Goal: Task Accomplishment & Management: Manage account settings

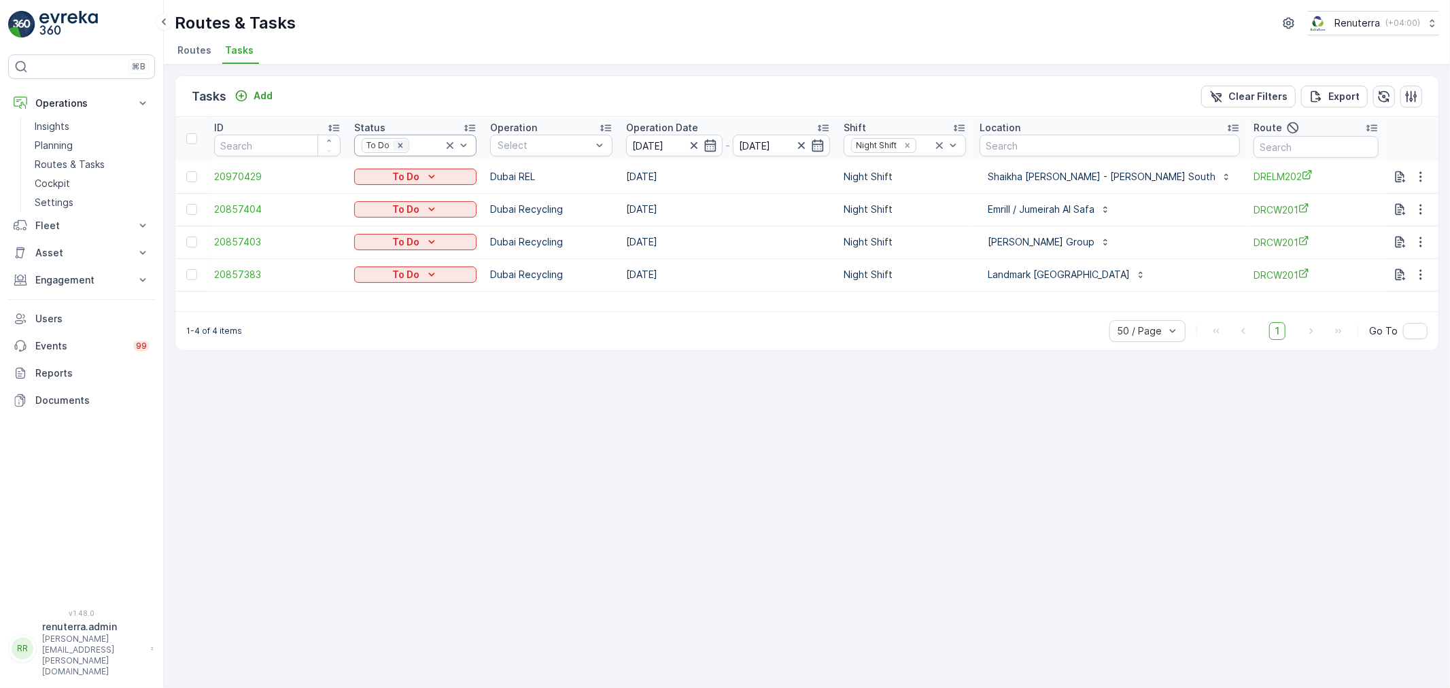
click at [398, 143] on icon "Remove To Do" at bounding box center [401, 146] width 10 height 10
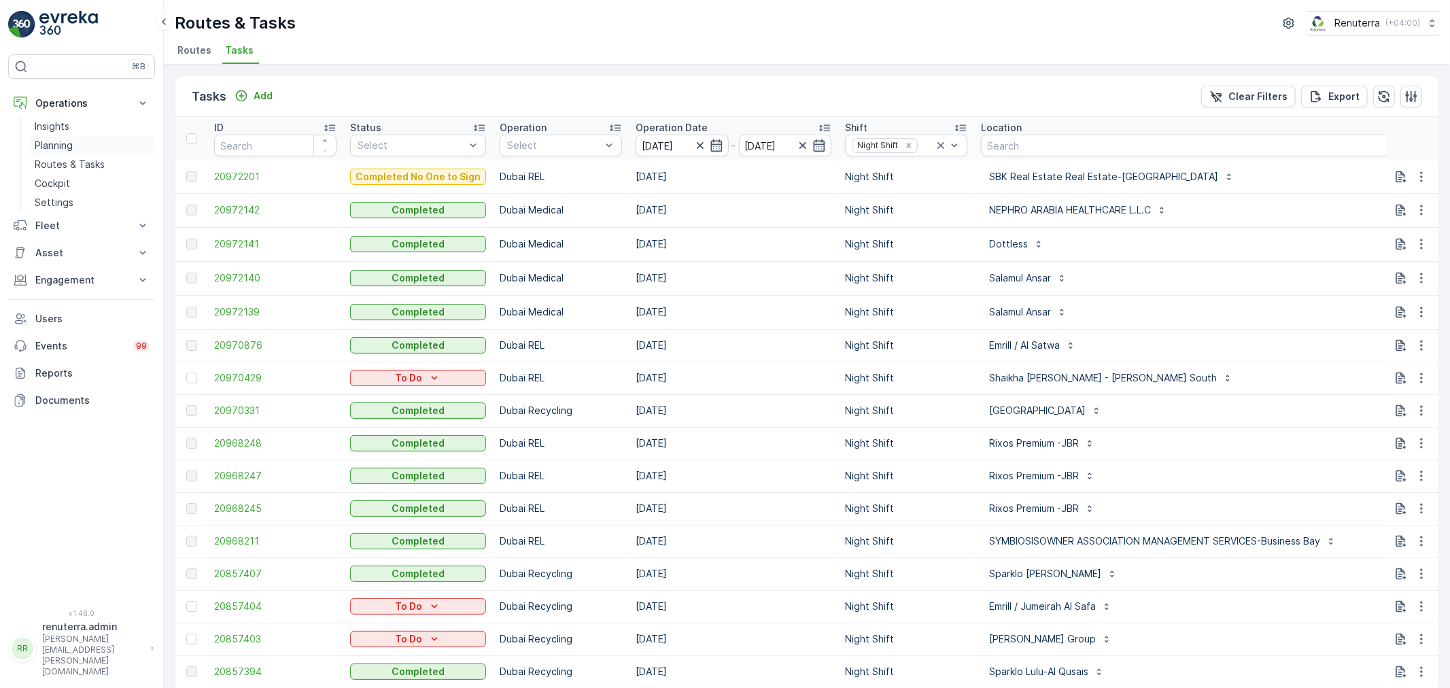
click at [63, 143] on p "Planning" at bounding box center [54, 146] width 38 height 14
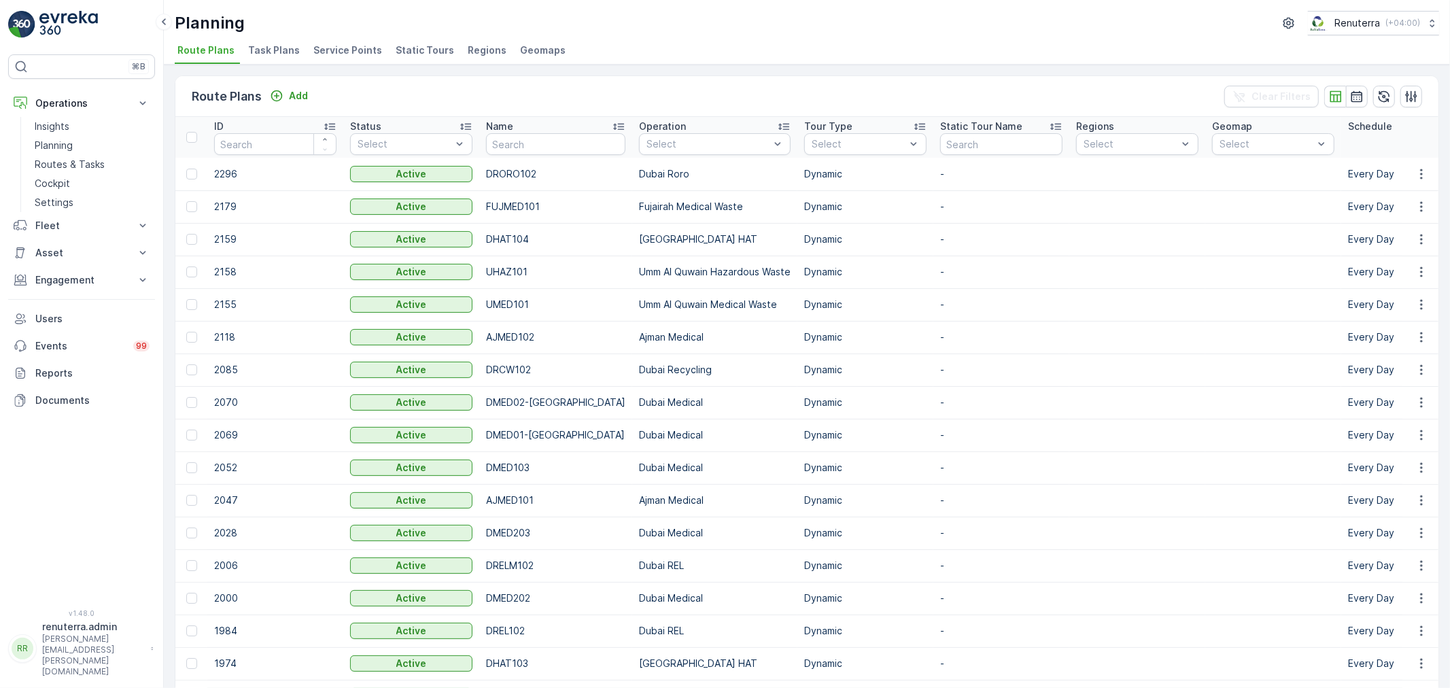
click at [355, 52] on span "Service Points" at bounding box center [347, 51] width 69 height 14
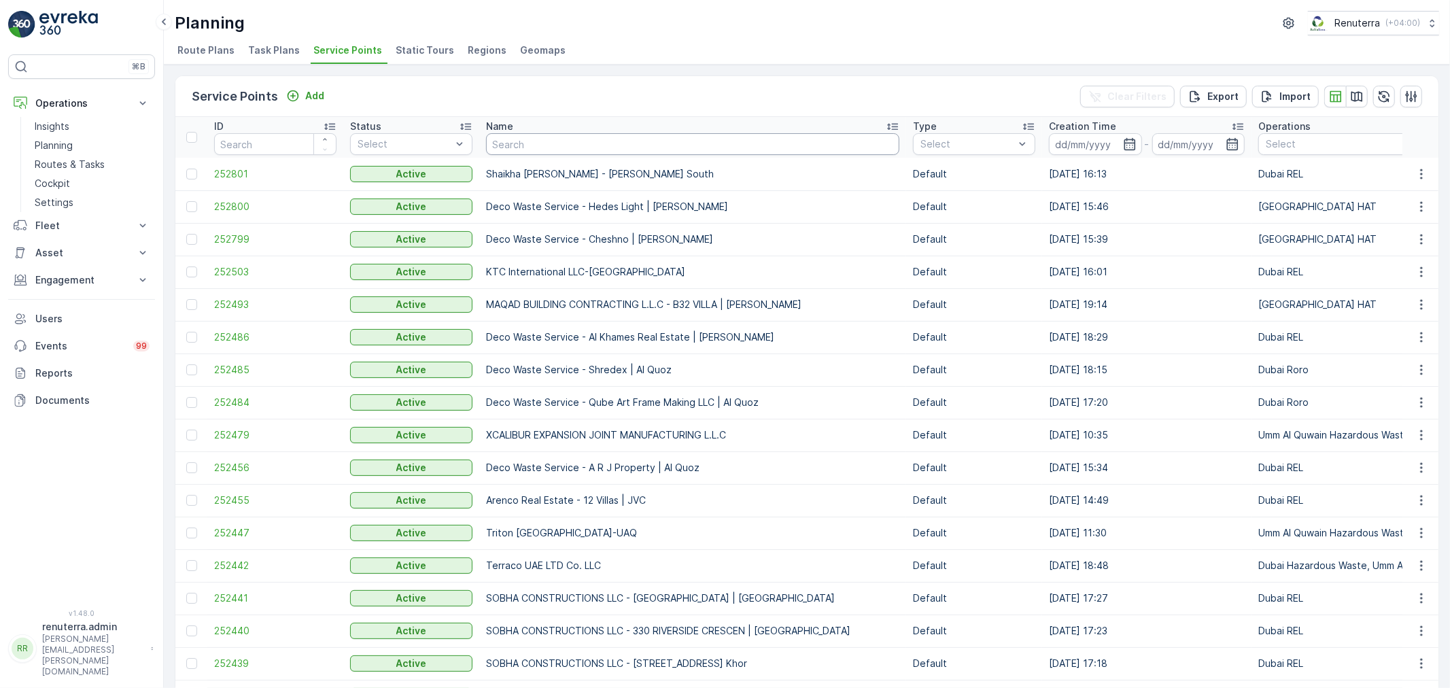
click at [592, 148] on input "text" at bounding box center [692, 144] width 413 height 22
type input "rixos"
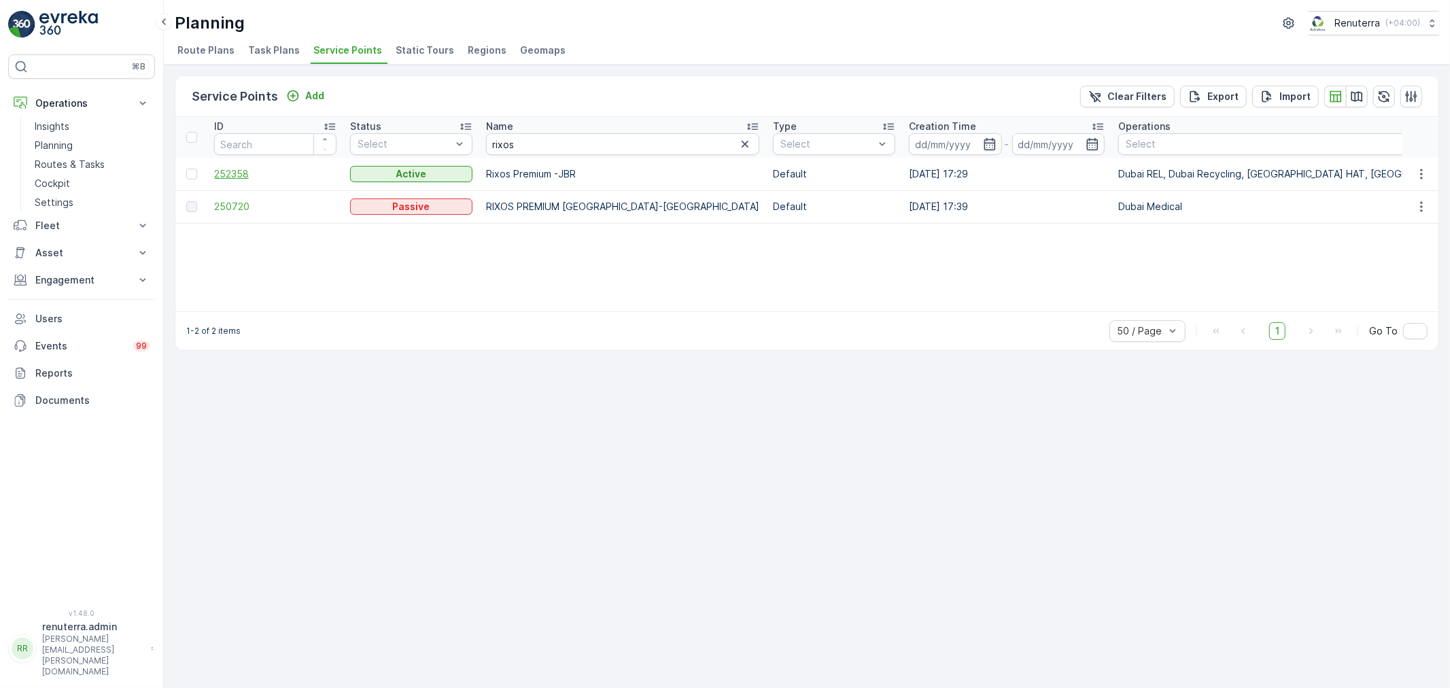
click at [236, 168] on span "252358" at bounding box center [275, 174] width 122 height 14
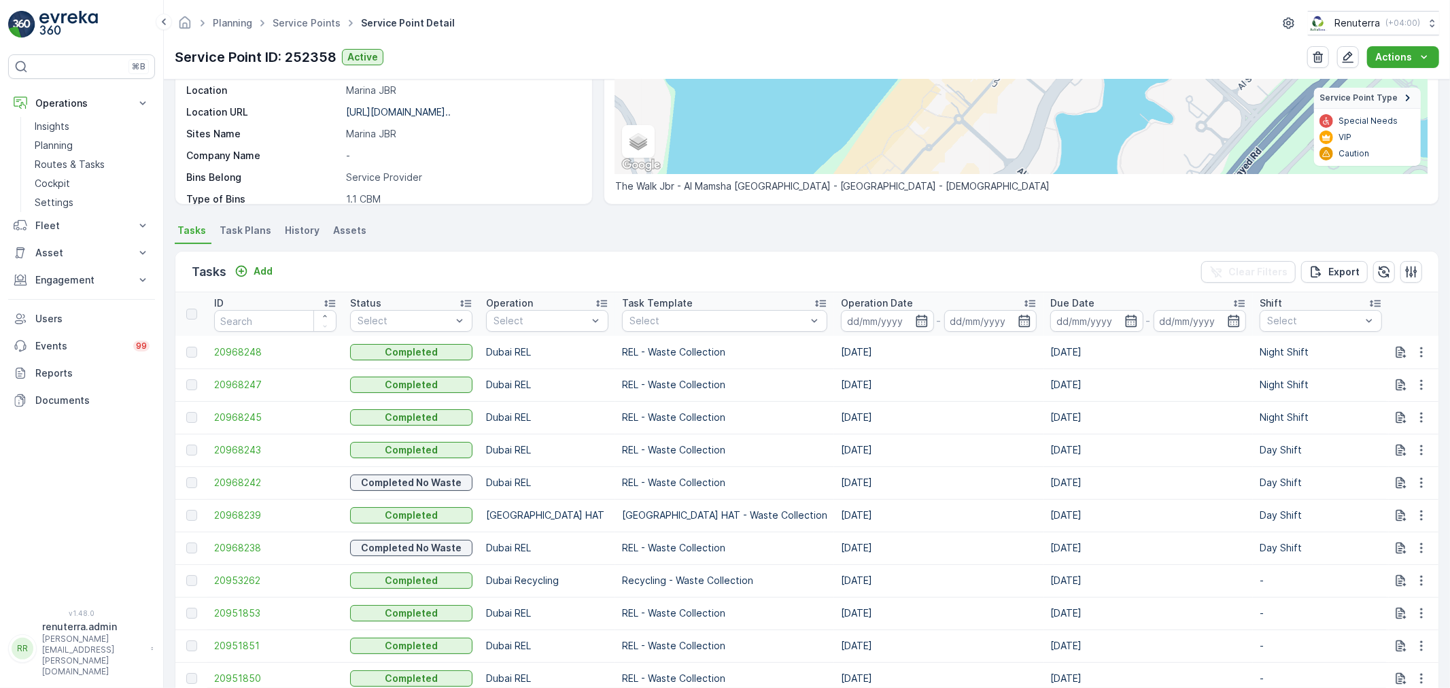
scroll to position [226, 0]
click at [1420, 351] on icon "button" at bounding box center [1422, 352] width 14 height 14
click at [1415, 362] on div "See More Details" at bounding box center [1406, 371] width 90 height 19
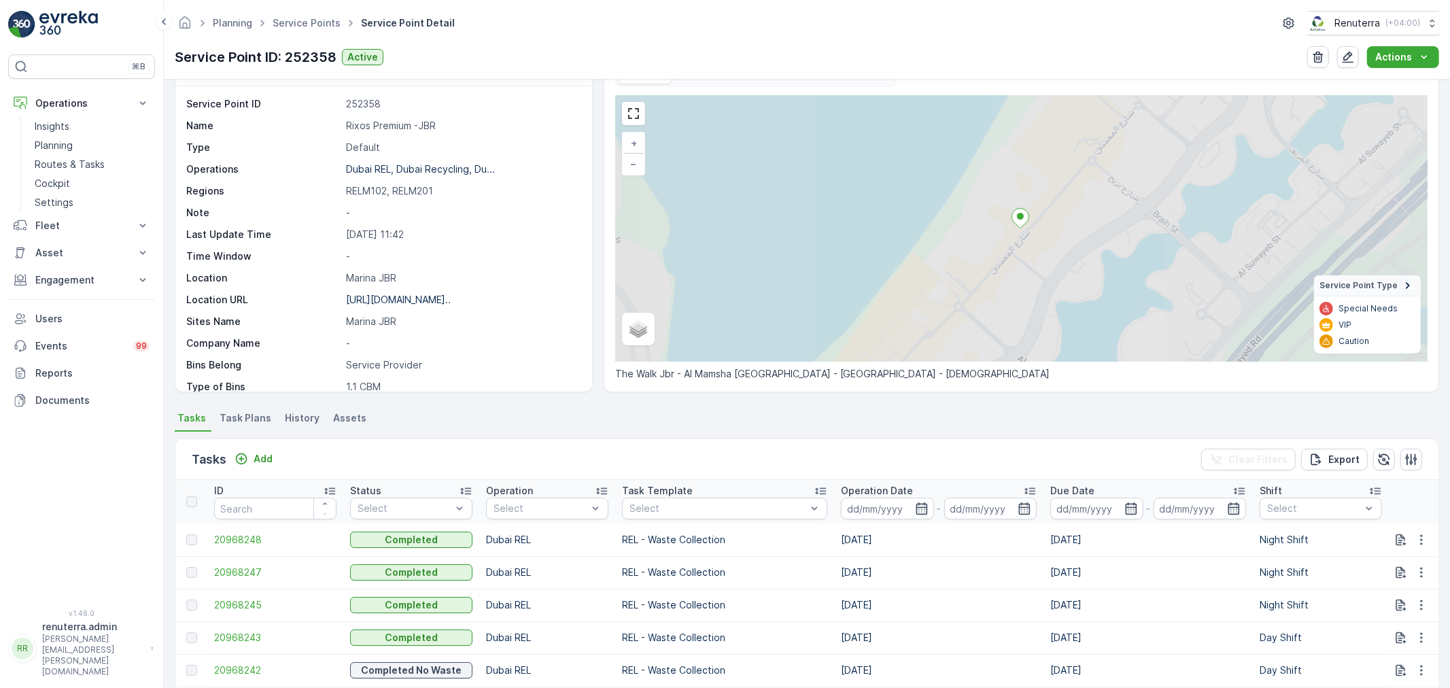
scroll to position [75, 0]
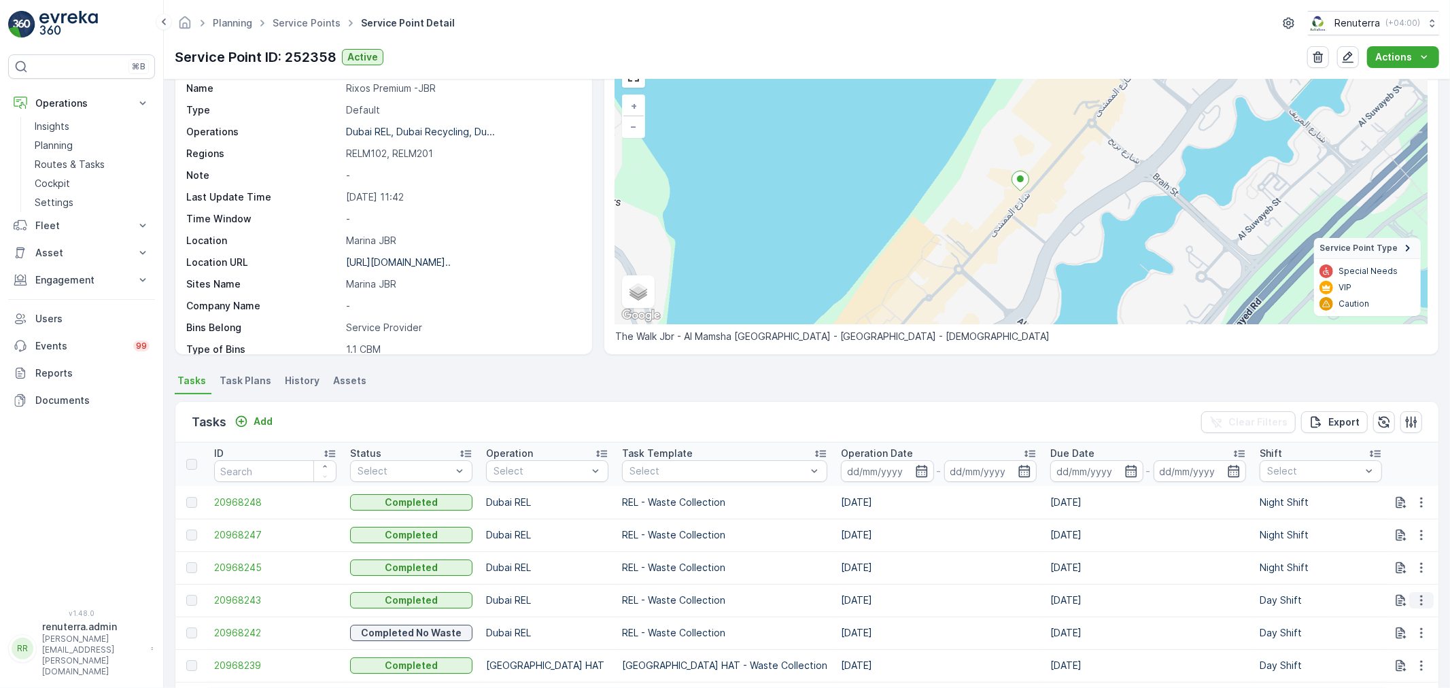
click at [1420, 603] on icon "button" at bounding box center [1421, 601] width 2 height 10
click at [1410, 617] on span "See More Details" at bounding box center [1405, 620] width 79 height 14
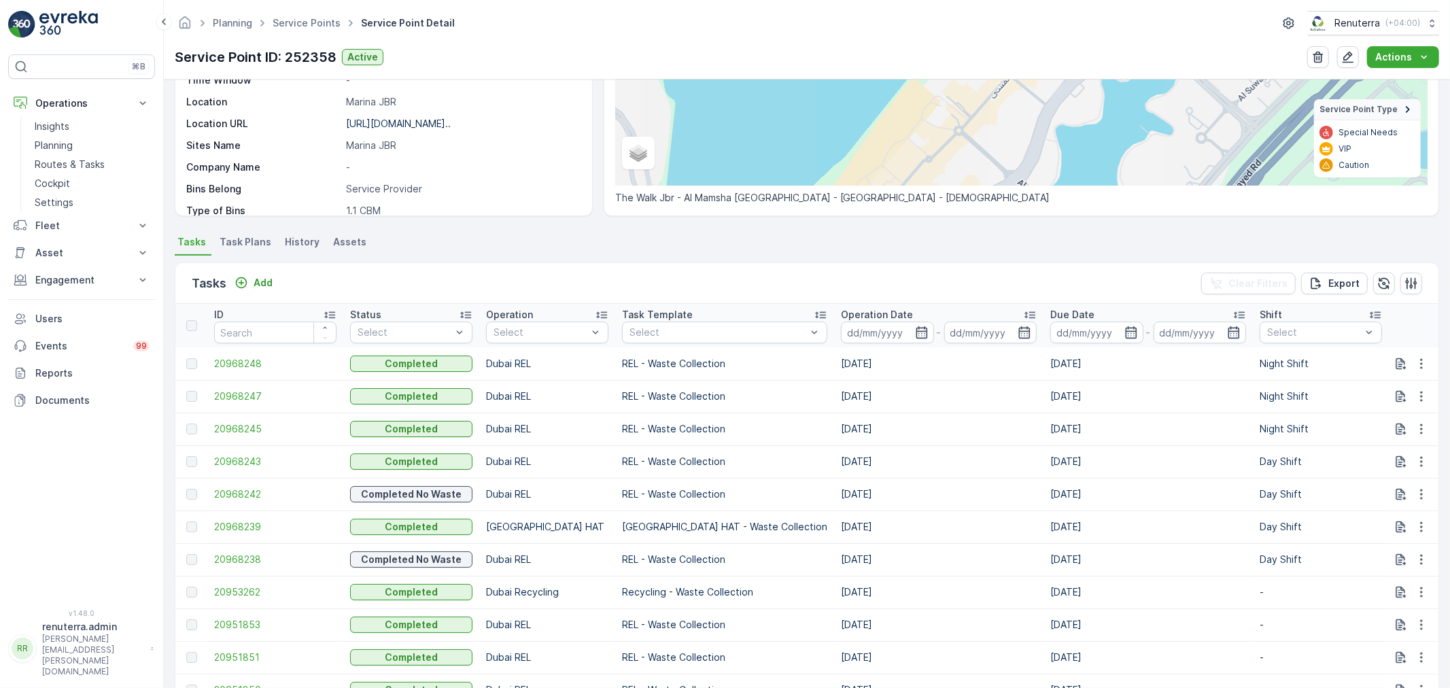
scroll to position [226, 0]
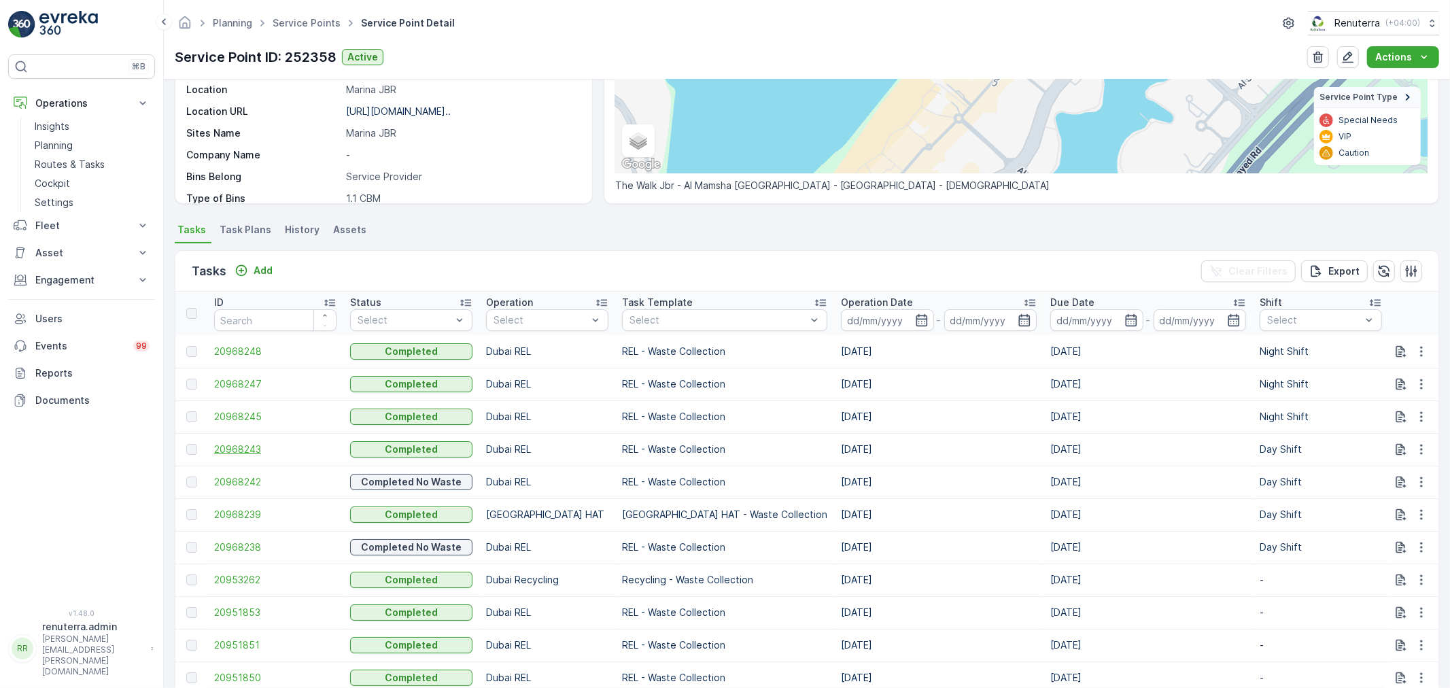
click at [254, 449] on span "20968243" at bounding box center [275, 450] width 122 height 14
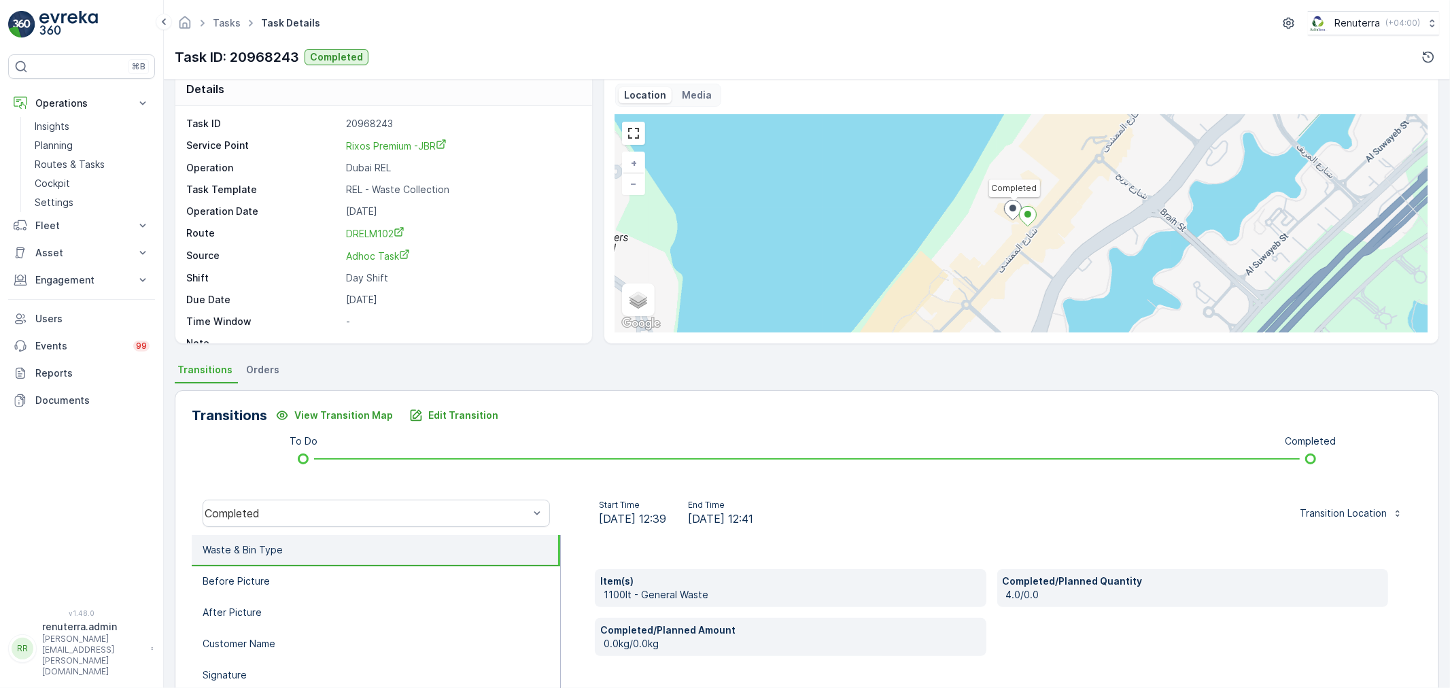
scroll to position [17, 0]
click at [267, 379] on li "Orders" at bounding box center [263, 373] width 41 height 23
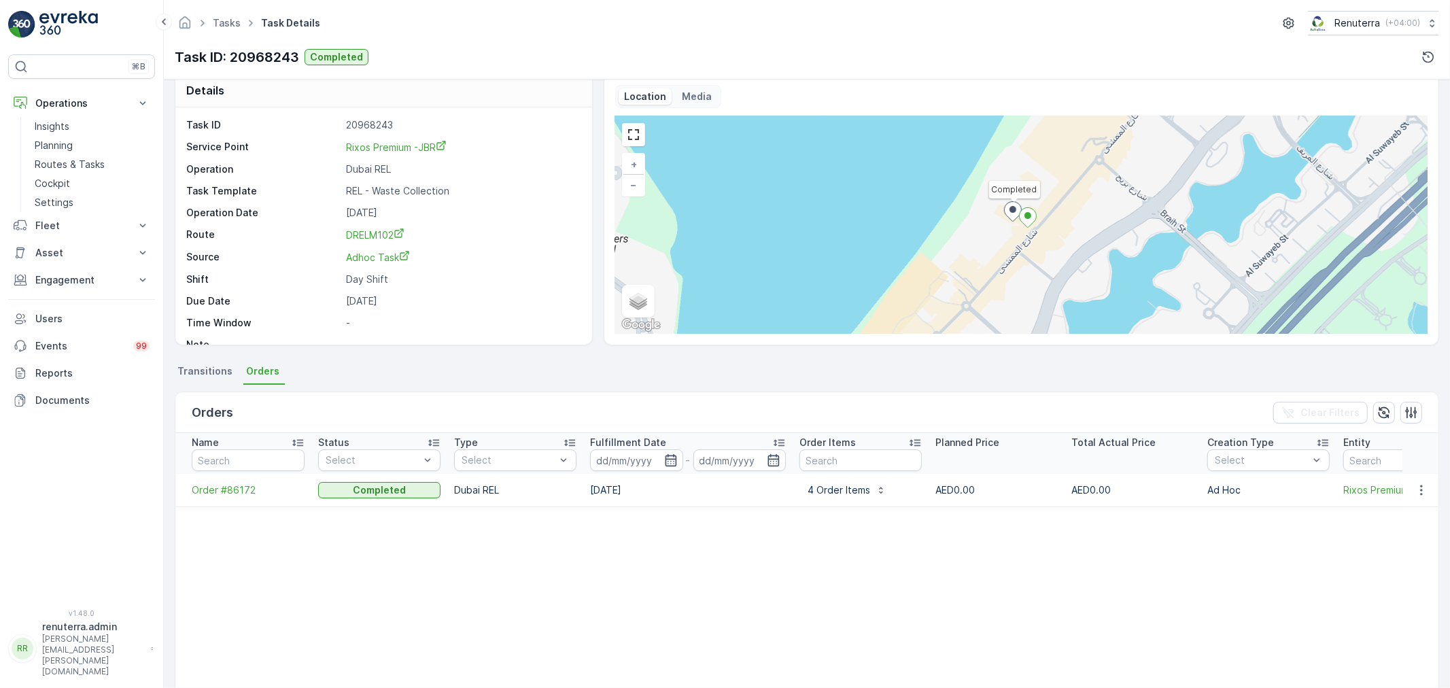
click at [206, 372] on span "Transitions" at bounding box center [204, 371] width 55 height 14
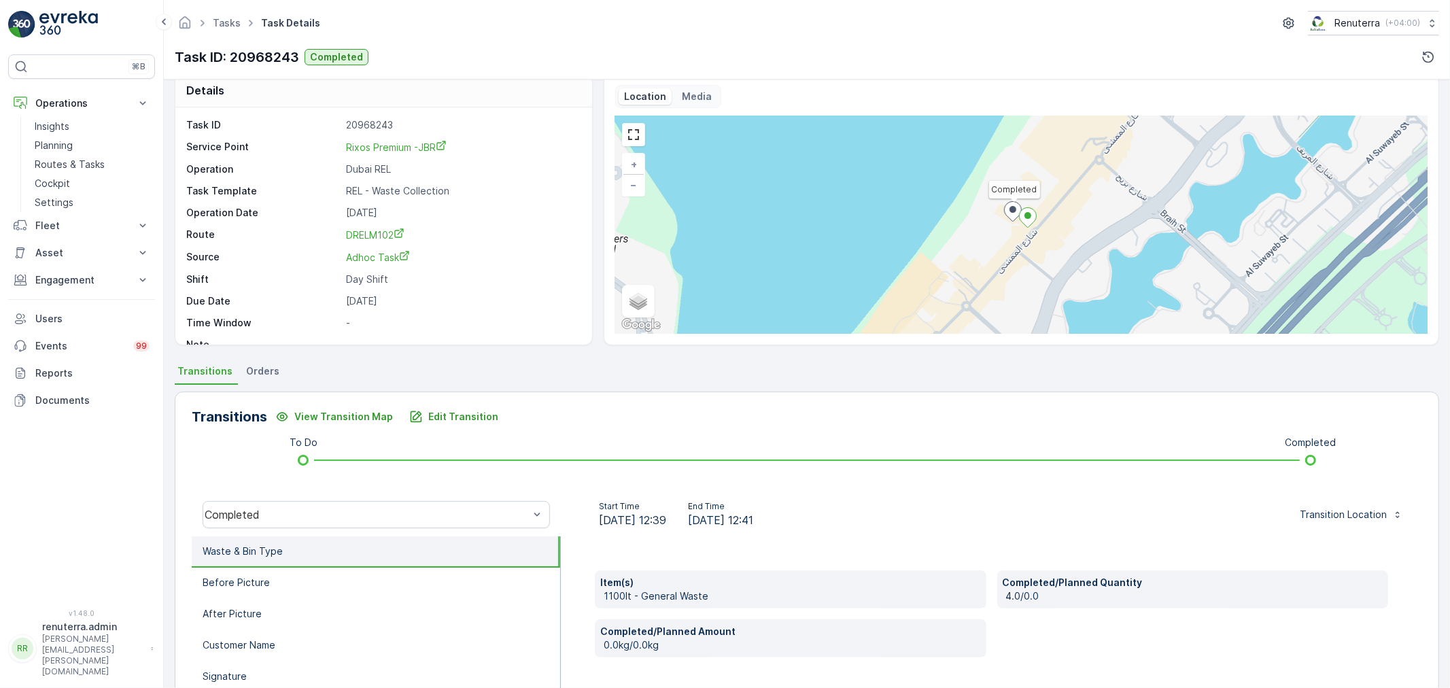
scroll to position [18, 0]
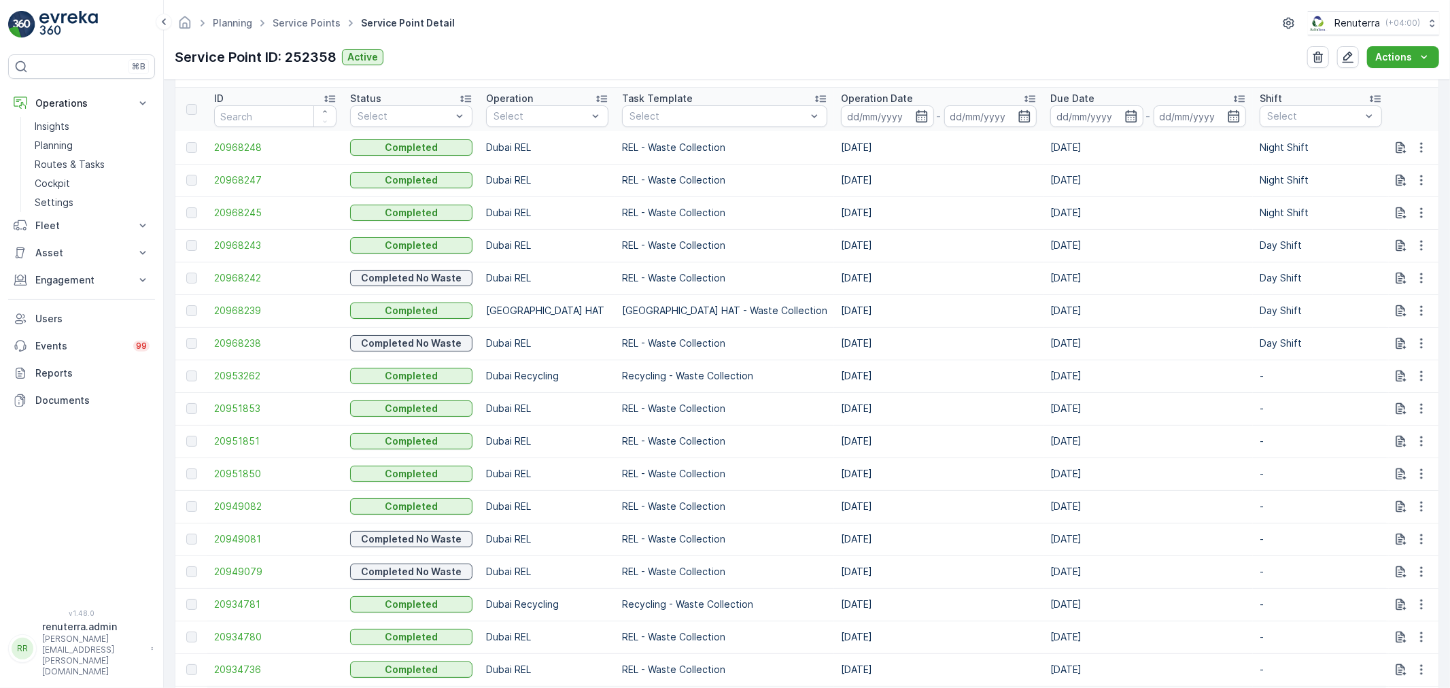
scroll to position [302, 0]
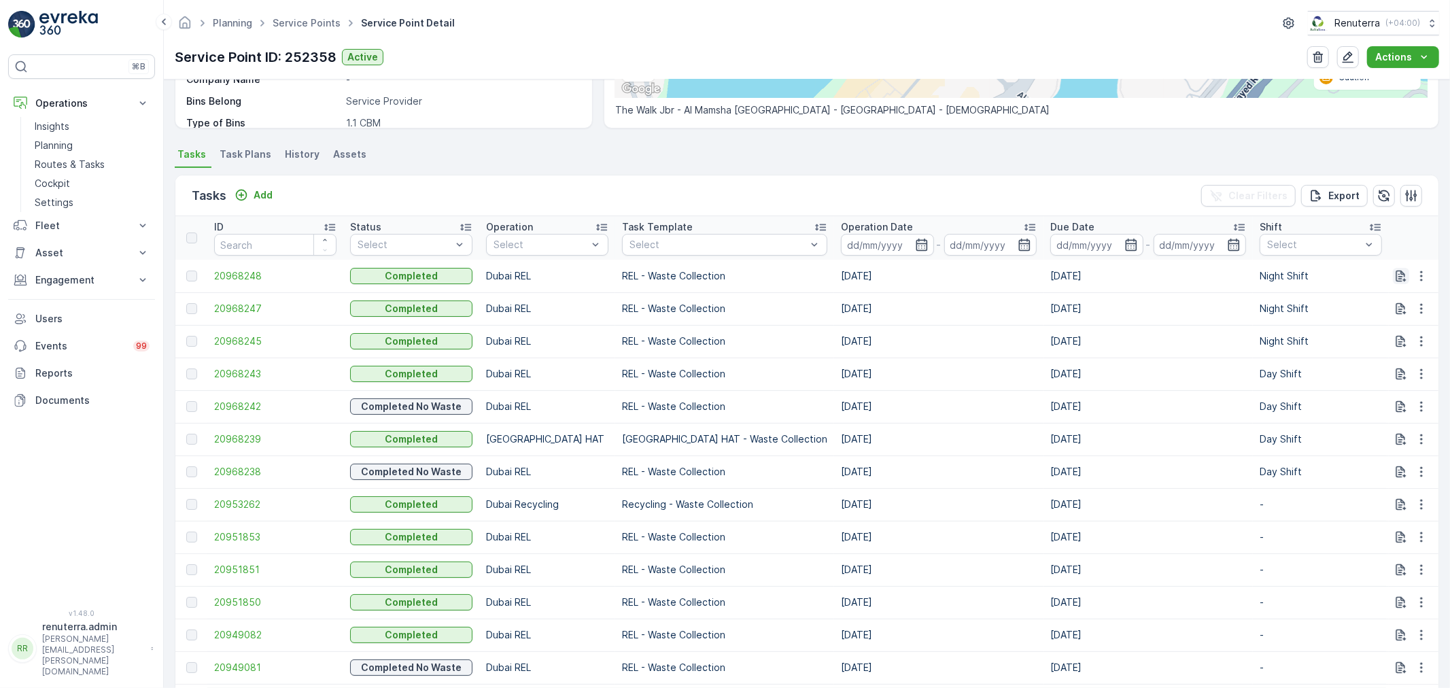
click at [1401, 277] on icon "button" at bounding box center [1402, 276] width 10 height 12
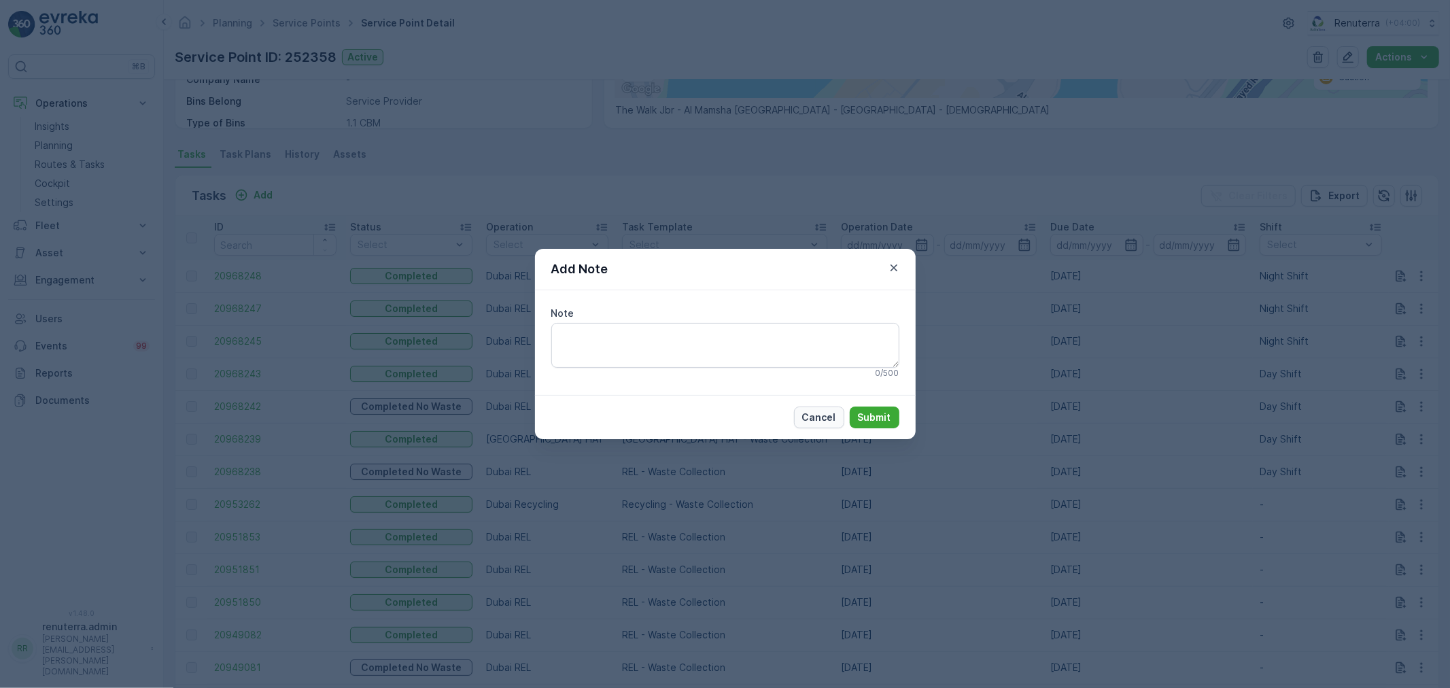
click at [827, 411] on p "Cancel" at bounding box center [819, 418] width 34 height 14
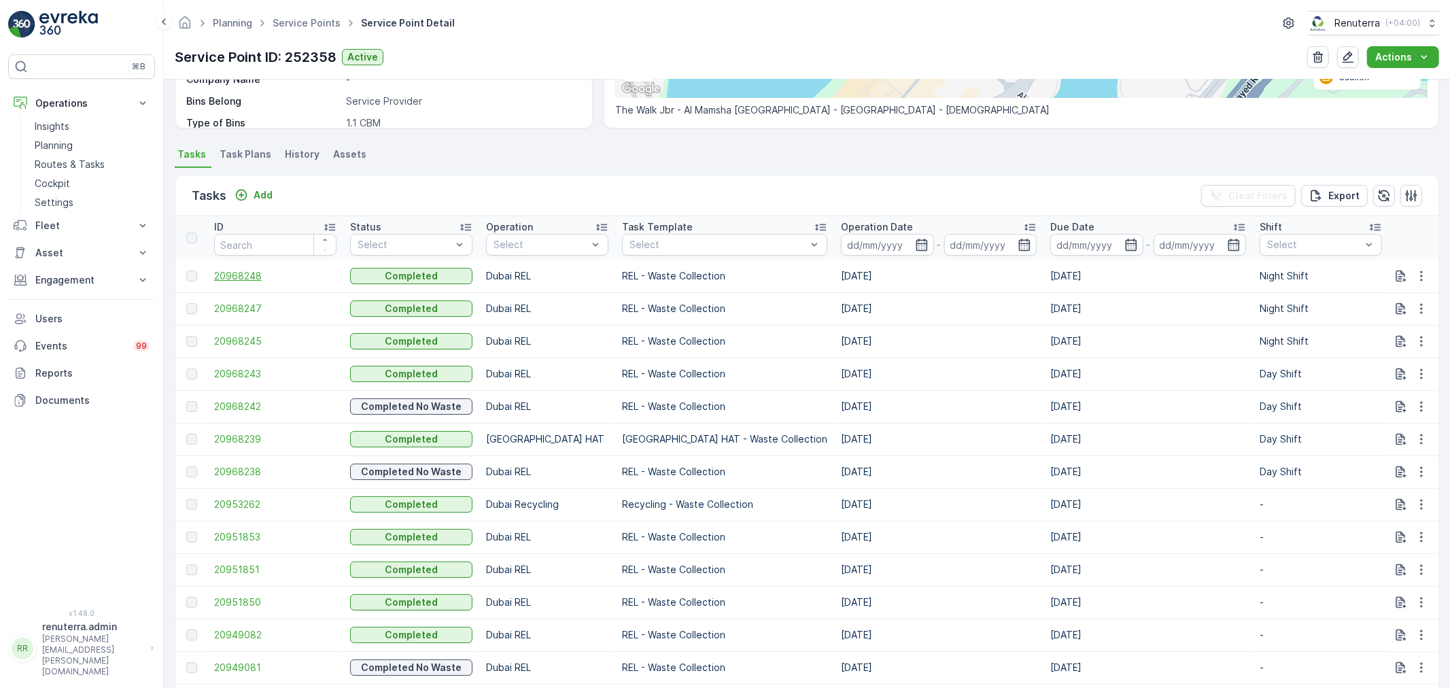
click at [243, 273] on span "20968248" at bounding box center [275, 276] width 122 height 14
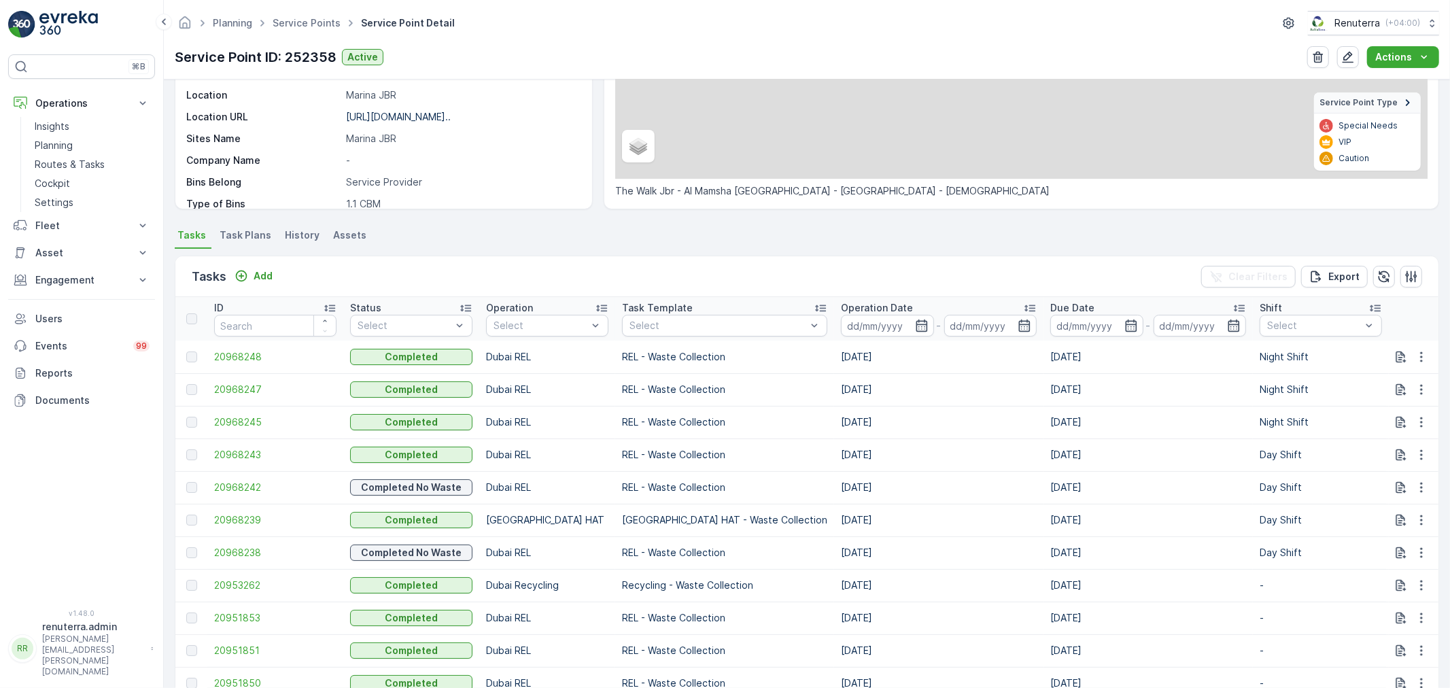
scroll to position [226, 0]
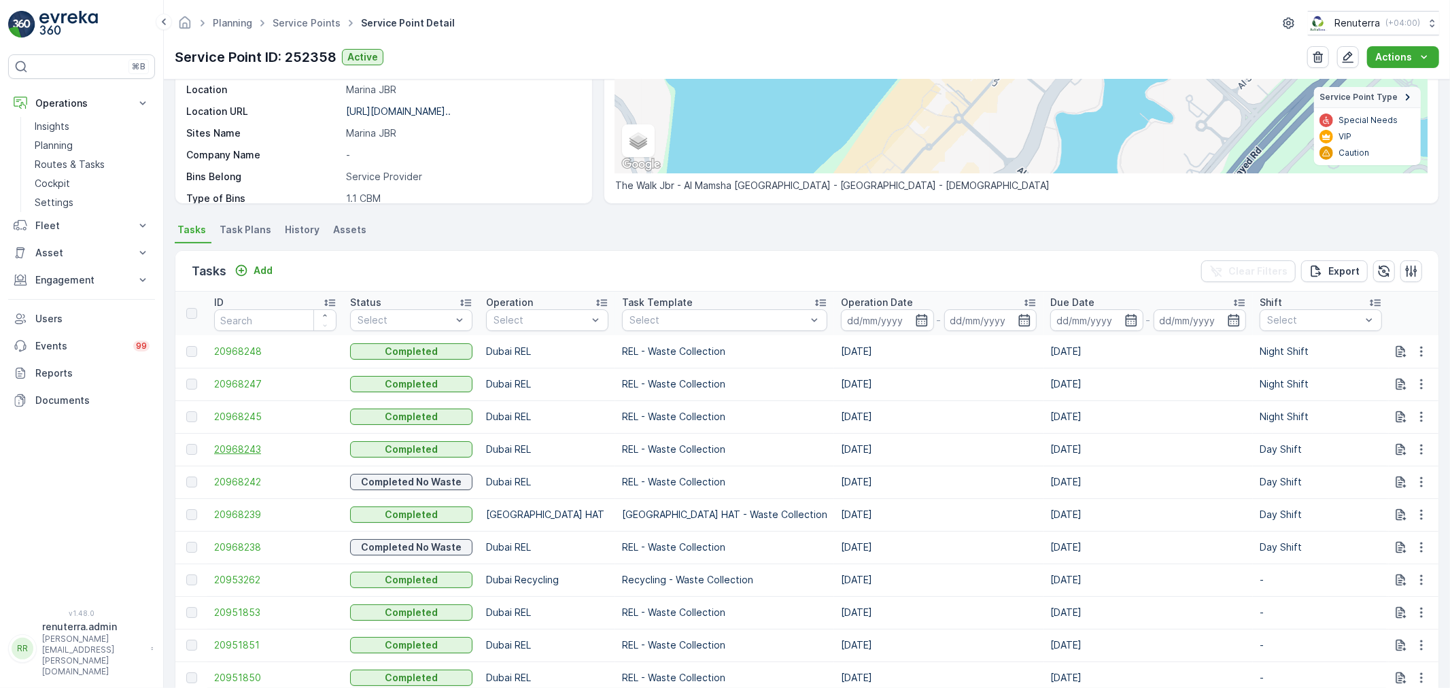
click at [237, 446] on span "20968243" at bounding box center [275, 450] width 122 height 14
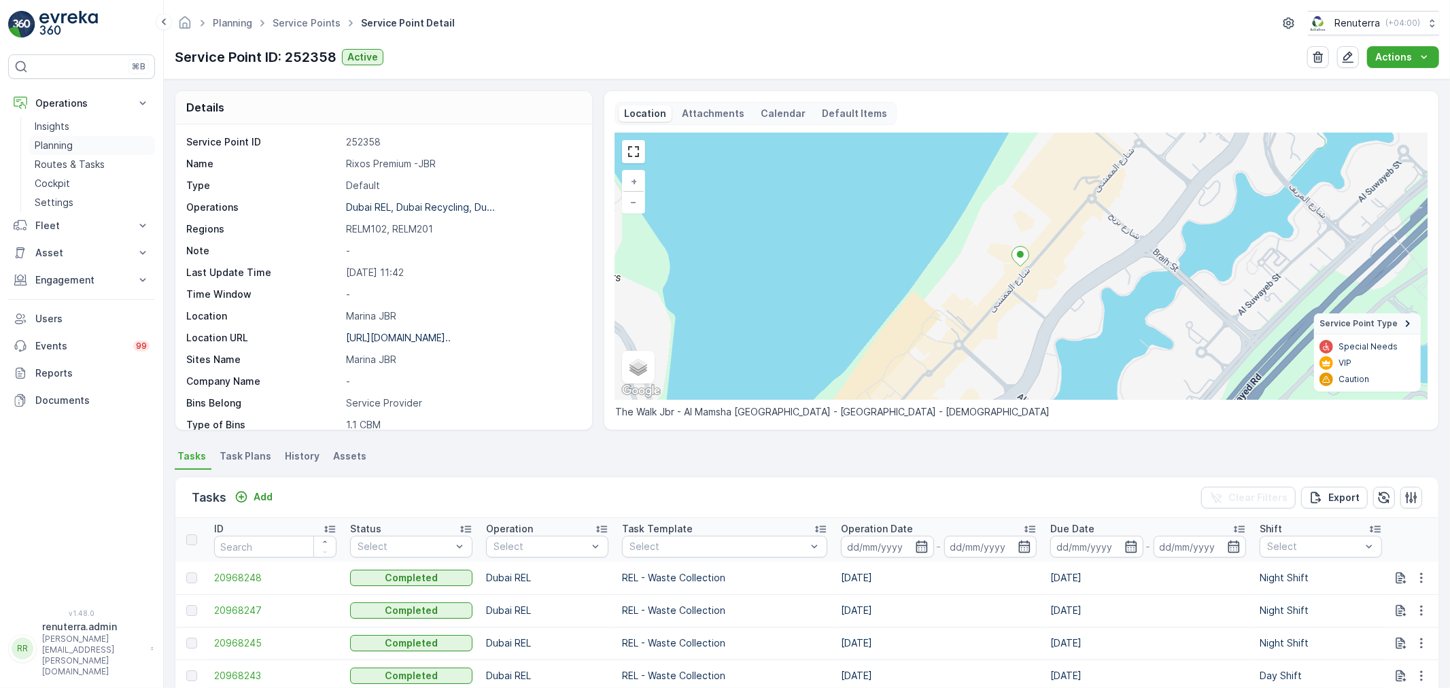
click at [45, 140] on p "Planning" at bounding box center [54, 146] width 38 height 14
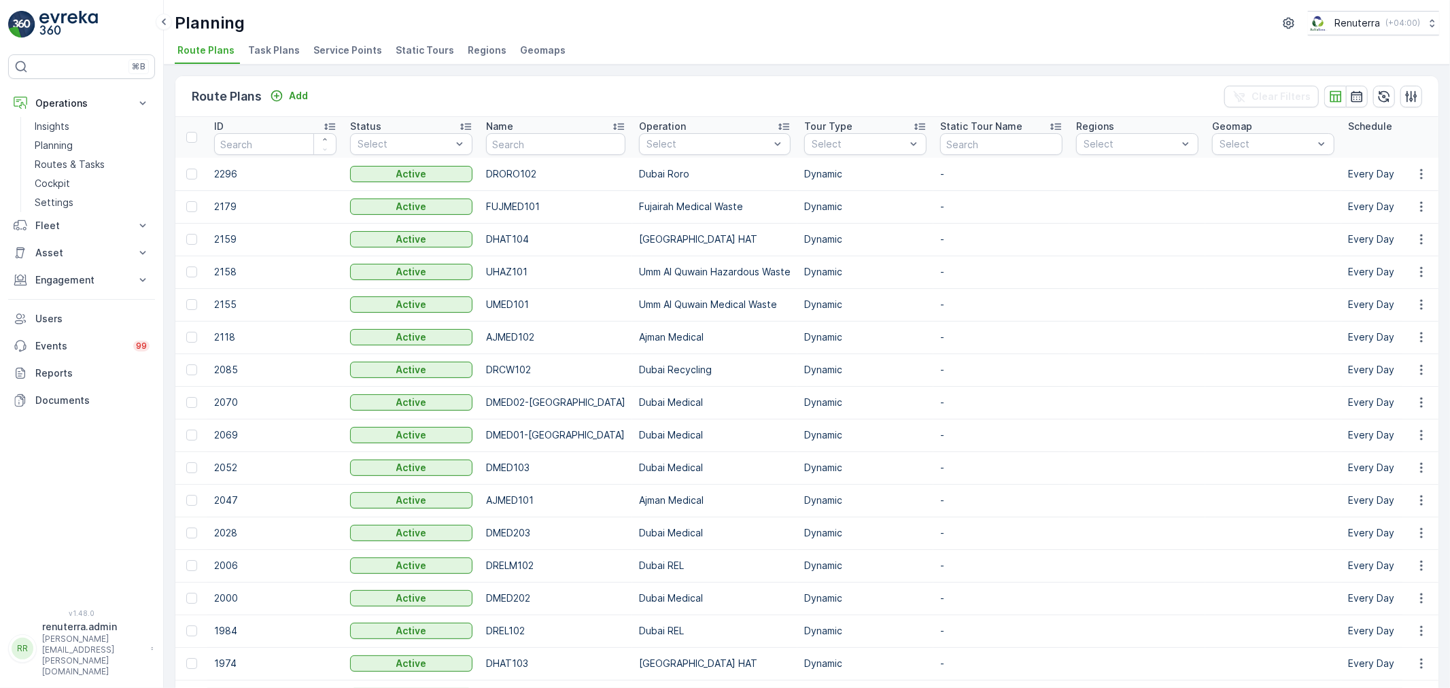
click at [330, 51] on span "Service Points" at bounding box center [347, 51] width 69 height 14
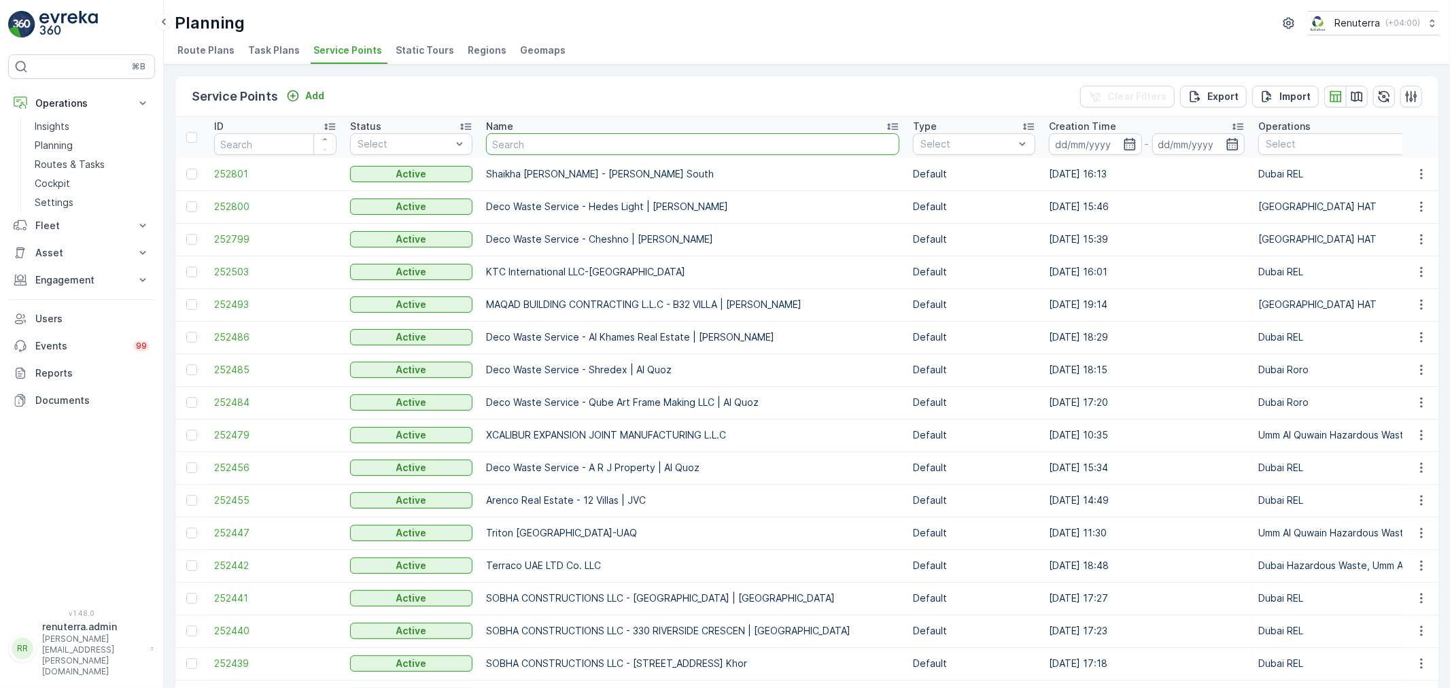
click at [617, 141] on input "text" at bounding box center [692, 144] width 413 height 22
type input "rixo"
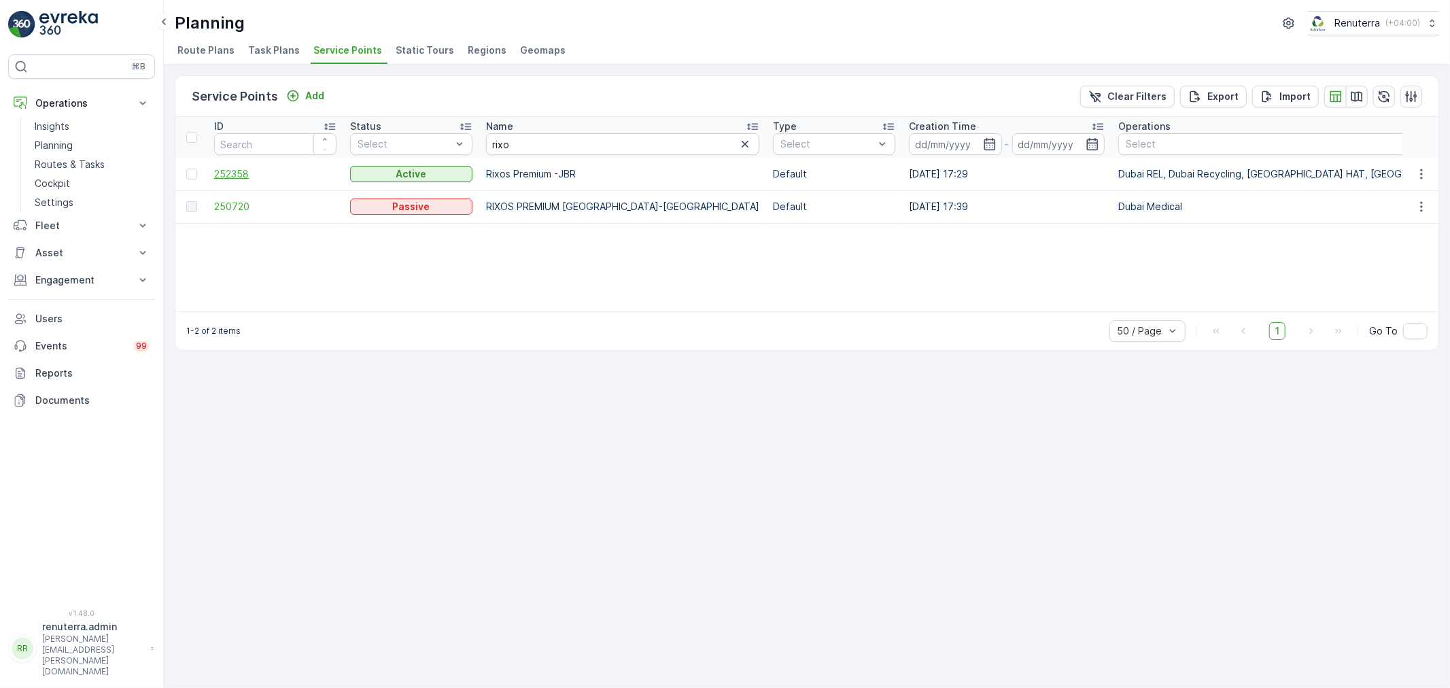
click at [245, 175] on span "252358" at bounding box center [275, 174] width 122 height 14
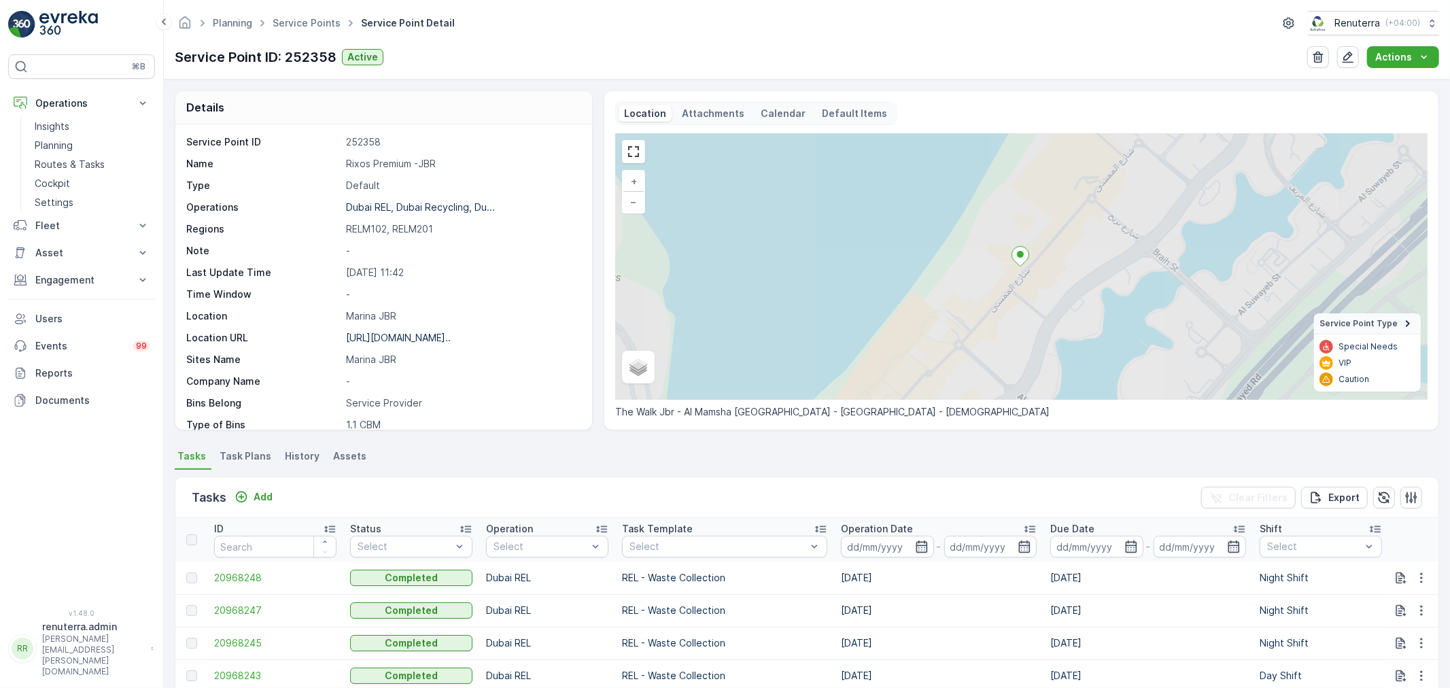
scroll to position [75, 0]
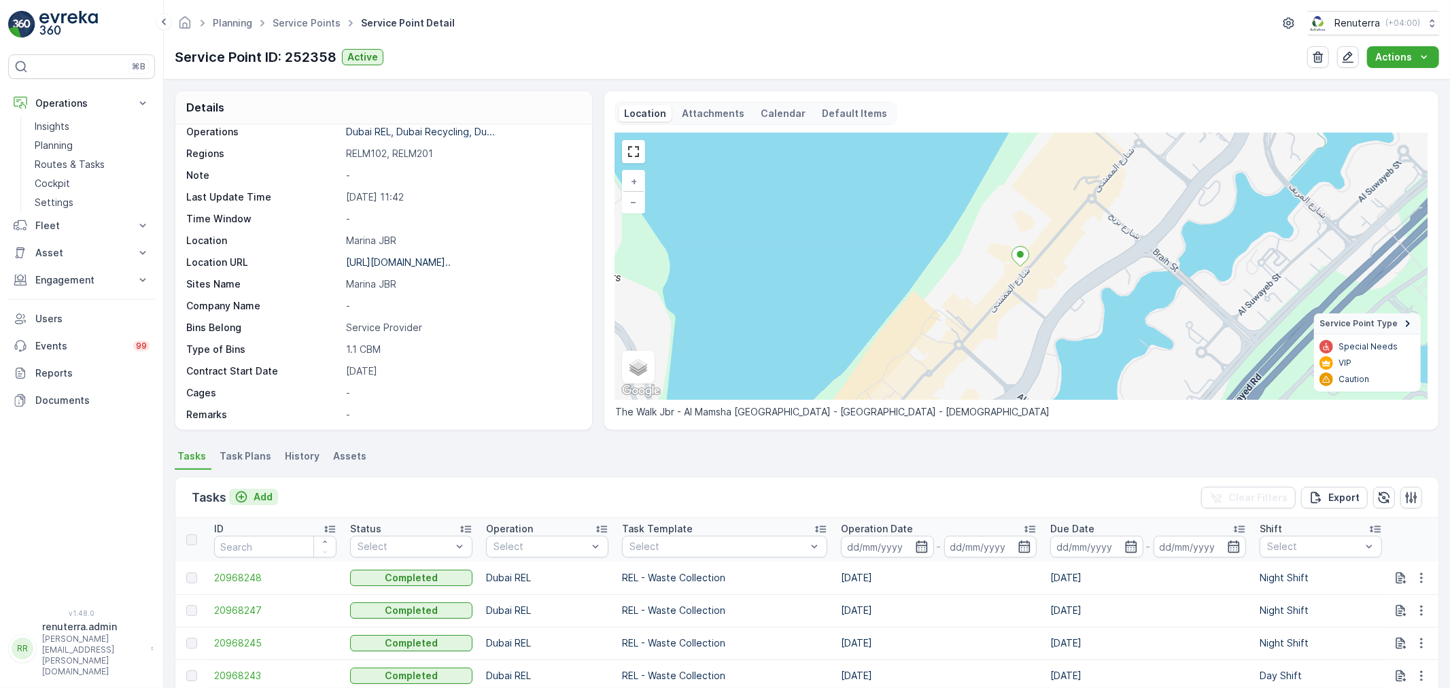
click at [266, 495] on p "Add" at bounding box center [263, 497] width 19 height 14
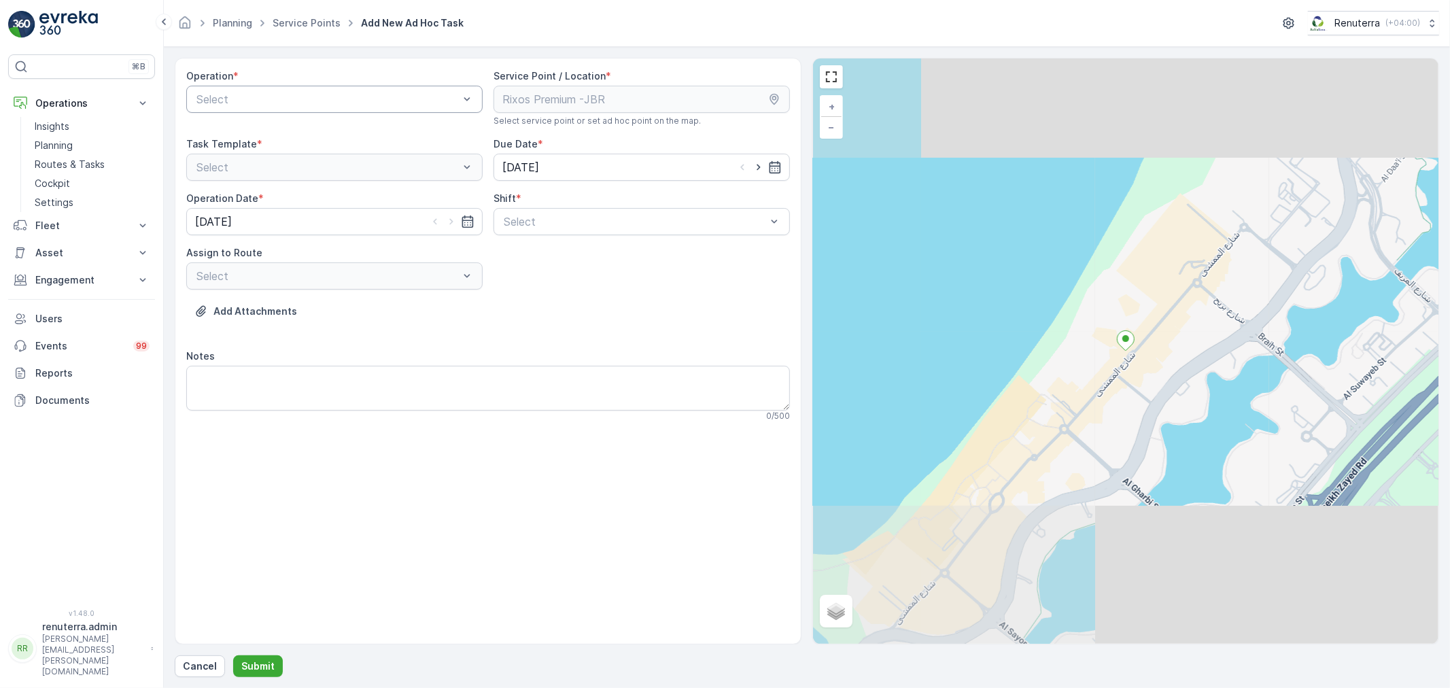
click at [423, 101] on div at bounding box center [327, 99] width 265 height 12
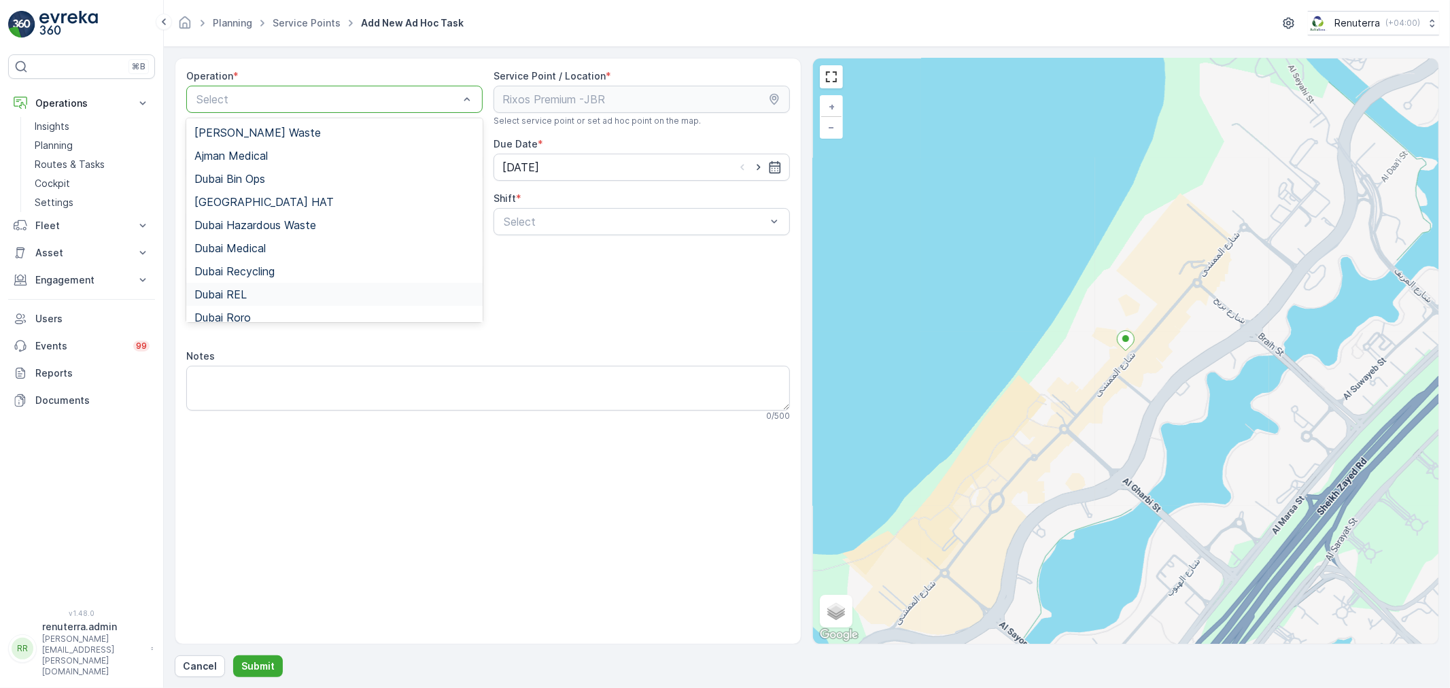
click at [218, 299] on span "Dubai REL" at bounding box center [220, 294] width 52 height 12
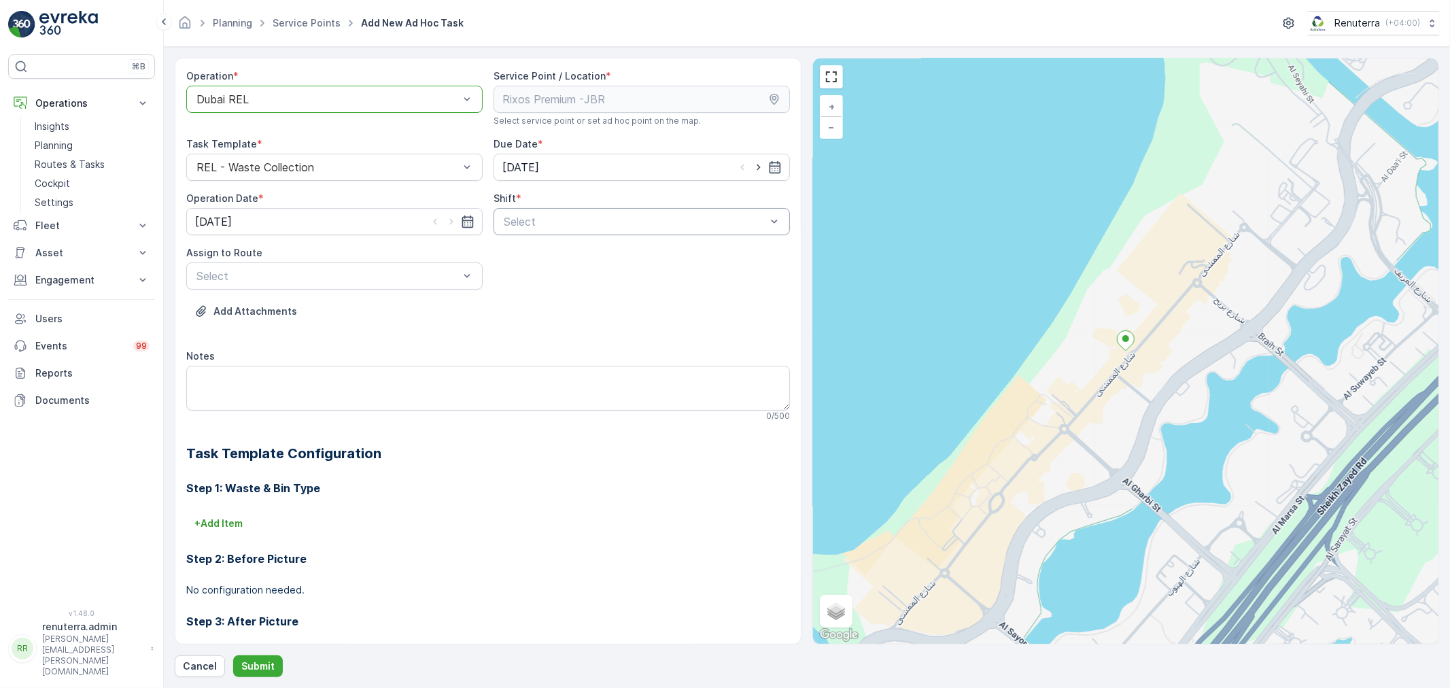
click at [528, 218] on div at bounding box center [634, 222] width 265 height 12
click at [536, 259] on span "Day Shift" at bounding box center [526, 255] width 48 height 12
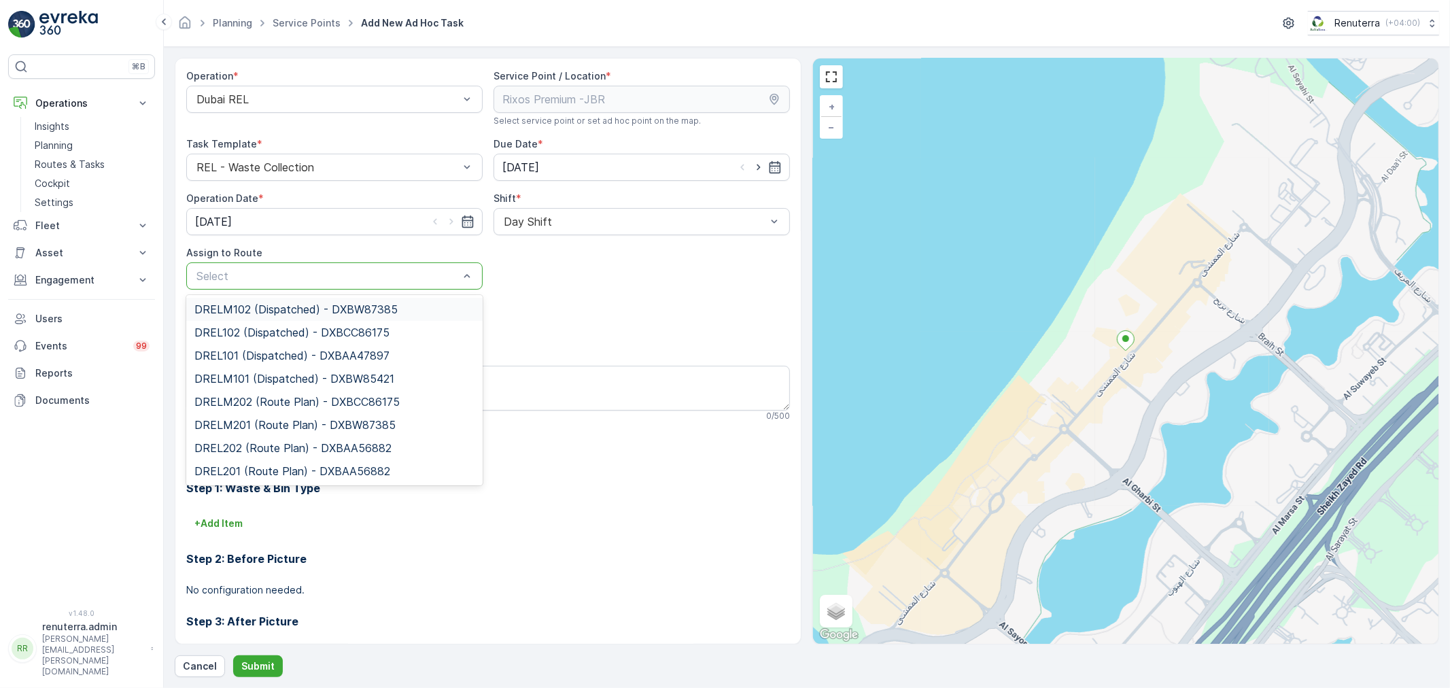
click at [395, 279] on div at bounding box center [327, 276] width 265 height 12
click at [296, 311] on span "DRELM102 (Dispatched) - DXBW87385" at bounding box center [295, 309] width 203 height 12
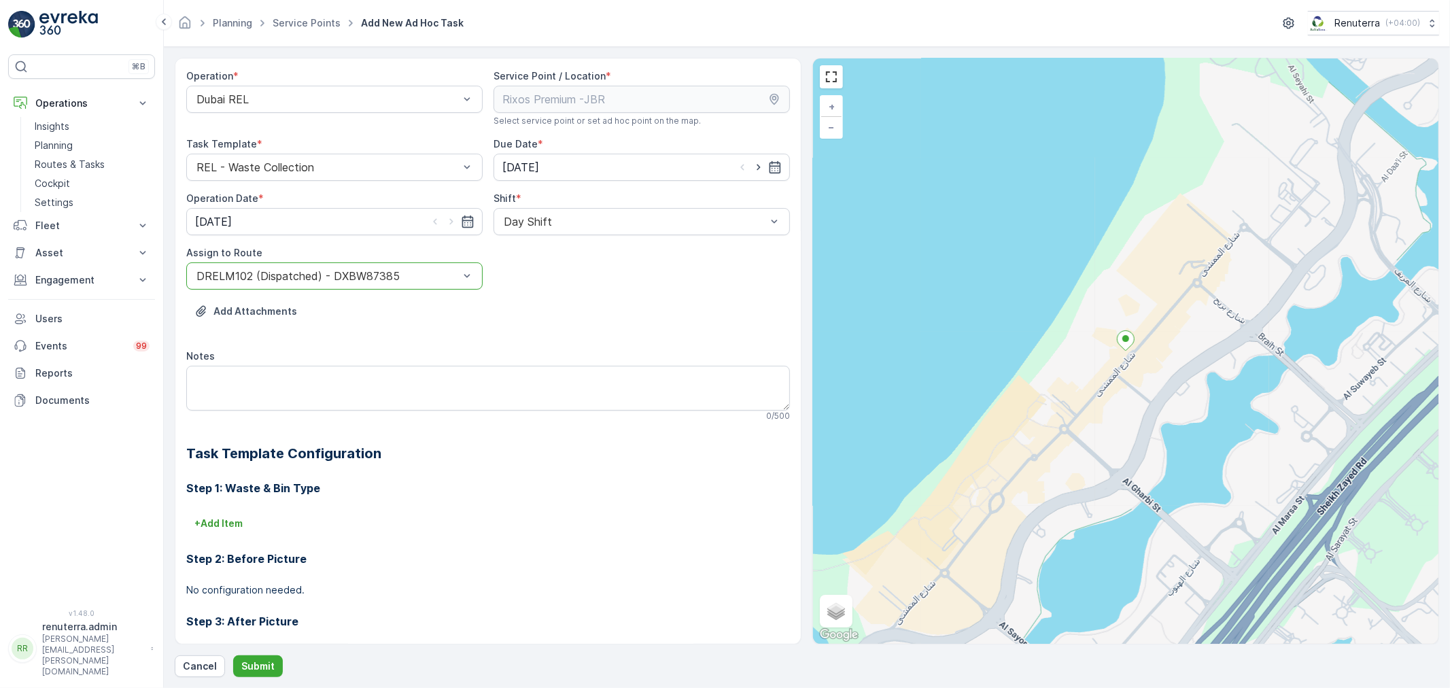
scroll to position [75, 0]
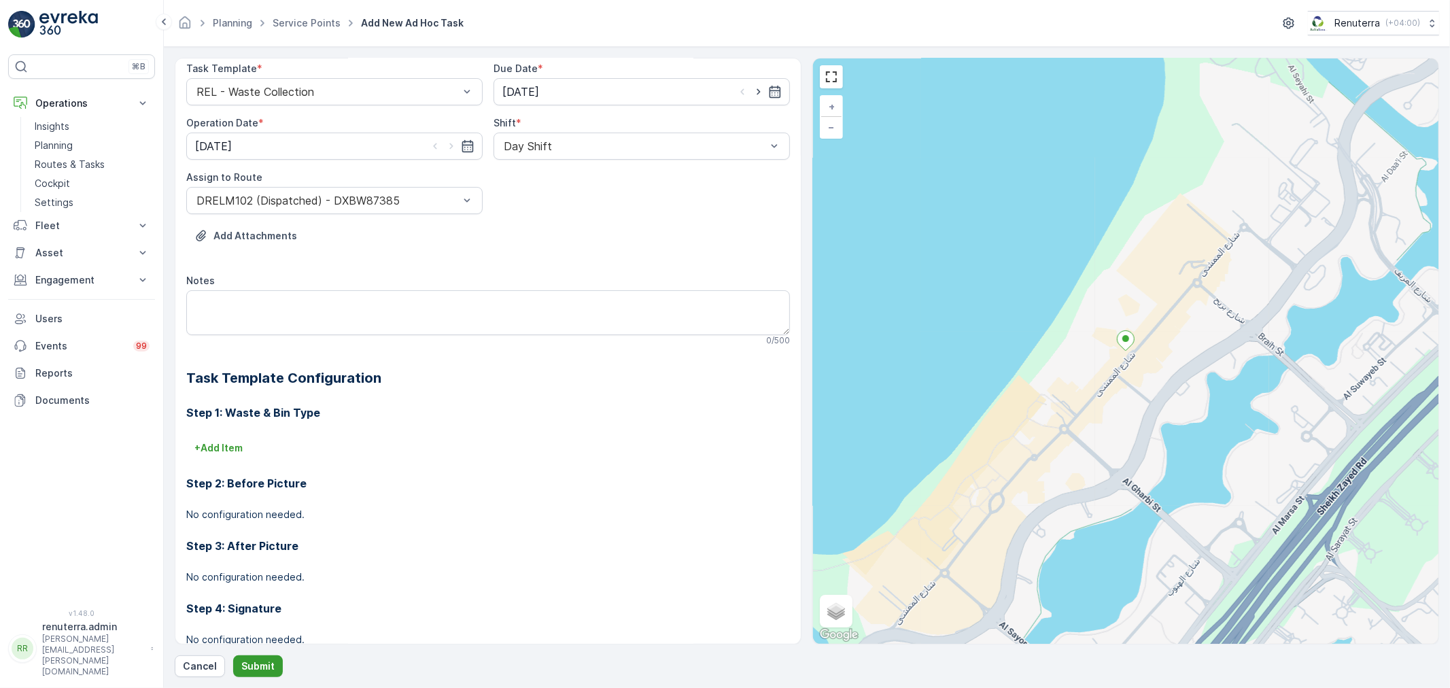
click at [257, 666] on p "Submit" at bounding box center [257, 667] width 33 height 14
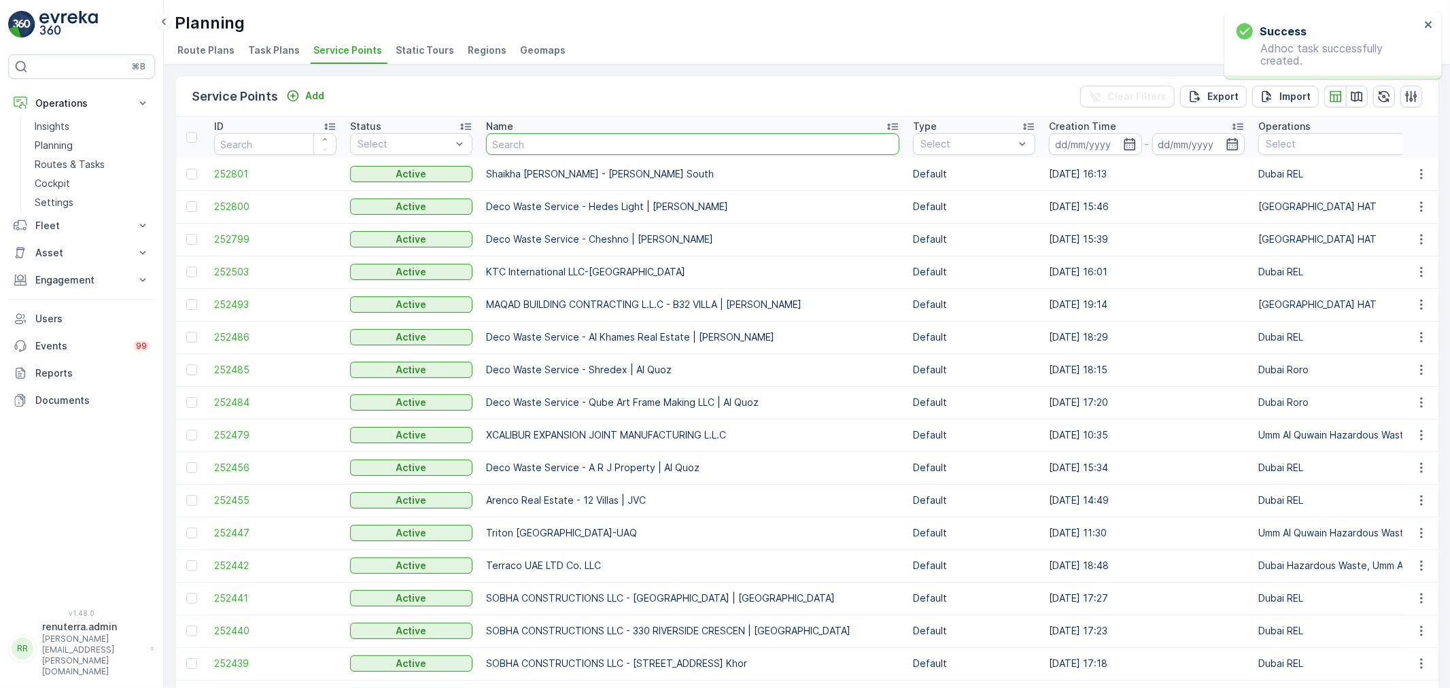
click at [568, 143] on input "text" at bounding box center [692, 144] width 413 height 22
type input "rixos"
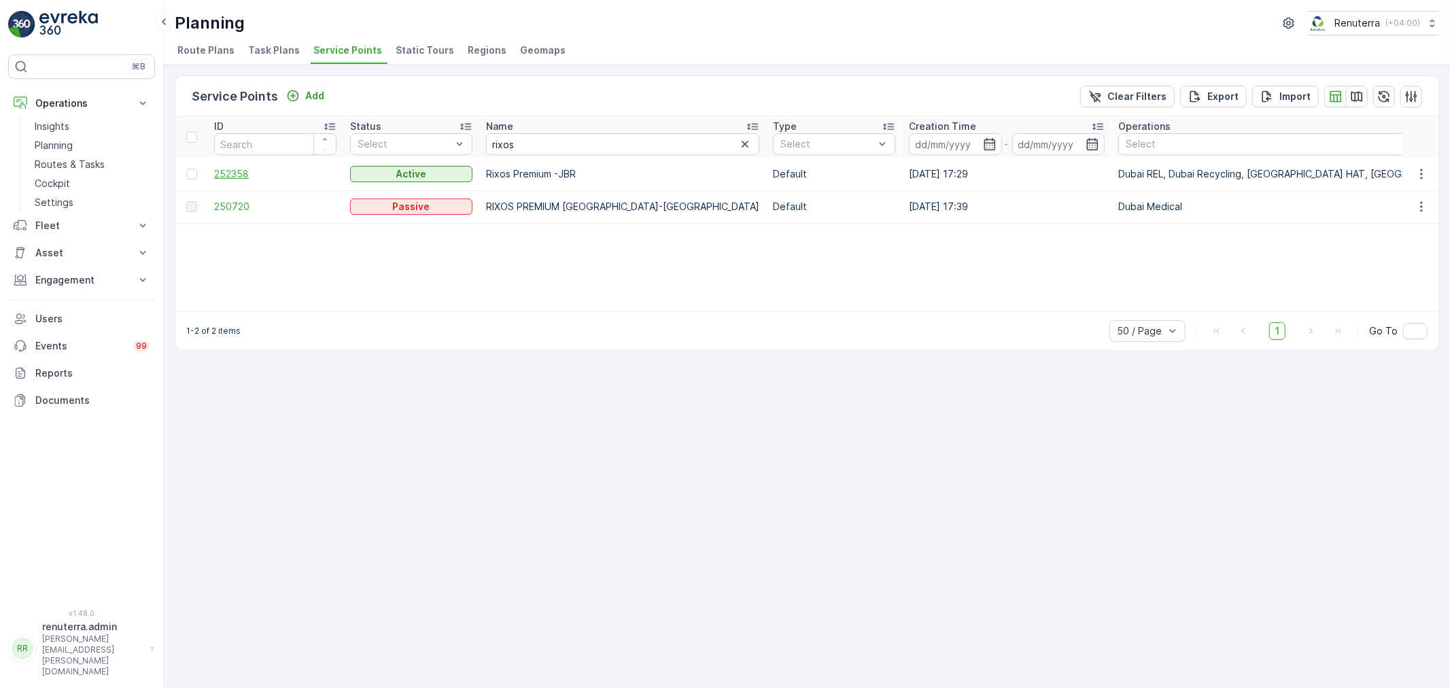
click at [234, 172] on span "252358" at bounding box center [275, 174] width 122 height 14
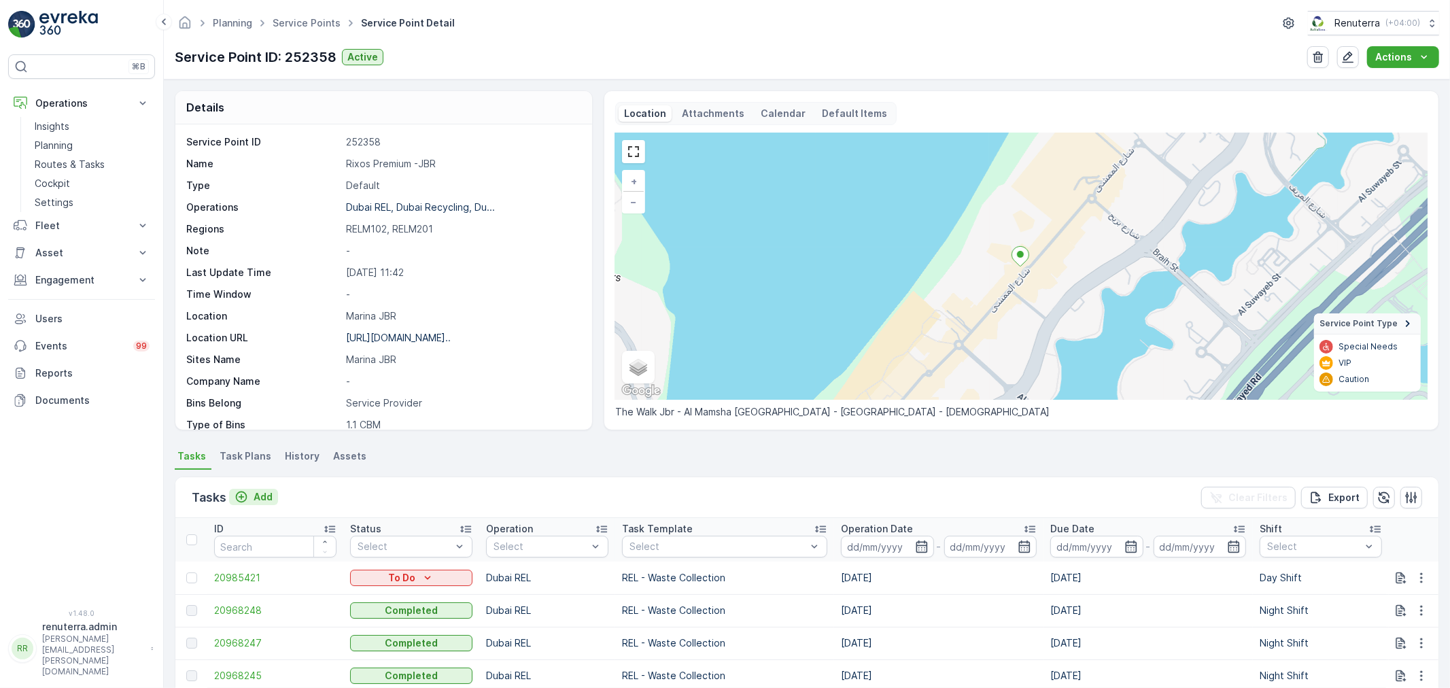
click at [265, 496] on p "Add" at bounding box center [263, 497] width 19 height 14
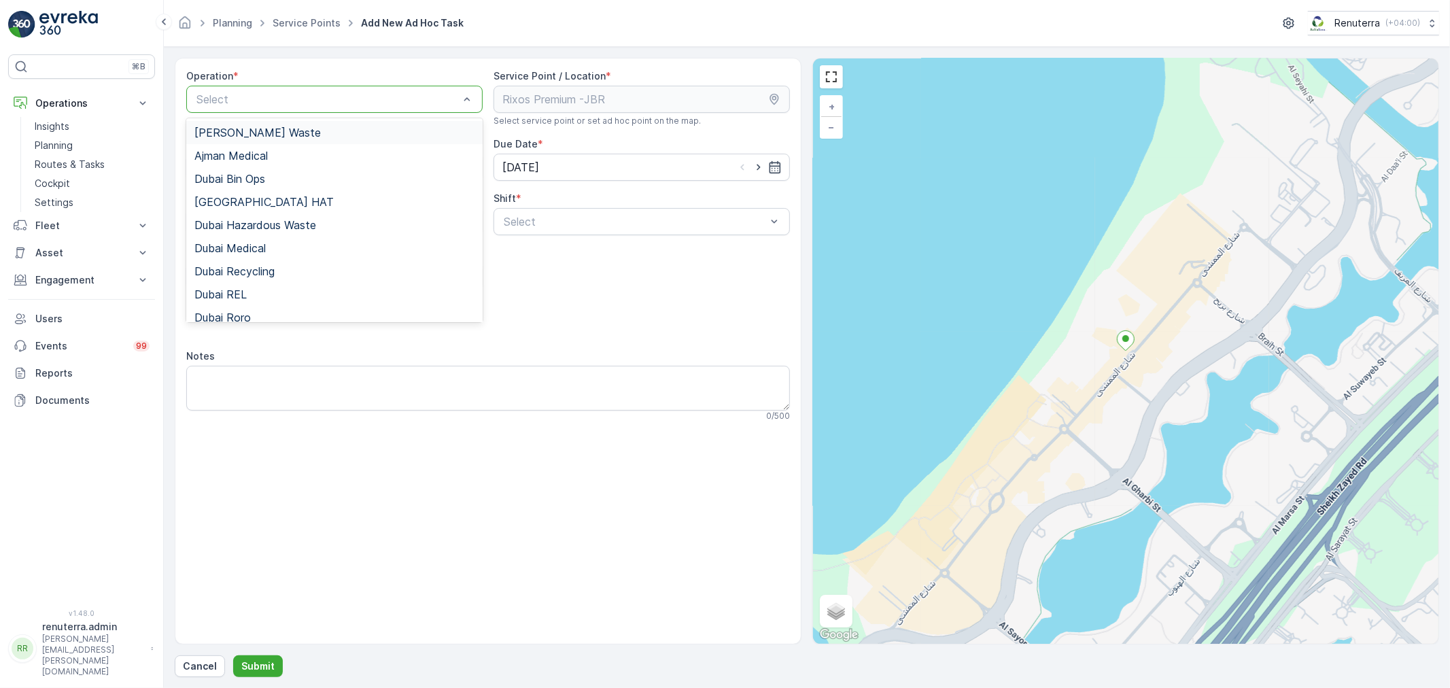
click at [390, 89] on div "Select" at bounding box center [334, 99] width 296 height 27
click at [241, 296] on span "Dubai REL" at bounding box center [220, 294] width 52 height 12
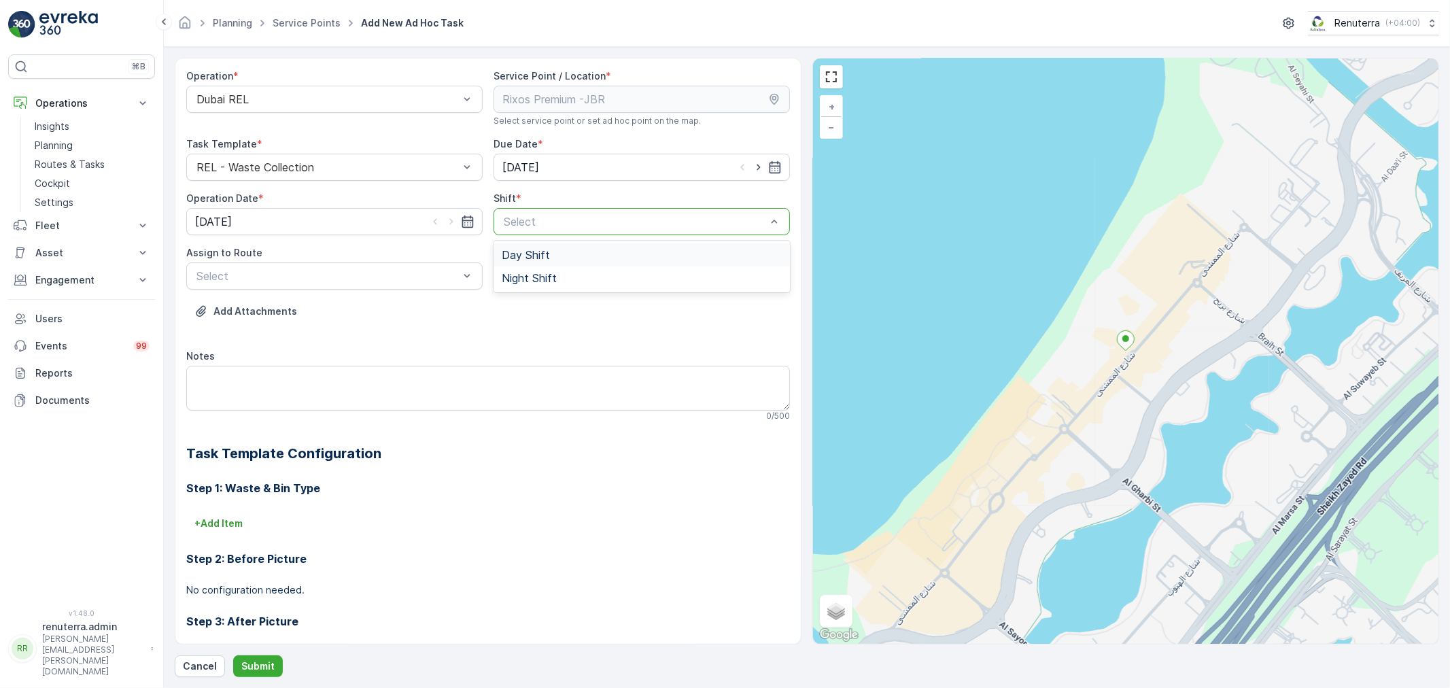
click at [538, 219] on div at bounding box center [634, 222] width 265 height 12
click at [524, 256] on span "Day Shift" at bounding box center [526, 255] width 48 height 12
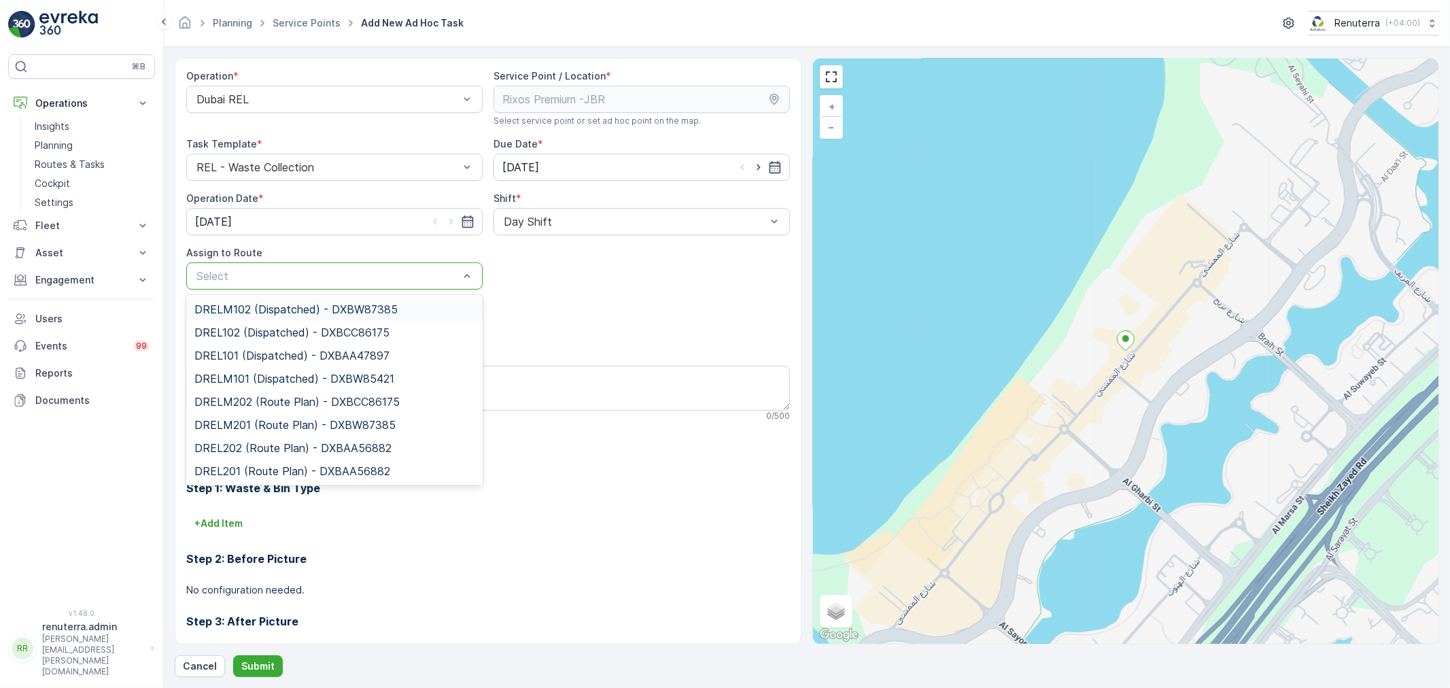
click at [349, 271] on div at bounding box center [327, 276] width 265 height 12
click at [303, 310] on span "DRELM102 (Dispatched) - DXBW87385" at bounding box center [295, 309] width 203 height 12
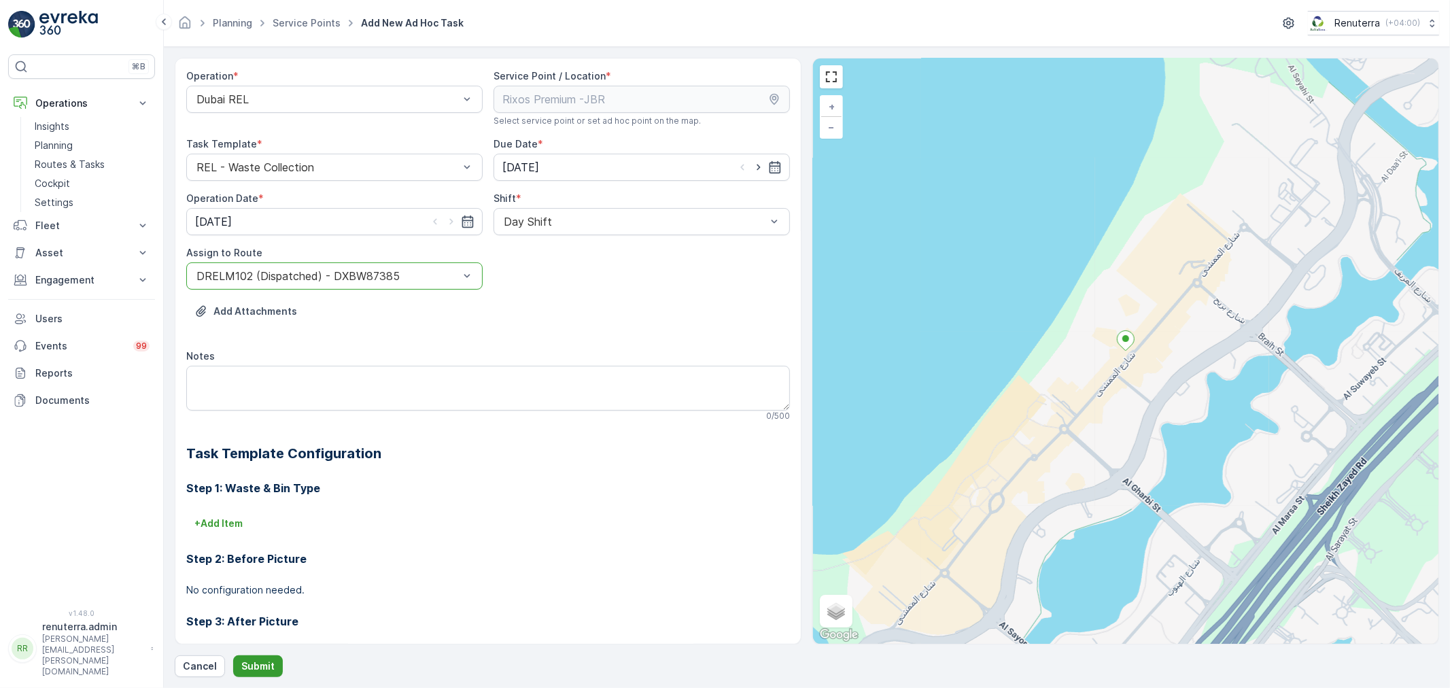
click at [269, 660] on p "Submit" at bounding box center [257, 667] width 33 height 14
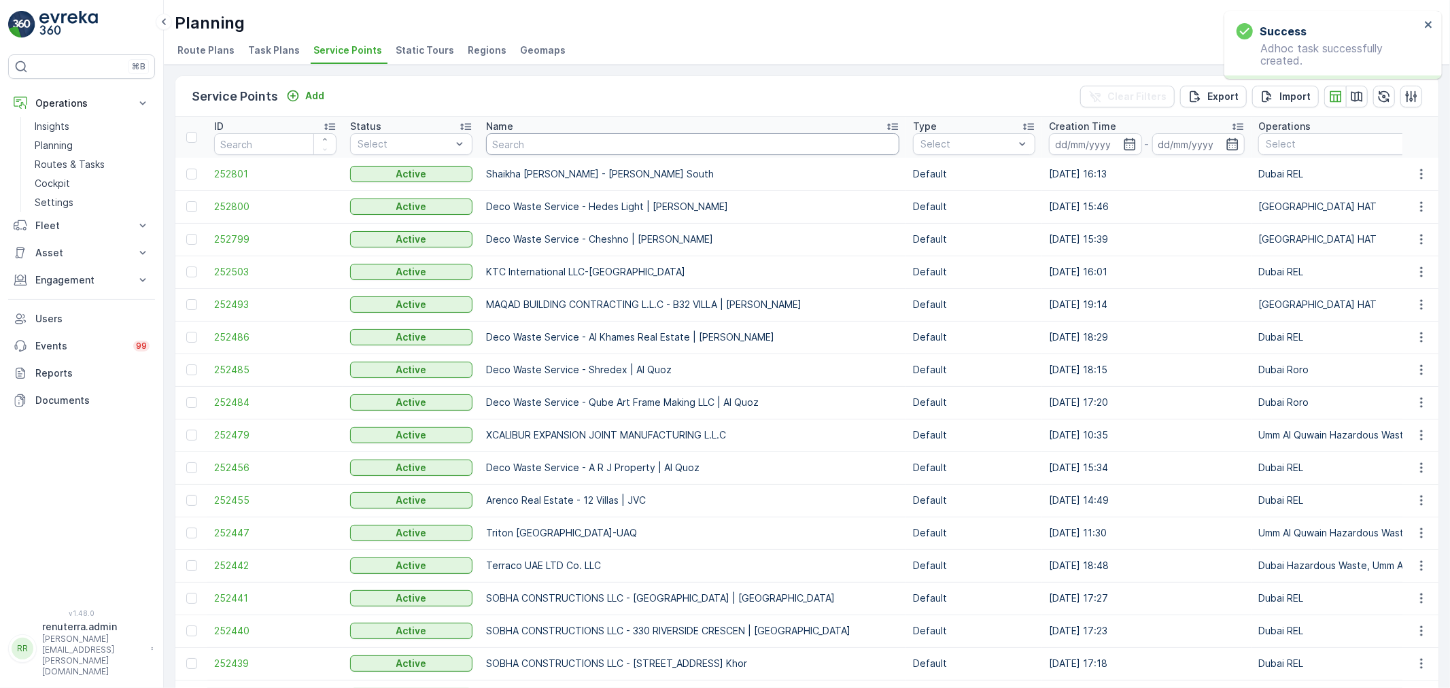
click at [561, 148] on input "text" at bounding box center [692, 144] width 413 height 22
type input "rixos"
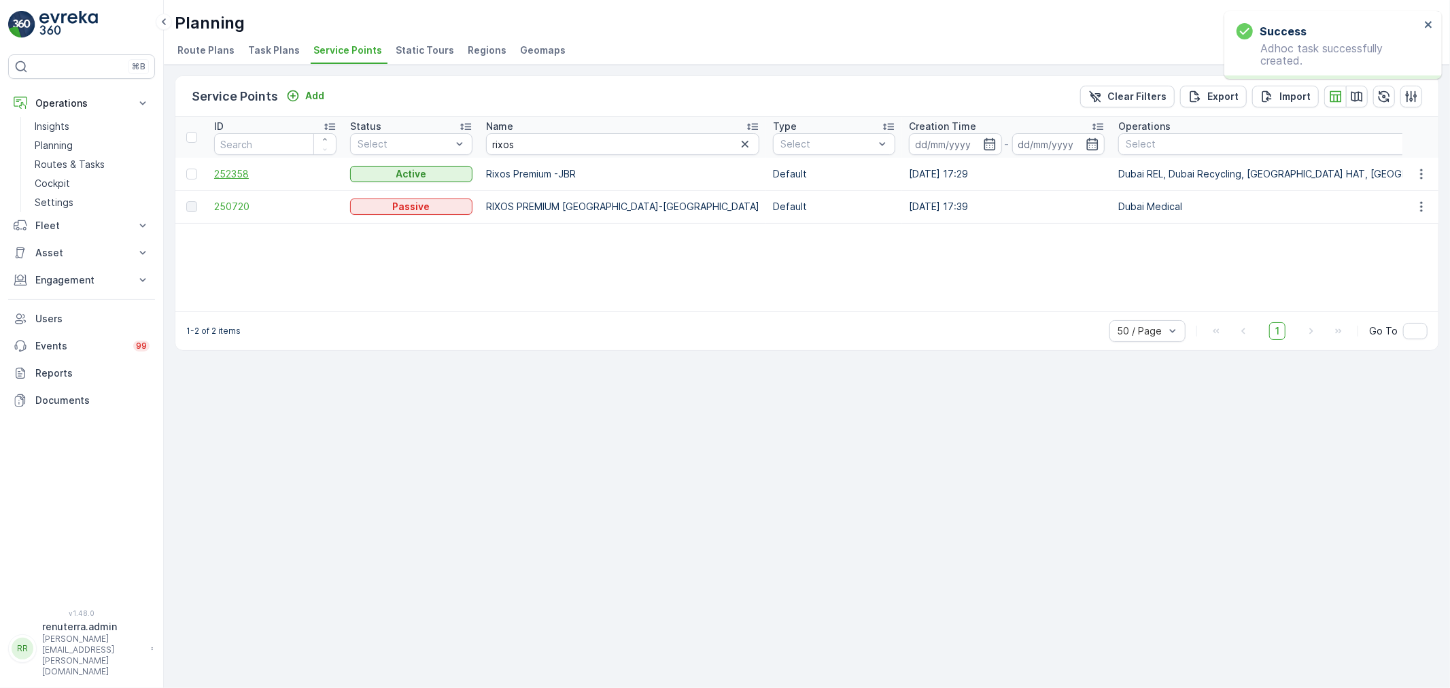
click at [242, 170] on span "252358" at bounding box center [275, 174] width 122 height 14
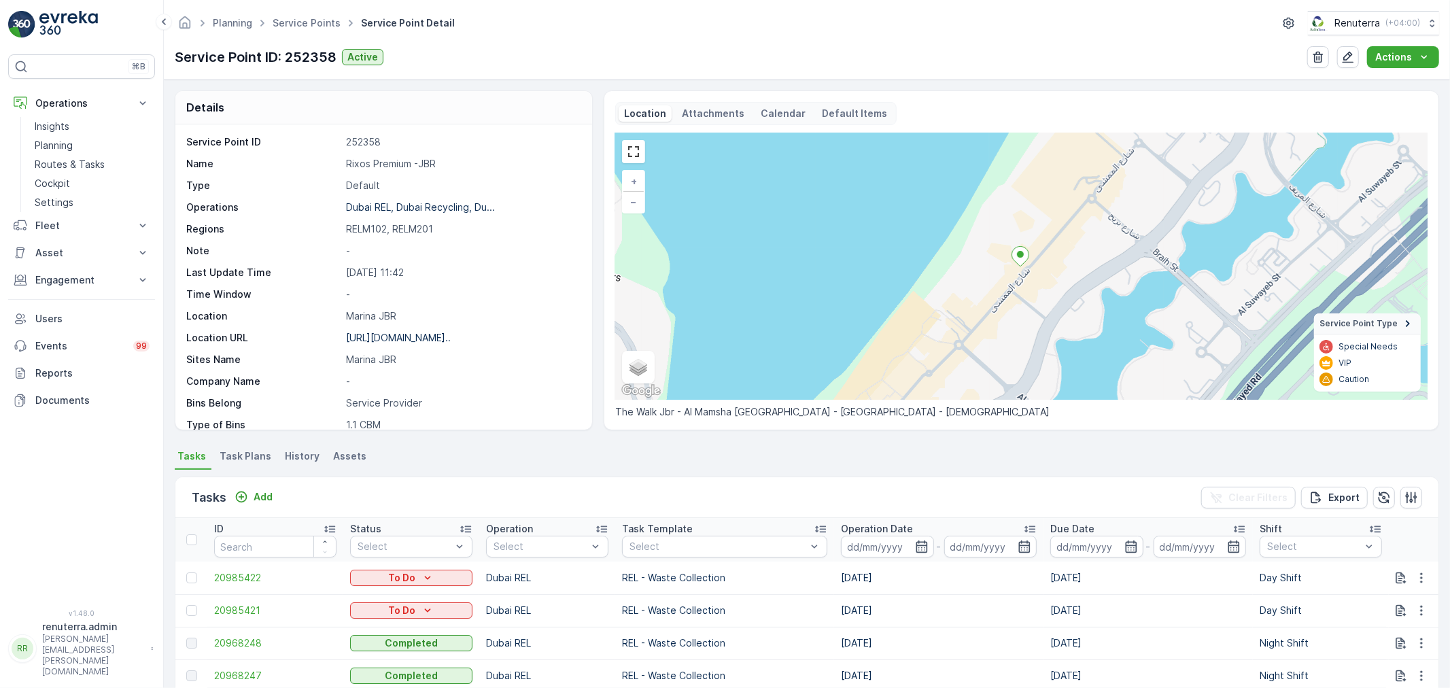
scroll to position [75, 0]
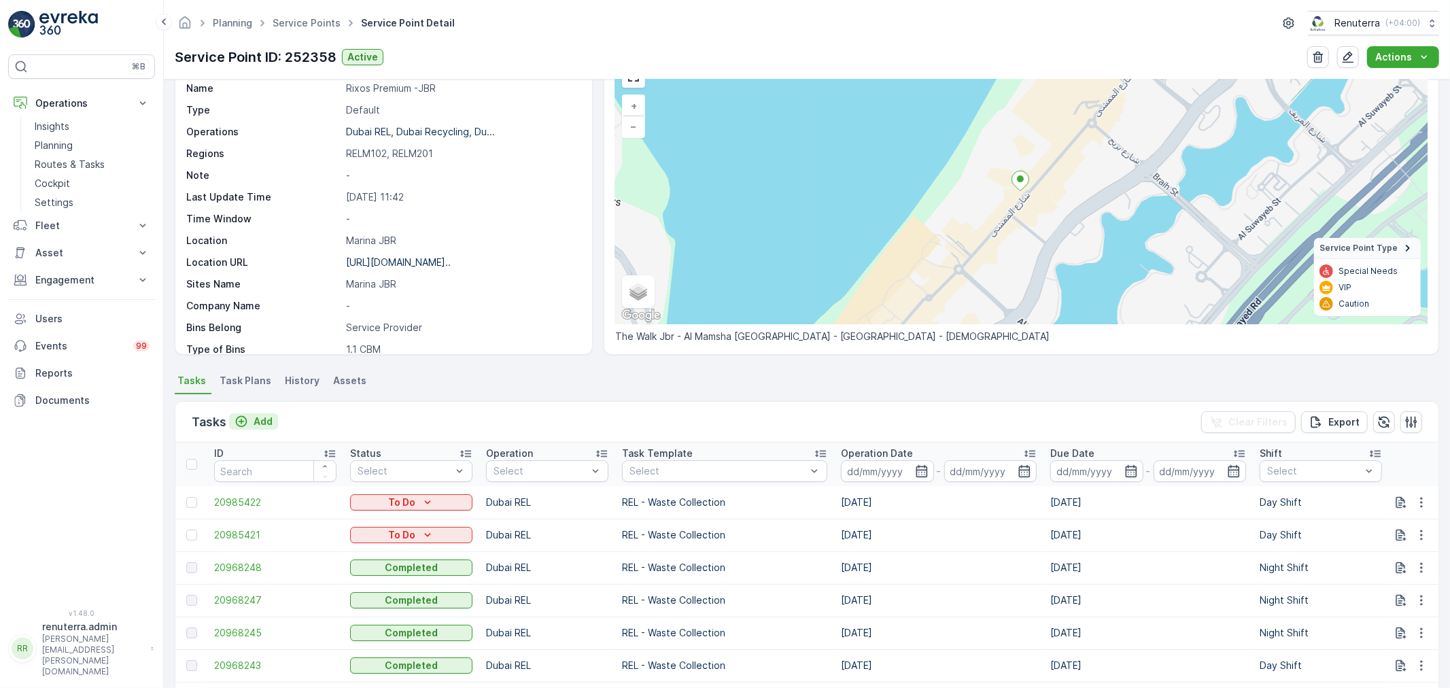
click at [266, 417] on p "Add" at bounding box center [263, 422] width 19 height 14
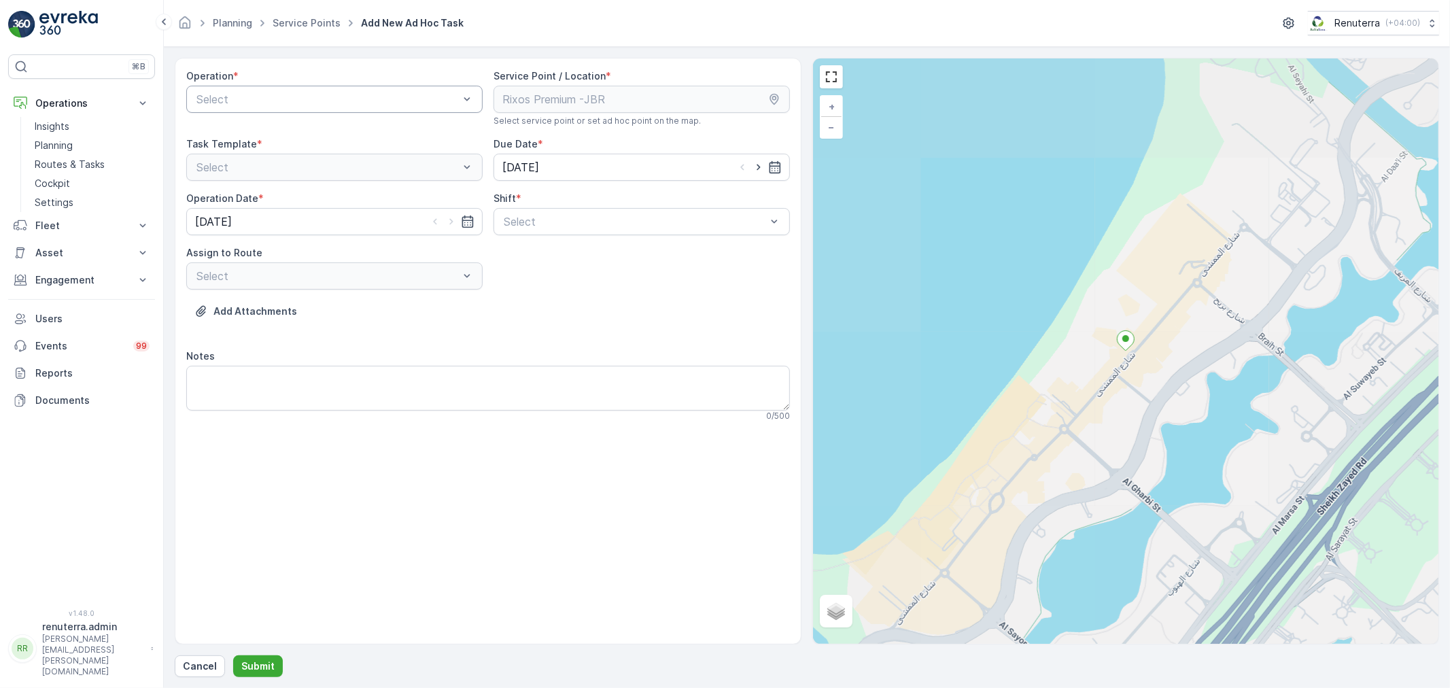
click at [413, 86] on div "Select" at bounding box center [334, 99] width 296 height 27
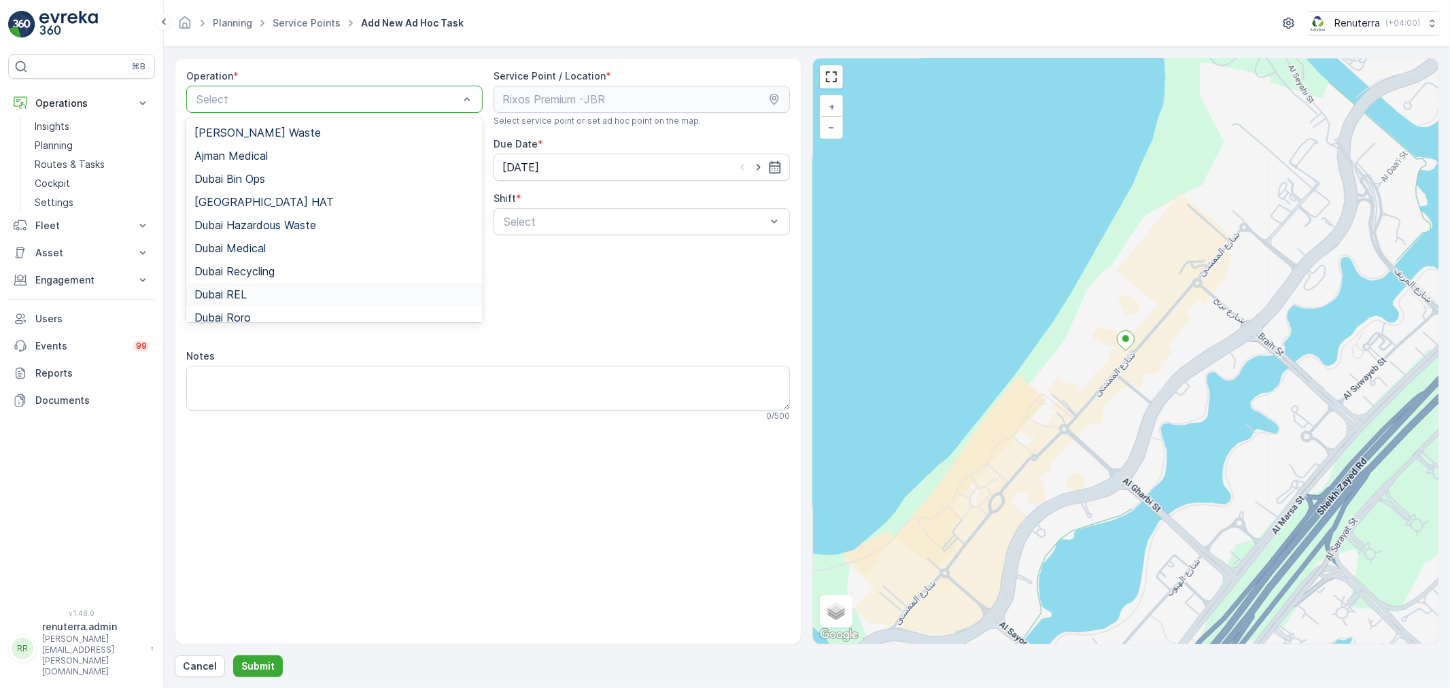
click at [249, 290] on div "Dubai REL" at bounding box center [334, 294] width 280 height 12
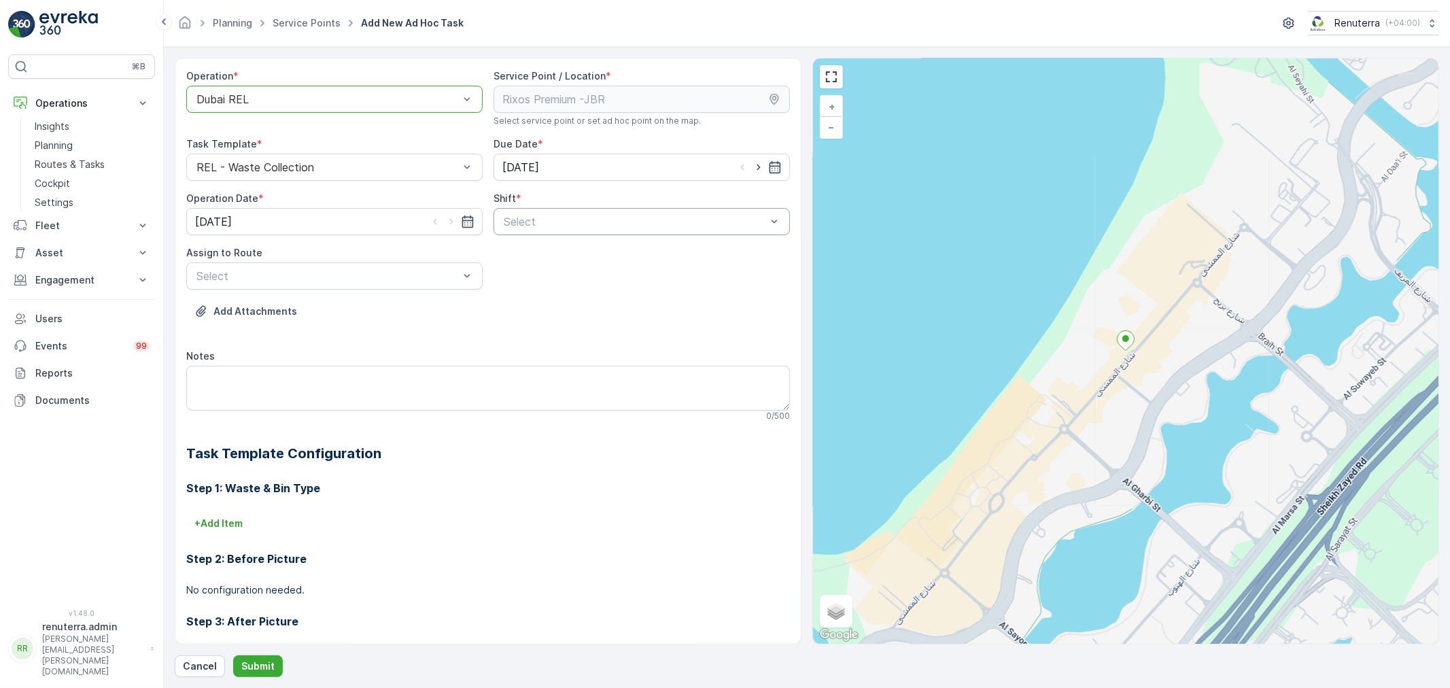
click at [607, 220] on div at bounding box center [634, 222] width 265 height 12
click at [549, 249] on div "Day Shift" at bounding box center [642, 255] width 280 height 12
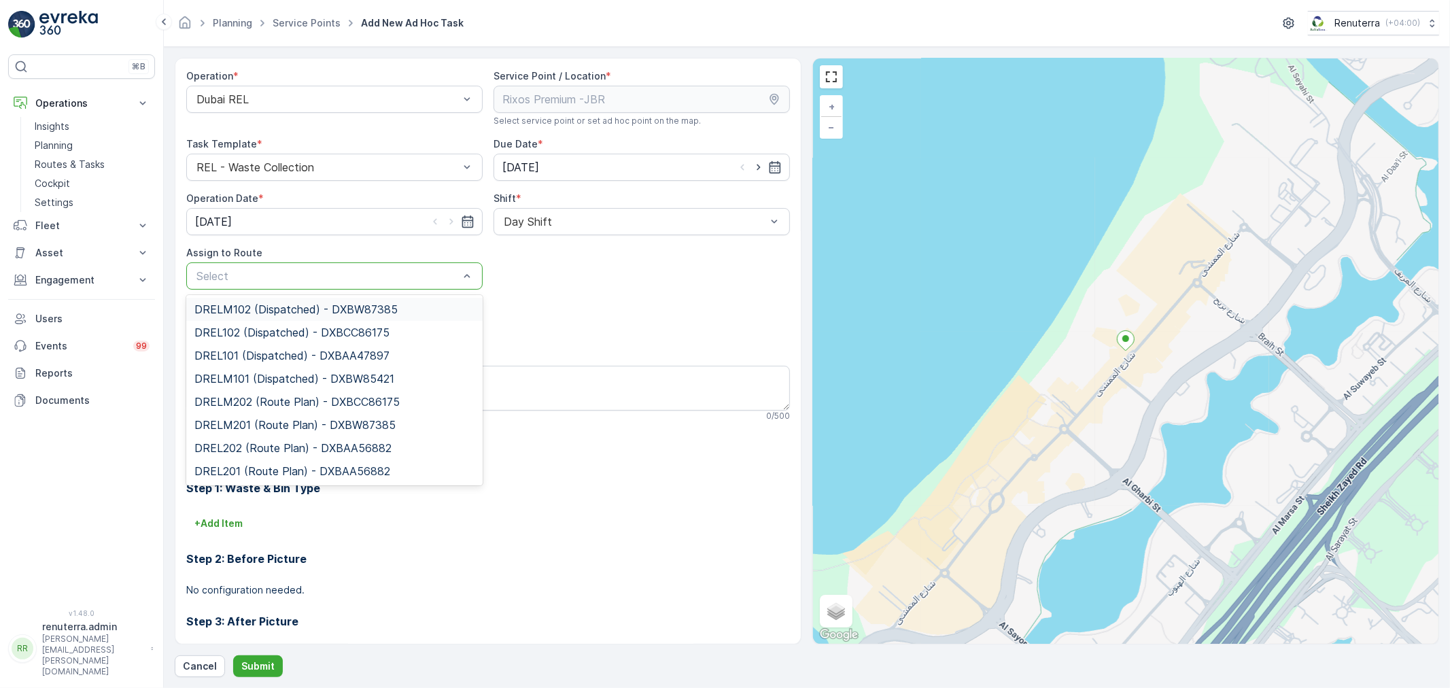
click at [305, 313] on span "DRELM102 (Dispatched) - DXBW87385" at bounding box center [295, 309] width 203 height 12
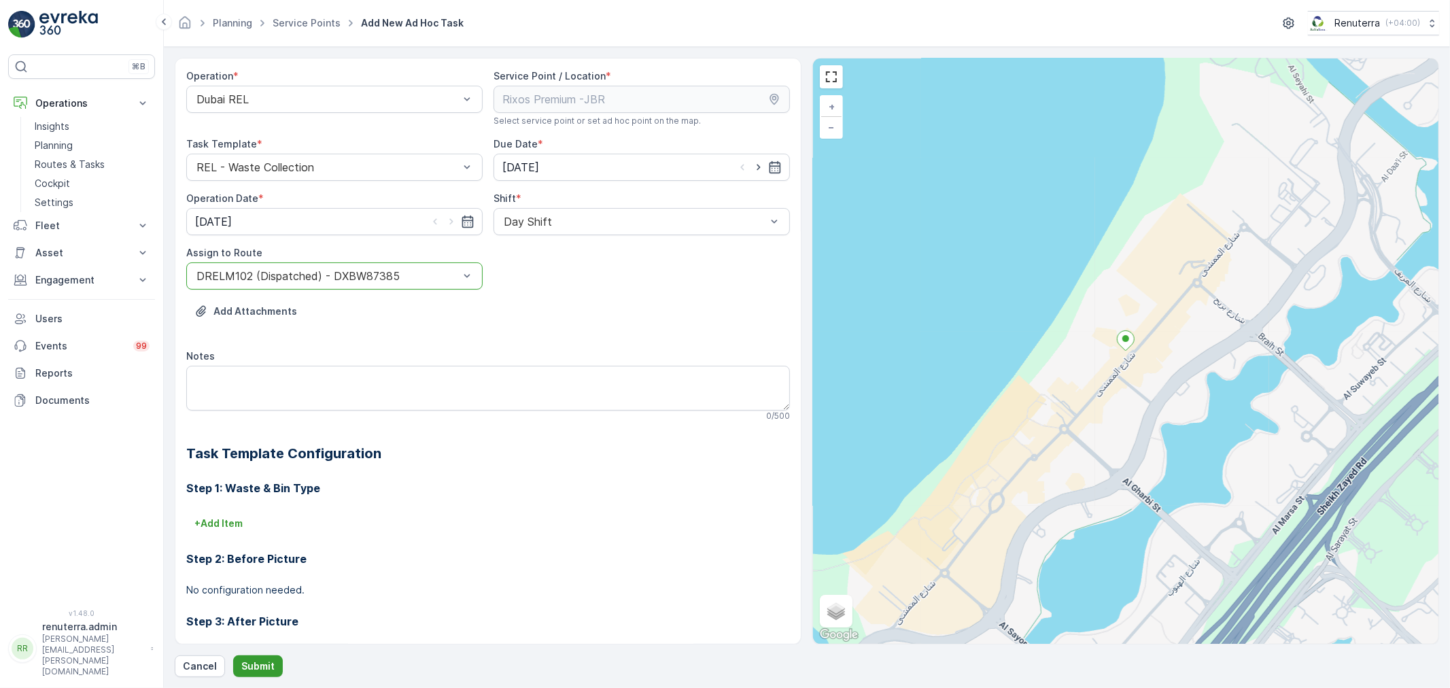
click at [252, 661] on p "Submit" at bounding box center [257, 667] width 33 height 14
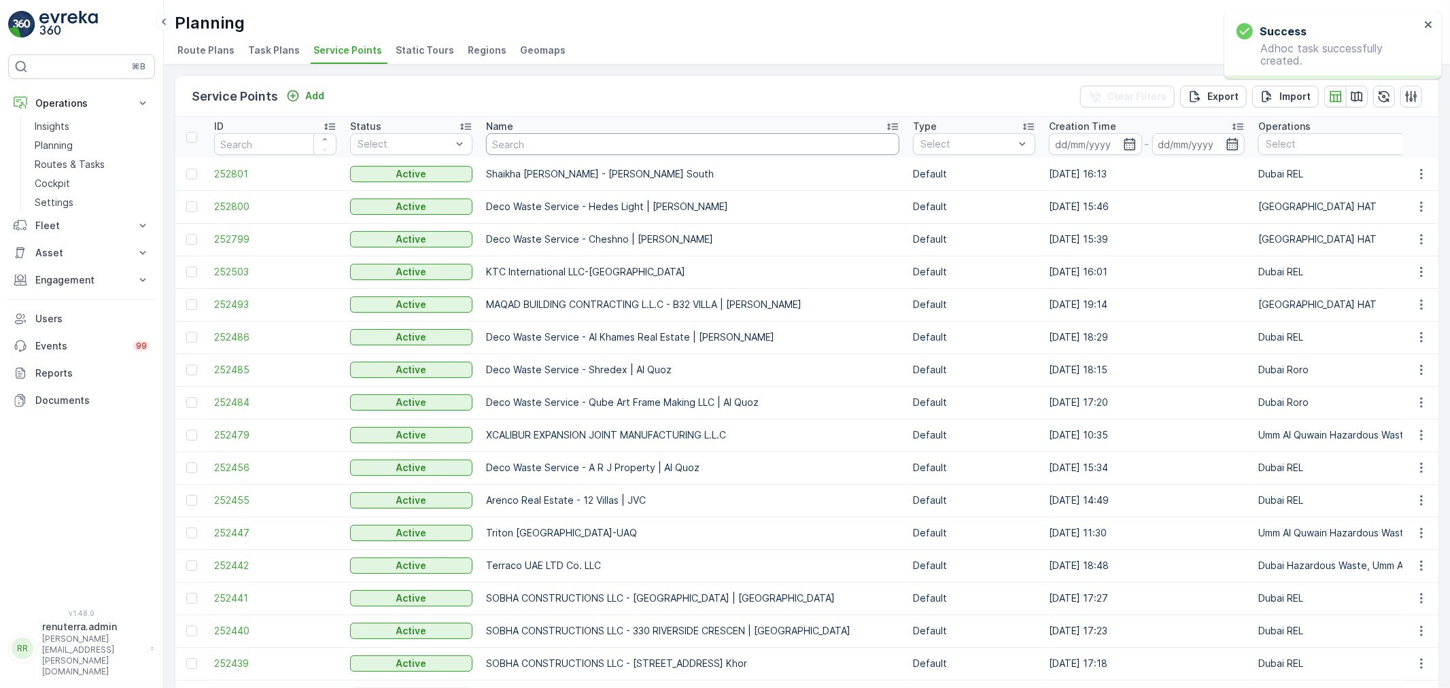
click at [555, 146] on input "text" at bounding box center [692, 144] width 413 height 22
type input "rixos"
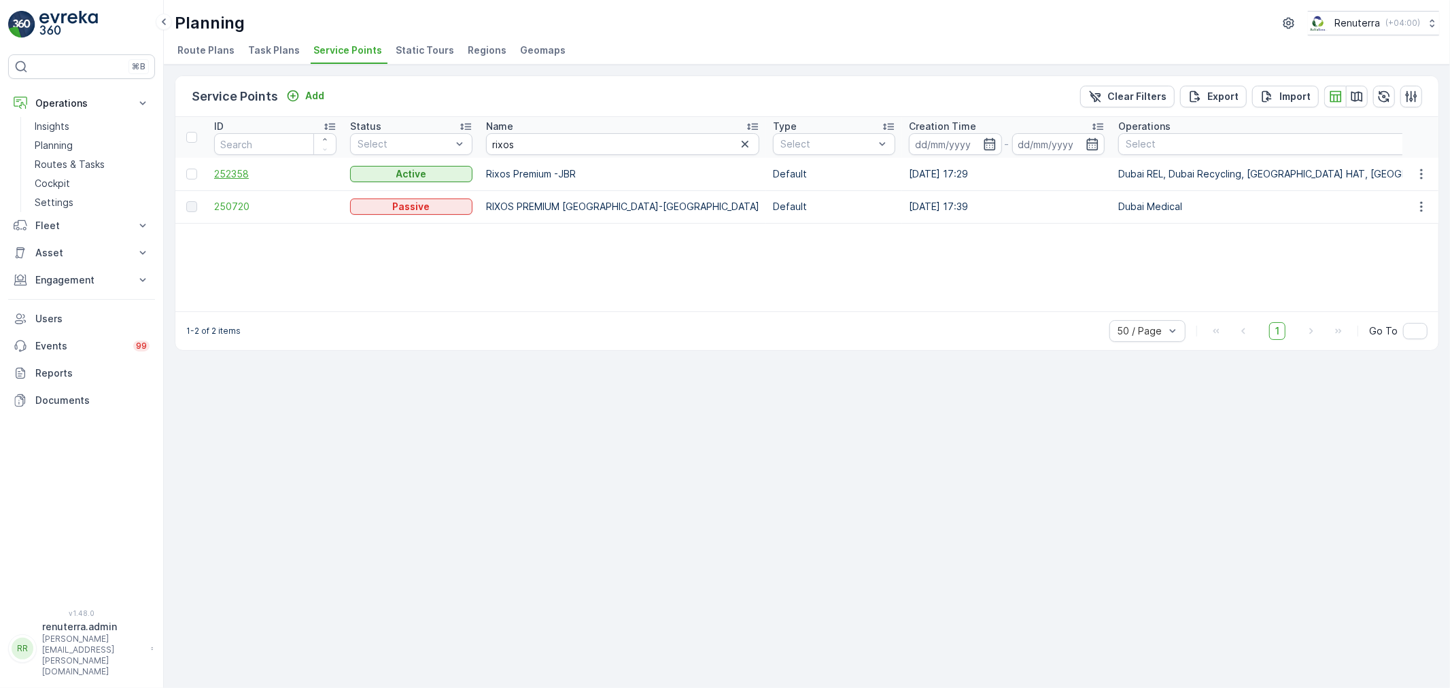
click at [228, 173] on span "252358" at bounding box center [275, 174] width 122 height 14
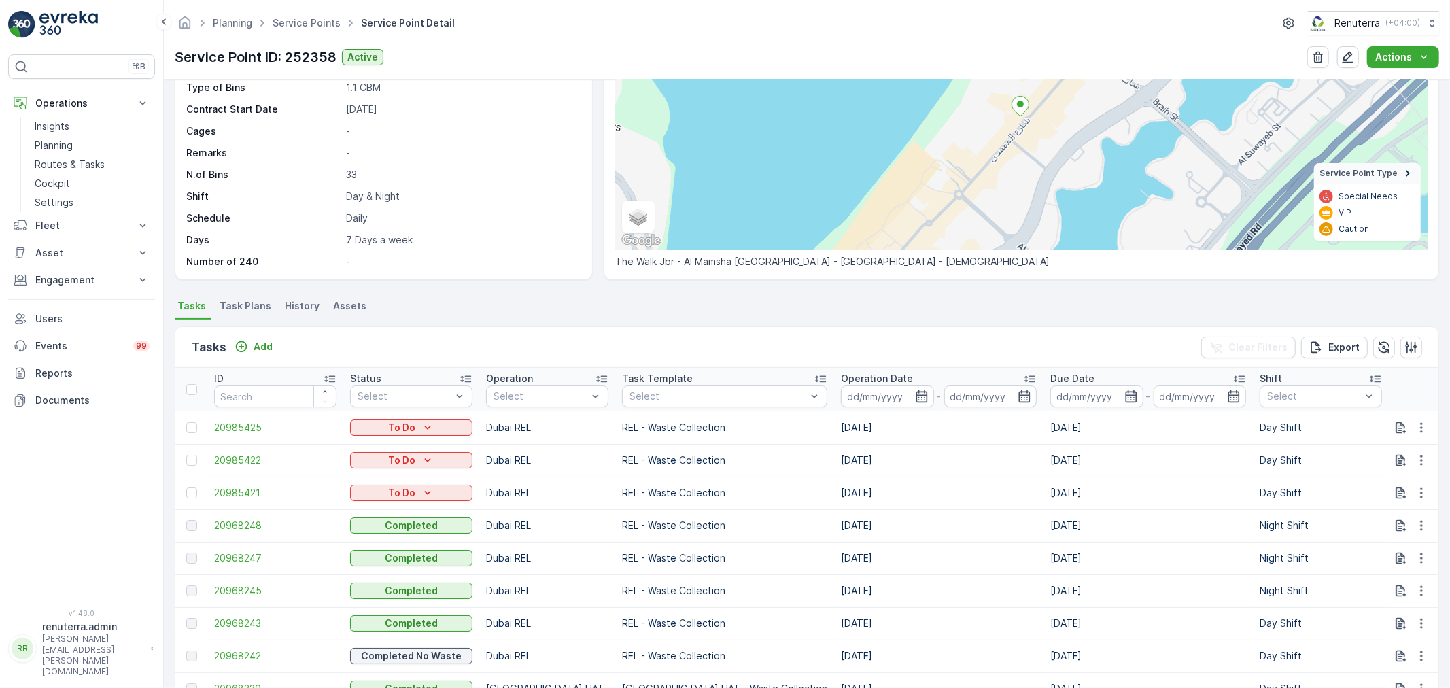
scroll to position [151, 0]
click at [234, 521] on span "20968248" at bounding box center [275, 525] width 122 height 14
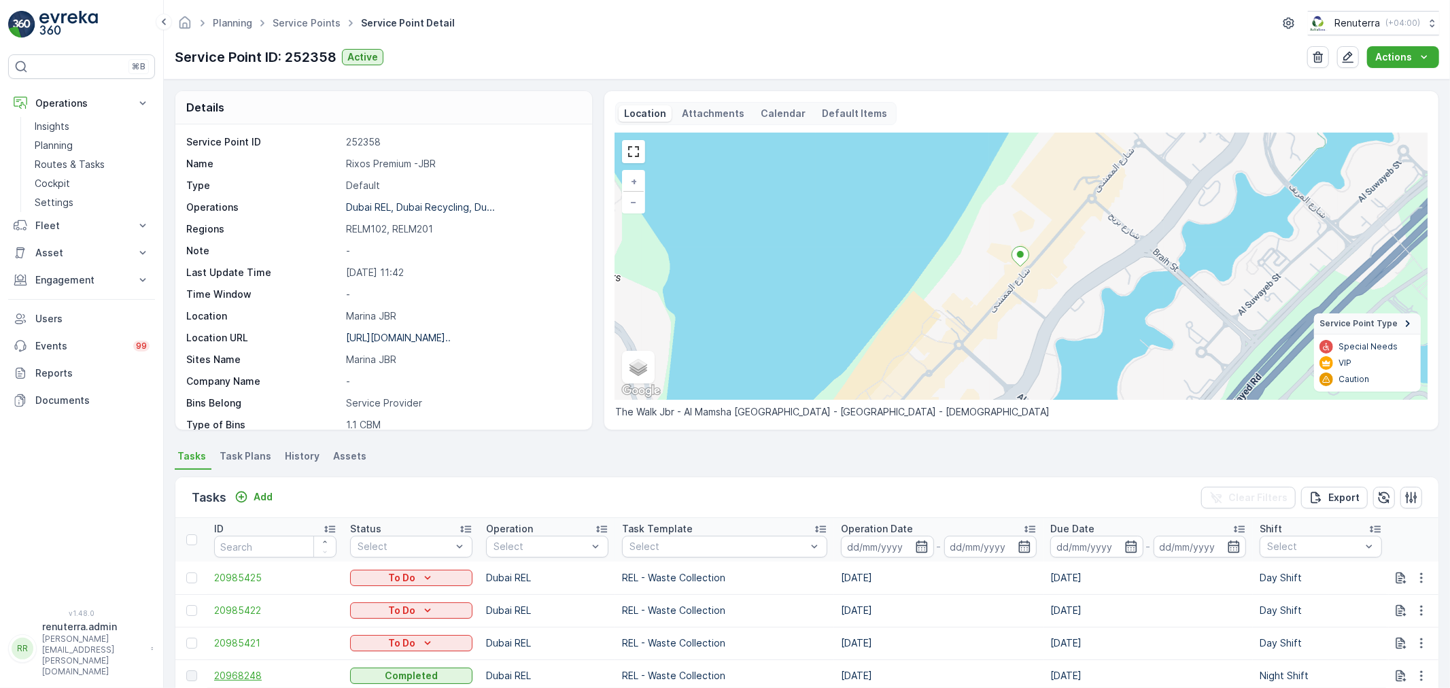
scroll to position [75, 0]
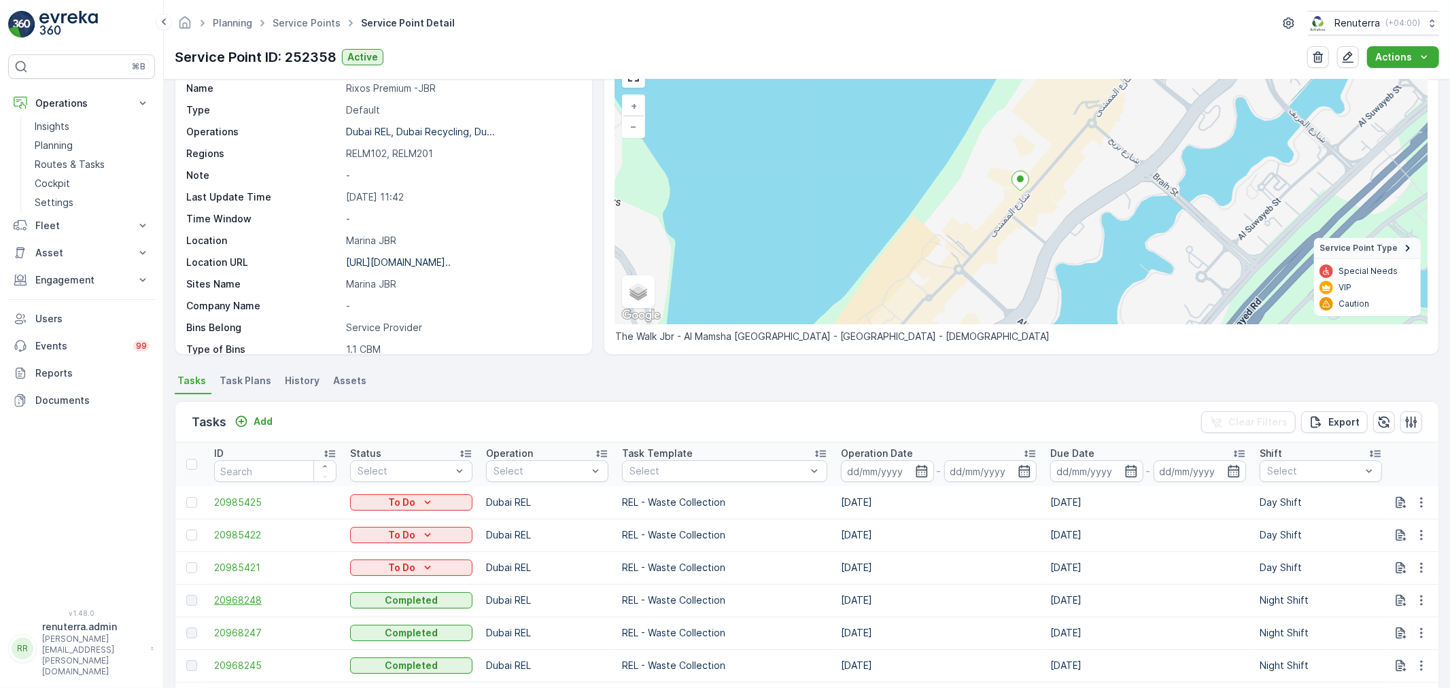
click at [229, 594] on span "20968248" at bounding box center [275, 601] width 122 height 14
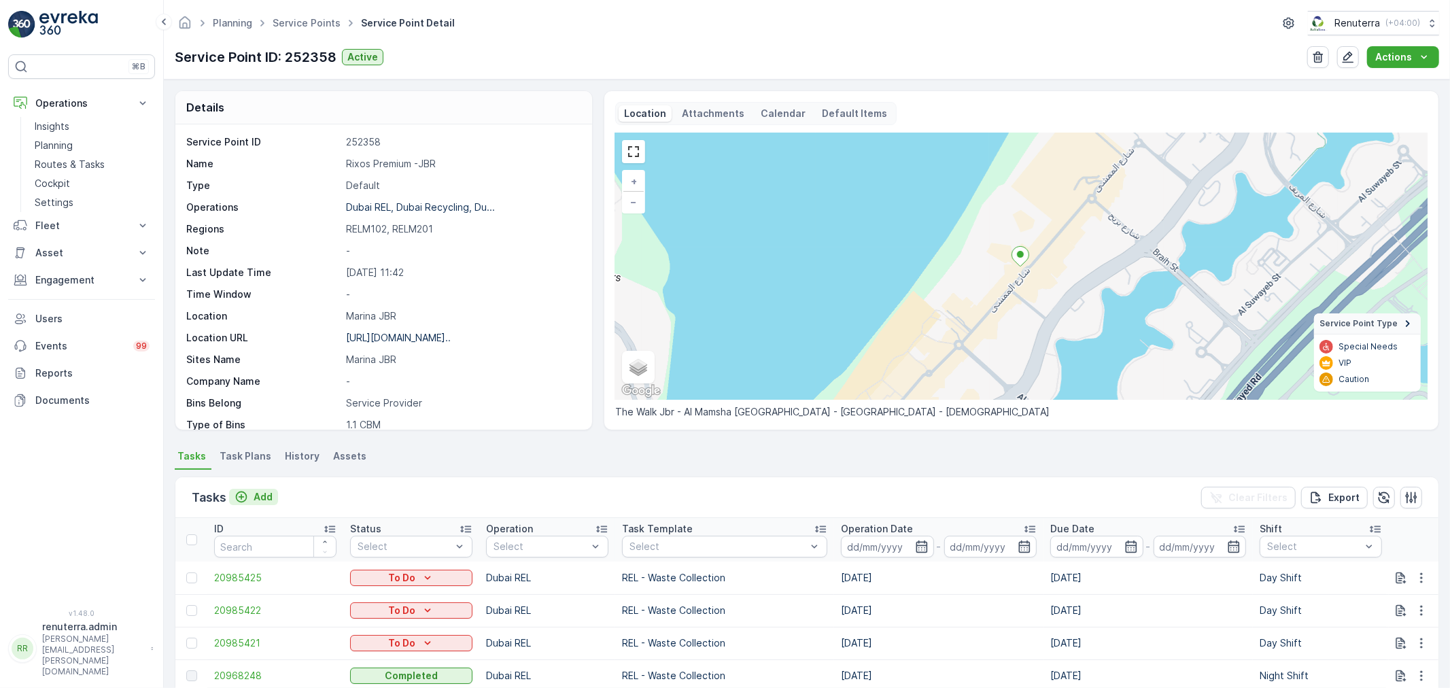
click at [269, 501] on p "Add" at bounding box center [263, 497] width 19 height 14
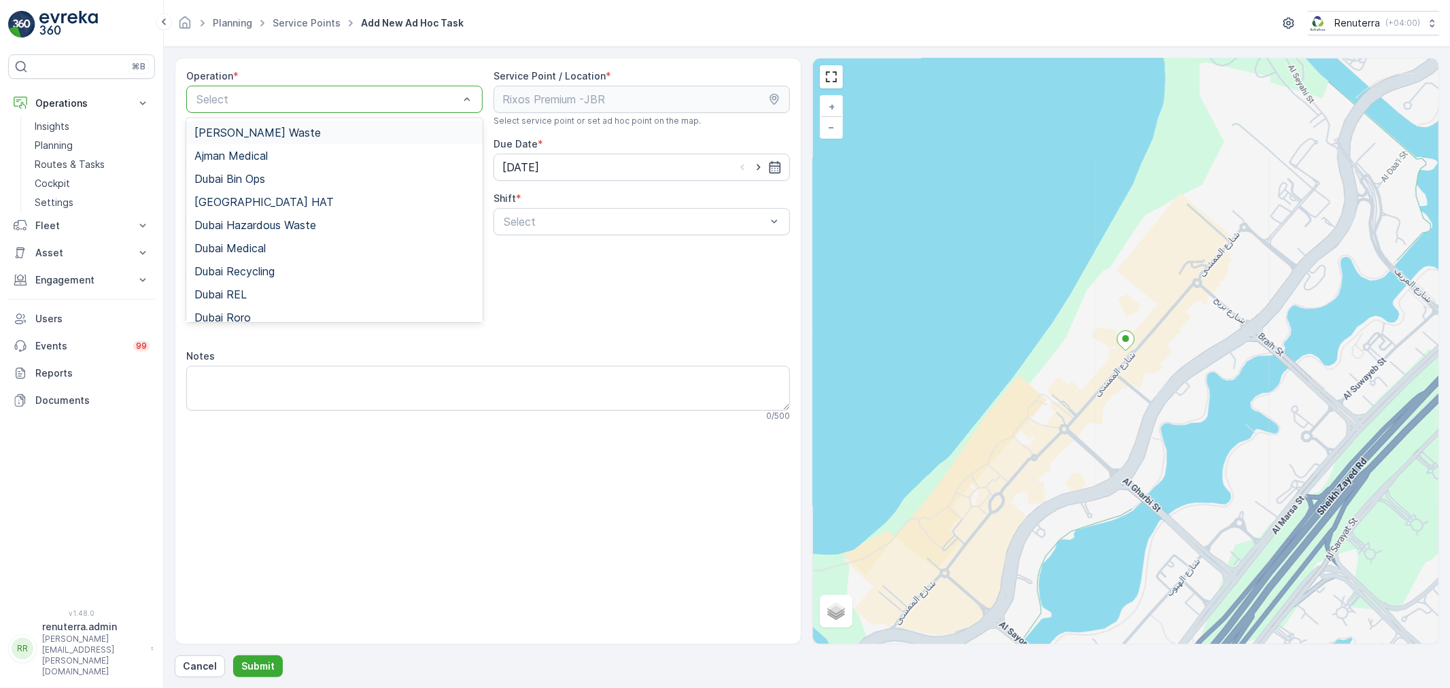
click at [351, 103] on div at bounding box center [327, 99] width 265 height 12
click at [250, 292] on div "Dubai REL" at bounding box center [334, 294] width 280 height 12
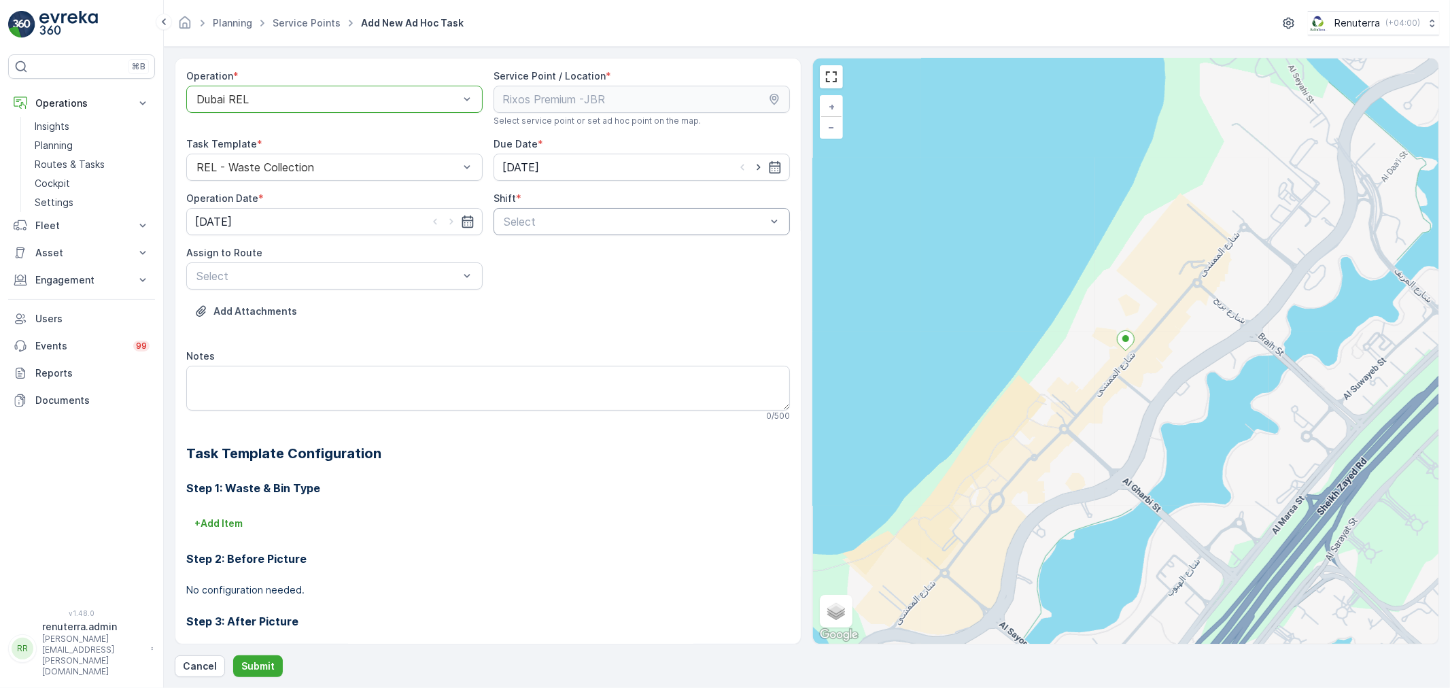
click at [583, 219] on div at bounding box center [634, 222] width 265 height 12
click at [547, 275] on span "Night Shift" at bounding box center [529, 278] width 55 height 12
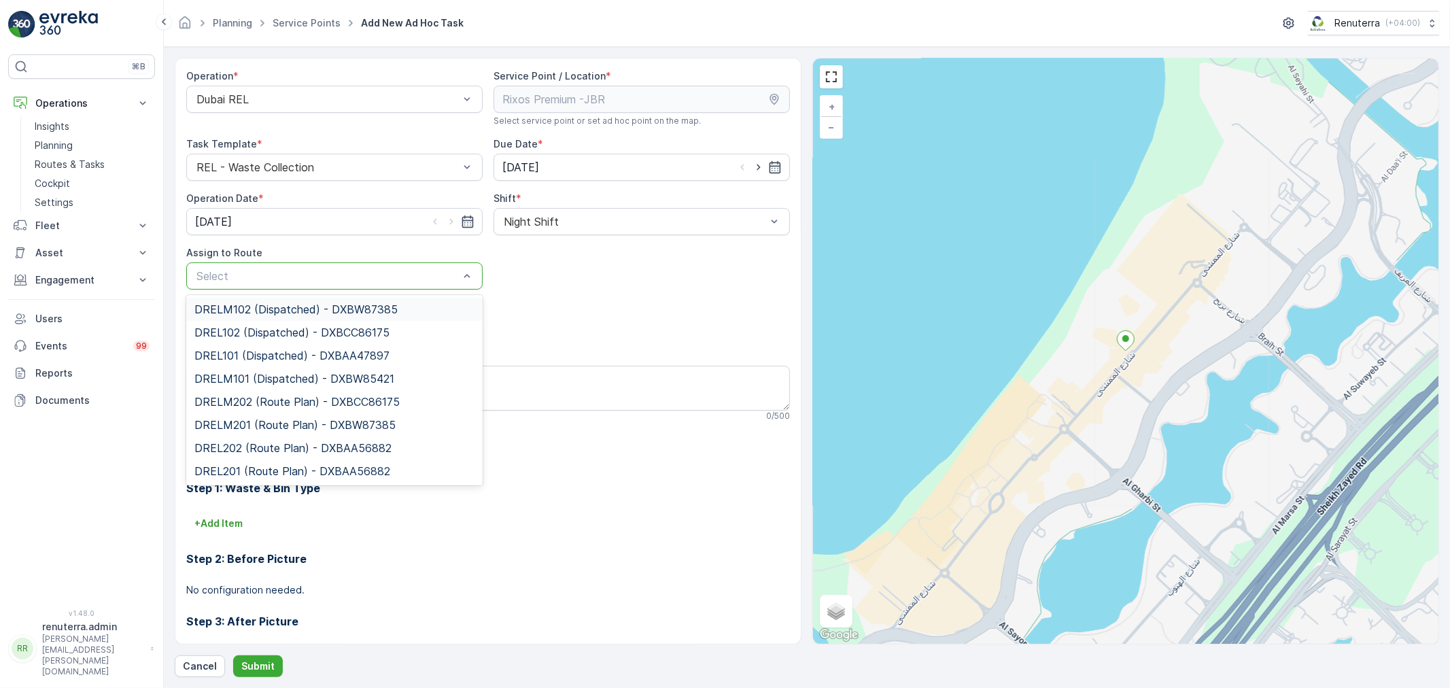
click at [430, 280] on div at bounding box center [327, 276] width 265 height 12
click at [301, 424] on span "DRELM201 (Route Plan) - DXBW87385" at bounding box center [294, 425] width 201 height 12
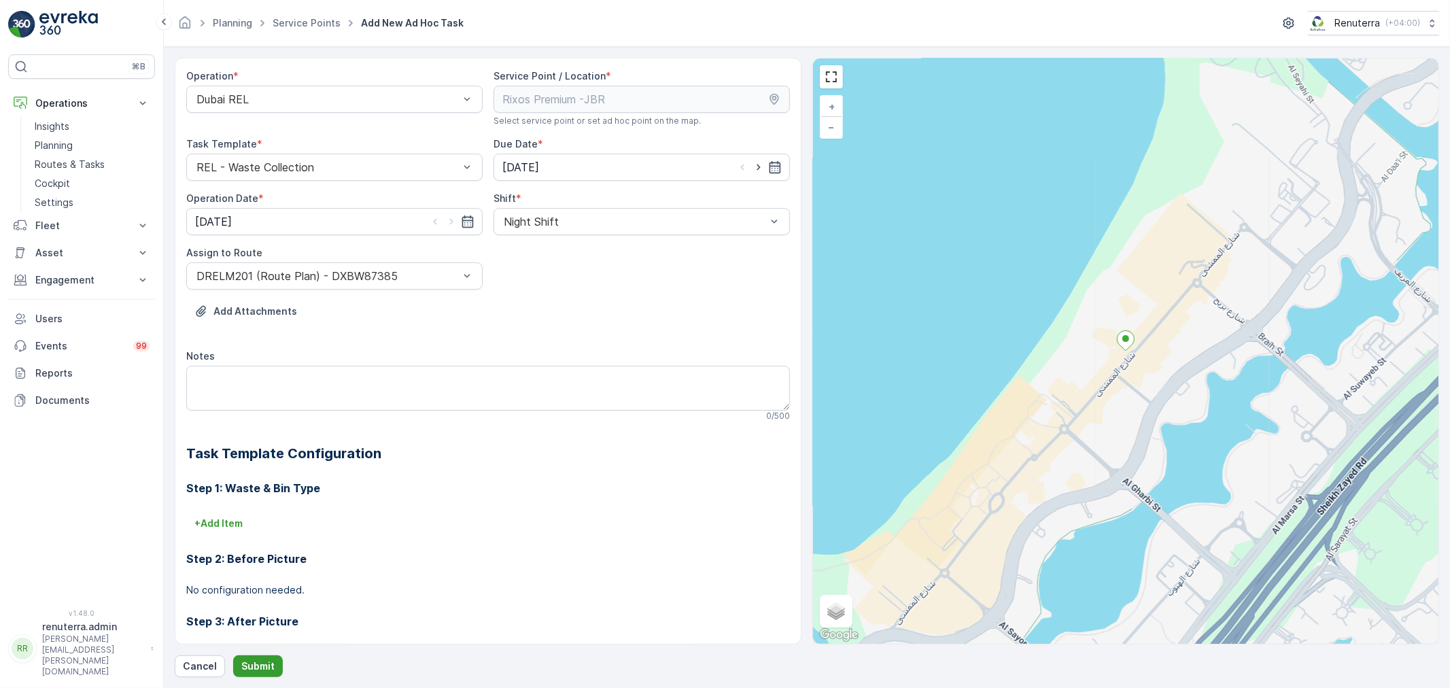
click at [266, 669] on p "Submit" at bounding box center [257, 667] width 33 height 14
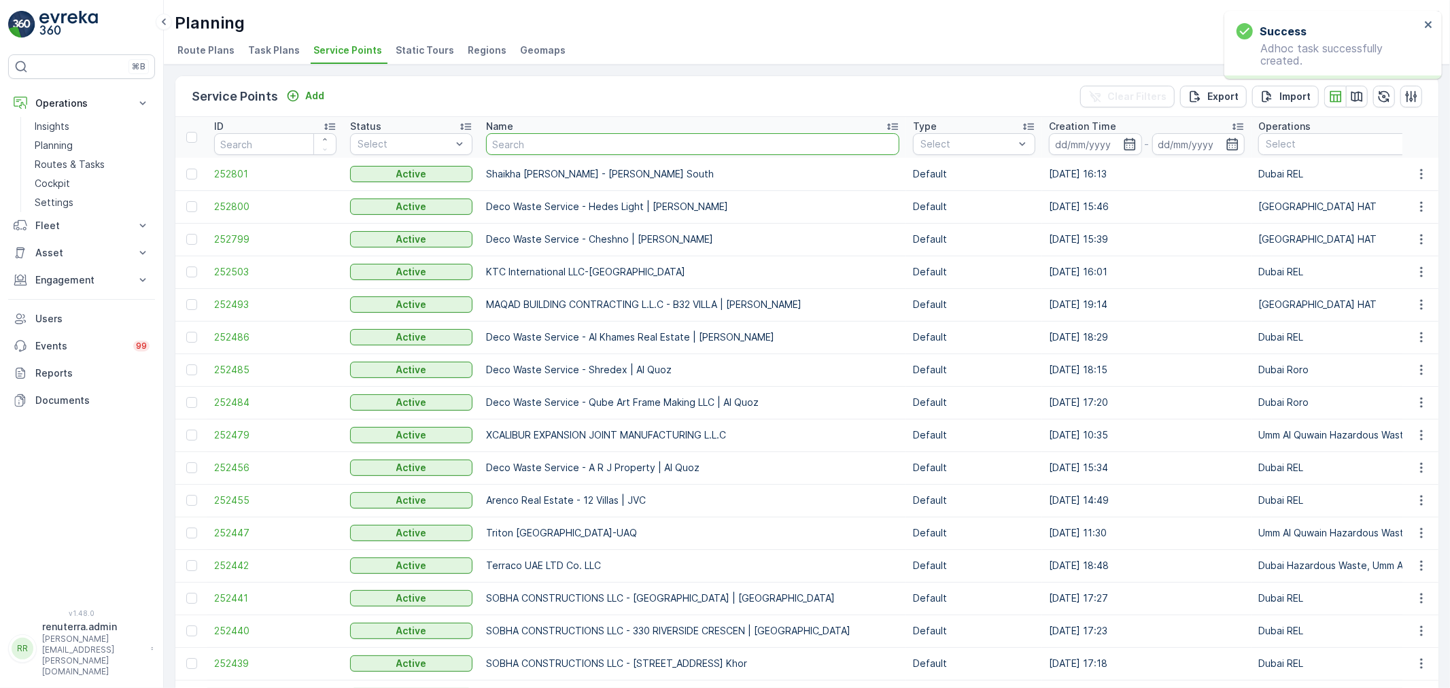
click at [540, 141] on input "text" at bounding box center [692, 144] width 413 height 22
type input "ri"
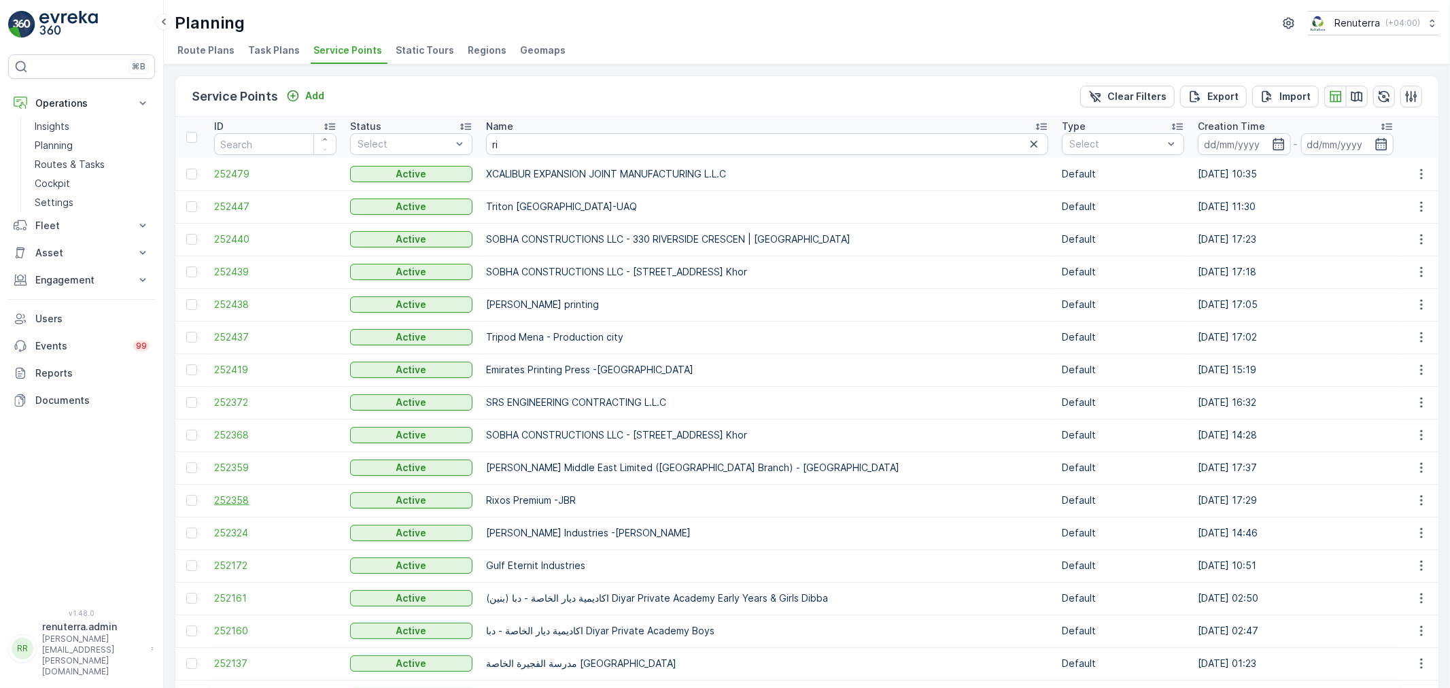
click at [223, 505] on span "252358" at bounding box center [275, 501] width 122 height 14
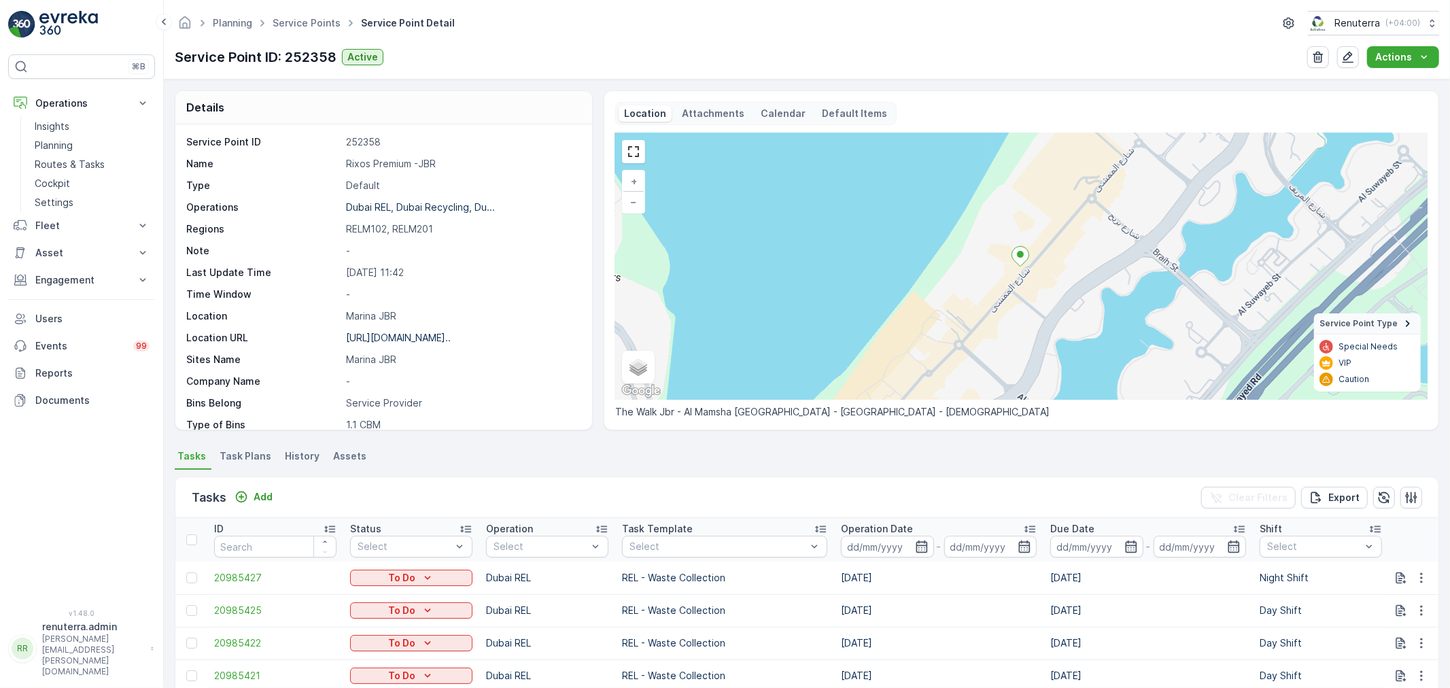
scroll to position [75, 0]
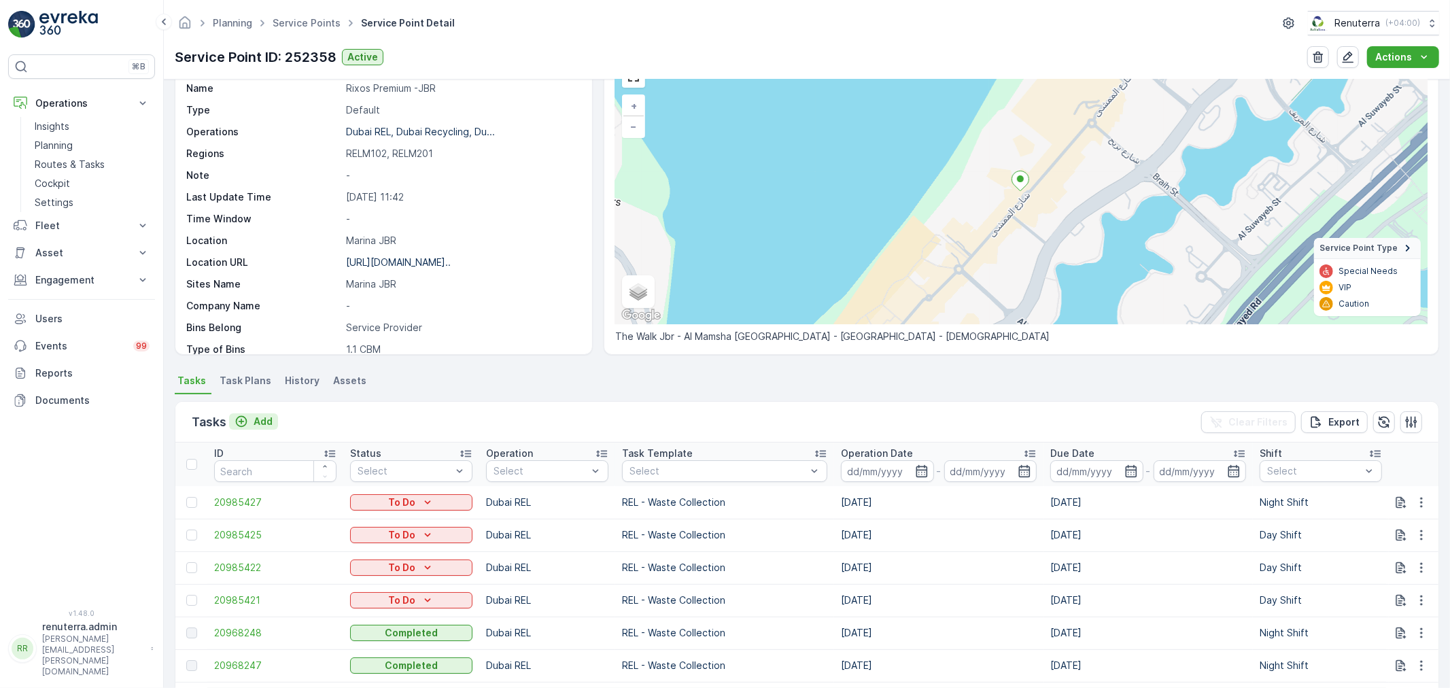
click at [257, 422] on p "Add" at bounding box center [263, 422] width 19 height 14
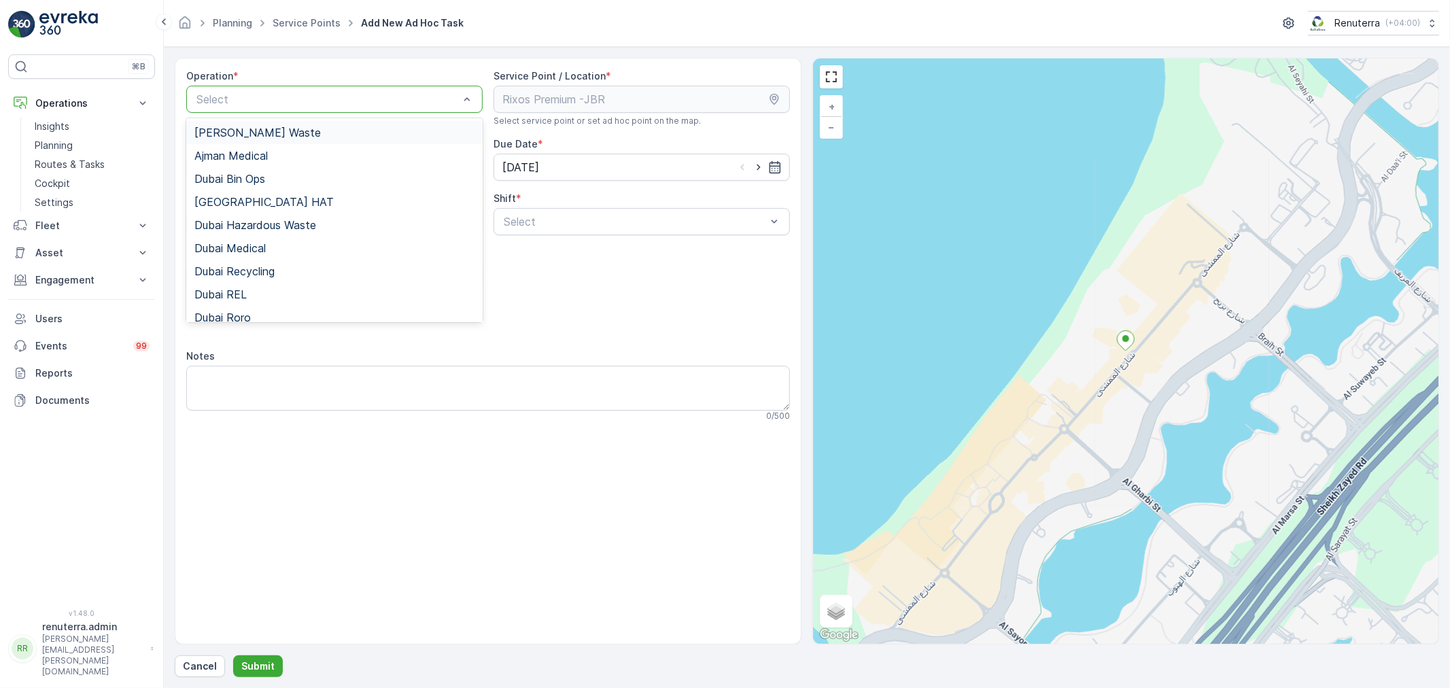
click at [348, 105] on div at bounding box center [327, 99] width 265 height 12
click at [256, 293] on div "Dubai REL" at bounding box center [334, 294] width 280 height 12
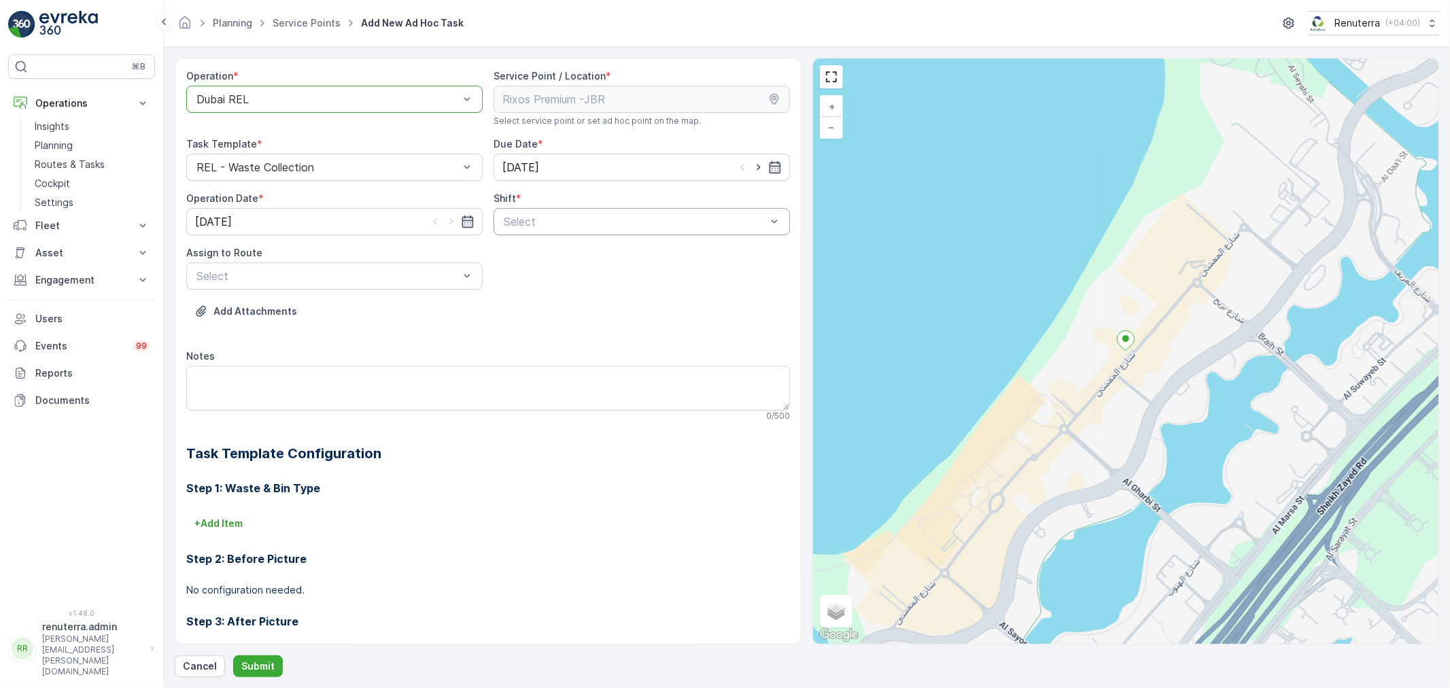
click at [598, 218] on div at bounding box center [634, 222] width 265 height 12
click at [556, 273] on div "Night Shift" at bounding box center [642, 278] width 280 height 12
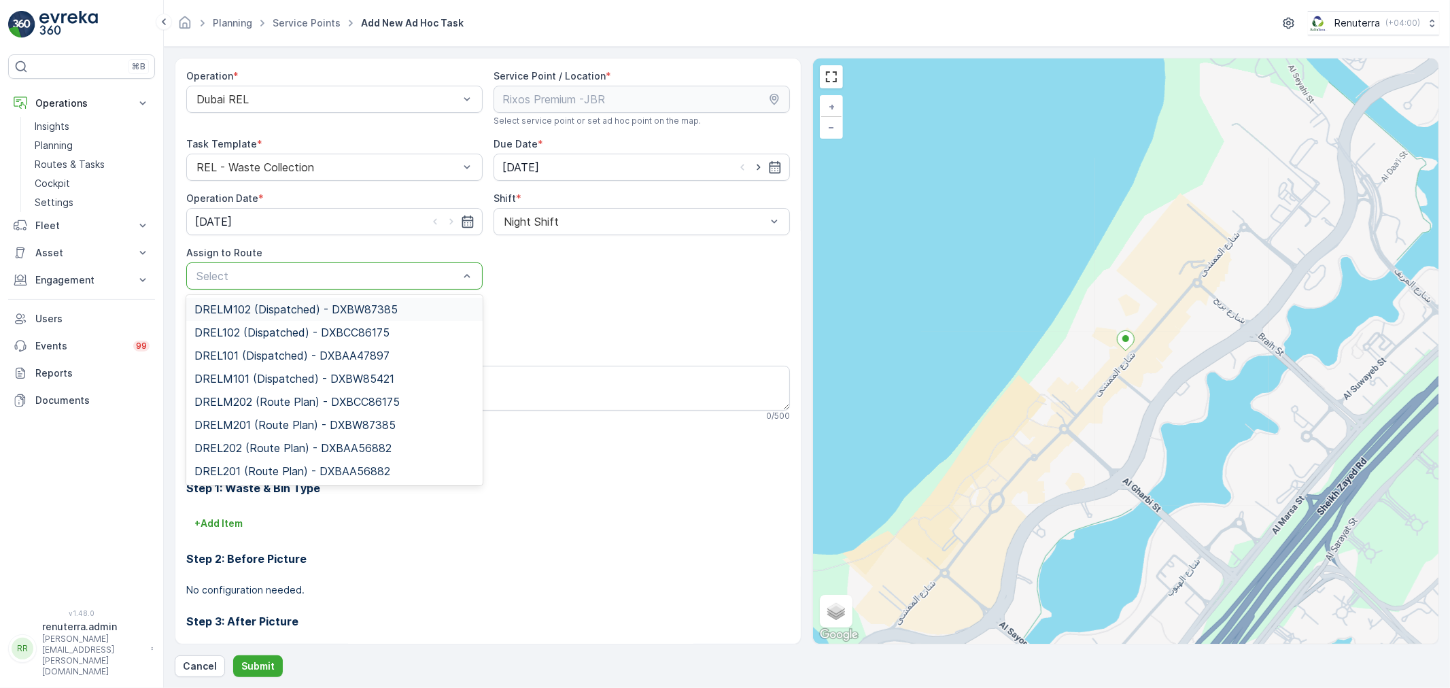
click at [391, 277] on div at bounding box center [327, 276] width 265 height 12
click at [275, 424] on span "DRELM201 (Route Plan) - DXBW87385" at bounding box center [294, 425] width 201 height 12
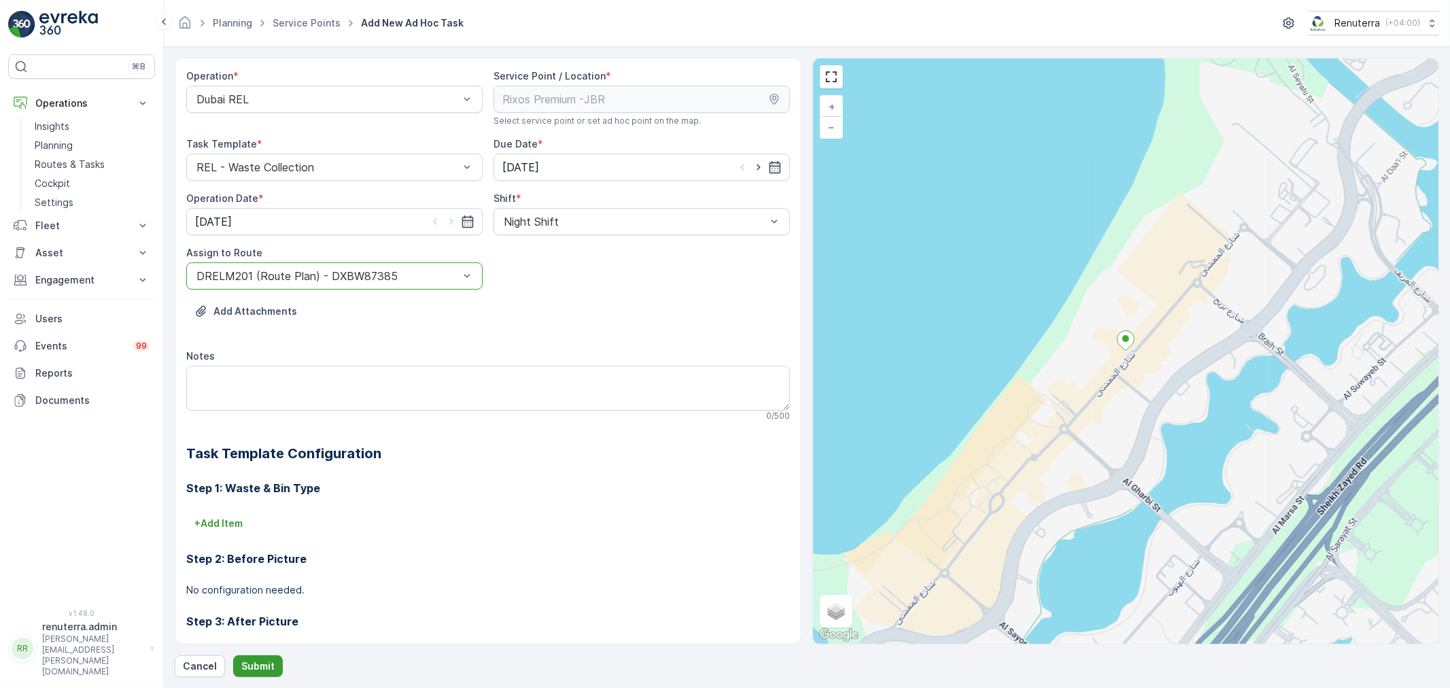
click at [270, 664] on p "Submit" at bounding box center [257, 667] width 33 height 14
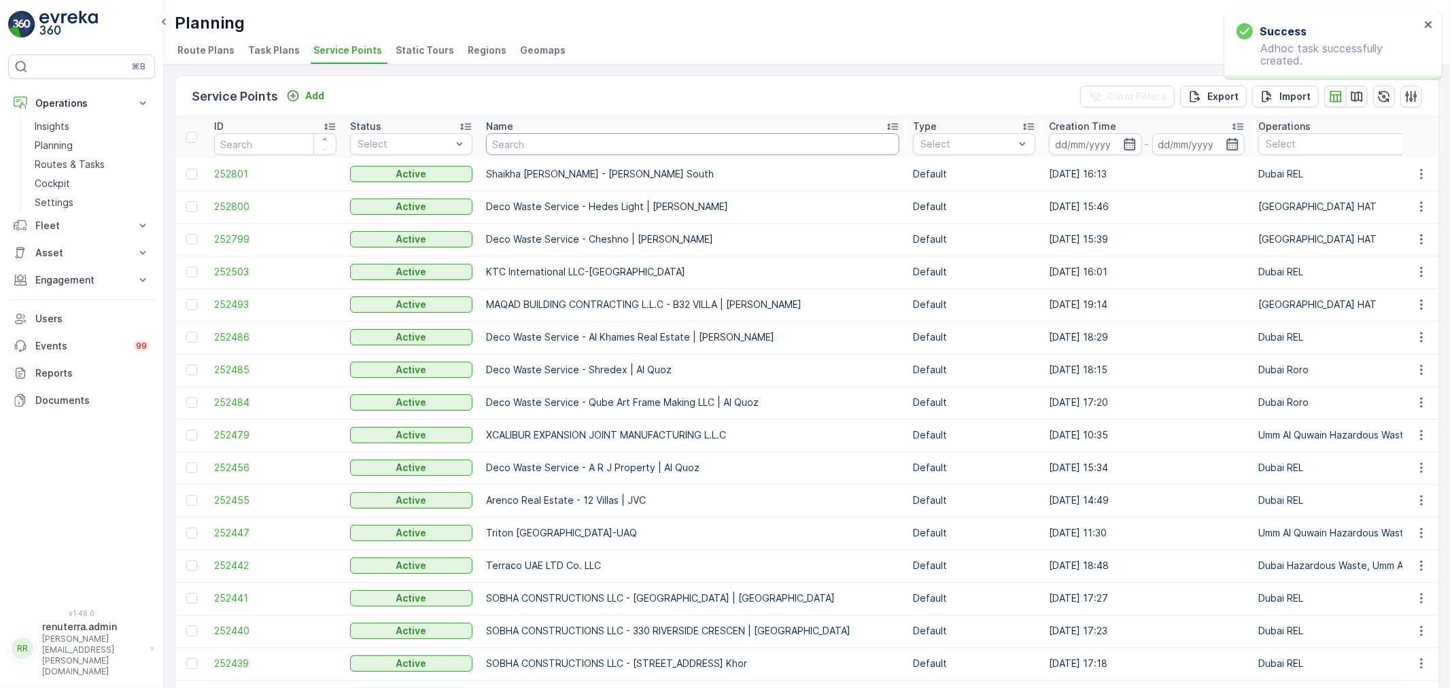
click at [565, 141] on input "text" at bounding box center [692, 144] width 413 height 22
type input "rixos"
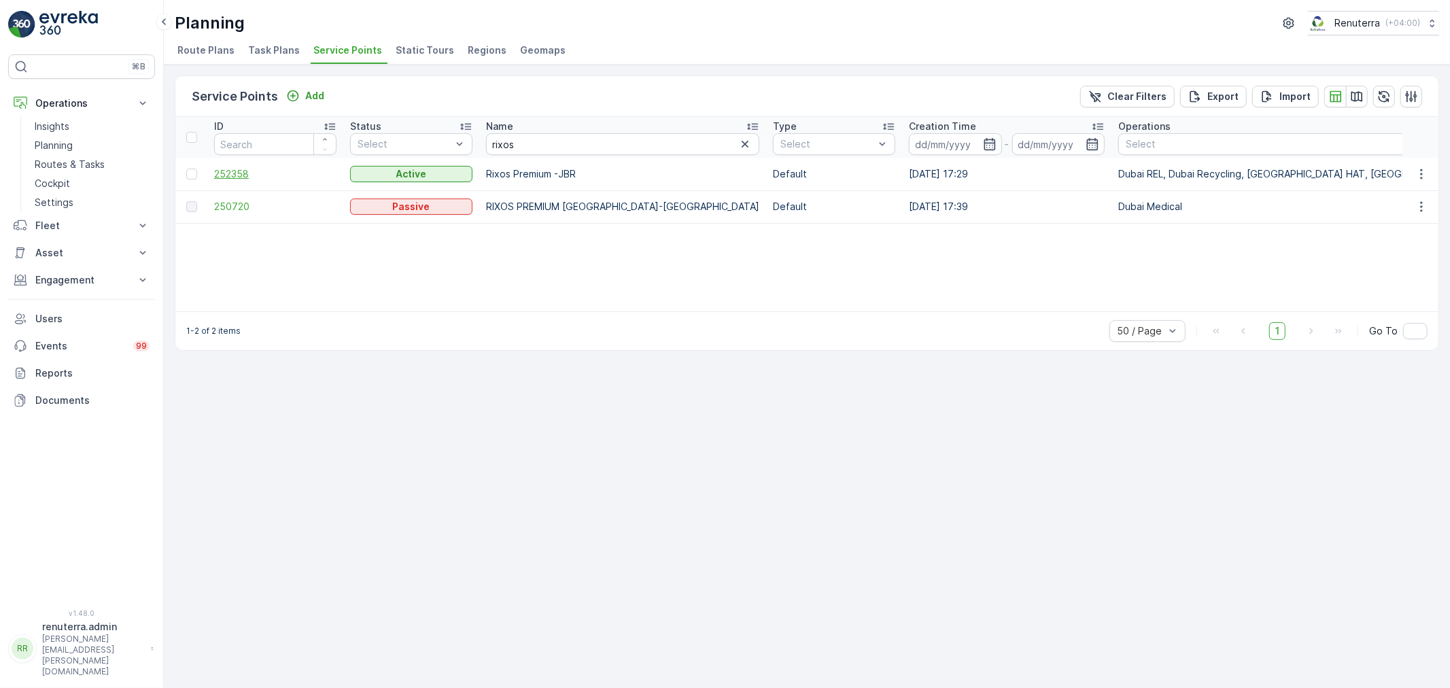
click at [245, 174] on span "252358" at bounding box center [275, 174] width 122 height 14
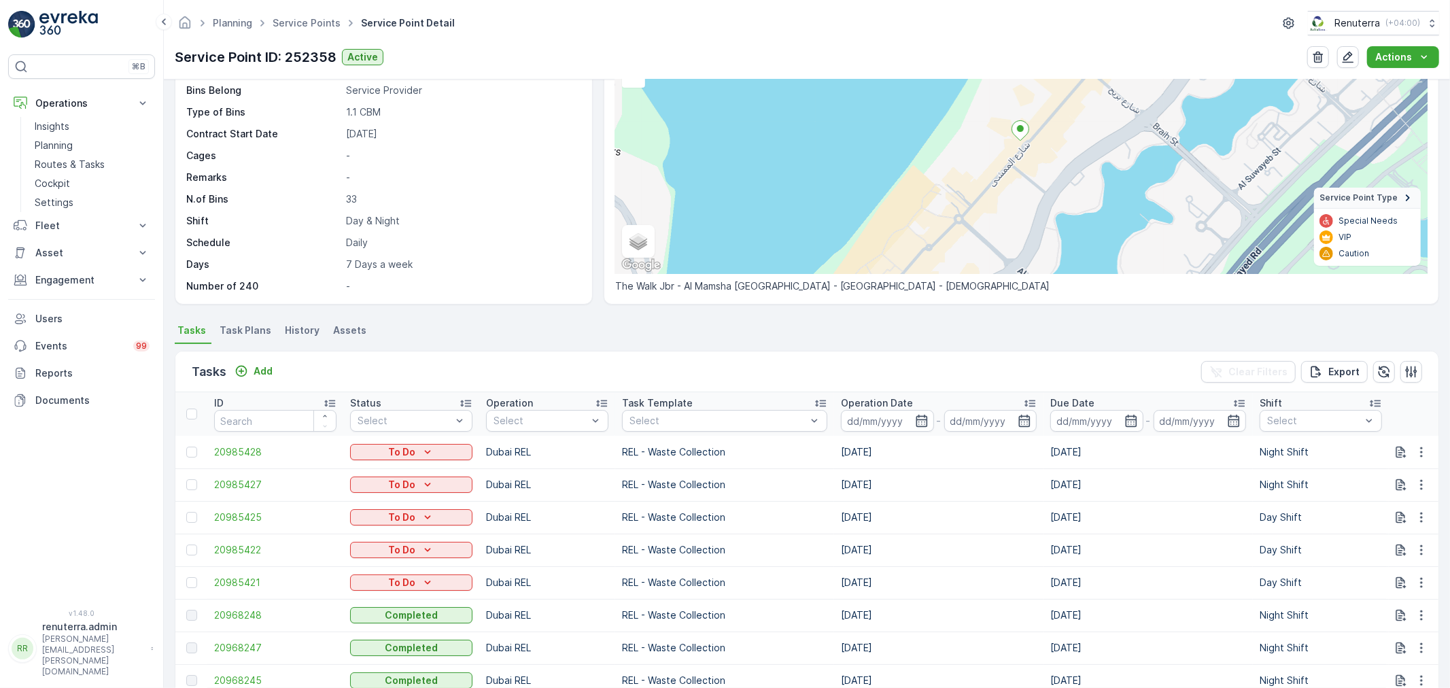
scroll to position [151, 0]
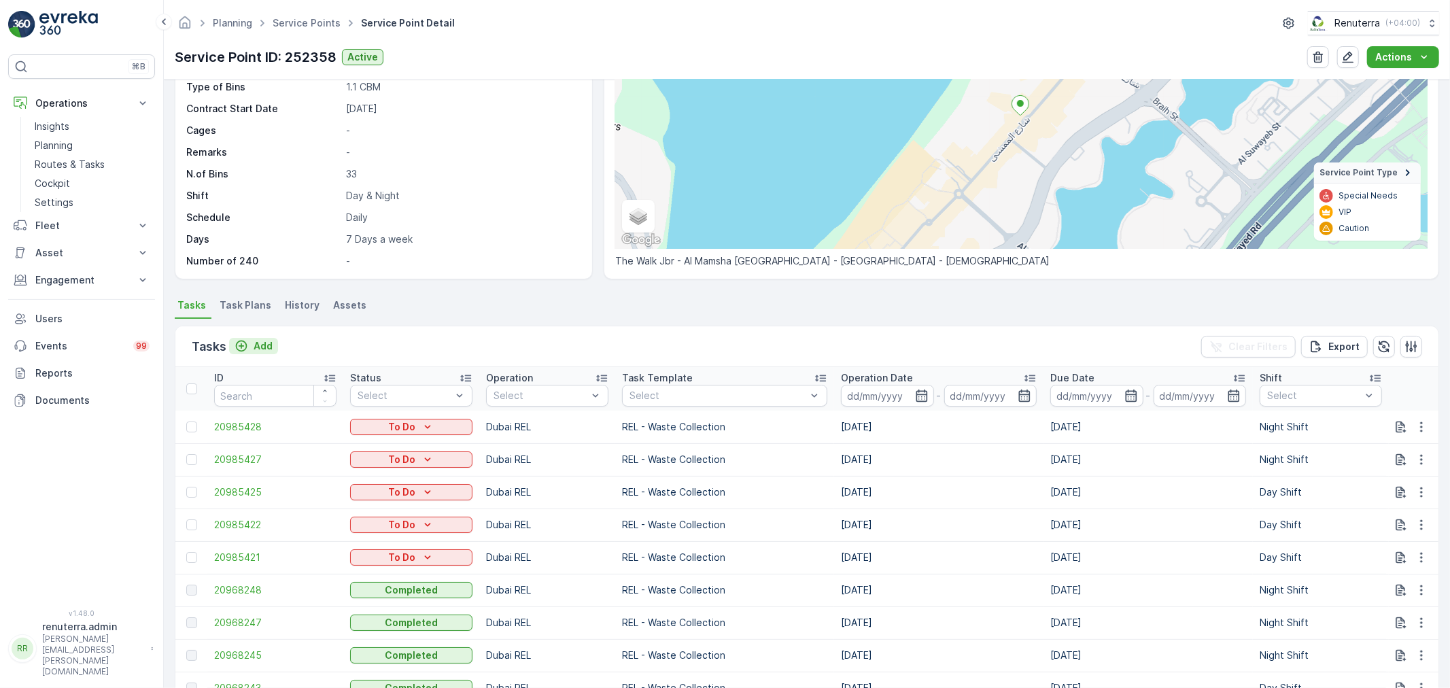
click at [265, 349] on p "Add" at bounding box center [263, 346] width 19 height 14
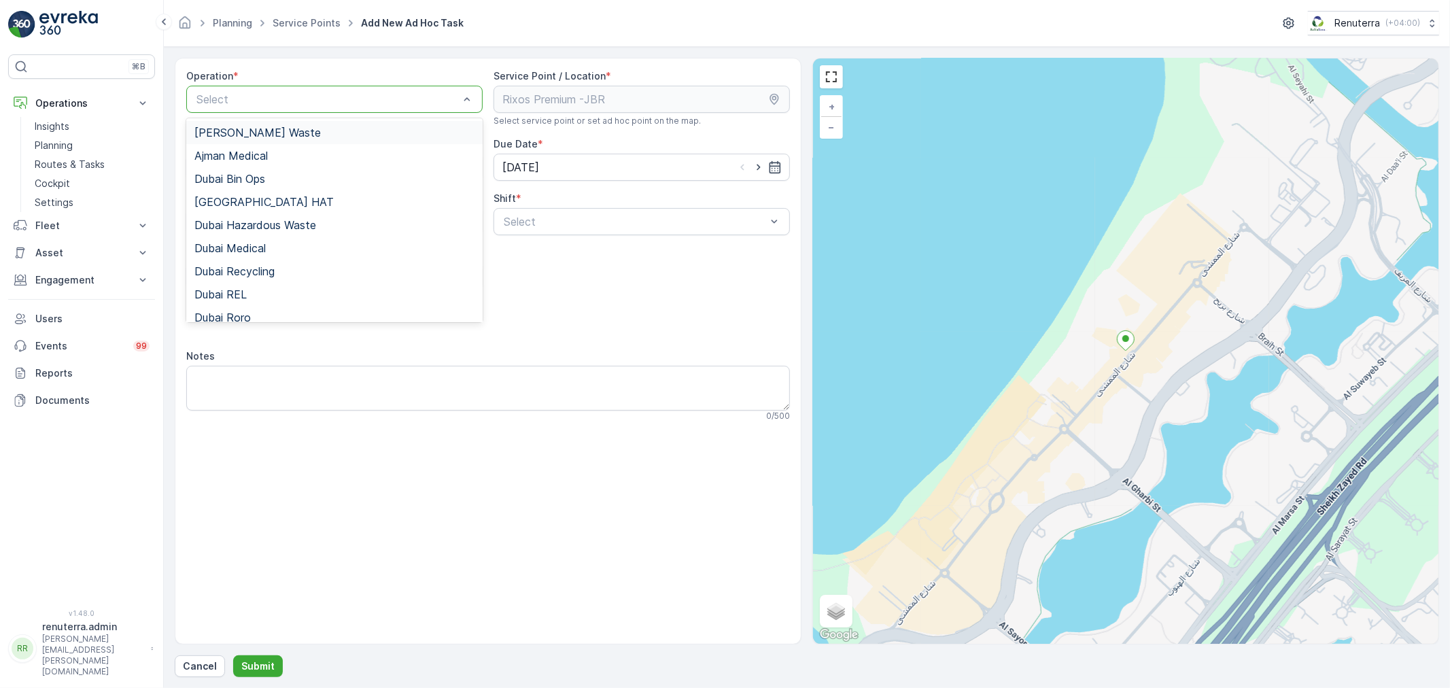
click at [428, 94] on div at bounding box center [327, 99] width 265 height 12
click at [248, 284] on div "Dubai REL" at bounding box center [334, 294] width 296 height 23
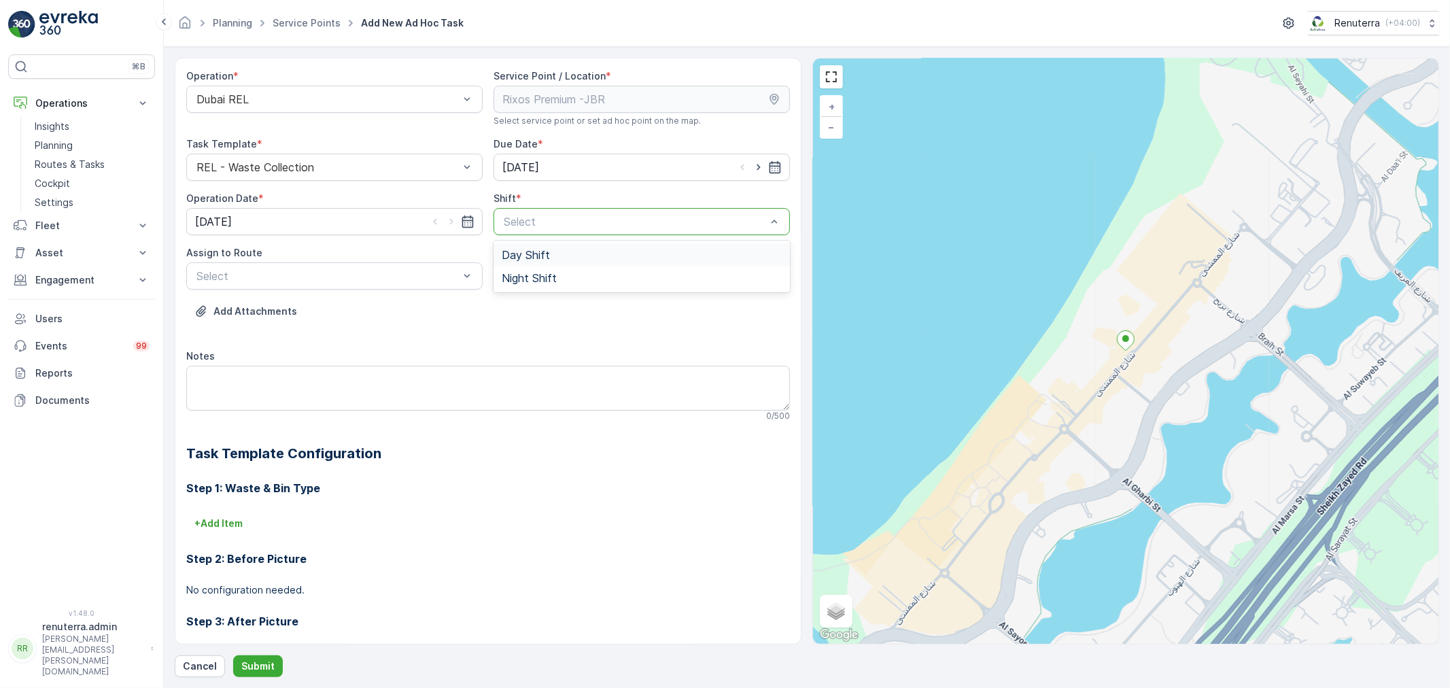
click at [564, 216] on div at bounding box center [634, 222] width 265 height 12
click at [545, 276] on span "Night Shift" at bounding box center [529, 278] width 55 height 12
click at [352, 276] on div at bounding box center [327, 276] width 265 height 12
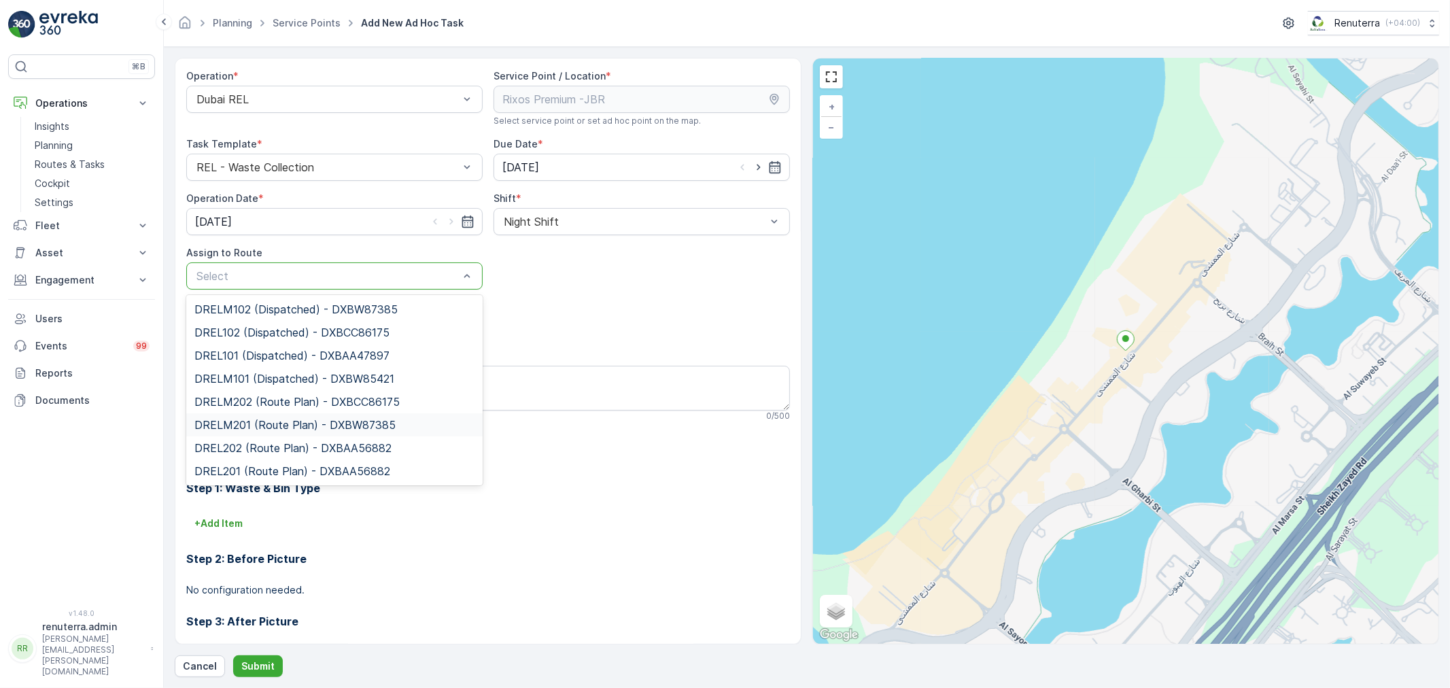
click at [273, 427] on span "DRELM201 (Route Plan) - DXBW87385" at bounding box center [294, 425] width 201 height 12
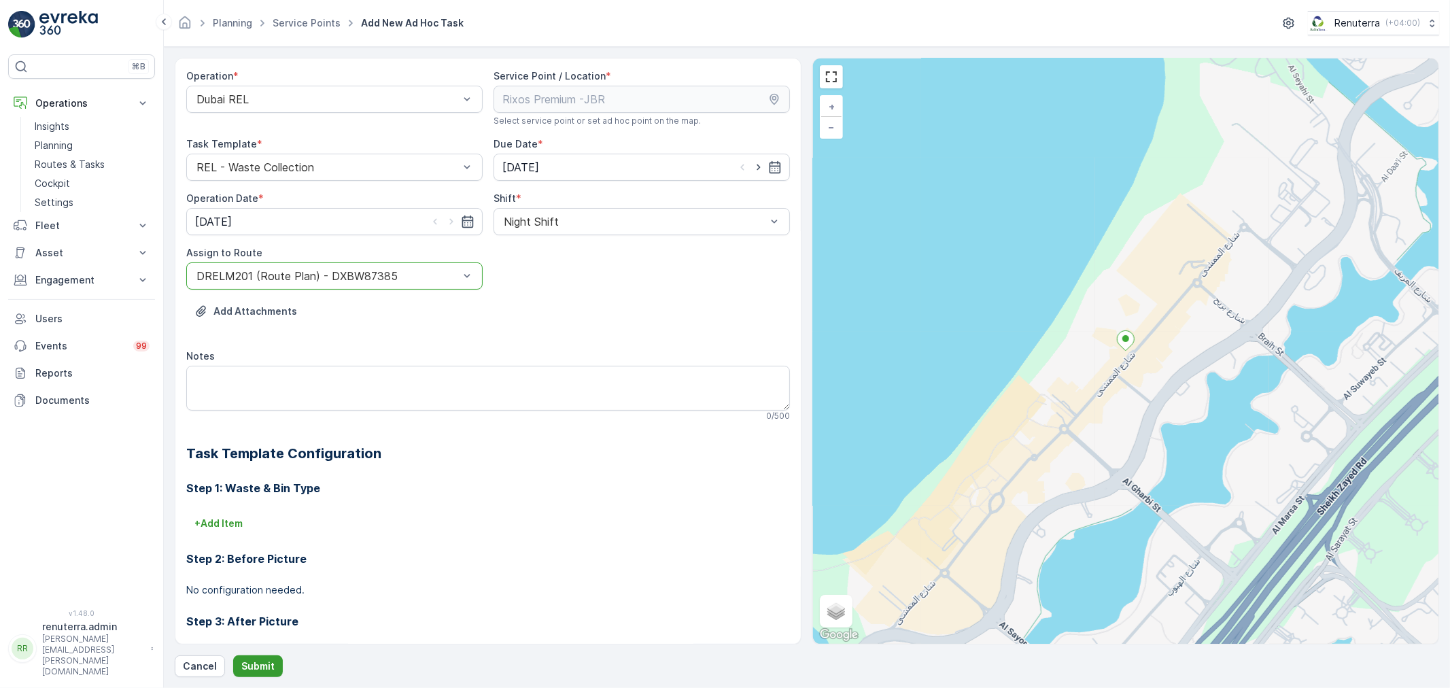
click at [261, 665] on p "Submit" at bounding box center [257, 667] width 33 height 14
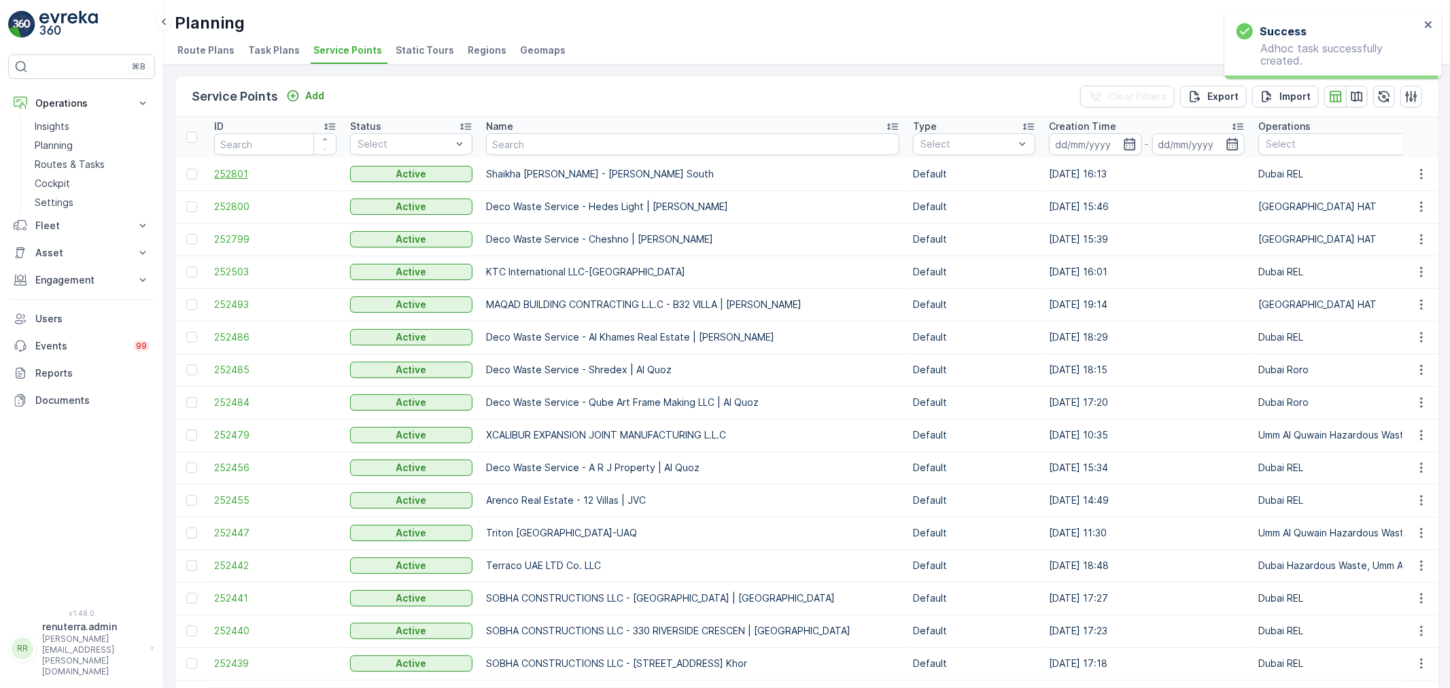
click at [238, 171] on span "252801" at bounding box center [275, 174] width 122 height 14
click at [562, 141] on input "text" at bounding box center [692, 144] width 413 height 22
type input "rixos"
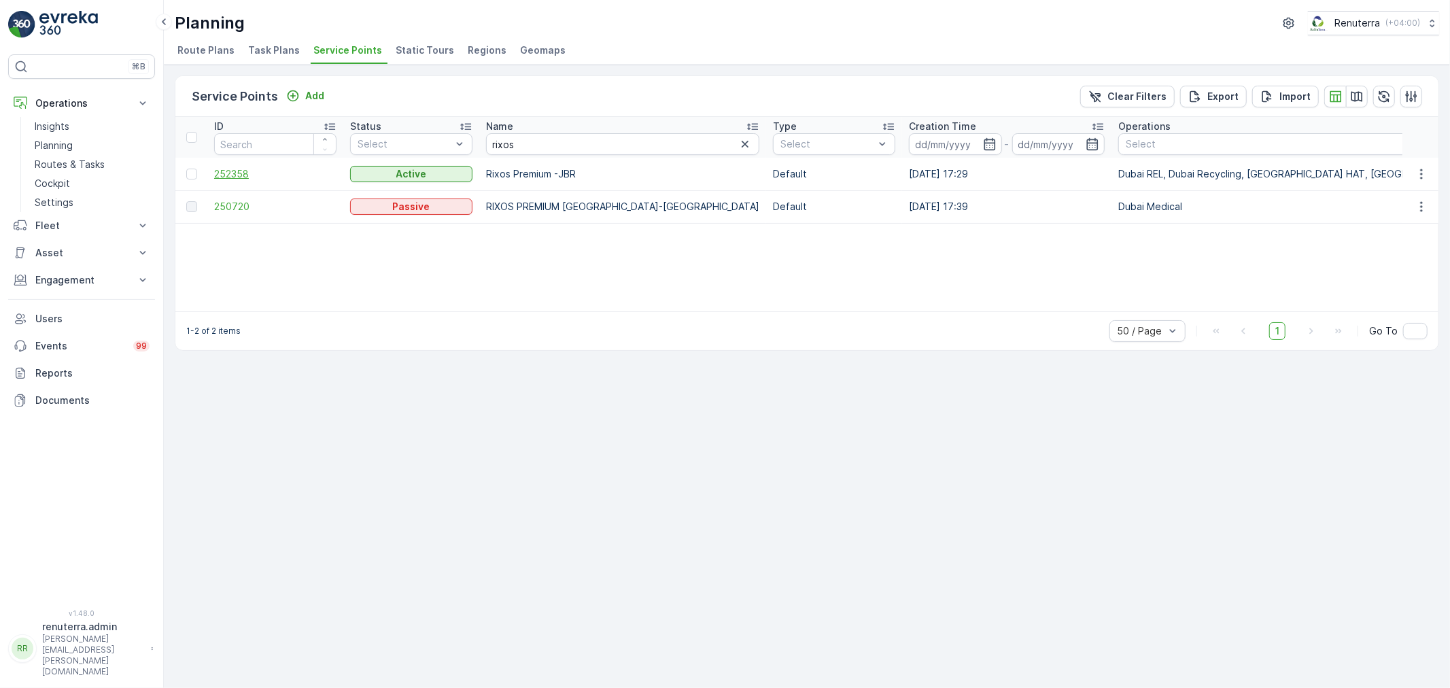
click at [233, 172] on span "252358" at bounding box center [275, 174] width 122 height 14
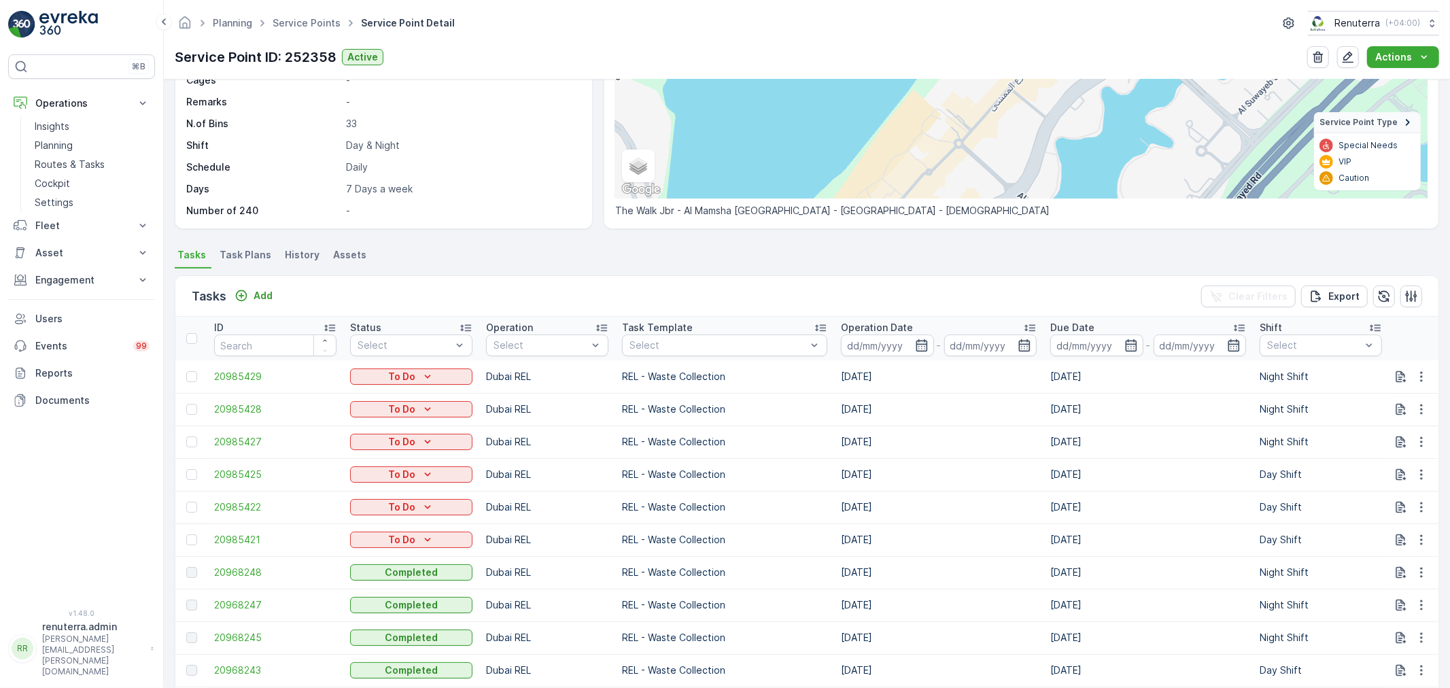
scroll to position [226, 0]
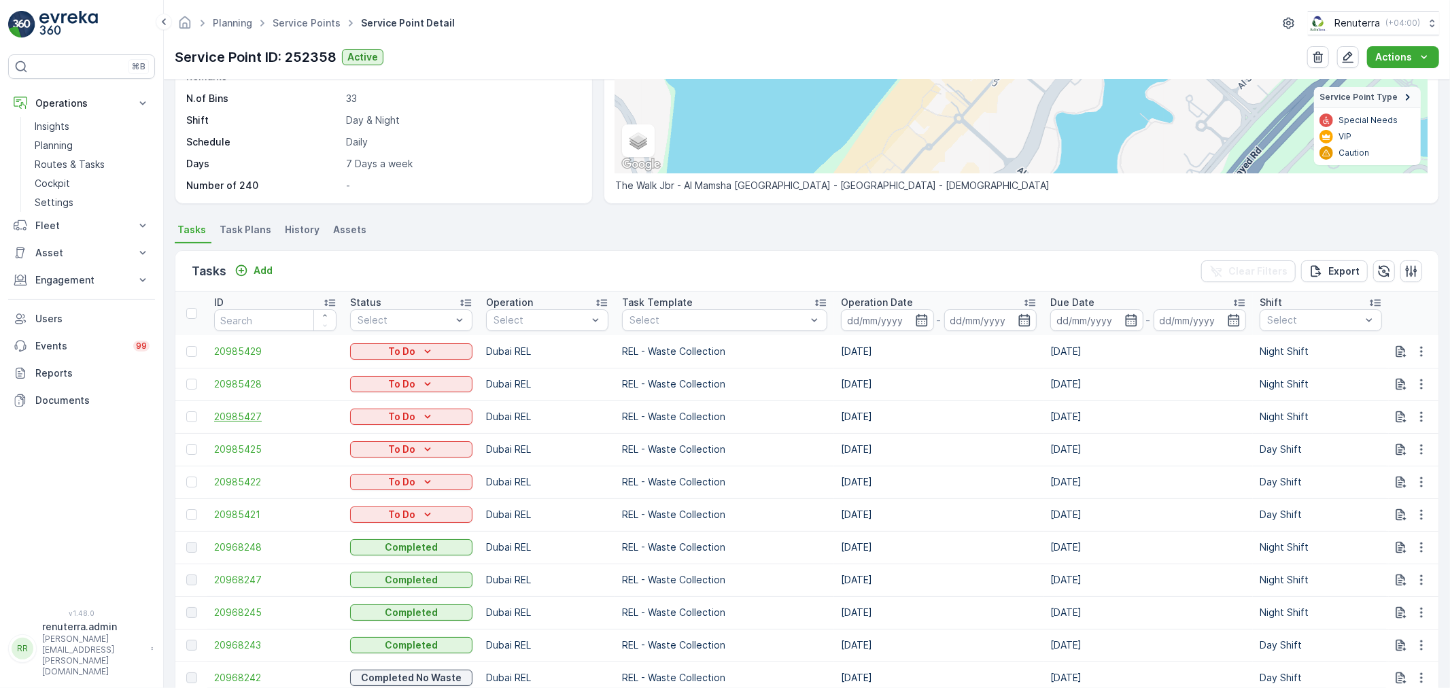
click at [236, 410] on span "20985427" at bounding box center [275, 417] width 122 height 14
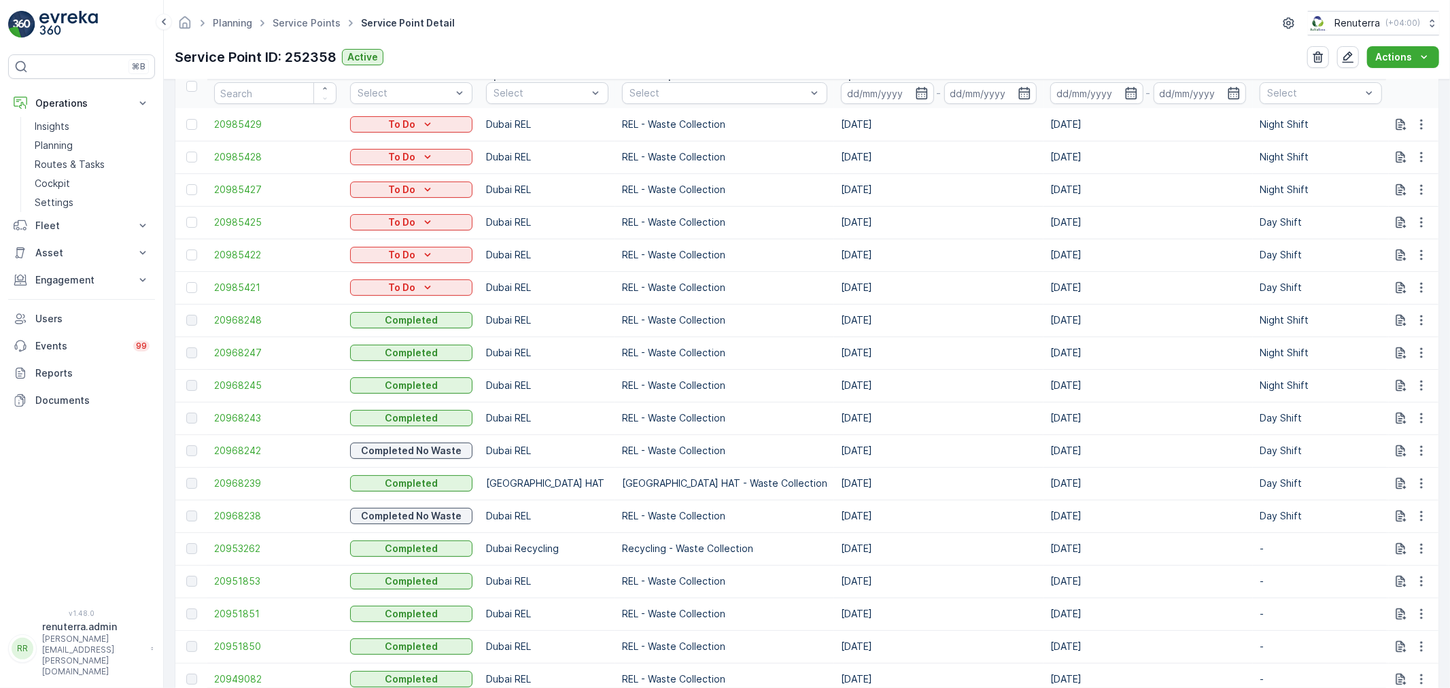
scroll to position [453, 0]
click at [273, 31] on ul "Service Points" at bounding box center [314, 24] width 88 height 20
click at [293, 22] on link "Service Points" at bounding box center [307, 23] width 68 height 12
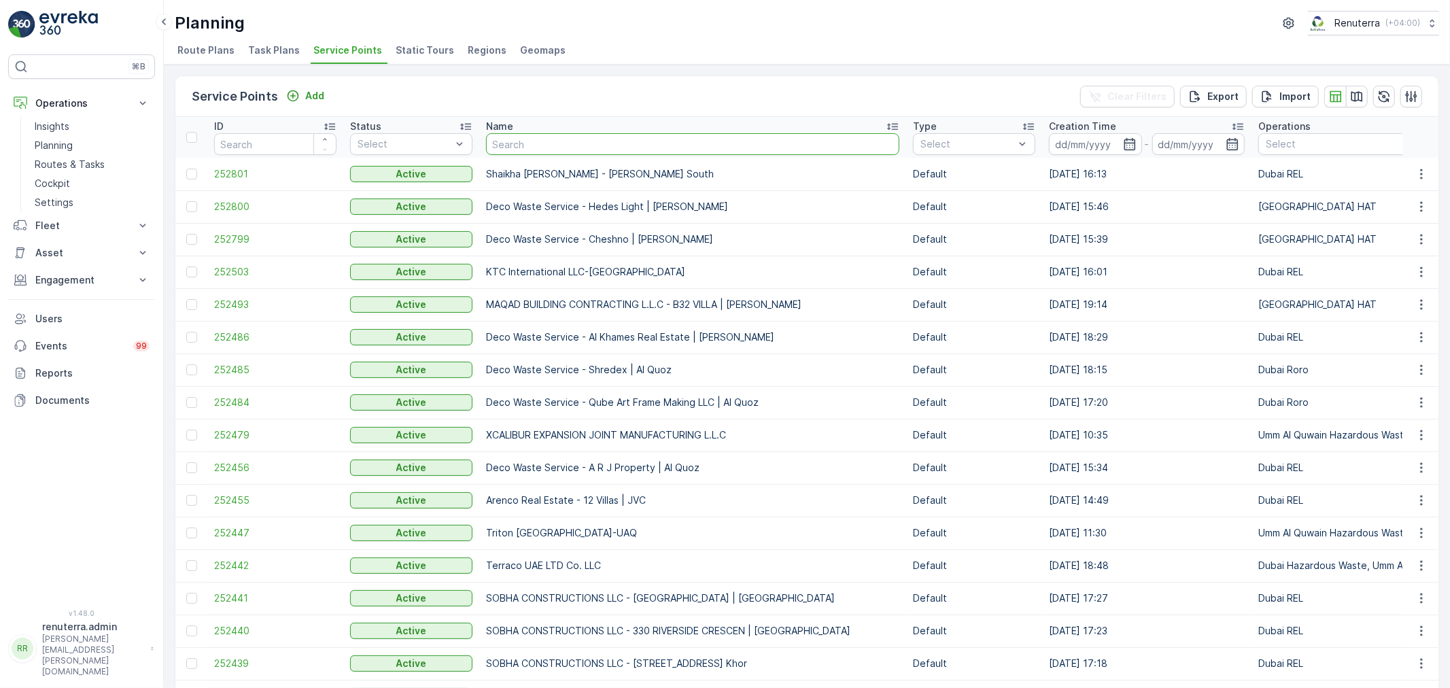
click at [513, 150] on input "text" at bounding box center [692, 144] width 413 height 22
type input "sala"
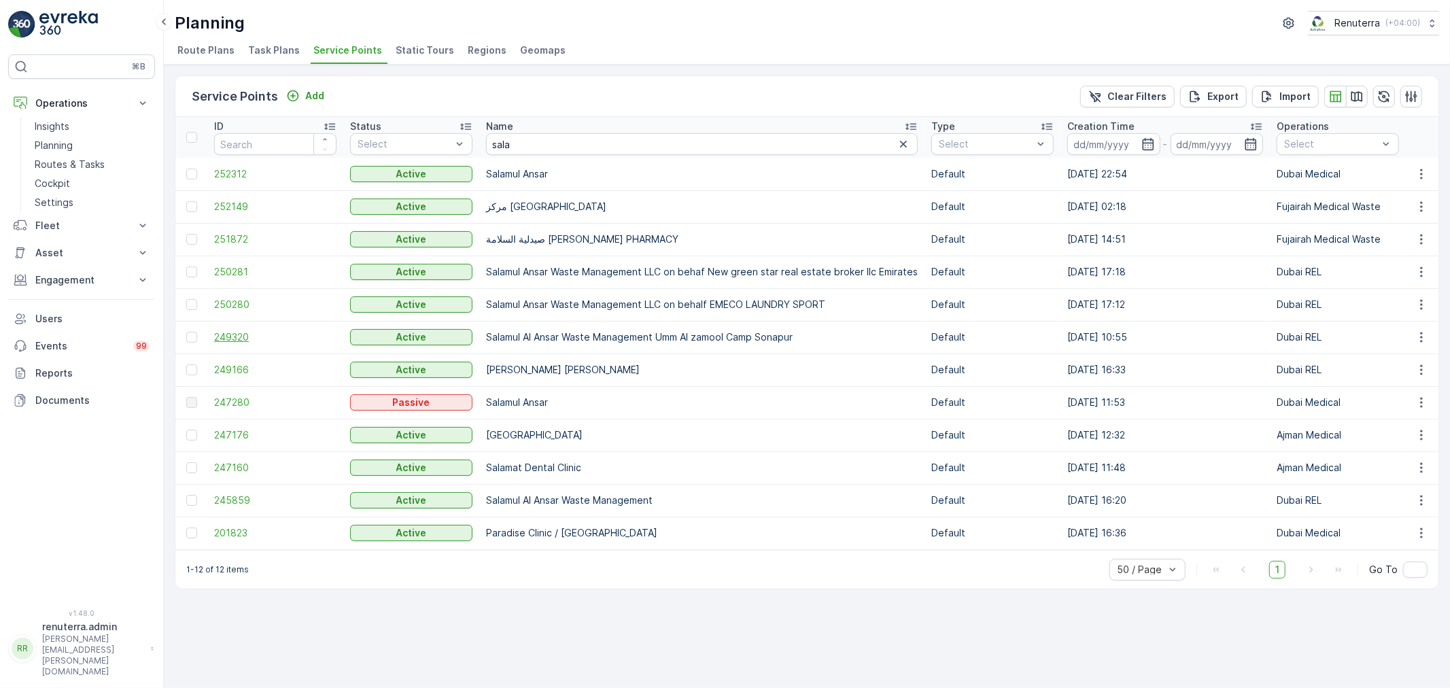
click at [233, 335] on span "249320" at bounding box center [275, 337] width 122 height 14
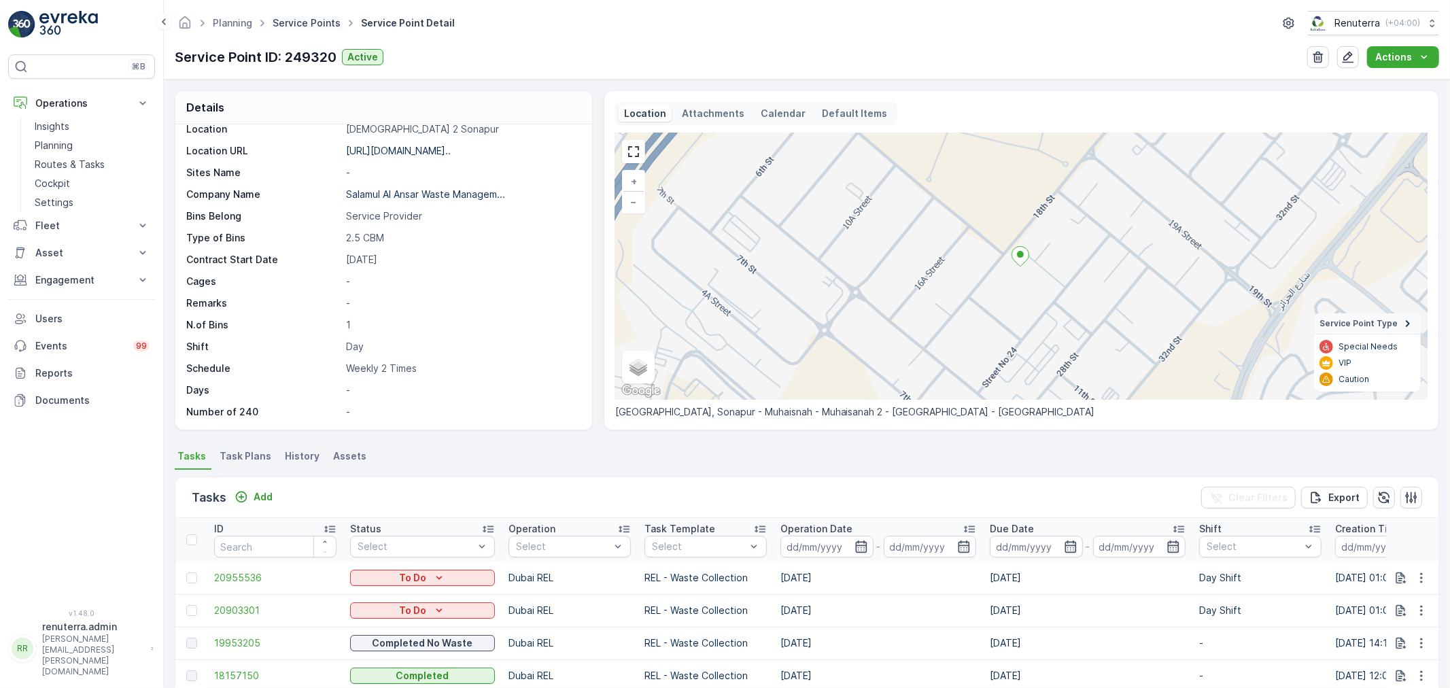
click at [317, 21] on link "Service Points" at bounding box center [307, 23] width 68 height 12
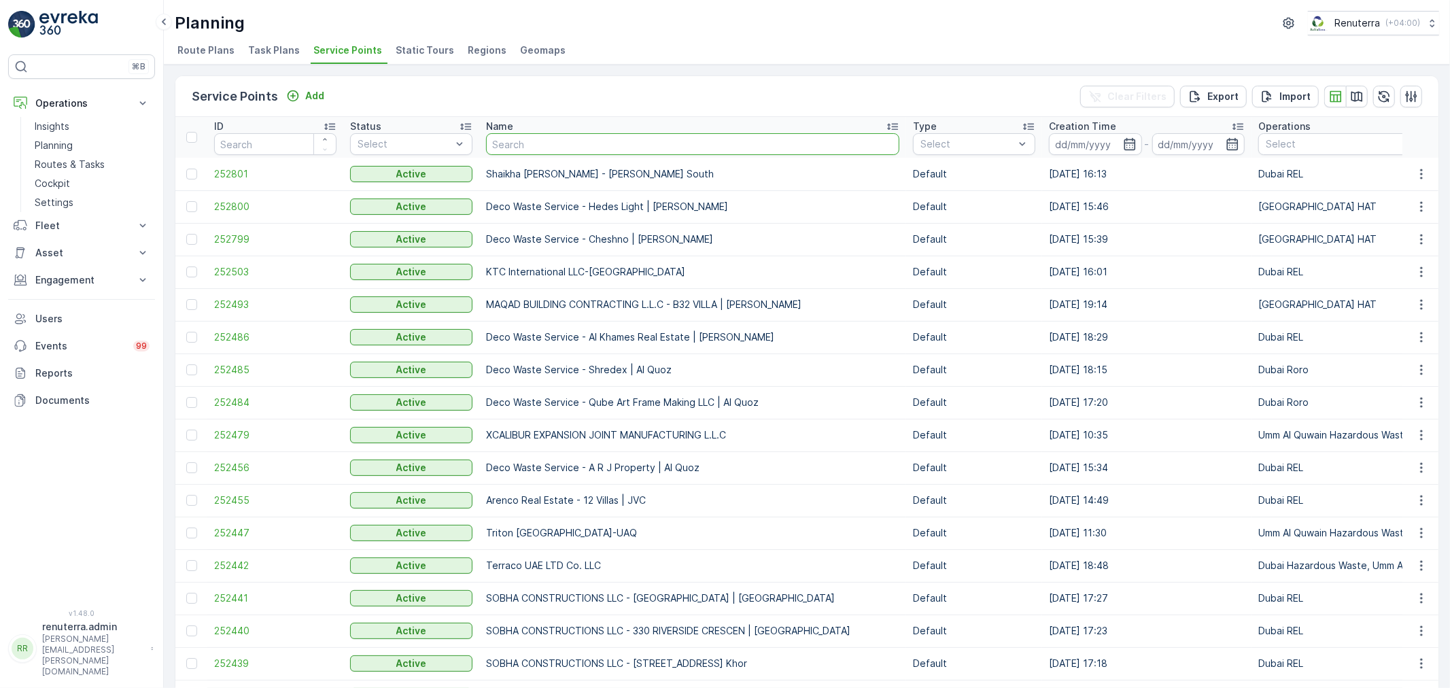
click at [547, 146] on input "text" at bounding box center [692, 144] width 413 height 22
click at [538, 141] on input "text" at bounding box center [692, 144] width 413 height 22
type input "a"
type input "zah"
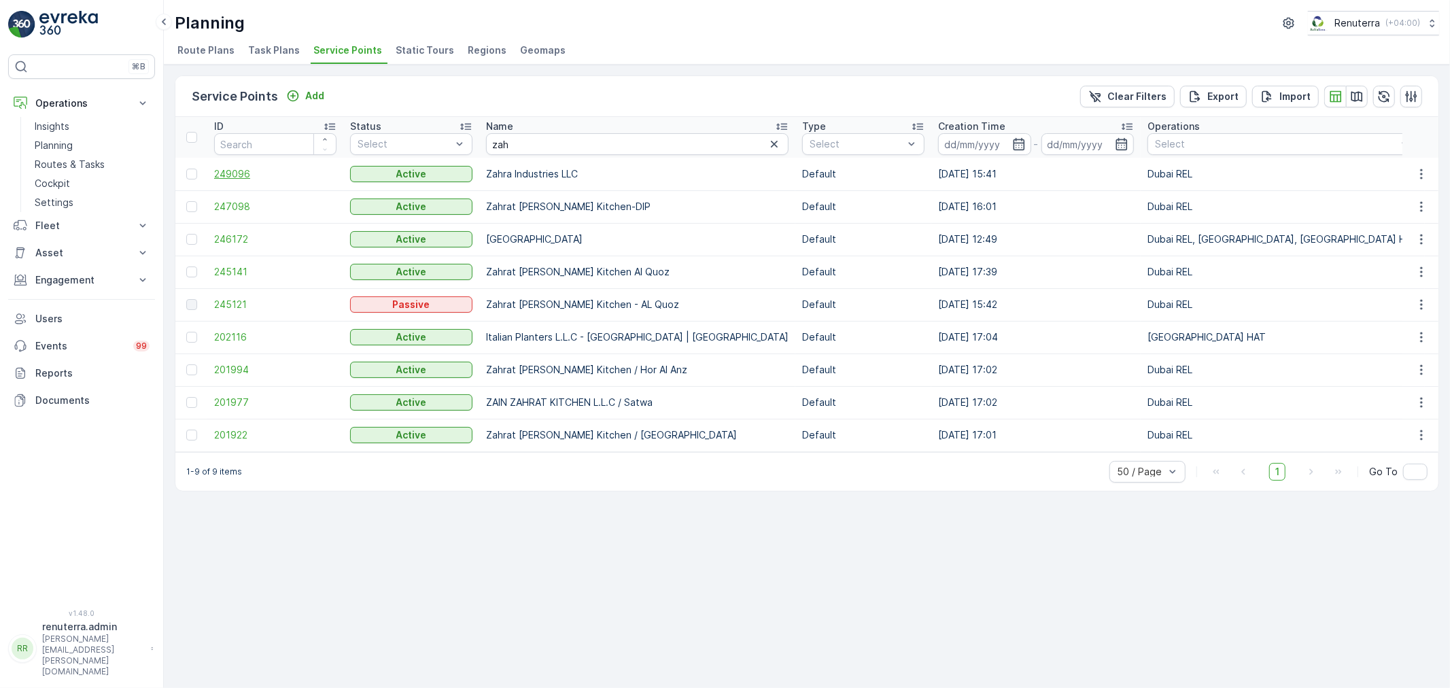
click at [250, 178] on span "249096" at bounding box center [275, 174] width 122 height 14
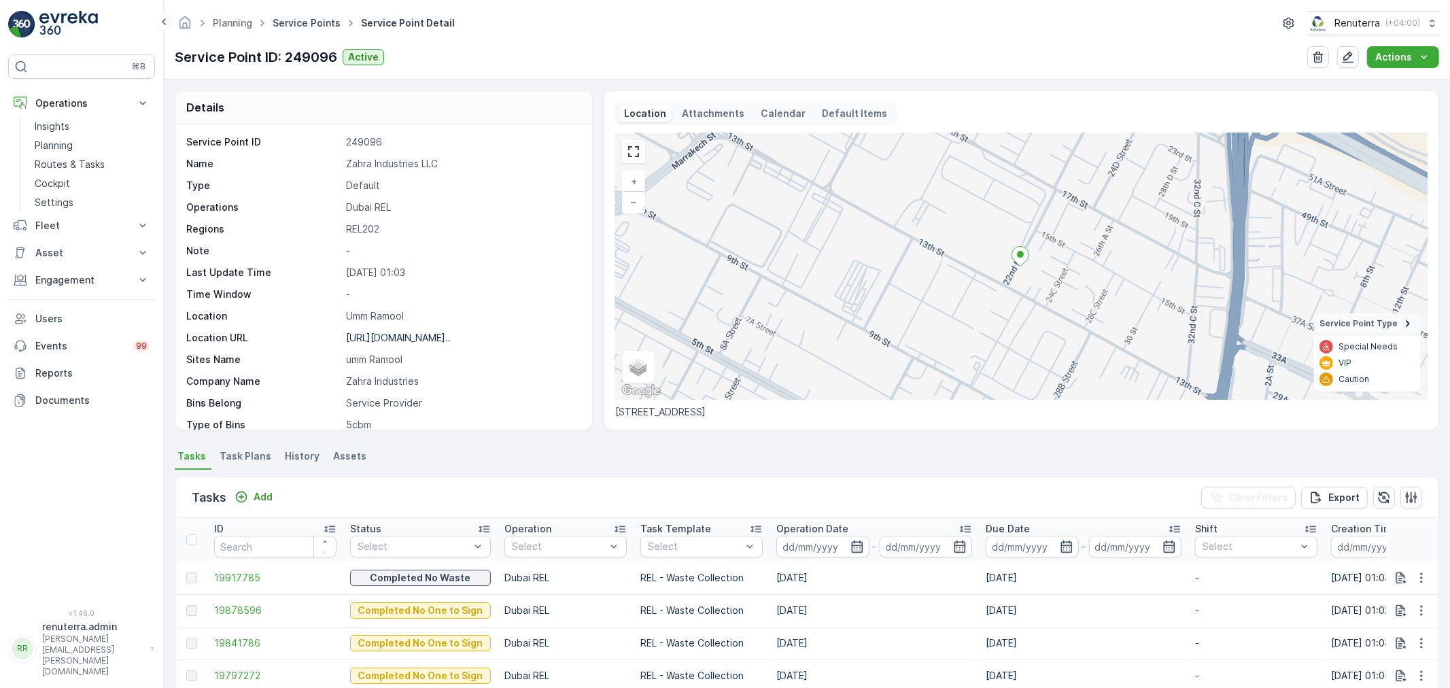
click at [320, 24] on link "Service Points" at bounding box center [307, 23] width 68 height 12
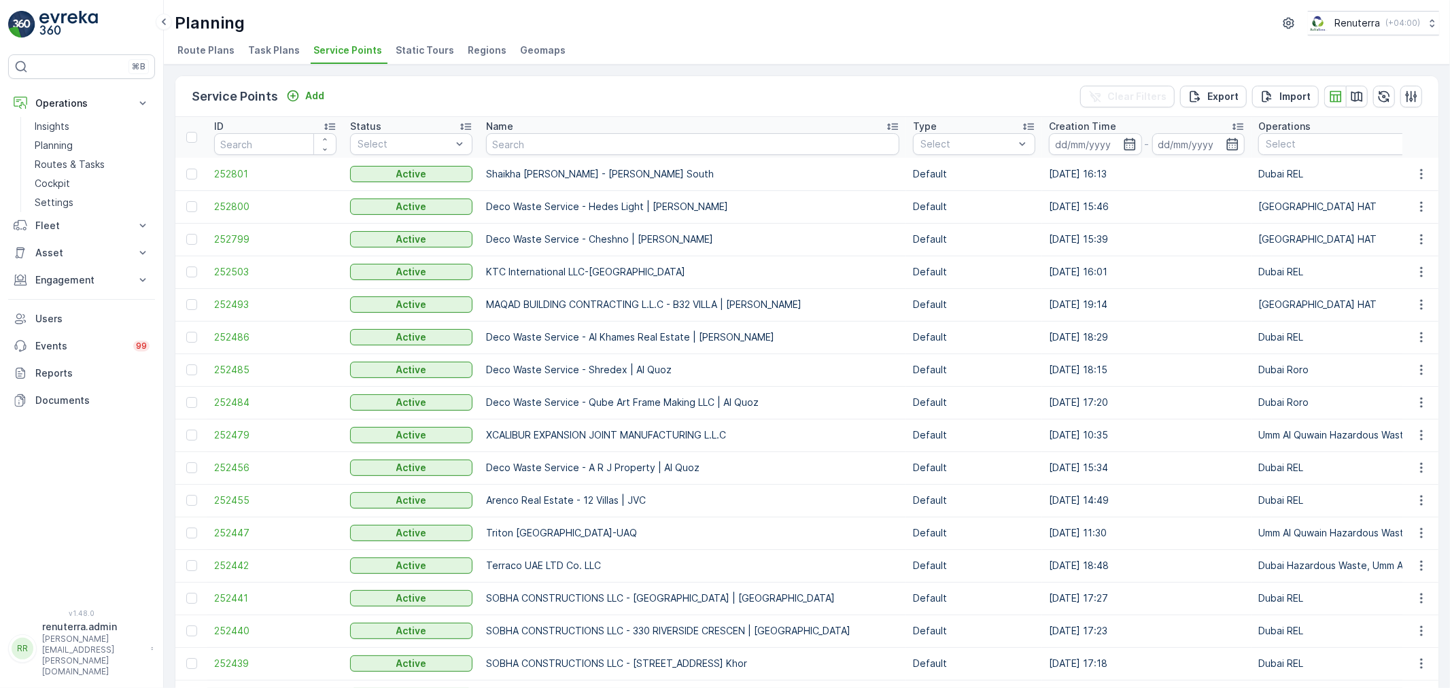
click at [545, 159] on td "Shaikha Maryam Thani Juma Al Maktoum - Al Barsha South" at bounding box center [692, 174] width 427 height 33
click at [530, 147] on input "text" at bounding box center [692, 144] width 413 height 22
type input "B1"
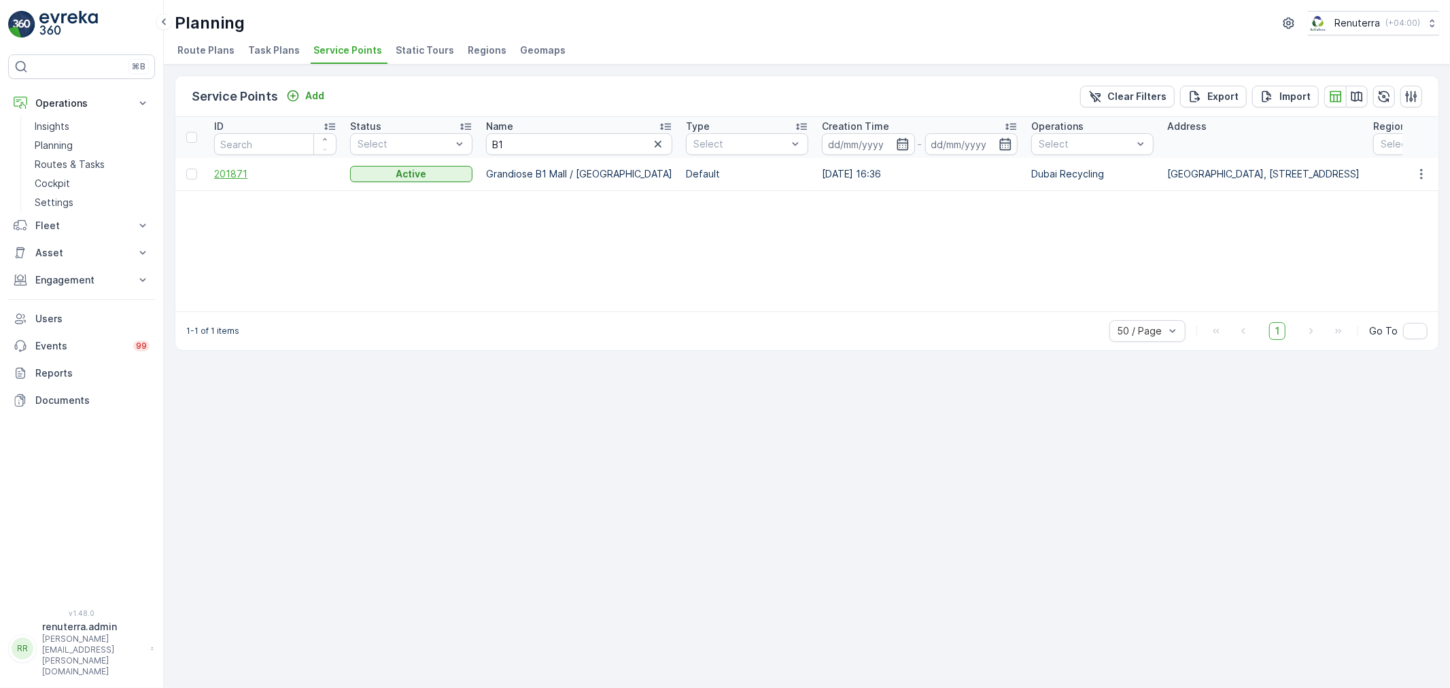
click at [228, 175] on span "201871" at bounding box center [275, 174] width 122 height 14
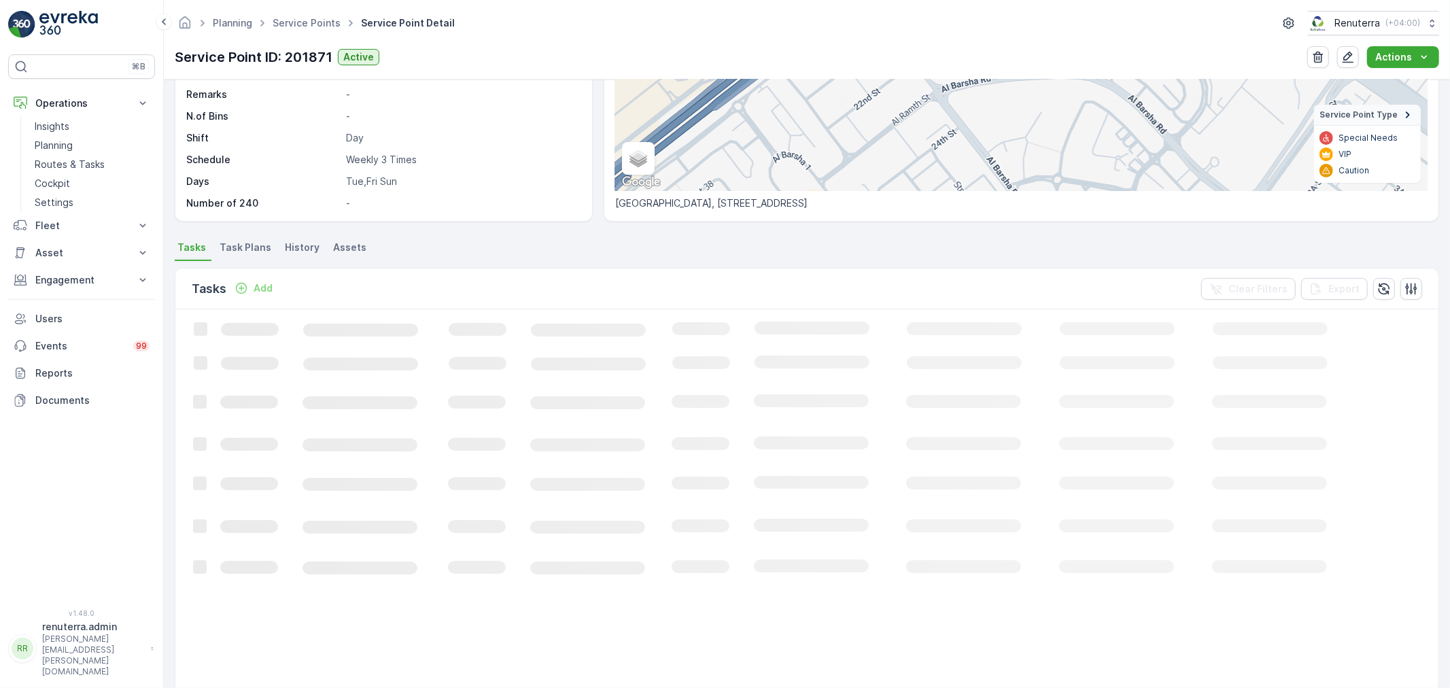
scroll to position [226, 0]
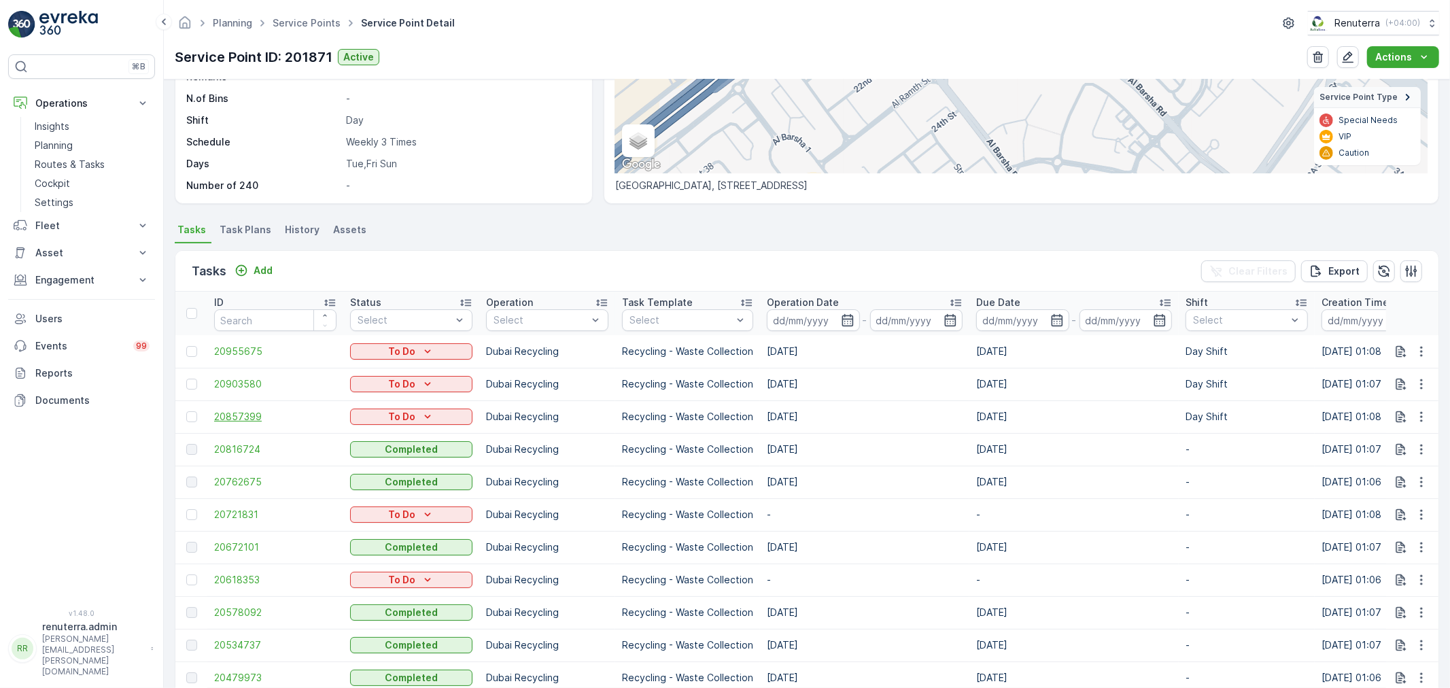
click at [186, 415] on div at bounding box center [191, 416] width 11 height 11
click at [186, 411] on input "checkbox" at bounding box center [186, 411] width 0 height 0
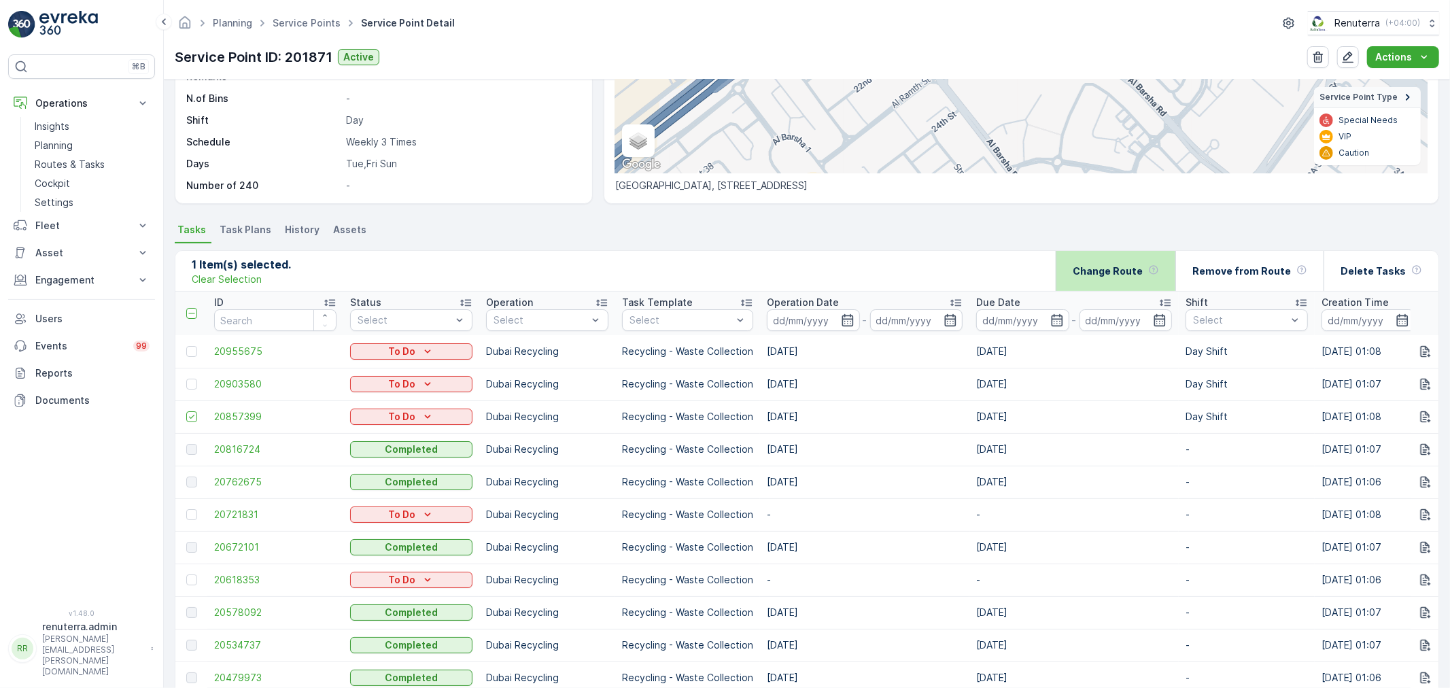
click at [1126, 273] on p "Change Route" at bounding box center [1108, 271] width 70 height 14
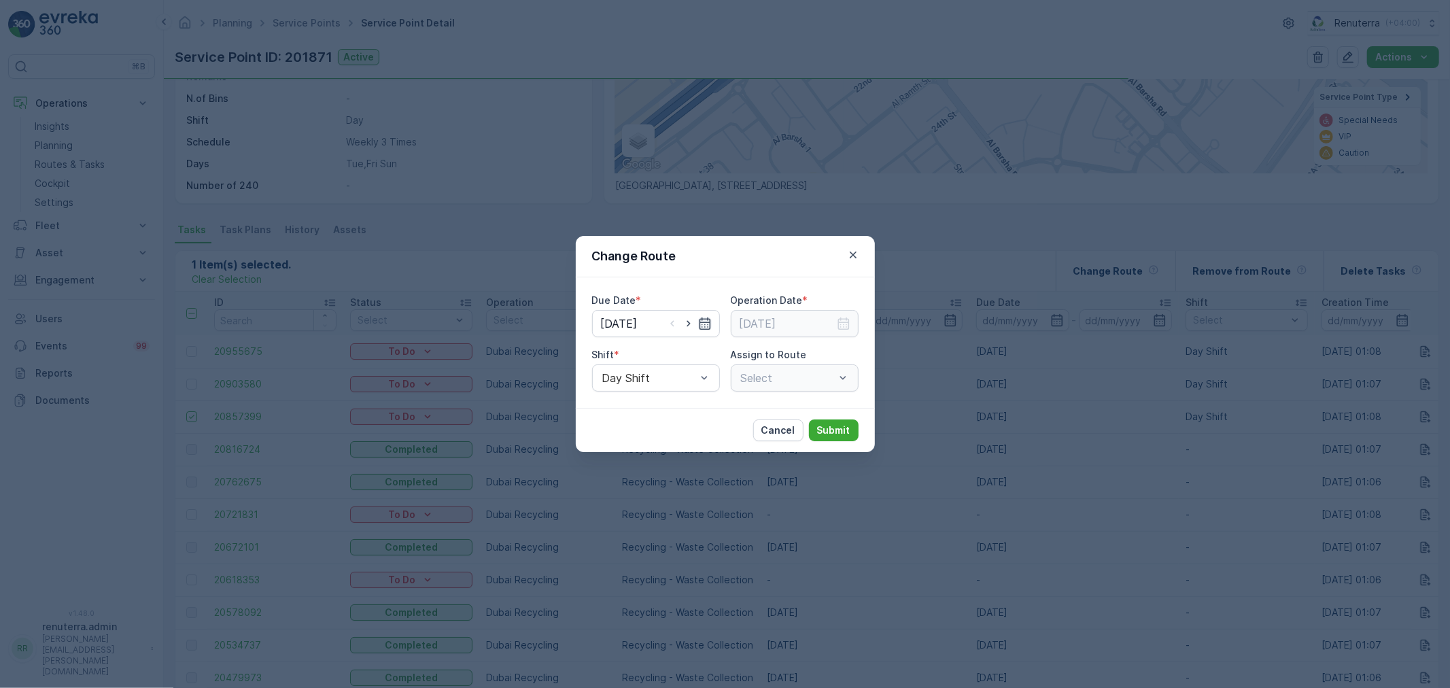
type input "[DATE]"
click at [691, 321] on icon "button" at bounding box center [689, 324] width 14 height 14
type input "[DATE]"
drag, startPoint x: 824, startPoint y: 321, endPoint x: 825, endPoint y: 328, distance: 6.8
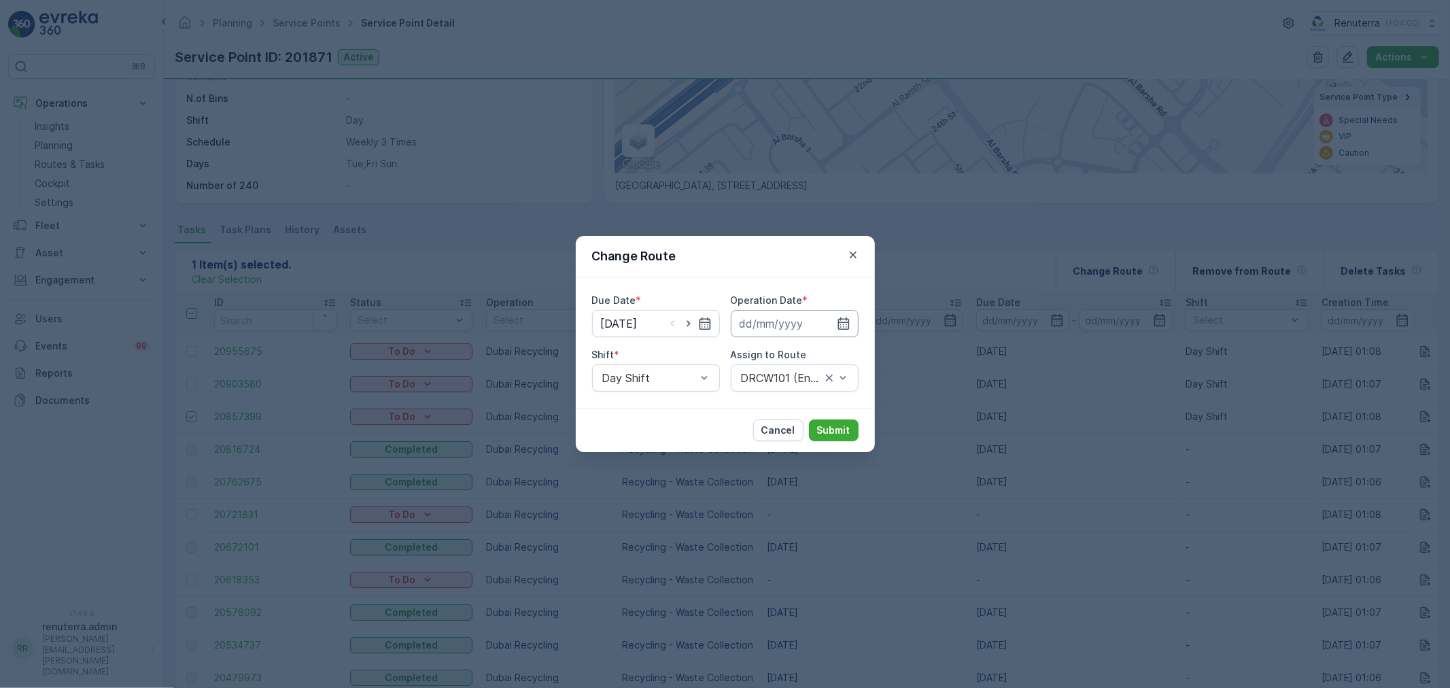
click at [825, 320] on input at bounding box center [795, 323] width 128 height 27
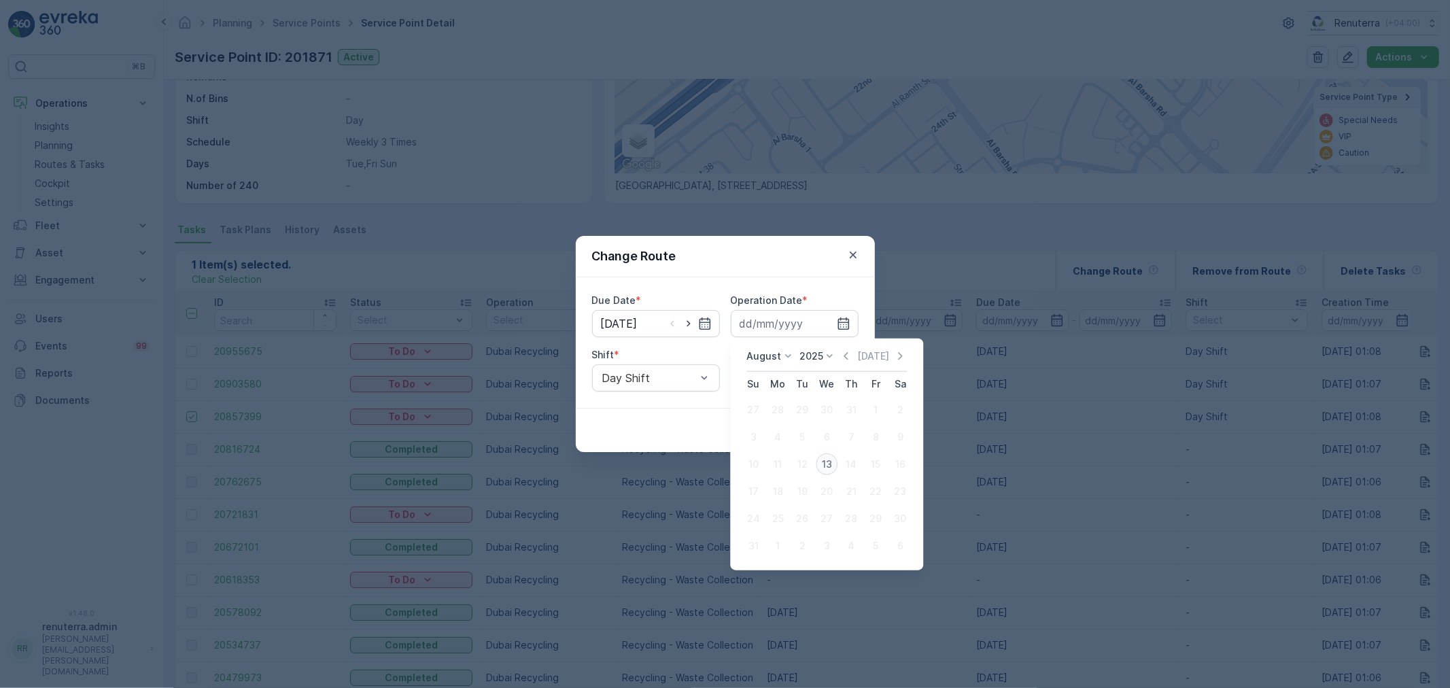
click at [827, 464] on div "13" at bounding box center [827, 465] width 22 height 22
type input "[DATE]"
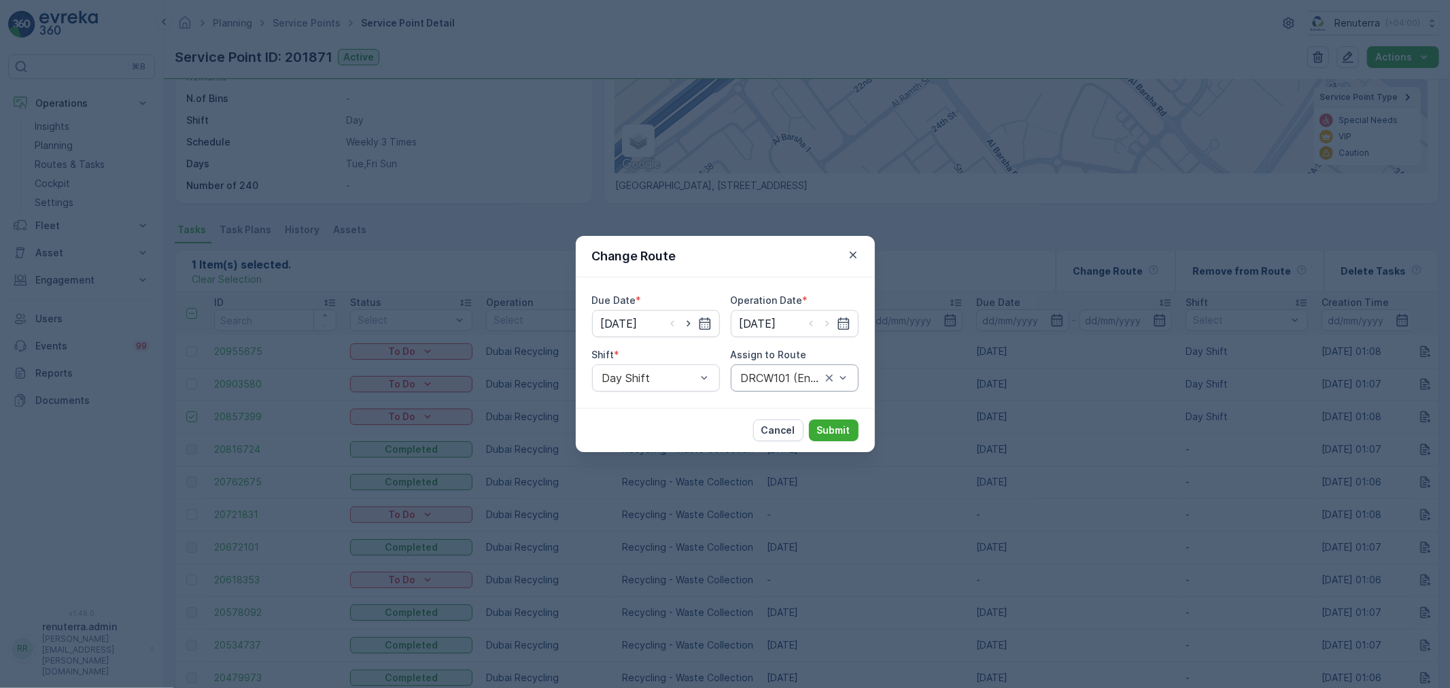
click at [778, 386] on div "DRCW101 (Ended) - DXBBB58926" at bounding box center [795, 377] width 128 height 27
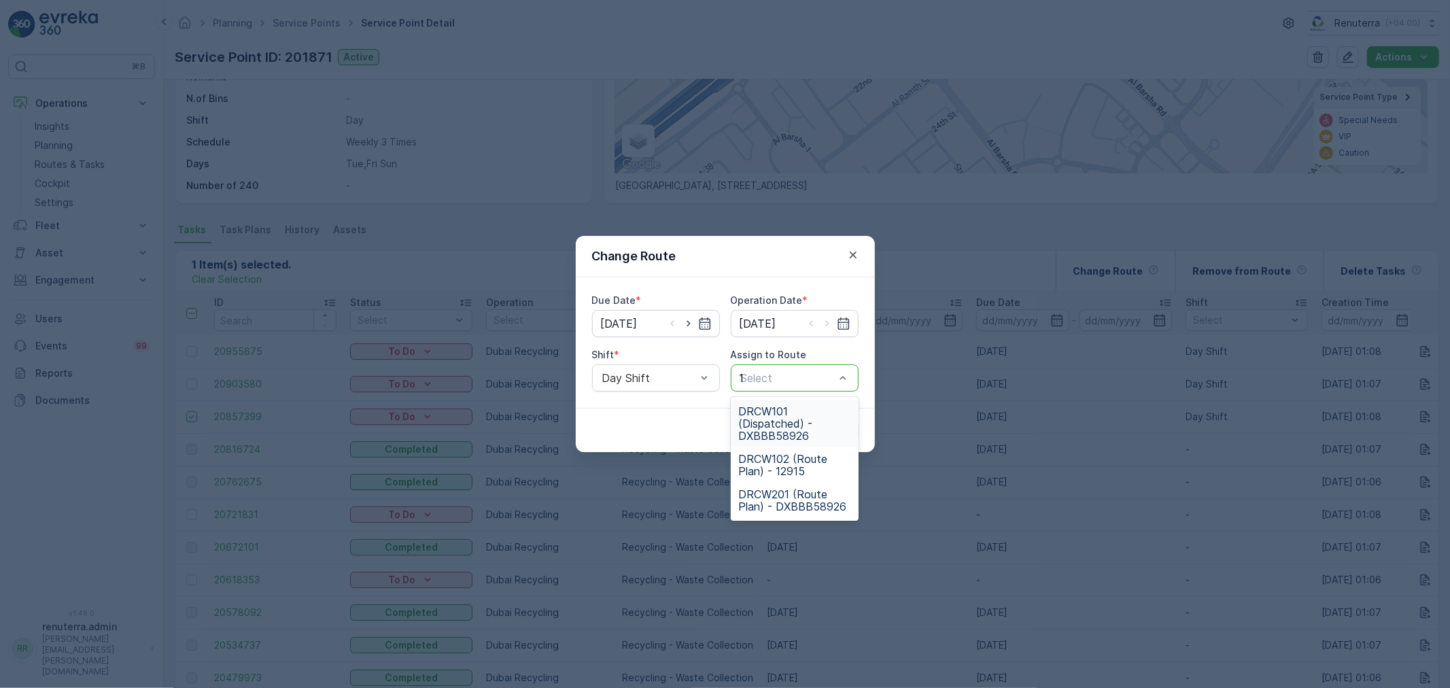
type input "101"
drag, startPoint x: 768, startPoint y: 432, endPoint x: 805, endPoint y: 444, distance: 38.7
click at [767, 431] on span "DRCW101 (Dispatched) - DXBBB58926" at bounding box center [795, 423] width 112 height 37
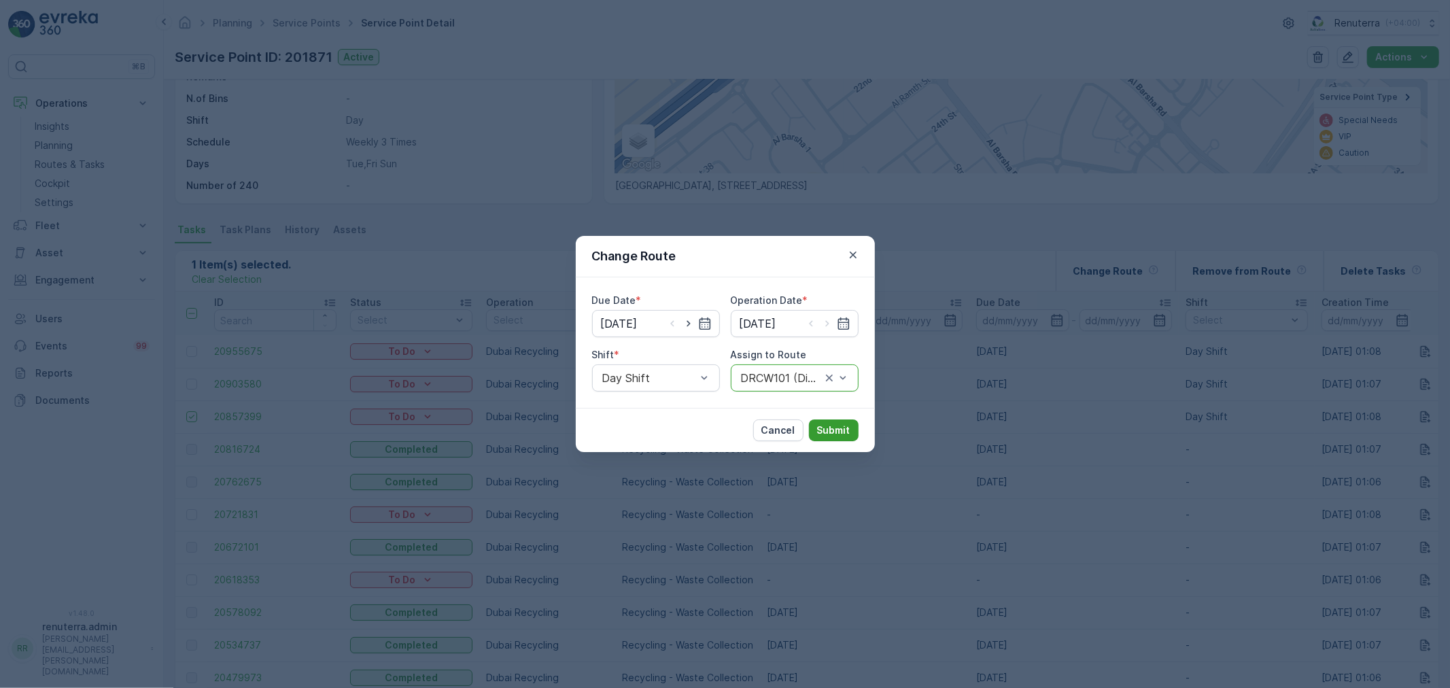
click at [830, 434] on p "Submit" at bounding box center [833, 431] width 33 height 14
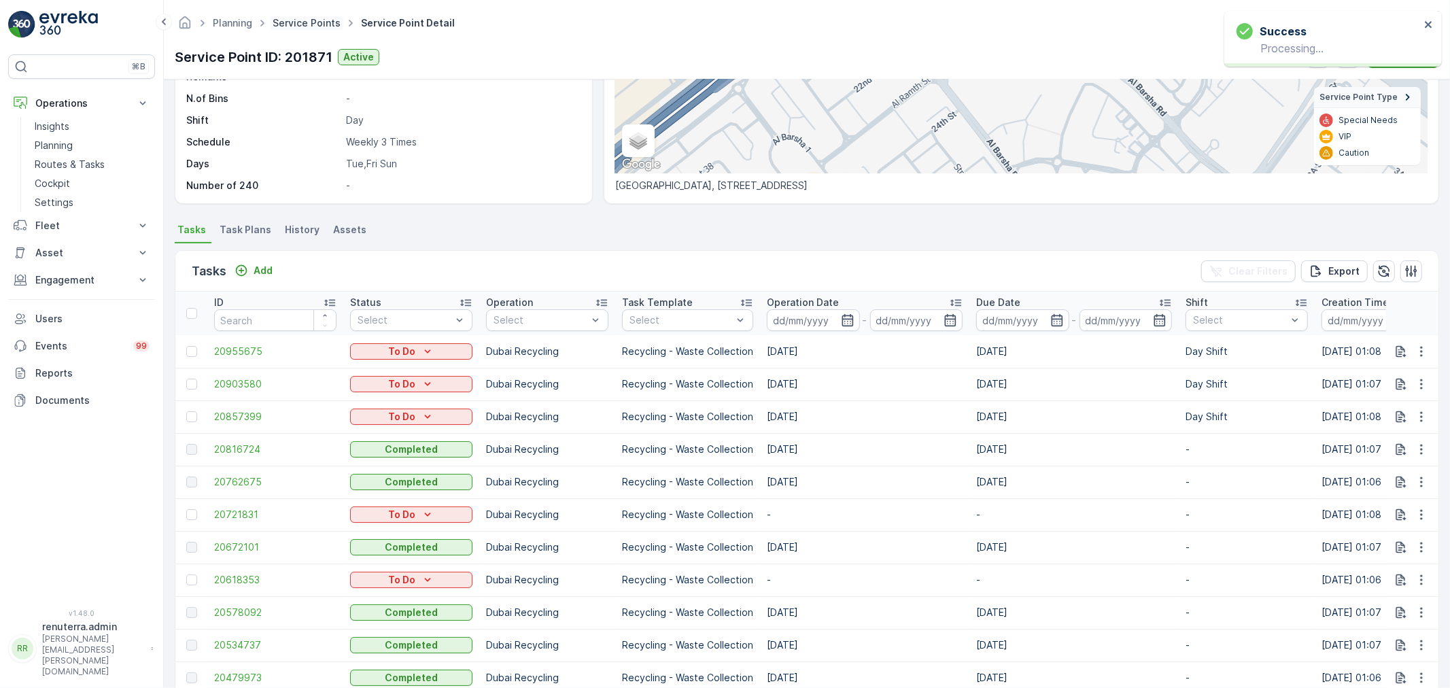
click at [275, 22] on link "Service Points" at bounding box center [307, 23] width 68 height 12
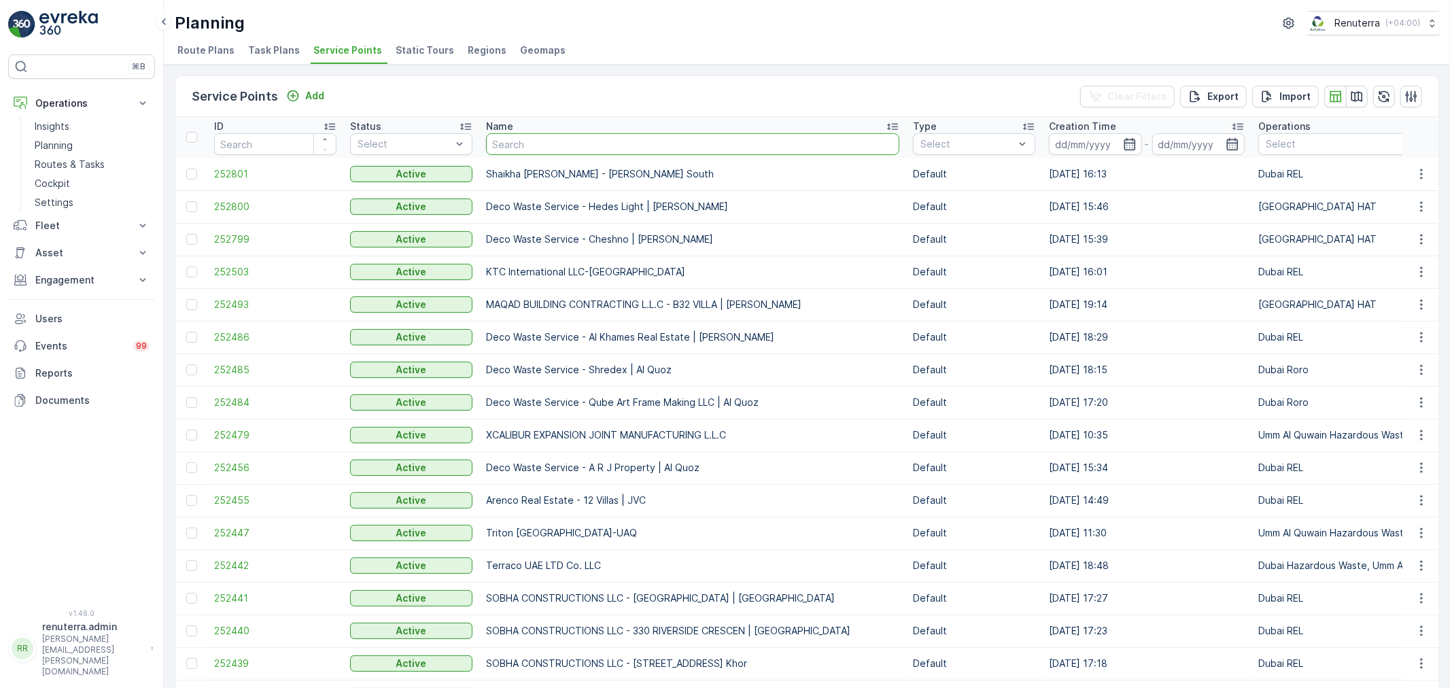
click at [511, 152] on input "text" at bounding box center [692, 144] width 413 height 22
click at [536, 143] on input "text" at bounding box center [692, 144] width 413 height 22
type input "national"
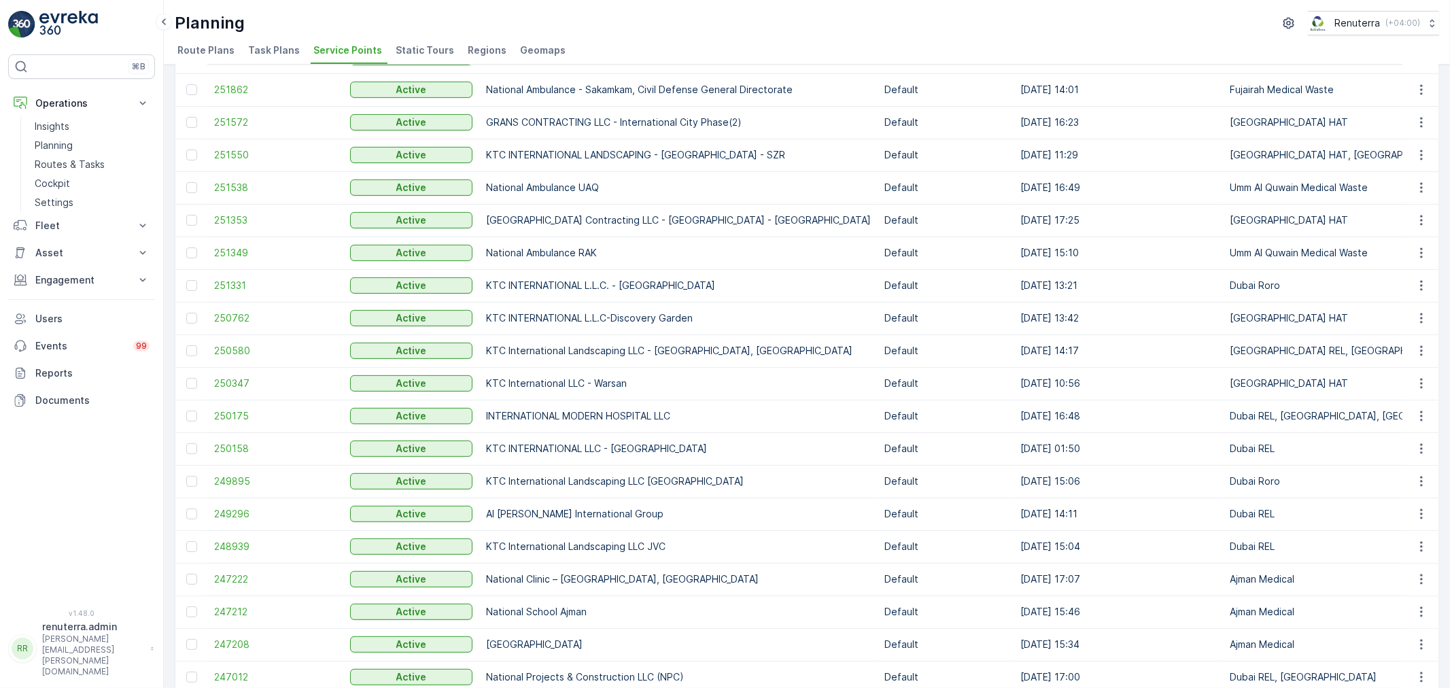
scroll to position [453, 0]
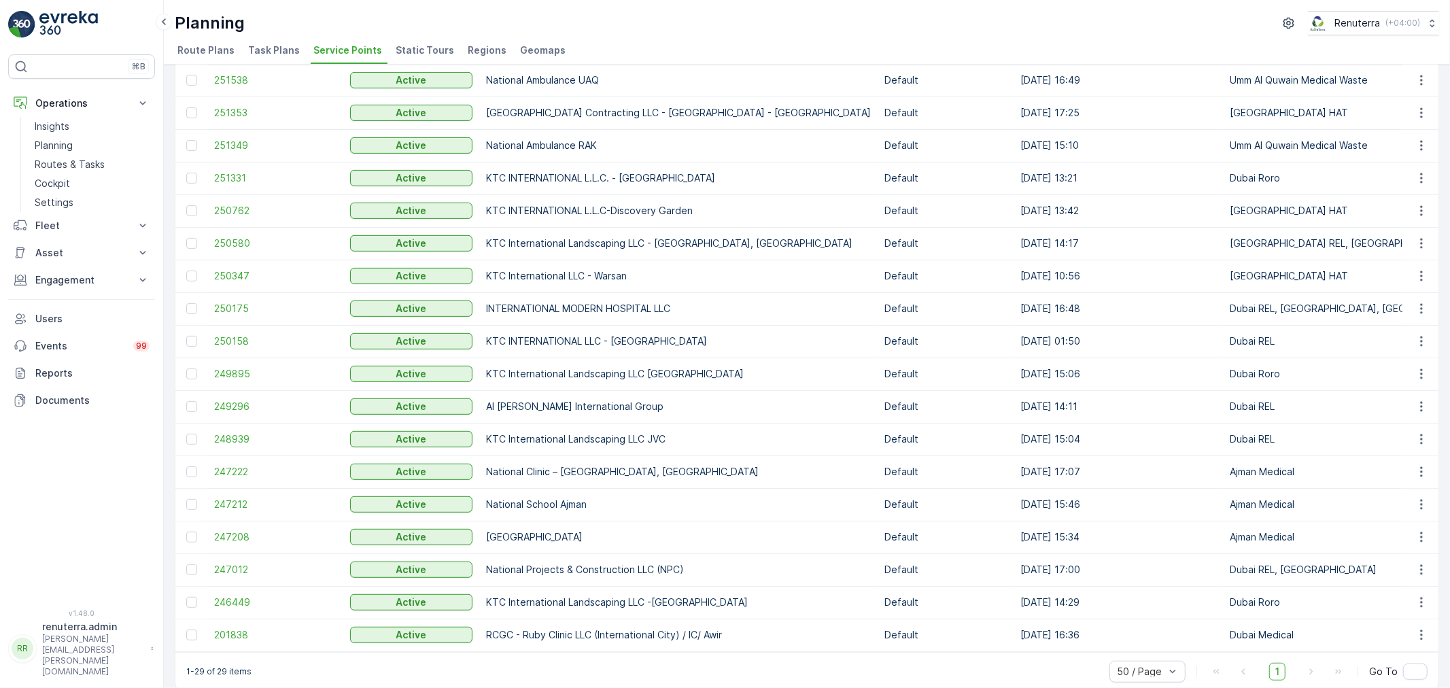
click at [229, 513] on td "247212" at bounding box center [275, 504] width 136 height 33
click at [228, 504] on span "247212" at bounding box center [275, 505] width 122 height 14
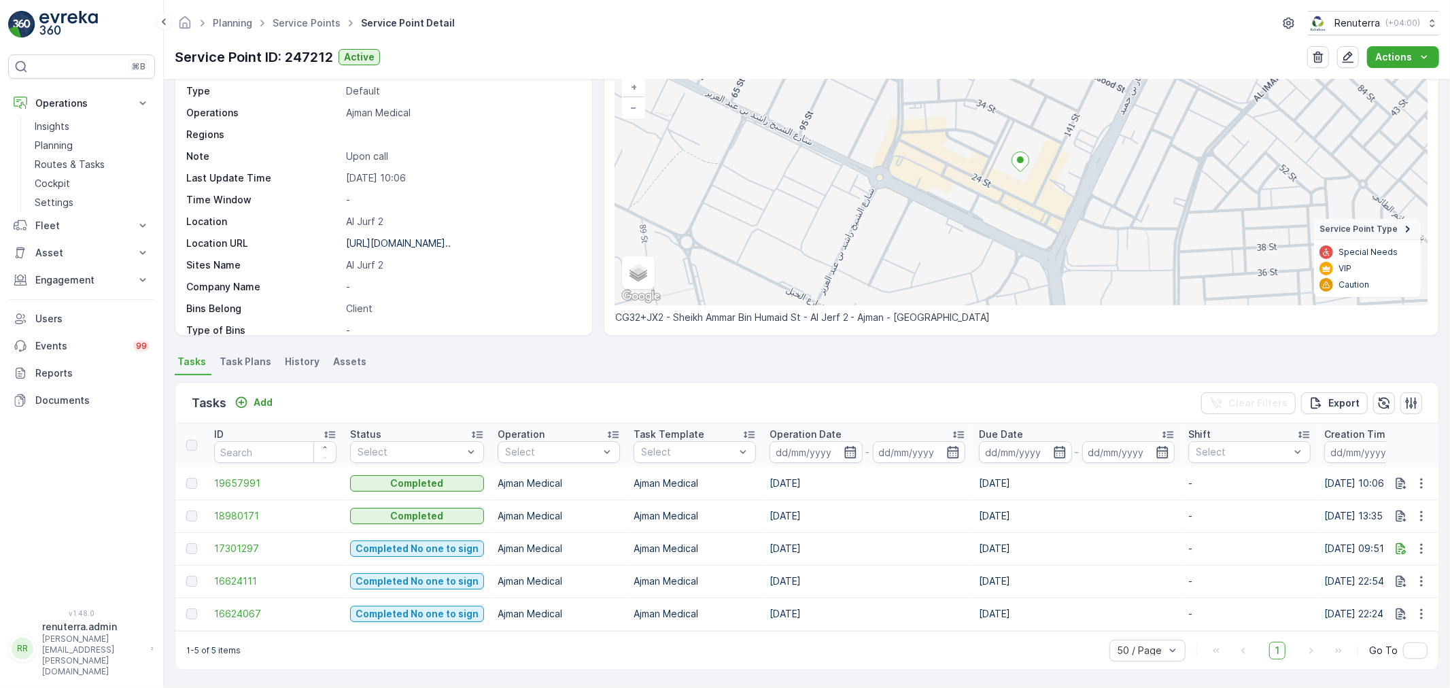
scroll to position [101, 0]
click at [250, 396] on div "Add" at bounding box center [254, 403] width 38 height 14
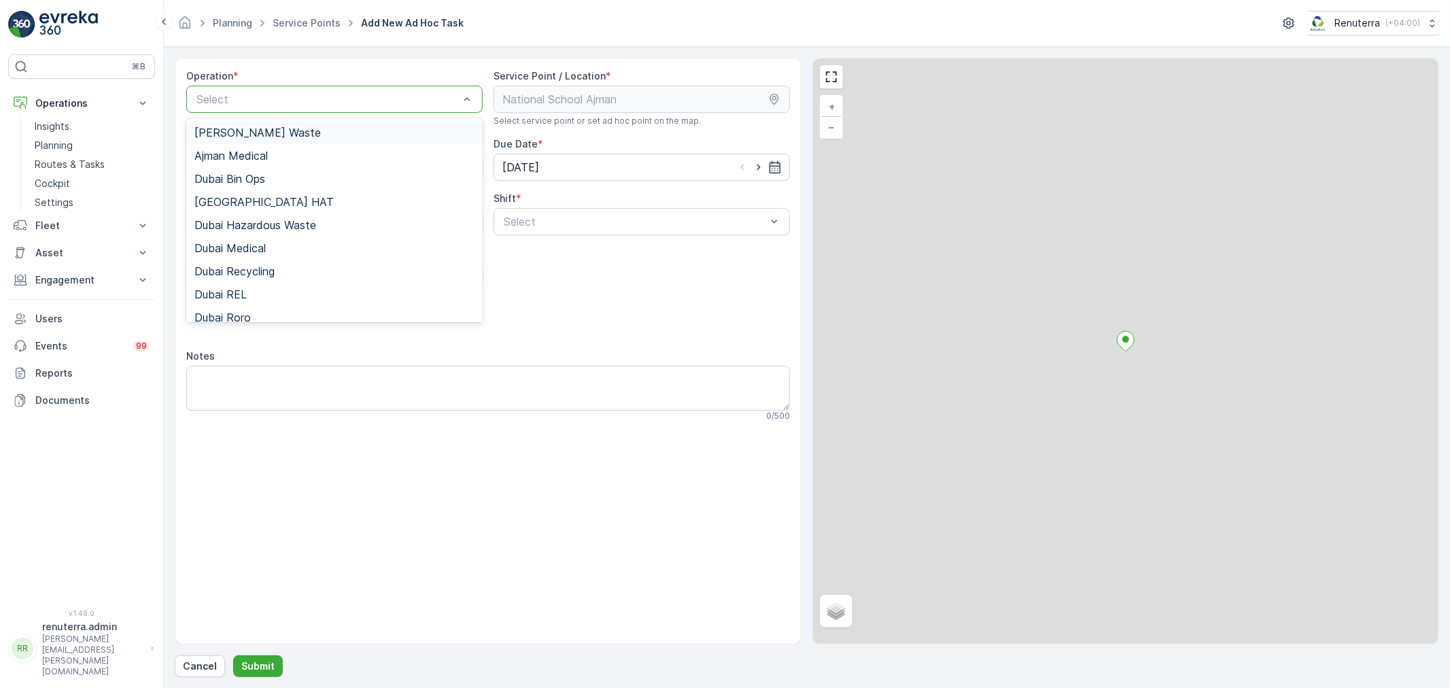
click at [248, 104] on div at bounding box center [327, 99] width 265 height 12
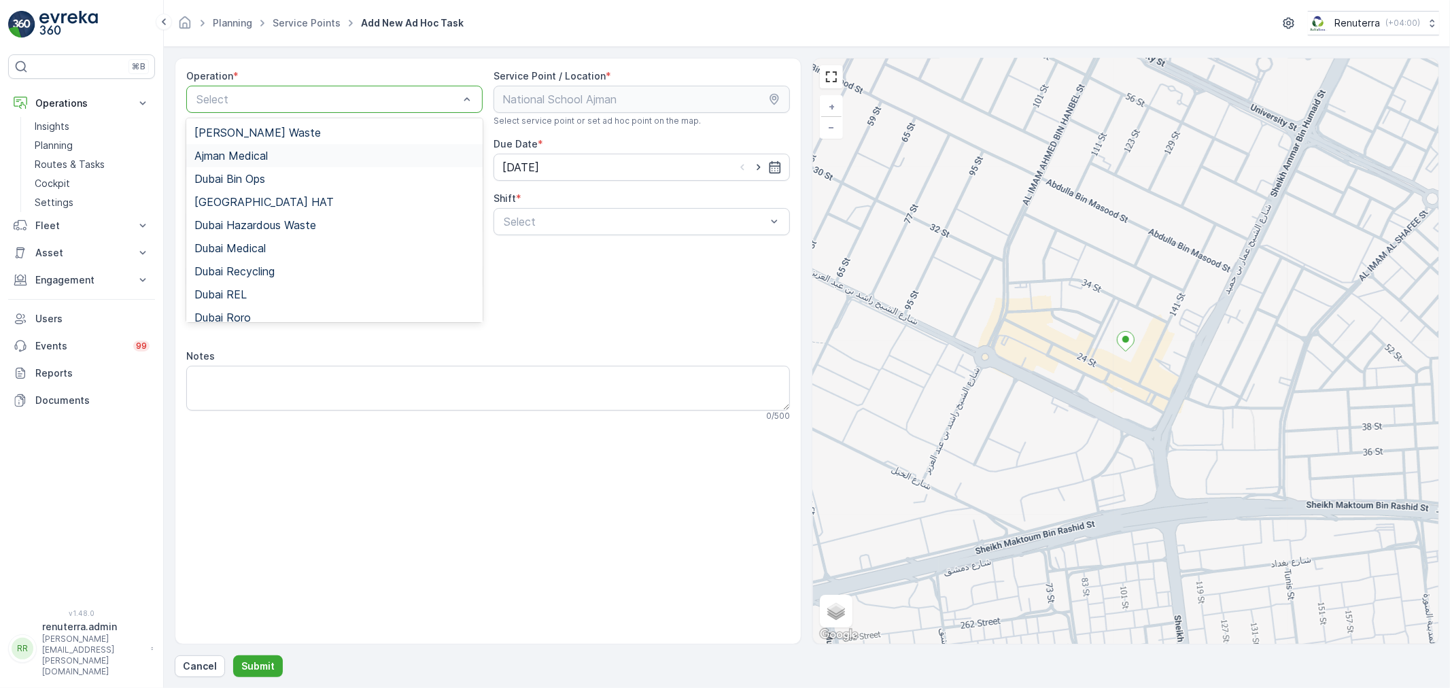
click at [267, 150] on span "Ajman Medical" at bounding box center [230, 156] width 73 height 12
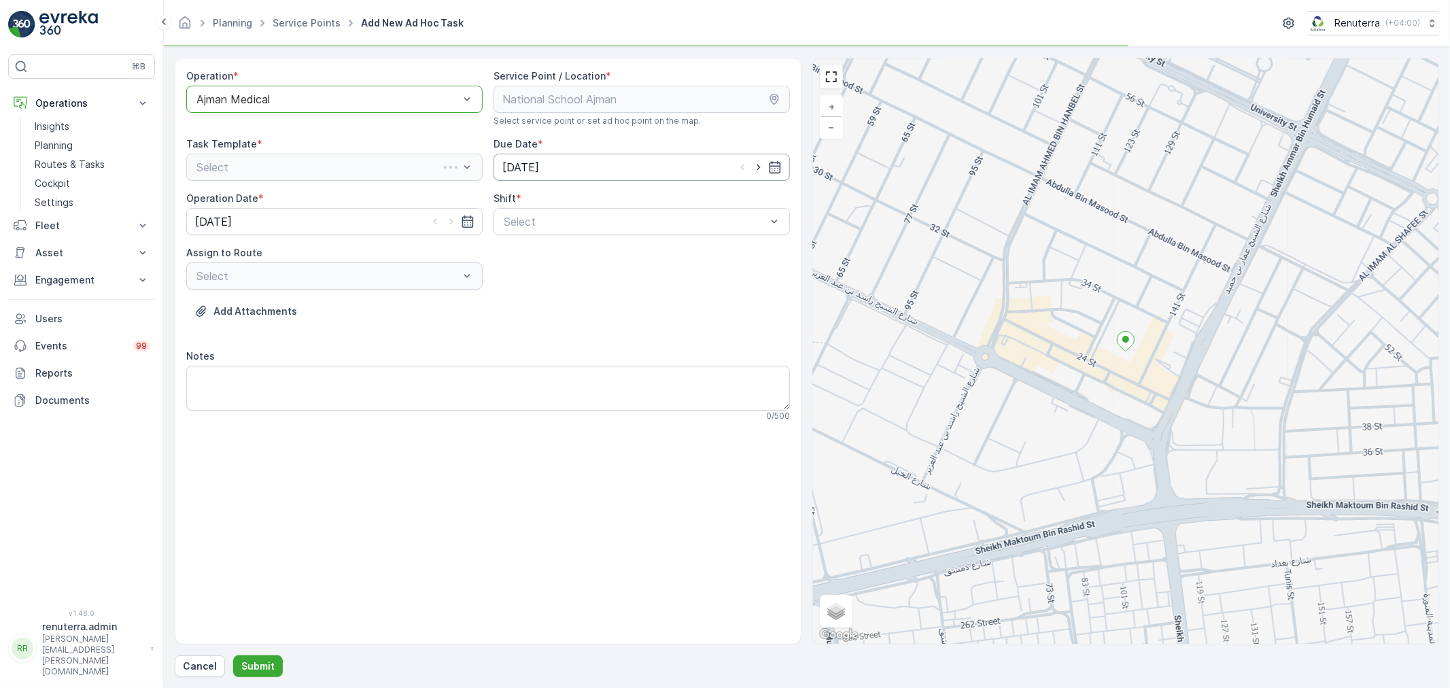
click at [540, 180] on input "[DATE]" at bounding box center [642, 167] width 296 height 27
click at [534, 209] on div "August 2025 Today" at bounding box center [590, 205] width 160 height 22
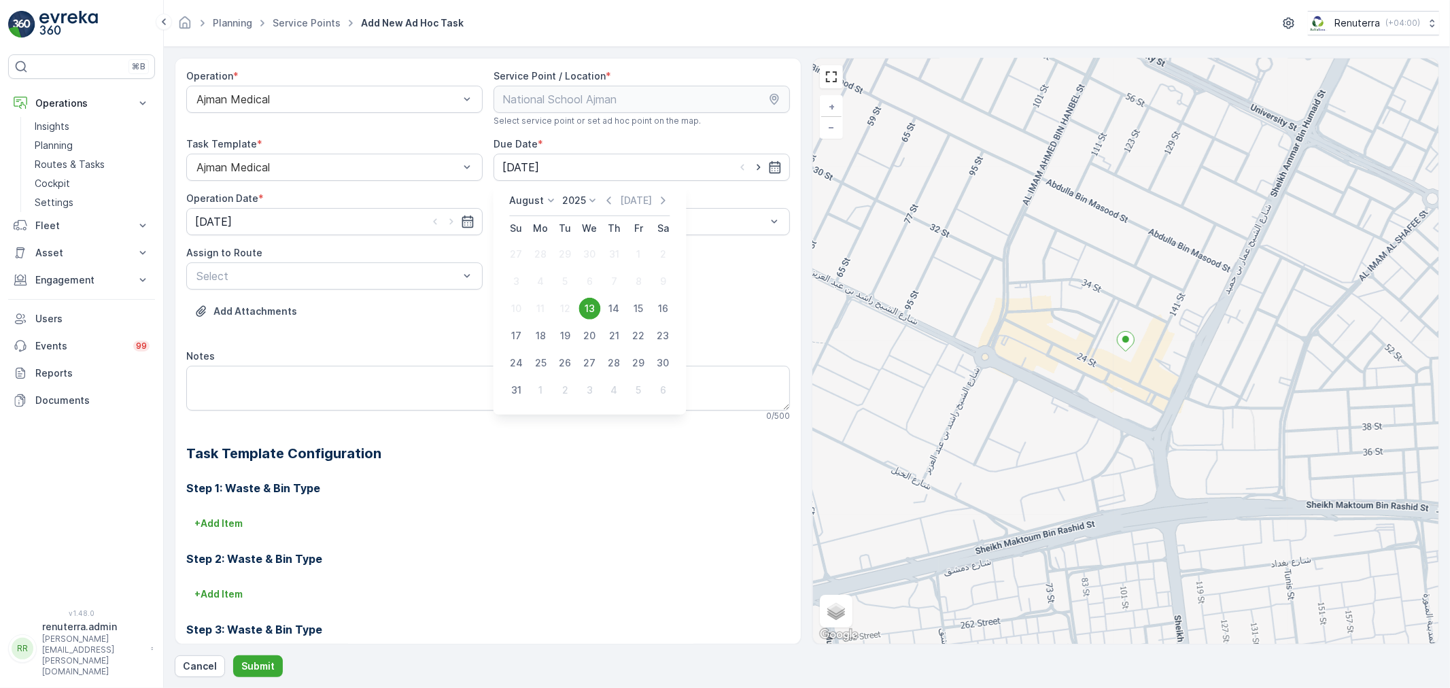
click at [530, 226] on div at bounding box center [634, 222] width 265 height 12
click at [525, 249] on span "Day Shift" at bounding box center [526, 255] width 48 height 12
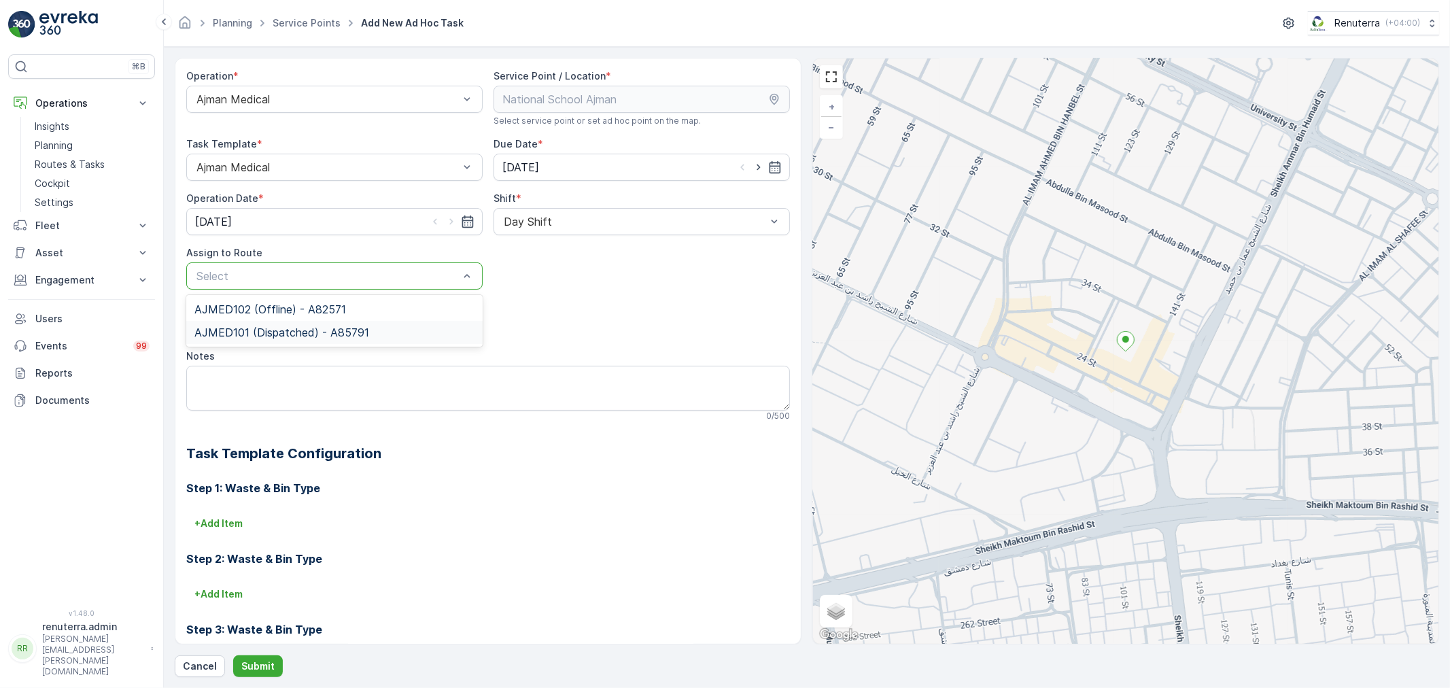
click at [424, 322] on div "AJMED101 (Dispatched) - A85791" at bounding box center [334, 332] width 296 height 23
click at [254, 648] on div "Operation * Ajman Medical Service Point / Location * Select service point or se…" at bounding box center [807, 367] width 1265 height 619
drag, startPoint x: 253, startPoint y: 665, endPoint x: 262, endPoint y: 657, distance: 12.1
click at [262, 657] on button "Submit" at bounding box center [258, 666] width 50 height 22
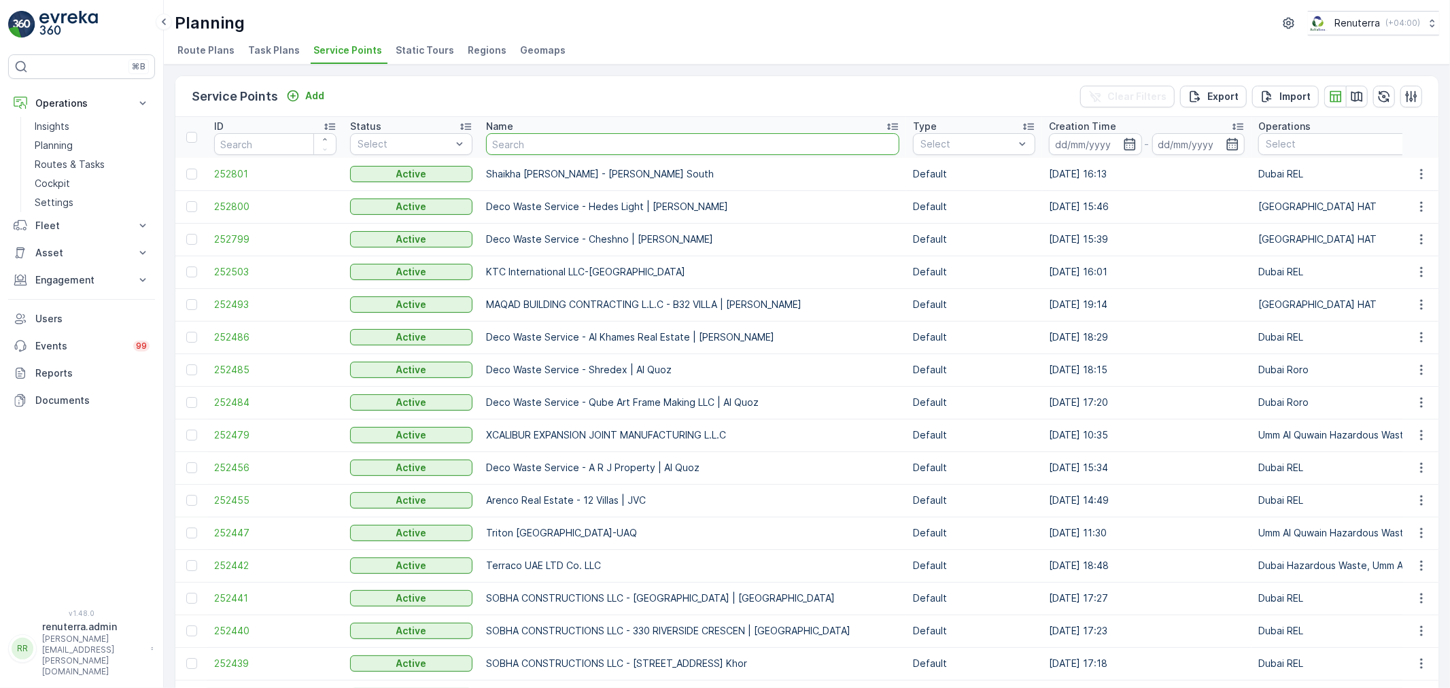
click at [505, 140] on input "text" at bounding box center [692, 144] width 413 height 22
type input "national"
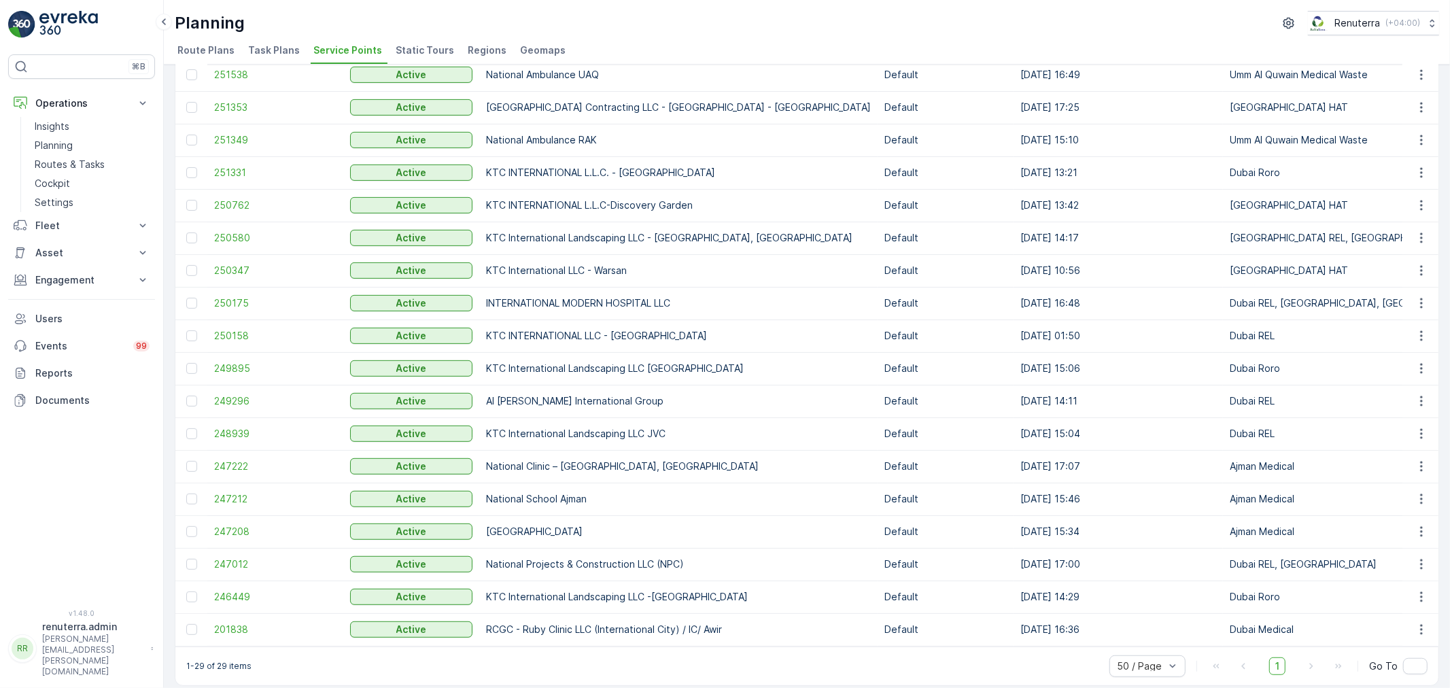
scroll to position [473, 0]
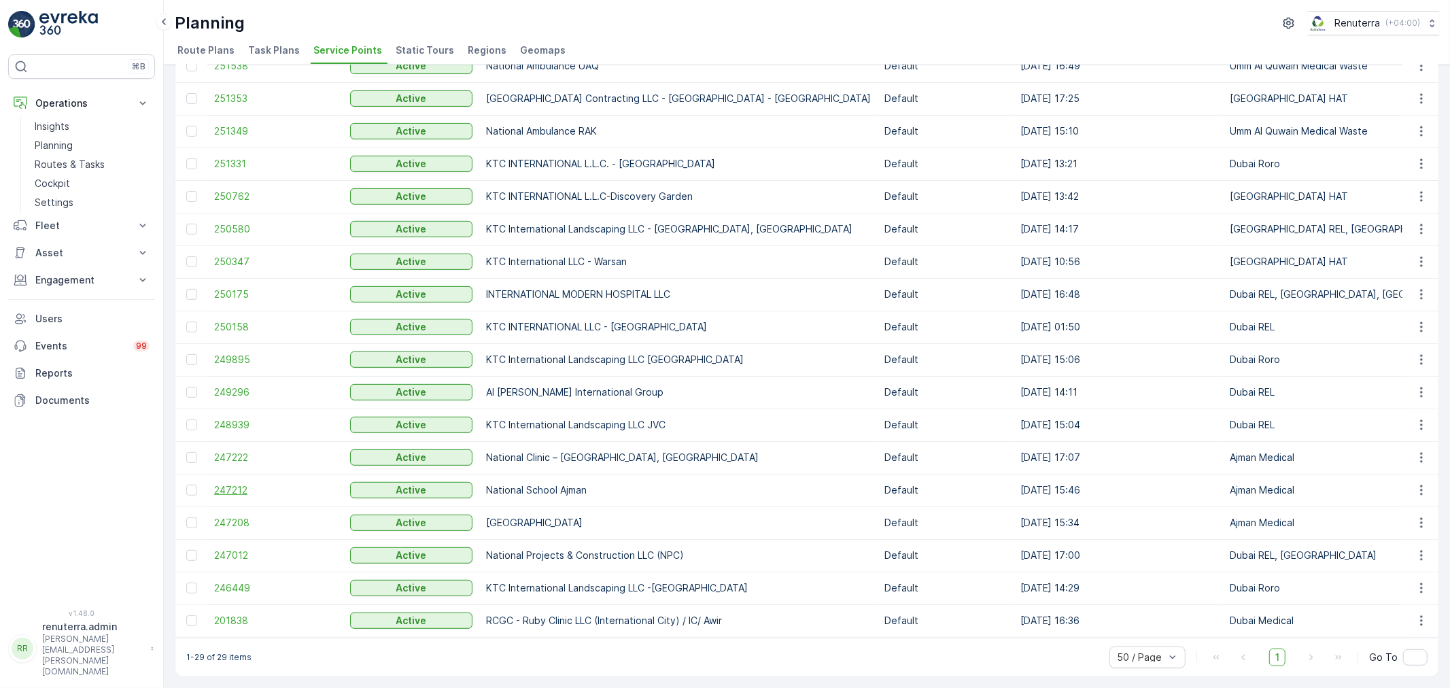
click at [262, 483] on span "247212" at bounding box center [275, 490] width 122 height 14
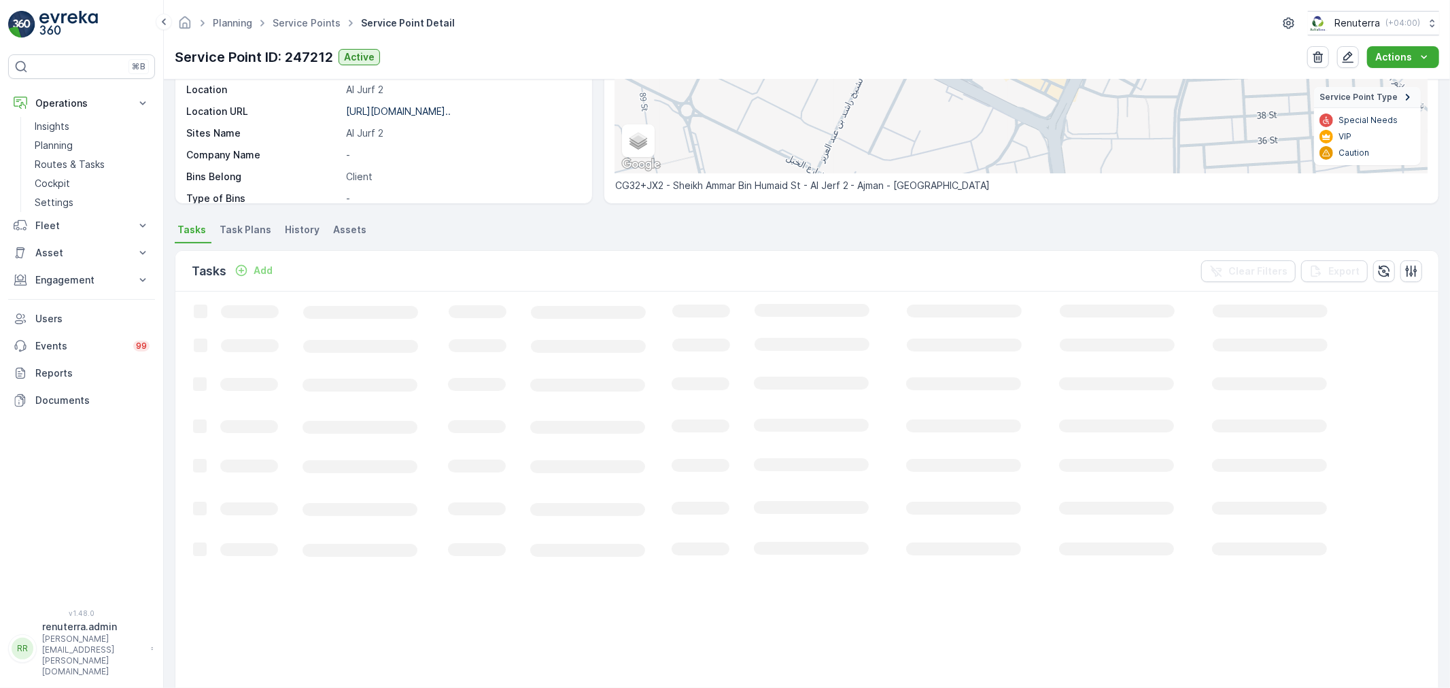
scroll to position [133, 0]
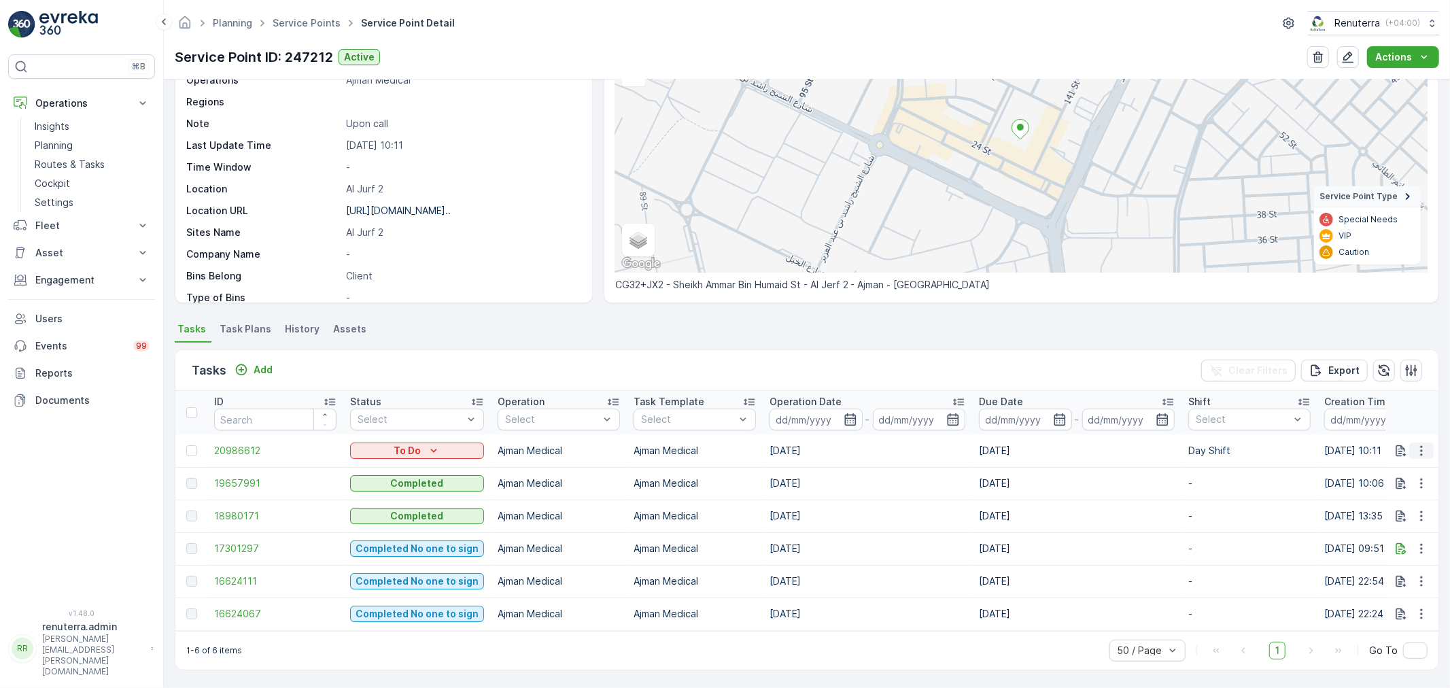
click at [1421, 447] on icon "button" at bounding box center [1422, 451] width 14 height 14
click at [1399, 500] on span "Change Route" at bounding box center [1387, 502] width 66 height 14
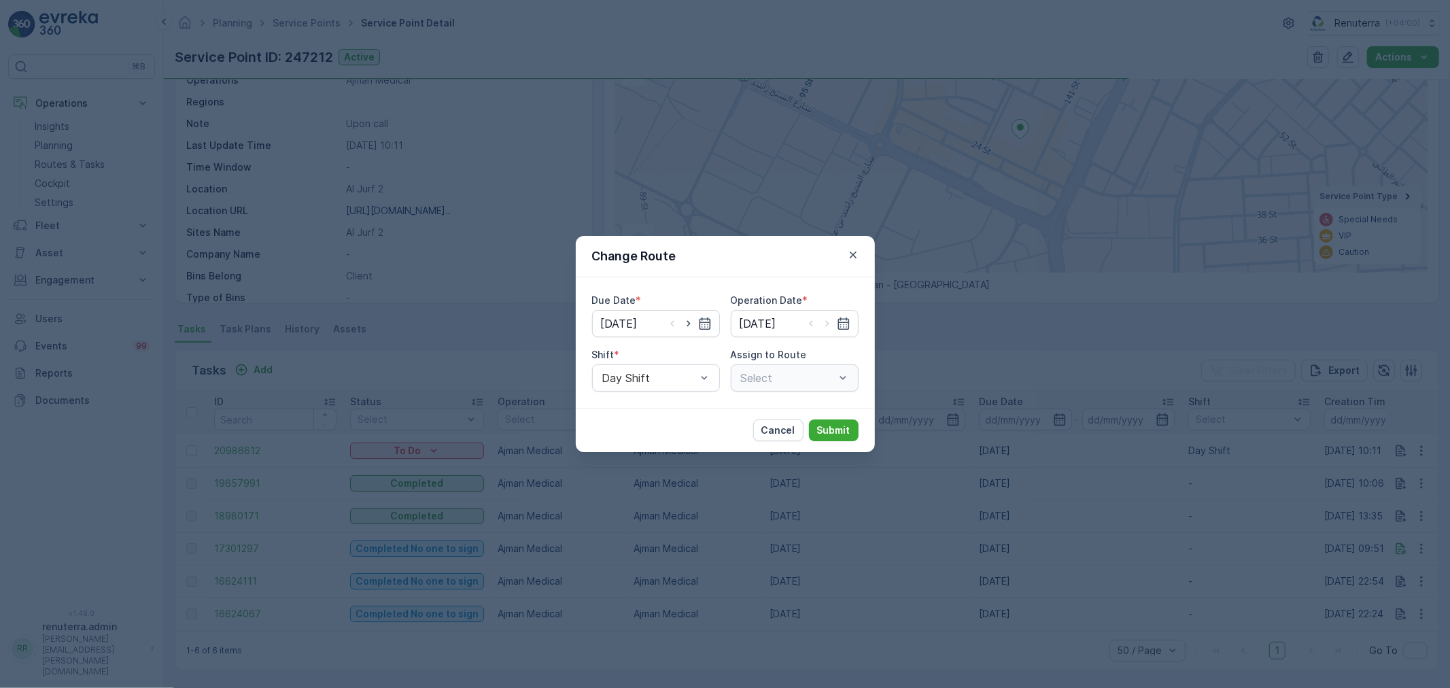
type input "[DATE]"
click at [779, 376] on div at bounding box center [781, 378] width 83 height 12
type input "101"
click at [779, 405] on span "AJMED101 (Ended) - A85791" at bounding box center [795, 417] width 112 height 24
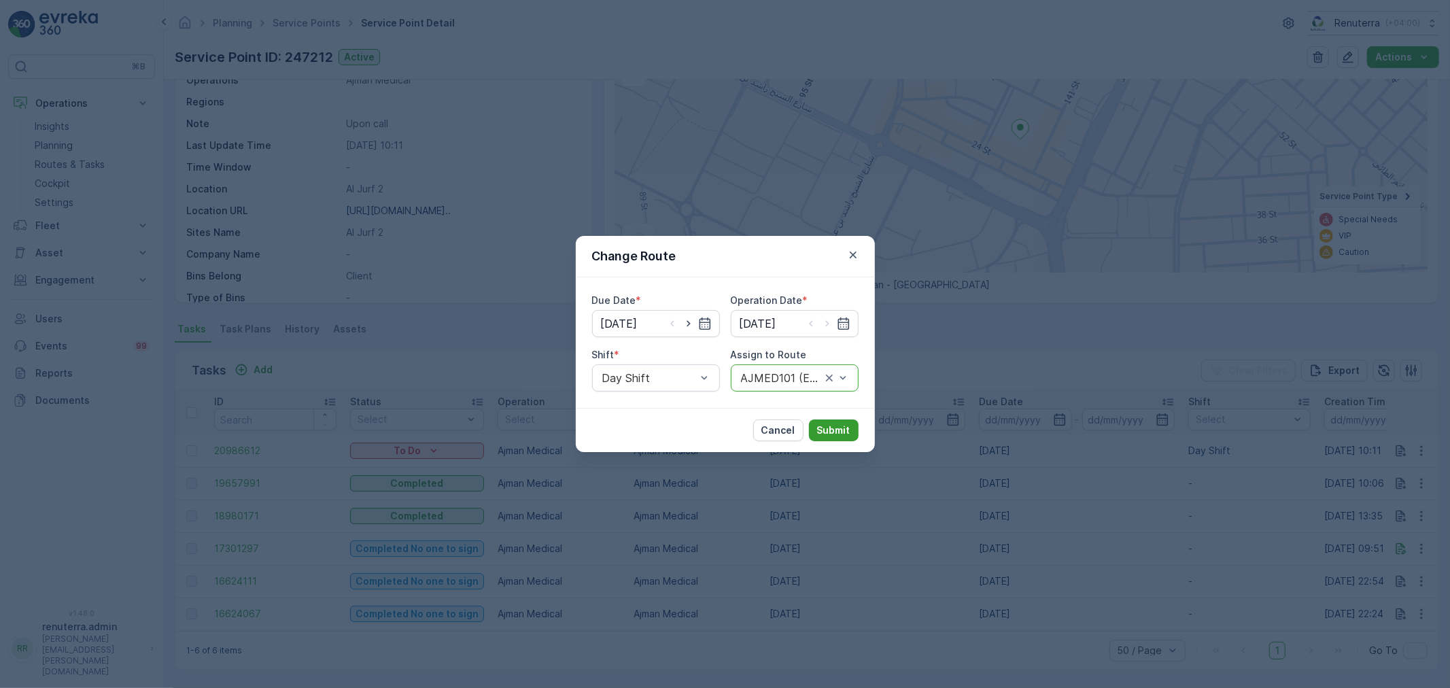
click at [832, 436] on p "Submit" at bounding box center [833, 431] width 33 height 14
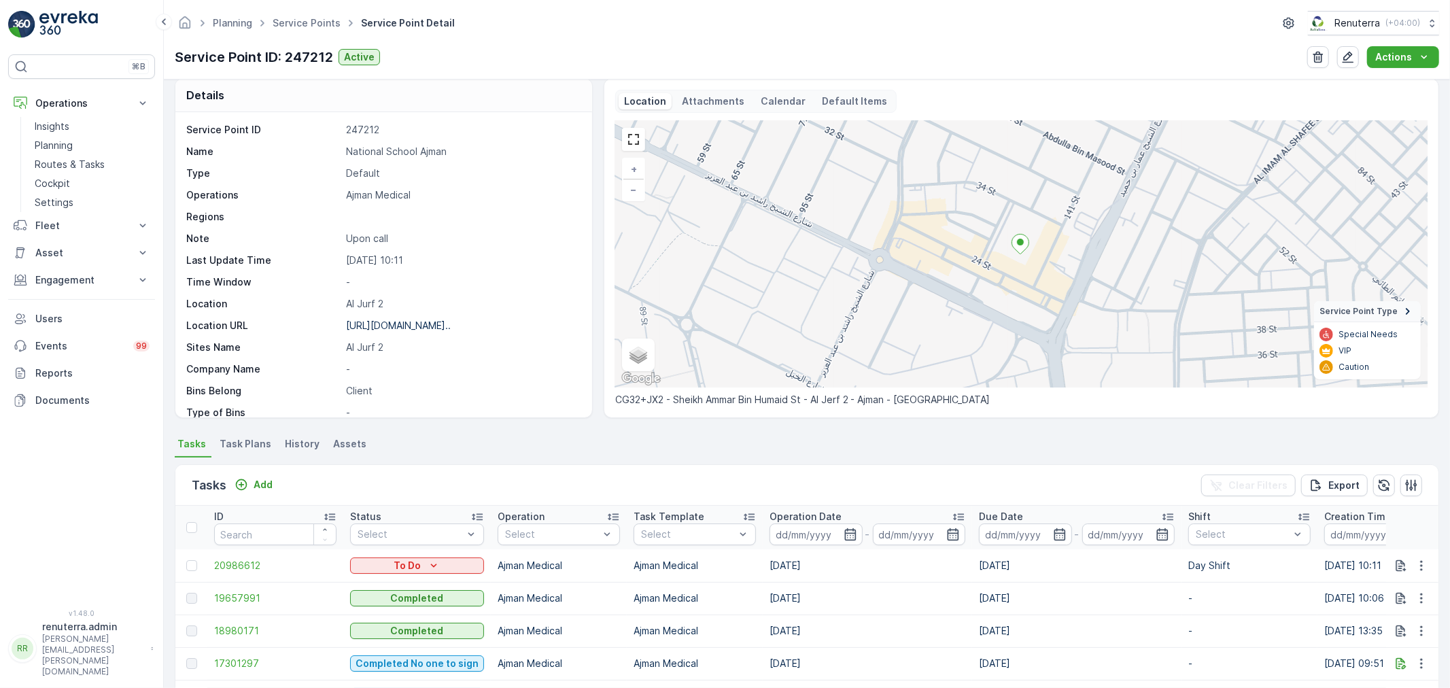
scroll to position [0, 0]
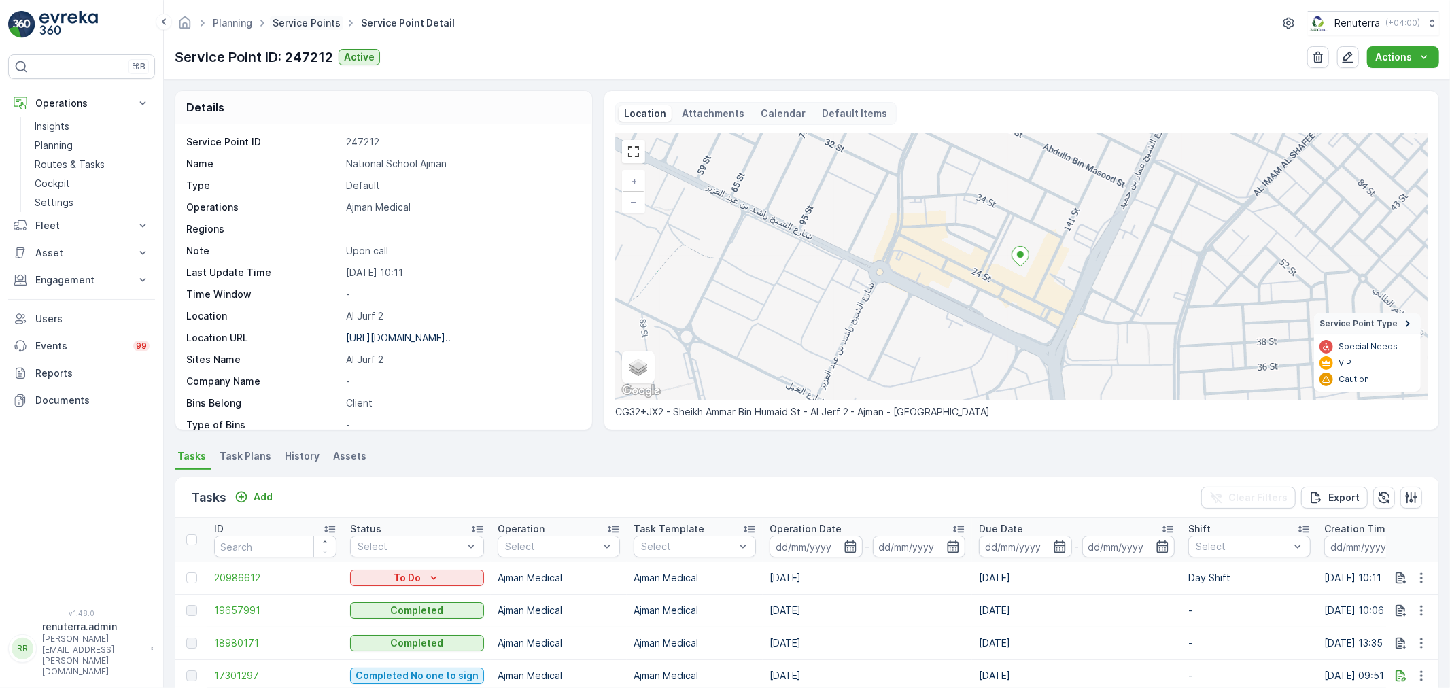
click at [311, 18] on link "Service Points" at bounding box center [307, 23] width 68 height 12
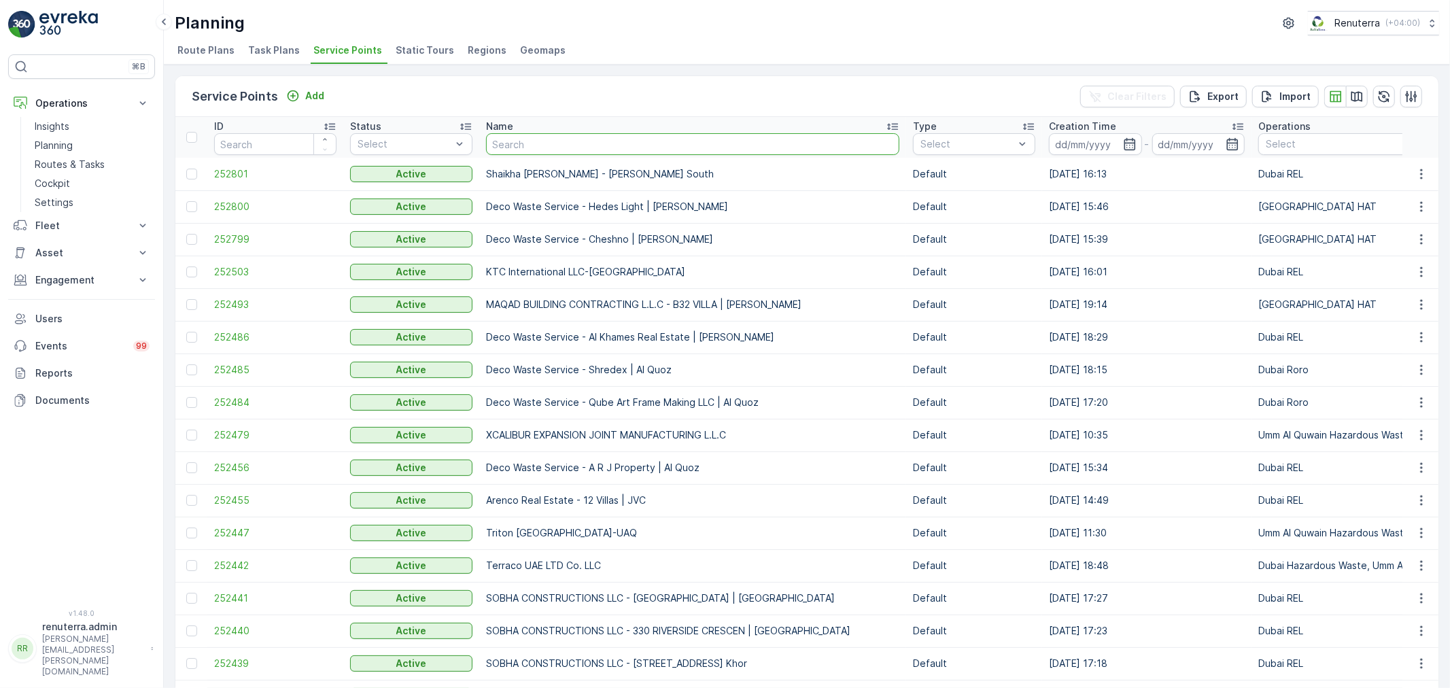
click at [547, 139] on input "text" at bounding box center [692, 144] width 413 height 22
click at [547, 144] on input "text" at bounding box center [692, 144] width 413 height 22
type input "Omni"
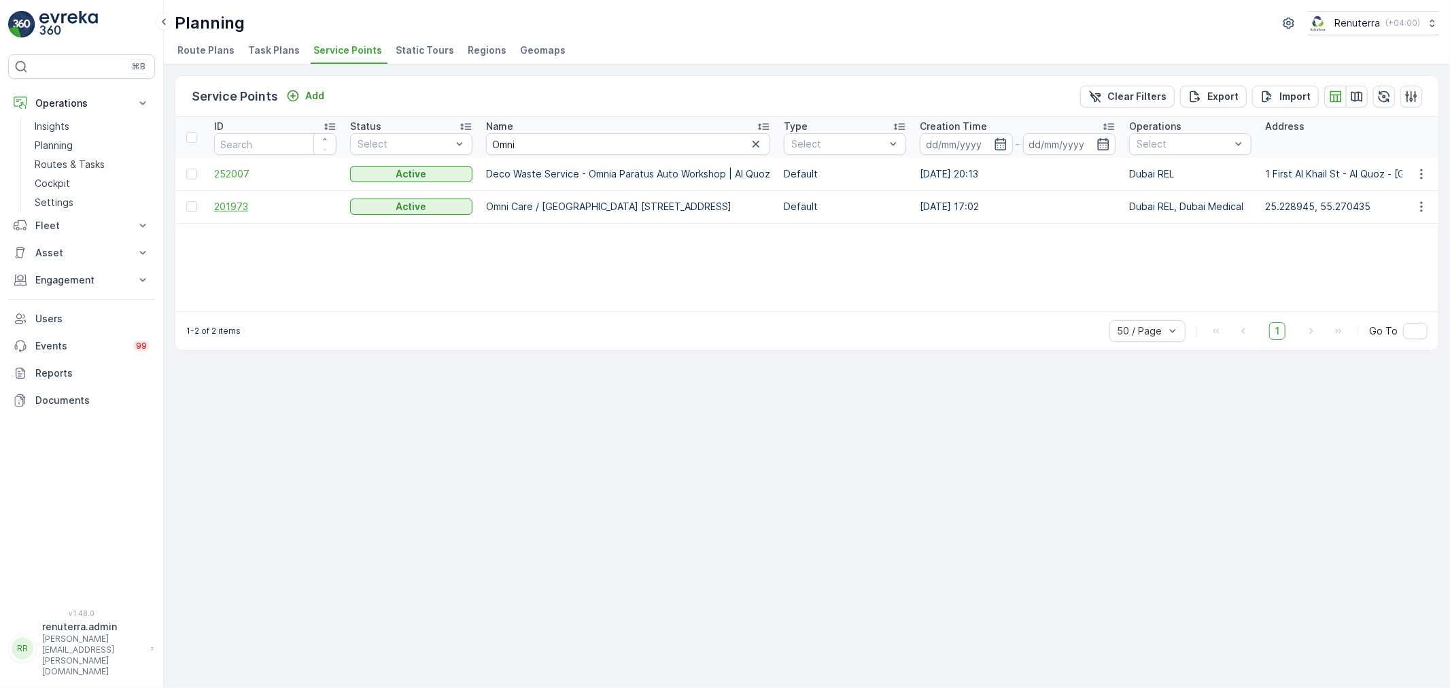
click at [252, 207] on span "201973" at bounding box center [275, 207] width 122 height 14
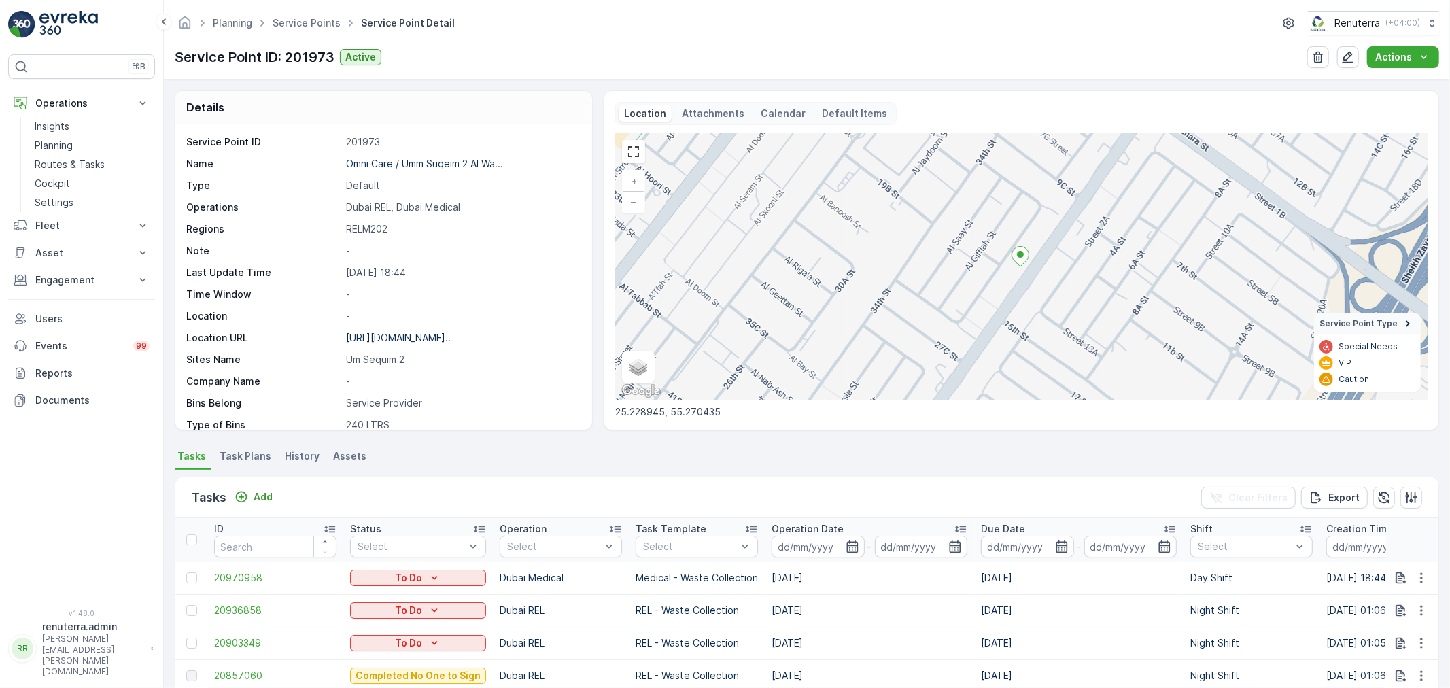
scroll to position [302, 0]
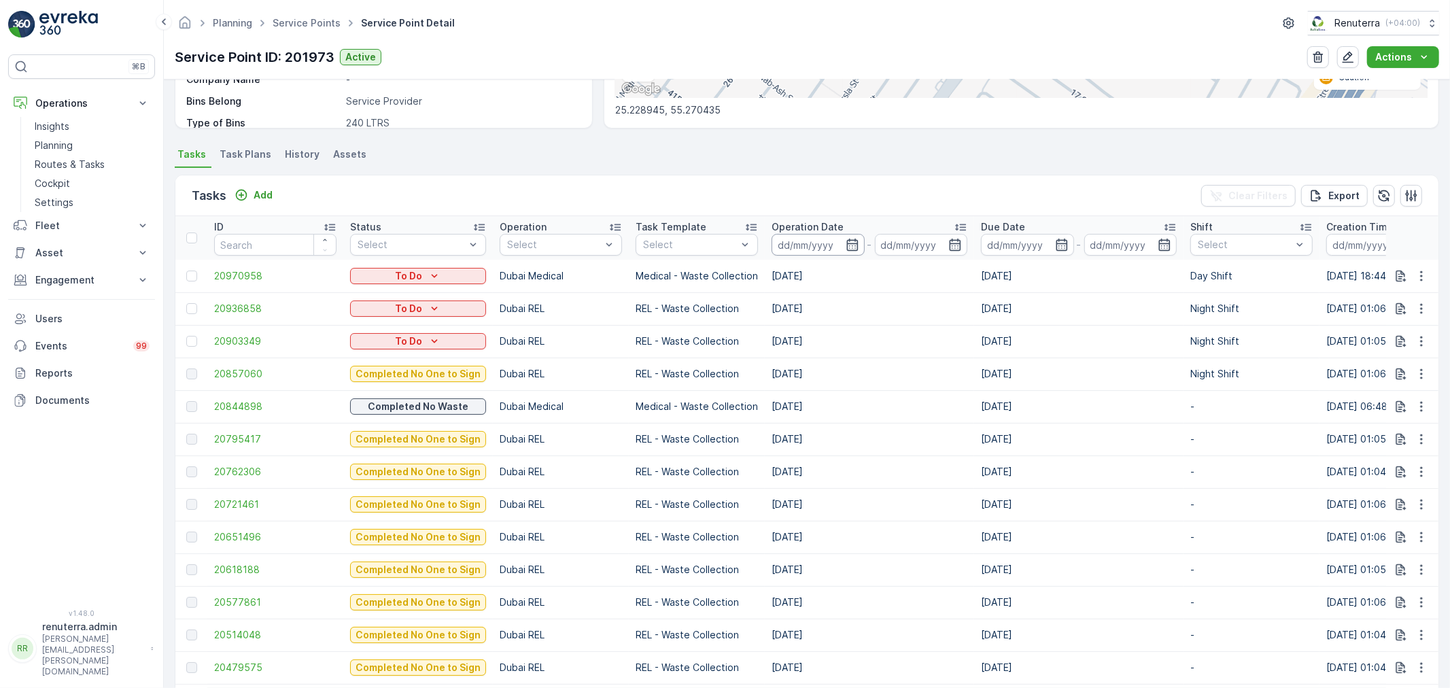
click at [796, 245] on input at bounding box center [818, 245] width 93 height 22
click at [247, 405] on span "20844898" at bounding box center [275, 407] width 122 height 14
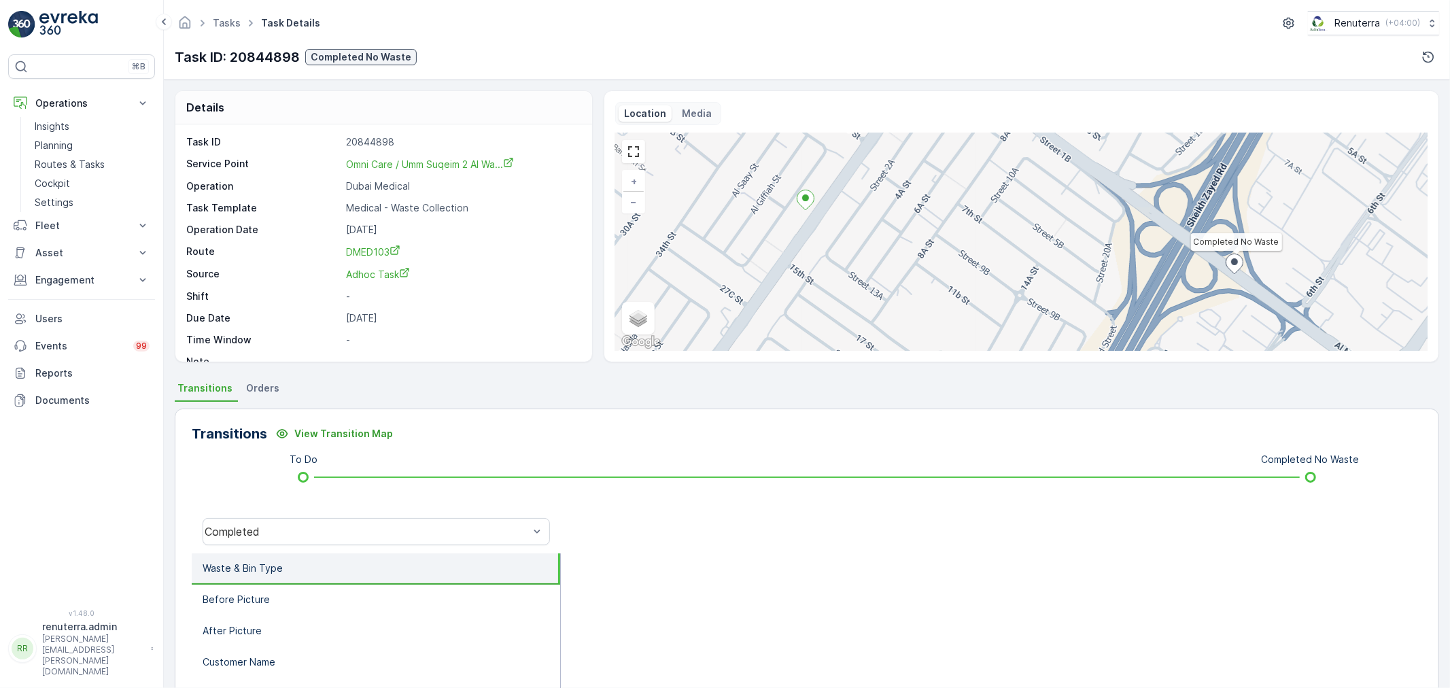
click at [941, 551] on div at bounding box center [991, 532] width 861 height 44
click at [367, 519] on div "Completed" at bounding box center [376, 531] width 347 height 27
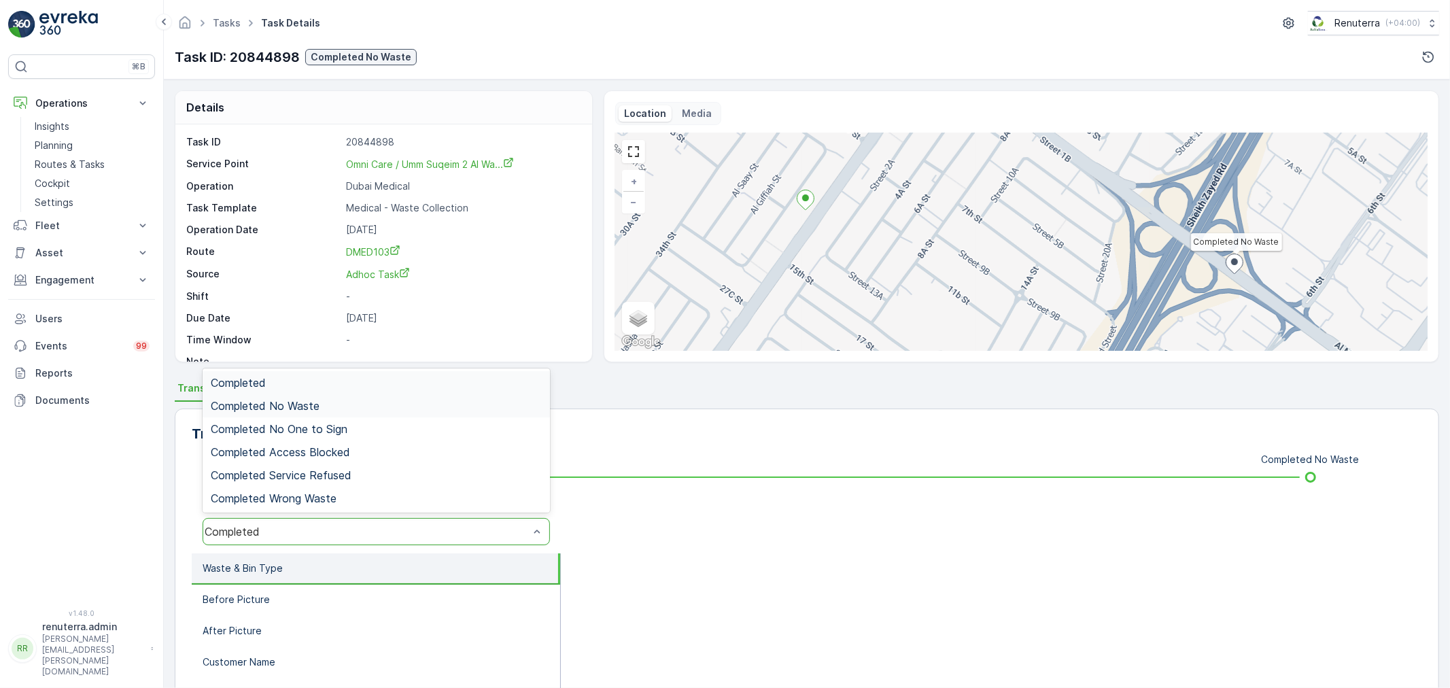
click at [334, 412] on div "Completed No Waste" at bounding box center [376, 405] width 347 height 23
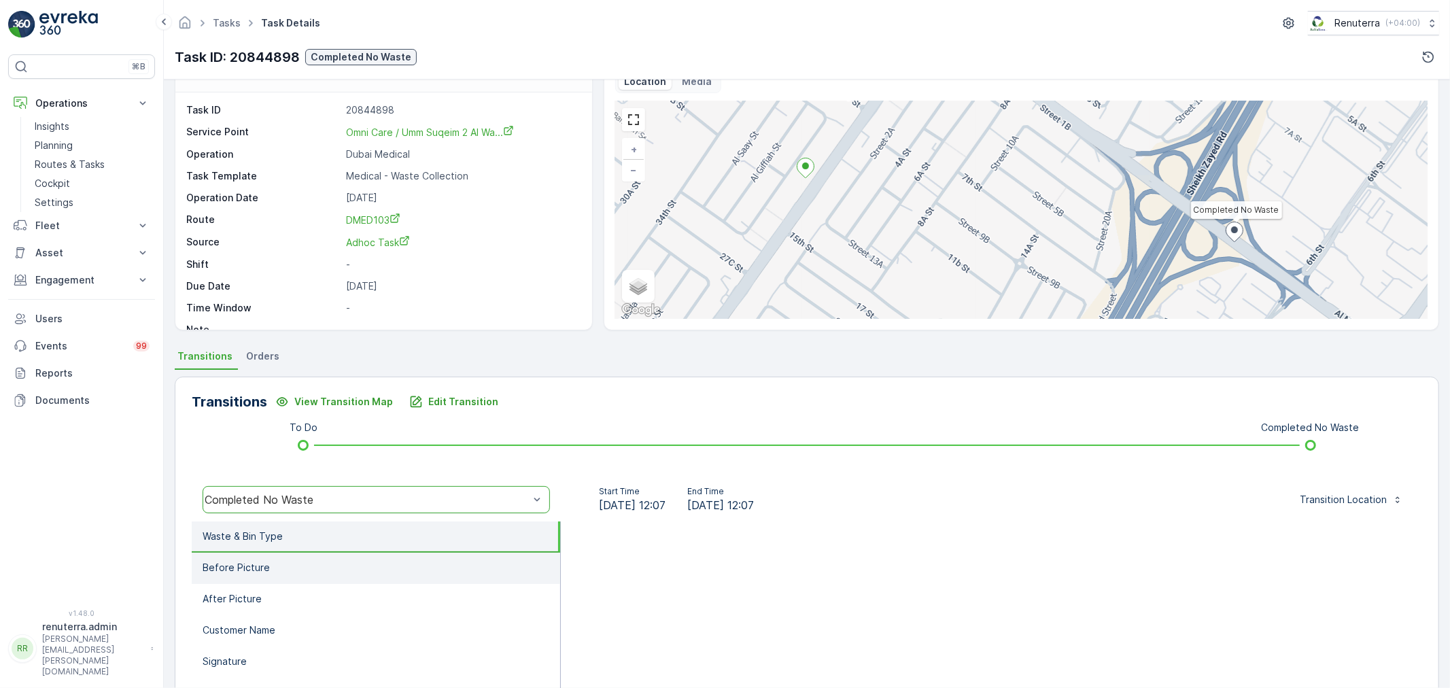
scroll to position [75, 0]
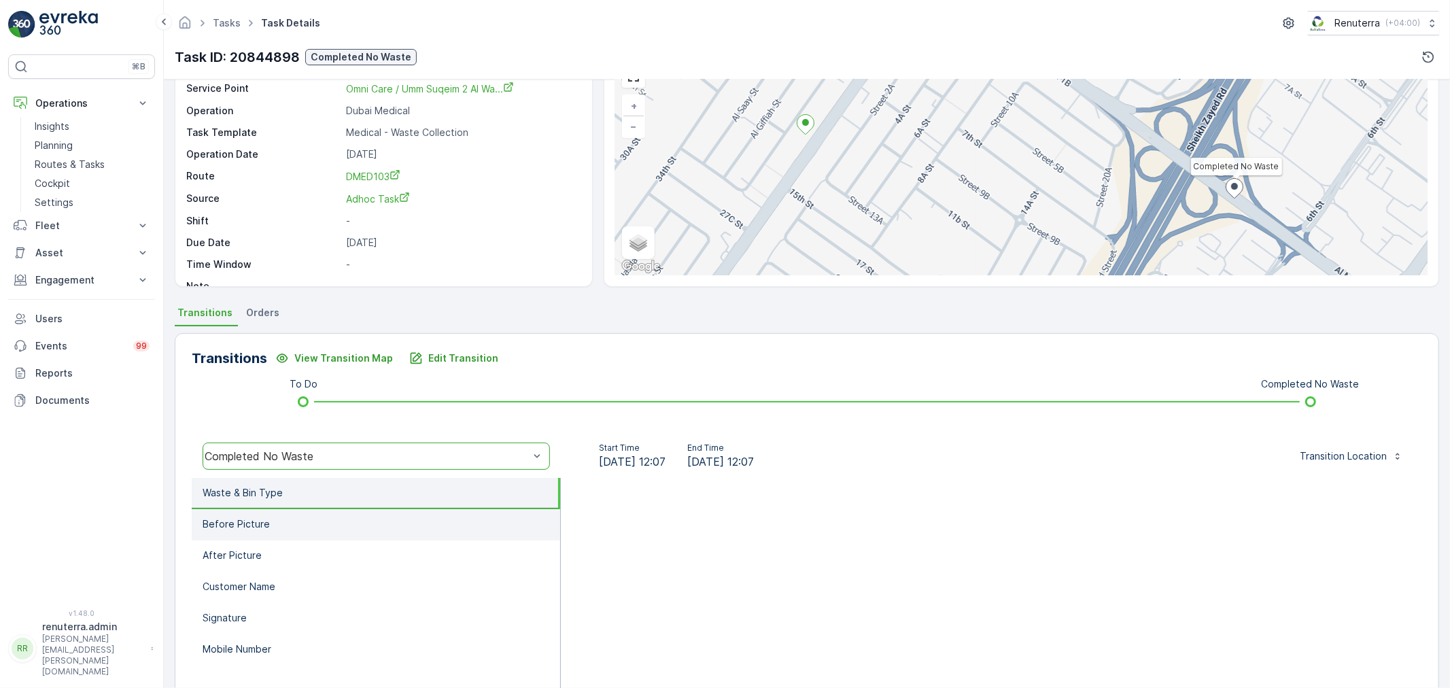
click at [343, 511] on li "Before Picture" at bounding box center [376, 524] width 369 height 31
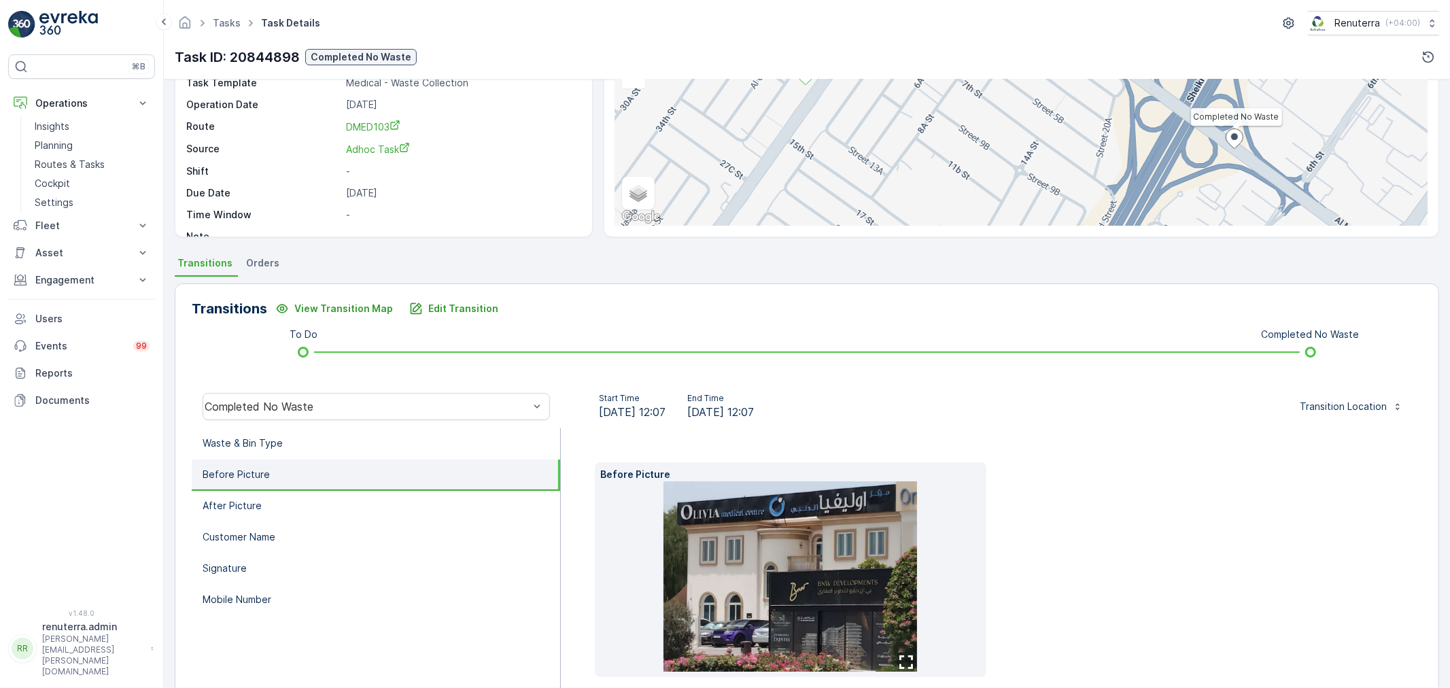
scroll to position [151, 0]
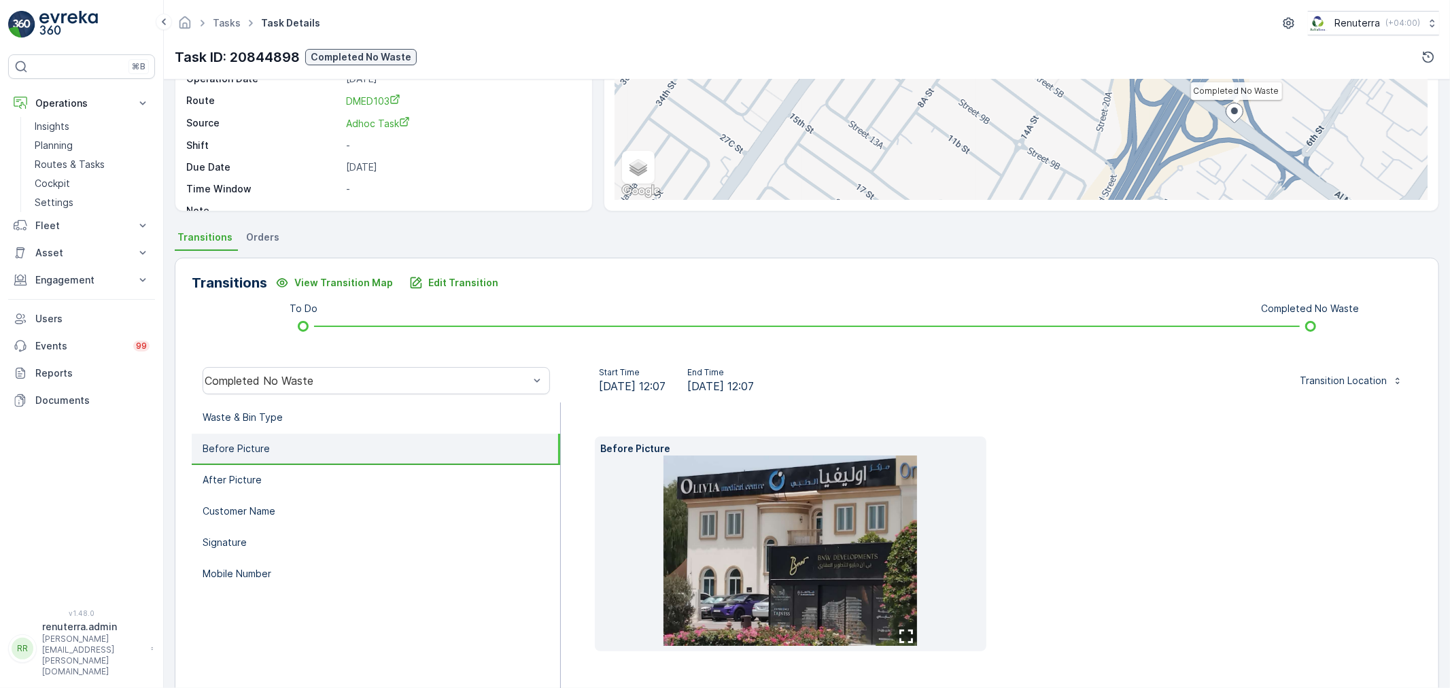
click at [786, 590] on img at bounding box center [791, 551] width 254 height 190
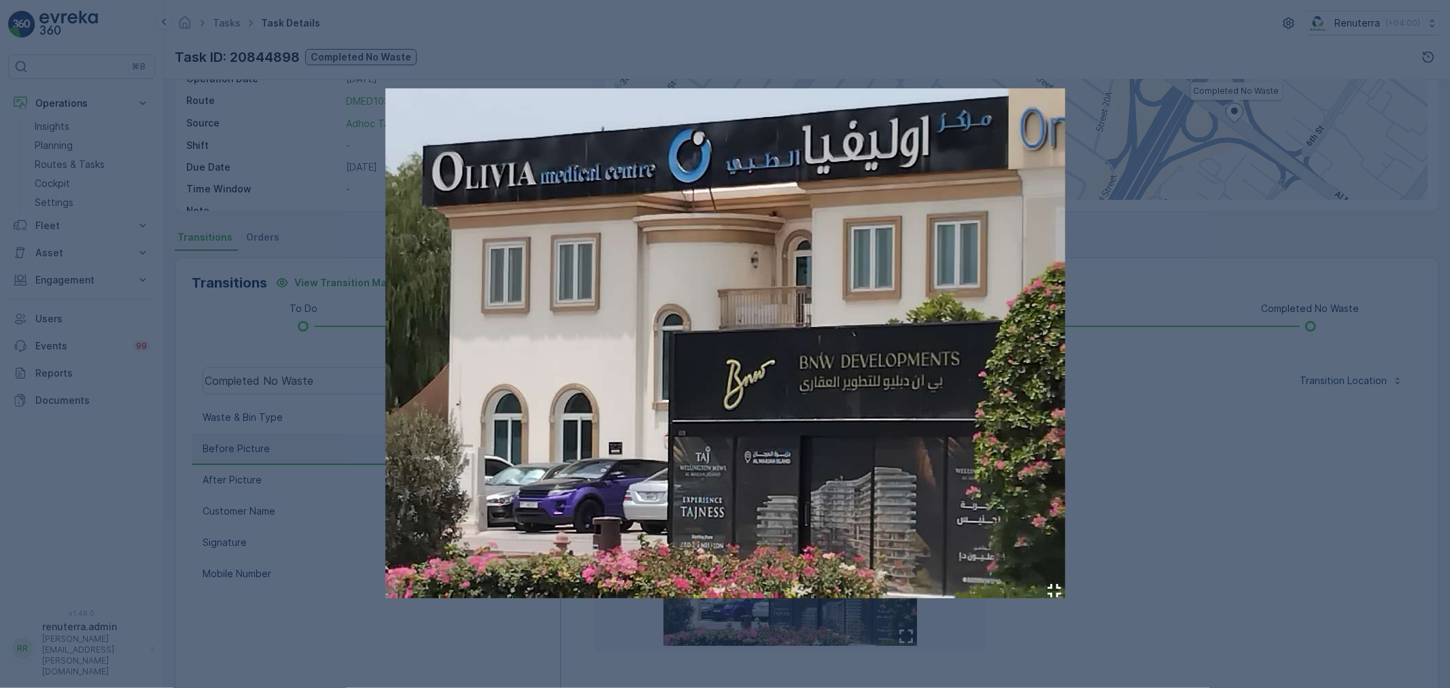
click at [1108, 501] on div at bounding box center [725, 344] width 1450 height 688
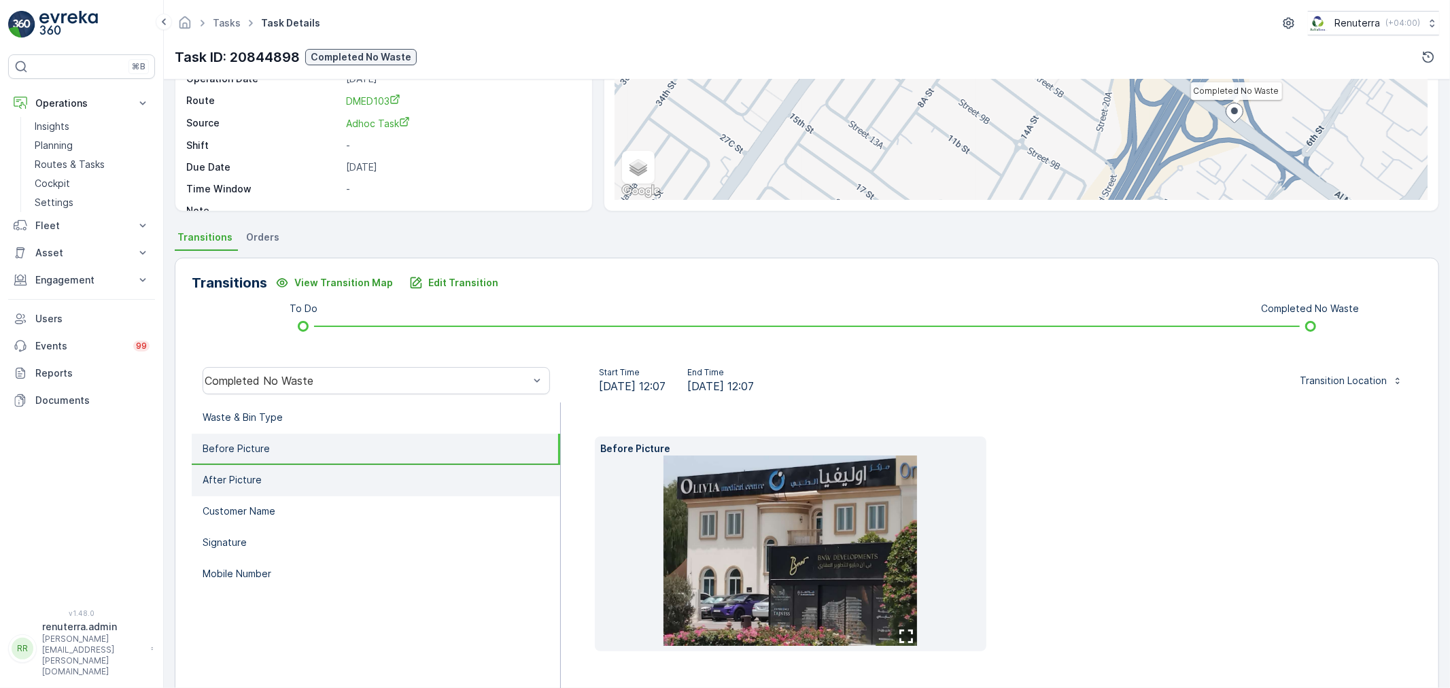
click at [361, 471] on li "After Picture" at bounding box center [376, 480] width 369 height 31
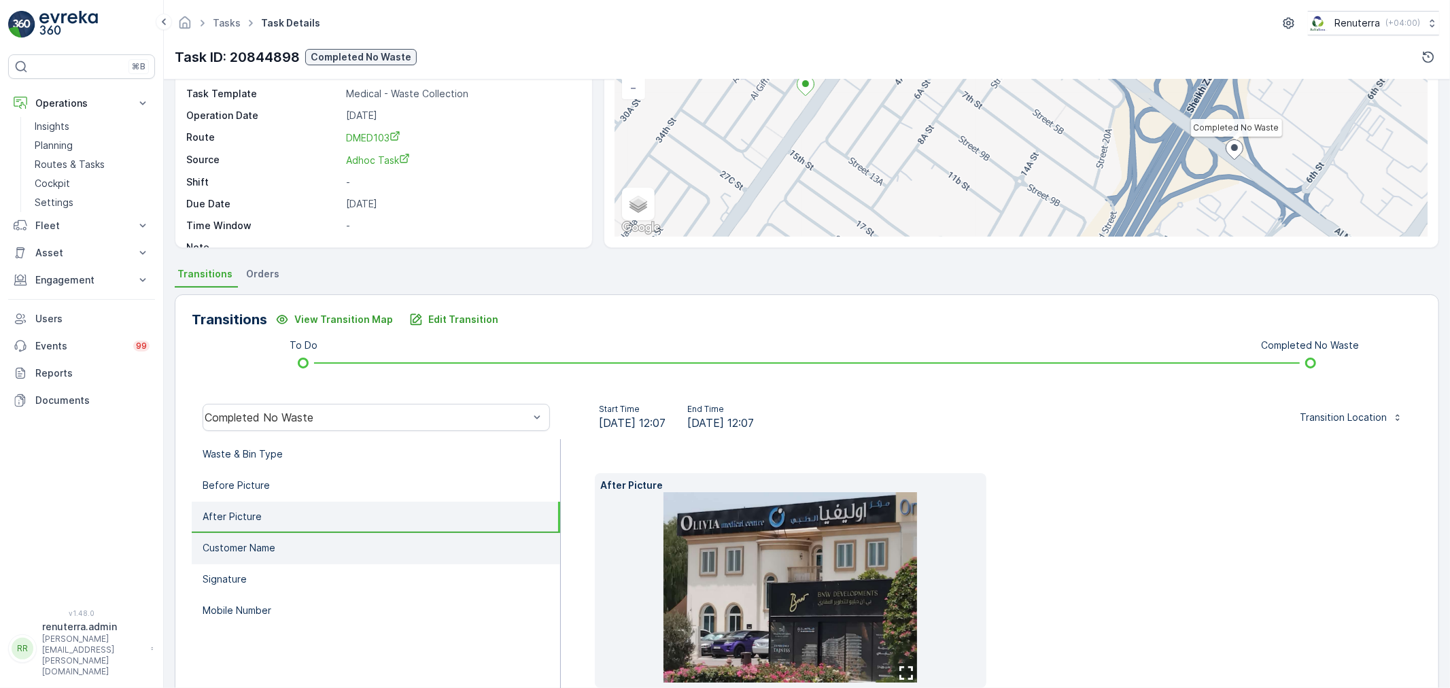
click at [430, 535] on li "Customer Name" at bounding box center [376, 548] width 369 height 31
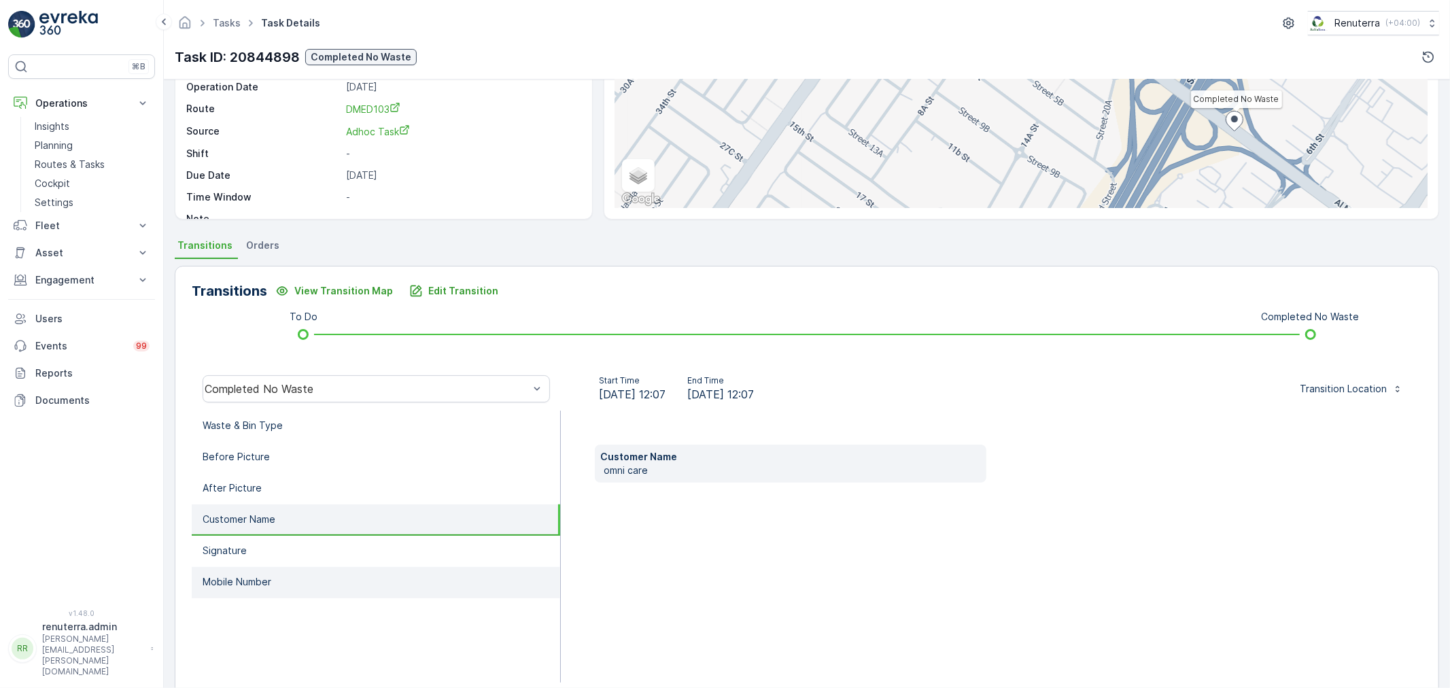
scroll to position [168, 0]
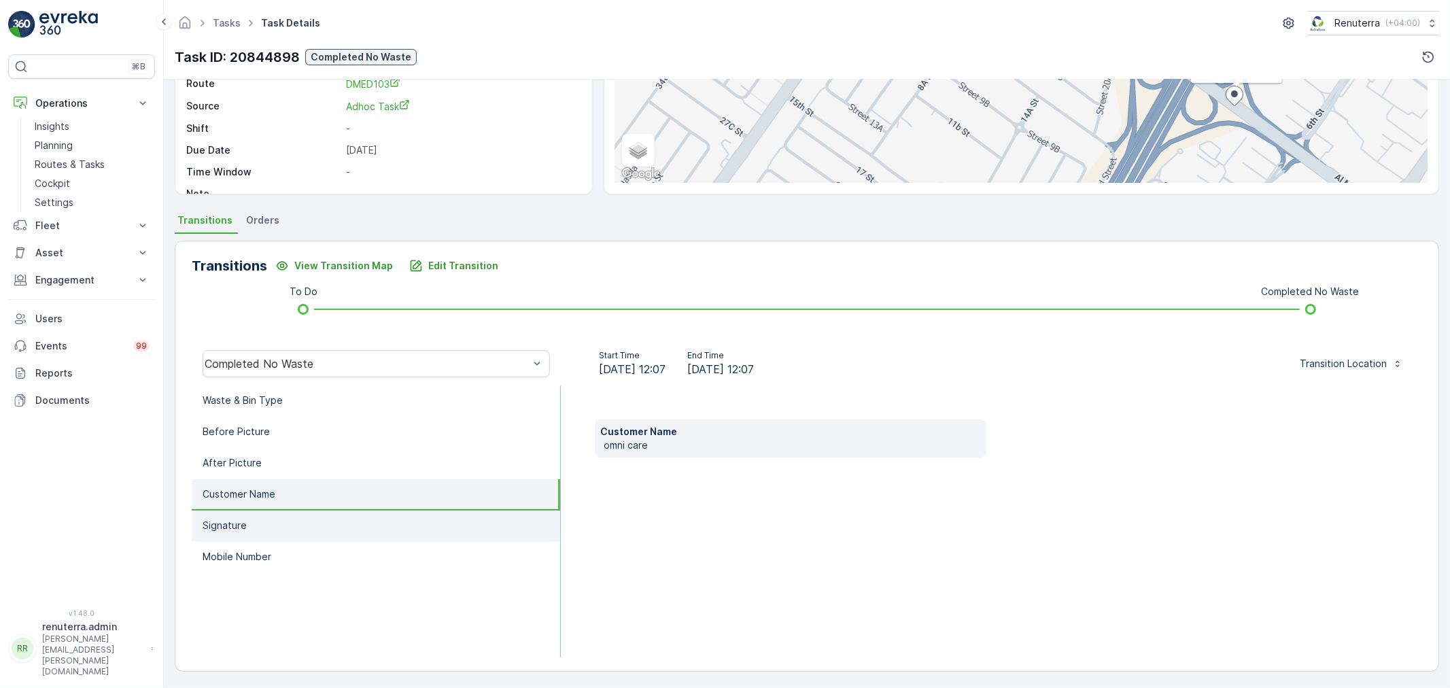
click at [389, 527] on li "Signature" at bounding box center [376, 526] width 369 height 31
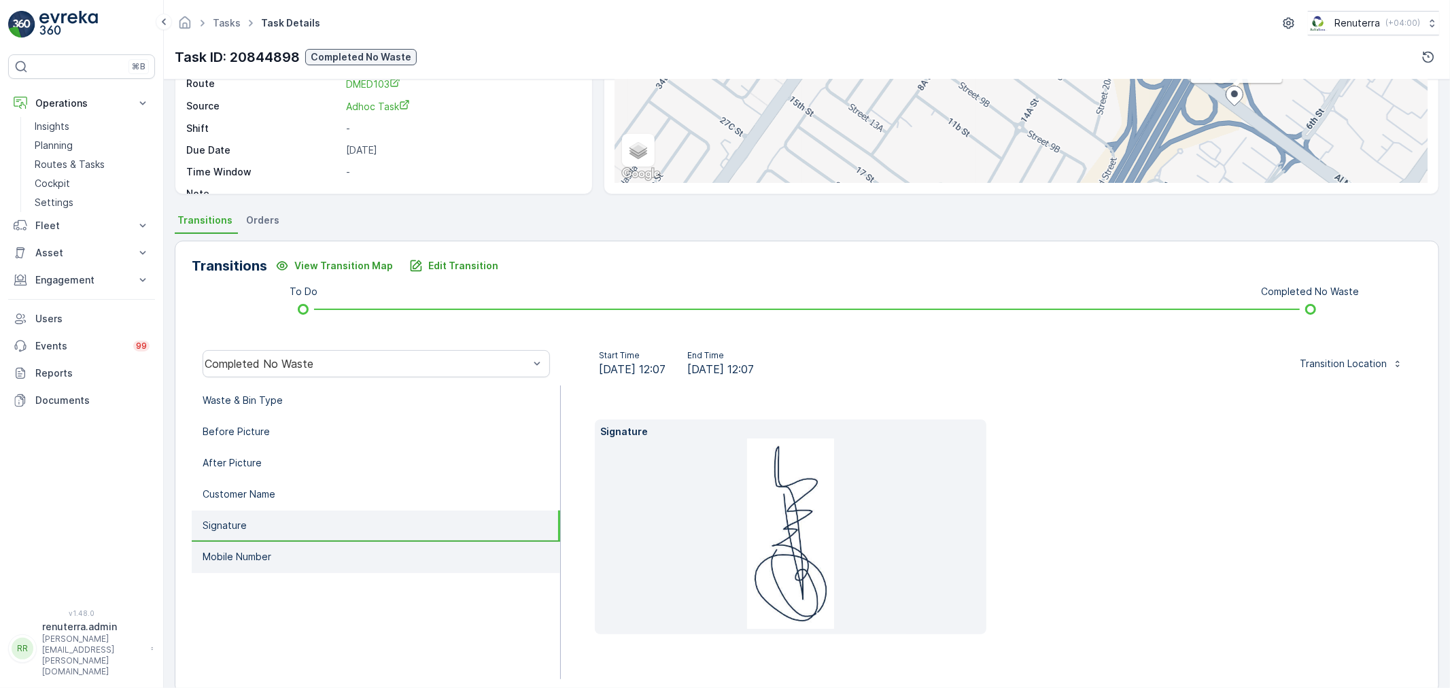
click at [398, 551] on li "Mobile Number" at bounding box center [376, 557] width 369 height 31
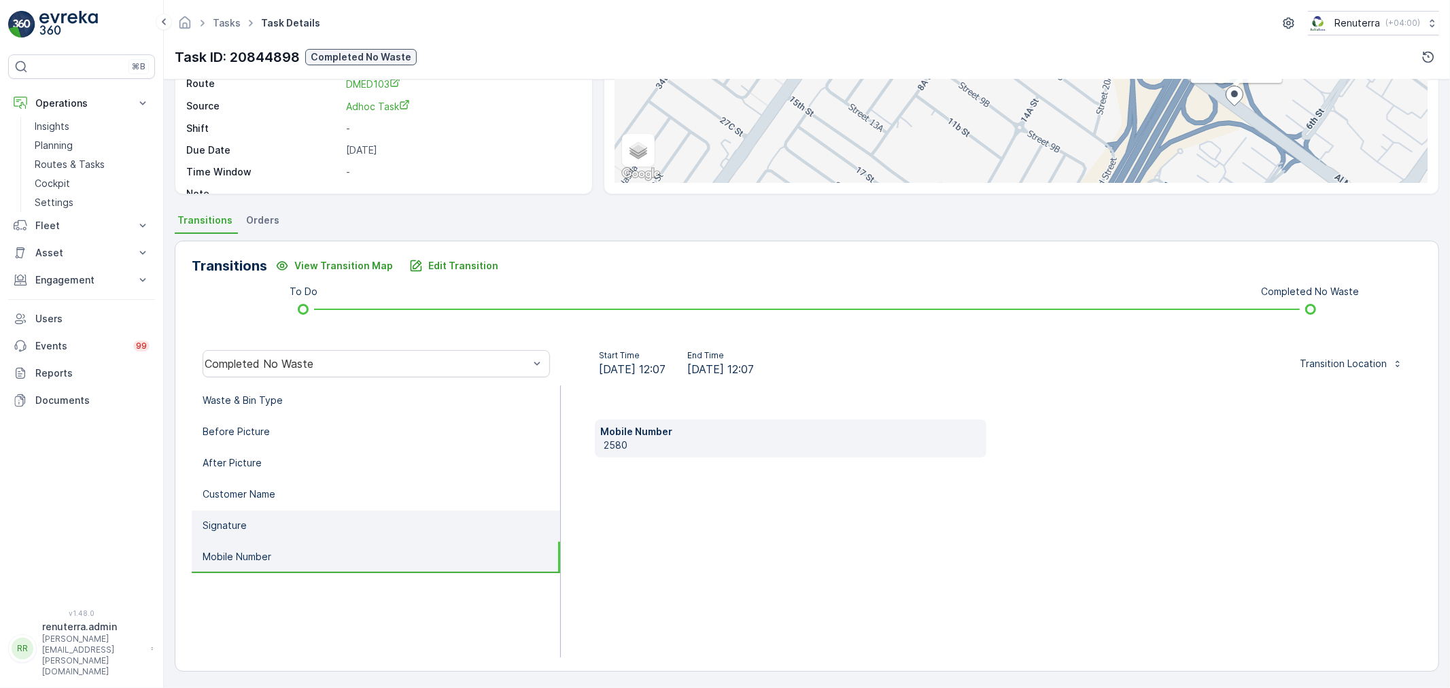
click at [371, 519] on li "Signature" at bounding box center [376, 526] width 369 height 31
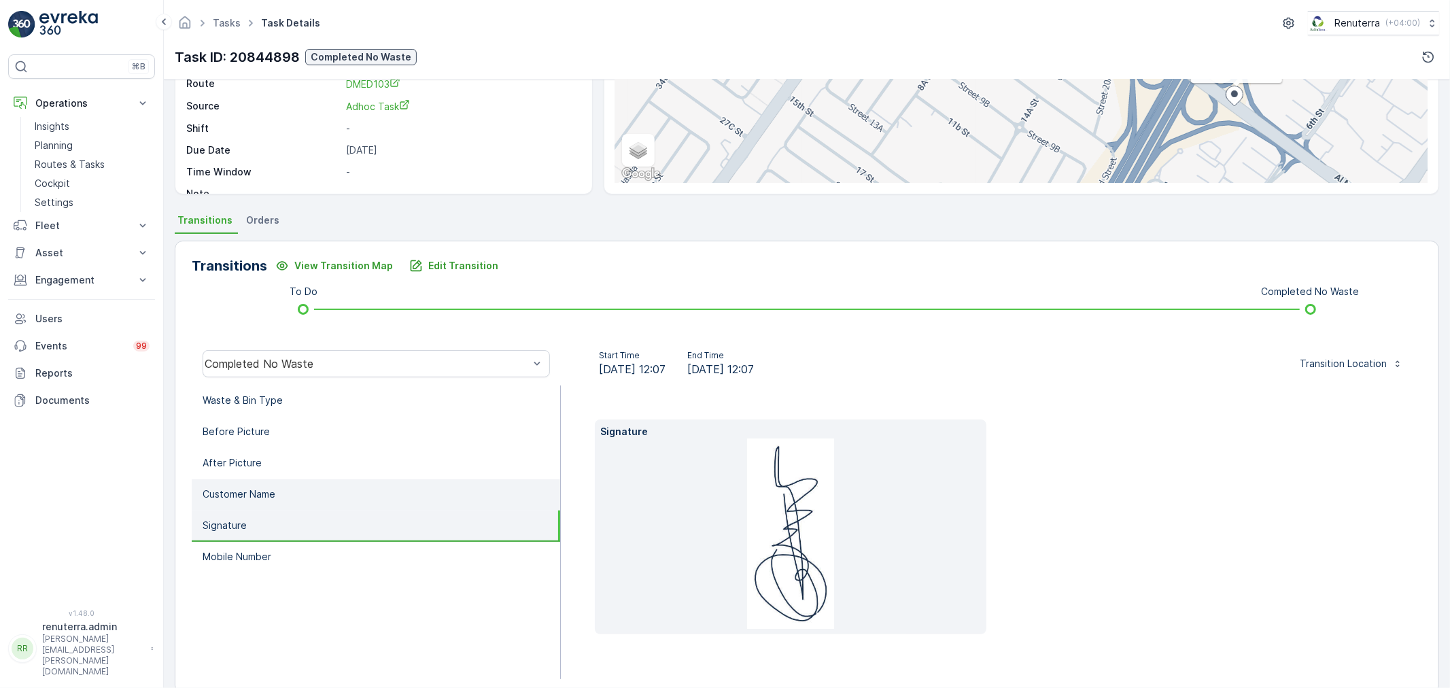
click at [364, 479] on li "Customer Name" at bounding box center [376, 494] width 369 height 31
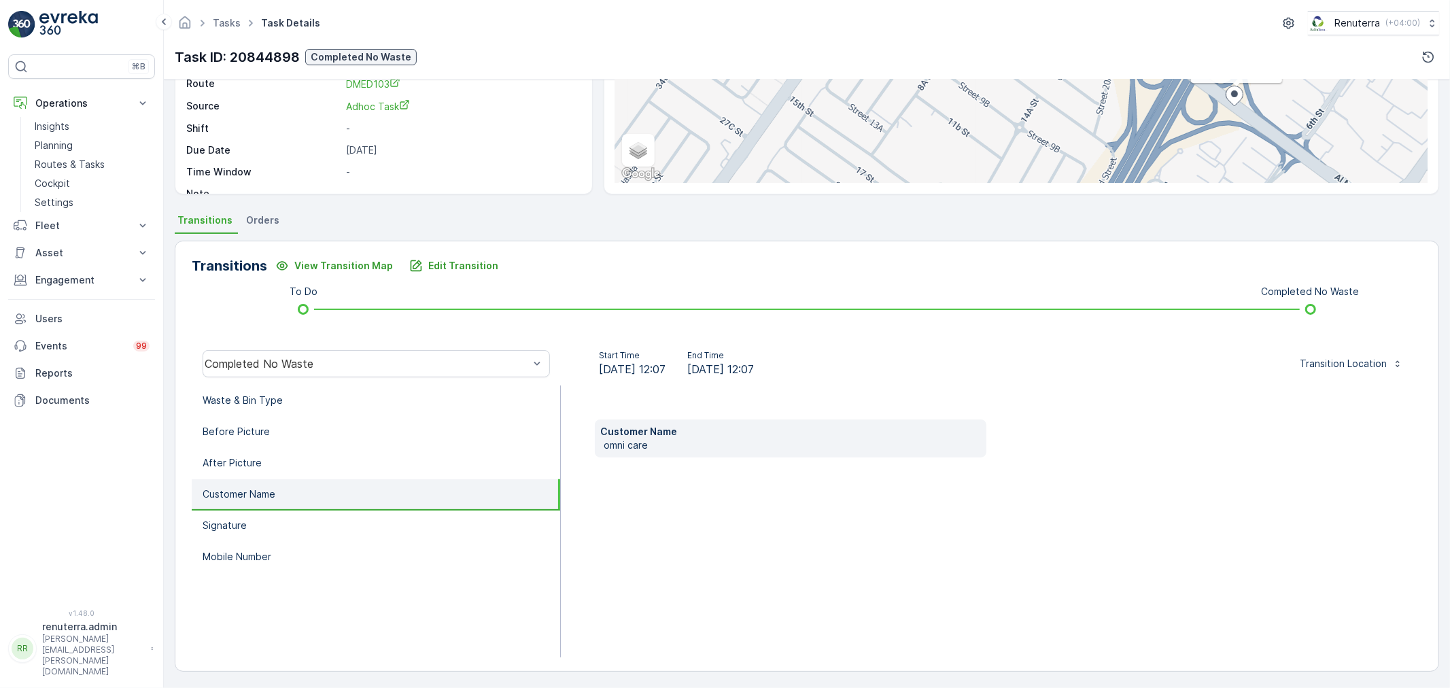
click at [362, 487] on li "Customer Name" at bounding box center [376, 494] width 369 height 31
click at [337, 458] on li "After Picture" at bounding box center [376, 463] width 369 height 31
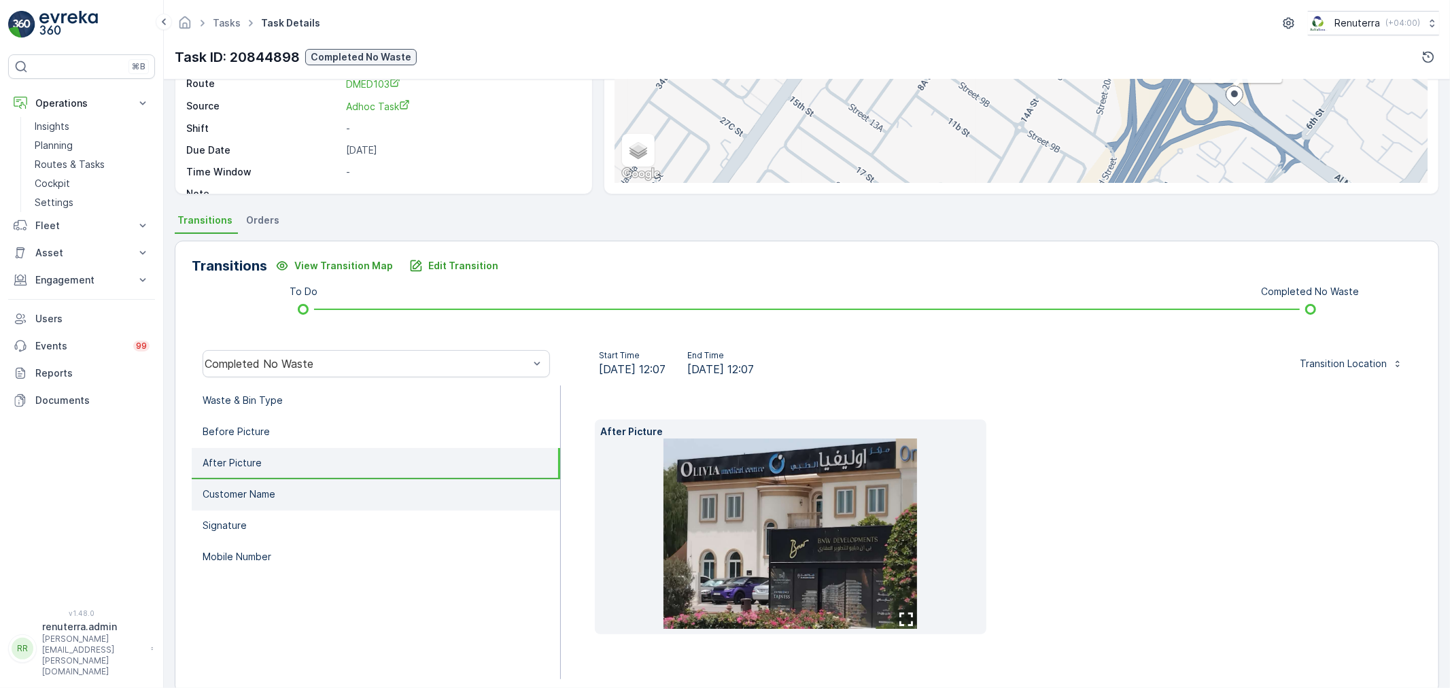
click at [307, 500] on li "Customer Name" at bounding box center [376, 494] width 369 height 31
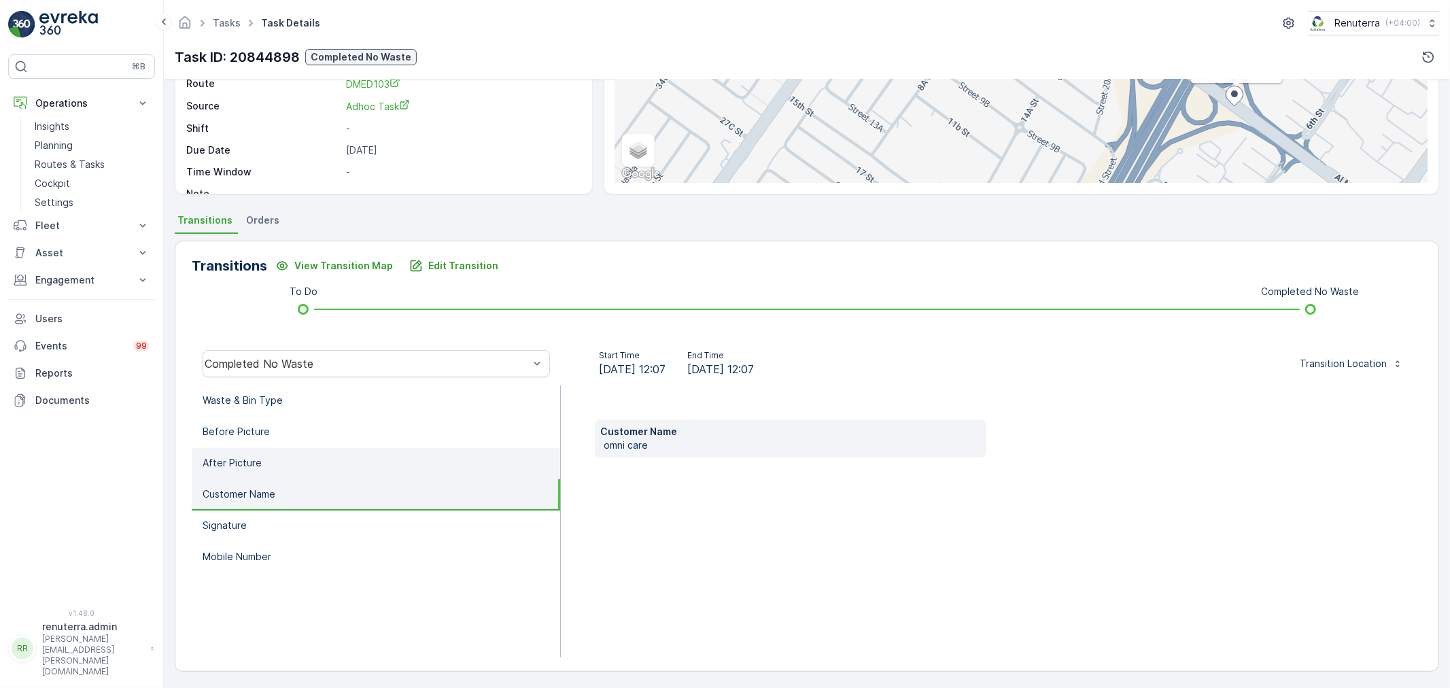
click at [313, 456] on li "After Picture" at bounding box center [376, 463] width 369 height 31
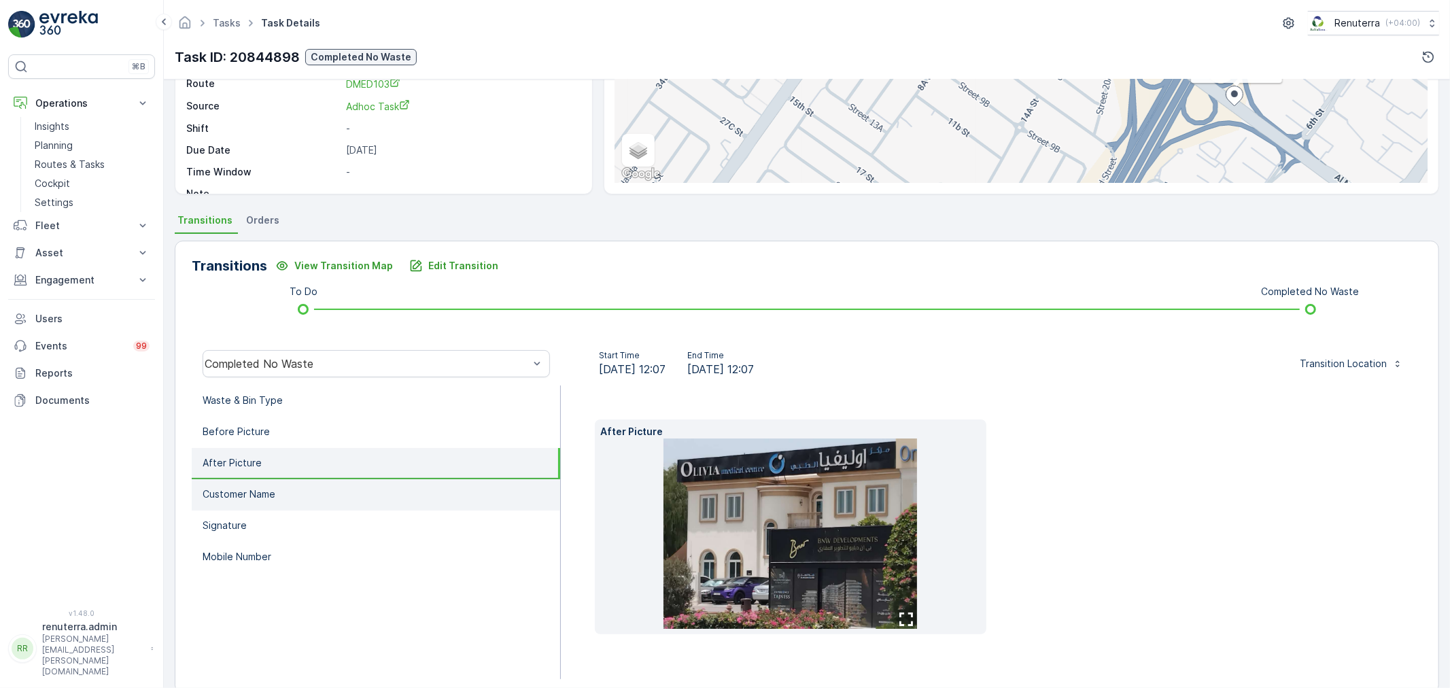
click at [325, 502] on li "Customer Name" at bounding box center [376, 494] width 369 height 31
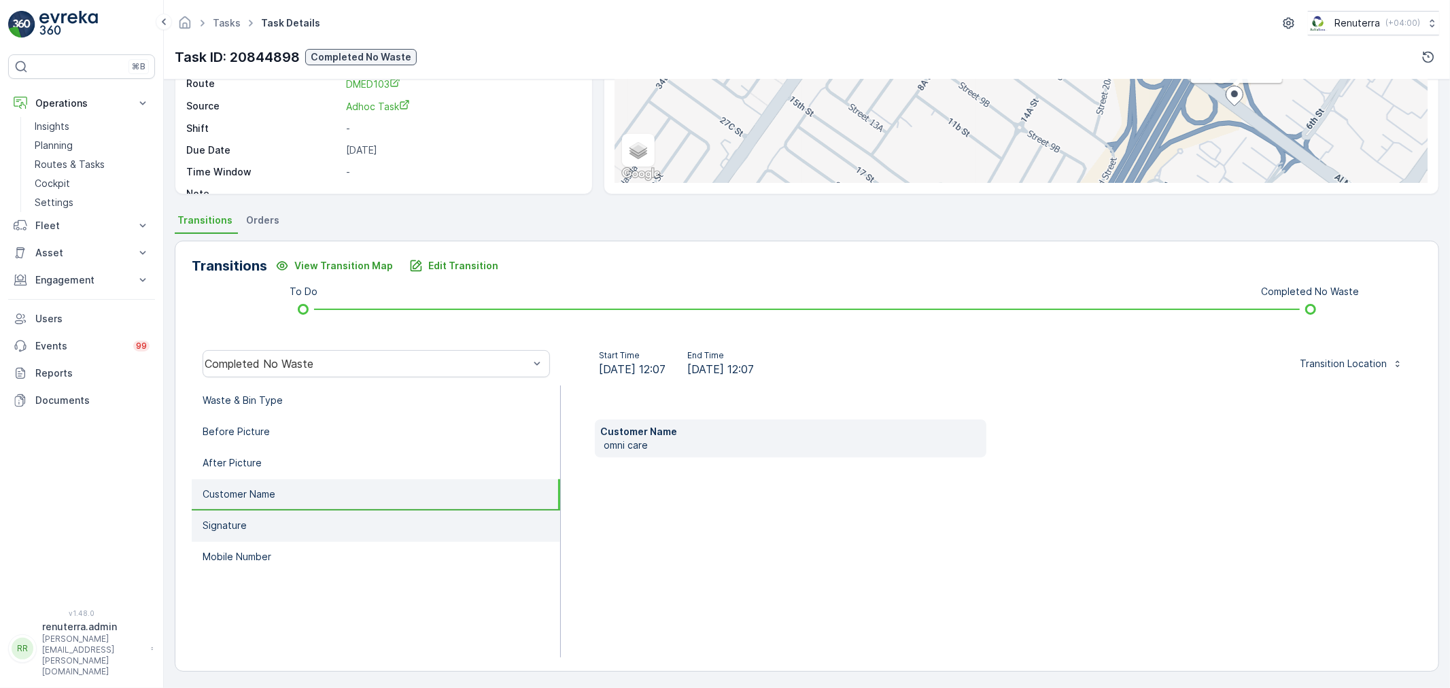
click at [327, 515] on li "Signature" at bounding box center [376, 526] width 369 height 31
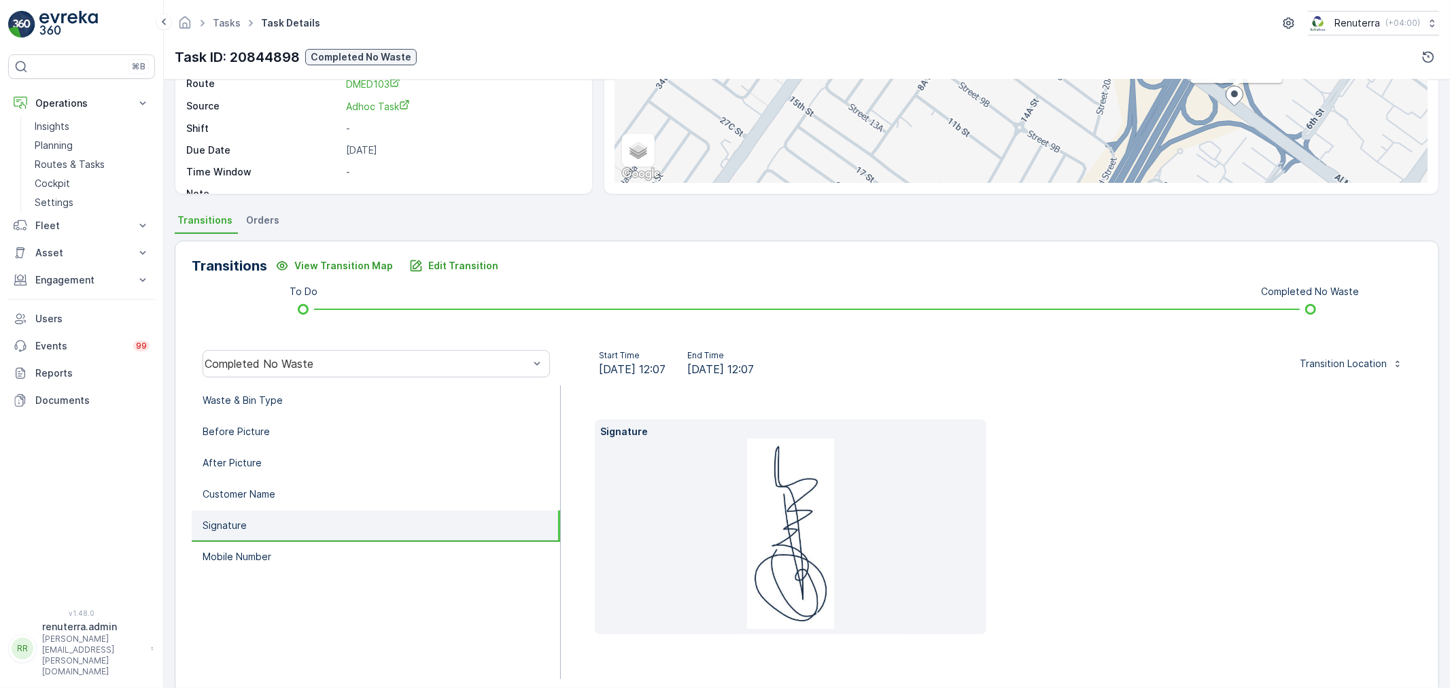
click at [804, 492] on img at bounding box center [790, 534] width 87 height 190
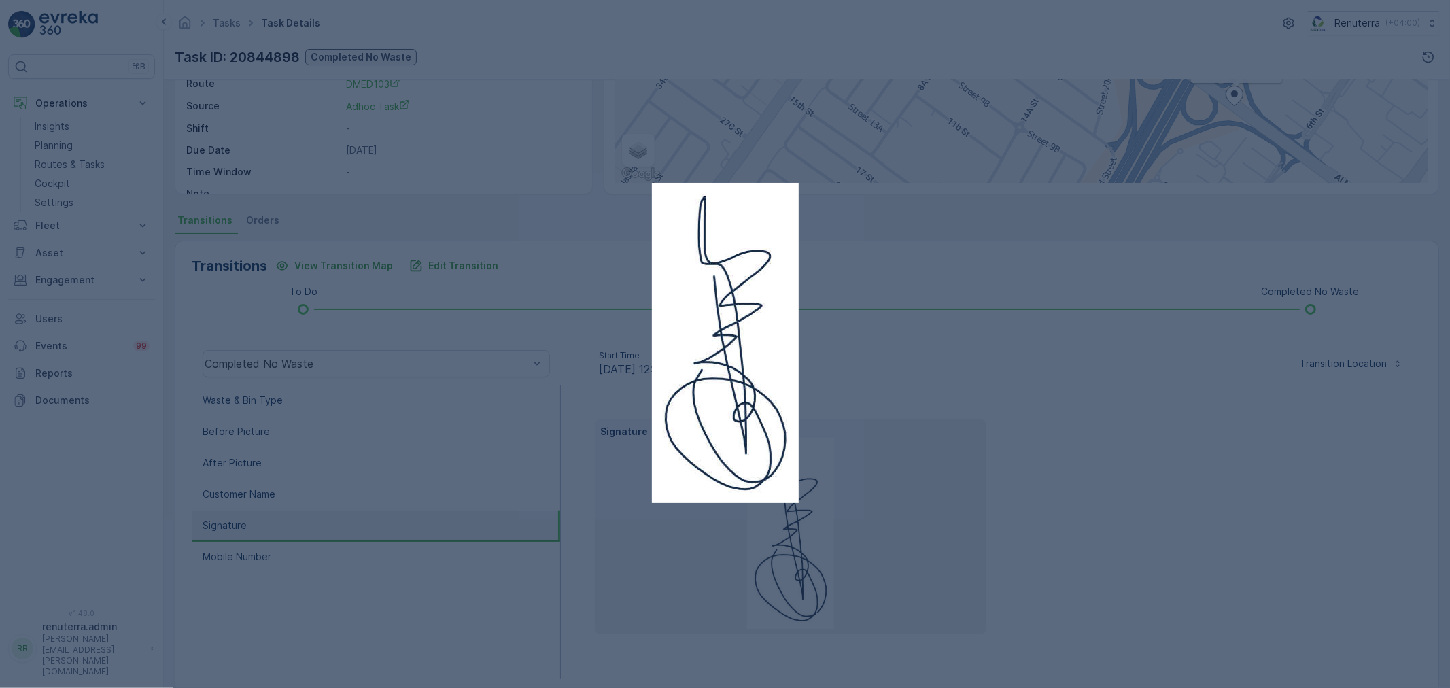
click at [1063, 392] on div at bounding box center [725, 344] width 1450 height 688
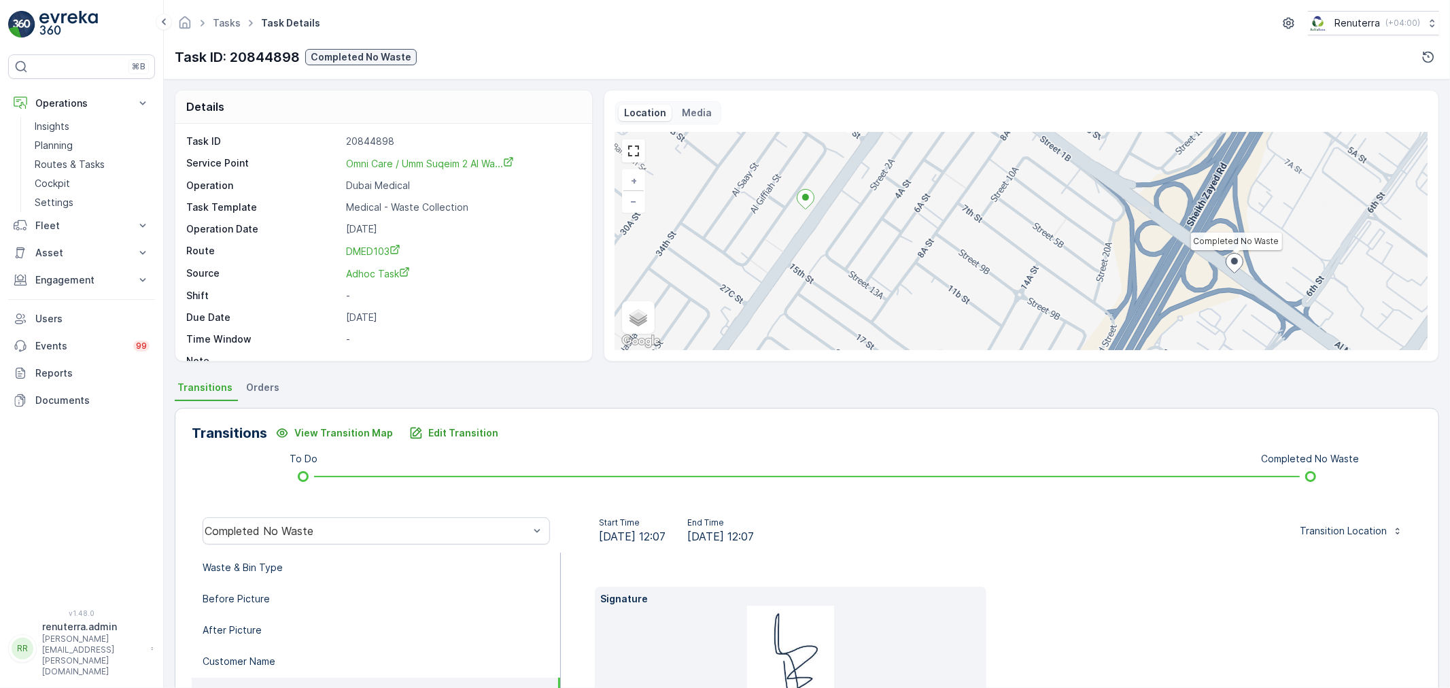
scroll to position [0, 0]
click at [311, 563] on li "Waste & Bin Type" at bounding box center [376, 568] width 369 height 31
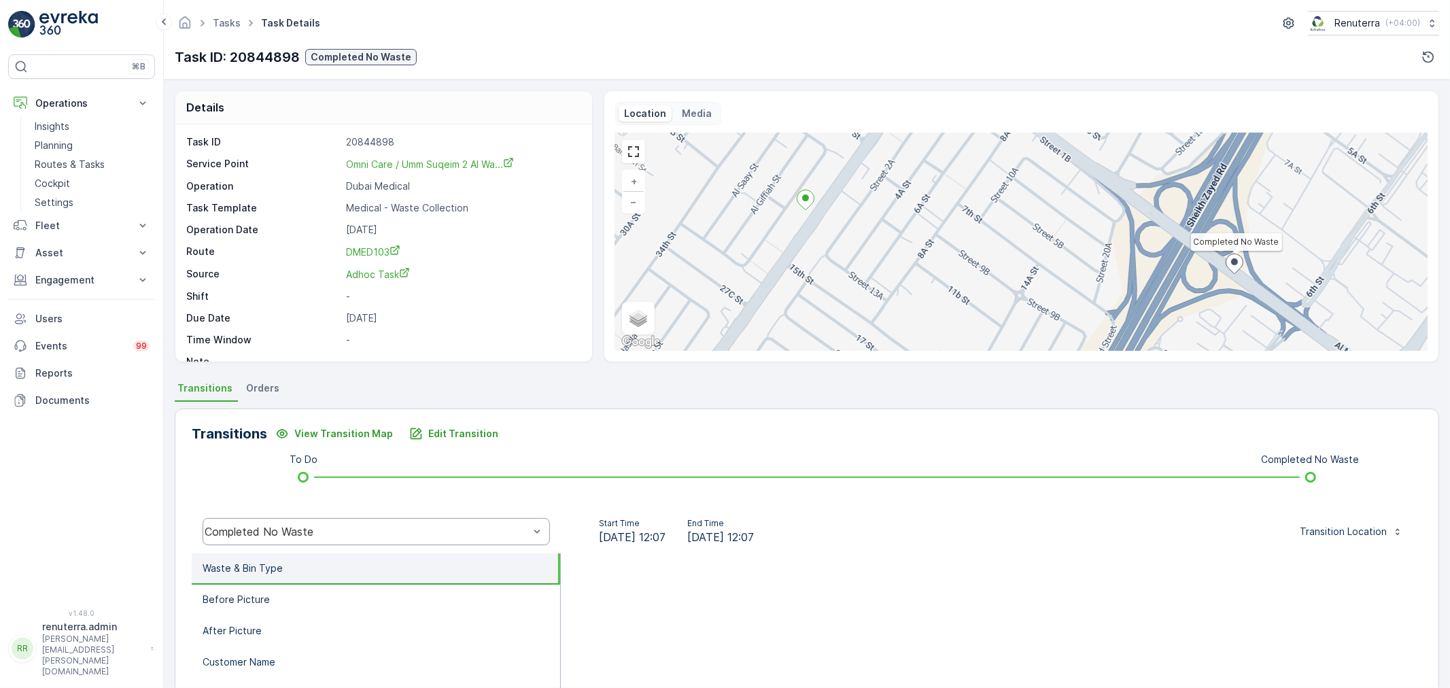
click at [322, 533] on div "Completed No Waste" at bounding box center [367, 532] width 324 height 12
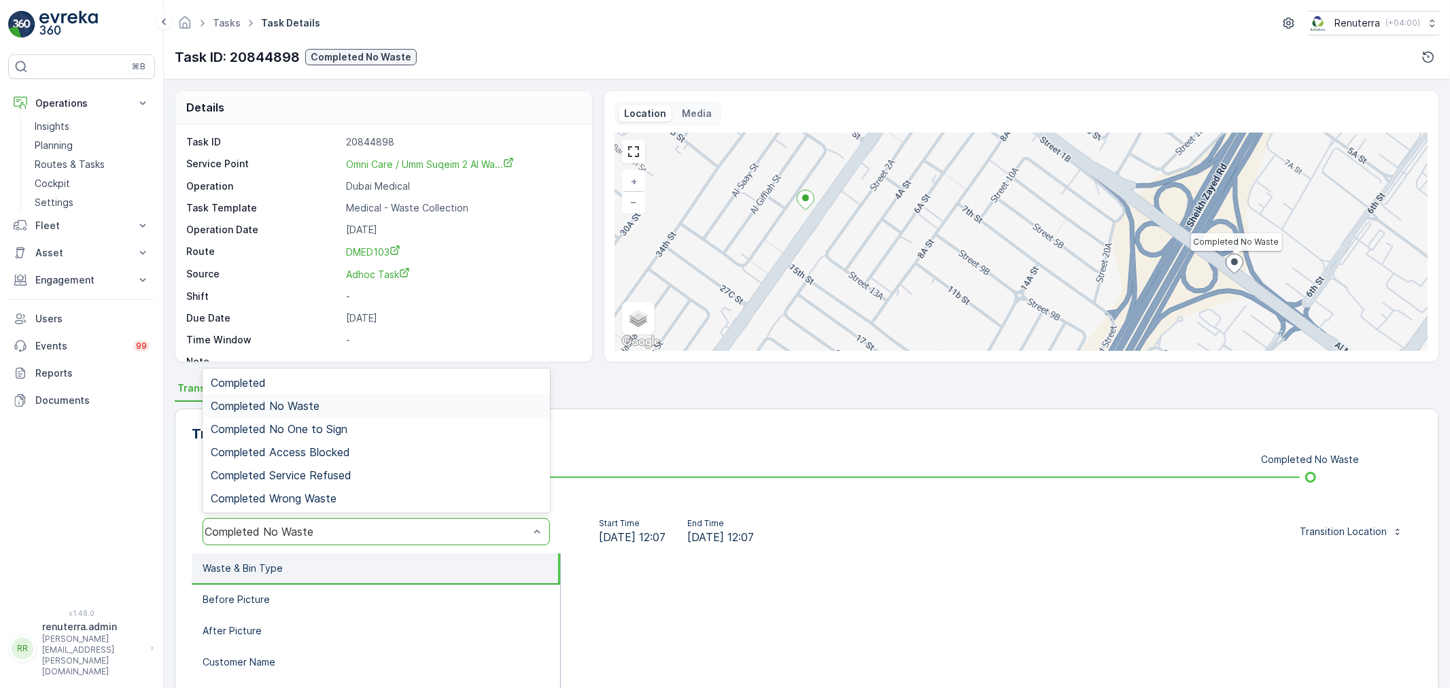
click at [308, 413] on div "Completed No Waste" at bounding box center [376, 405] width 347 height 23
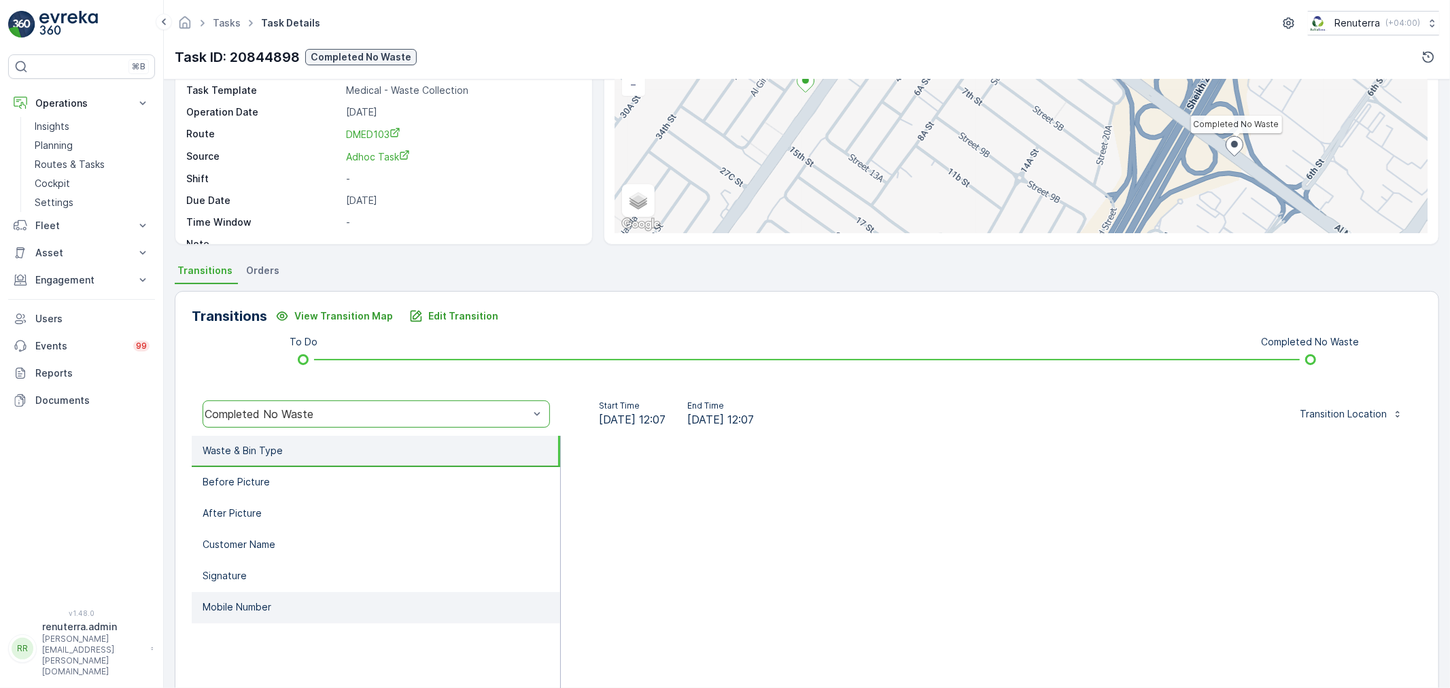
scroll to position [168, 0]
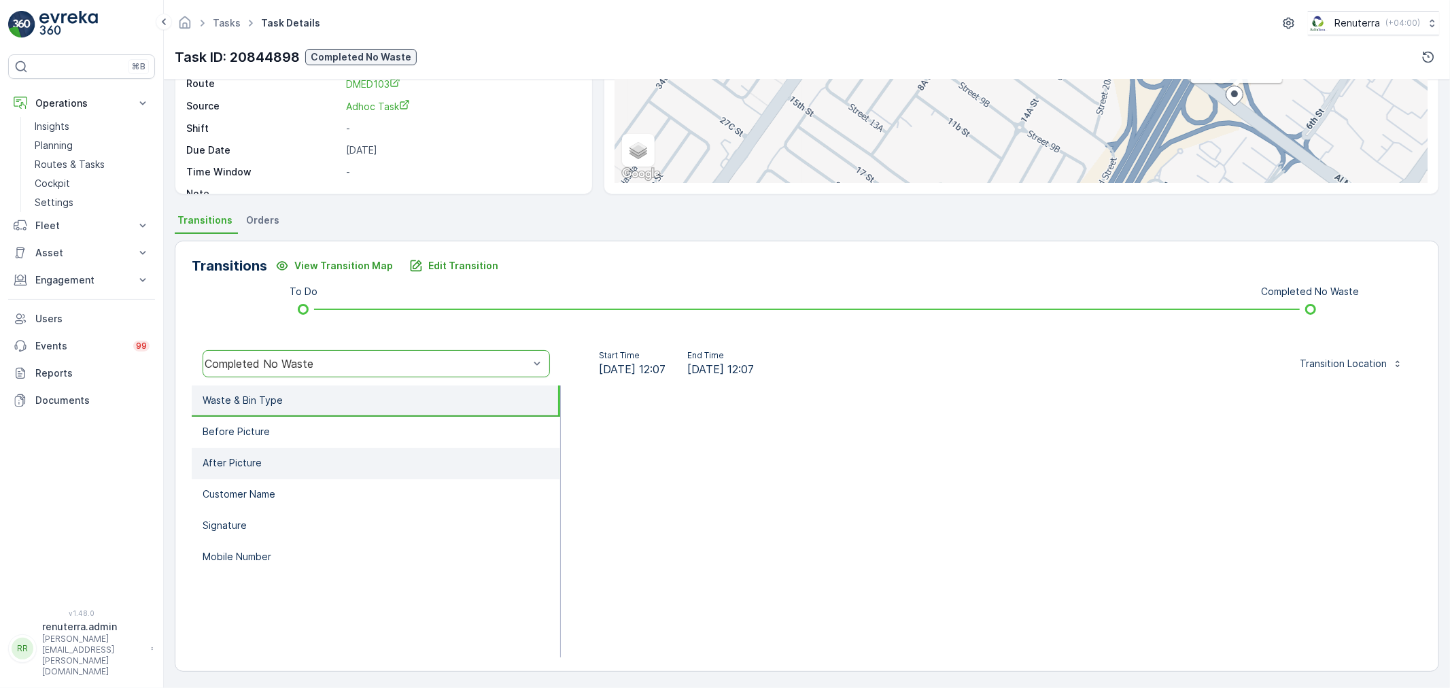
click at [314, 464] on li "After Picture" at bounding box center [376, 463] width 369 height 31
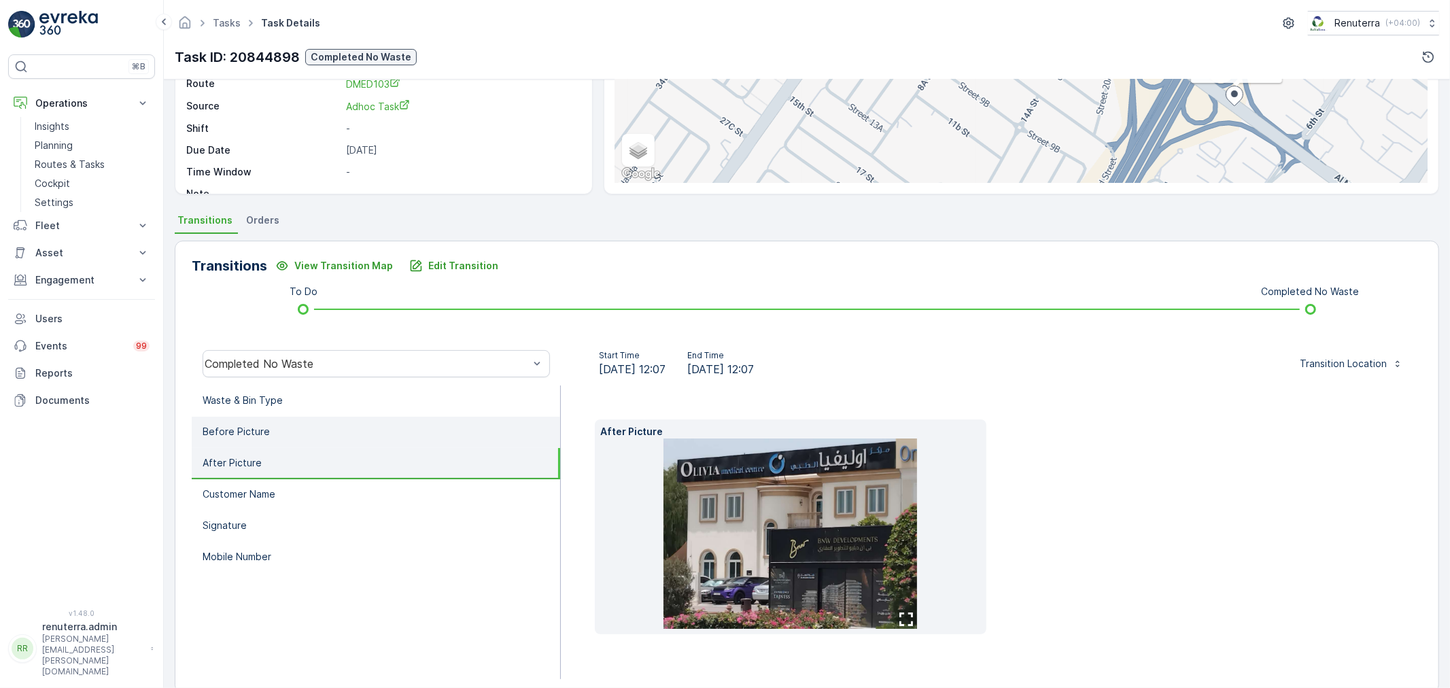
click at [311, 441] on li "Before Picture" at bounding box center [376, 432] width 369 height 31
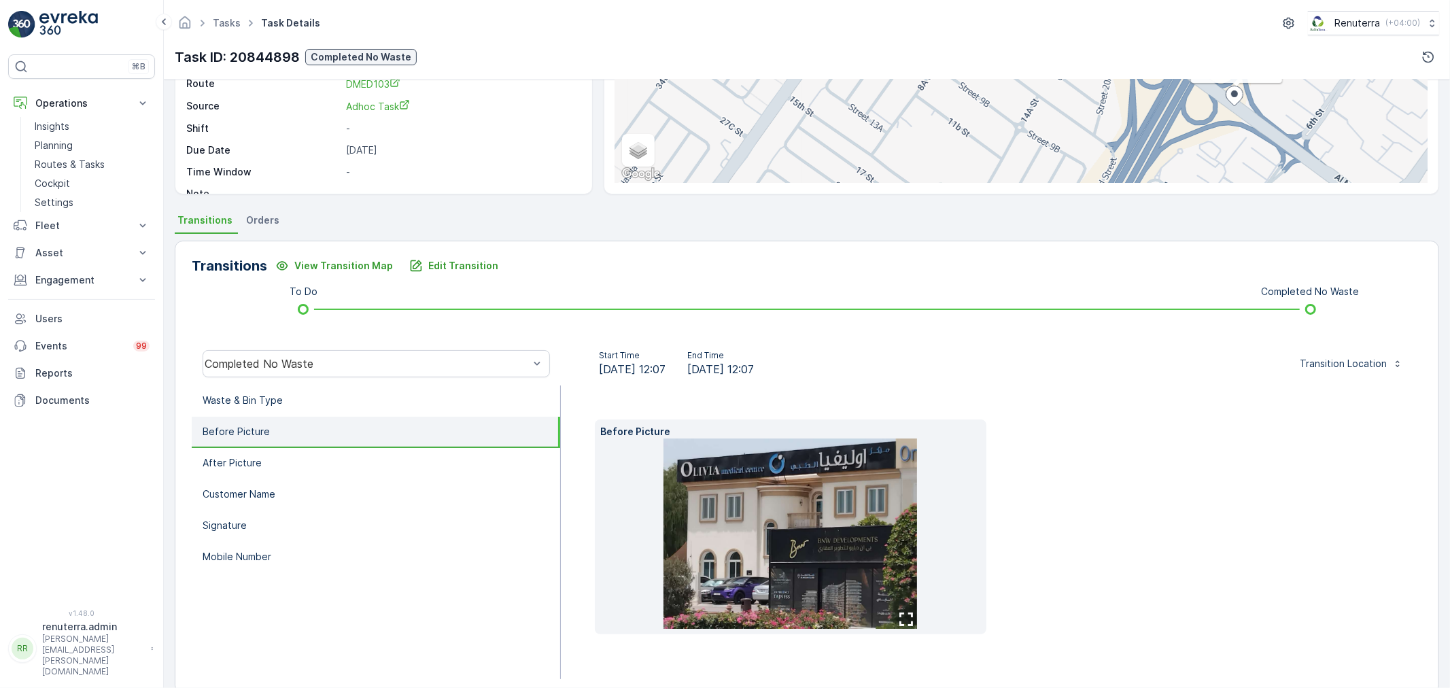
click at [307, 431] on li "Before Picture" at bounding box center [376, 432] width 369 height 31
click at [307, 503] on li "Customer Name" at bounding box center [376, 494] width 369 height 31
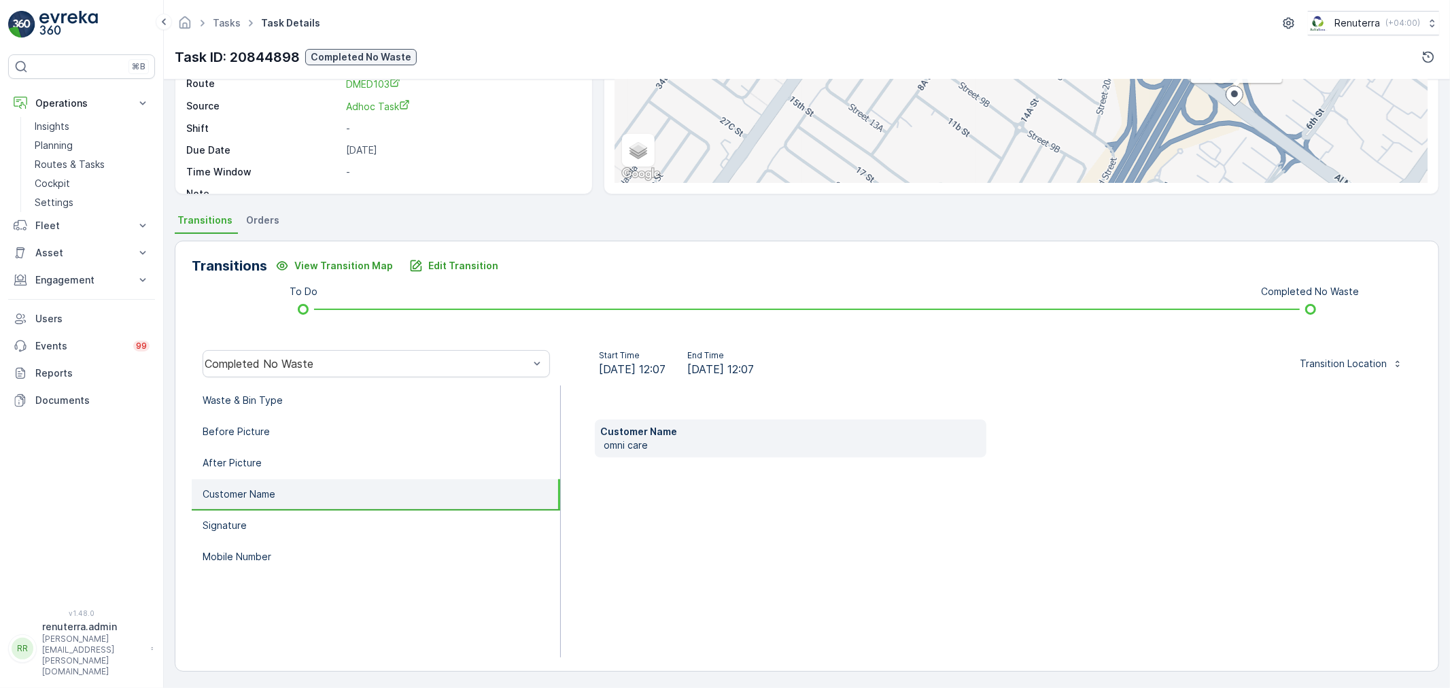
click at [307, 479] on li "Customer Name" at bounding box center [376, 494] width 369 height 31
click at [308, 465] on li "After Picture" at bounding box center [376, 463] width 369 height 31
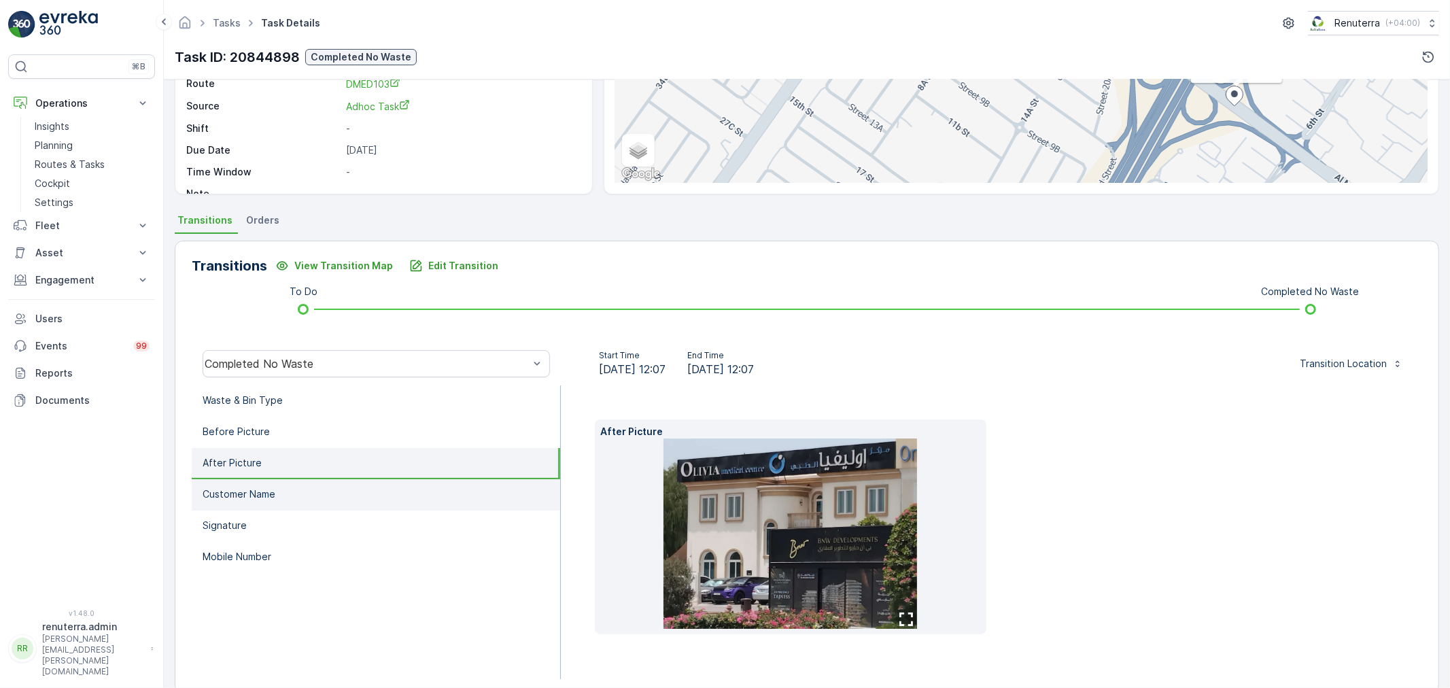
click at [322, 494] on li "Customer Name" at bounding box center [376, 494] width 369 height 31
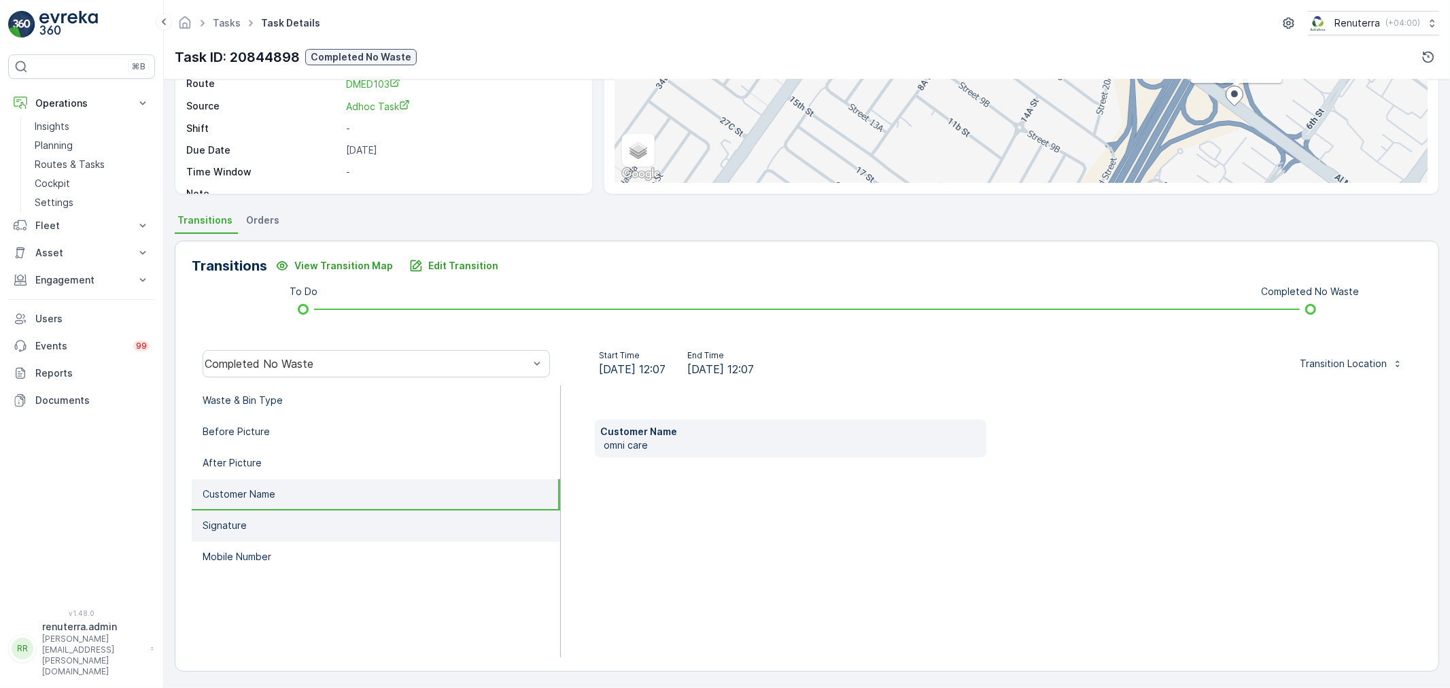
click at [331, 511] on li "Signature" at bounding box center [376, 526] width 369 height 31
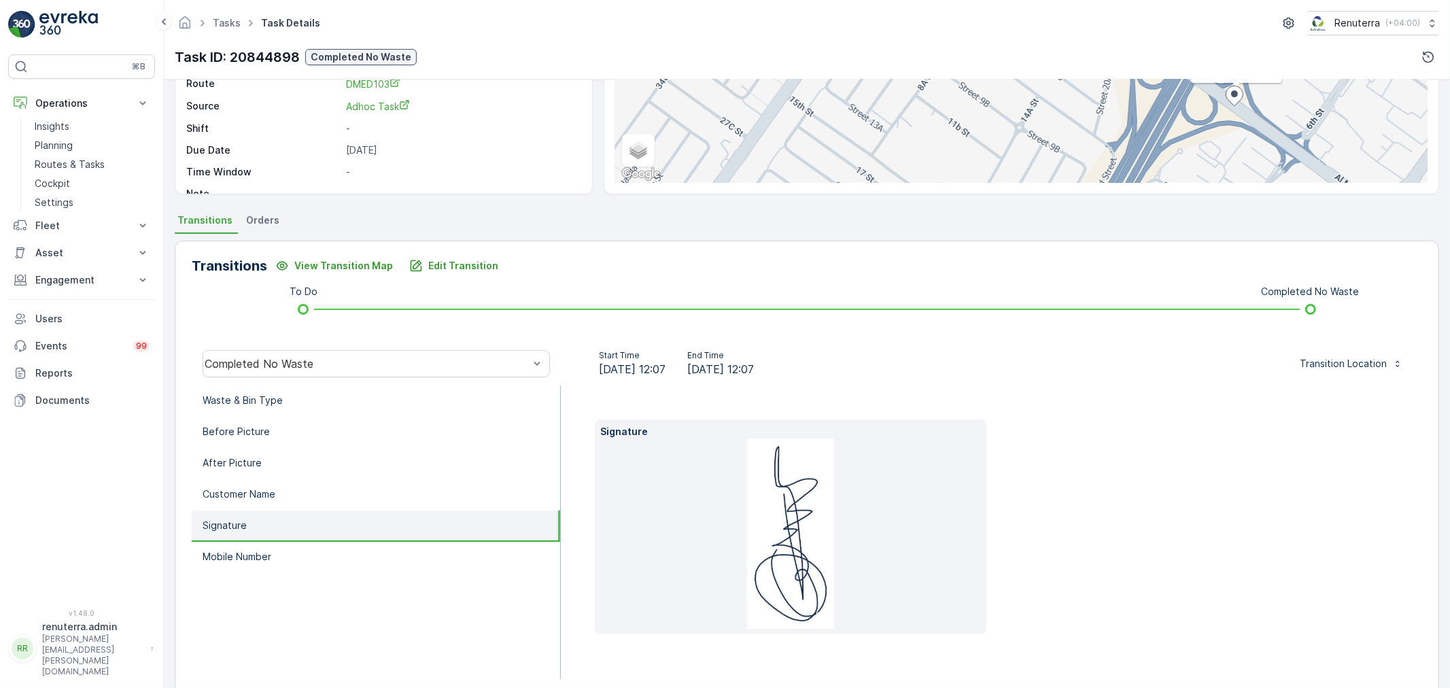
click at [341, 533] on li "Signature" at bounding box center [376, 526] width 369 height 31
click at [321, 496] on li "Customer Name" at bounding box center [376, 494] width 369 height 31
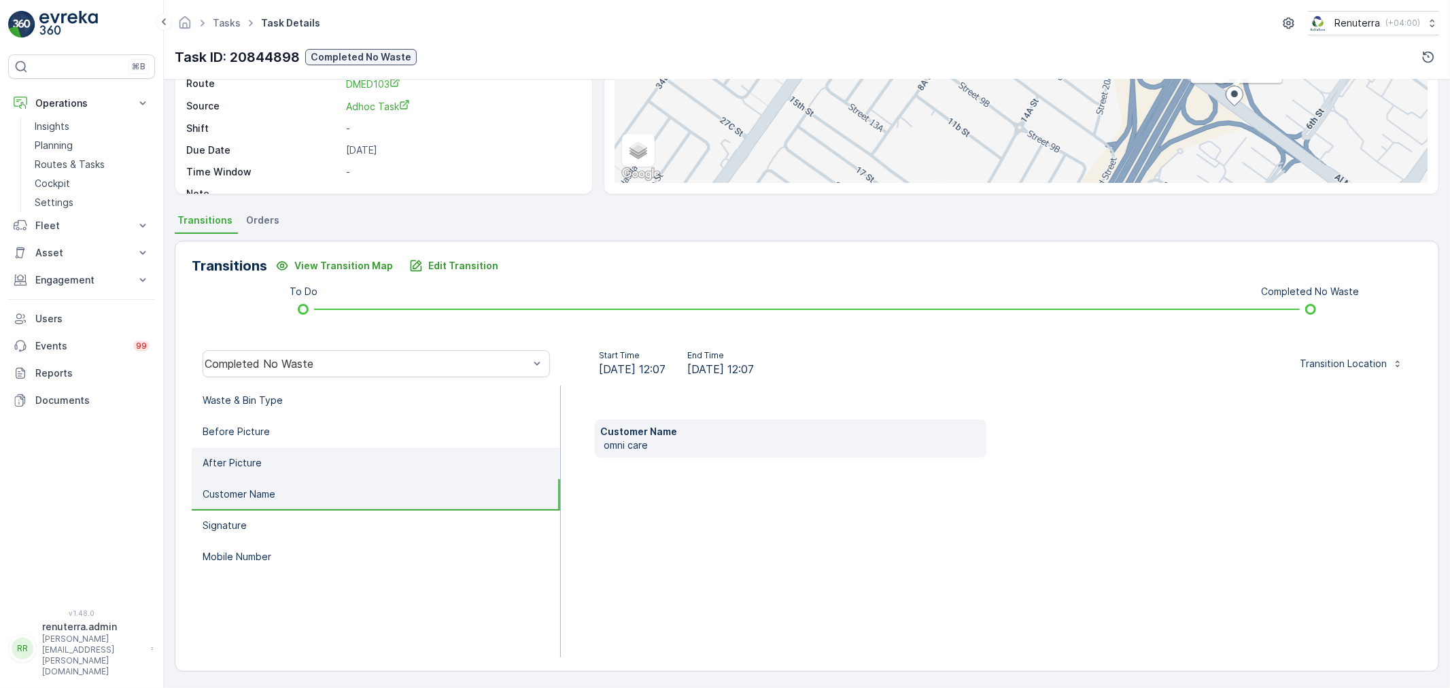
click at [316, 466] on li "After Picture" at bounding box center [376, 463] width 369 height 31
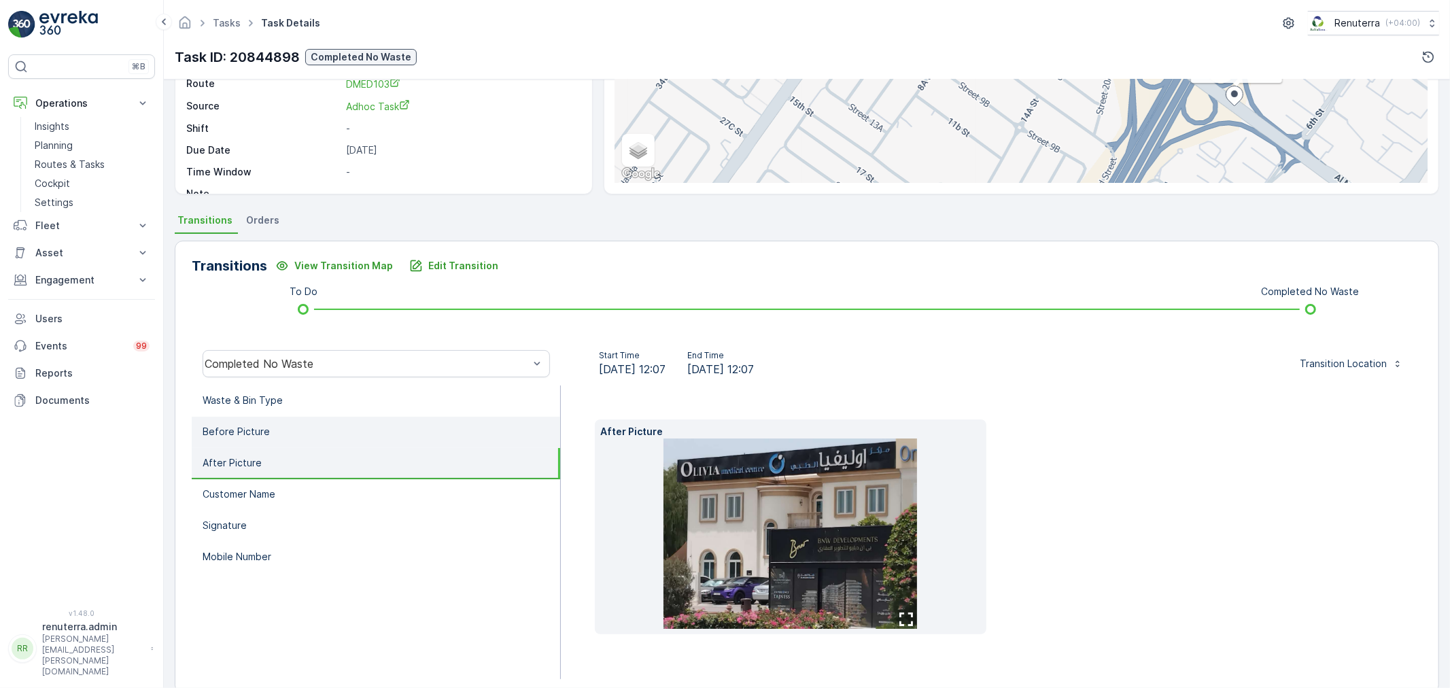
click at [318, 432] on li "Before Picture" at bounding box center [376, 432] width 369 height 31
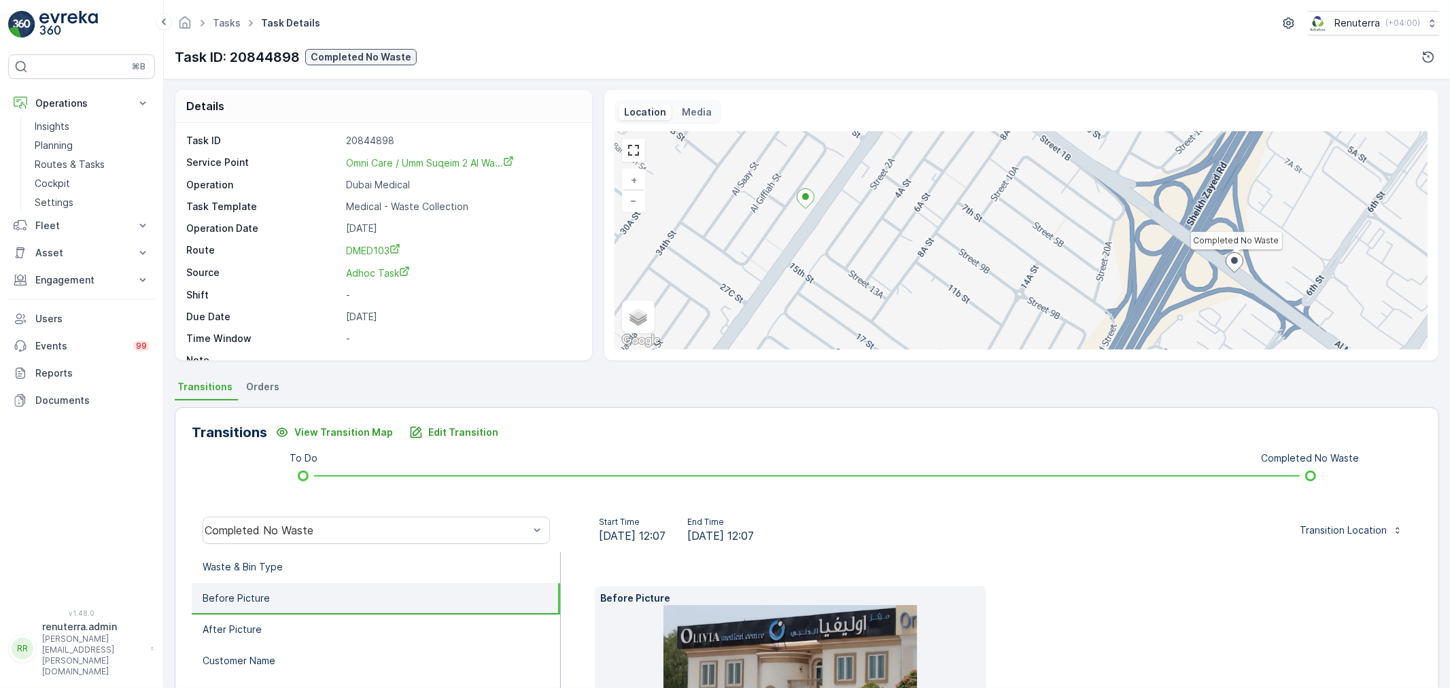
scroll to position [0, 0]
click at [233, 33] on div "Tasks Task Details Renuterra ( +04:00 )" at bounding box center [807, 23] width 1265 height 24
click at [230, 19] on link "Tasks" at bounding box center [227, 23] width 28 height 12
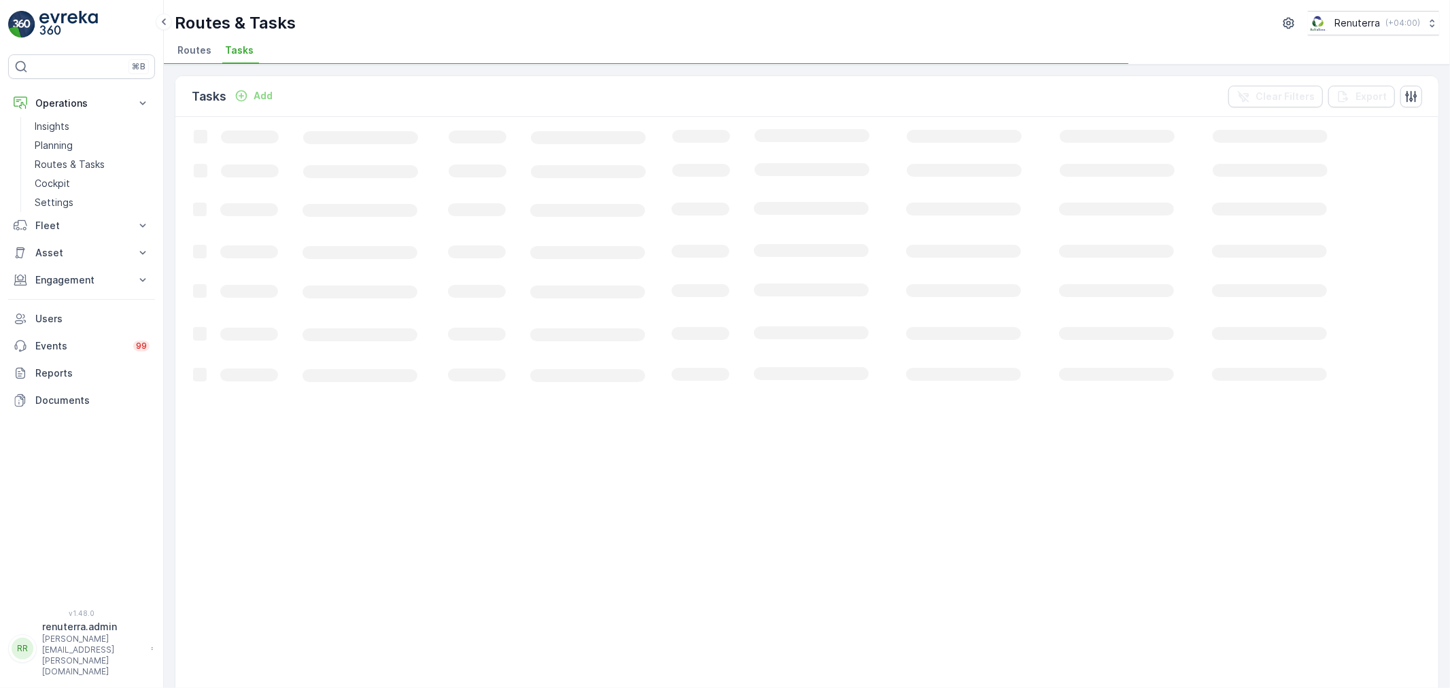
click at [194, 50] on span "Routes" at bounding box center [194, 51] width 34 height 14
click at [88, 146] on link "Planning" at bounding box center [92, 145] width 126 height 19
drag, startPoint x: 363, startPoint y: 34, endPoint x: 363, endPoint y: 41, distance: 7.5
click at [363, 35] on div "Planning Renuterra ( +04:00 )" at bounding box center [807, 23] width 1265 height 24
click at [354, 56] on span "Service Points" at bounding box center [347, 51] width 69 height 14
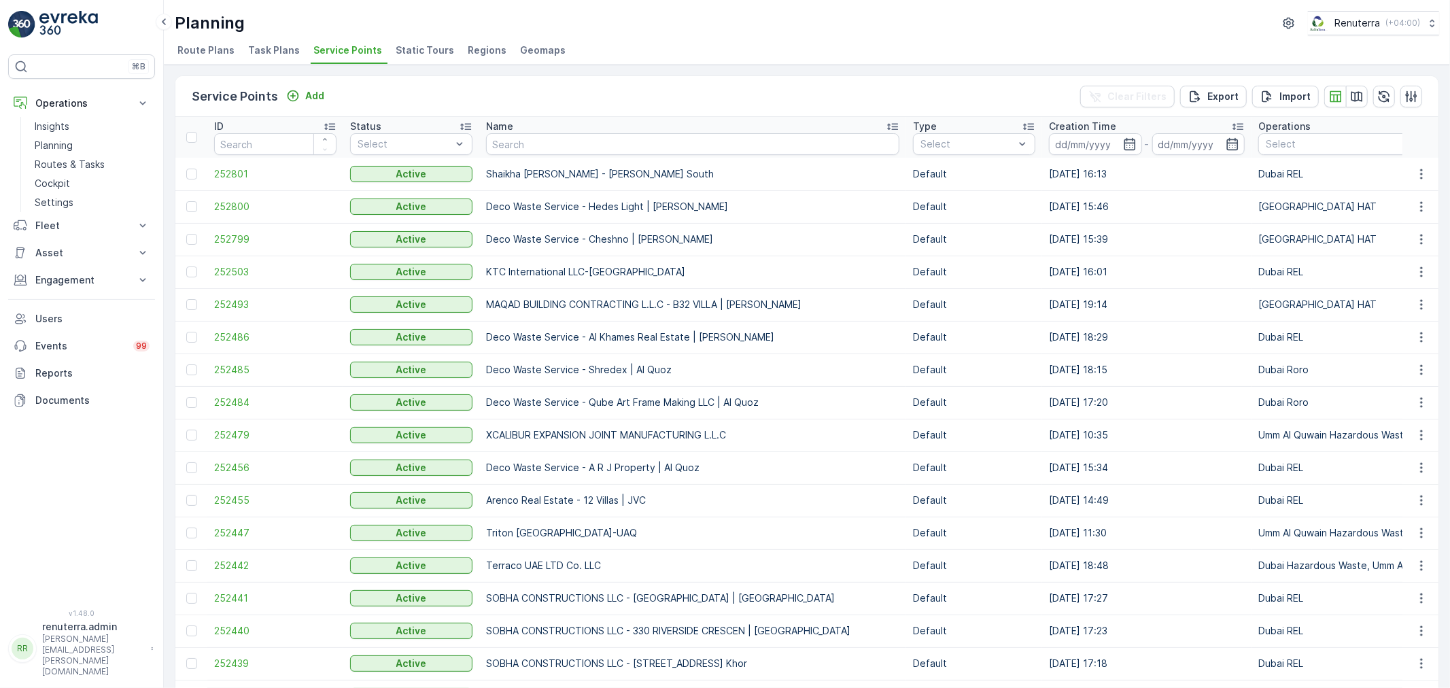
click at [529, 133] on input "text" at bounding box center [692, 144] width 413 height 22
type input "8"
click at [524, 150] on input "text" at bounding box center [692, 144] width 413 height 22
type input "z"
click at [528, 143] on input "text" at bounding box center [692, 144] width 413 height 22
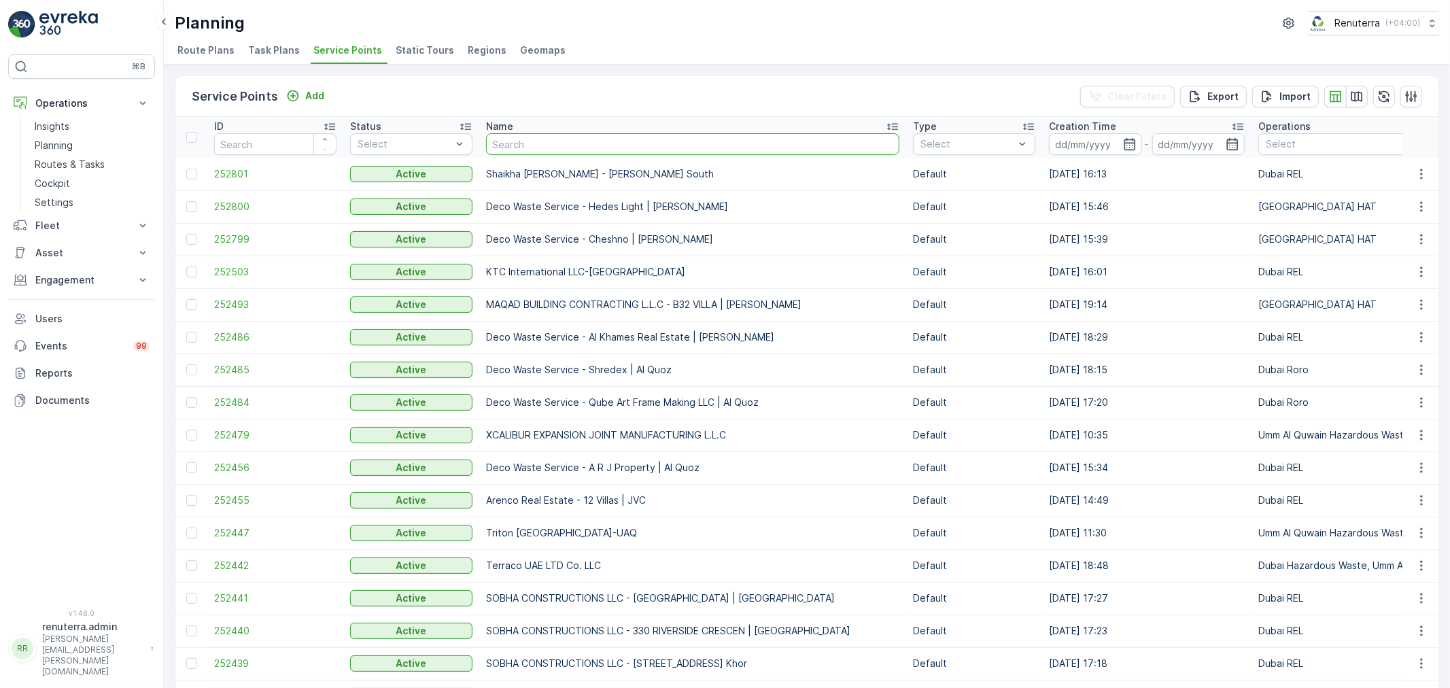
click at [534, 141] on input "text" at bounding box center [692, 144] width 413 height 22
click at [506, 148] on input "text" at bounding box center [692, 144] width 413 height 22
type input "reli"
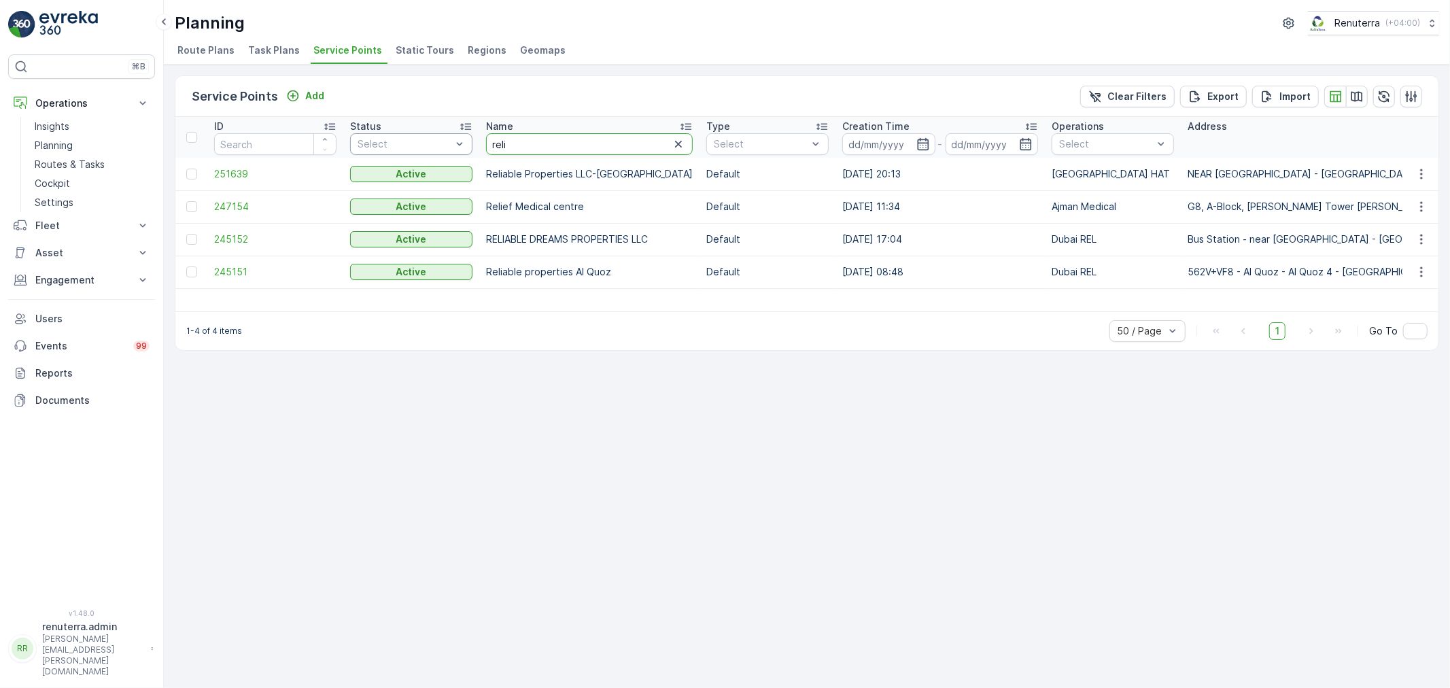
drag, startPoint x: 512, startPoint y: 139, endPoint x: 435, endPoint y: 132, distance: 77.2
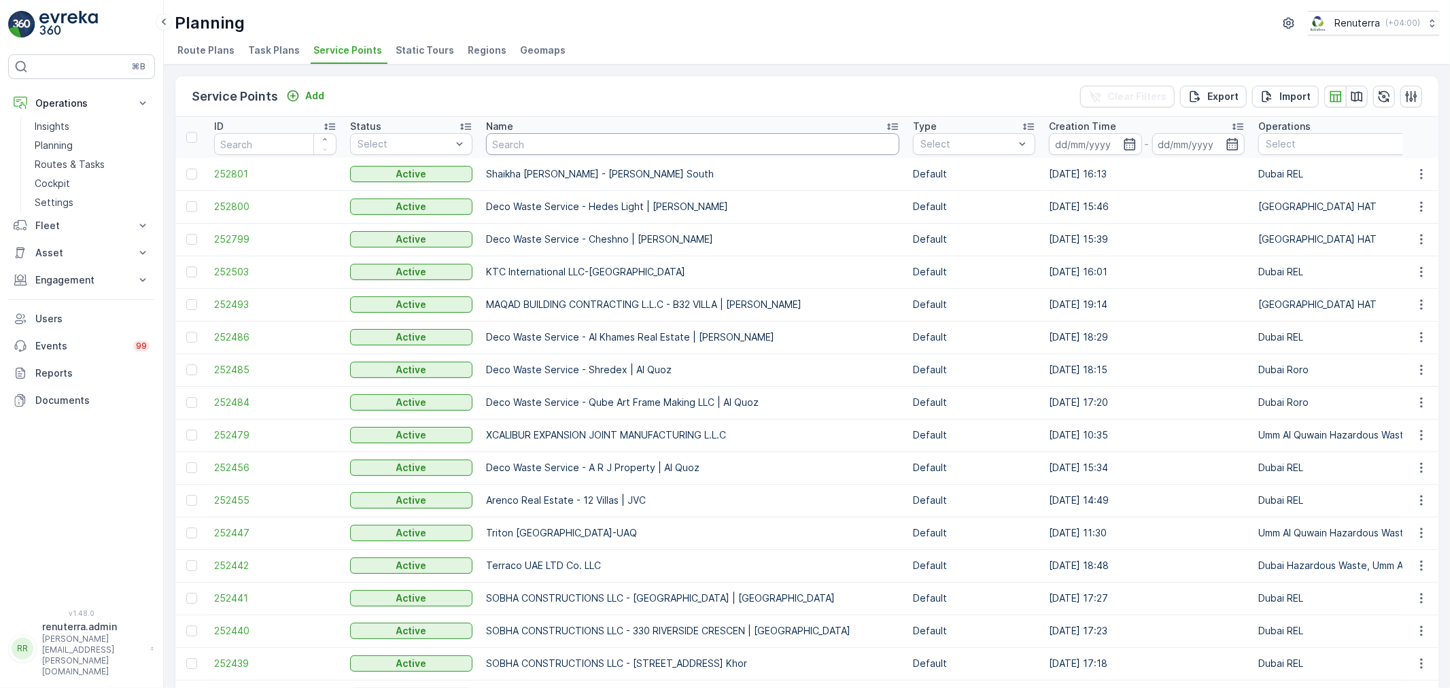
click at [496, 146] on input "text" at bounding box center [692, 144] width 413 height 22
type input "deseerr"
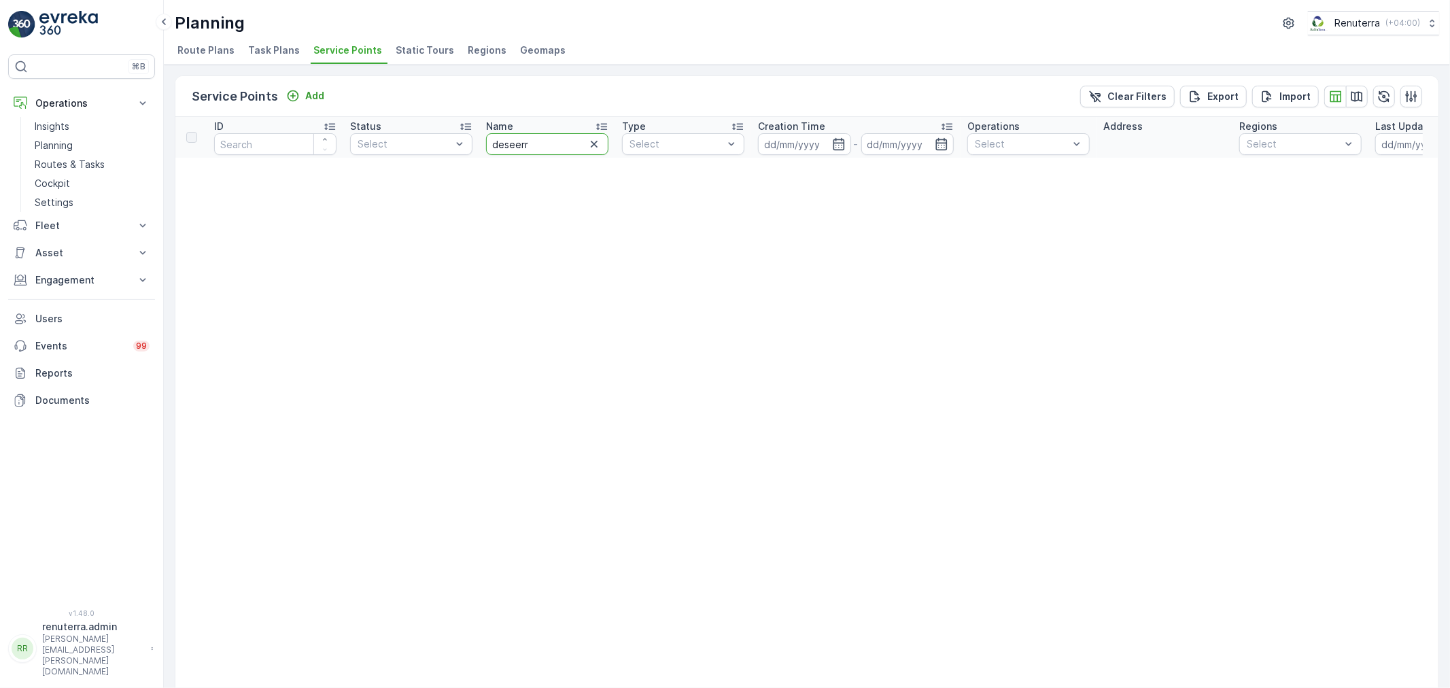
click at [531, 143] on input "deseerr" at bounding box center [547, 144] width 122 height 22
type input "desert"
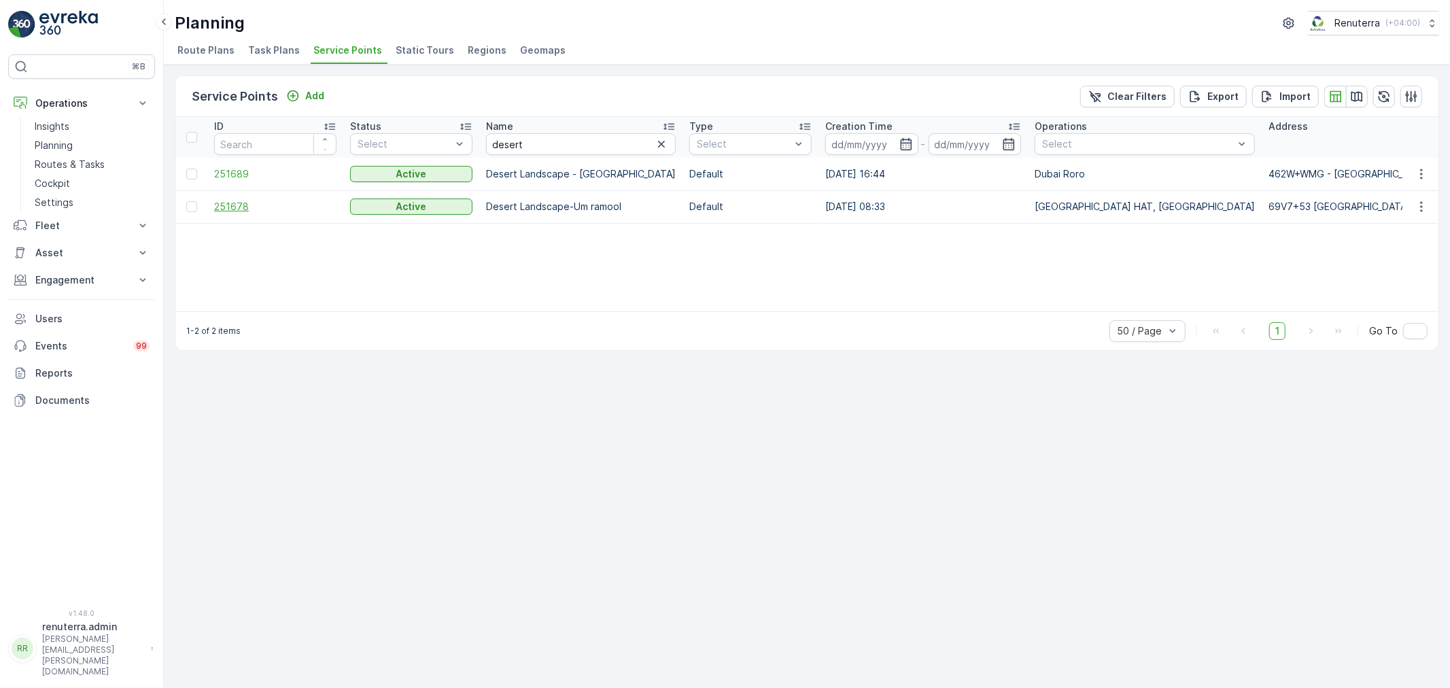
click at [218, 209] on span "251678" at bounding box center [275, 207] width 122 height 14
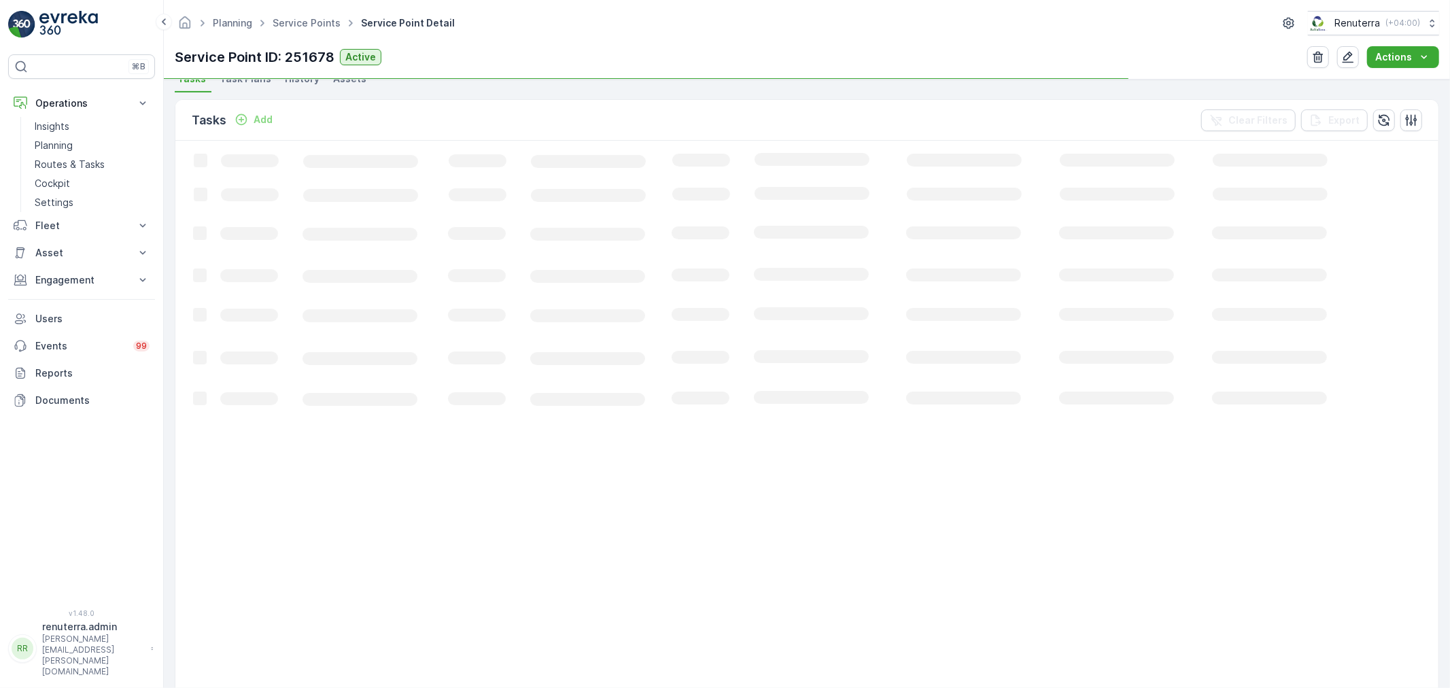
scroll to position [377, 0]
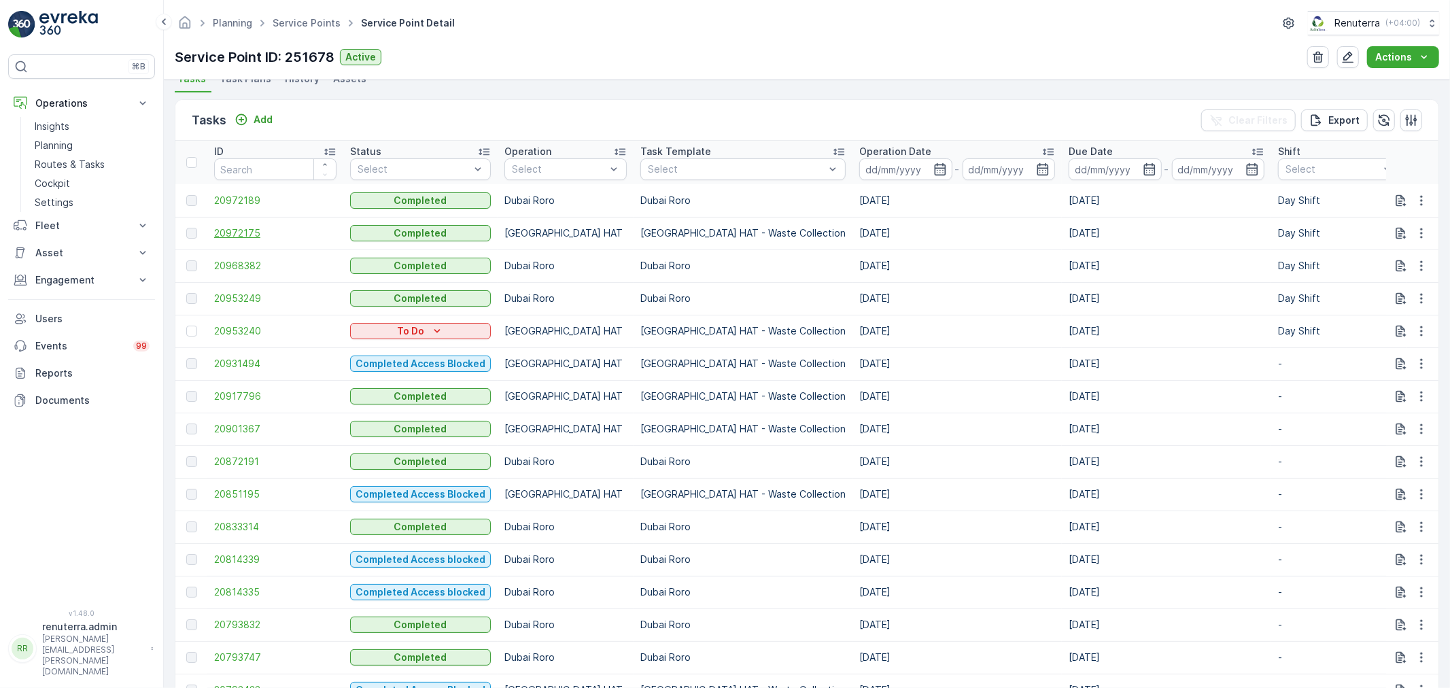
click at [241, 235] on span "20972175" at bounding box center [275, 233] width 122 height 14
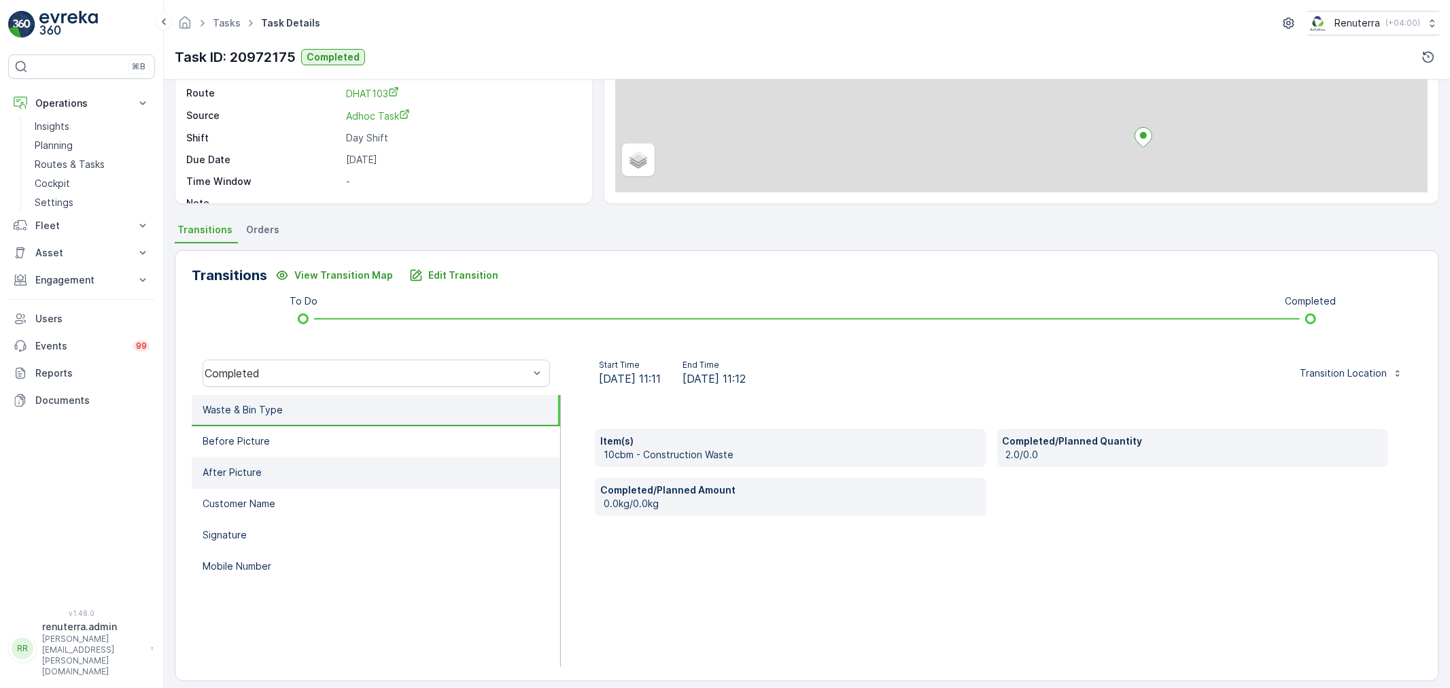
scroll to position [168, 0]
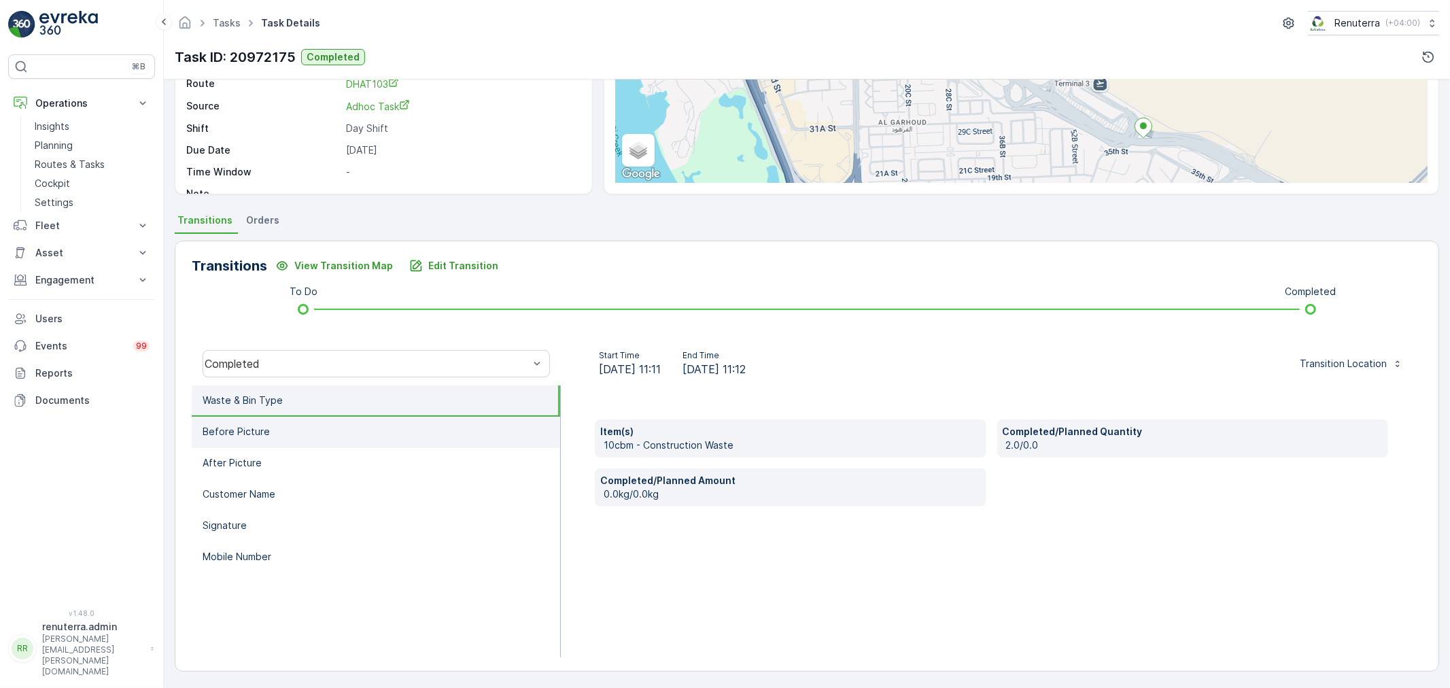
click at [398, 426] on li "Before Picture" at bounding box center [376, 432] width 369 height 31
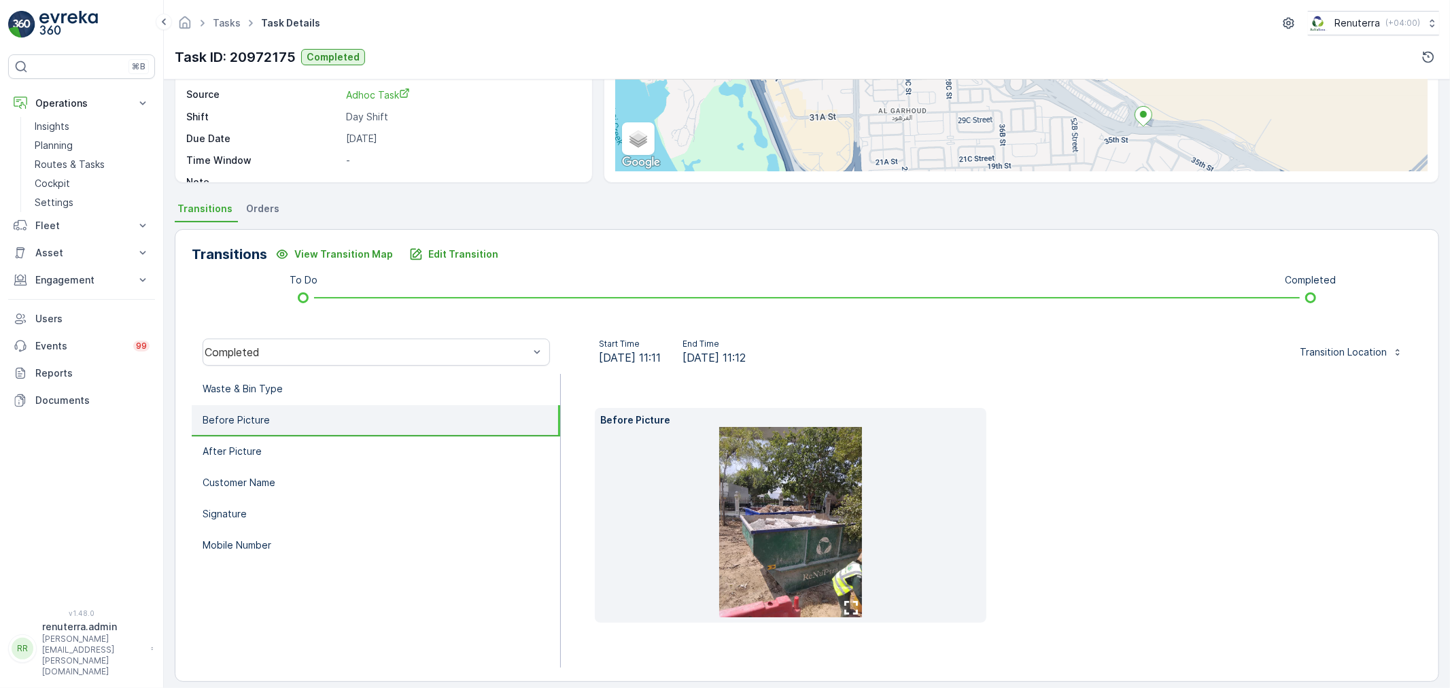
scroll to position [190, 0]
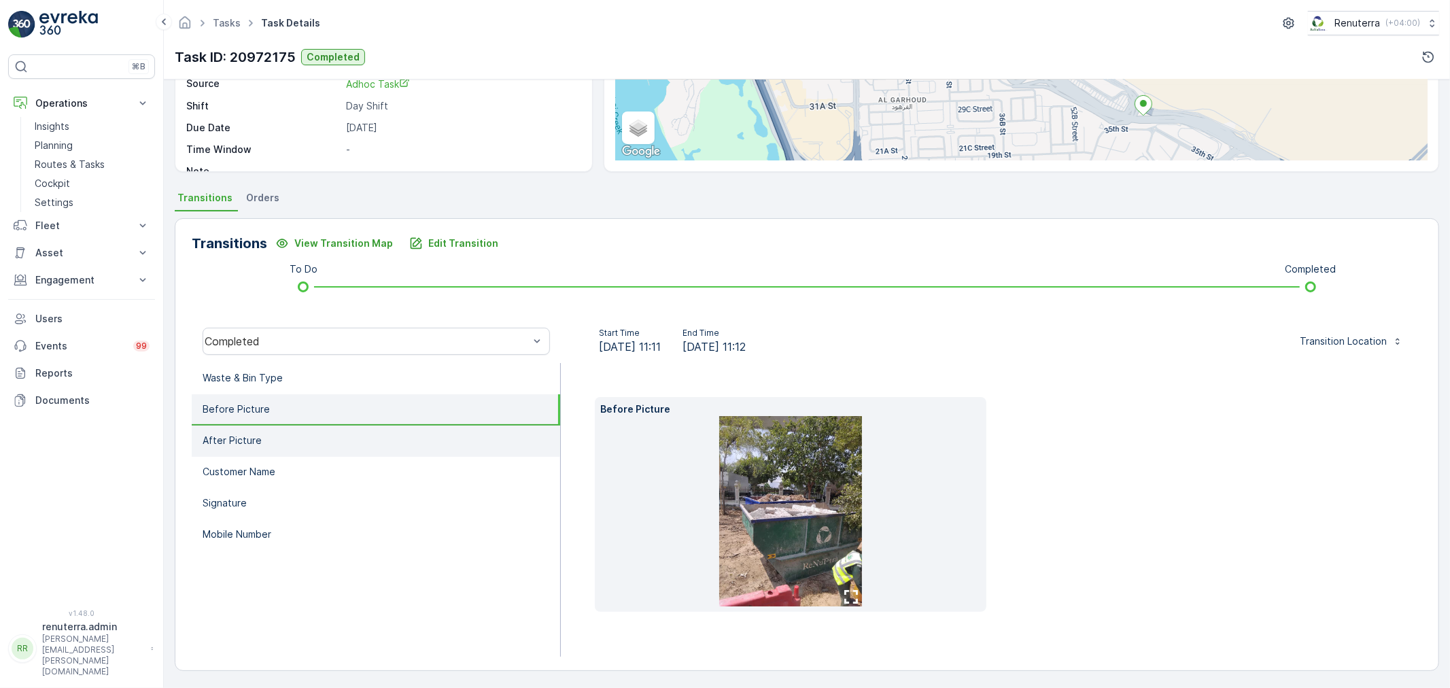
click at [219, 442] on p "After Picture" at bounding box center [232, 441] width 59 height 14
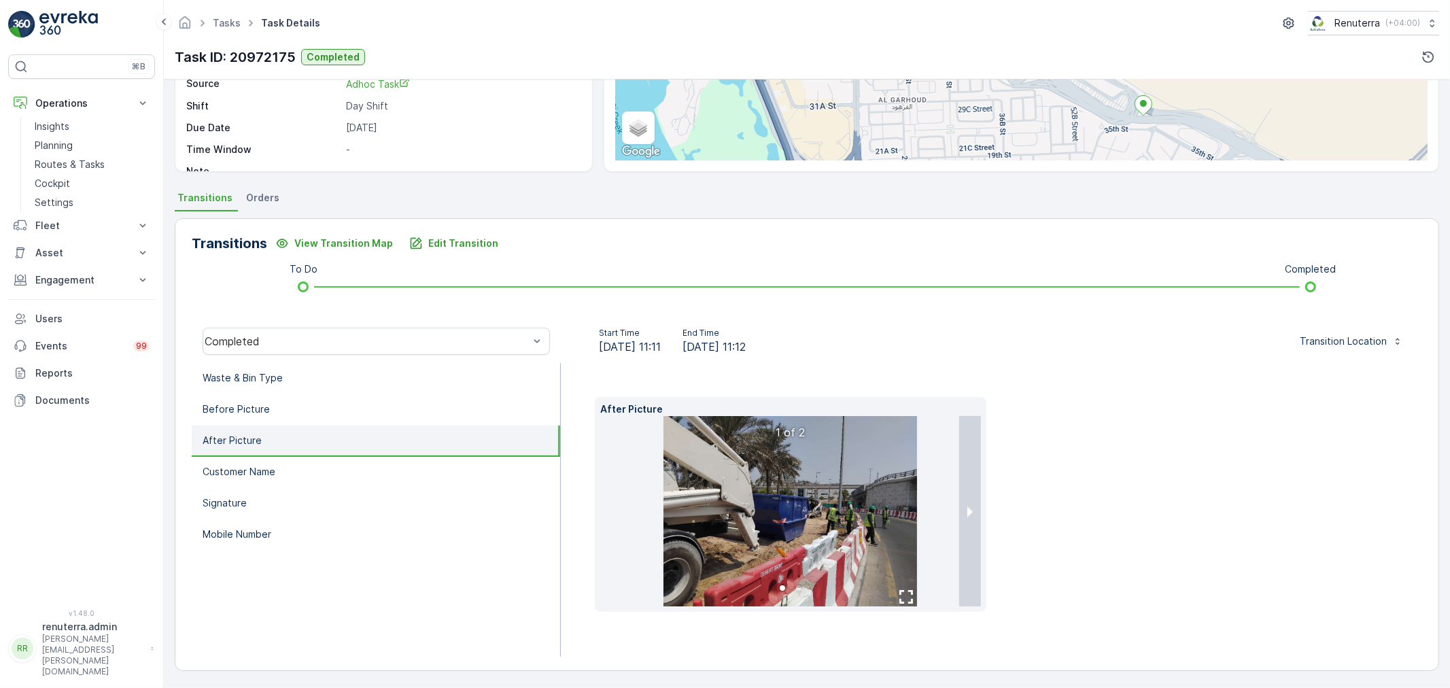
scroll to position [169, 0]
click at [250, 465] on p "Customer Name" at bounding box center [239, 472] width 73 height 14
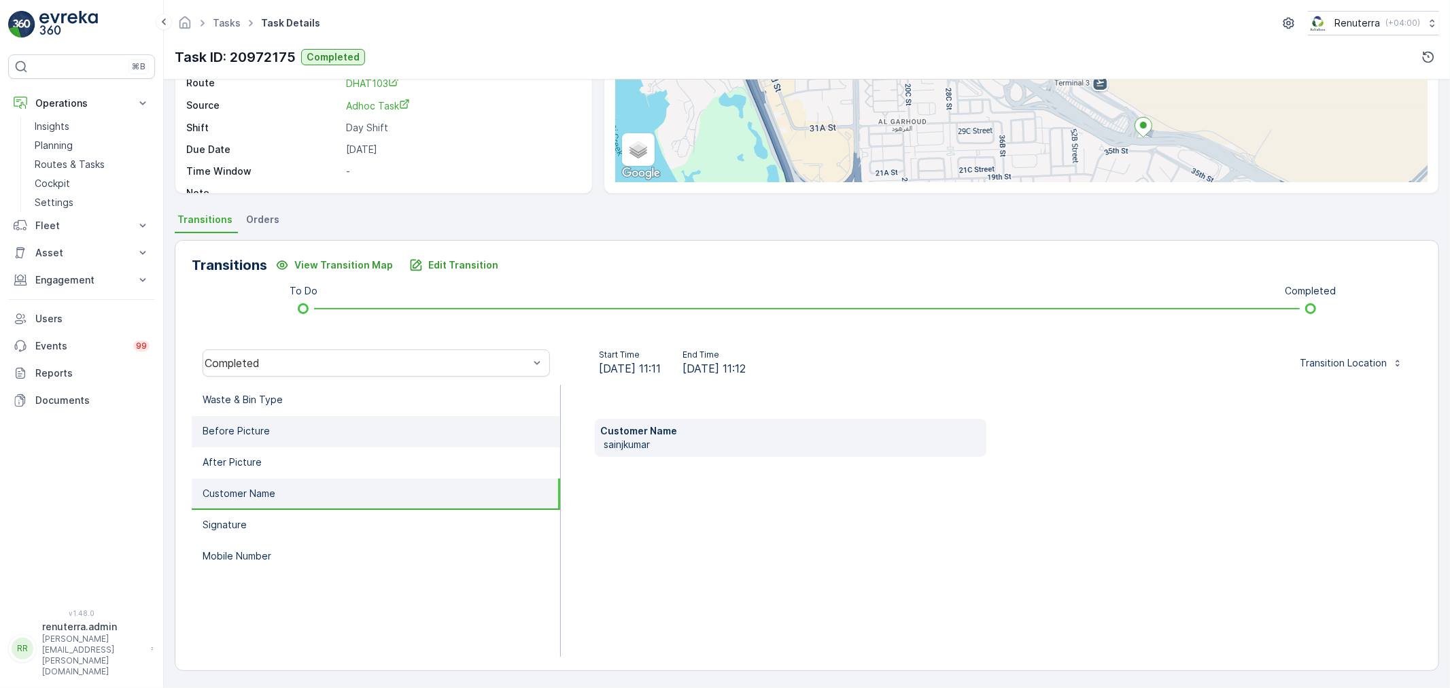
click at [255, 435] on p "Before Picture" at bounding box center [236, 431] width 67 height 14
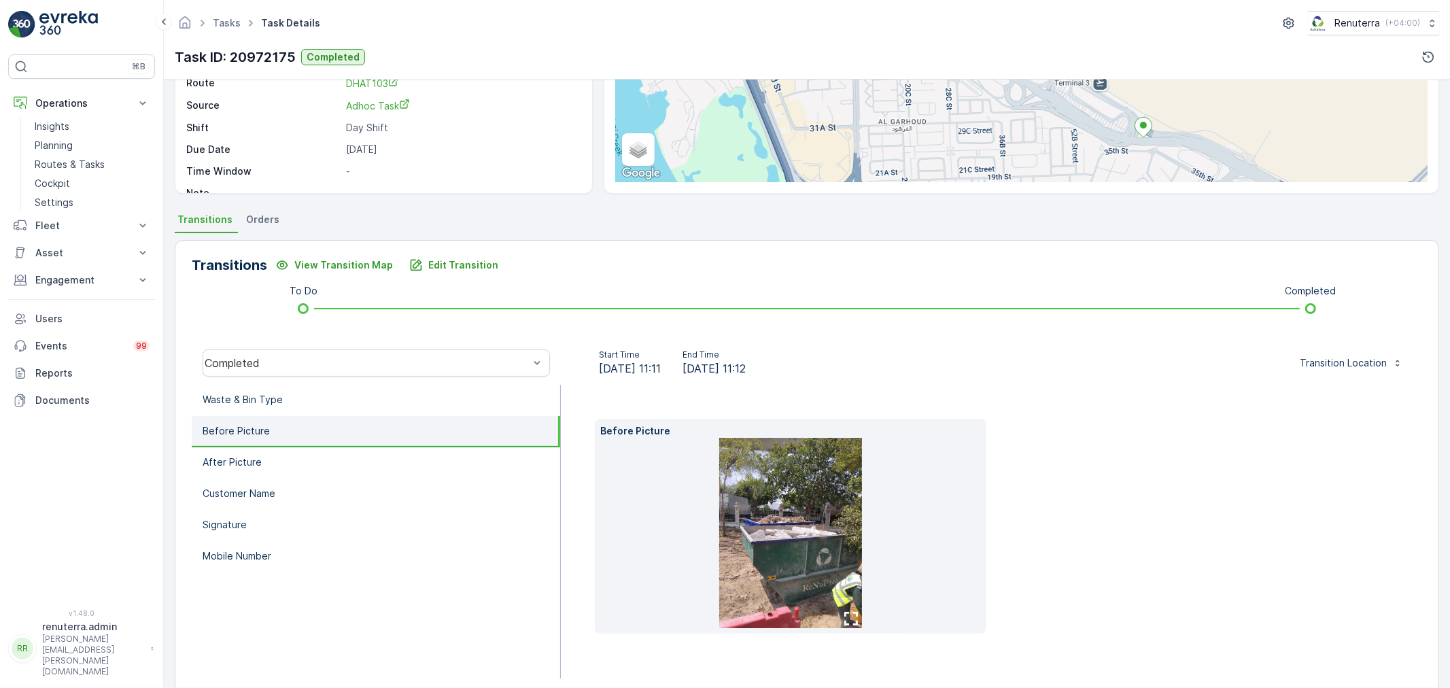
click at [267, 416] on li "Before Picture" at bounding box center [376, 431] width 369 height 31
click at [263, 403] on p "Waste & Bin Type" at bounding box center [243, 400] width 80 height 14
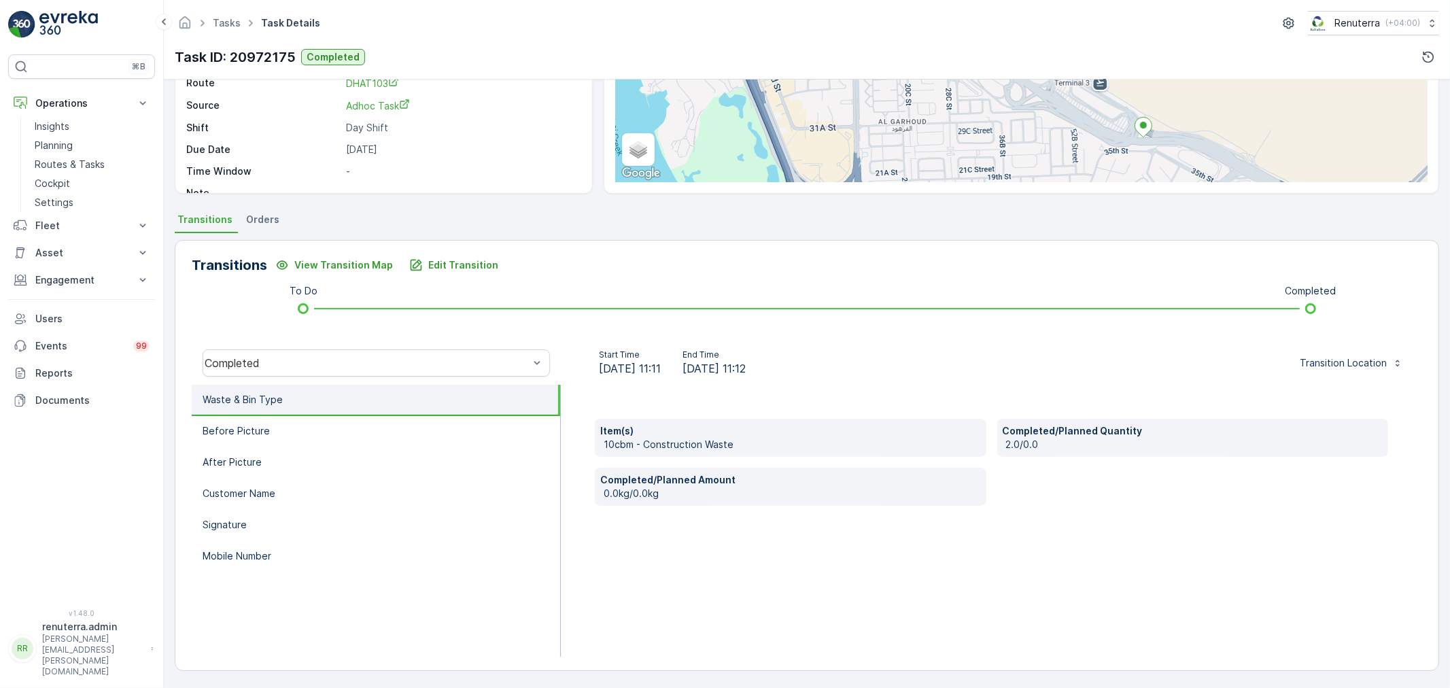
scroll to position [93, 0]
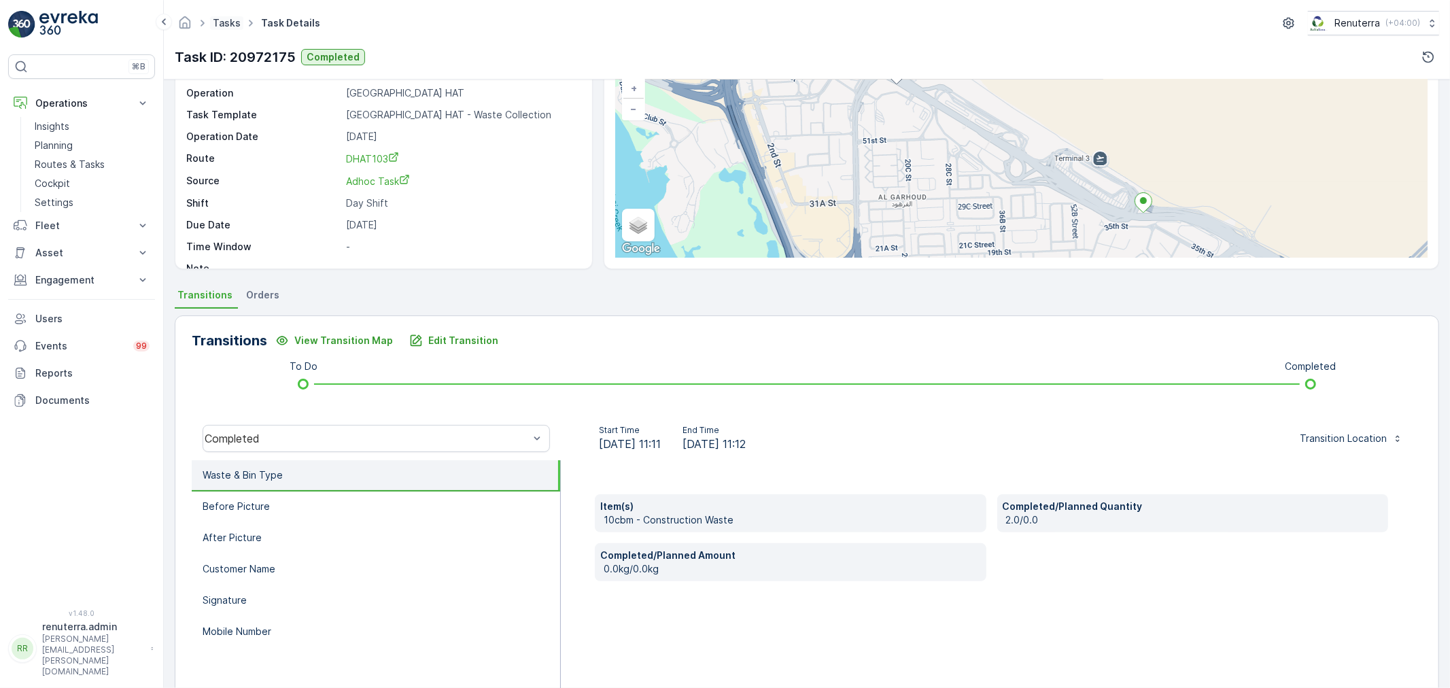
click at [233, 24] on link "Tasks" at bounding box center [227, 23] width 28 height 12
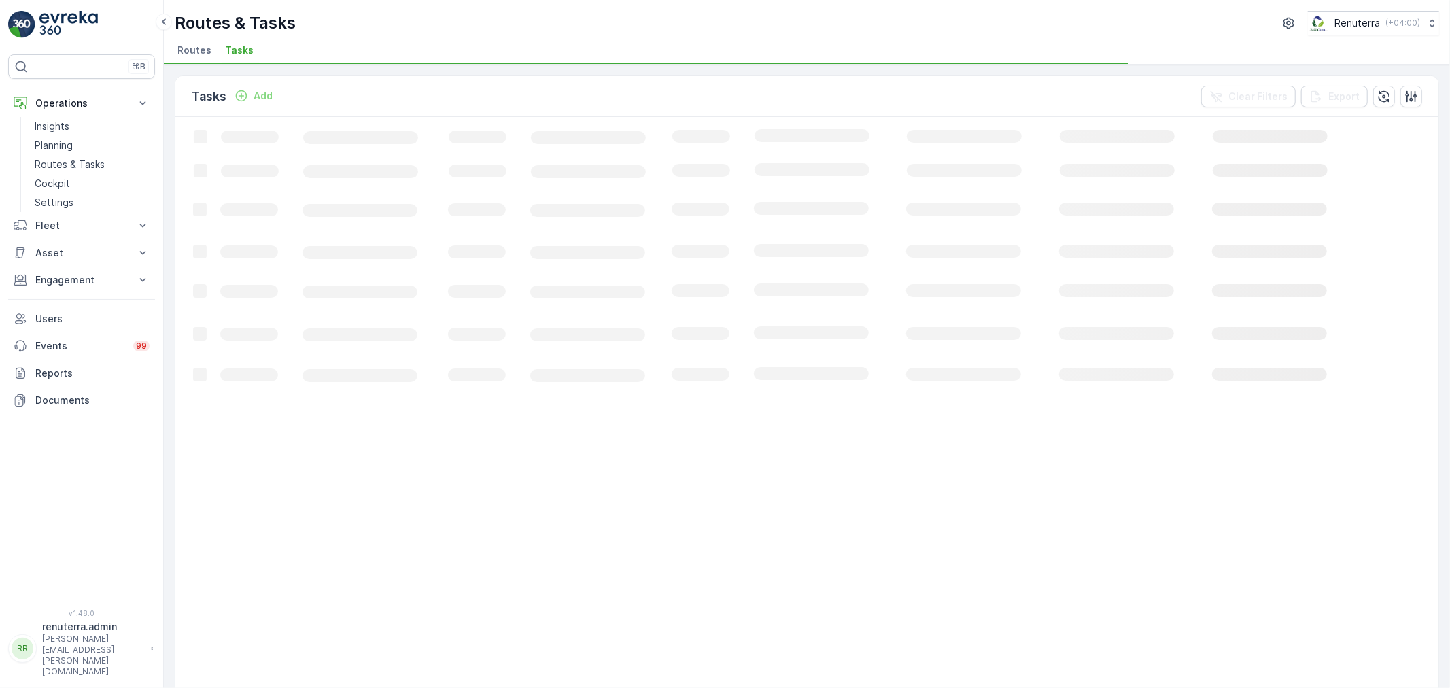
click at [211, 55] on li "Routes" at bounding box center [196, 52] width 42 height 23
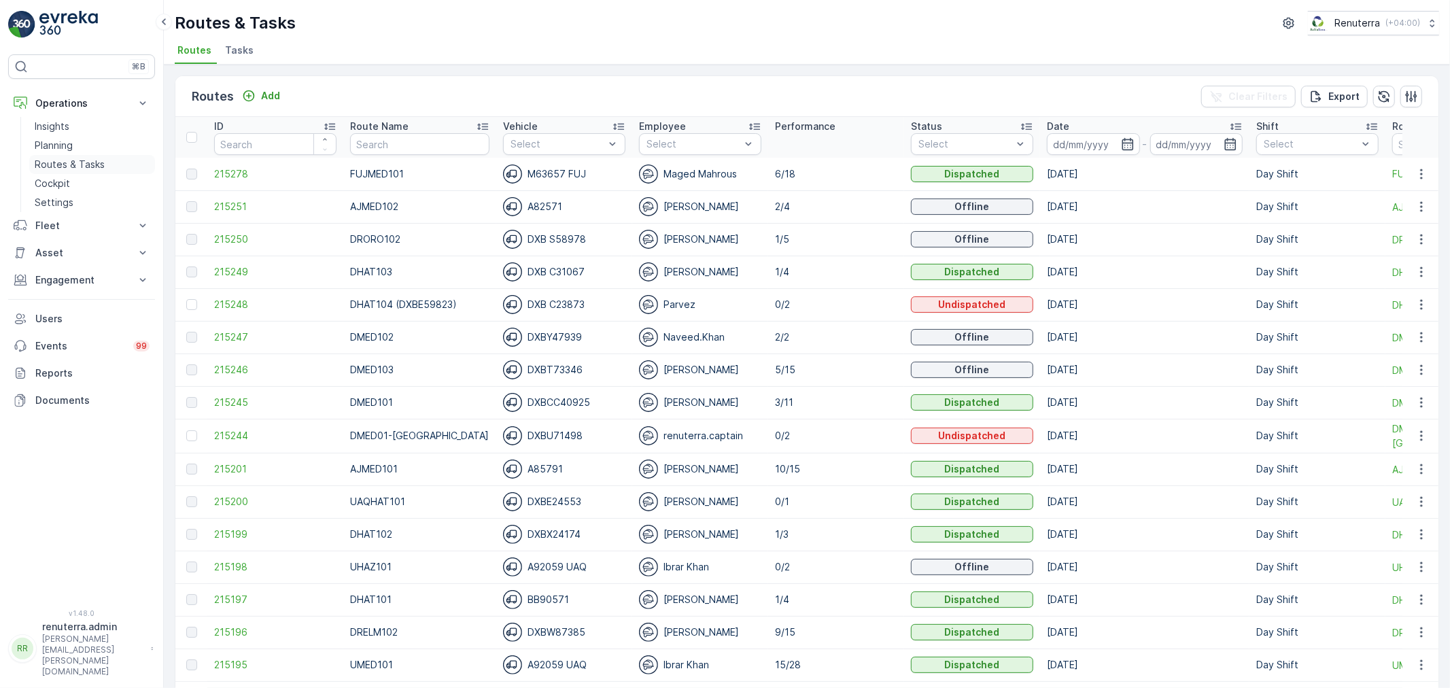
click at [84, 159] on p "Routes & Tasks" at bounding box center [70, 165] width 70 height 14
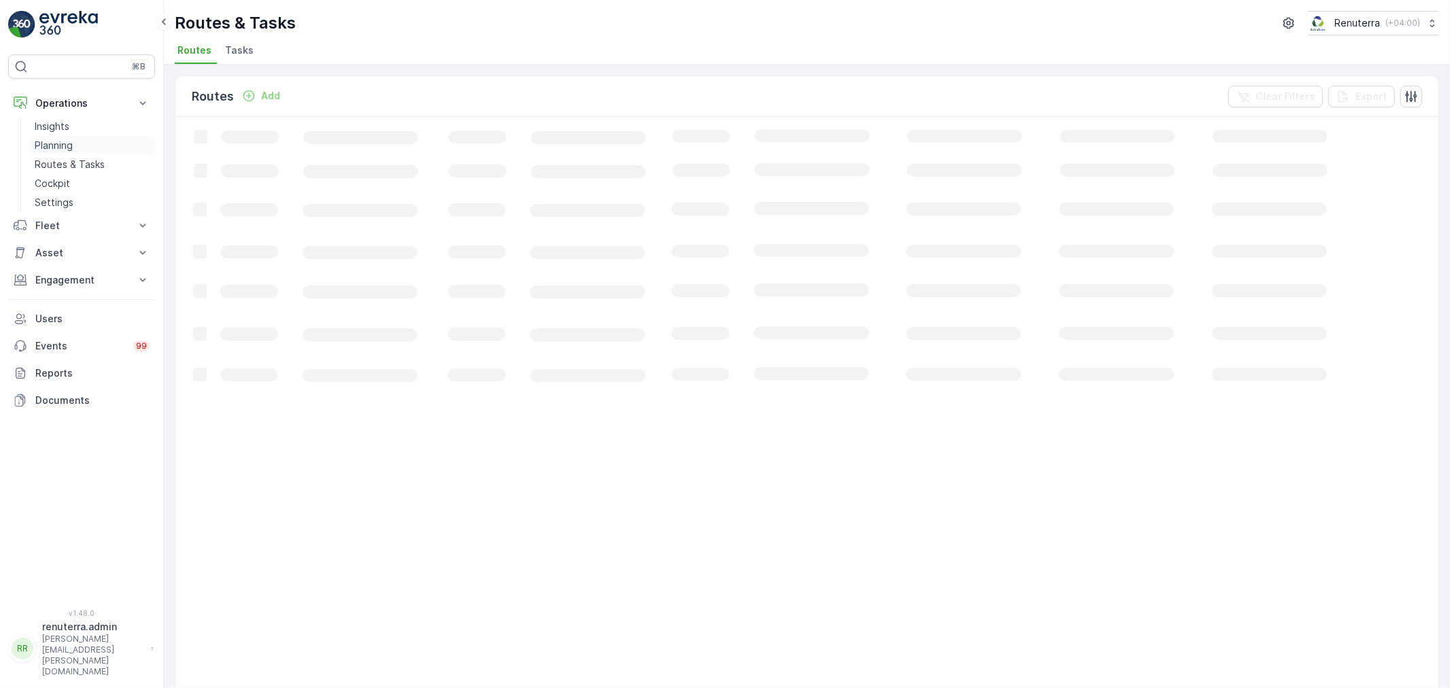
click at [80, 141] on link "Planning" at bounding box center [92, 145] width 126 height 19
click at [329, 37] on div "Planning Renuterra ( +04:00 ) Route Plans Task Plans Service Points Static Tour…" at bounding box center [807, 32] width 1286 height 65
click at [339, 46] on span "Service Points" at bounding box center [347, 51] width 69 height 14
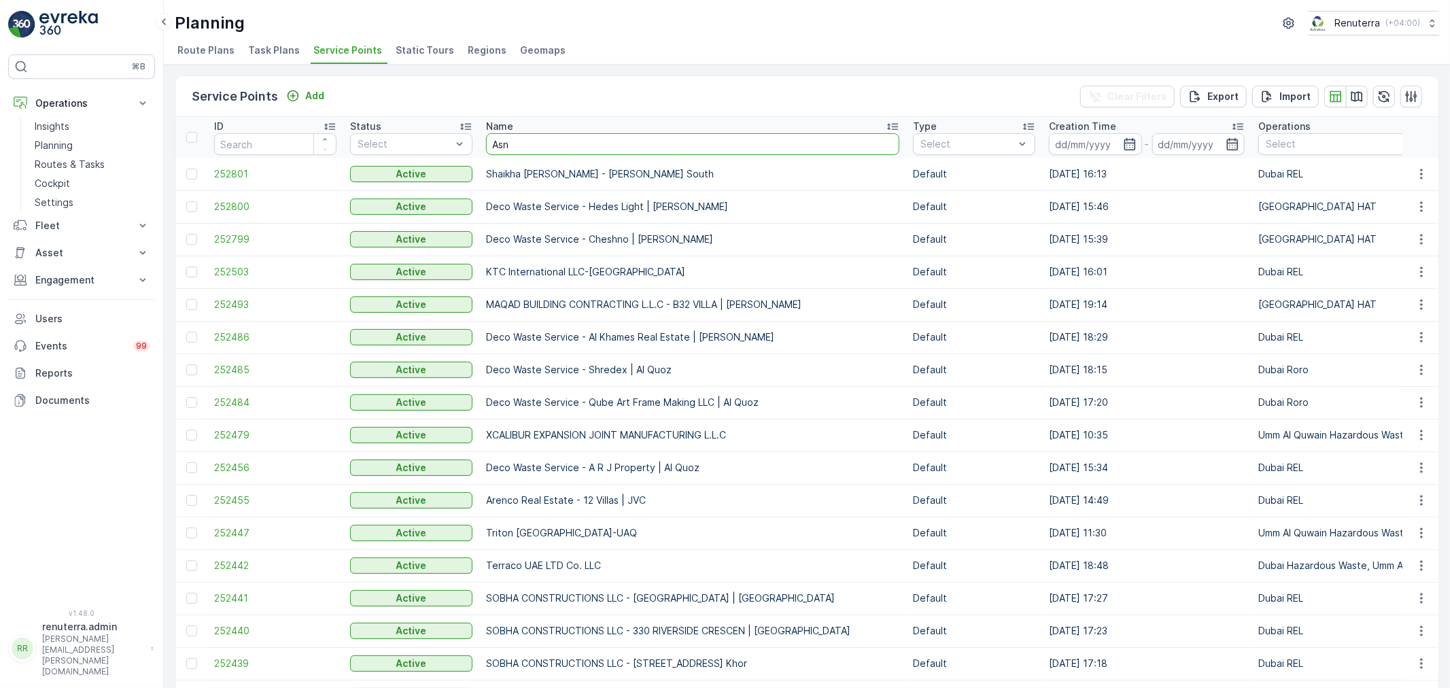
type input "Asns"
drag, startPoint x: 508, startPoint y: 164, endPoint x: 0, endPoint y: 72, distance: 516.1
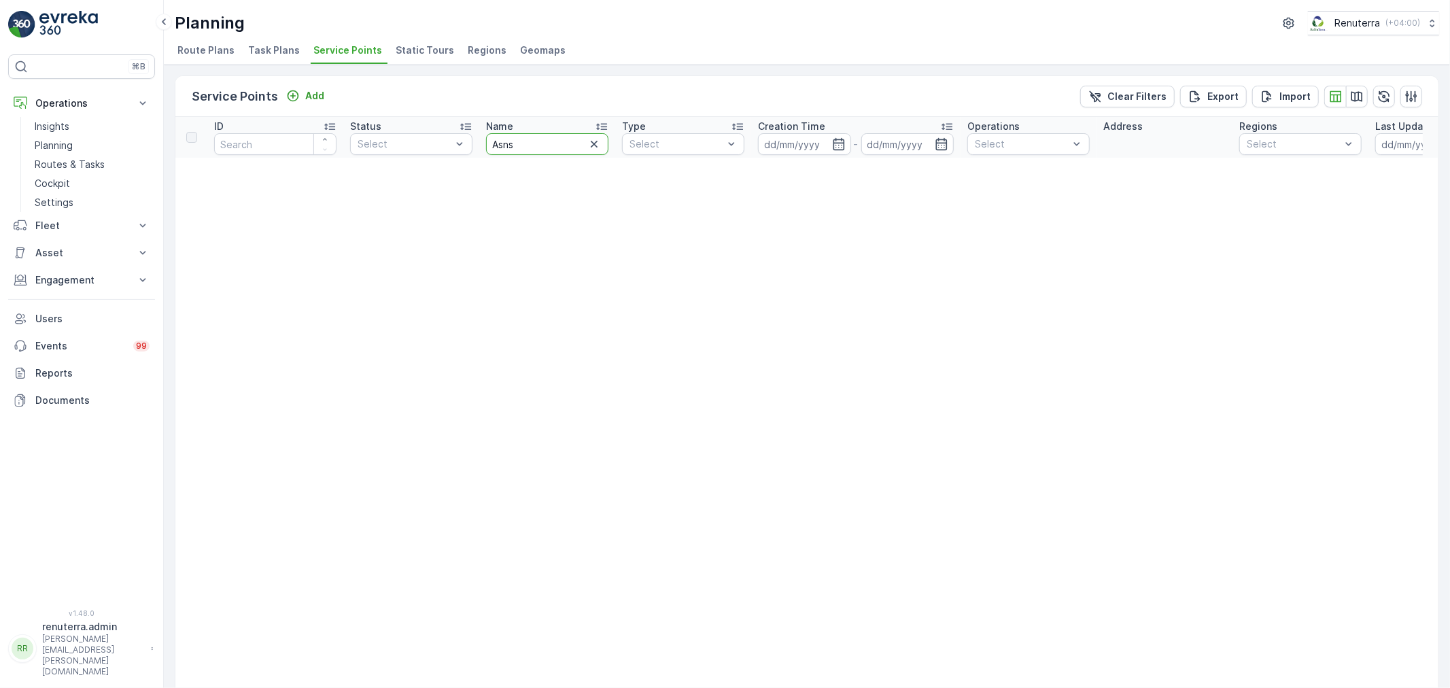
drag, startPoint x: 520, startPoint y: 148, endPoint x: 483, endPoint y: 135, distance: 38.9
click at [486, 135] on div "Asns" at bounding box center [547, 144] width 122 height 22
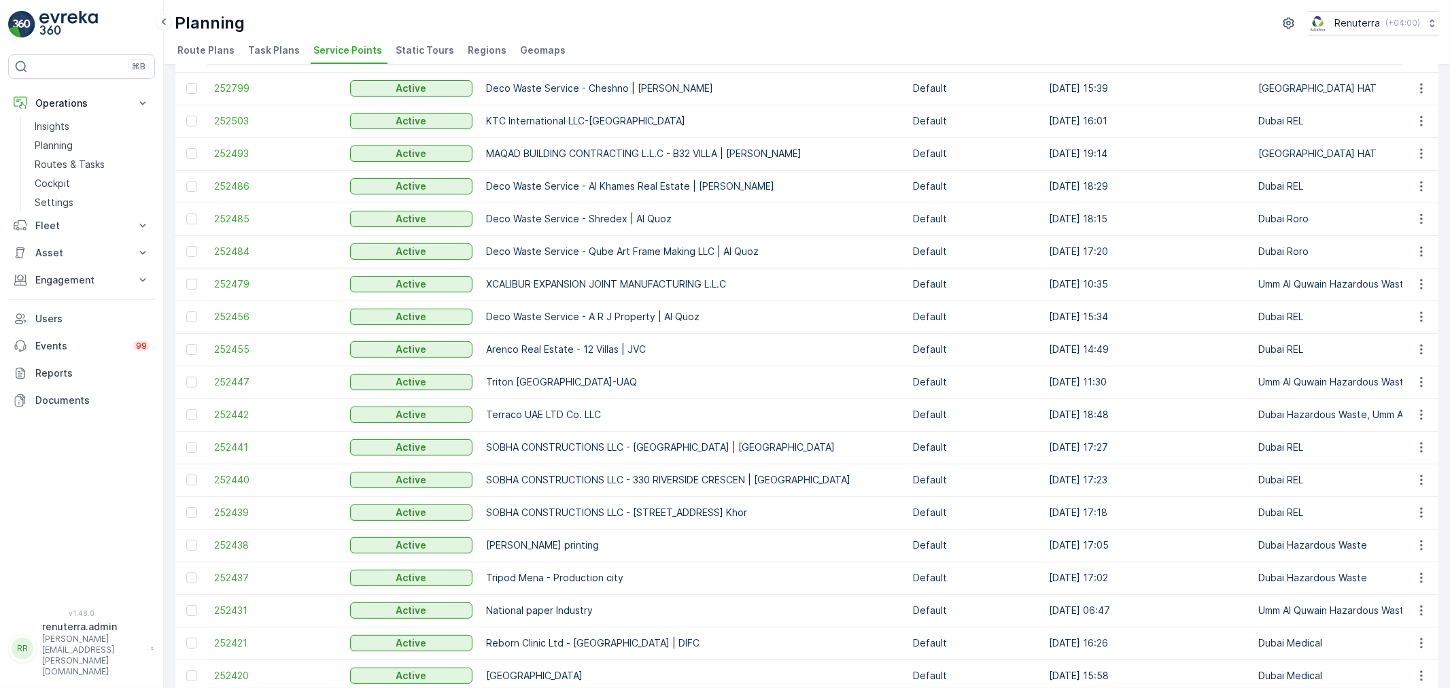
scroll to position [75, 0]
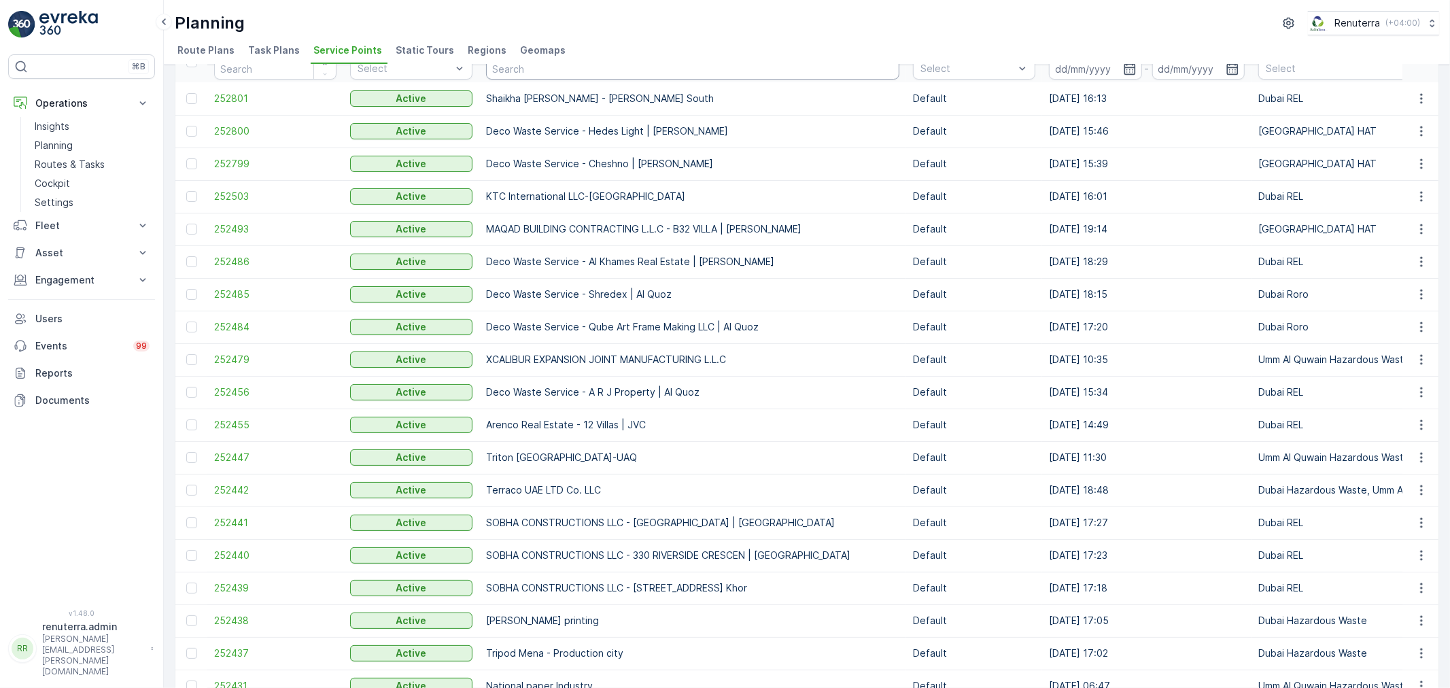
click at [506, 76] on input "text" at bounding box center [692, 69] width 413 height 22
type input "Ansari"
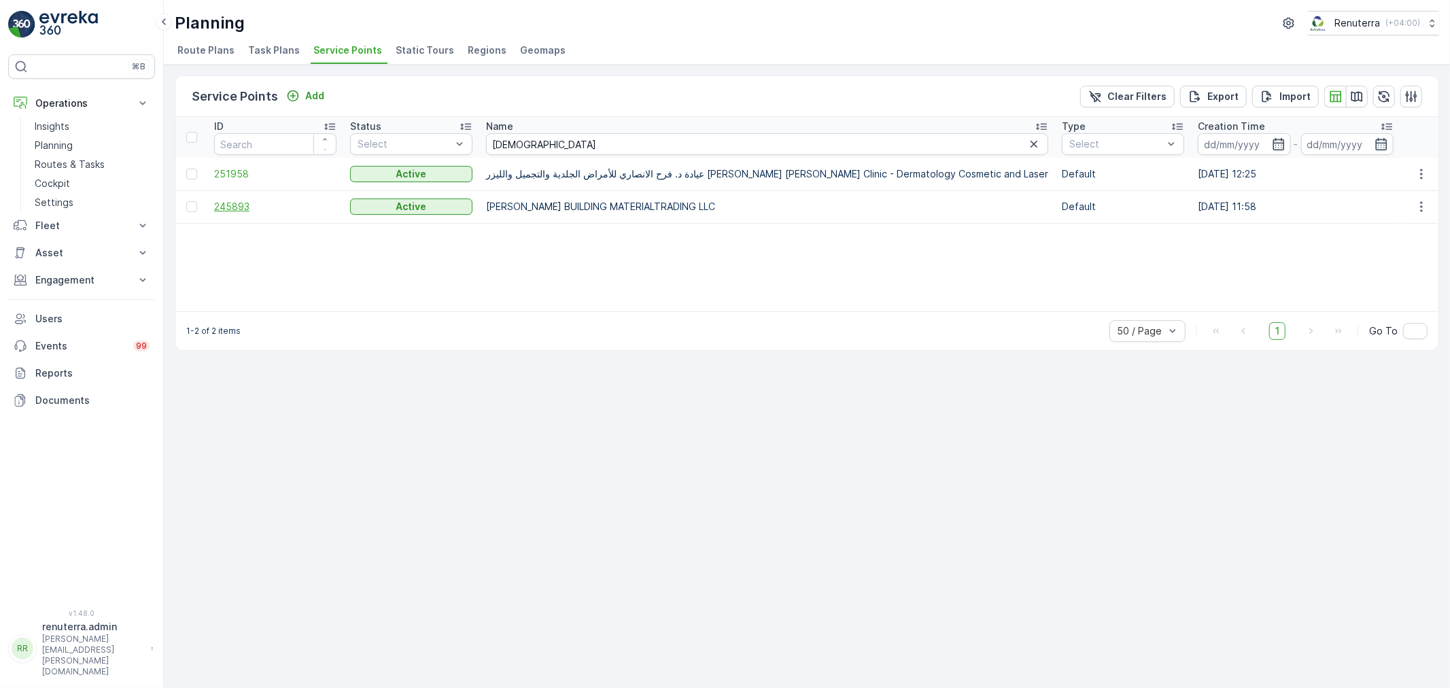
click at [216, 200] on span "245893" at bounding box center [275, 207] width 122 height 14
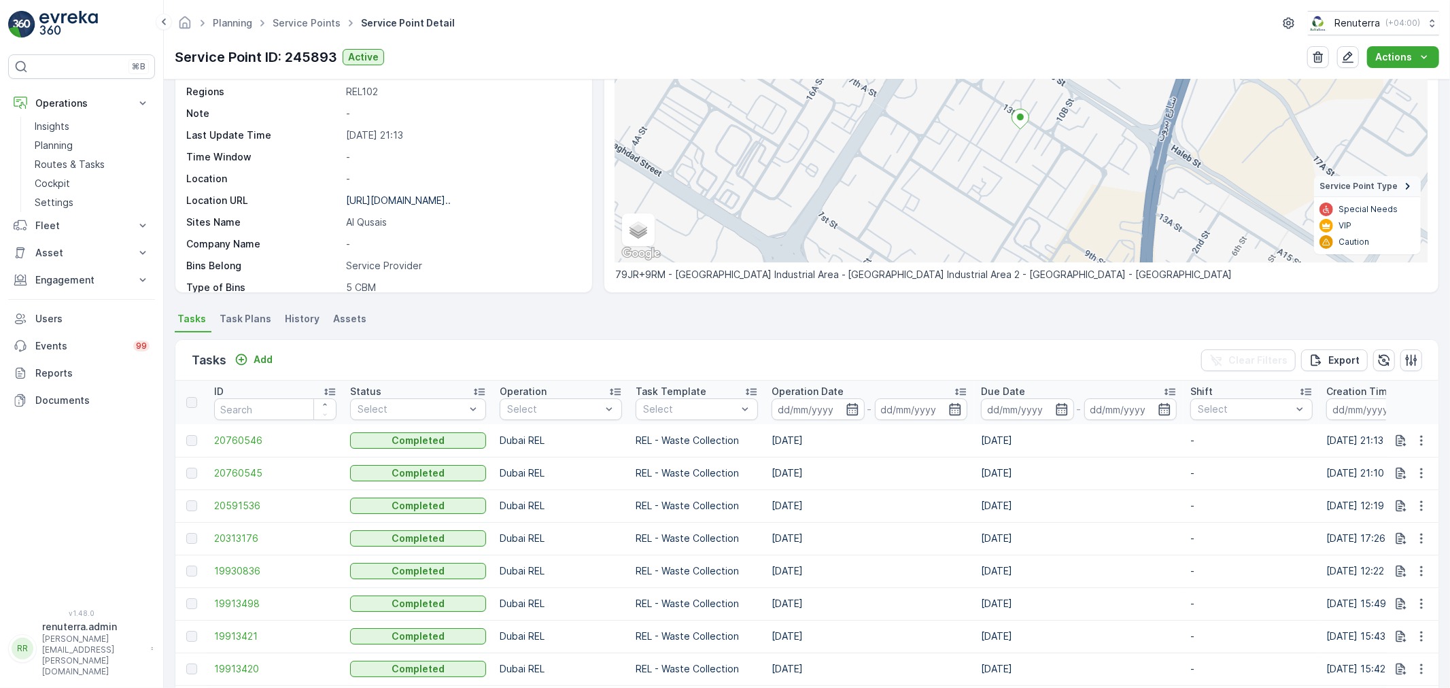
scroll to position [75, 0]
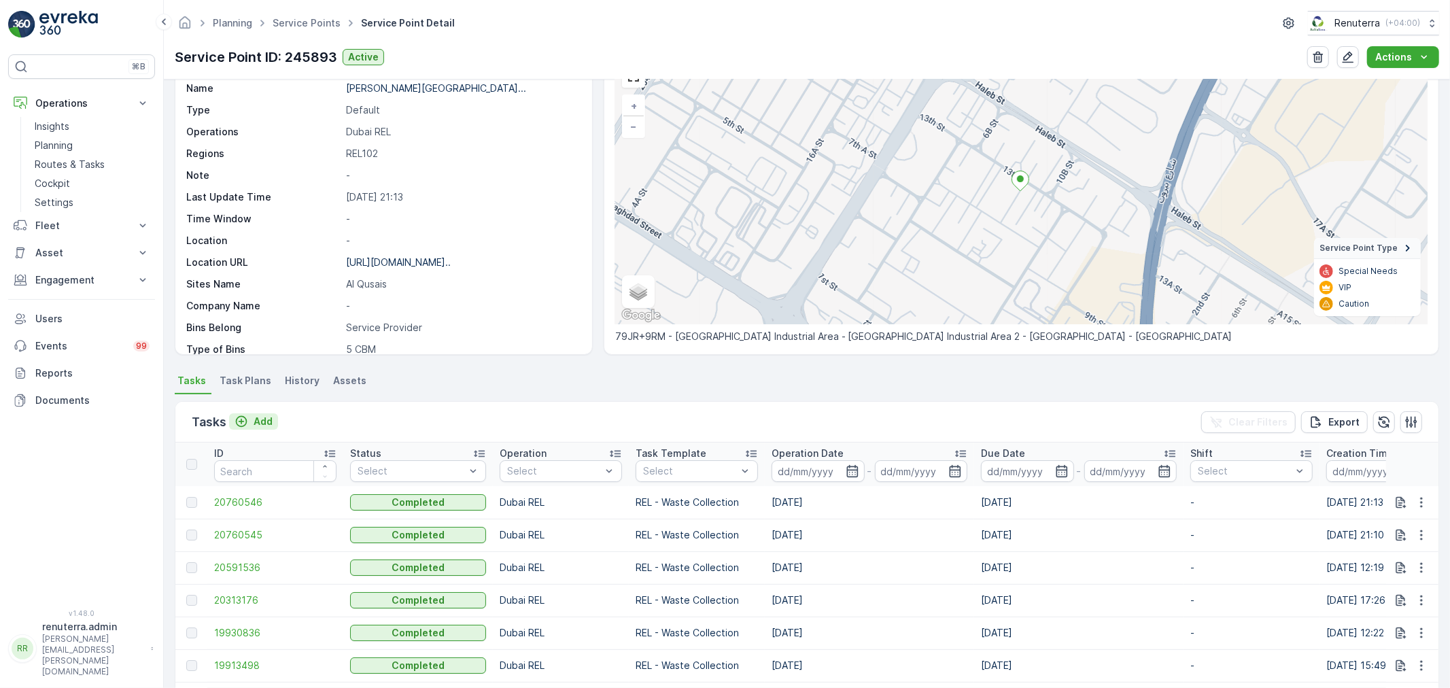
click at [259, 415] on p "Add" at bounding box center [263, 422] width 19 height 14
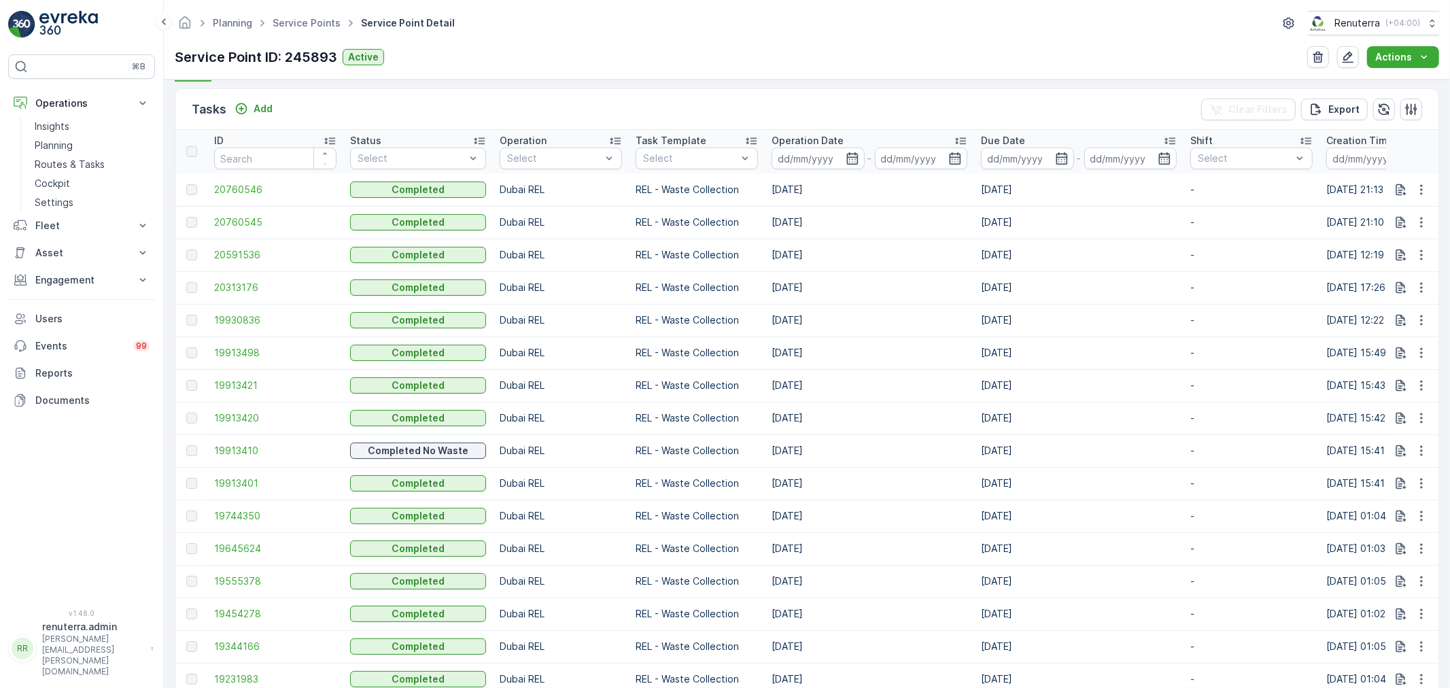
scroll to position [377, 0]
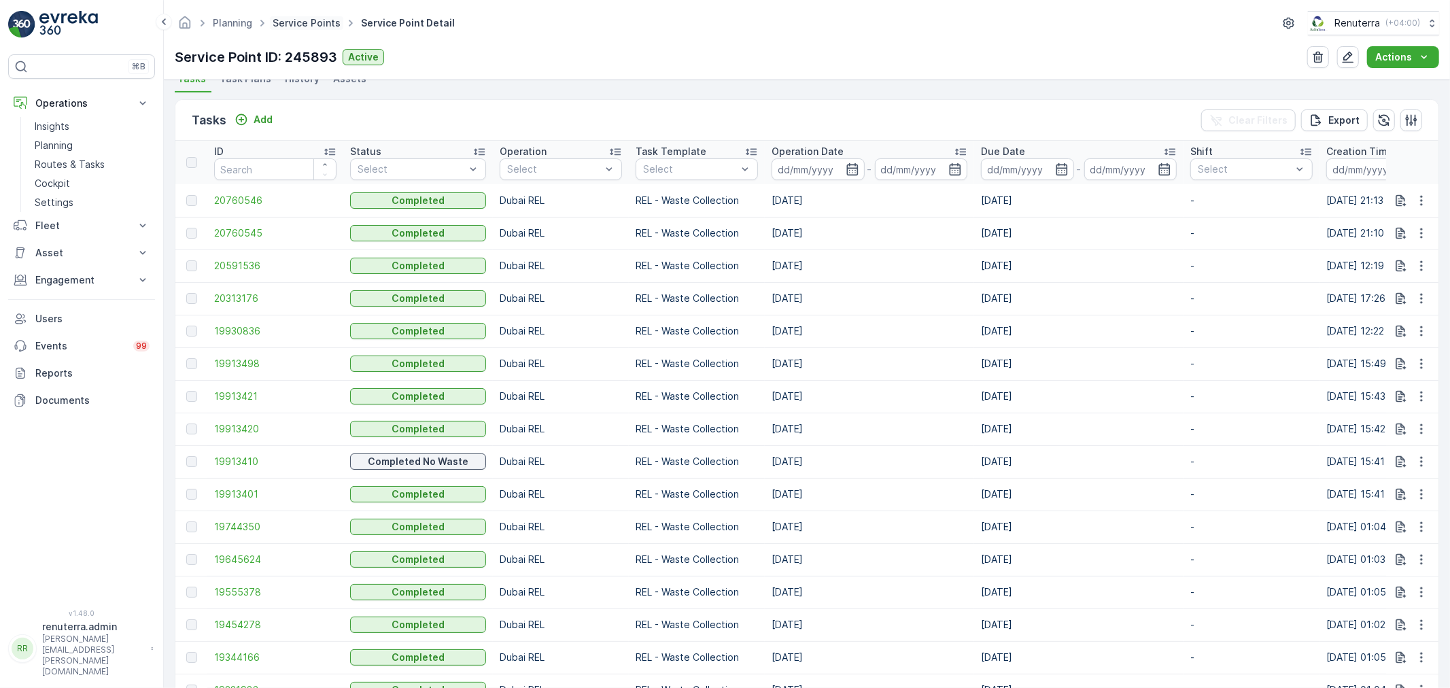
click at [309, 22] on link "Service Points" at bounding box center [307, 23] width 68 height 12
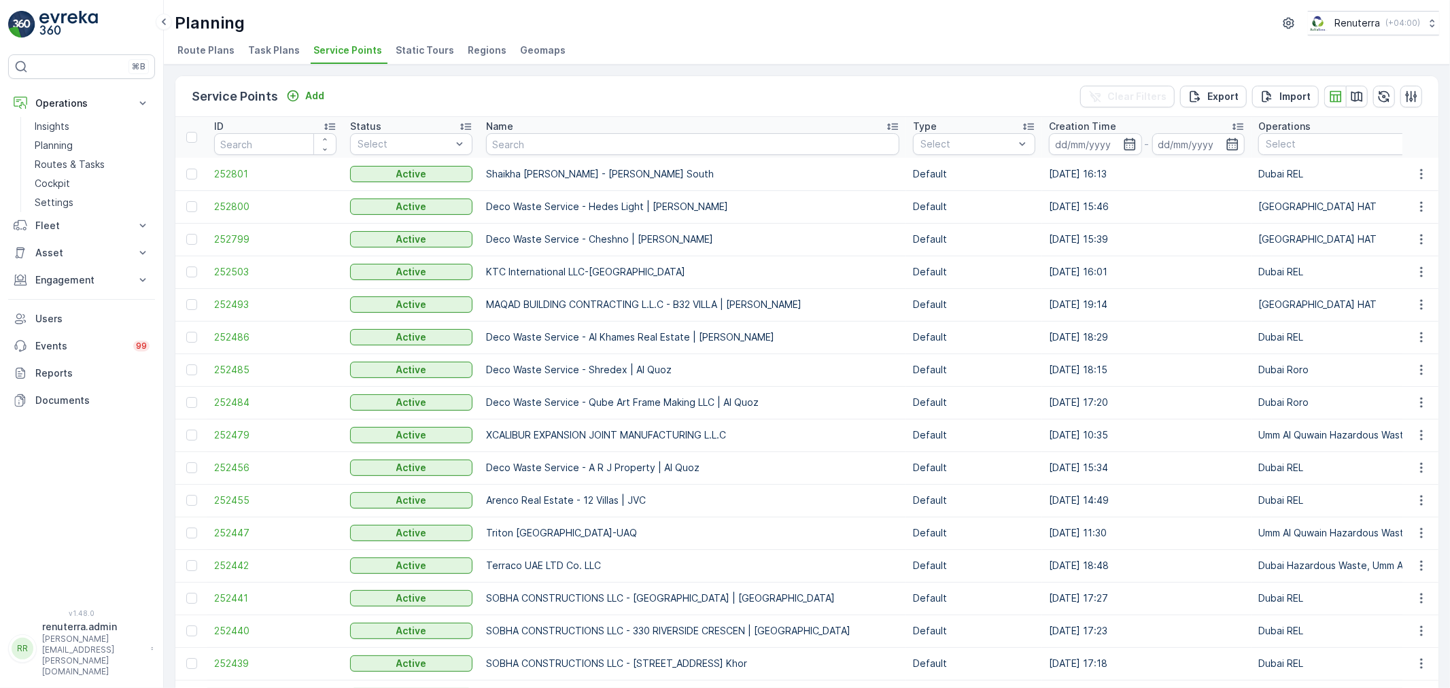
click at [541, 152] on th "Name" at bounding box center [692, 137] width 427 height 41
click at [541, 152] on input "text" at bounding box center [692, 144] width 413 height 22
type input "mou"
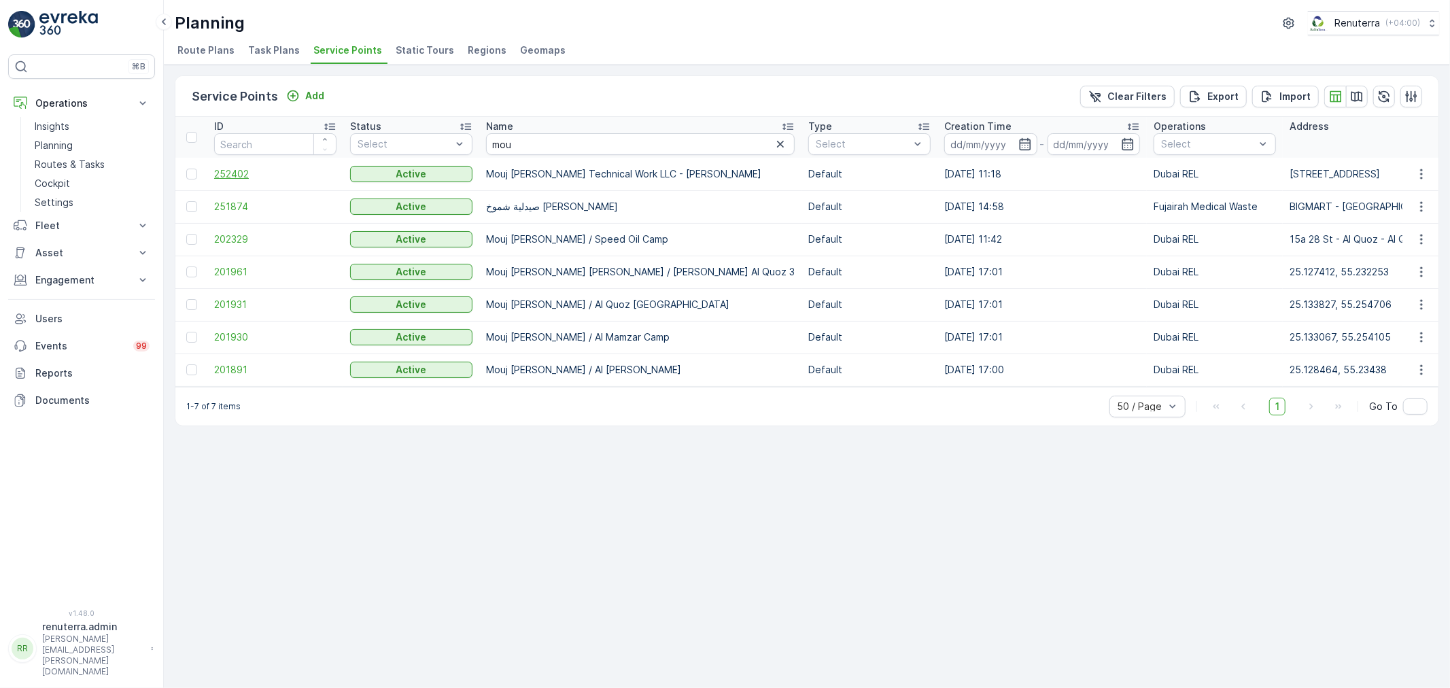
click at [235, 173] on span "252402" at bounding box center [275, 174] width 122 height 14
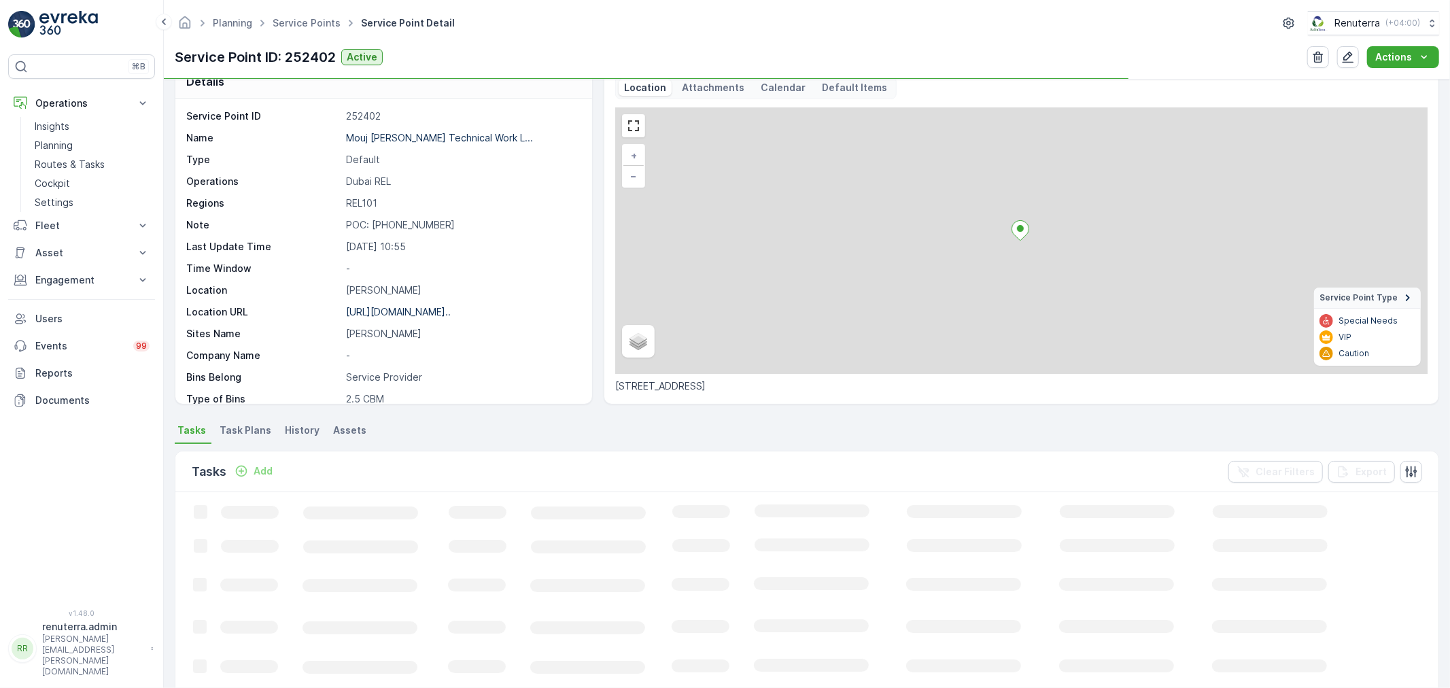
scroll to position [75, 0]
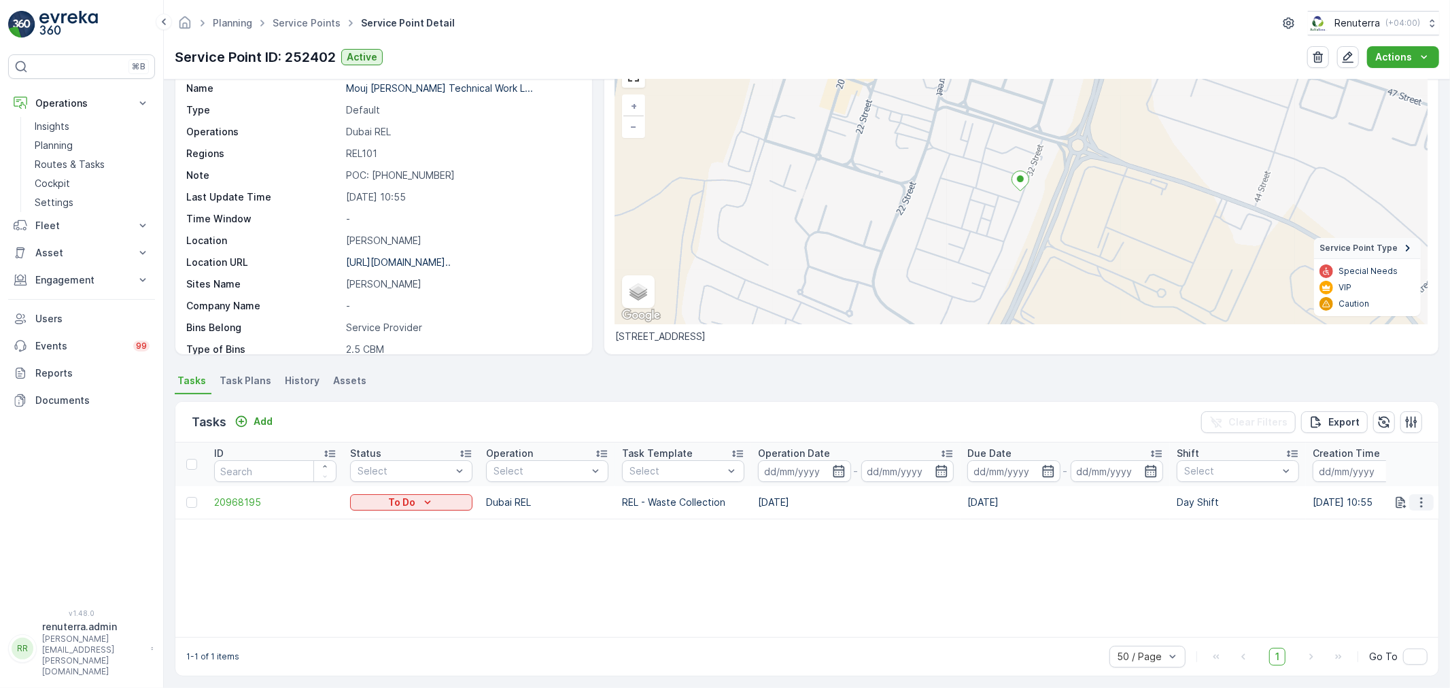
click at [1417, 505] on icon "button" at bounding box center [1422, 503] width 14 height 14
click at [1399, 560] on span "Change Route" at bounding box center [1387, 560] width 66 height 14
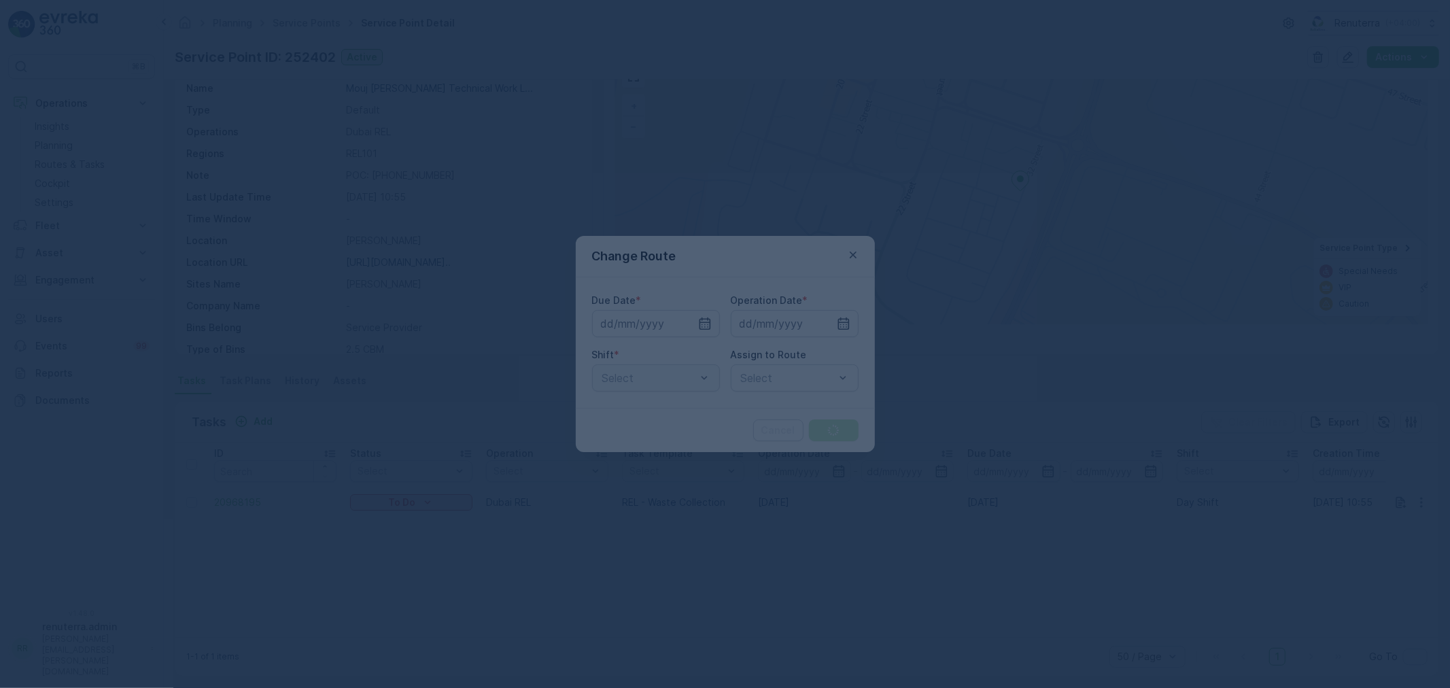
type input "[DATE]"
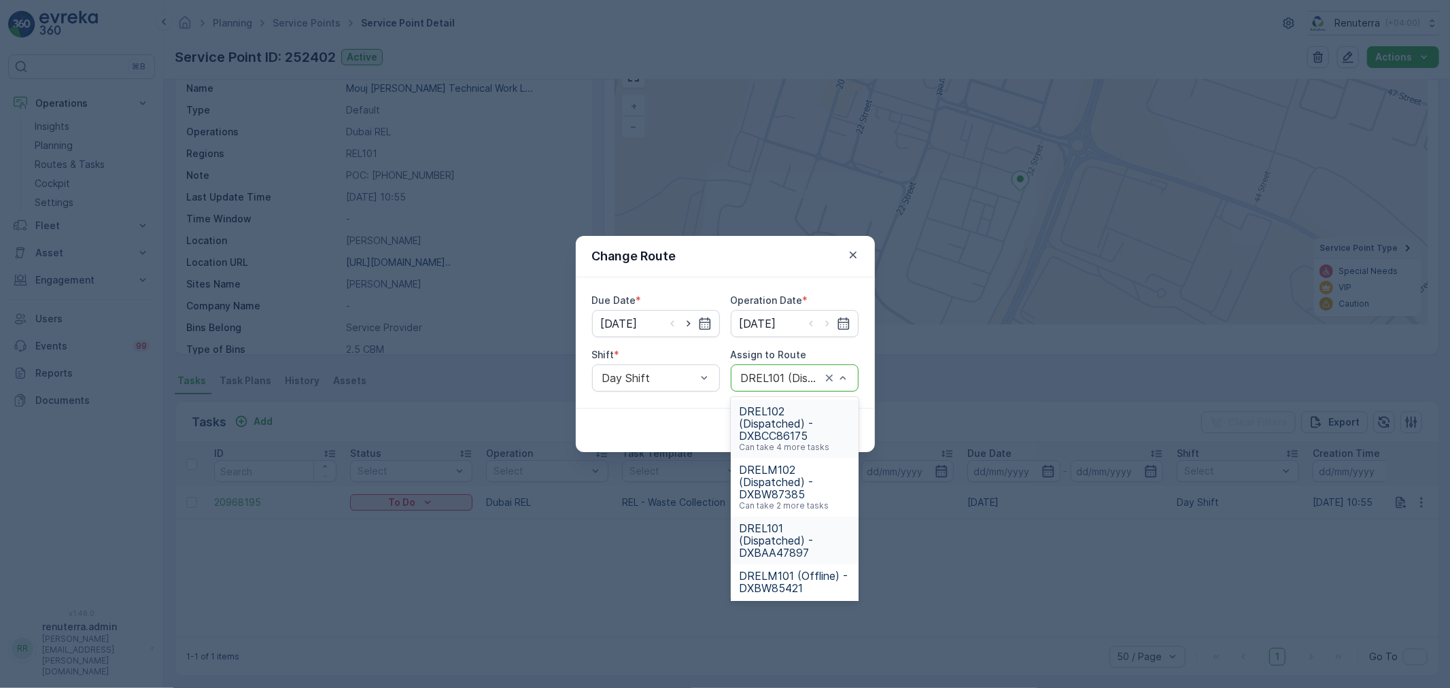
click at [756, 379] on div at bounding box center [781, 378] width 83 height 12
type input "101"
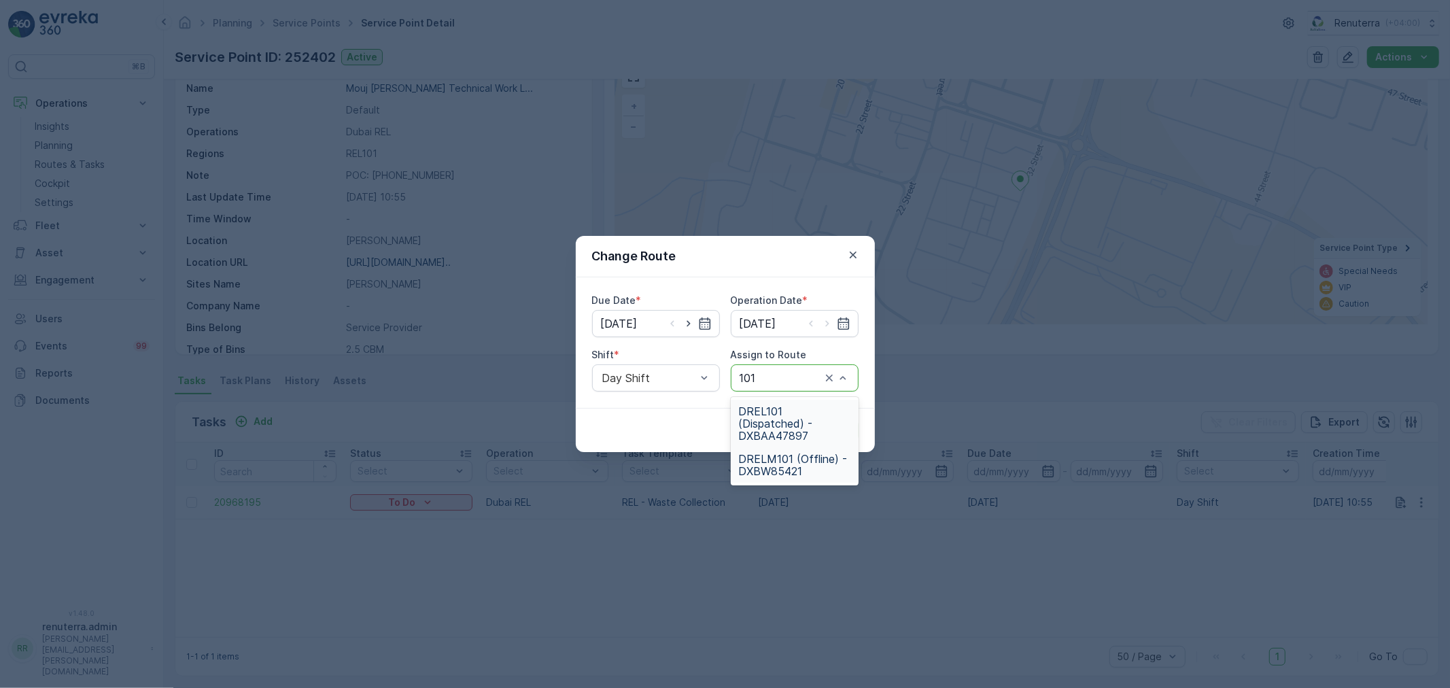
drag, startPoint x: 805, startPoint y: 449, endPoint x: 805, endPoint y: 436, distance: 13.6
click at [808, 447] on div "DRELM101 (Offline) - DXBW85421" at bounding box center [795, 464] width 128 height 35
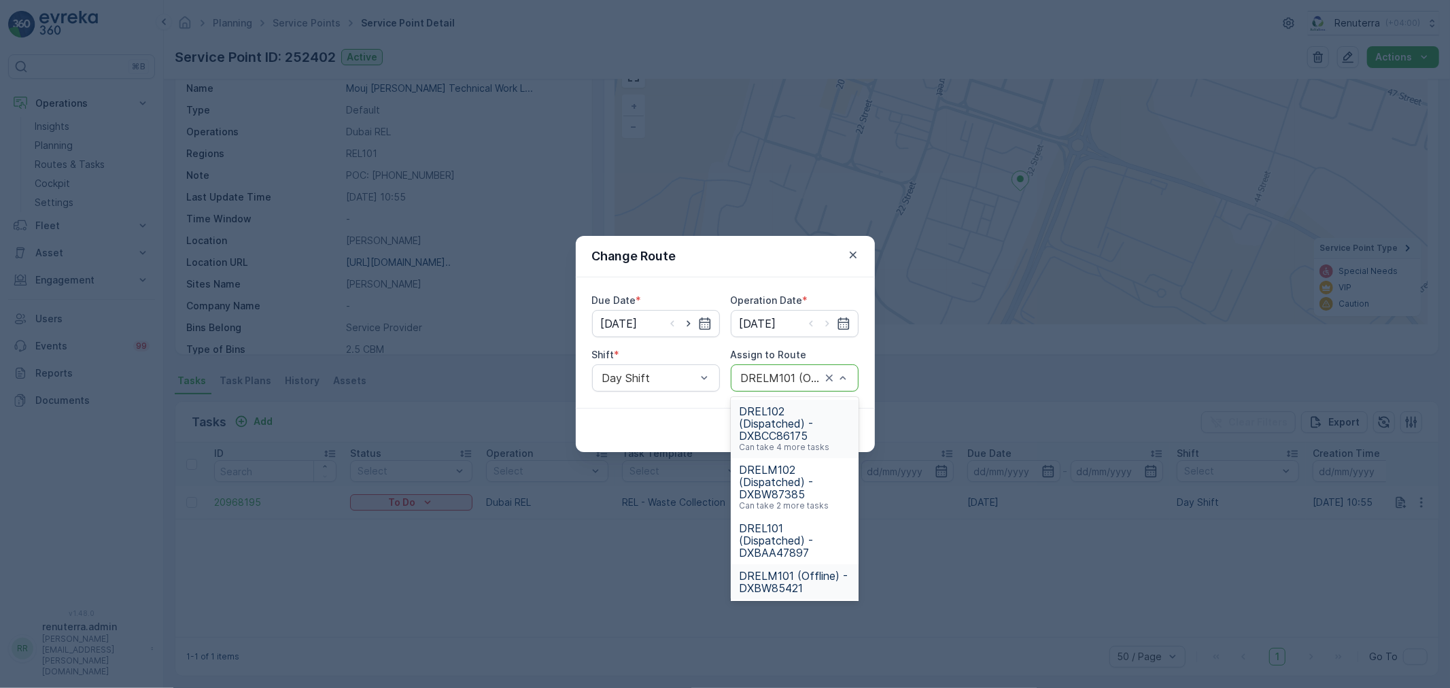
click at [785, 385] on div "DRELM101 (Offline) - DXBW85421" at bounding box center [795, 377] width 128 height 27
type input "101"
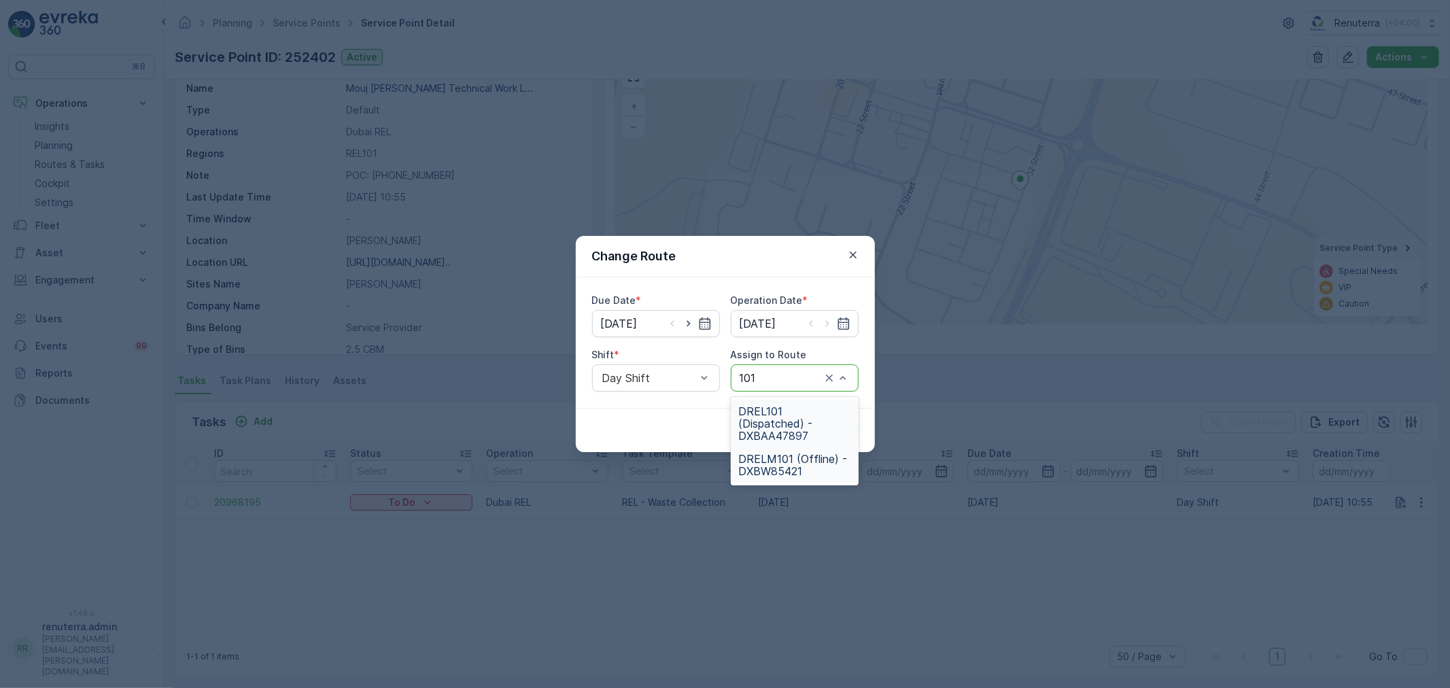
click at [772, 415] on span "DREL101 (Dispatched) - DXBAA47897" at bounding box center [795, 423] width 112 height 37
click at [833, 432] on p "Submit" at bounding box center [833, 431] width 33 height 14
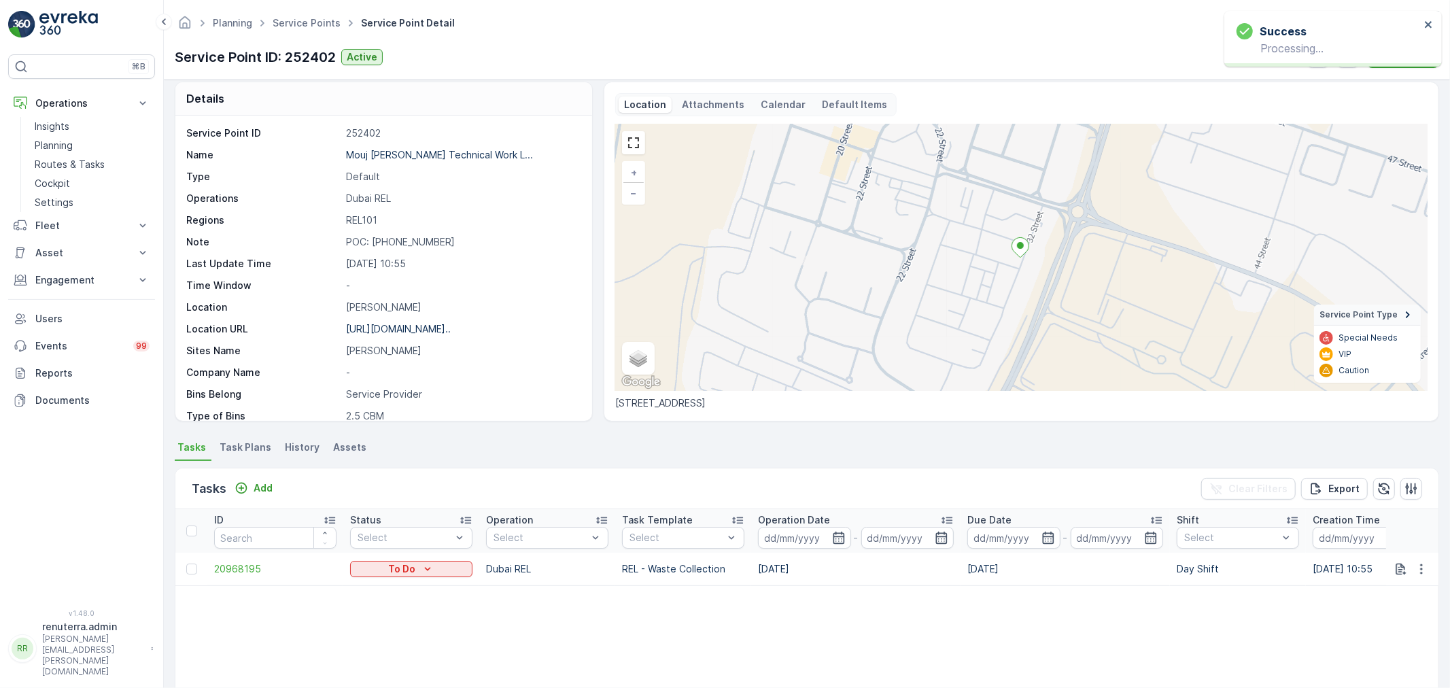
scroll to position [0, 0]
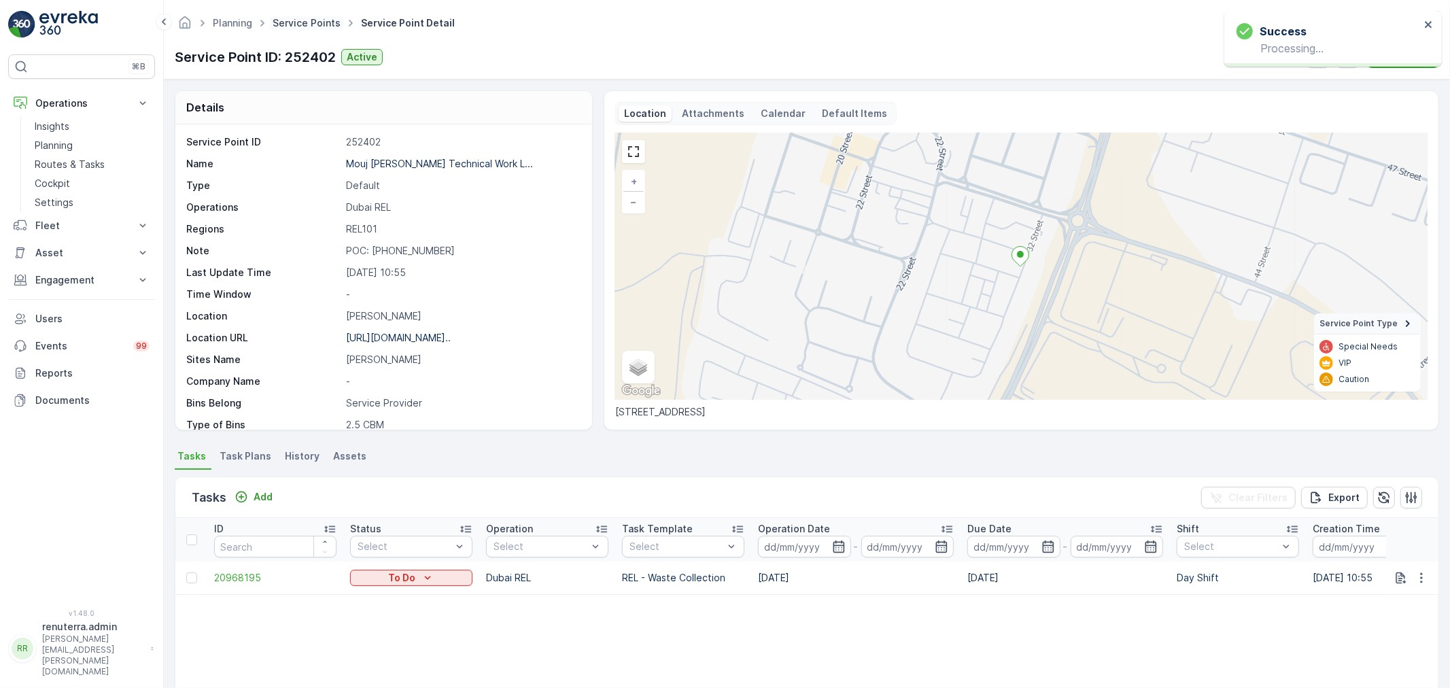
click at [301, 24] on link "Service Points" at bounding box center [307, 23] width 68 height 12
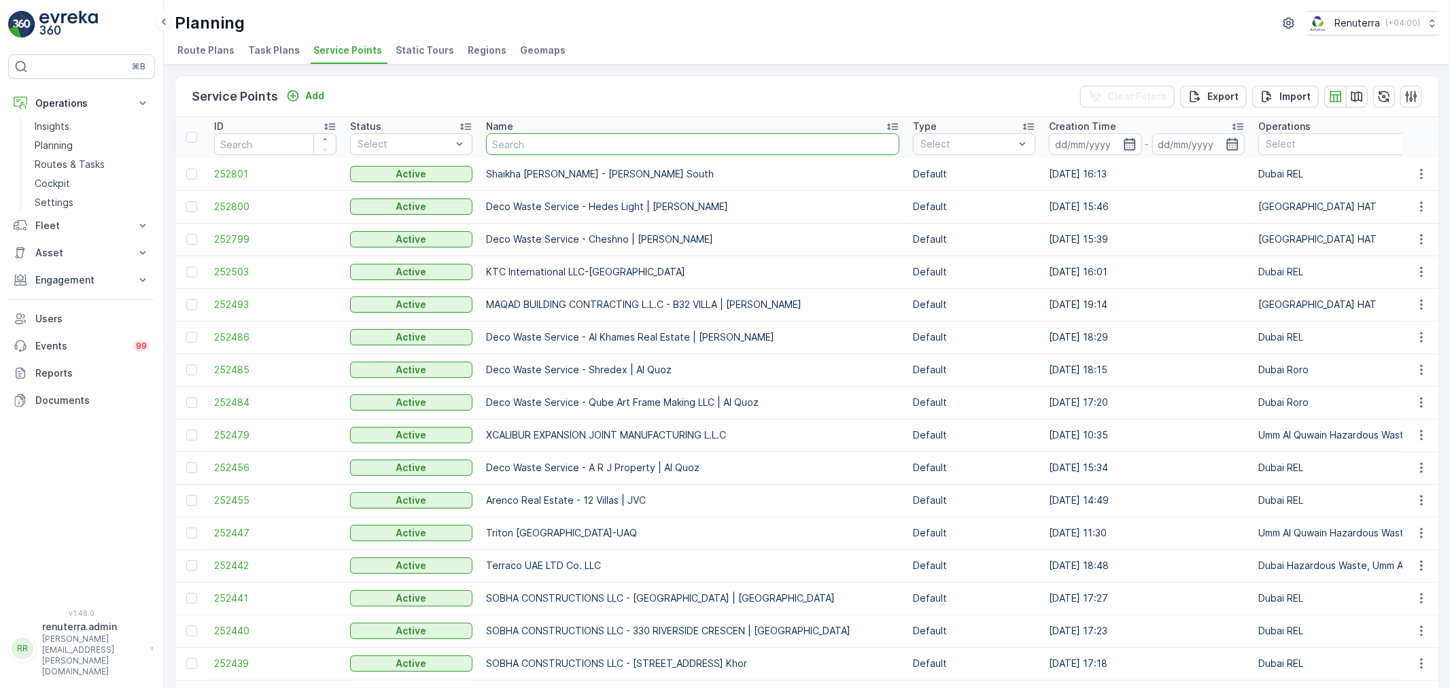
click at [589, 152] on input "text" at bounding box center [692, 144] width 413 height 22
type input "Ahaila"
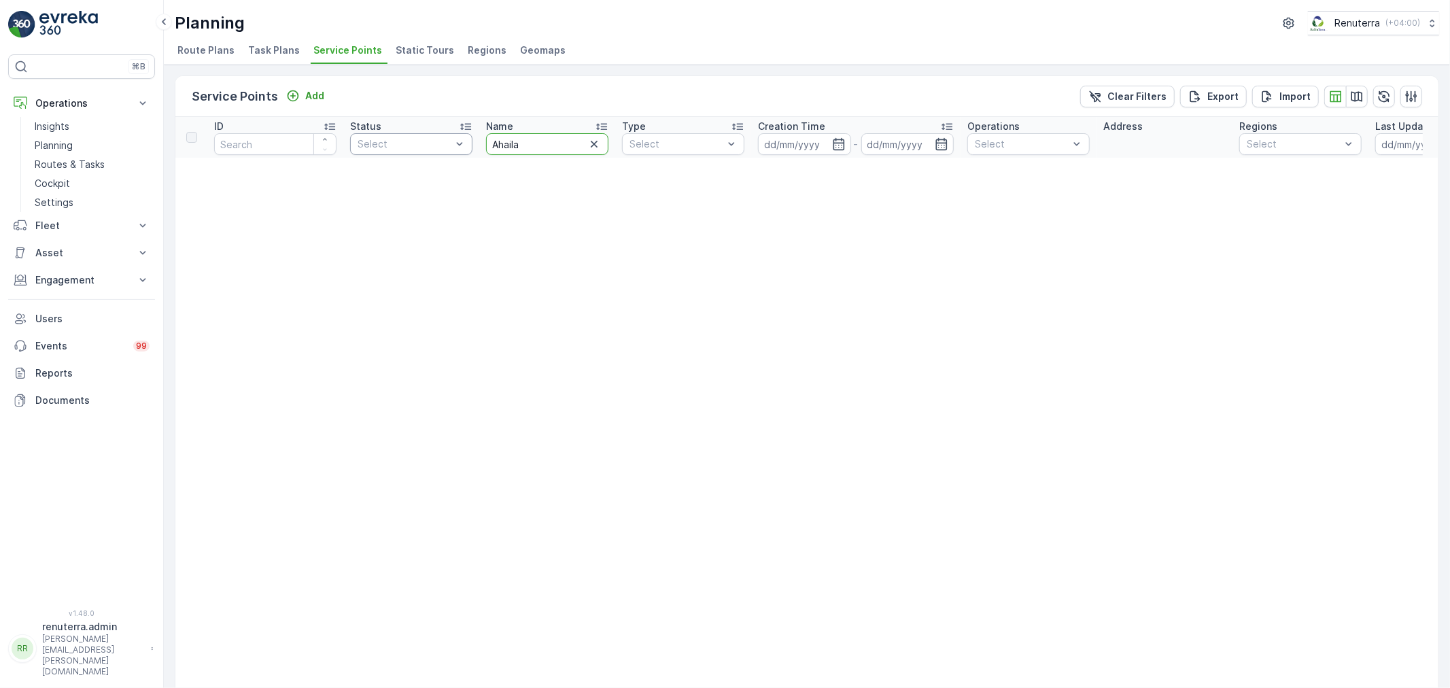
drag, startPoint x: 529, startPoint y: 139, endPoint x: 470, endPoint y: 139, distance: 59.2
type input "Al Ahali"
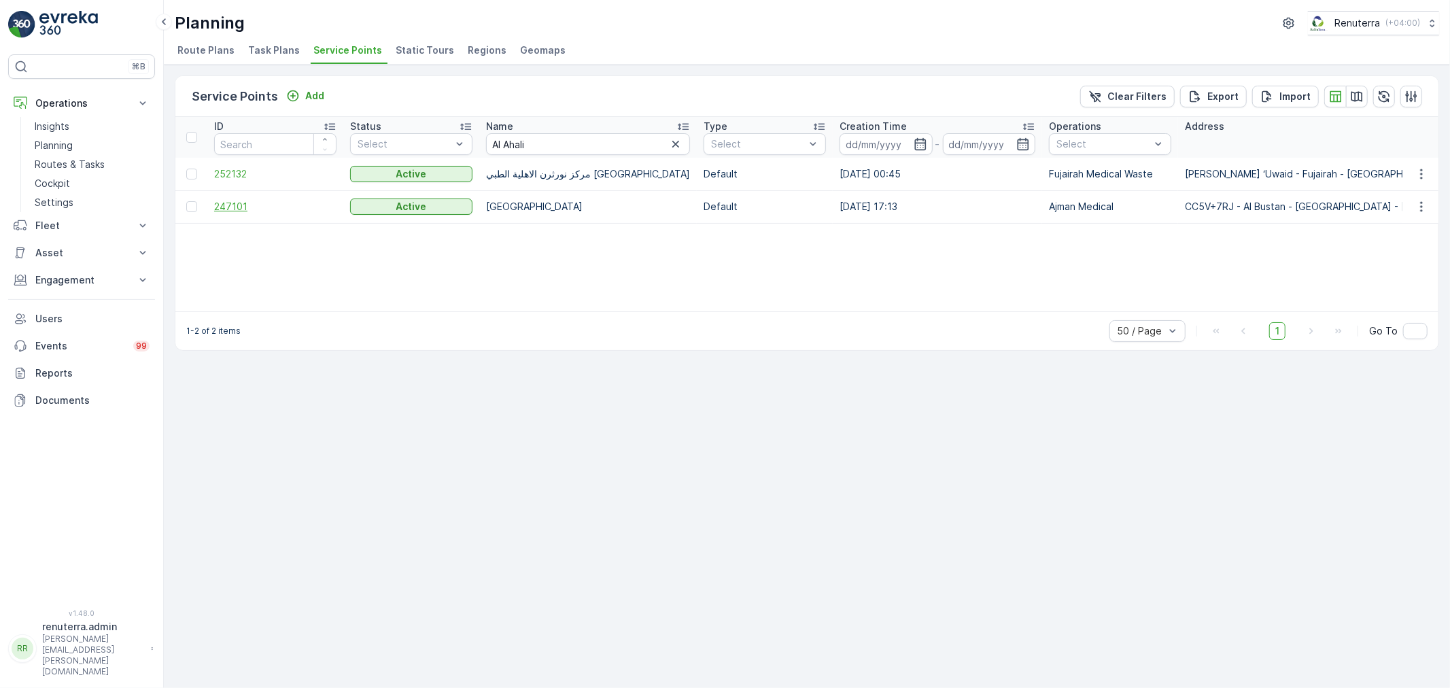
click at [226, 209] on span "247101" at bounding box center [275, 207] width 122 height 14
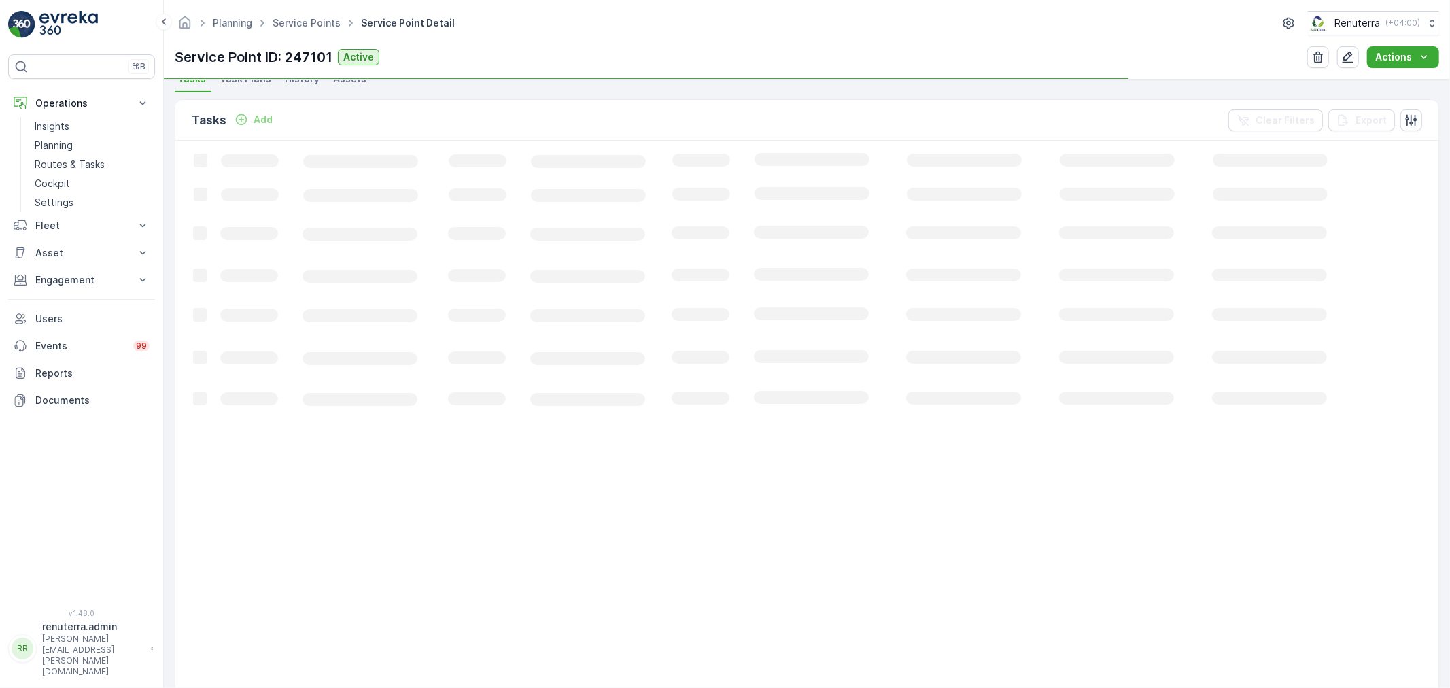
scroll to position [377, 0]
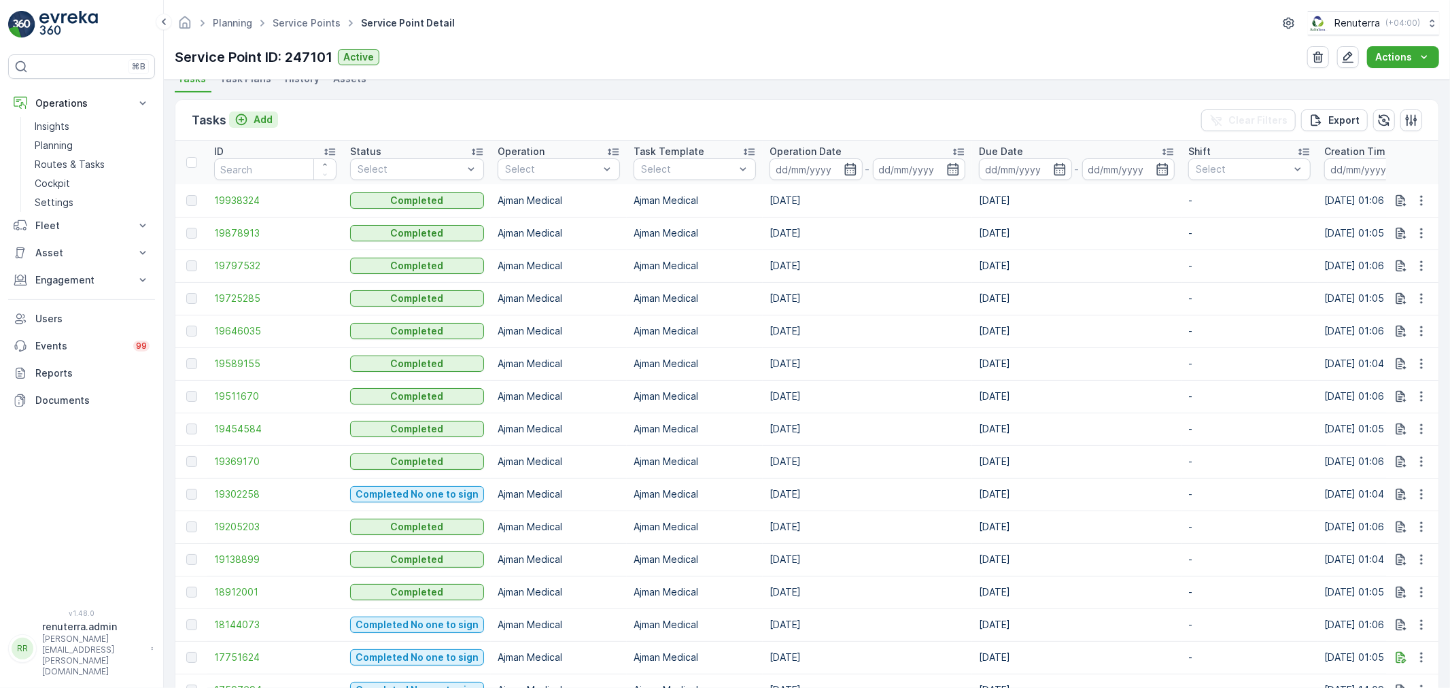
click at [245, 121] on icon "Add" at bounding box center [242, 120] width 12 height 12
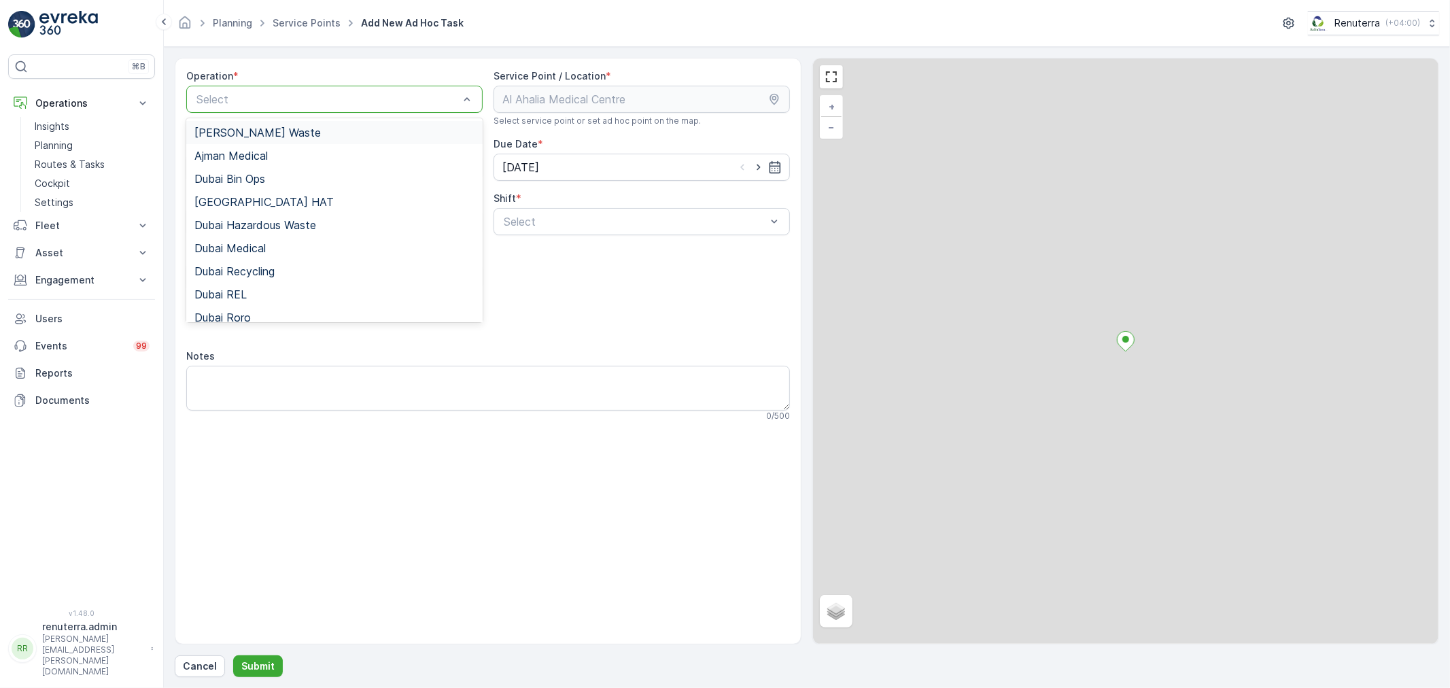
click at [253, 97] on div at bounding box center [327, 99] width 265 height 12
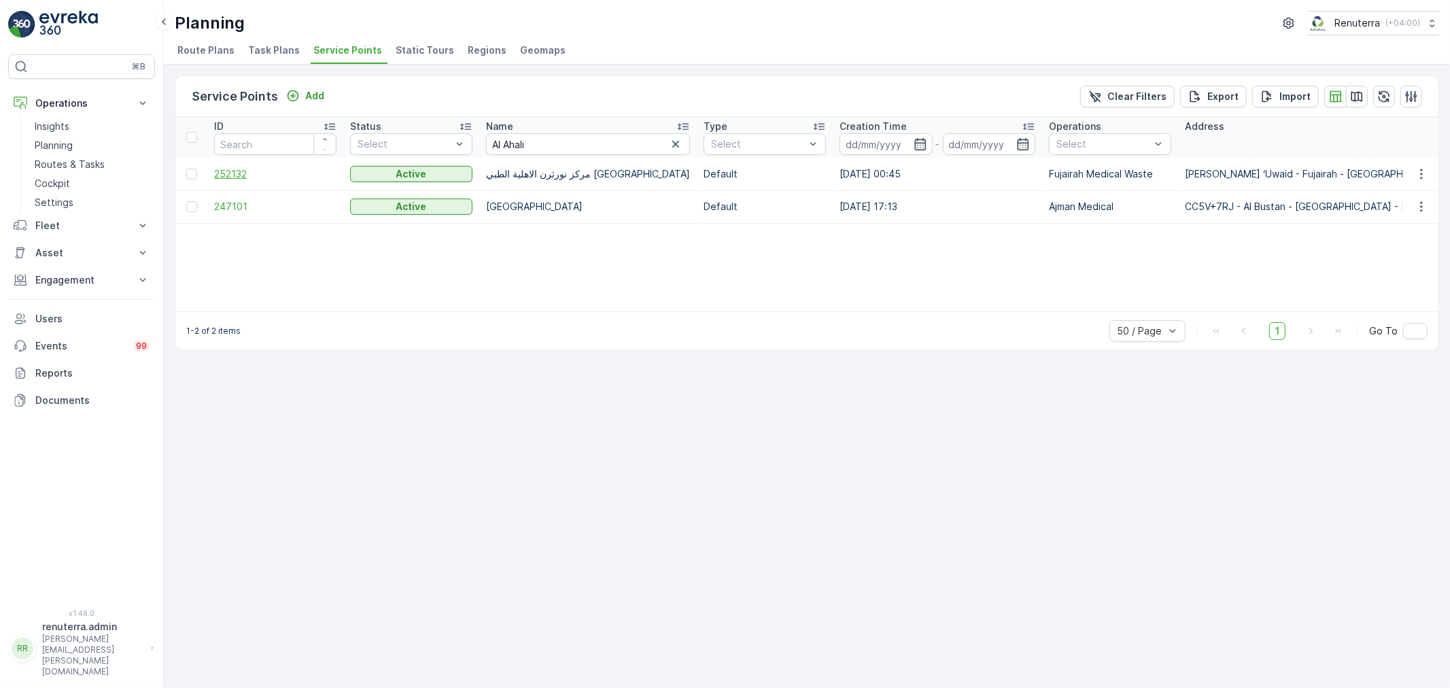
click at [260, 179] on span "252132" at bounding box center [275, 174] width 122 height 14
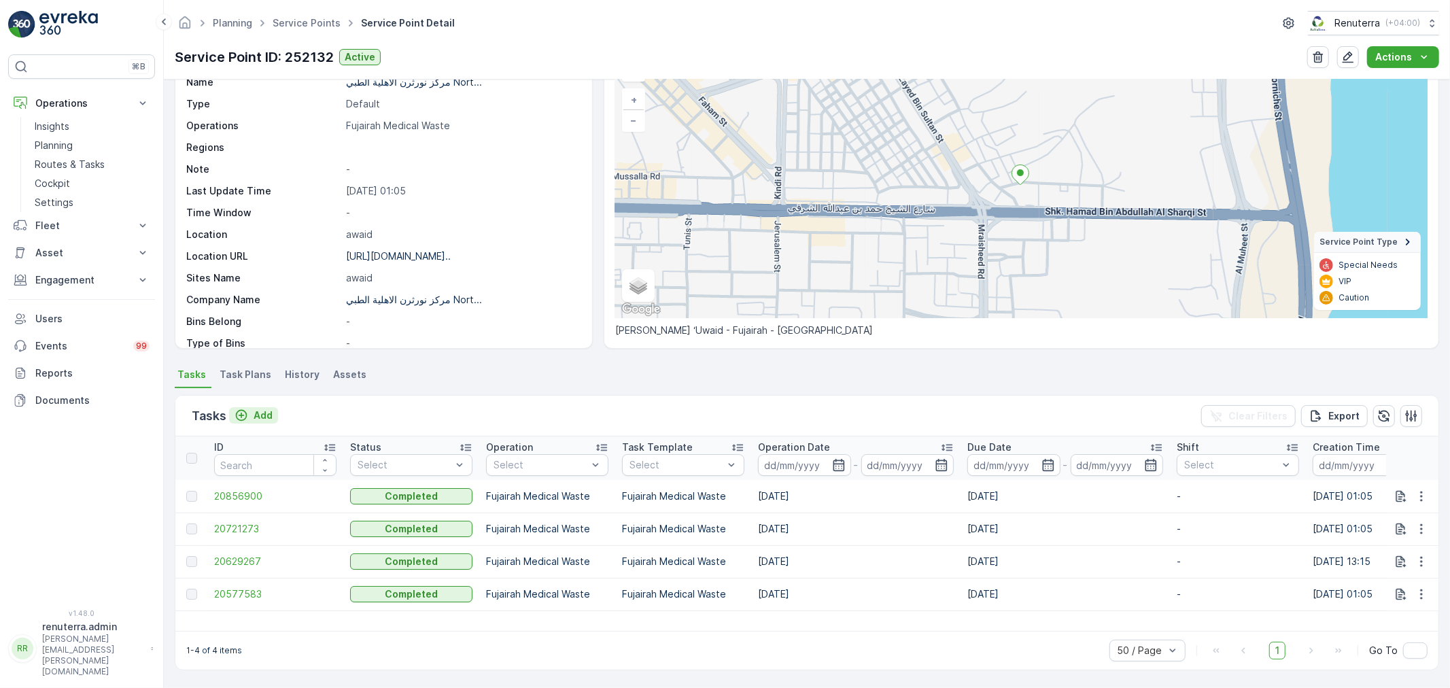
scroll to position [82, 0]
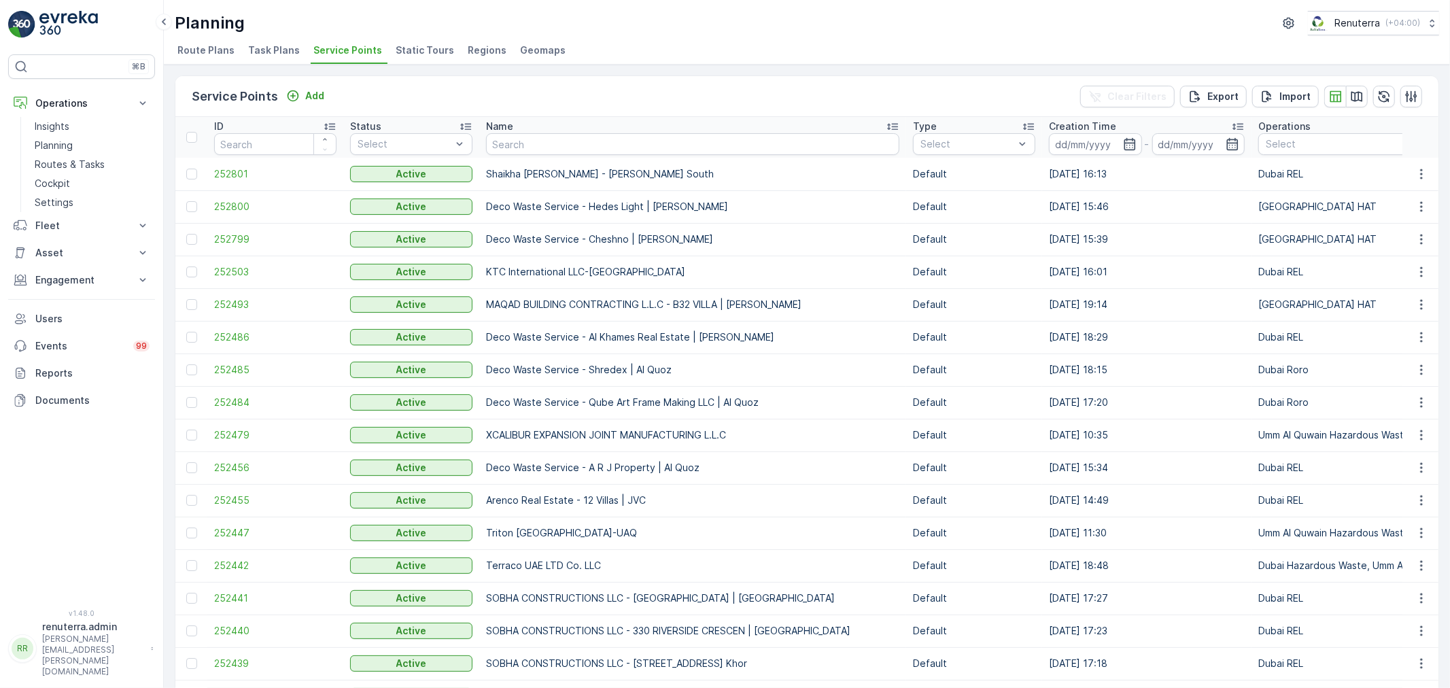
click at [534, 154] on th "Name" at bounding box center [692, 137] width 427 height 41
click at [531, 151] on input "text" at bounding box center [692, 144] width 413 height 22
type input "Nomac"
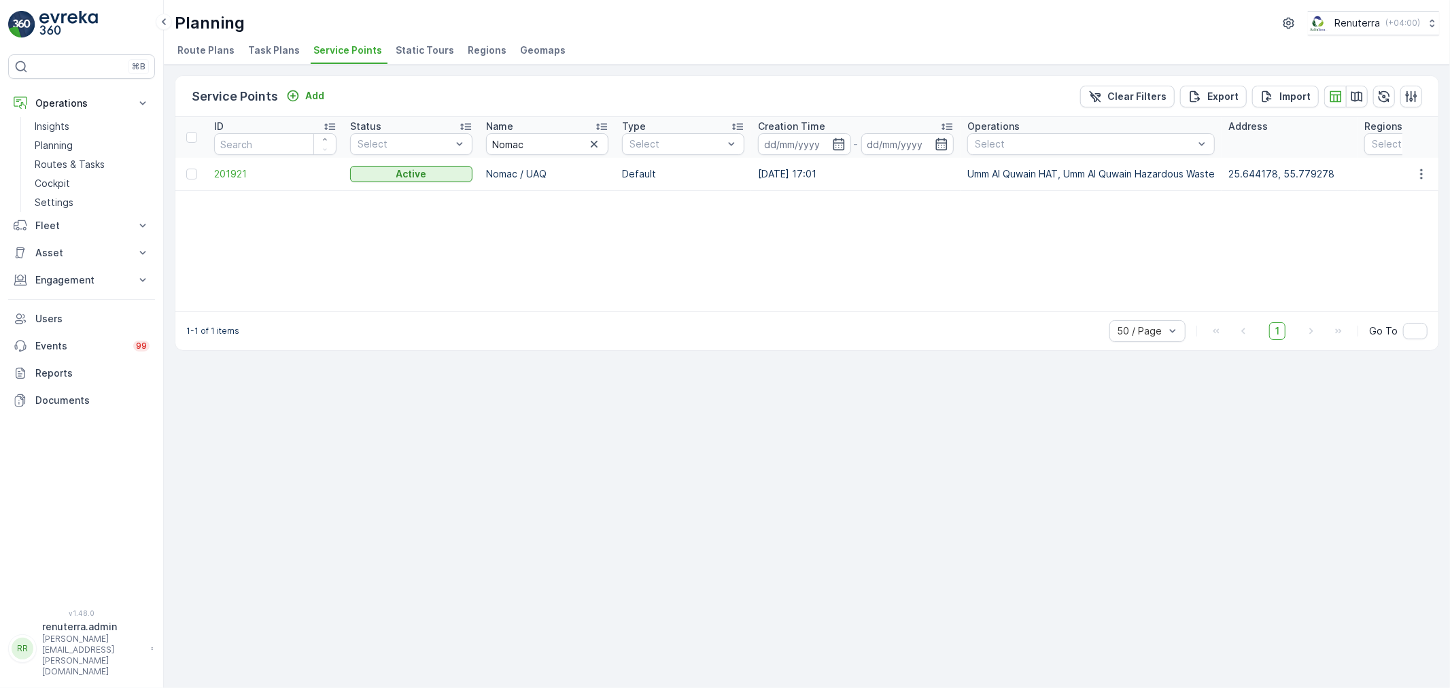
click at [239, 184] on td "201921" at bounding box center [275, 174] width 136 height 33
click at [240, 177] on span "201921" at bounding box center [275, 174] width 122 height 14
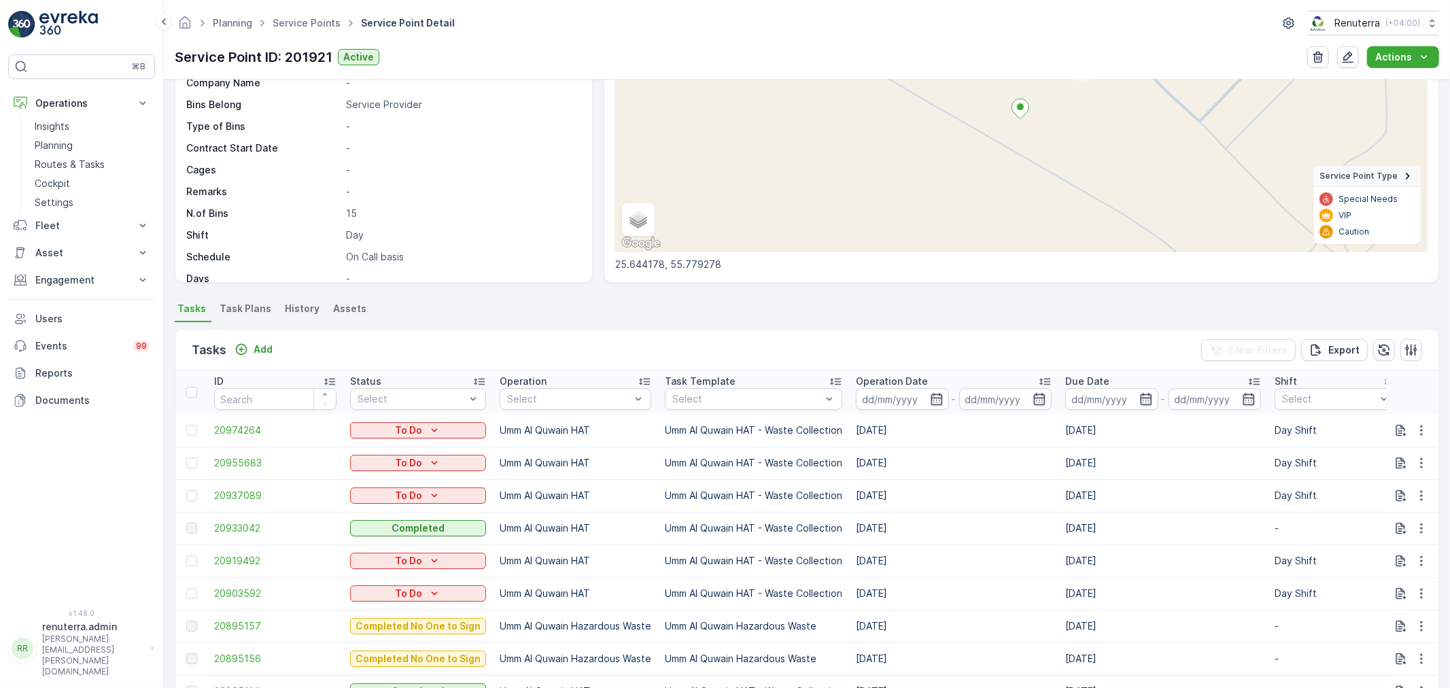
scroll to position [151, 0]
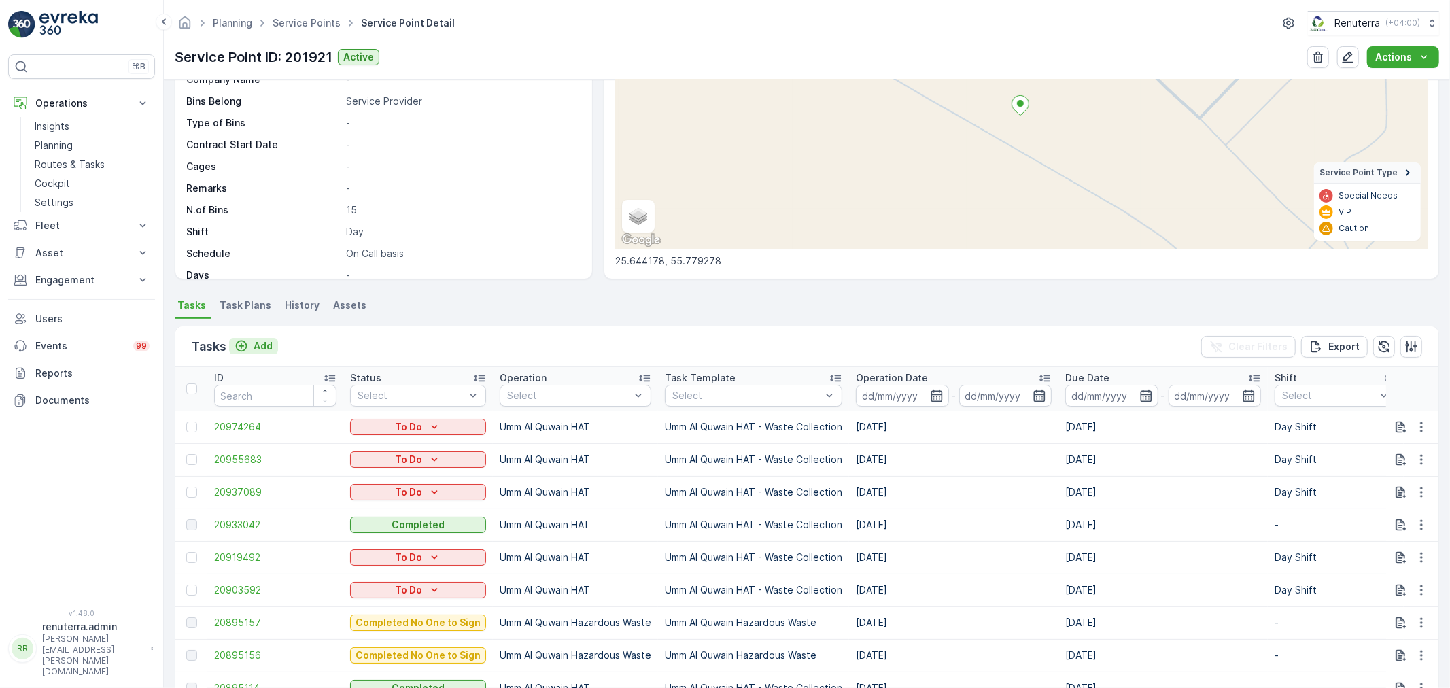
click at [269, 352] on button "Add" at bounding box center [253, 346] width 49 height 16
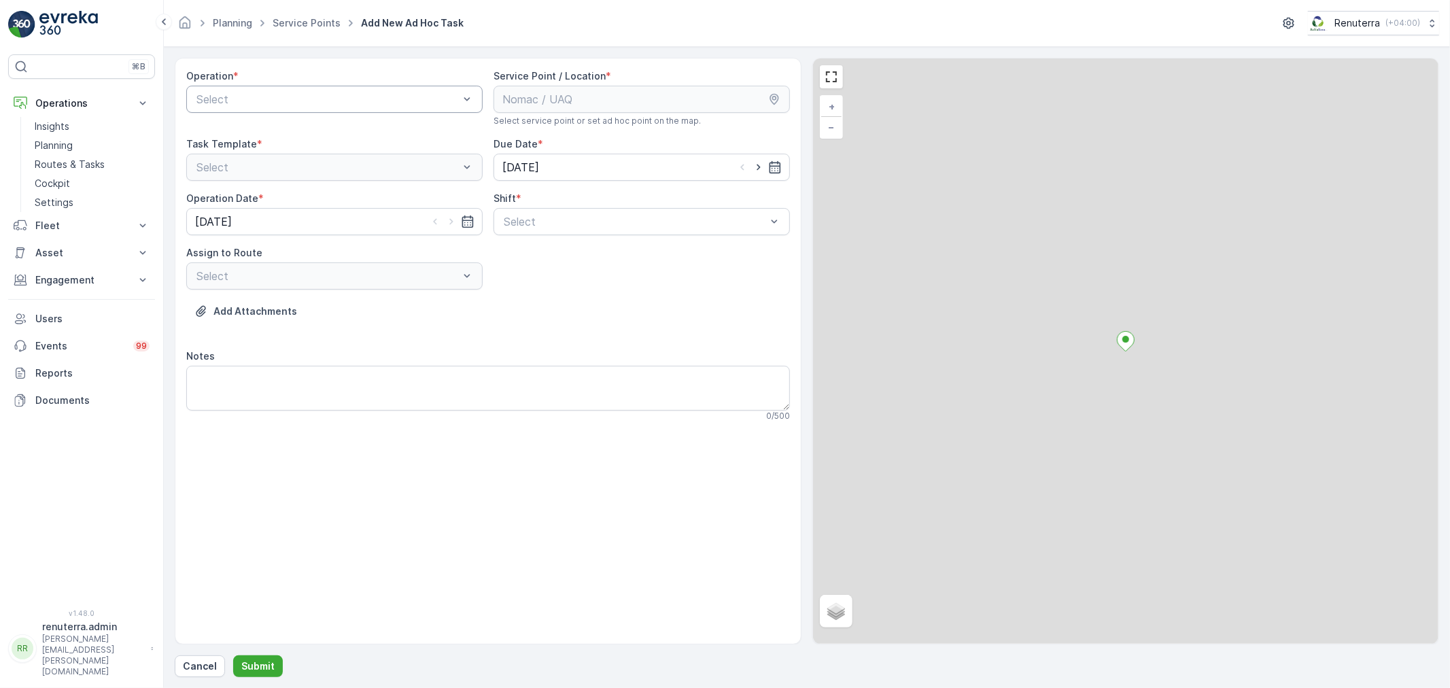
click at [258, 111] on div "Select" at bounding box center [334, 99] width 296 height 27
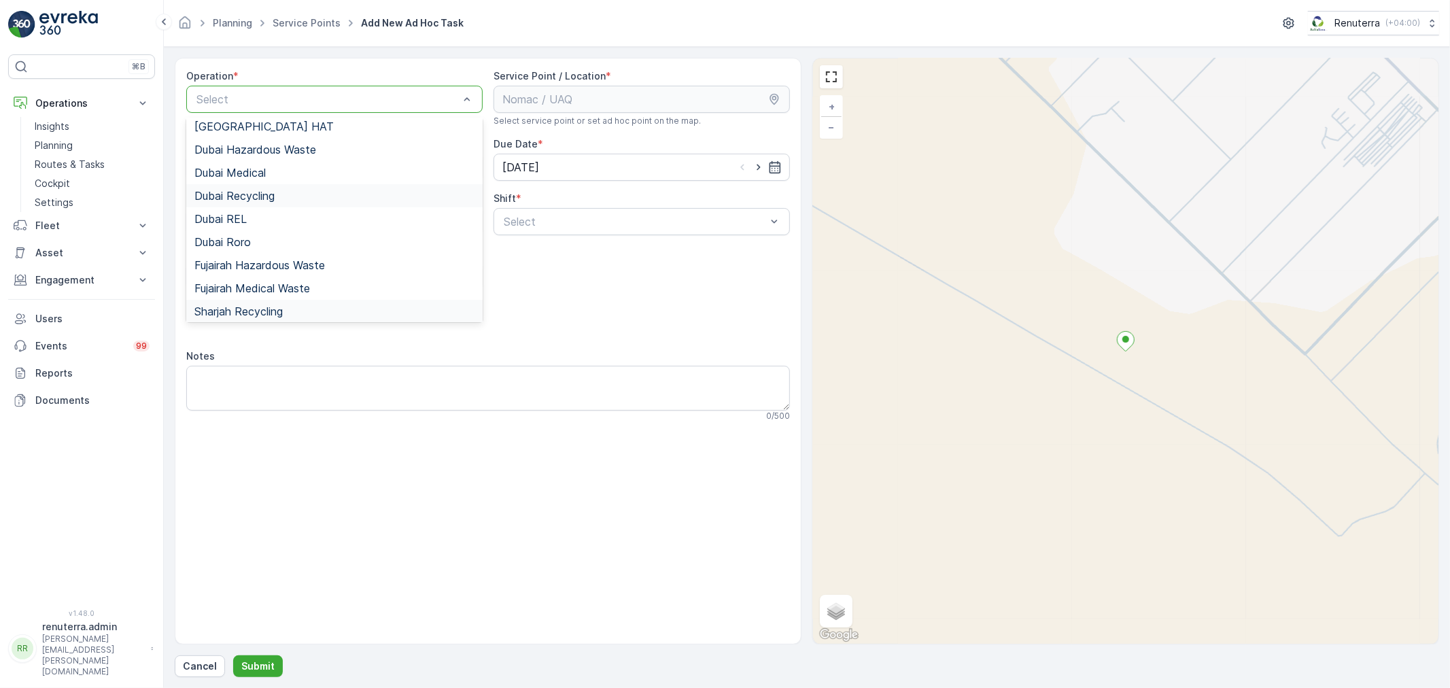
scroll to position [148, 0]
click at [286, 277] on div "Umm Al Quwain Hazardous Waste" at bounding box center [334, 285] width 296 height 23
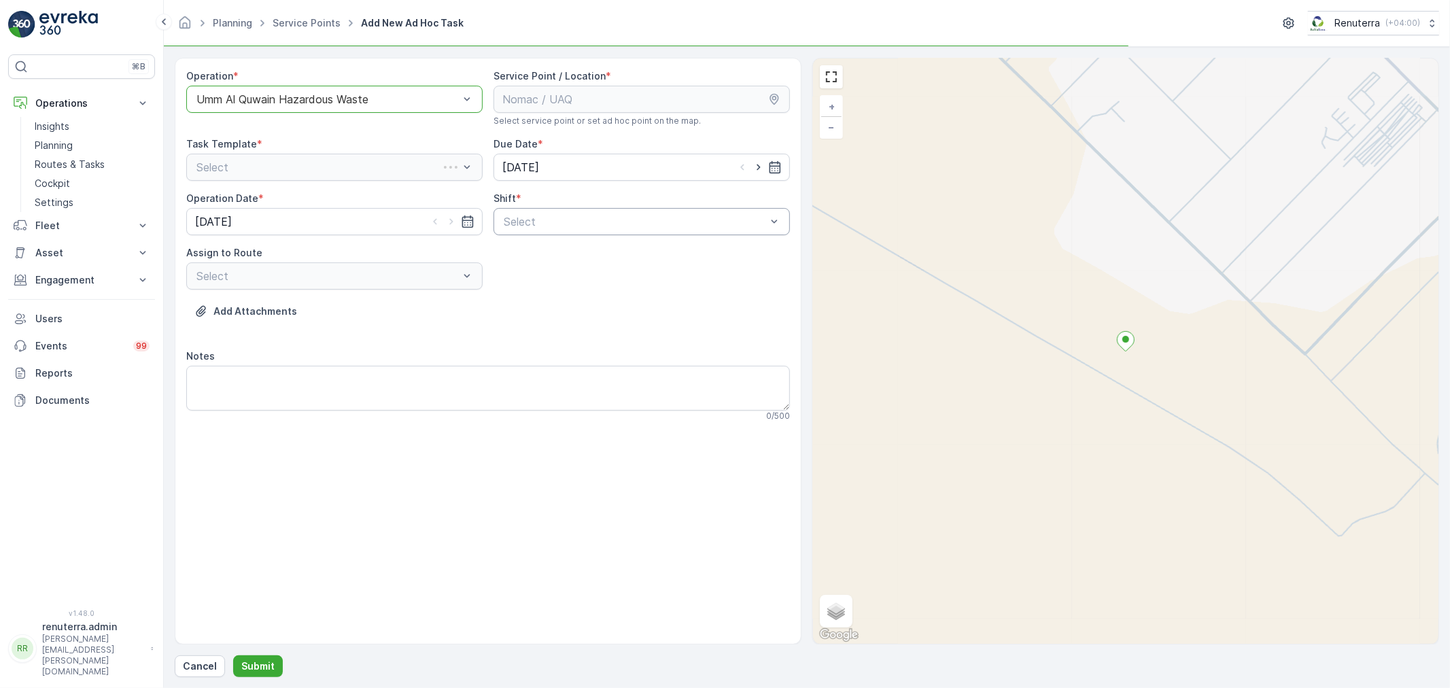
click at [524, 219] on div at bounding box center [634, 222] width 265 height 12
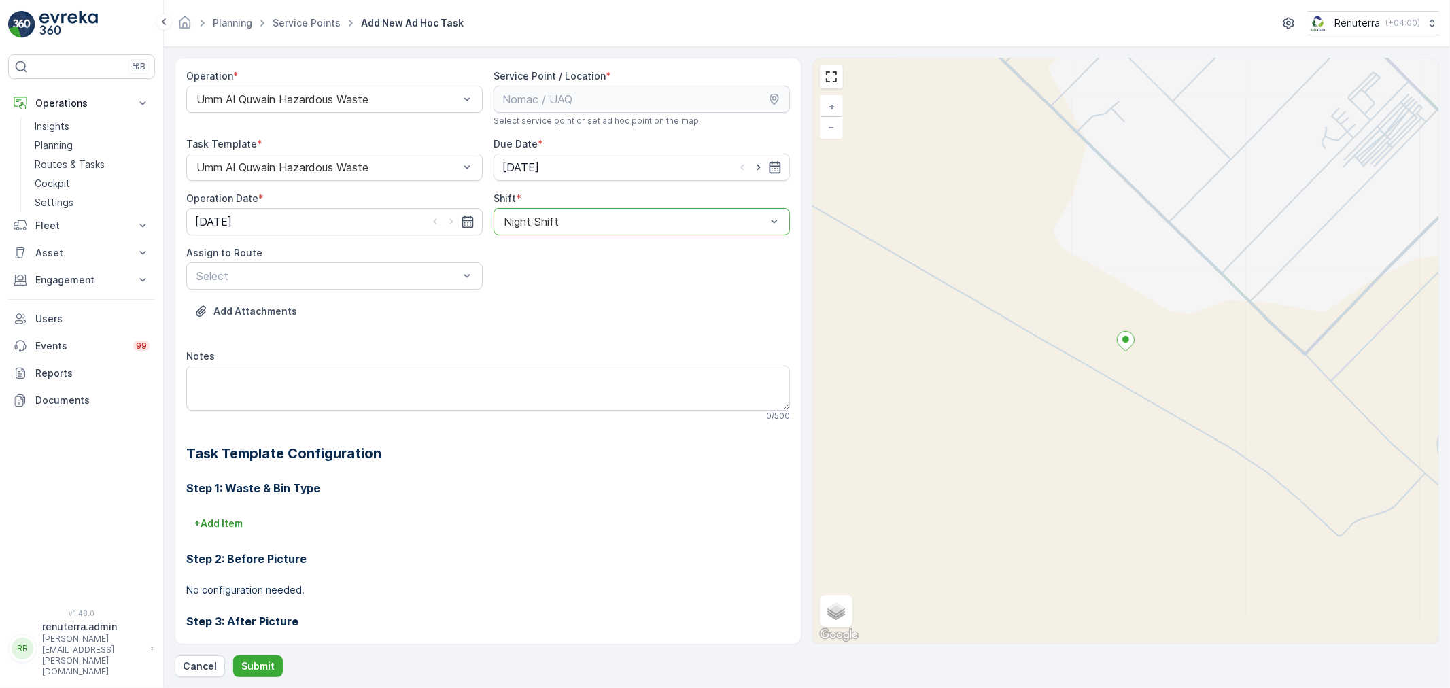
click at [522, 229] on div "Night Shift" at bounding box center [642, 221] width 296 height 27
click at [524, 249] on span "Day Shift" at bounding box center [526, 255] width 48 height 12
click at [383, 284] on div "Select" at bounding box center [334, 275] width 296 height 27
click at [371, 304] on div "UHAZ101 (Offline) - A92059 UAQ" at bounding box center [334, 309] width 280 height 12
click at [354, 263] on div "UHAZ101 (Offline) - A92059 UAQ" at bounding box center [334, 275] width 296 height 27
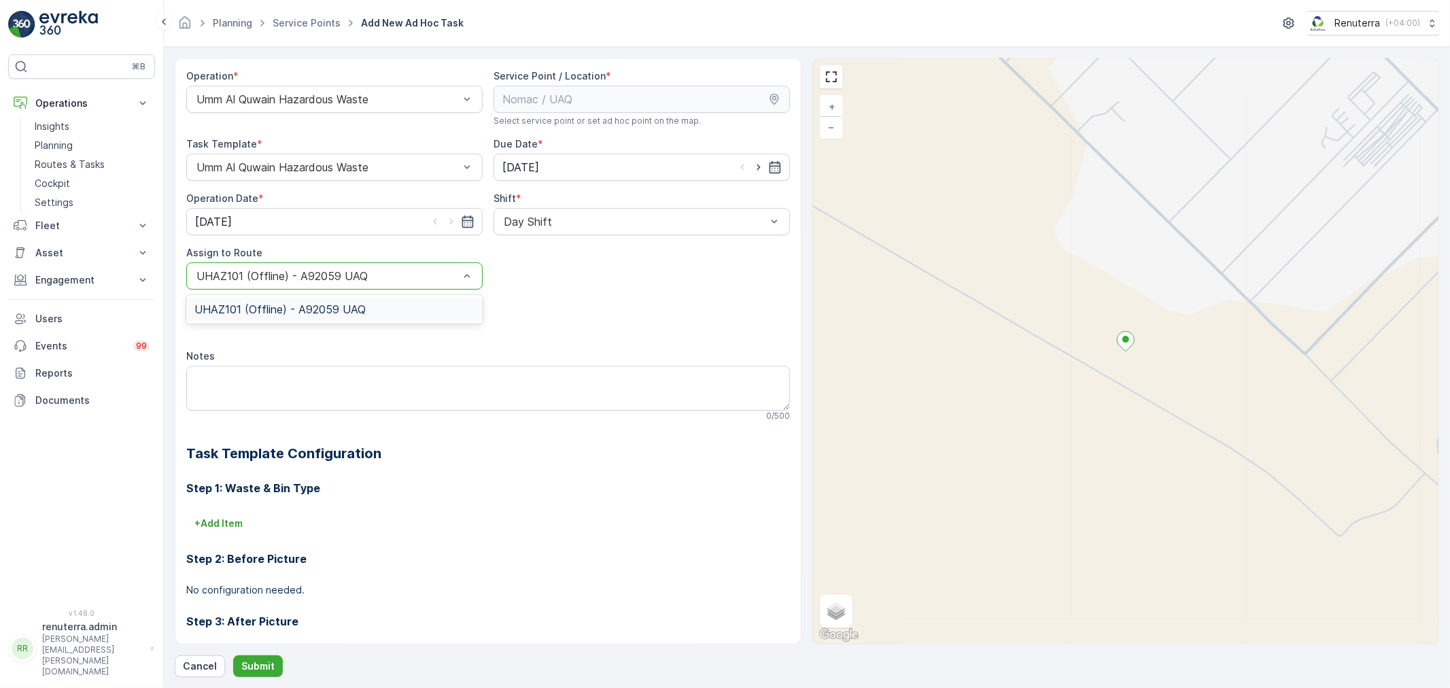
click at [354, 307] on span "UHAZ101 (Offline) - A92059 UAQ" at bounding box center [279, 309] width 171 height 12
click at [372, 286] on div "UHAZ101 (Offline) - A92059 UAQ" at bounding box center [334, 275] width 296 height 27
click at [345, 314] on span "UHAZ101 (Offline) - A92059 UAQ" at bounding box center [279, 309] width 171 height 12
click at [242, 665] on p "Submit" at bounding box center [257, 667] width 33 height 14
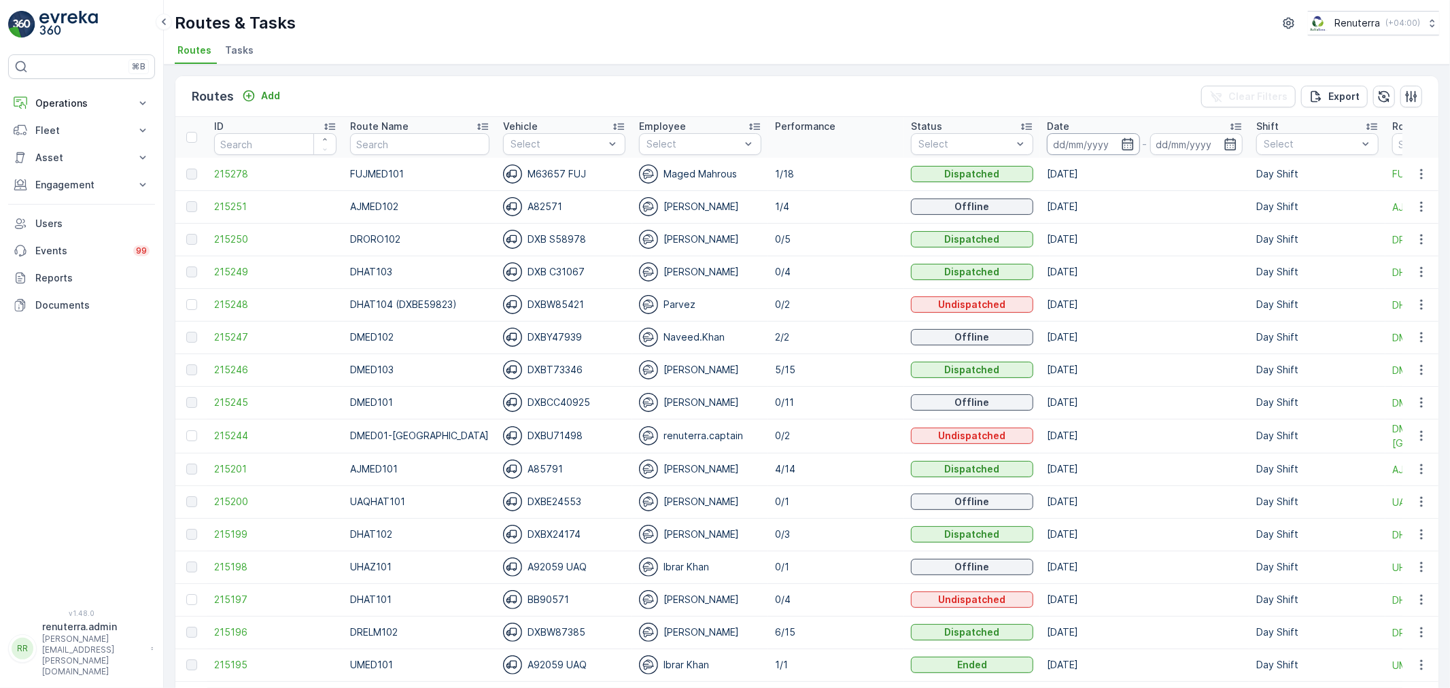
click at [1093, 152] on input at bounding box center [1093, 144] width 93 height 22
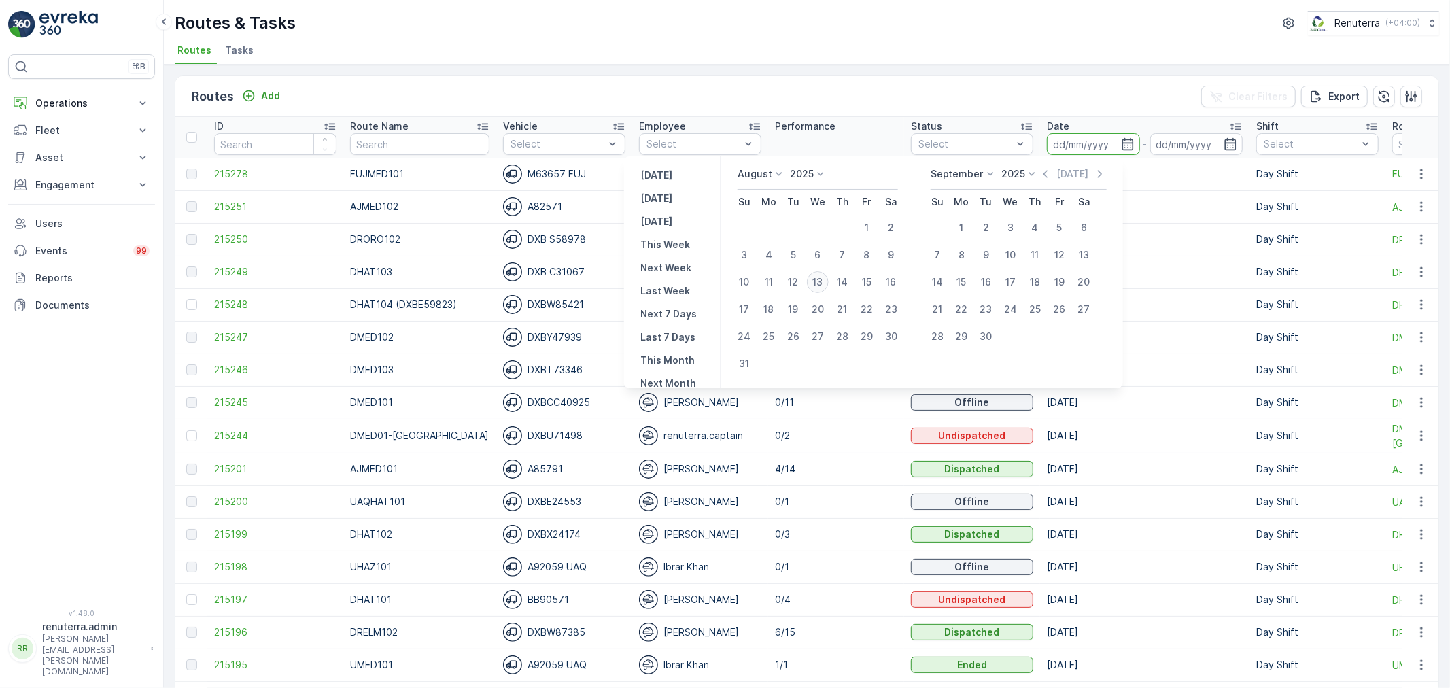
click at [829, 280] on div "13" at bounding box center [818, 282] width 22 height 22
type input "[DATE]"
click at [829, 280] on div "13" at bounding box center [818, 282] width 22 height 22
type input "[DATE]"
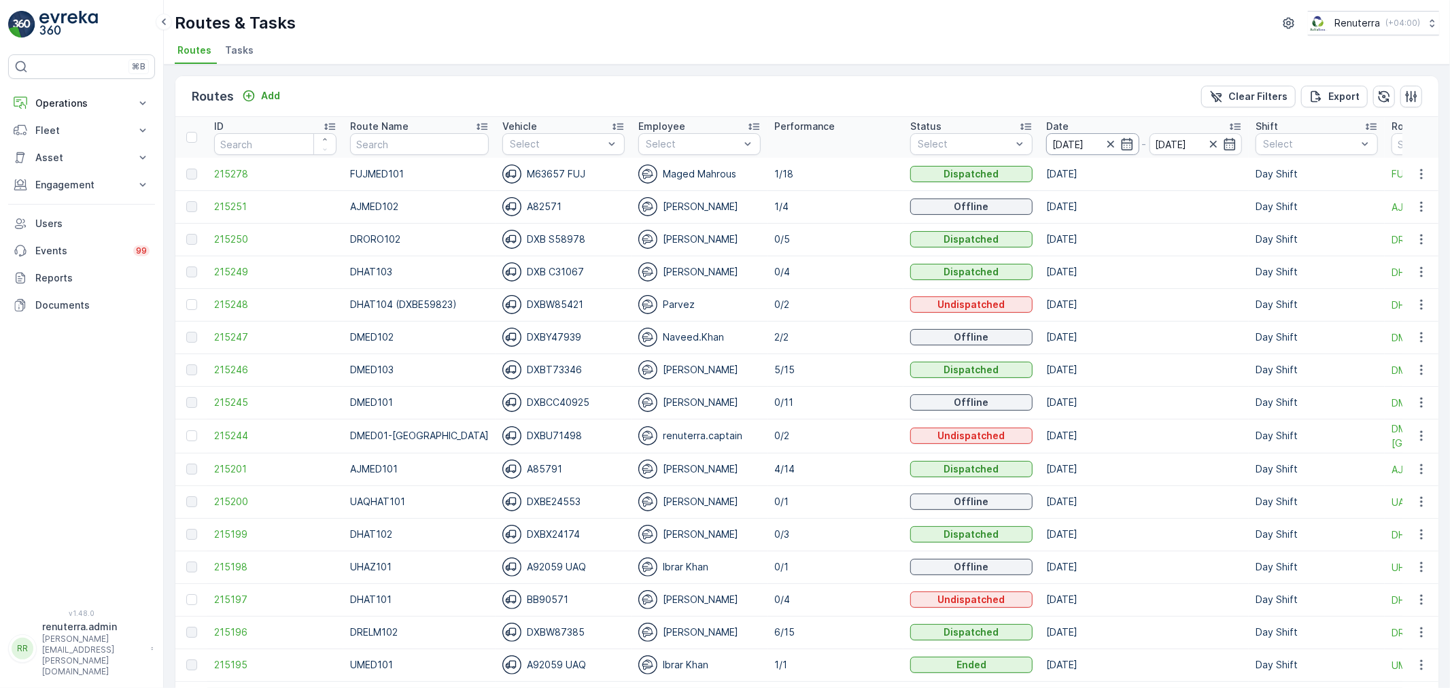
click at [1064, 145] on input "[DATE]" at bounding box center [1092, 144] width 93 height 22
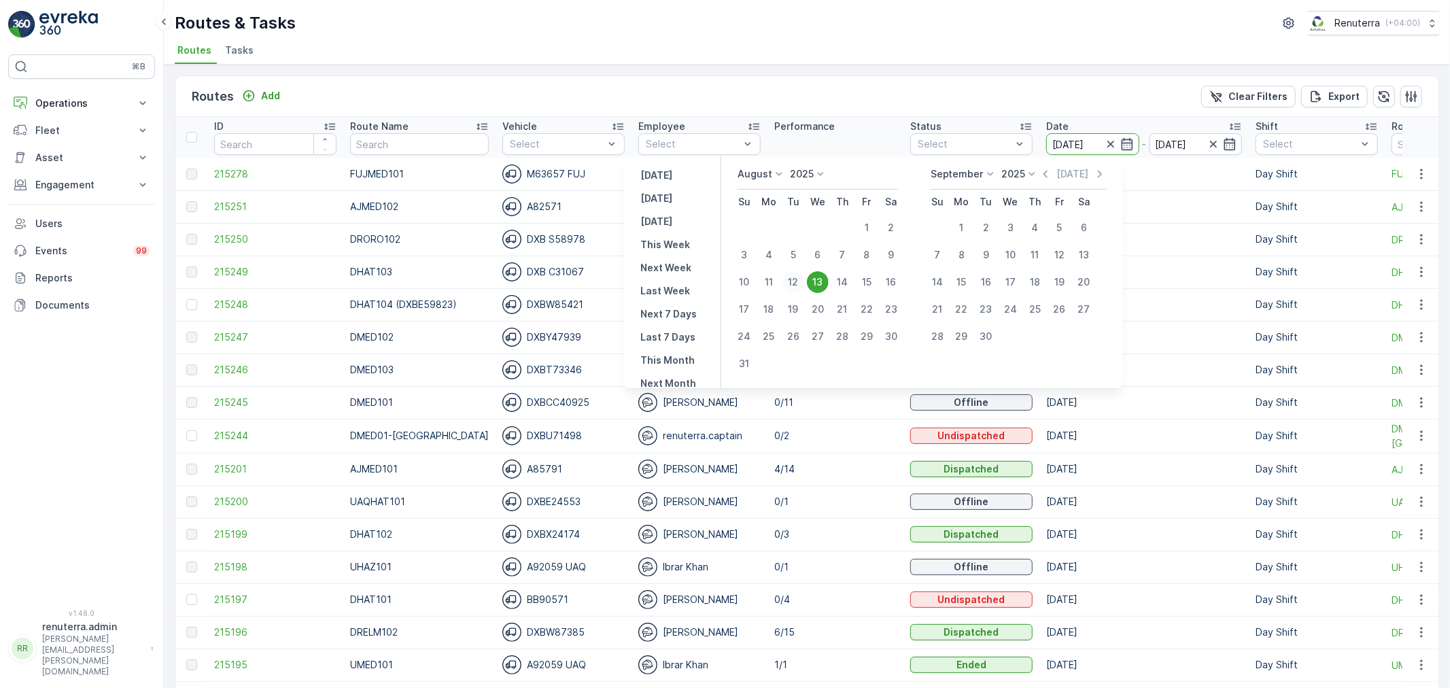
click at [794, 279] on div "12" at bounding box center [794, 282] width 22 height 22
type input "[DATE]"
click at [794, 279] on div "12" at bounding box center [794, 282] width 22 height 22
type input "[DATE]"
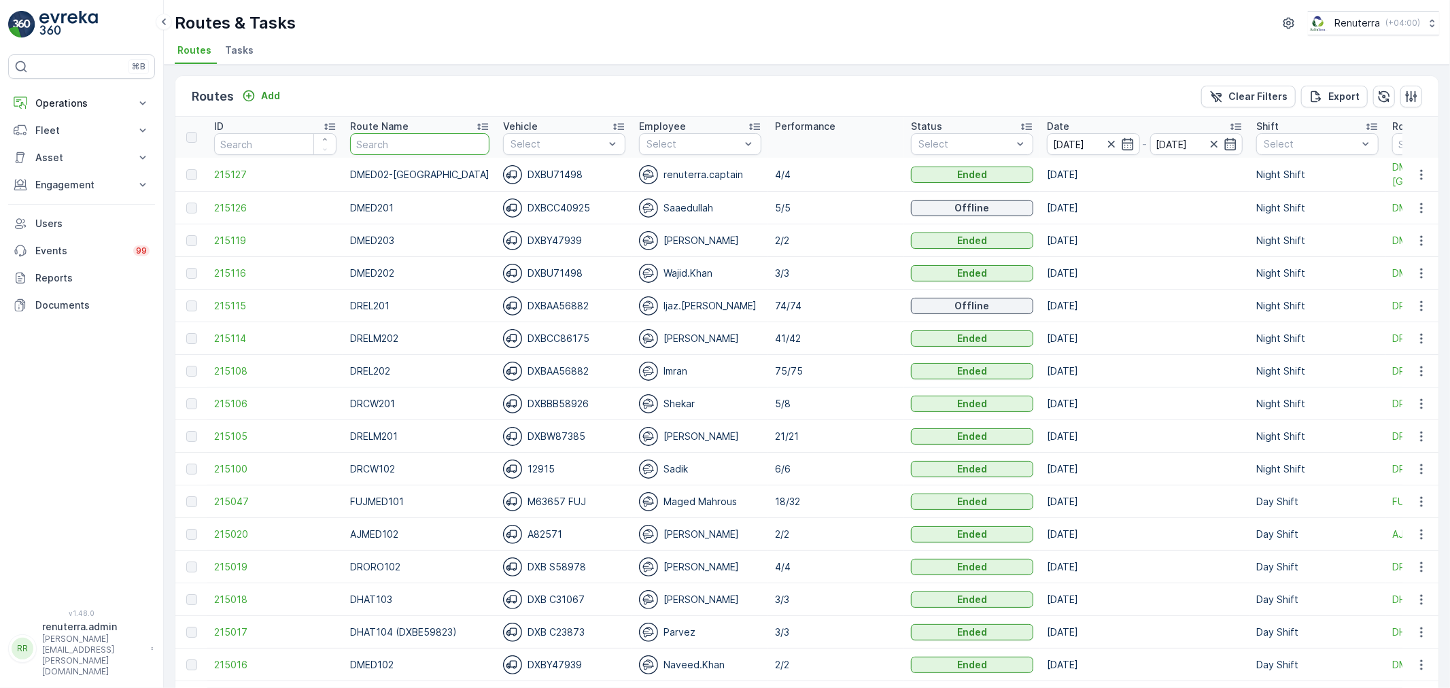
click at [409, 148] on input "text" at bounding box center [419, 144] width 139 height 22
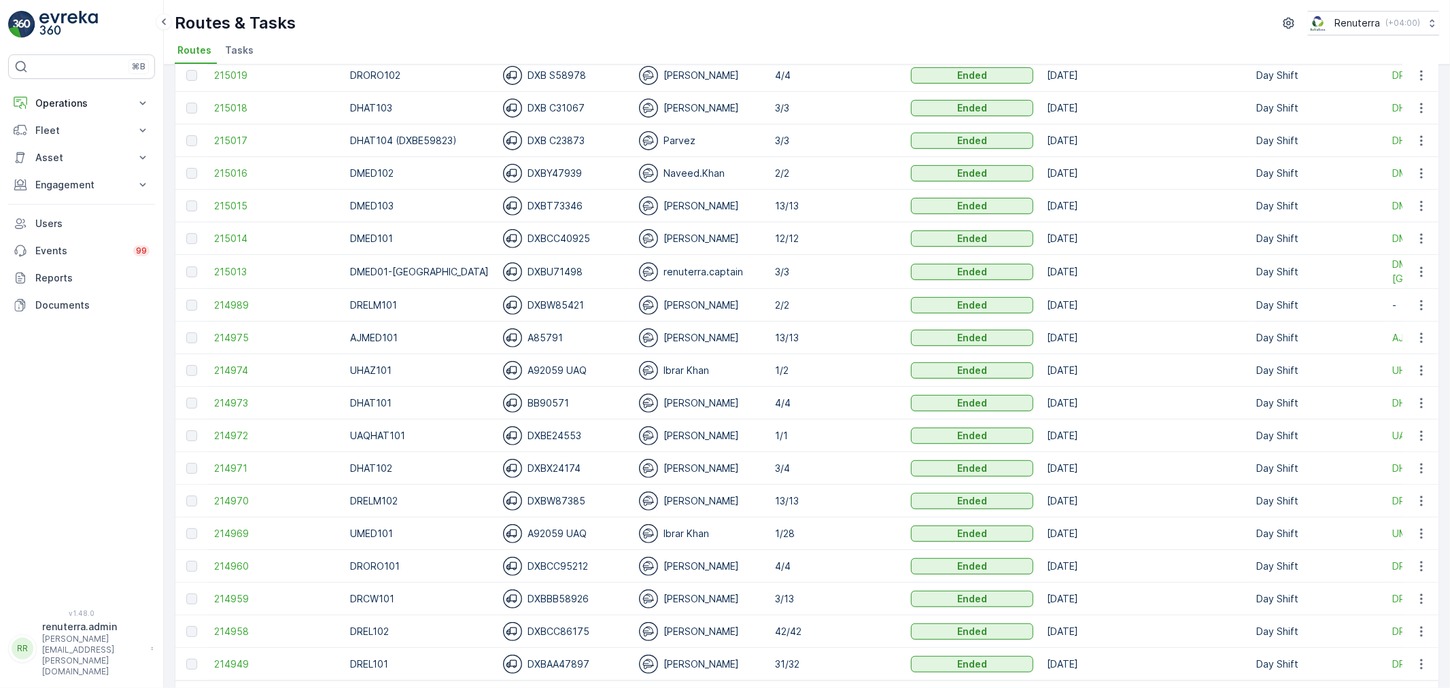
scroll to position [528, 0]
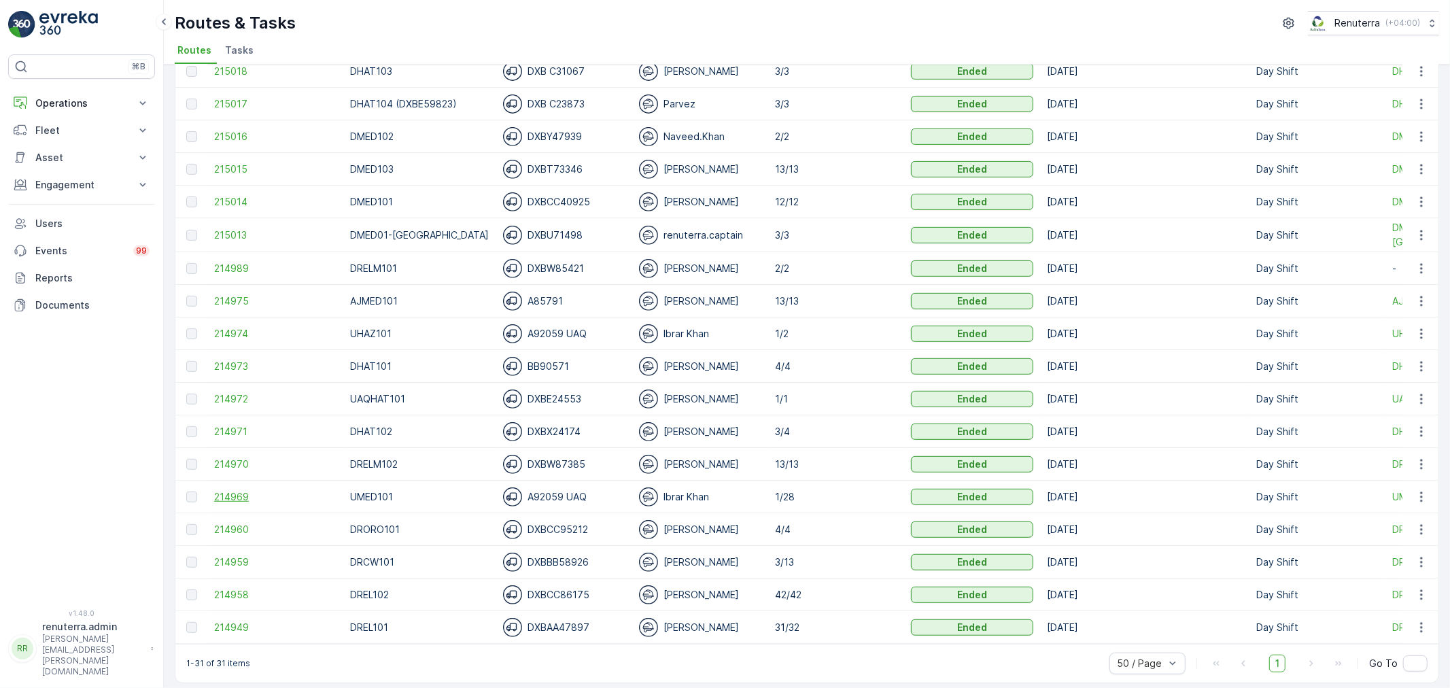
click at [236, 497] on span "214969" at bounding box center [275, 497] width 122 height 14
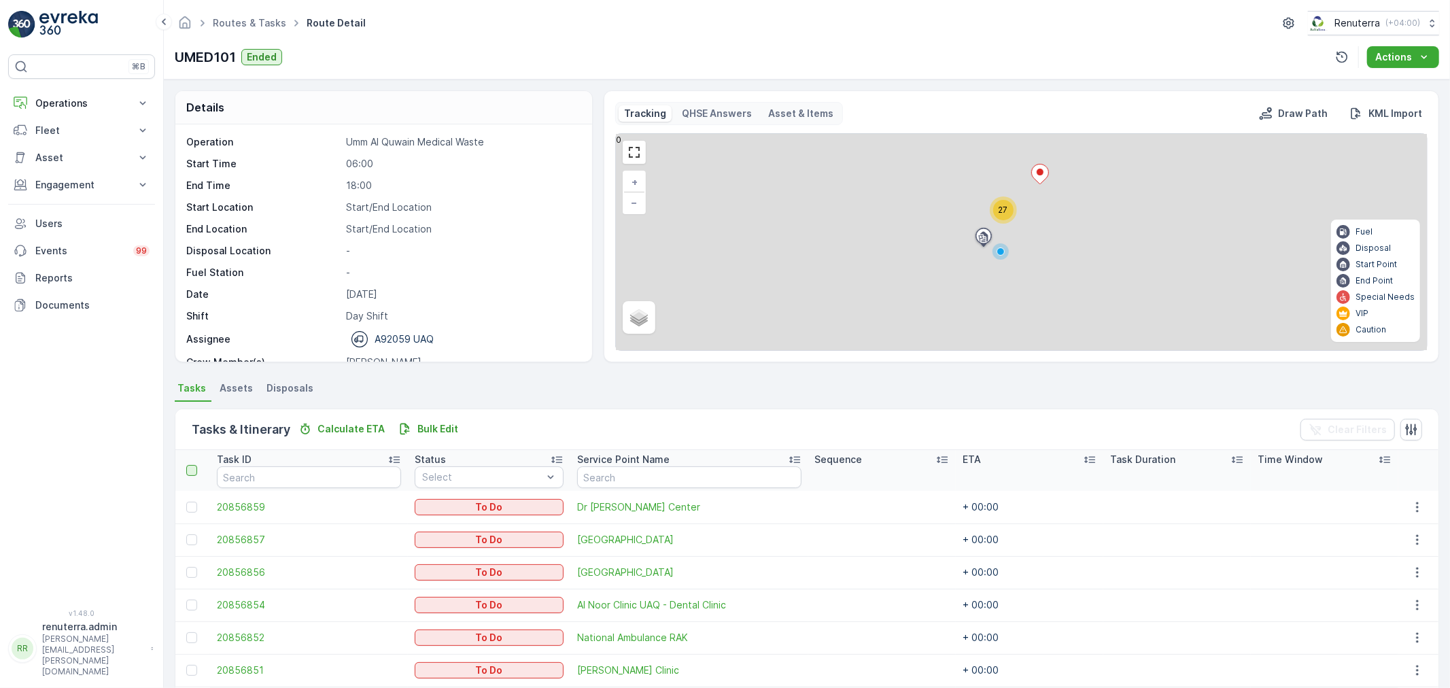
click at [195, 473] on div at bounding box center [191, 470] width 11 height 11
click at [194, 465] on input "checkbox" at bounding box center [194, 465] width 0 height 0
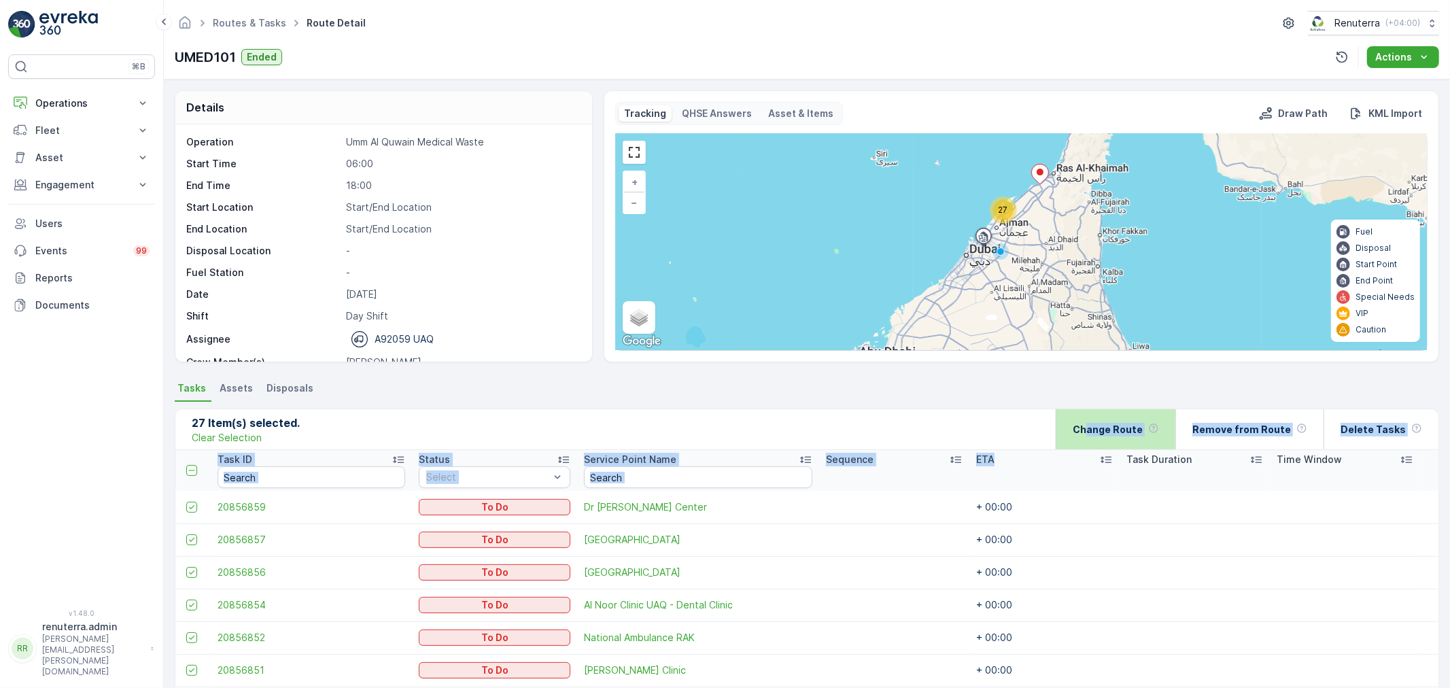
click at [1099, 444] on div "Change Route" at bounding box center [1116, 429] width 86 height 40
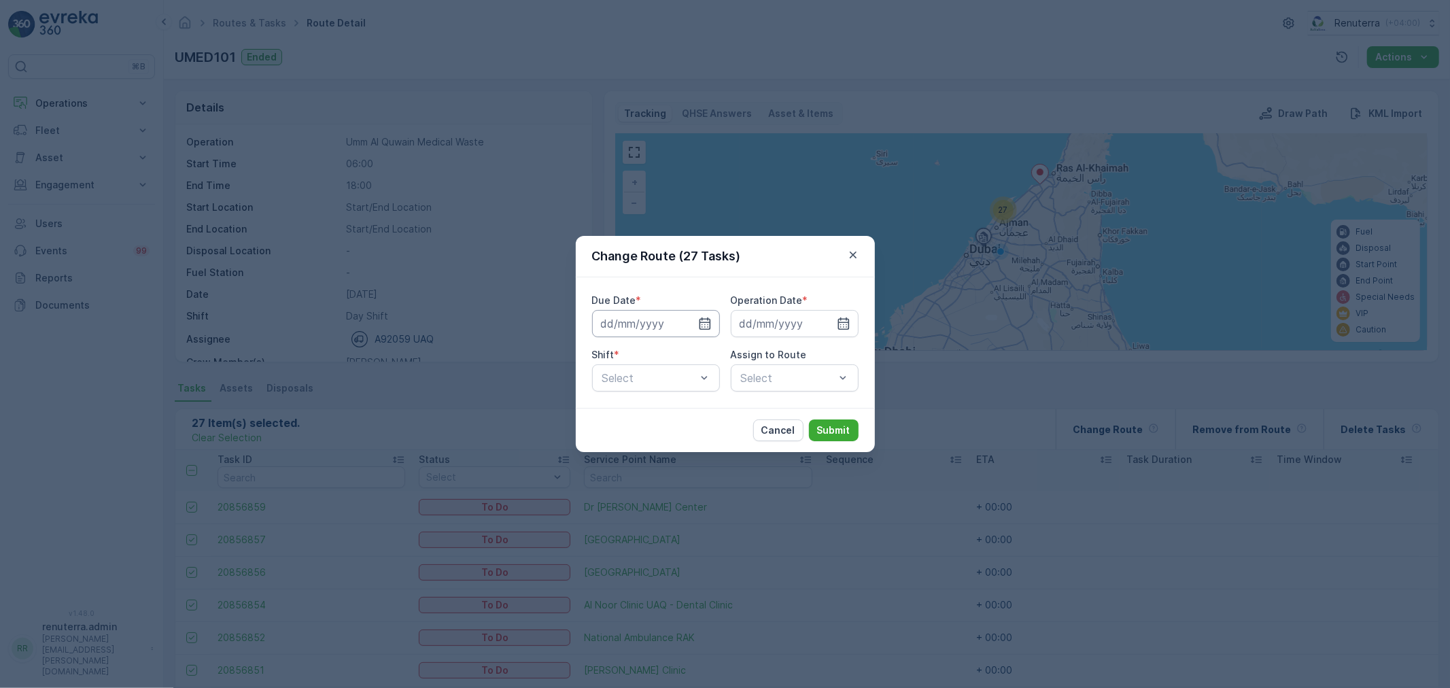
click at [702, 331] on input at bounding box center [656, 323] width 128 height 27
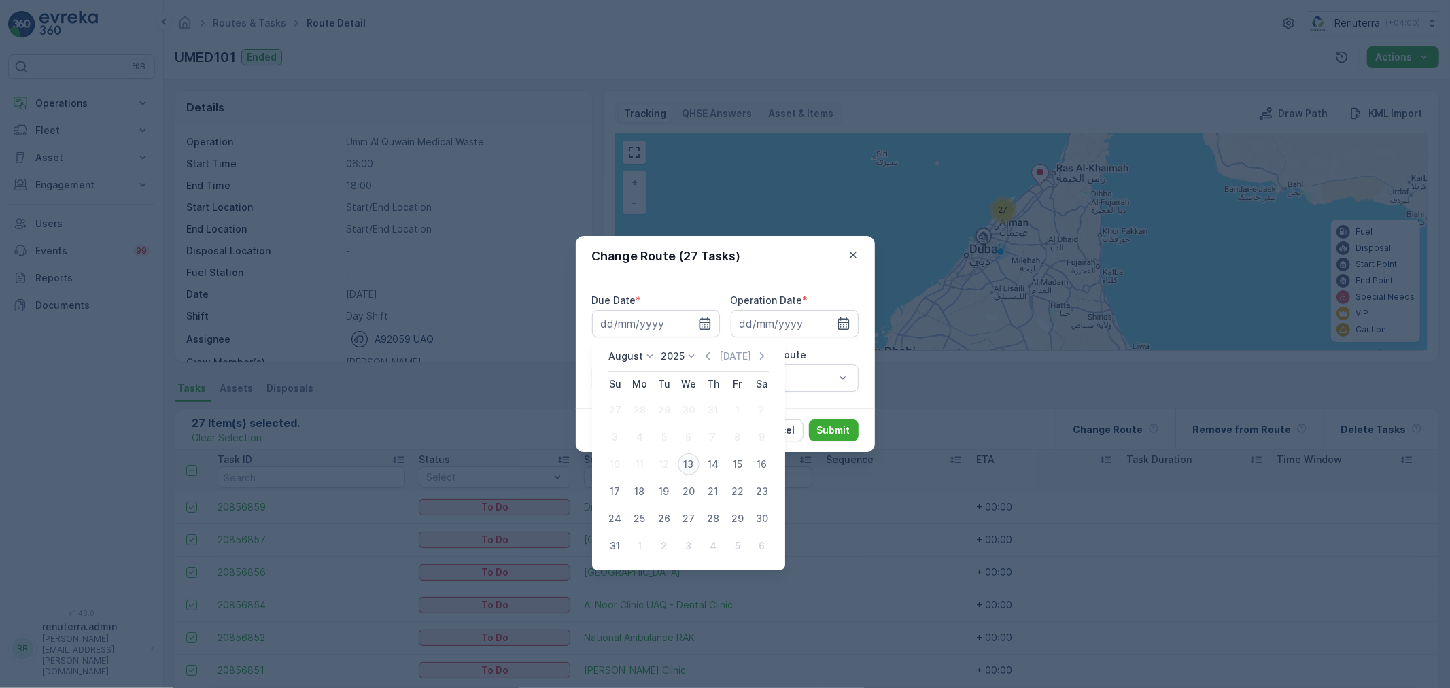
click at [698, 463] on div "13" at bounding box center [689, 465] width 22 height 22
type input "[DATE]"
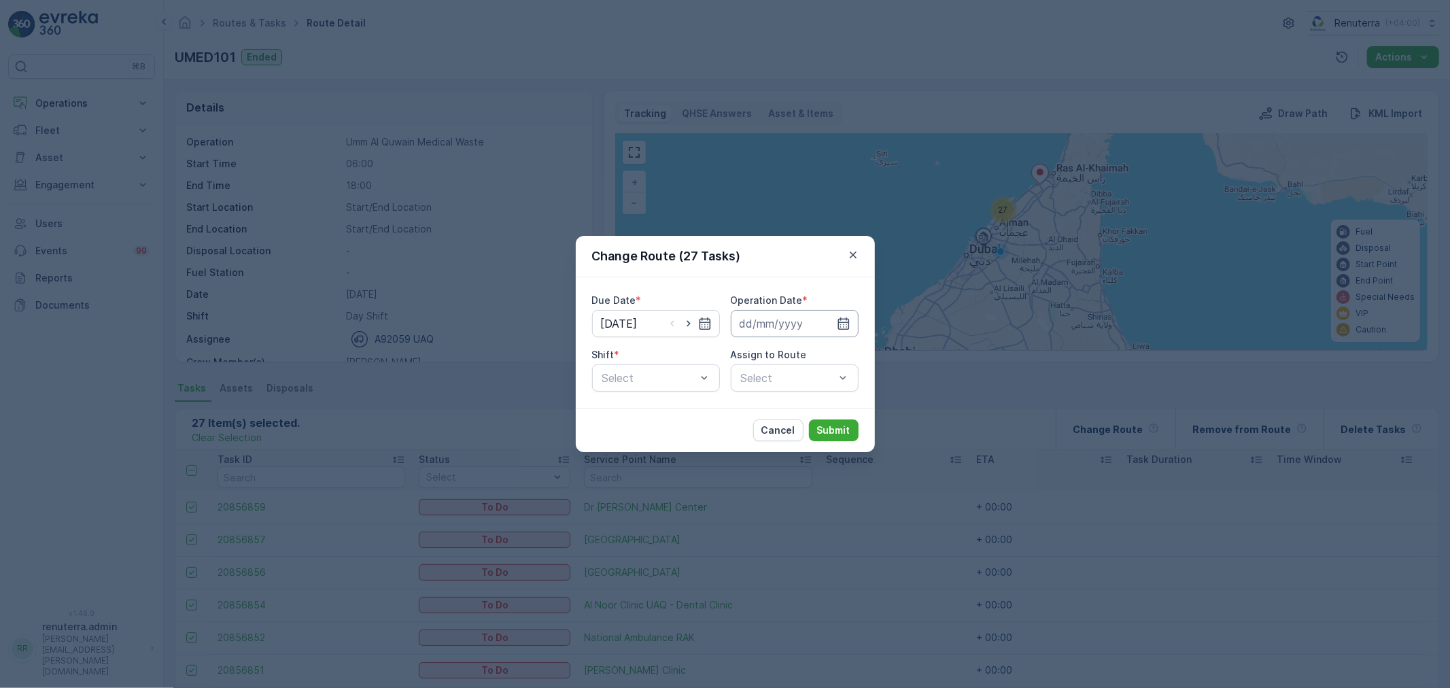
click at [796, 335] on input at bounding box center [795, 323] width 128 height 27
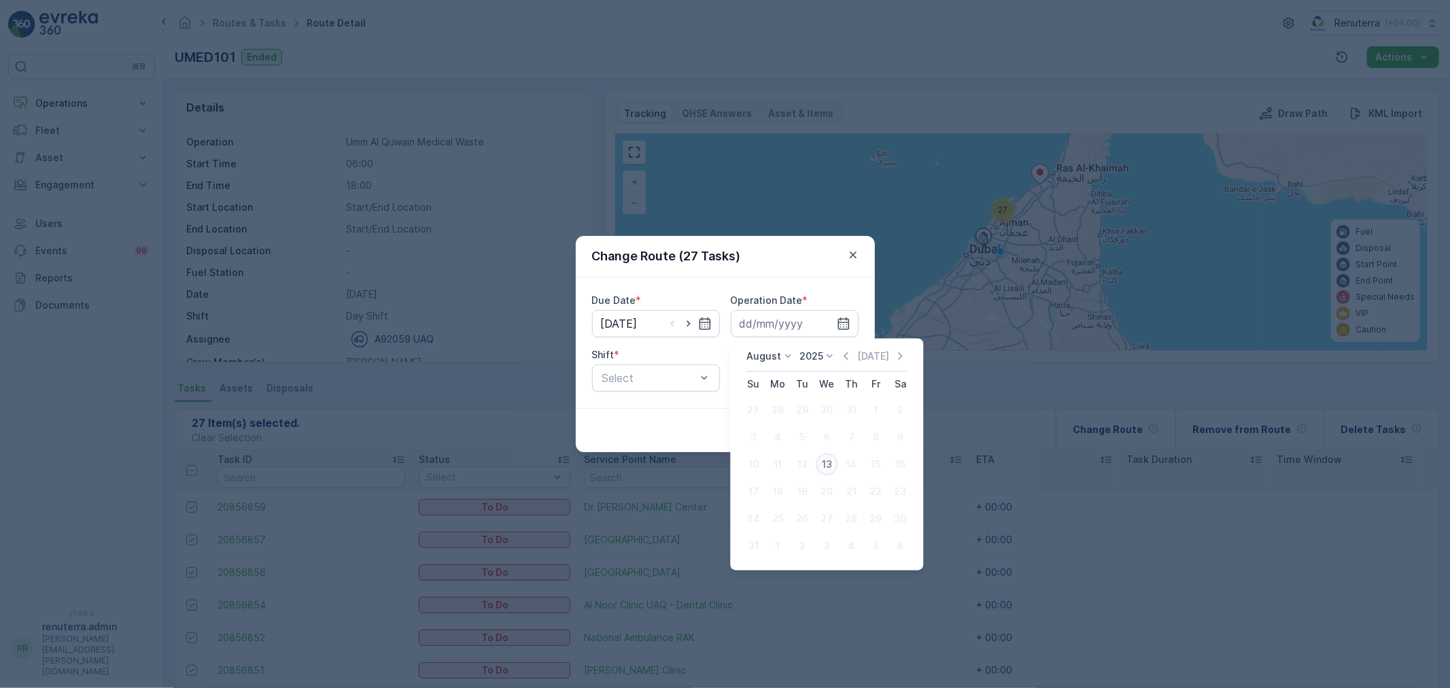
click at [823, 462] on div "13" at bounding box center [827, 465] width 22 height 22
type input "[DATE]"
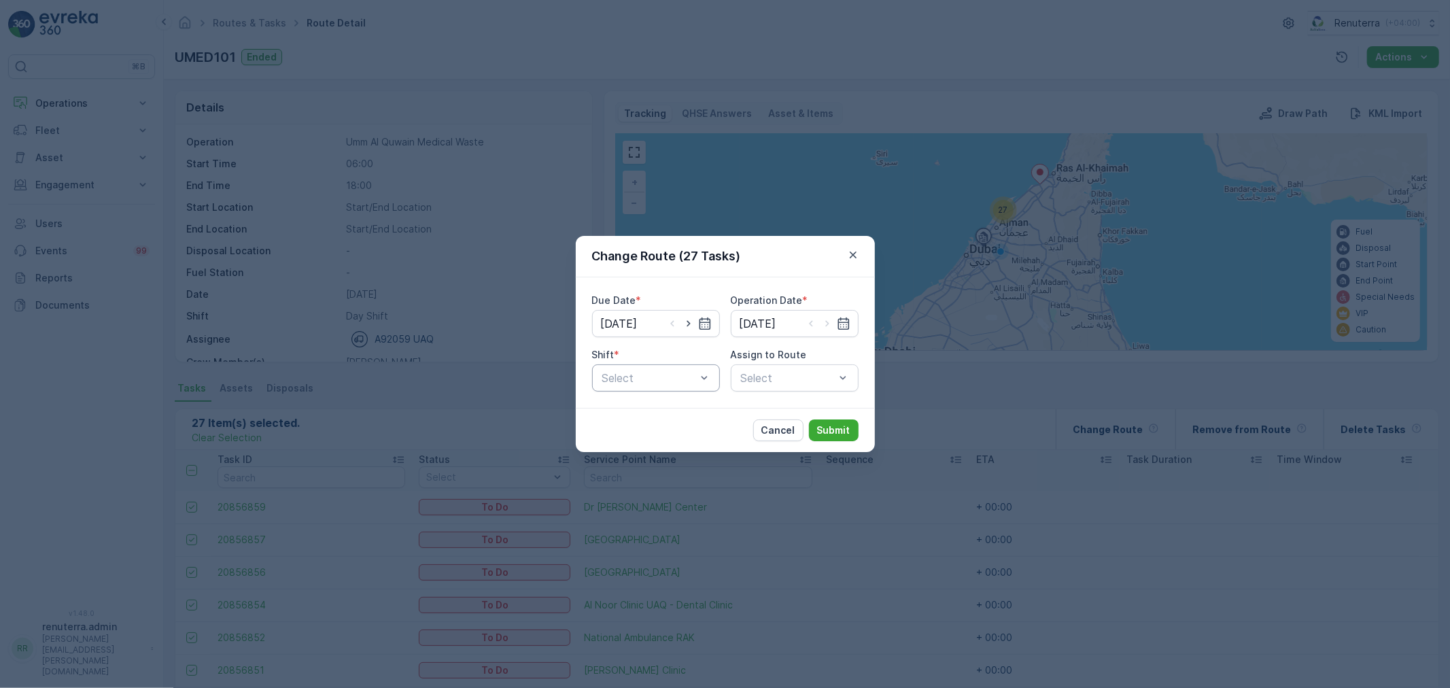
click at [641, 367] on div "Select" at bounding box center [656, 377] width 128 height 27
click at [640, 401] on div "Day Shift" at bounding box center [656, 411] width 128 height 23
click at [820, 385] on div "Select" at bounding box center [795, 377] width 128 height 27
click at [812, 386] on div "Select" at bounding box center [795, 377] width 128 height 27
click at [815, 411] on span "UMED101 (Ended) - A92059 UAQ" at bounding box center [795, 417] width 112 height 24
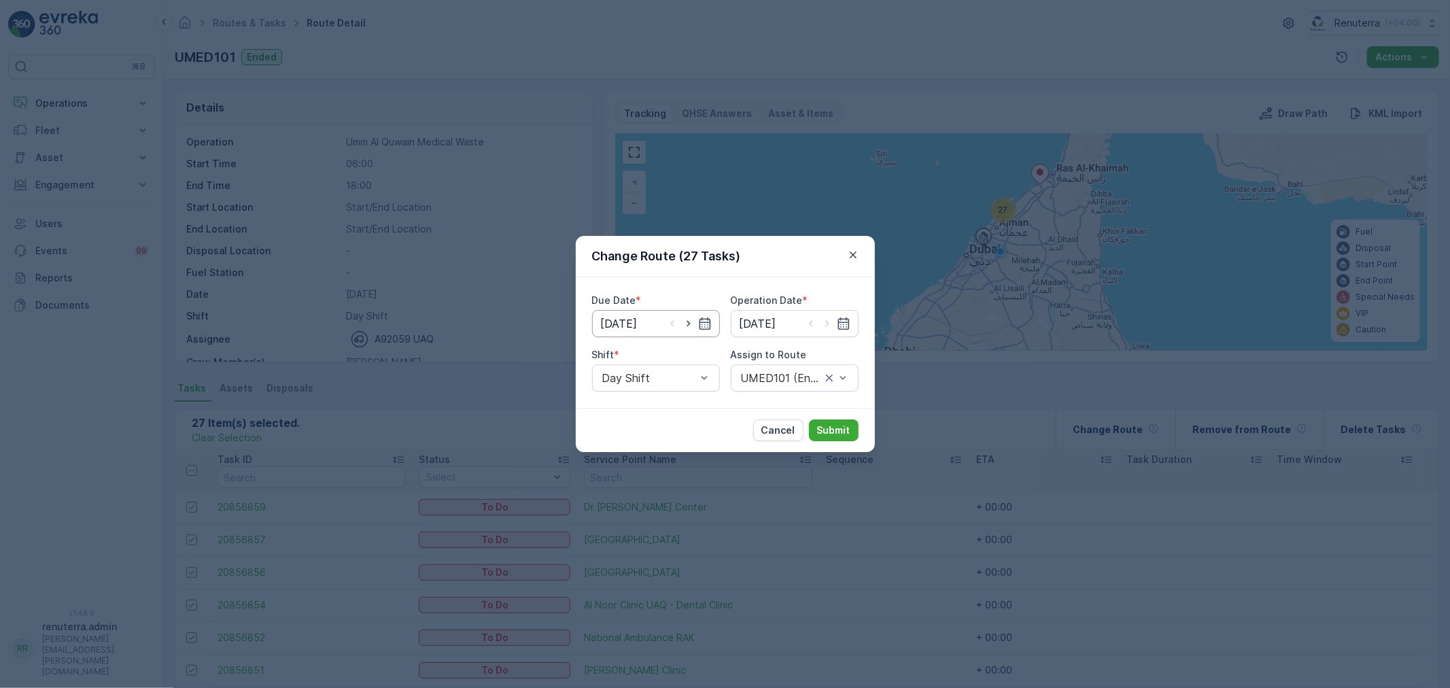
click at [660, 330] on input "[DATE]" at bounding box center [656, 323] width 128 height 27
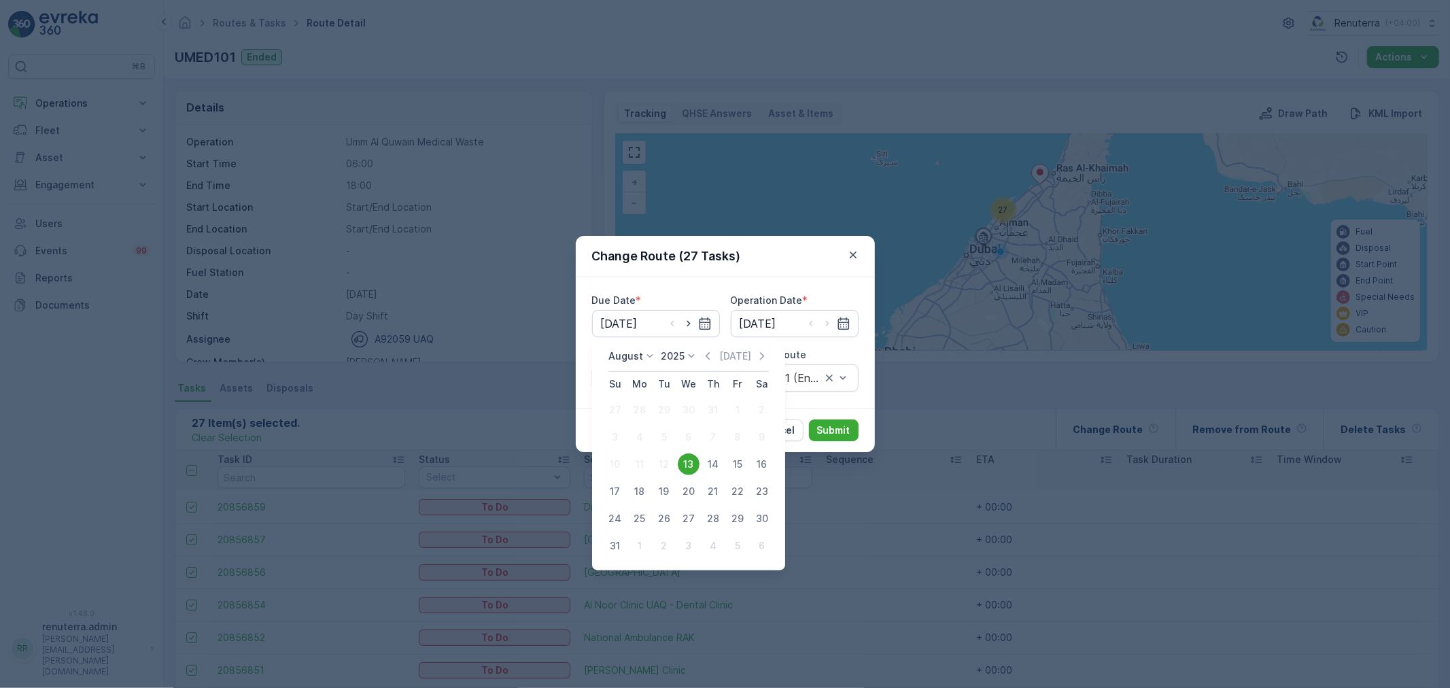
click at [687, 456] on div "13" at bounding box center [689, 465] width 22 height 22
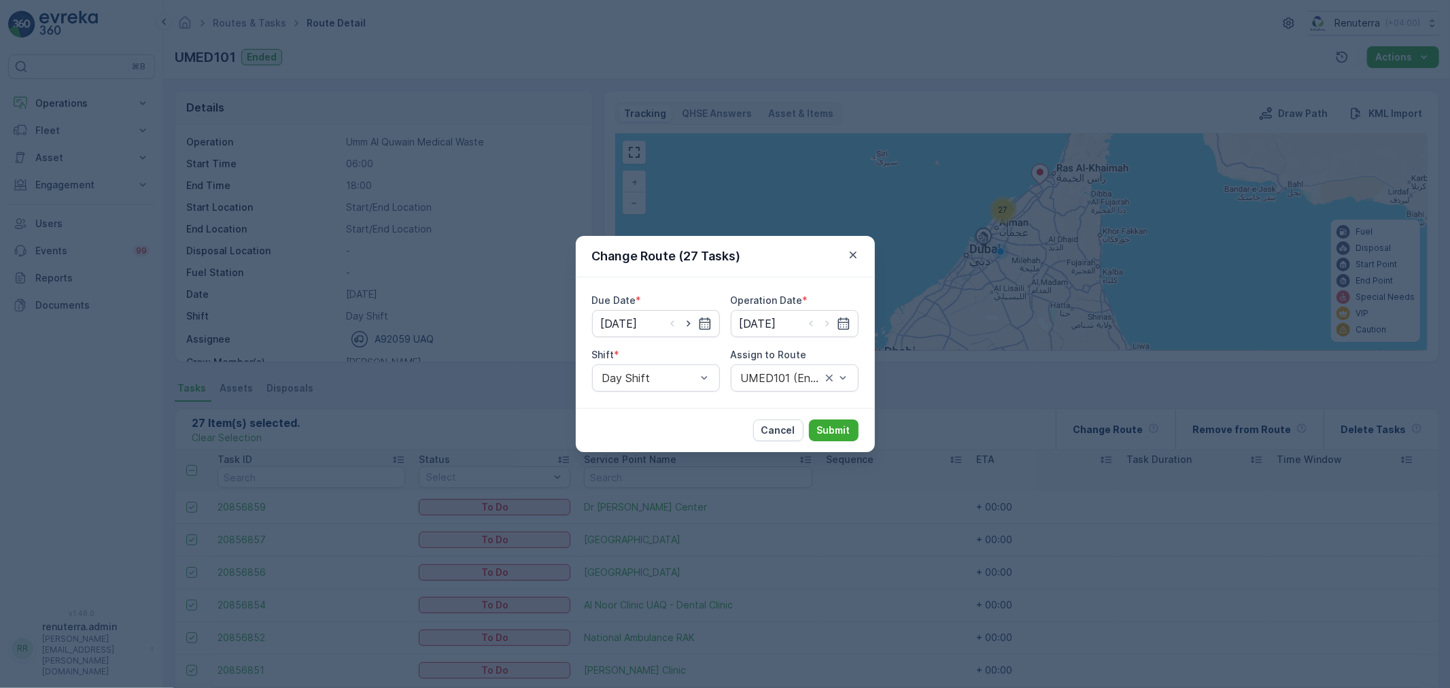
click at [779, 393] on div "Due Date * 13.08.2025 Operation Date * 13.08.2025 Shift * Day Shift Assign to R…" at bounding box center [725, 342] width 299 height 131
click at [783, 381] on div at bounding box center [781, 378] width 83 height 12
drag, startPoint x: 783, startPoint y: 411, endPoint x: 804, endPoint y: 412, distance: 20.4
click at [785, 410] on span "UMED101 (Ended) - A92059 UAQ" at bounding box center [795, 417] width 112 height 24
click at [818, 424] on p "Submit" at bounding box center [833, 431] width 33 height 14
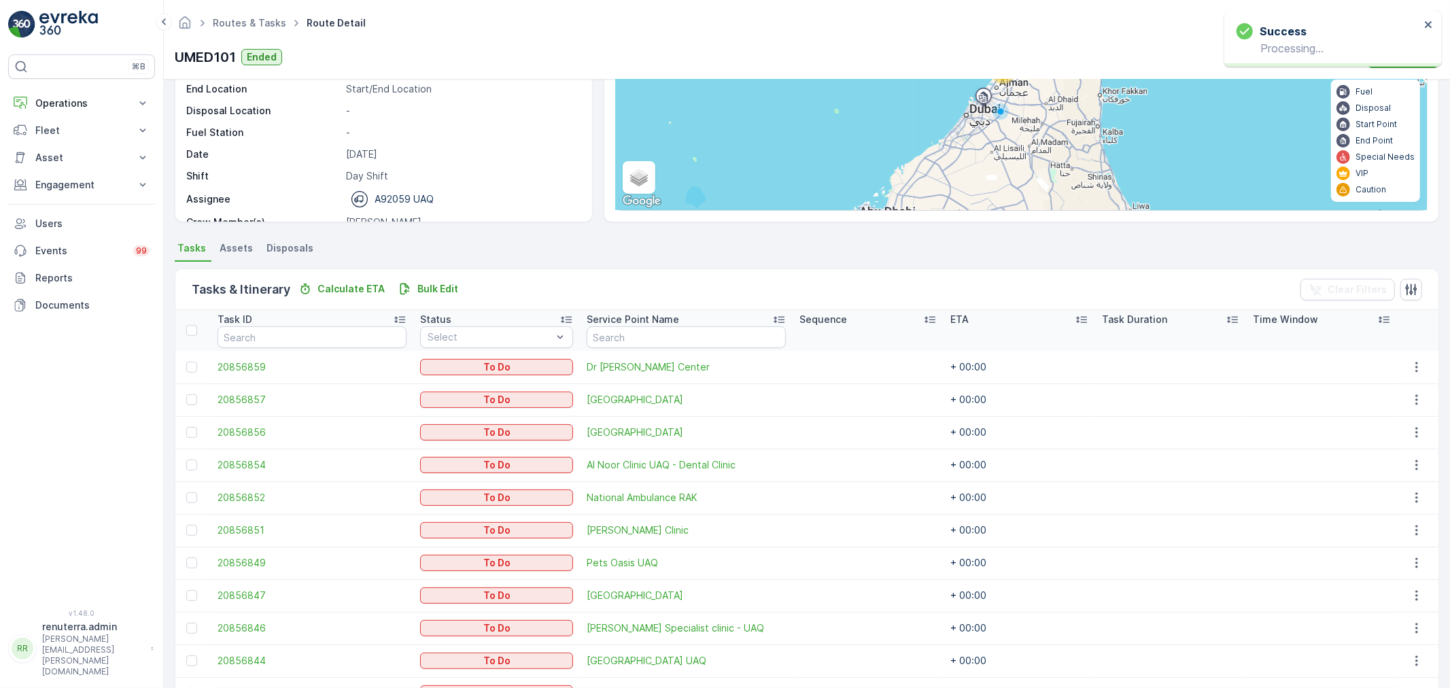
scroll to position [151, 0]
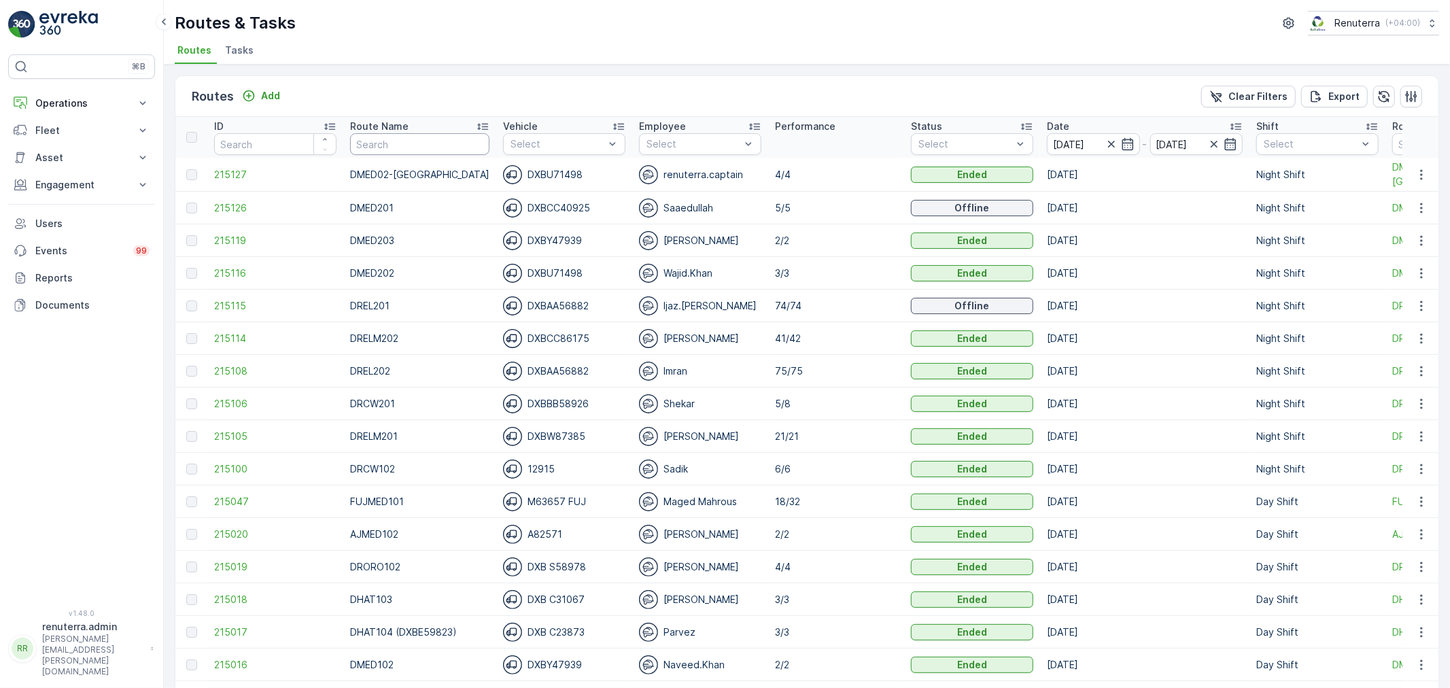
click at [369, 146] on input "text" at bounding box center [419, 144] width 139 height 22
click at [1070, 137] on input "[DATE]" at bounding box center [1093, 144] width 93 height 22
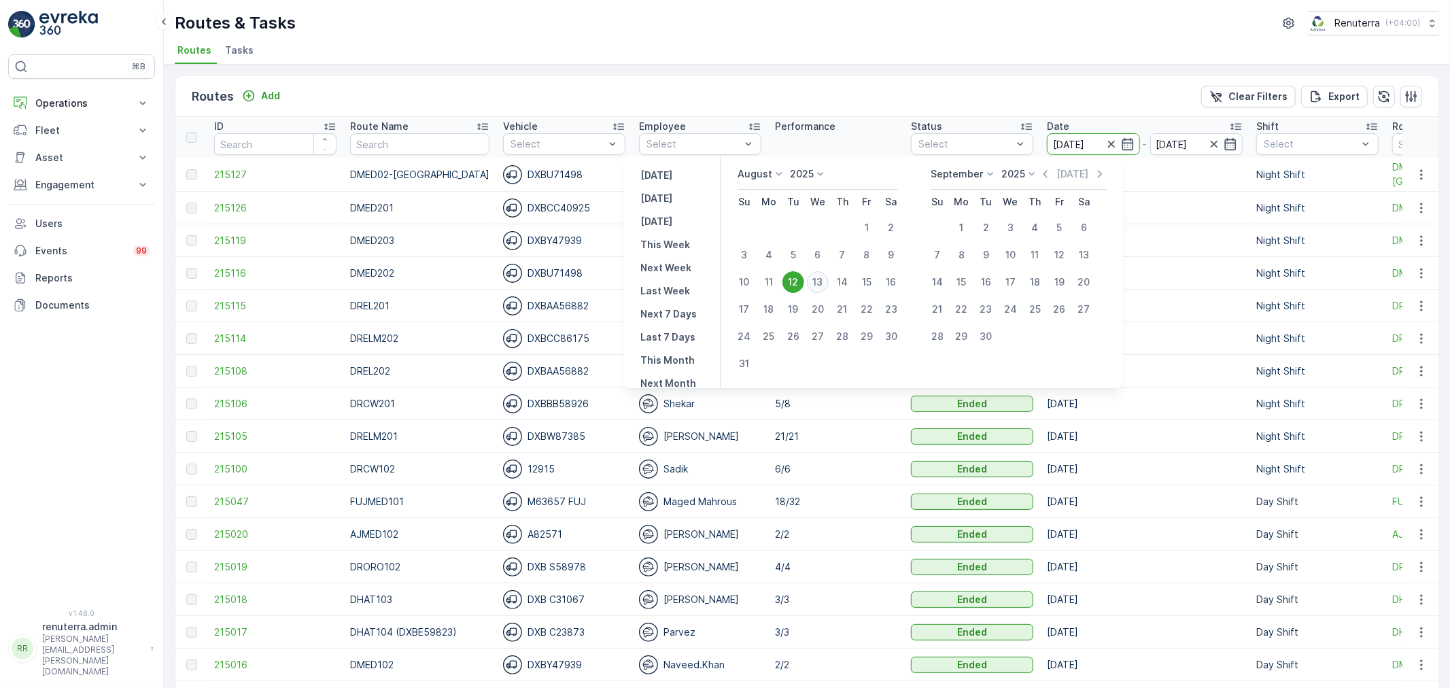
click at [829, 279] on div "13" at bounding box center [818, 282] width 22 height 22
type input "[DATE]"
click at [829, 279] on div "13" at bounding box center [818, 282] width 22 height 22
type input "[DATE]"
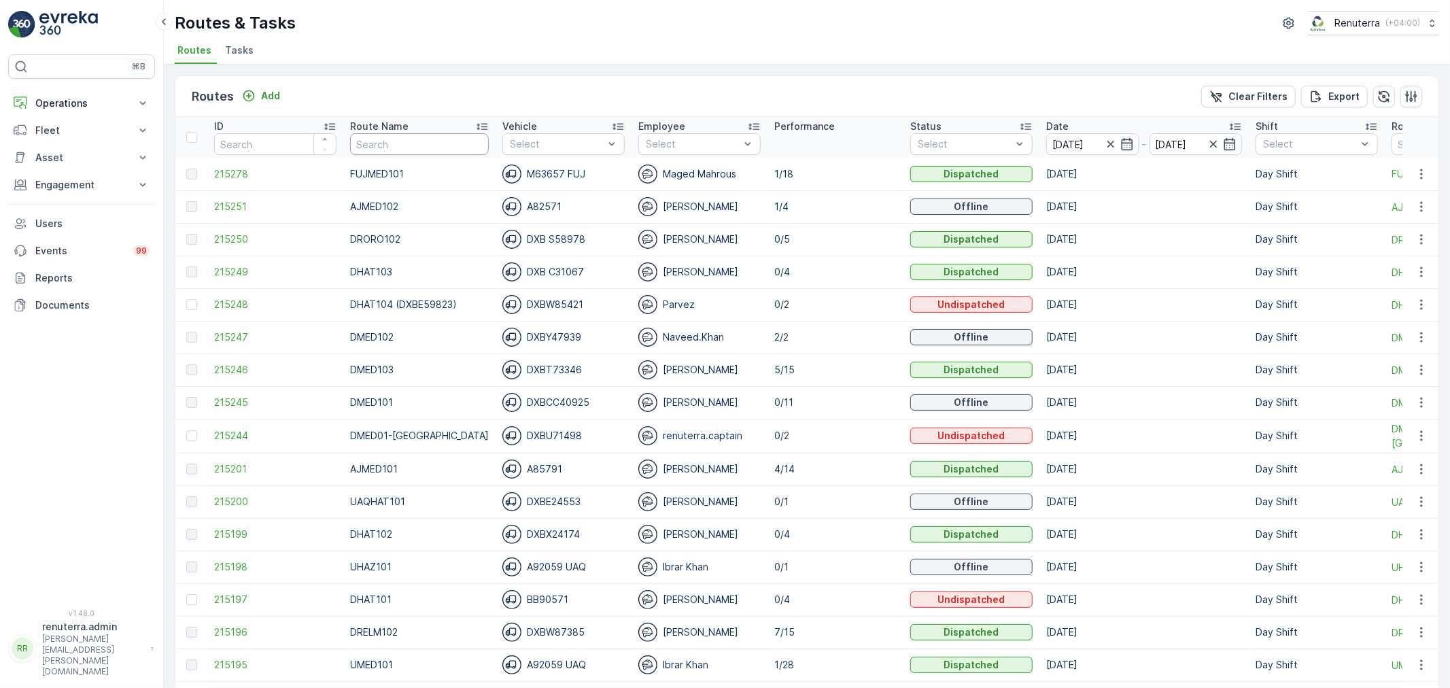
click at [397, 146] on input "text" at bounding box center [419, 144] width 139 height 22
type input "REL"
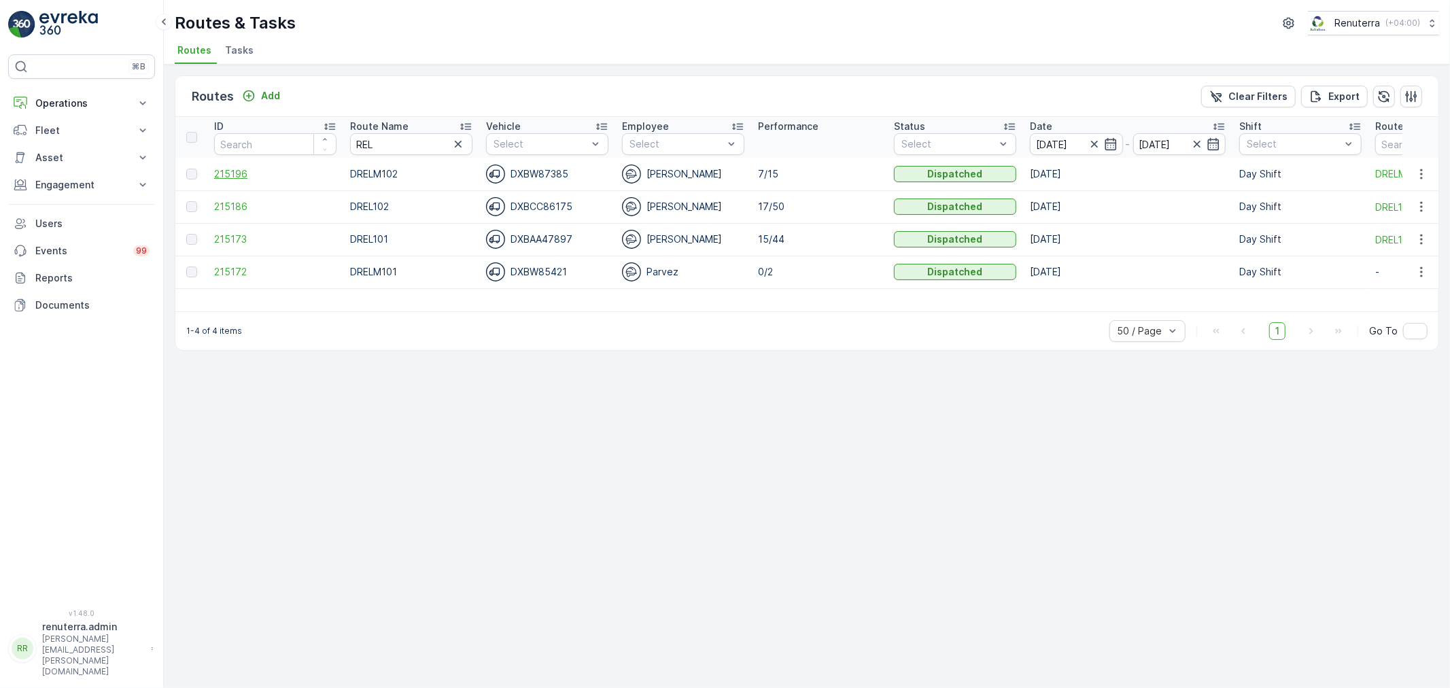
click at [235, 173] on span "215196" at bounding box center [275, 174] width 122 height 14
drag, startPoint x: 383, startPoint y: 144, endPoint x: 337, endPoint y: 143, distance: 46.9
click at [337, 143] on tr "ID Route Name REL Vehicle Select Employee Select Performance Status Select Date…" at bounding box center [926, 137] width 1502 height 41
click at [234, 241] on span "215173" at bounding box center [275, 240] width 122 height 14
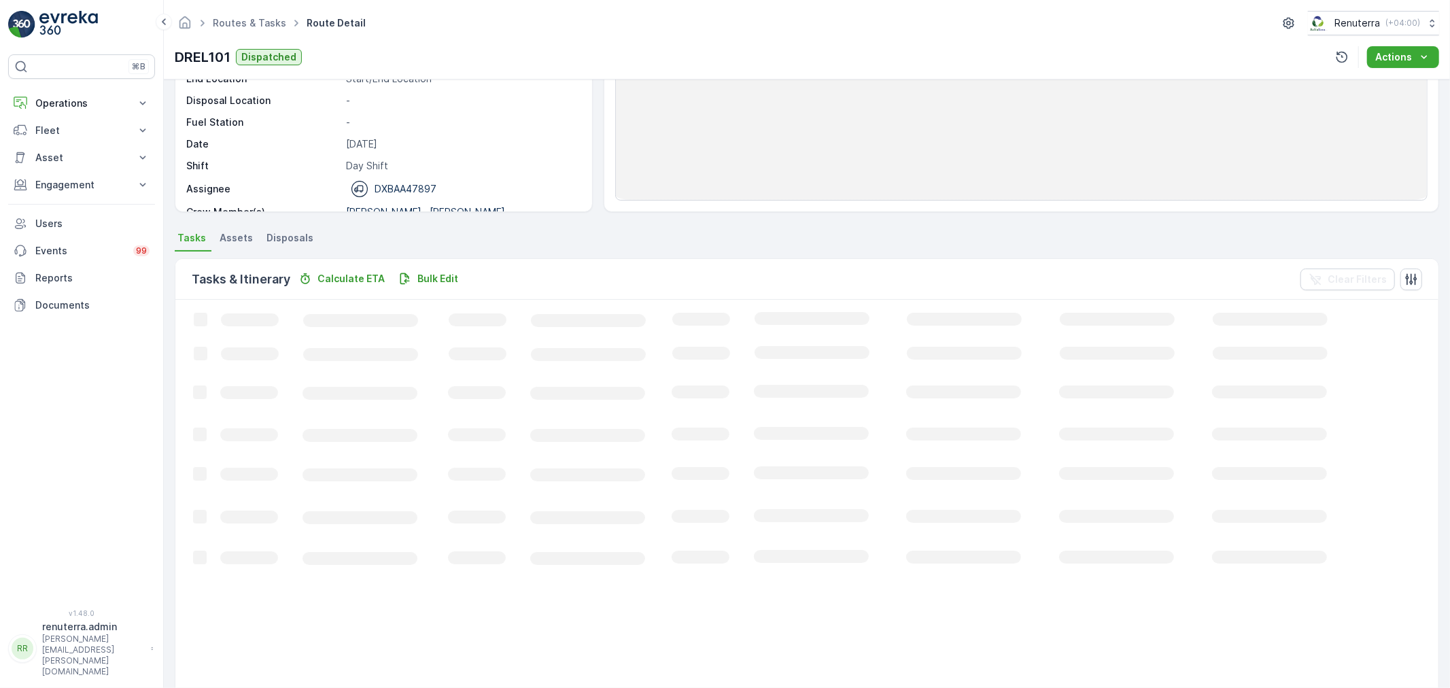
scroll to position [151, 0]
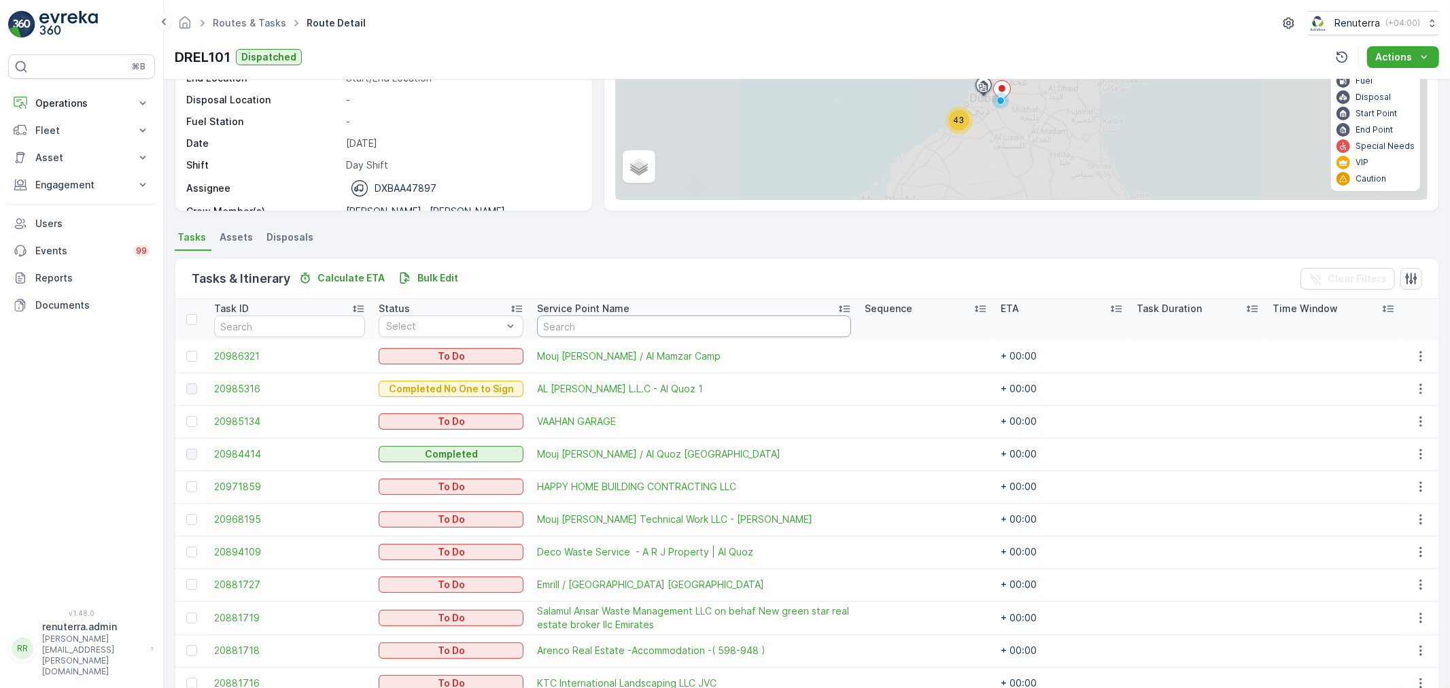
click at [577, 309] on p "Service Point Name" at bounding box center [583, 309] width 92 height 14
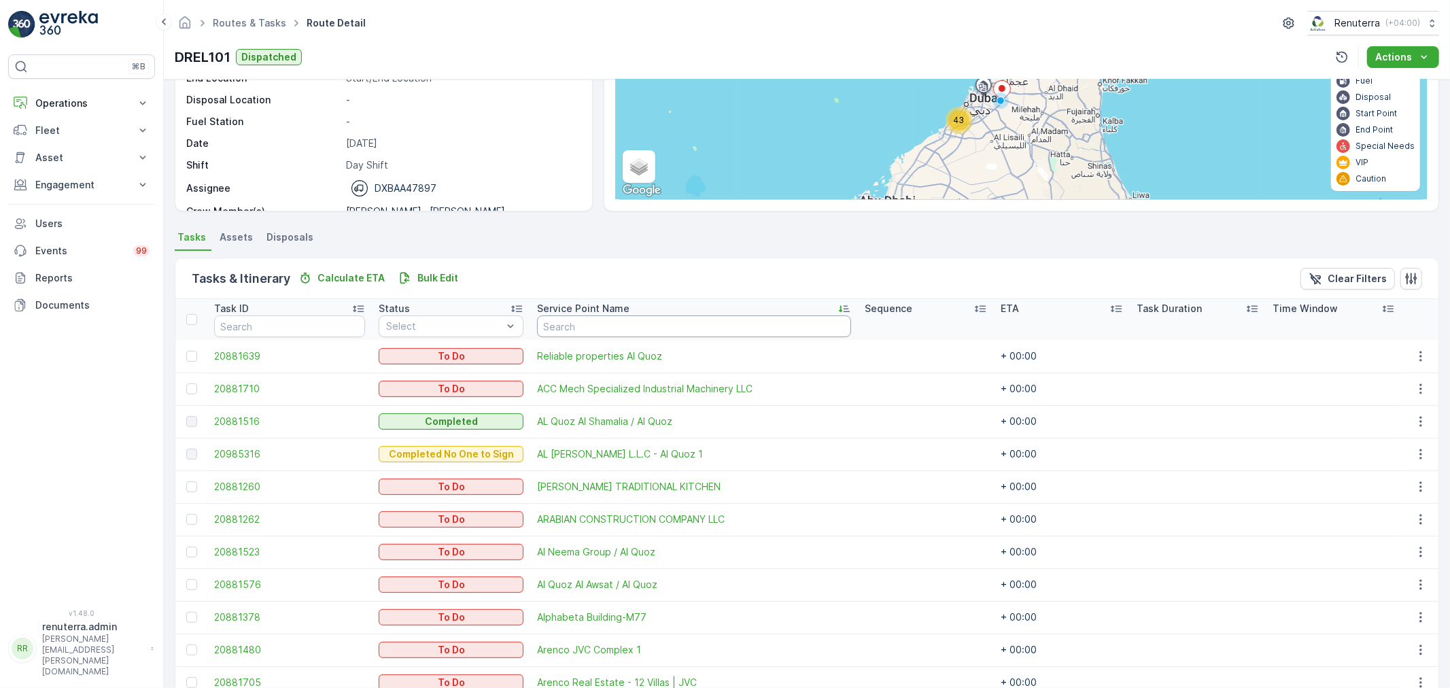
click at [553, 328] on input "text" at bounding box center [694, 326] width 314 height 22
type input "Vah"
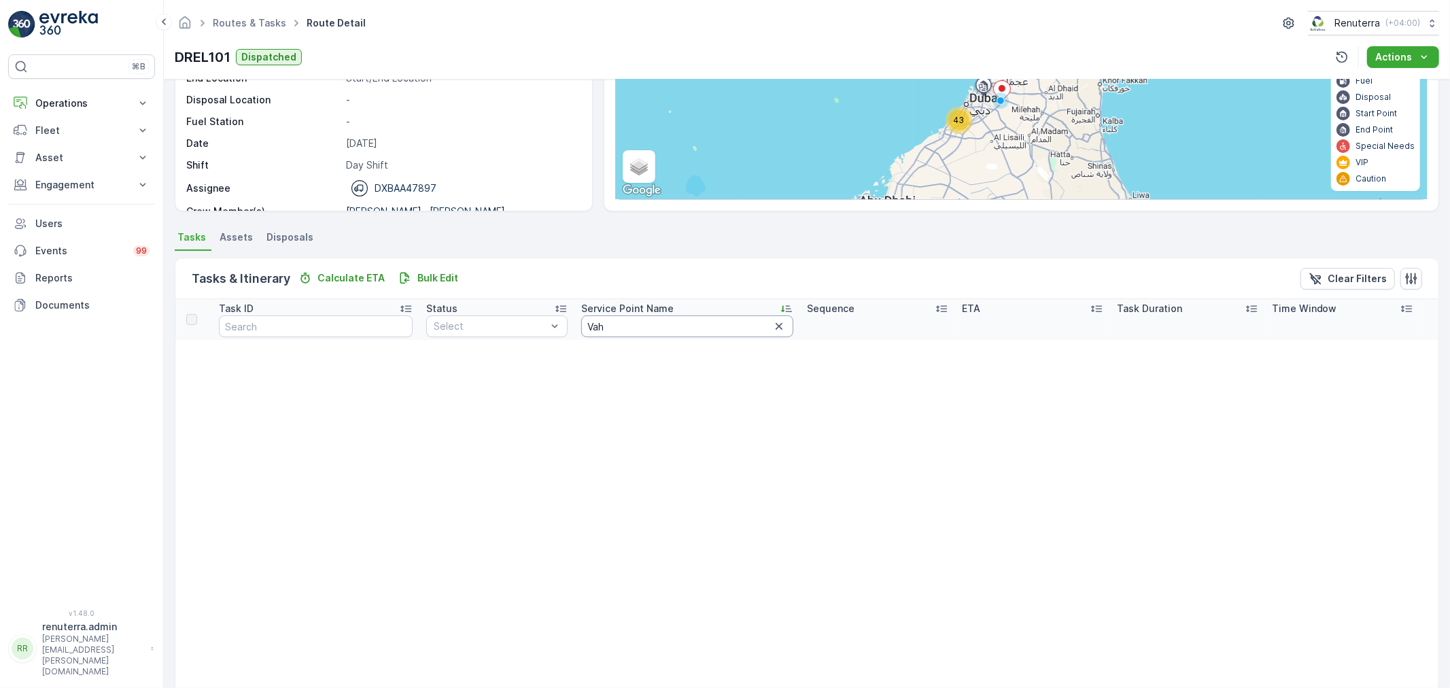
drag, startPoint x: 607, startPoint y: 325, endPoint x: 579, endPoint y: 326, distance: 28.6
click at [581, 325] on input "Vah" at bounding box center [687, 326] width 213 height 22
type input "vaah"
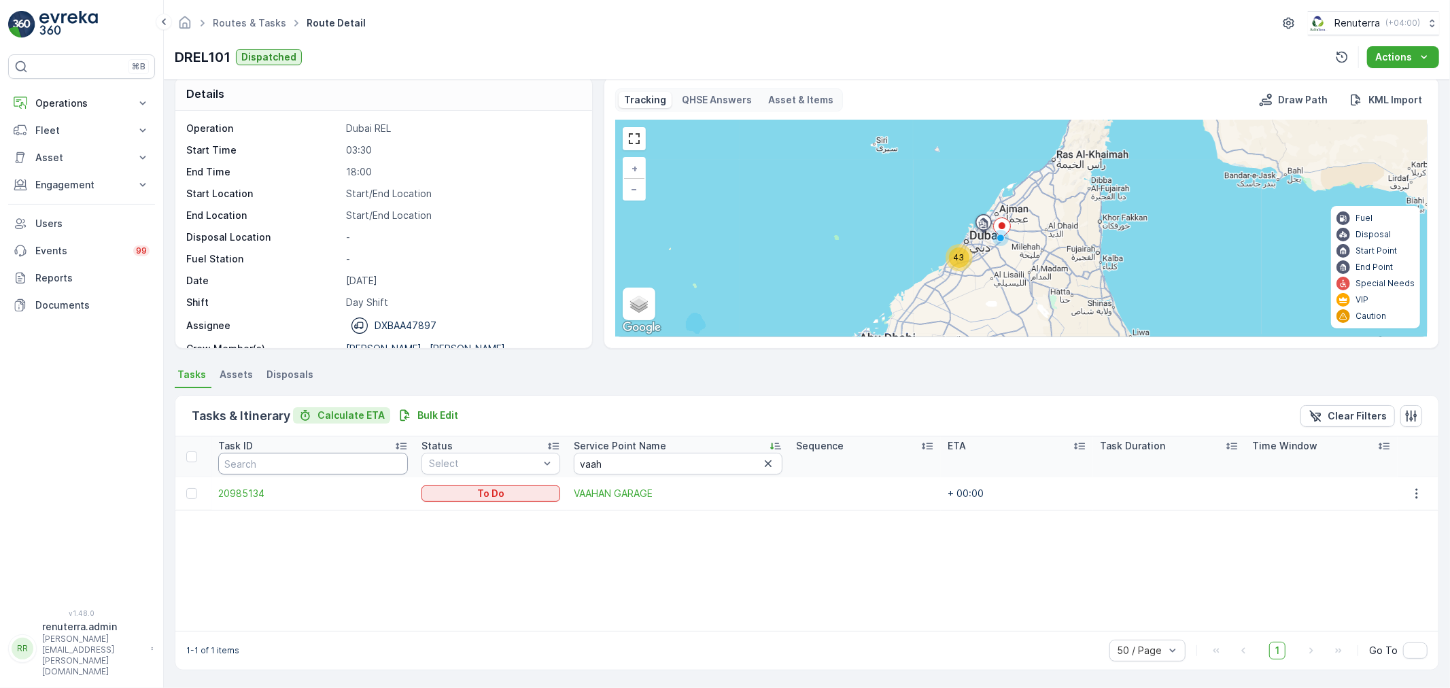
scroll to position [14, 0]
click at [245, 497] on span "20985134" at bounding box center [313, 494] width 190 height 14
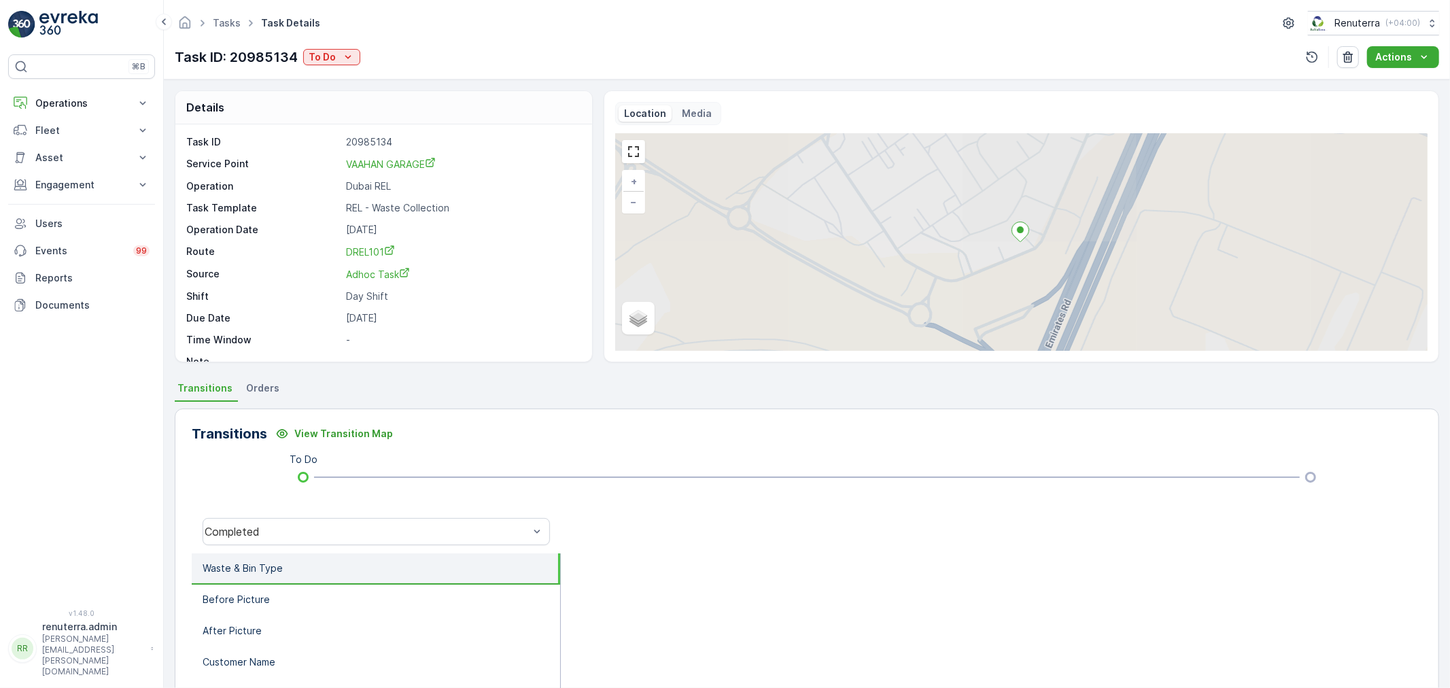
click at [318, 69] on div "Tasks Task Details Renuterra ( +04:00 ) Task ID: 20985134 To Do Actions" at bounding box center [807, 40] width 1286 height 80
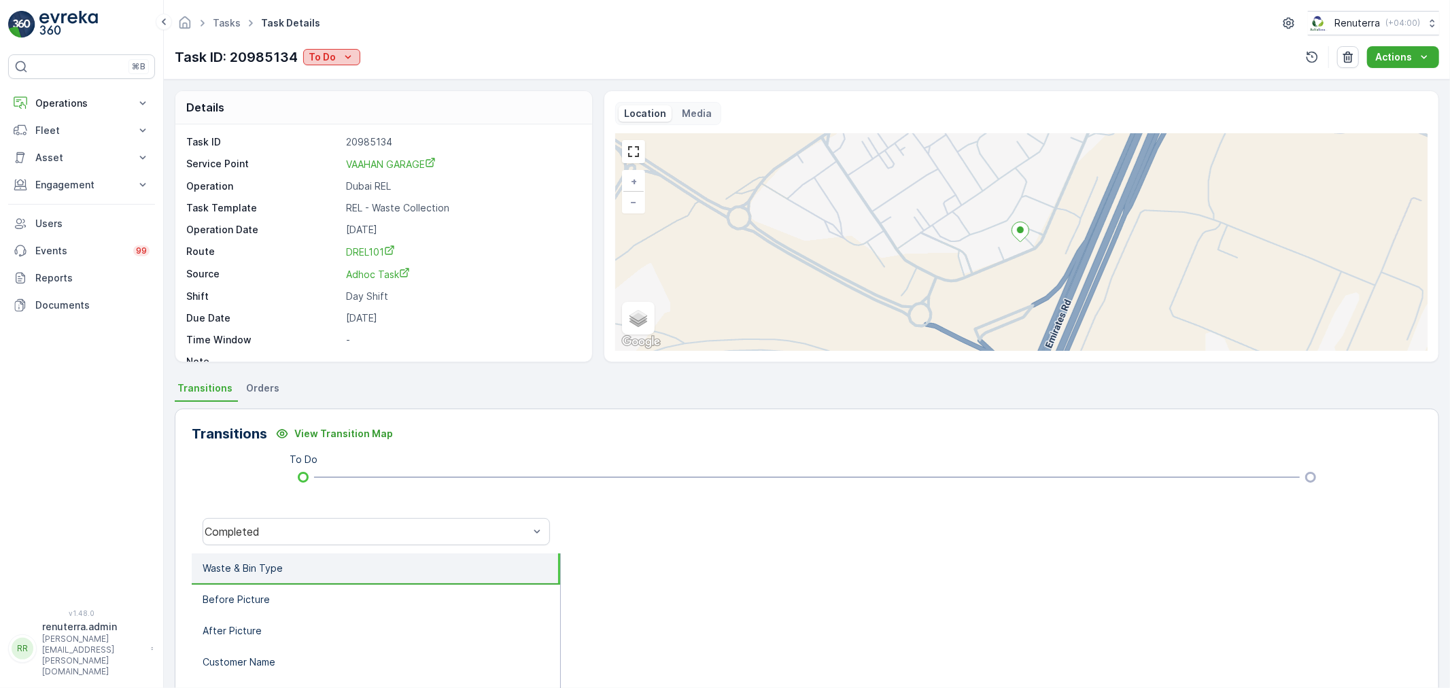
click at [330, 63] on button "To Do" at bounding box center [331, 57] width 57 height 16
click at [348, 125] on div "Completed No One to Sign" at bounding box center [377, 134] width 141 height 19
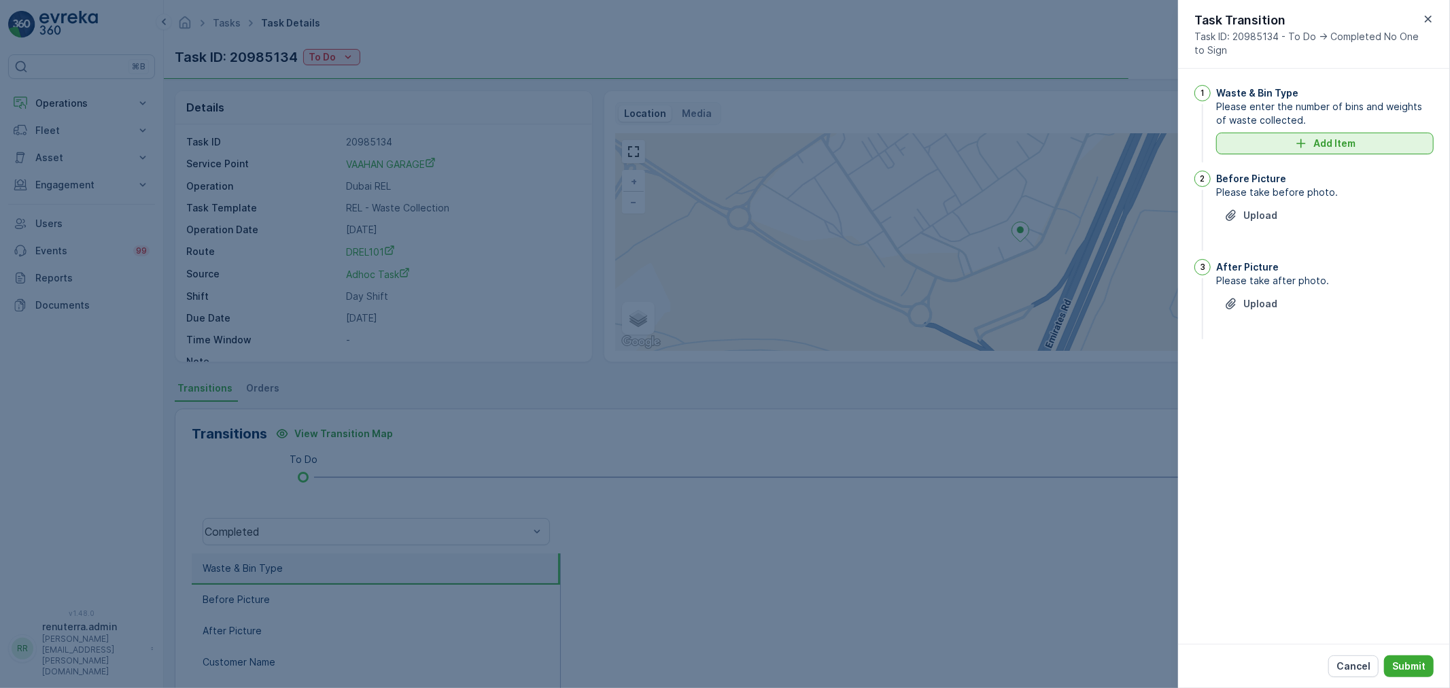
click at [1326, 141] on p "Add Item" at bounding box center [1335, 144] width 42 height 14
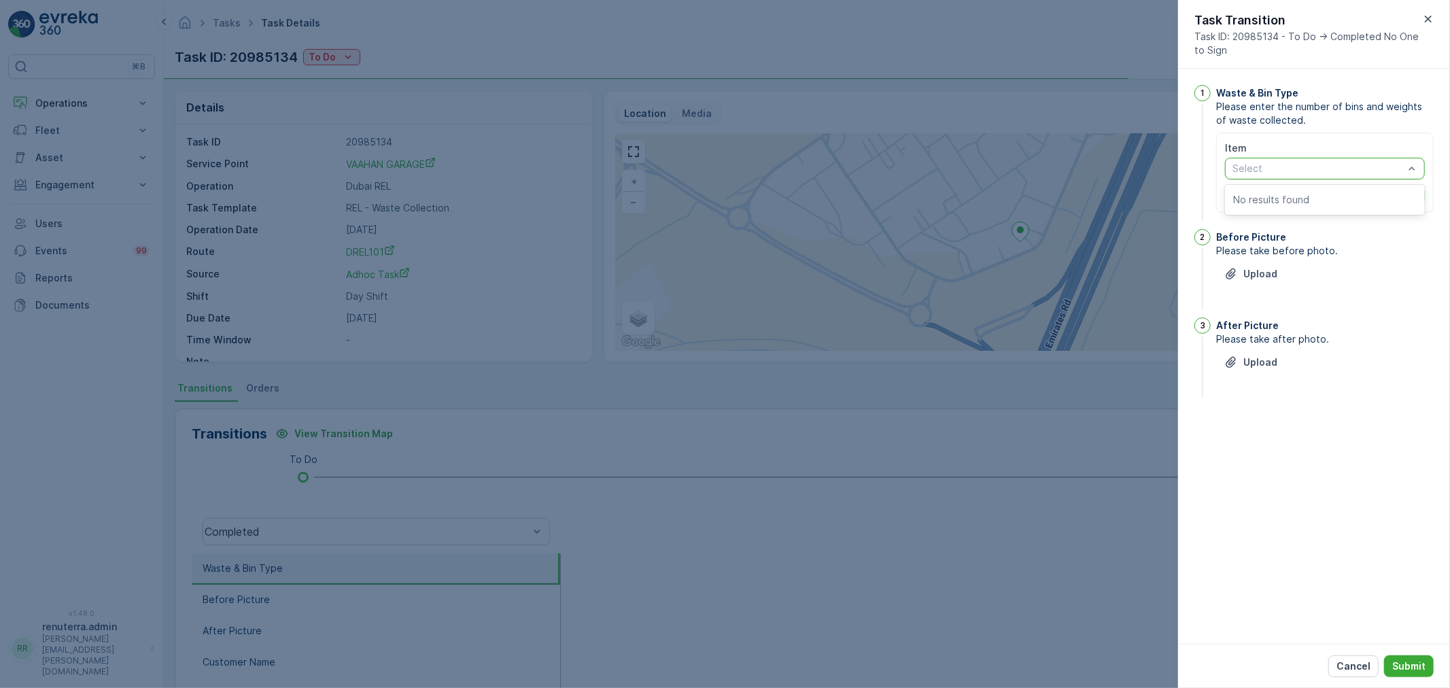
click at [1302, 172] on div at bounding box center [1318, 168] width 174 height 11
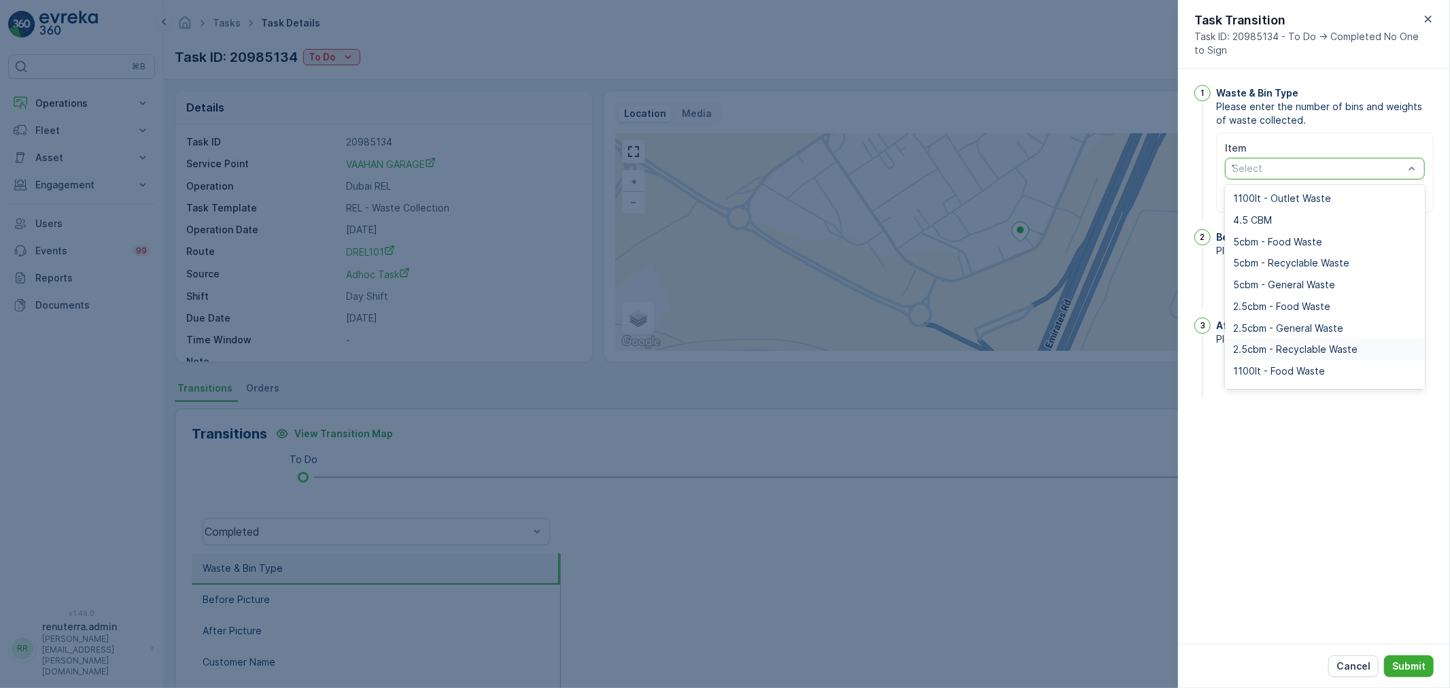
type input "11"
click at [1311, 231] on div "1100lt - General Waste" at bounding box center [1325, 242] width 200 height 22
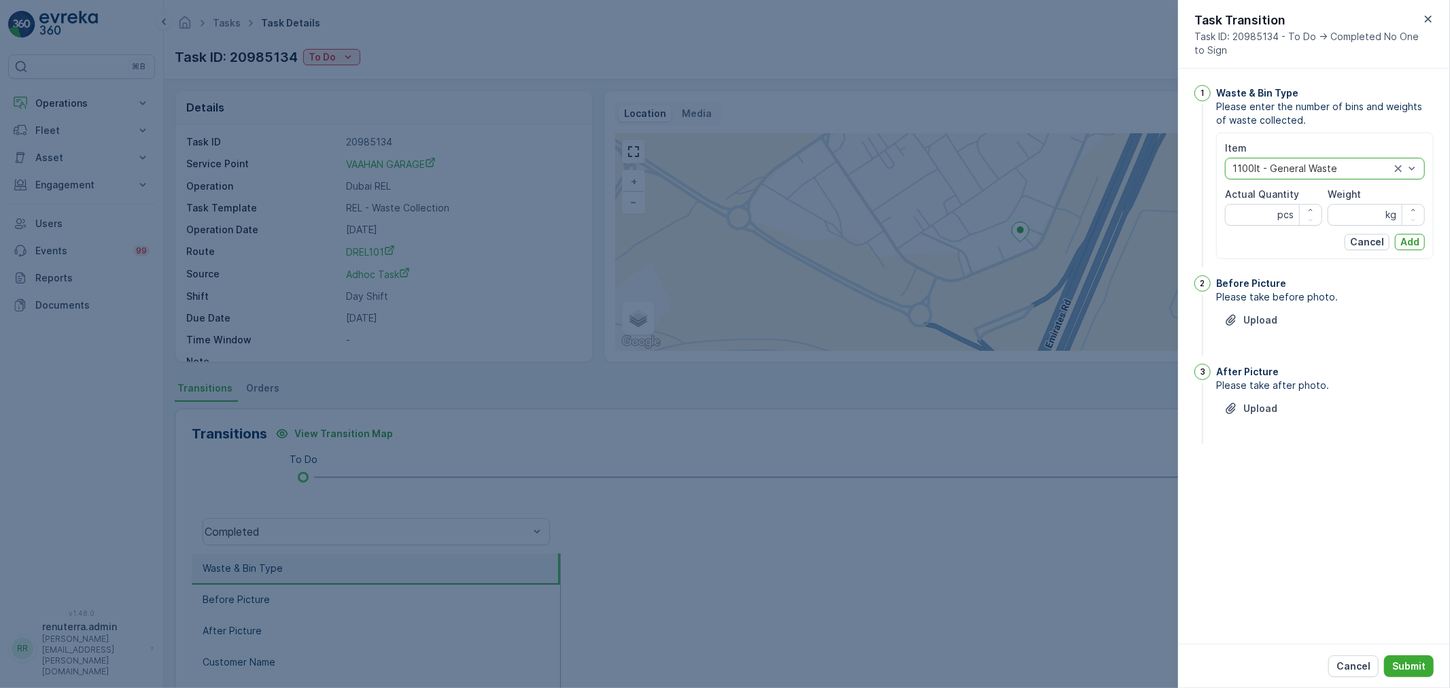
click at [1245, 199] on label "Actual Quantity" at bounding box center [1262, 194] width 74 height 12
click at [1245, 204] on Quantity "Actual Quantity" at bounding box center [1273, 215] width 97 height 22
click at [1246, 205] on Quantity "Actual Quantity" at bounding box center [1273, 215] width 97 height 22
type Quantity "2"
click at [1340, 208] on input "Weight" at bounding box center [1376, 215] width 97 height 22
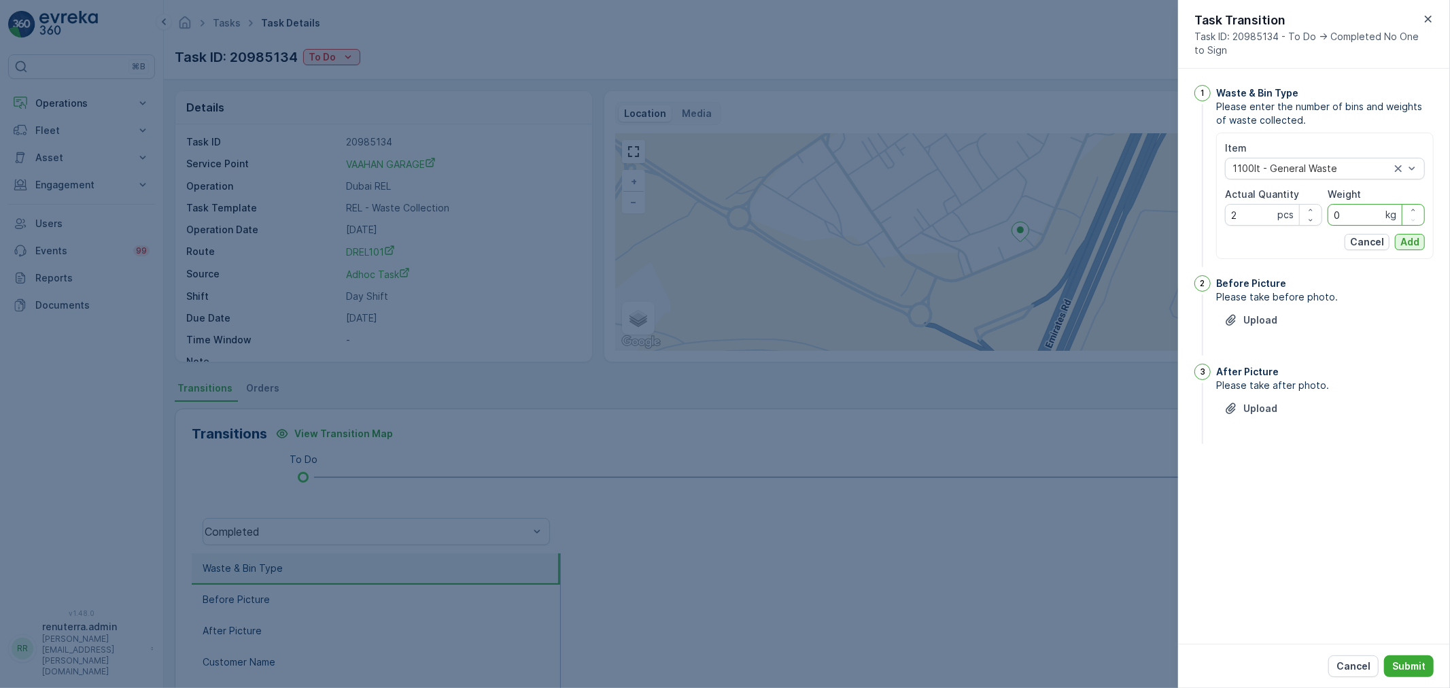
type input "0"
click at [1420, 237] on button "Add" at bounding box center [1410, 242] width 30 height 16
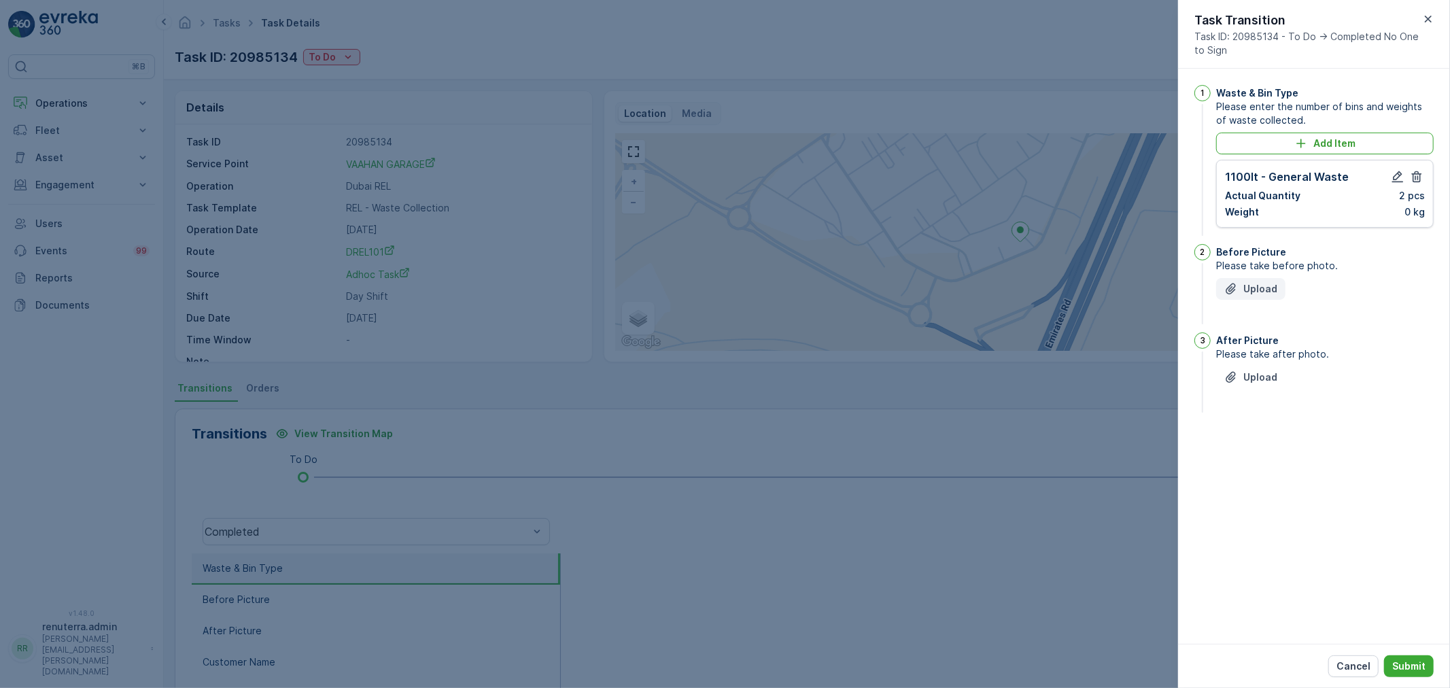
click at [1262, 279] on button "Upload" at bounding box center [1250, 289] width 69 height 22
click at [1267, 447] on p "Upload" at bounding box center [1261, 446] width 34 height 14
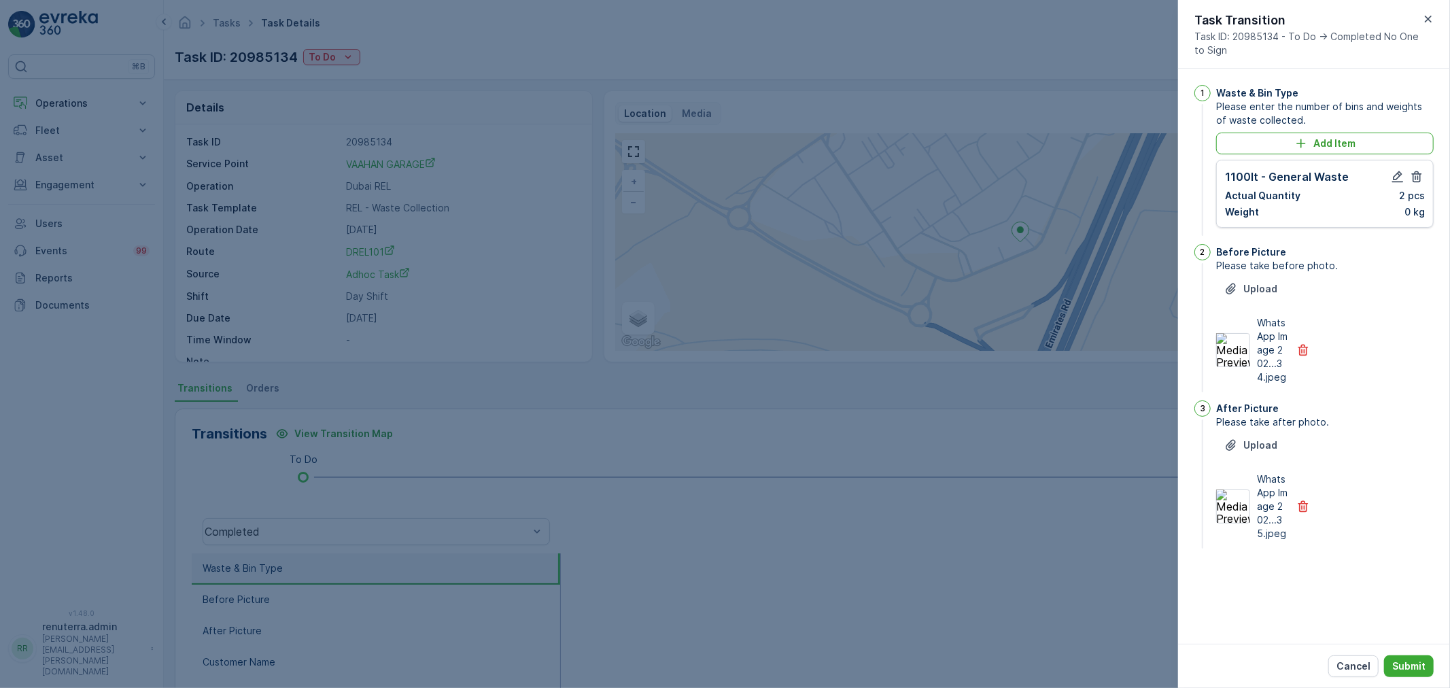
click at [1426, 654] on div "Cancel Submit" at bounding box center [1314, 666] width 272 height 44
click at [1427, 660] on button "Submit" at bounding box center [1409, 666] width 50 height 22
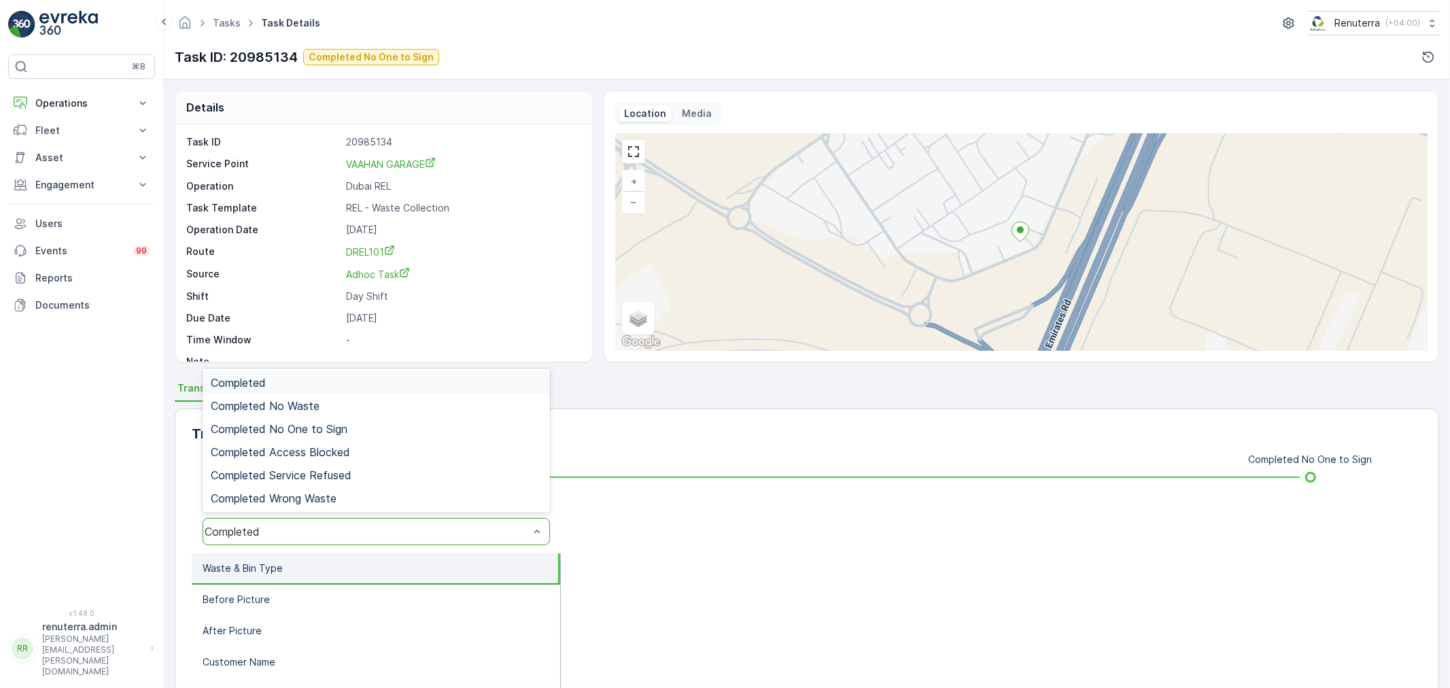
click at [412, 524] on div "Completed" at bounding box center [376, 531] width 347 height 27
click at [340, 426] on span "Completed No One to Sign" at bounding box center [279, 429] width 137 height 12
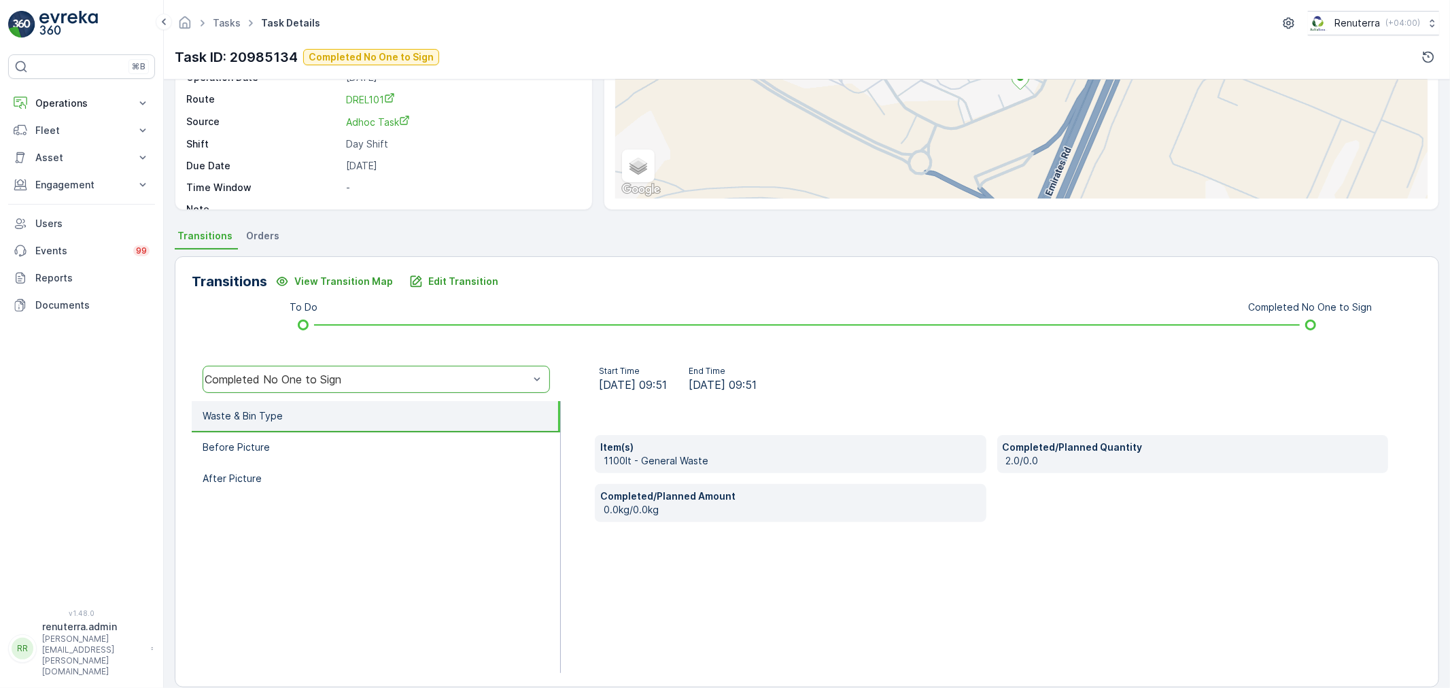
scroll to position [168, 0]
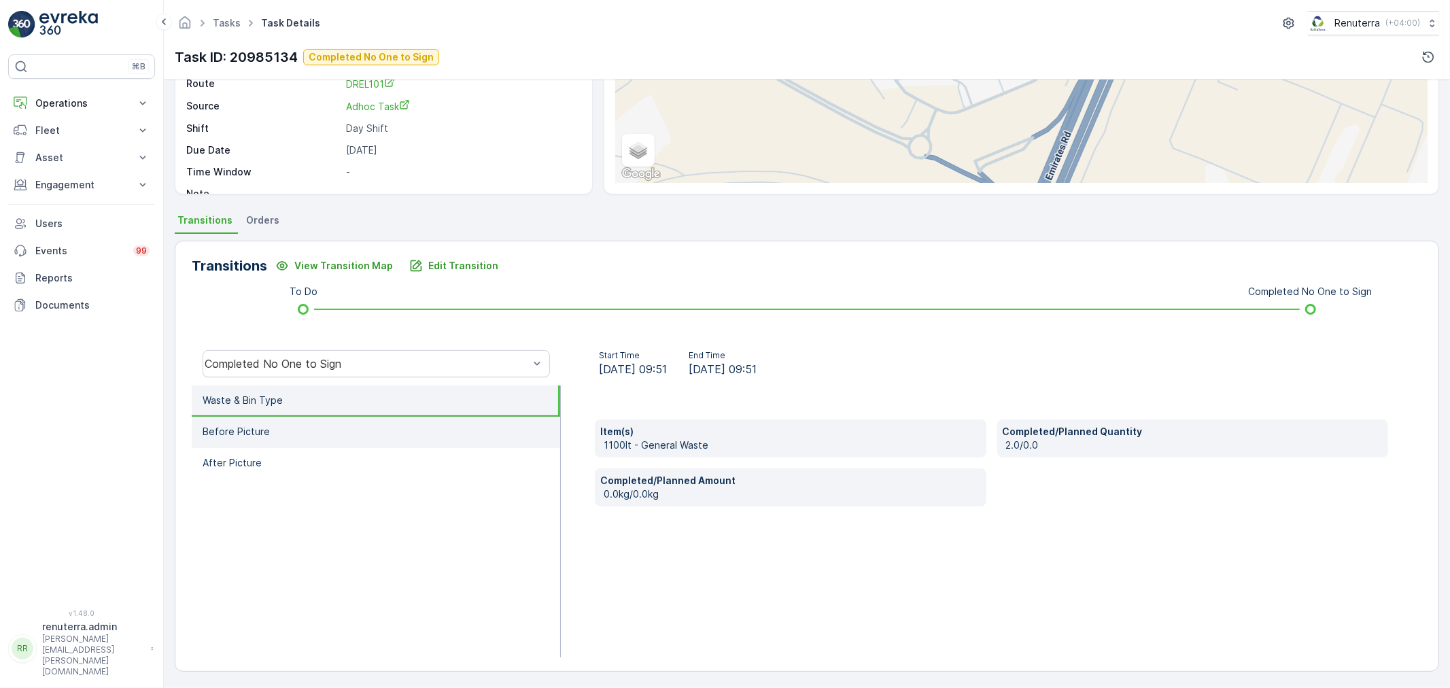
click at [413, 438] on li "Before Picture" at bounding box center [376, 432] width 369 height 31
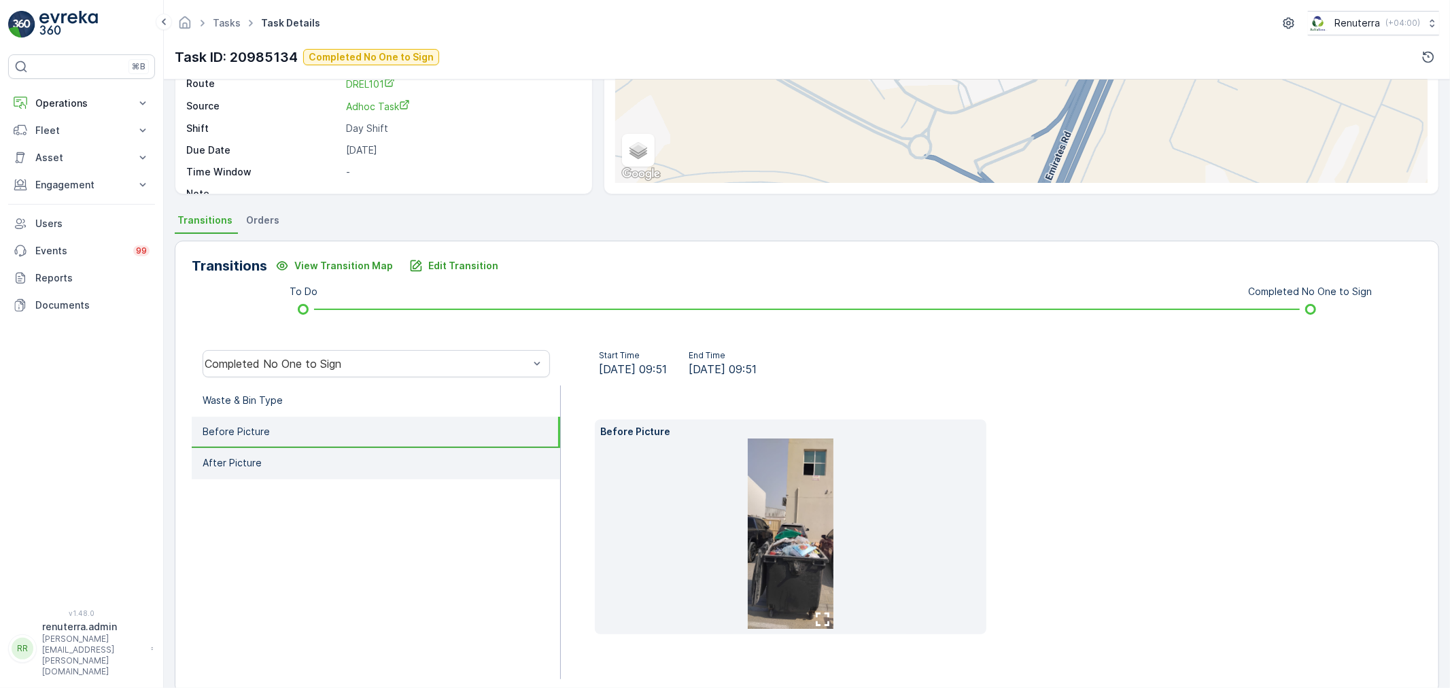
click at [415, 464] on li "After Picture" at bounding box center [376, 463] width 369 height 31
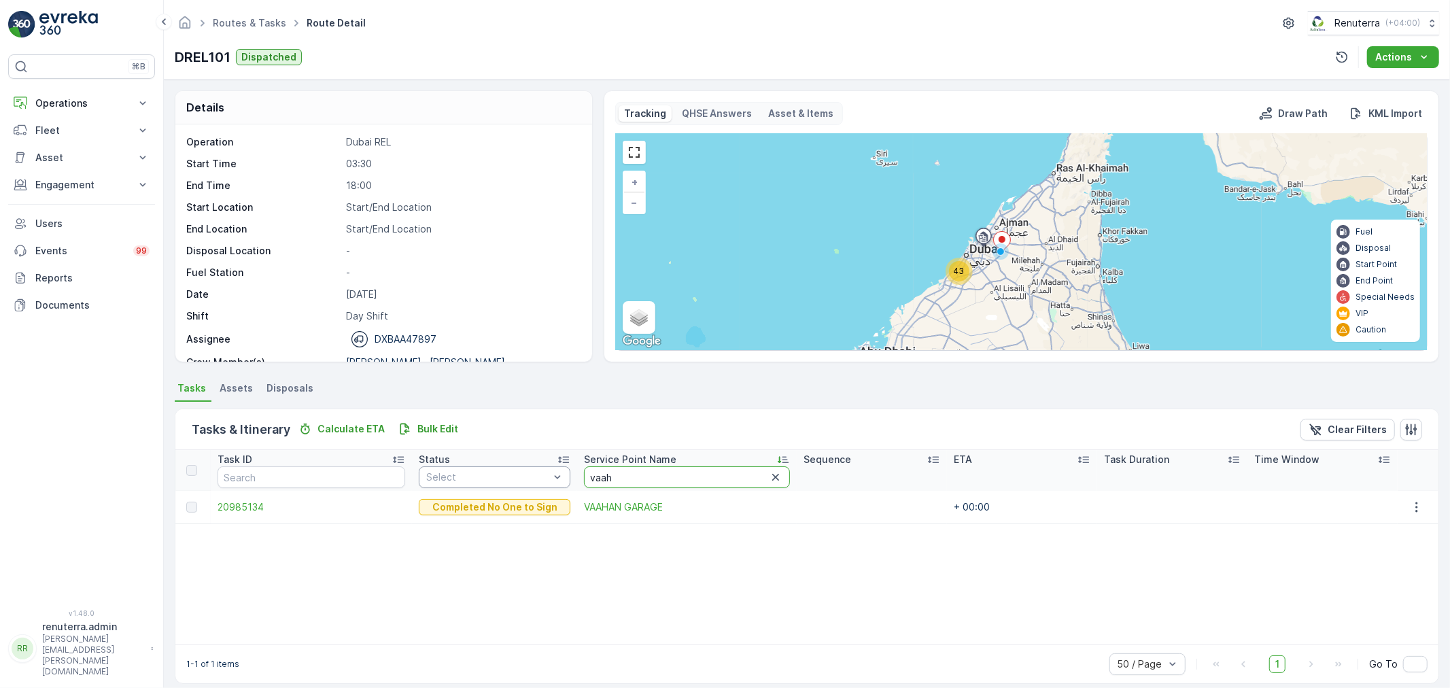
drag, startPoint x: 609, startPoint y: 477, endPoint x: 547, endPoint y: 474, distance: 62.0
click at [564, 474] on tr "Task ID Status Select Service Point Name vaah Sequence ETA Task Duration Time W…" at bounding box center [806, 470] width 1263 height 41
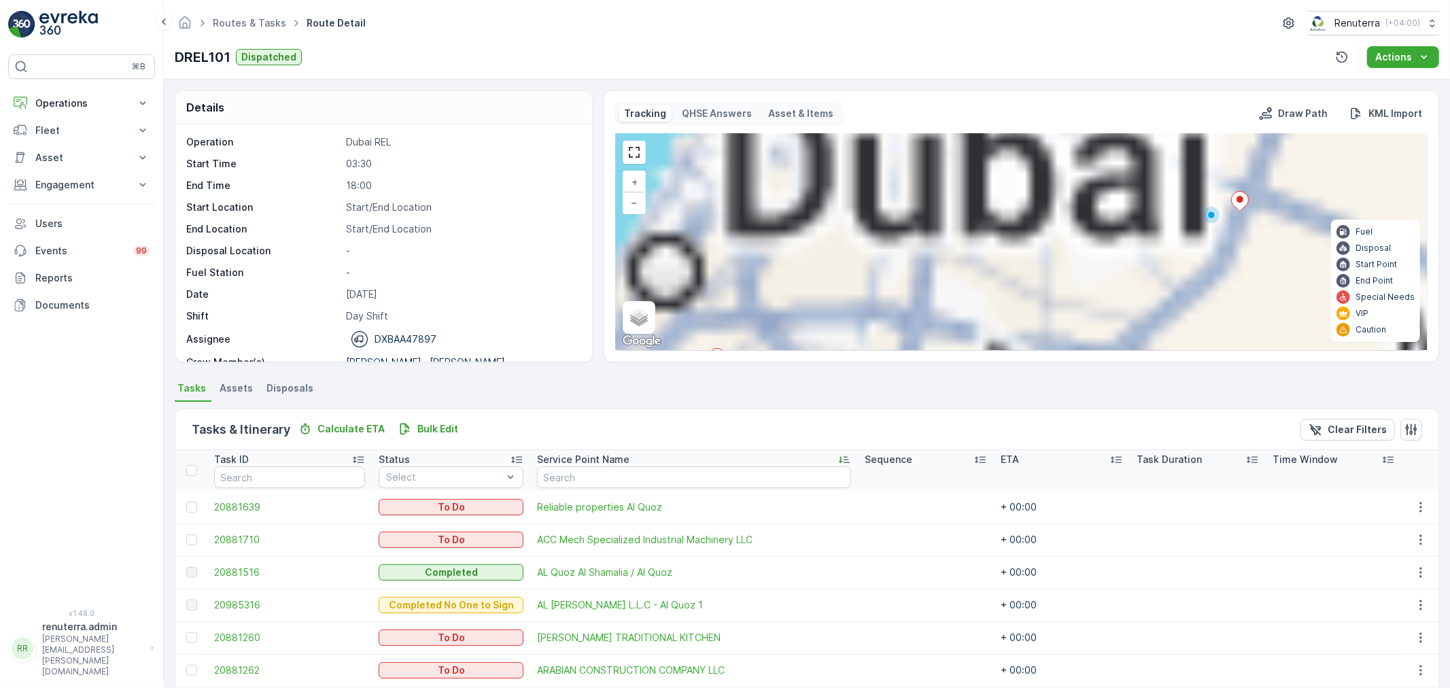
drag, startPoint x: 1106, startPoint y: 256, endPoint x: 1184, endPoint y: 218, distance: 87.3
click at [1184, 218] on div "2 3 3 5 4 5 9 + − Satellite Roadmap Terrain Hybrid Leaflet Keyboard shortcuts M…" at bounding box center [1021, 242] width 811 height 216
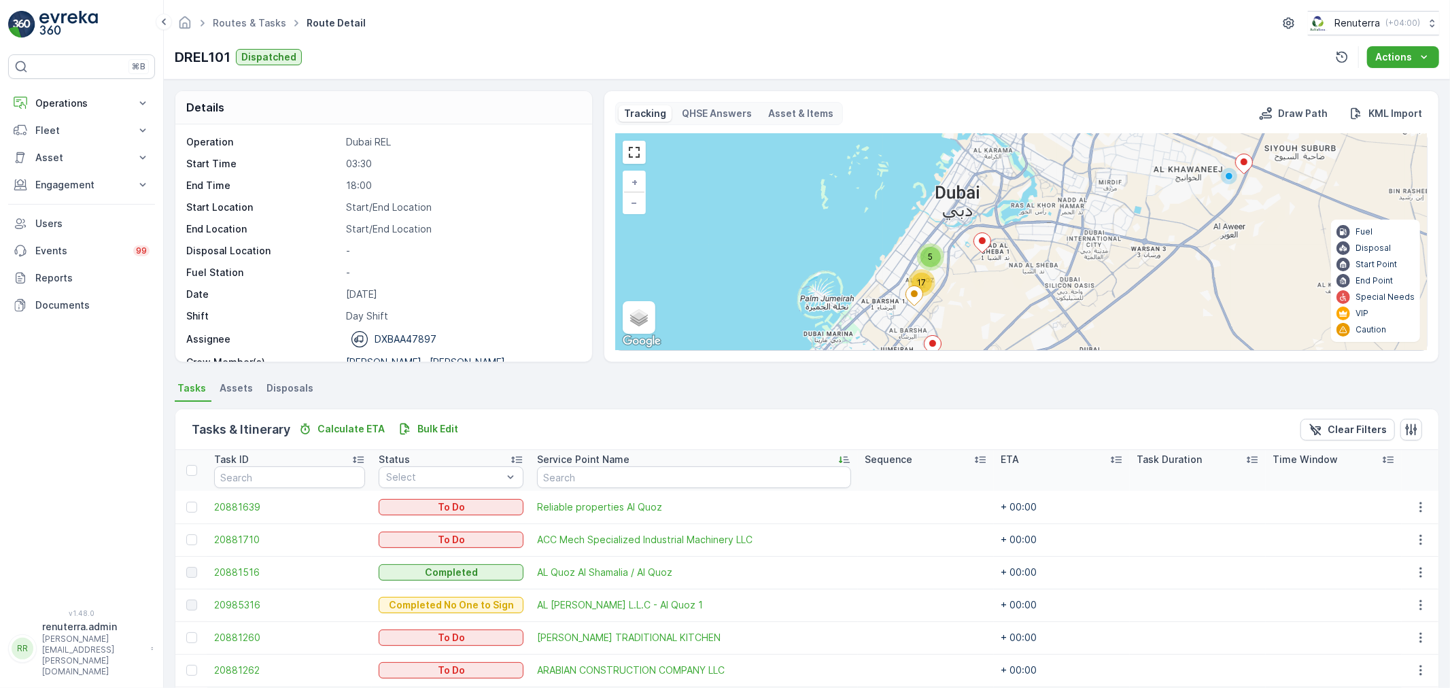
click at [923, 284] on span "17" at bounding box center [921, 282] width 9 height 10
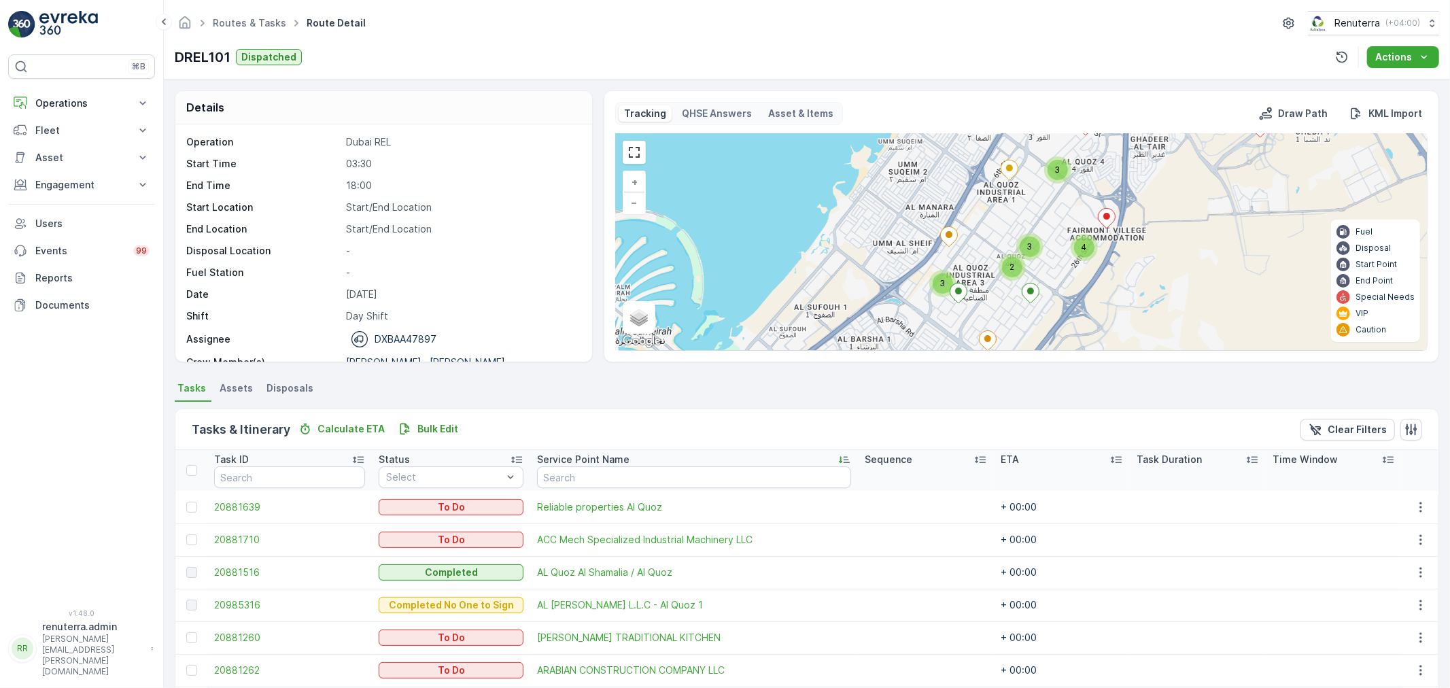
click at [1016, 264] on div "2" at bounding box center [1012, 267] width 20 height 20
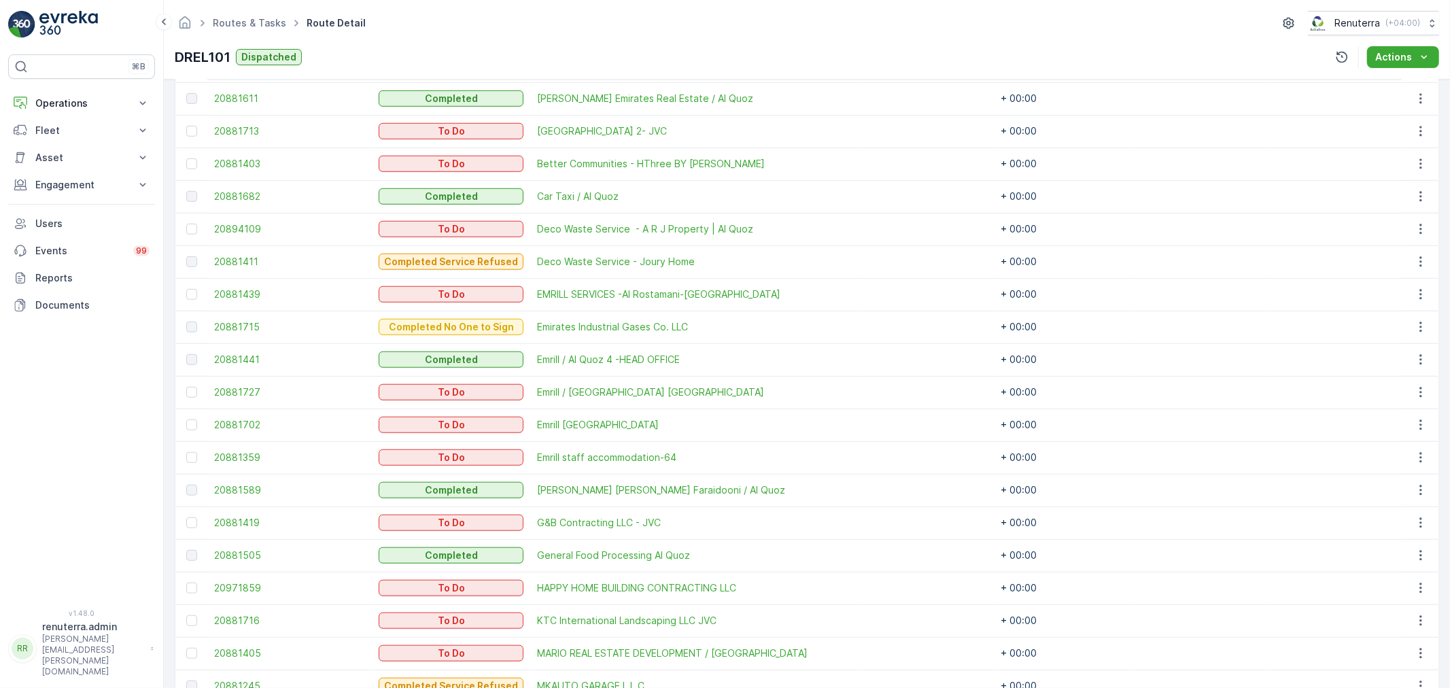
scroll to position [906, 0]
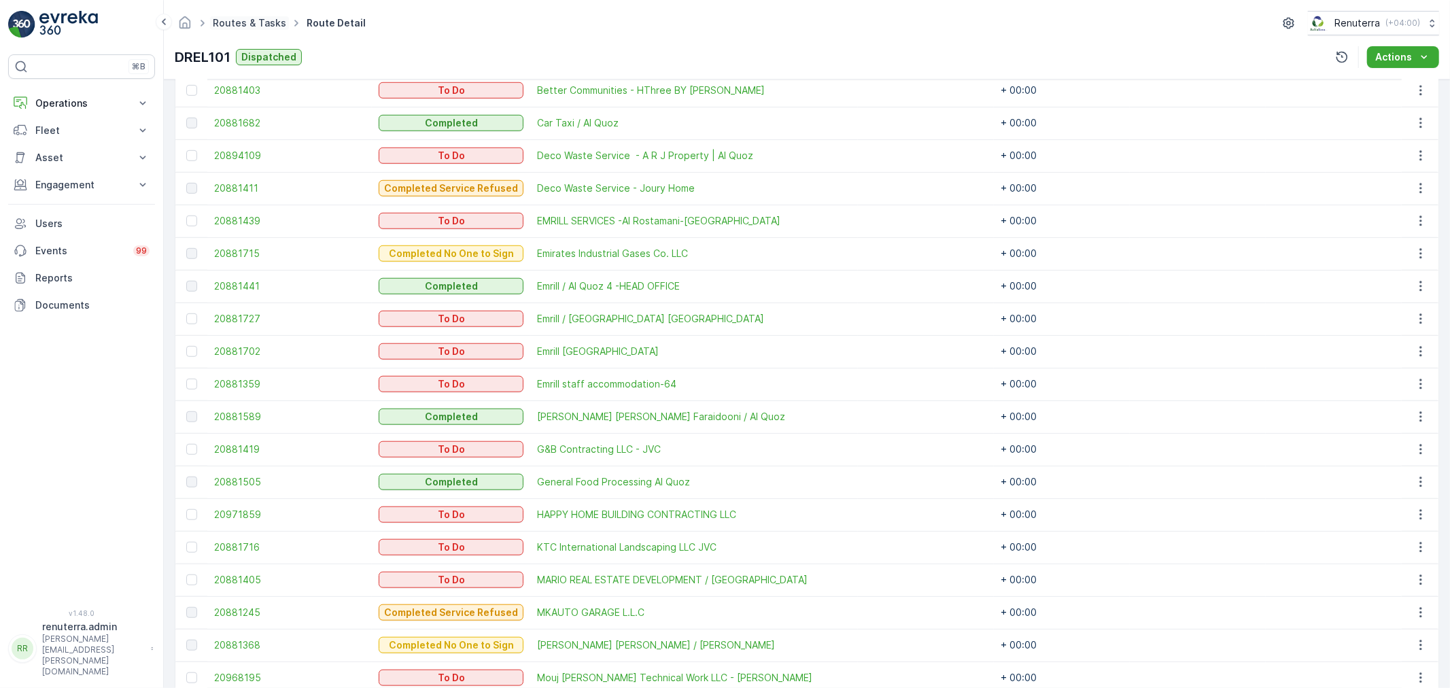
click at [226, 27] on link "Routes & Tasks" at bounding box center [249, 23] width 73 height 12
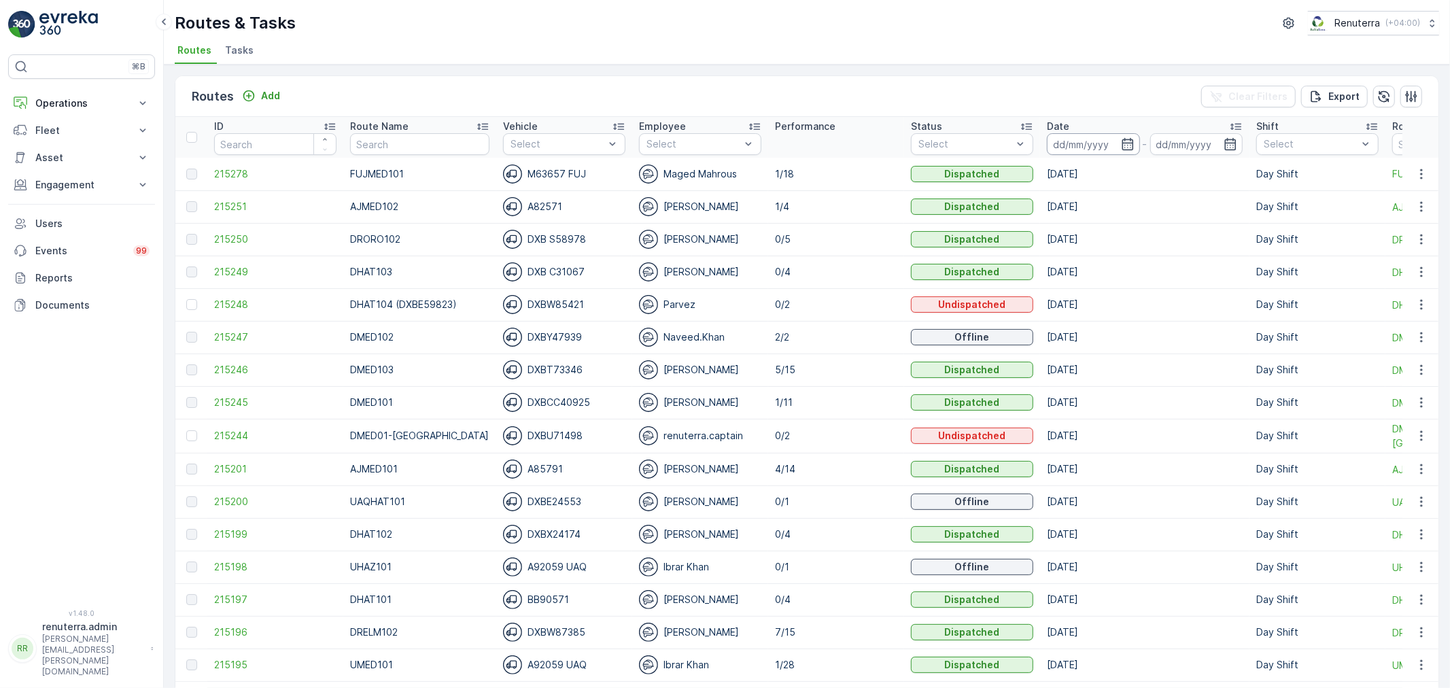
click at [1061, 134] on input at bounding box center [1093, 144] width 93 height 22
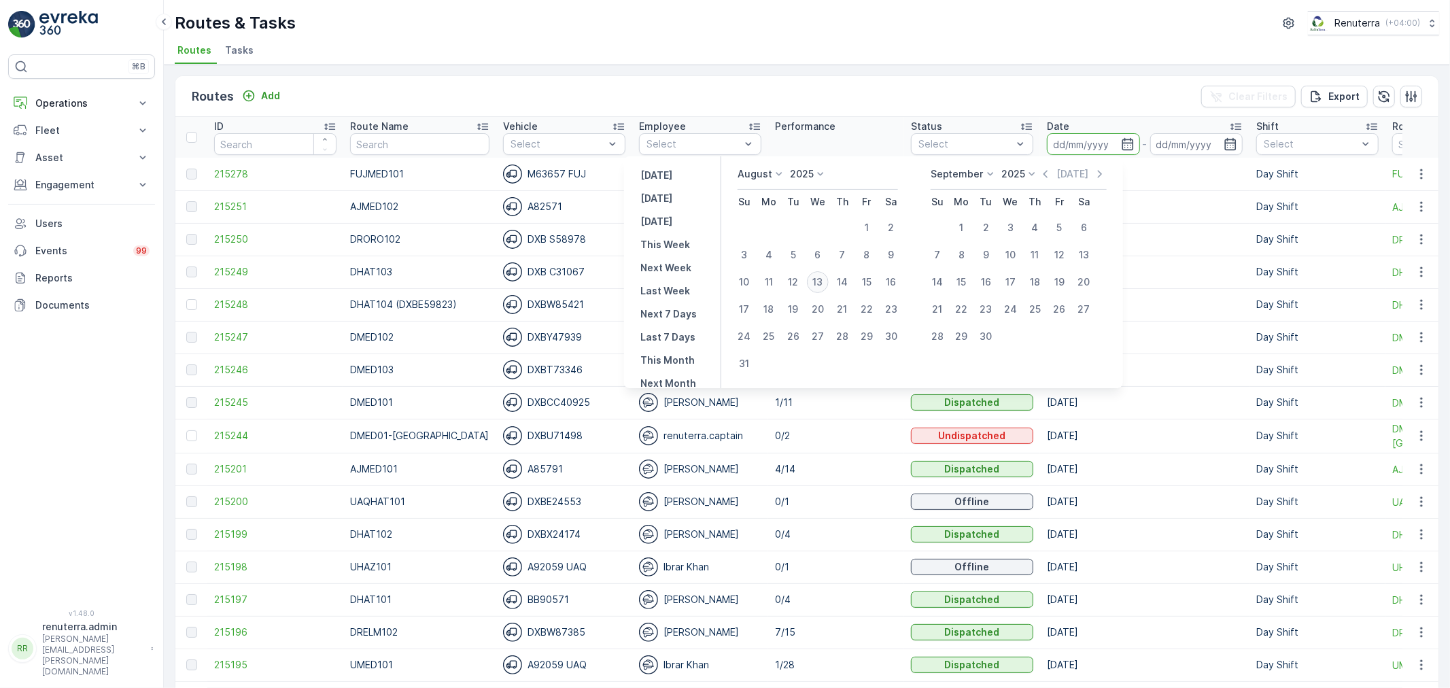
click at [819, 281] on div "13" at bounding box center [818, 282] width 22 height 22
type input "[DATE]"
click at [819, 281] on div "13" at bounding box center [818, 282] width 22 height 22
type input "[DATE]"
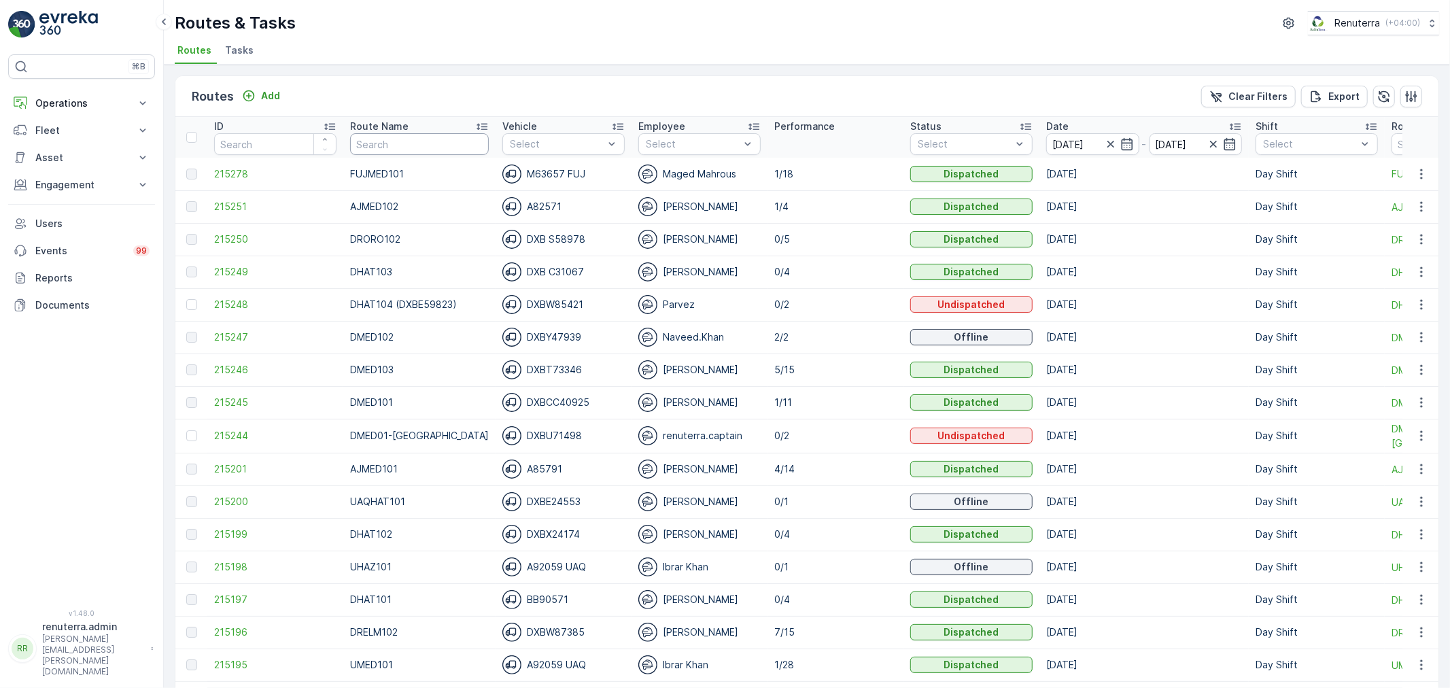
click at [409, 143] on input "text" at bounding box center [419, 144] width 139 height 22
type input "DHAT"
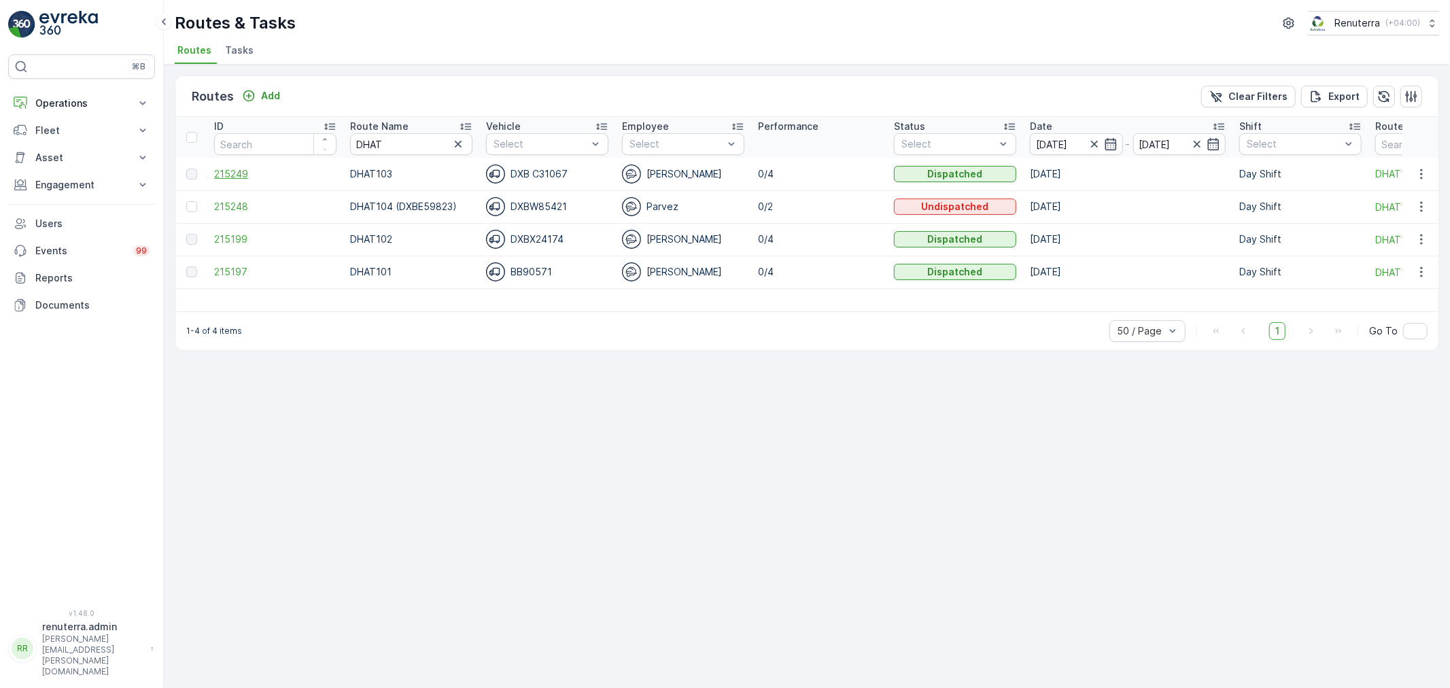
click at [222, 175] on span "215249" at bounding box center [275, 174] width 122 height 14
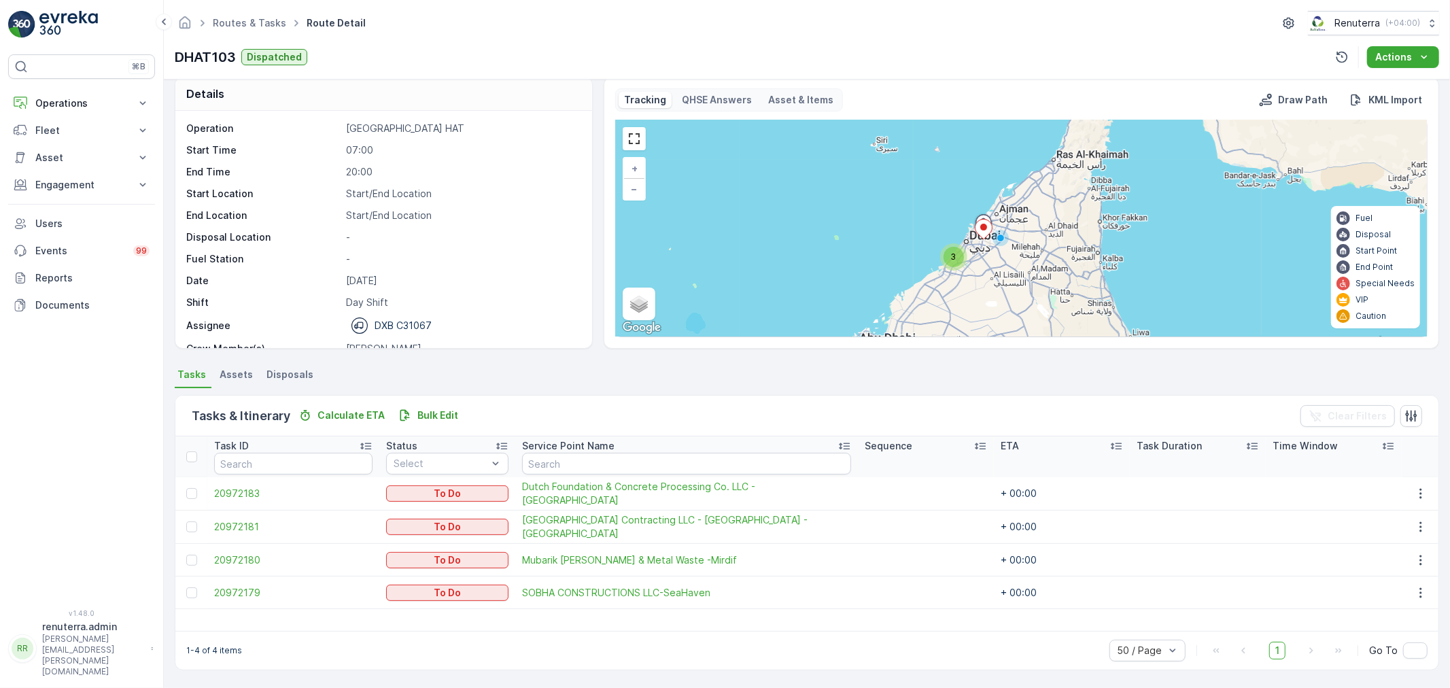
scroll to position [12, 0]
click at [264, 23] on link "Routes & Tasks" at bounding box center [249, 23] width 73 height 12
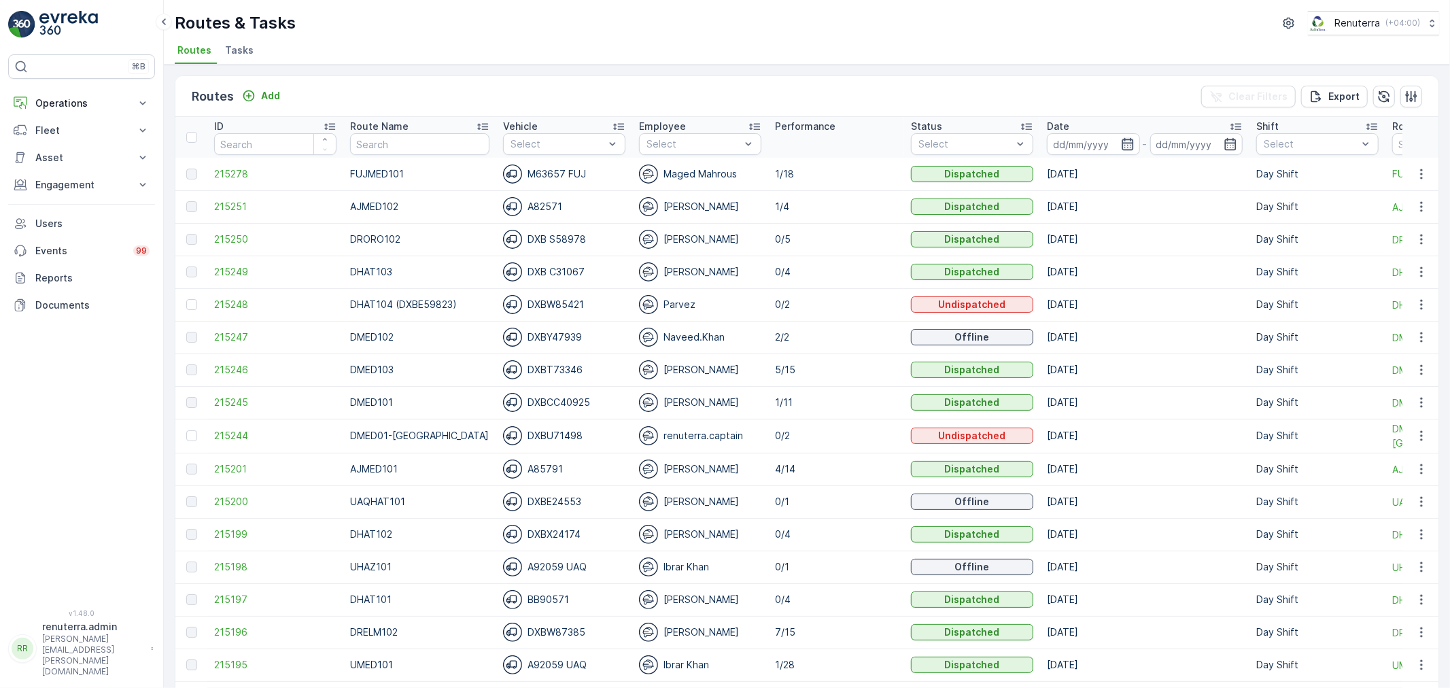
click at [1121, 146] on icon "button" at bounding box center [1128, 144] width 14 height 14
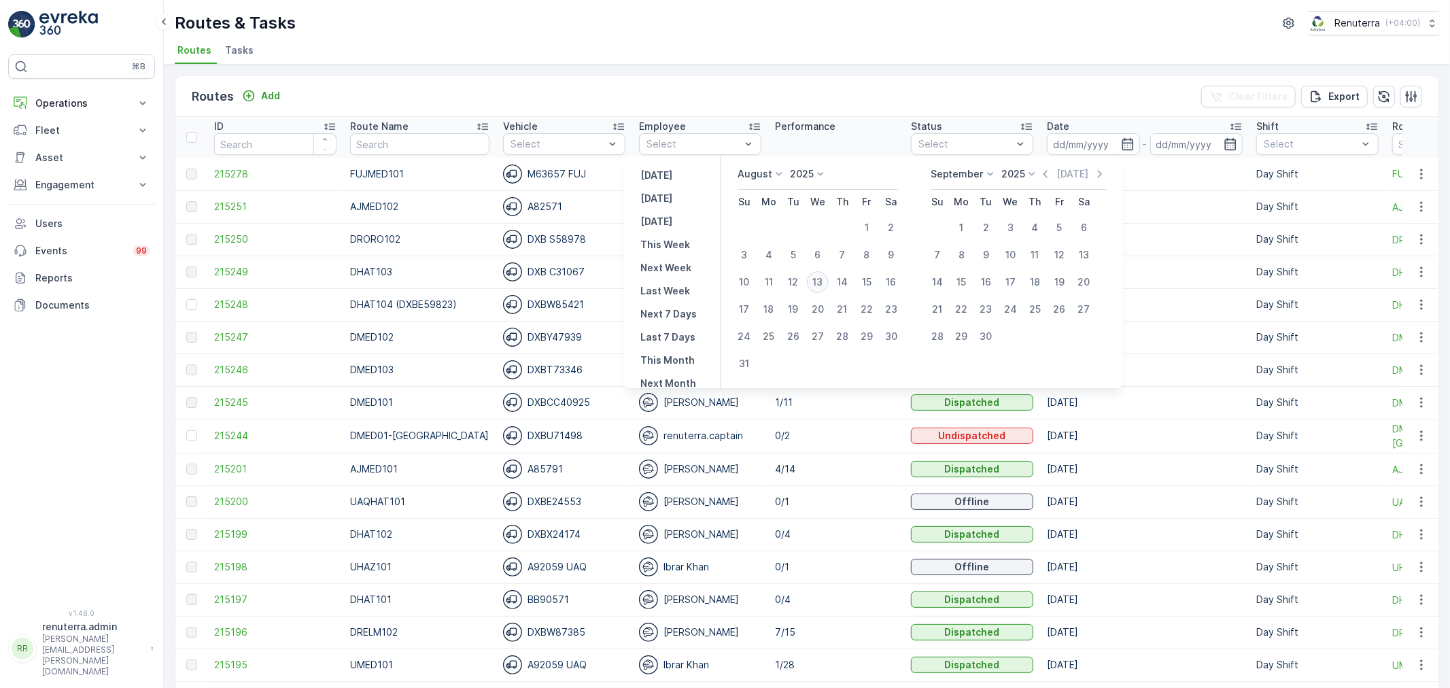
click at [824, 284] on div "13" at bounding box center [818, 282] width 22 height 22
type input "[DATE]"
click at [824, 284] on div "13" at bounding box center [818, 282] width 22 height 22
type input "[DATE]"
click at [824, 284] on div "13" at bounding box center [818, 282] width 22 height 22
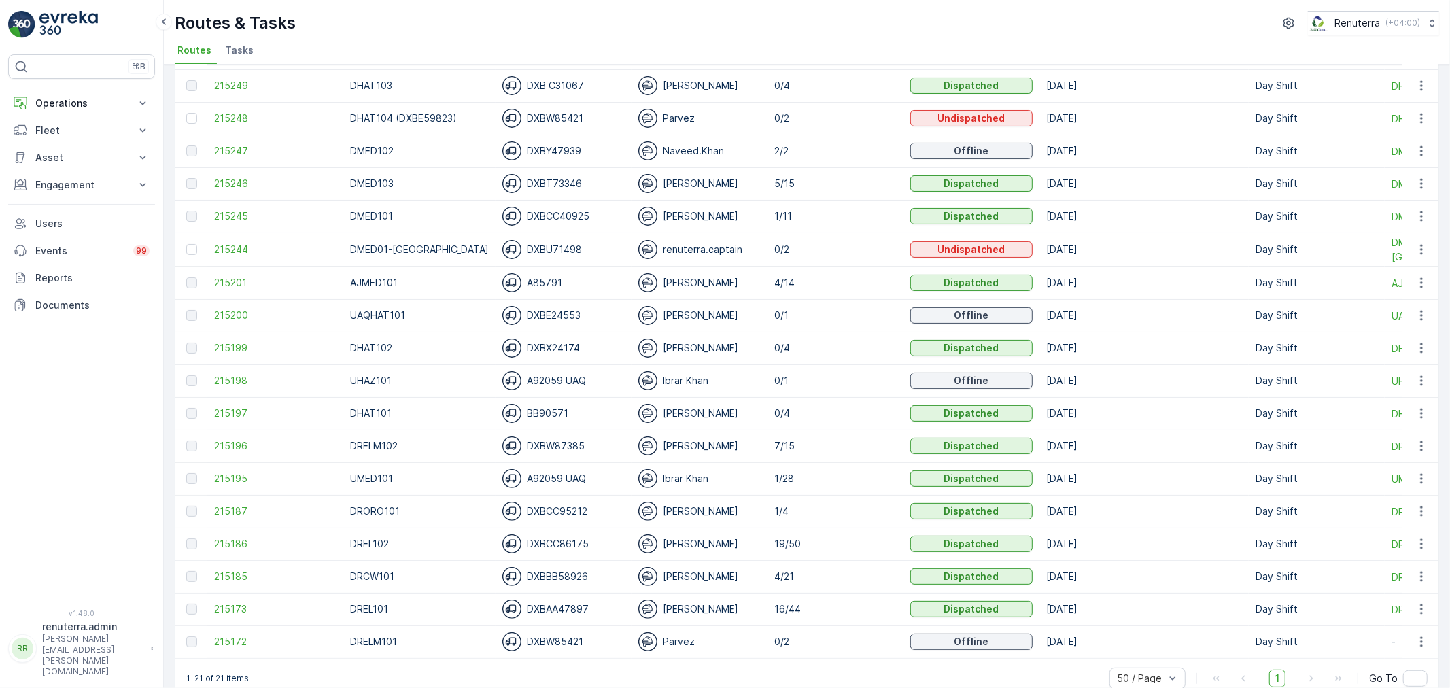
scroll to position [213, 0]
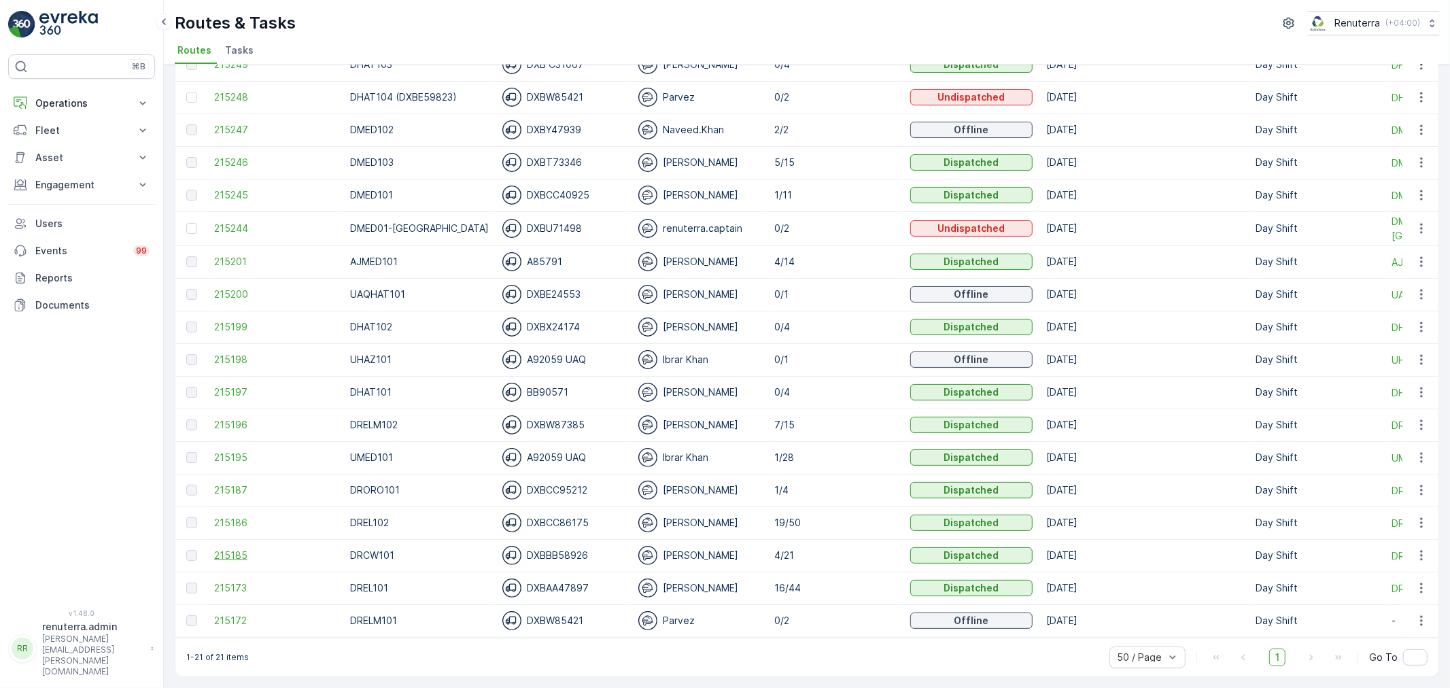
click at [252, 549] on span "215185" at bounding box center [275, 556] width 122 height 14
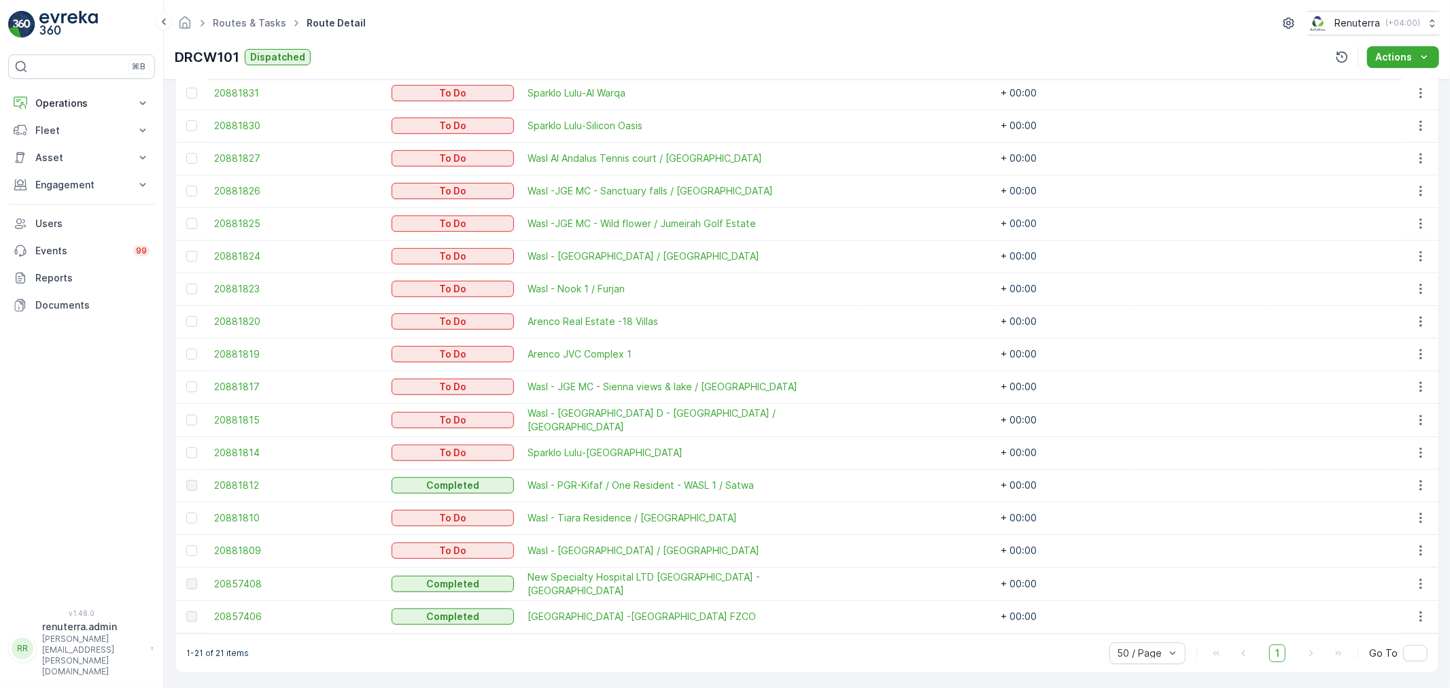
scroll to position [545, 0]
click at [195, 323] on div at bounding box center [191, 320] width 11 height 11
click at [186, 315] on input "checkbox" at bounding box center [186, 315] width 0 height 0
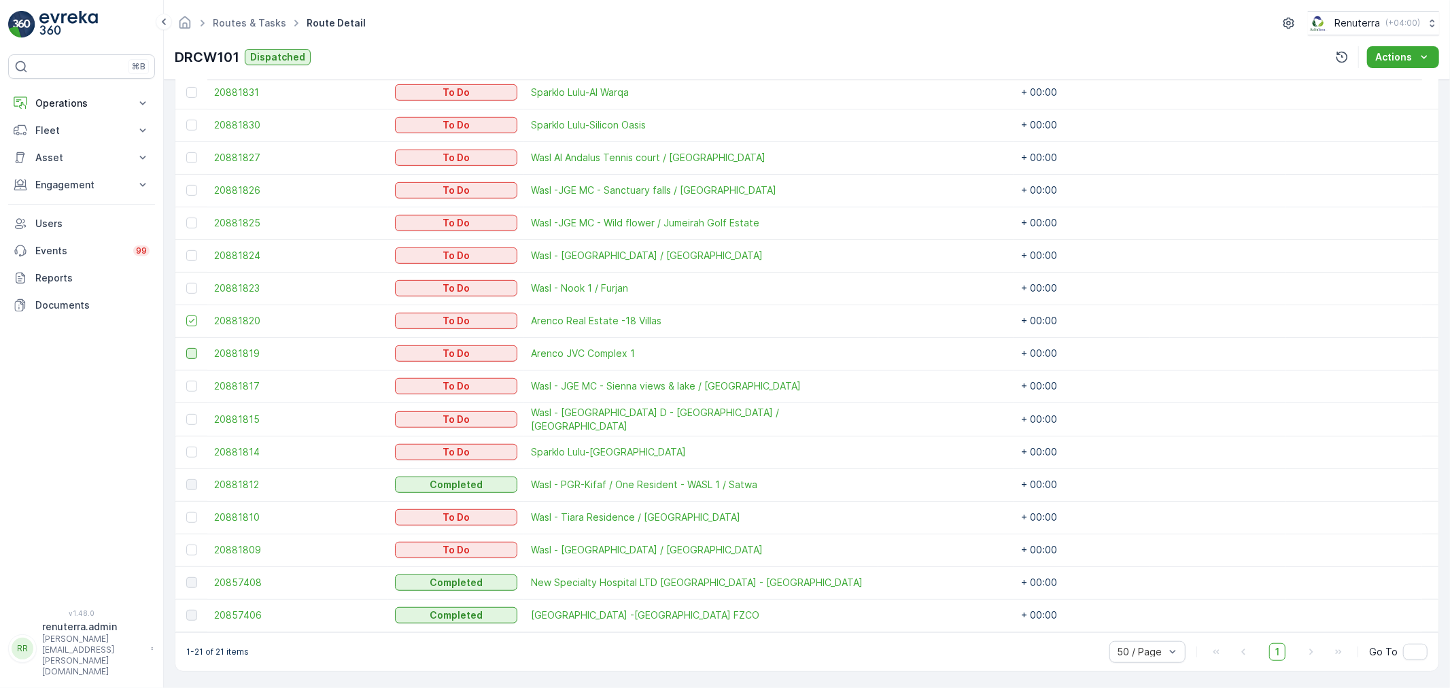
click at [197, 354] on div at bounding box center [191, 353] width 11 height 11
click at [186, 348] on input "checkbox" at bounding box center [186, 348] width 0 height 0
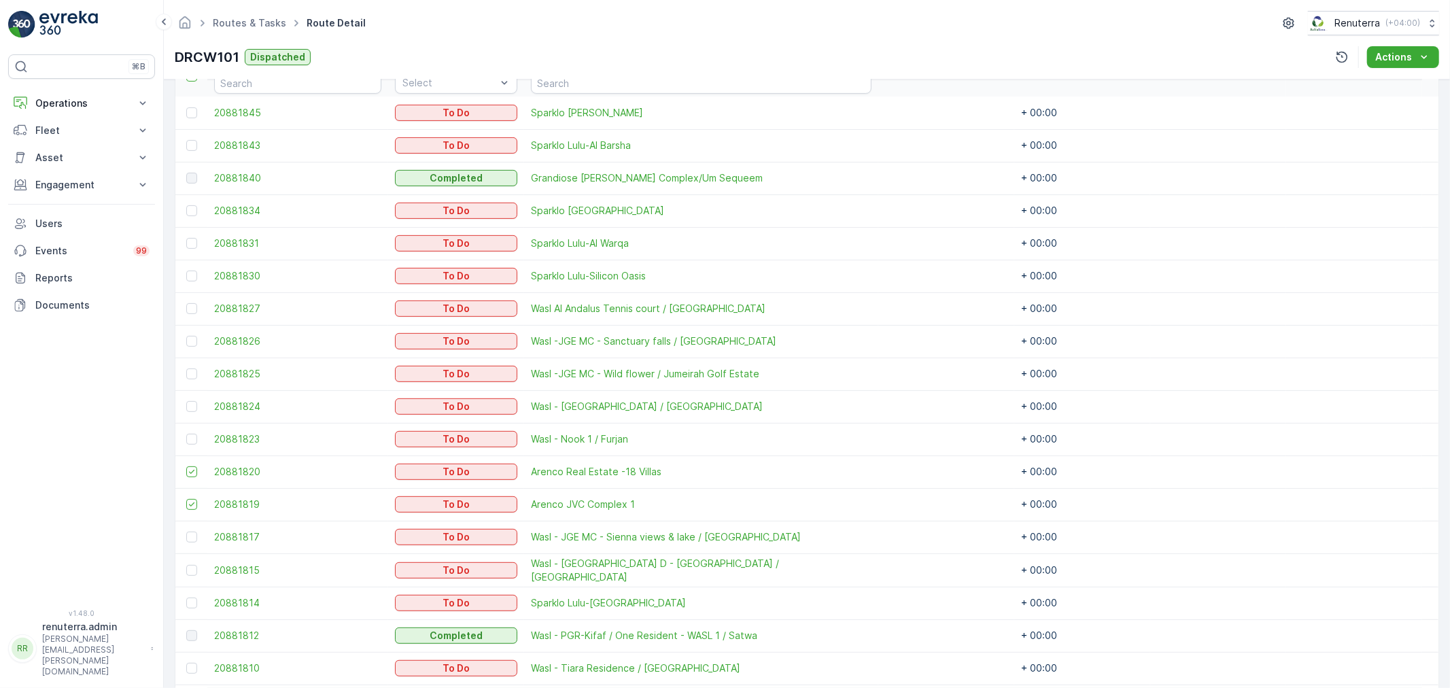
scroll to position [318, 0]
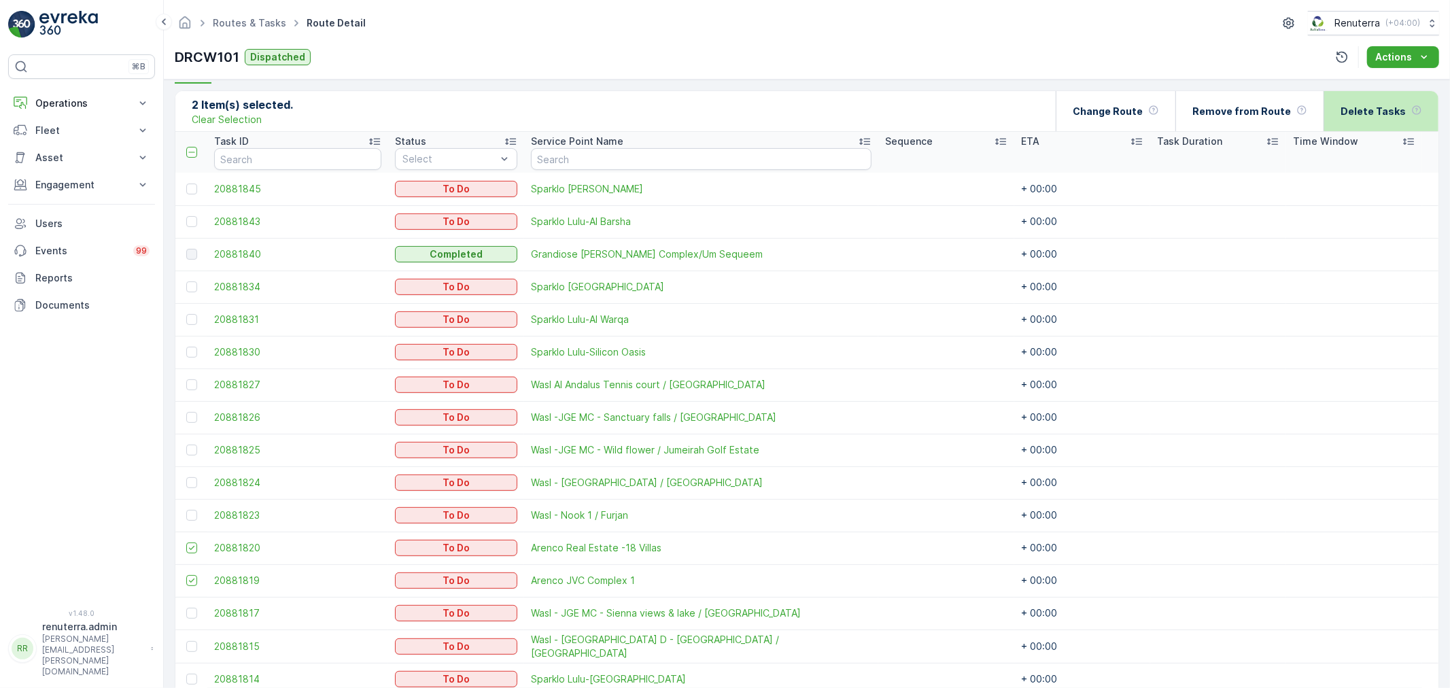
click at [1378, 112] on p "Delete Tasks" at bounding box center [1373, 112] width 65 height 14
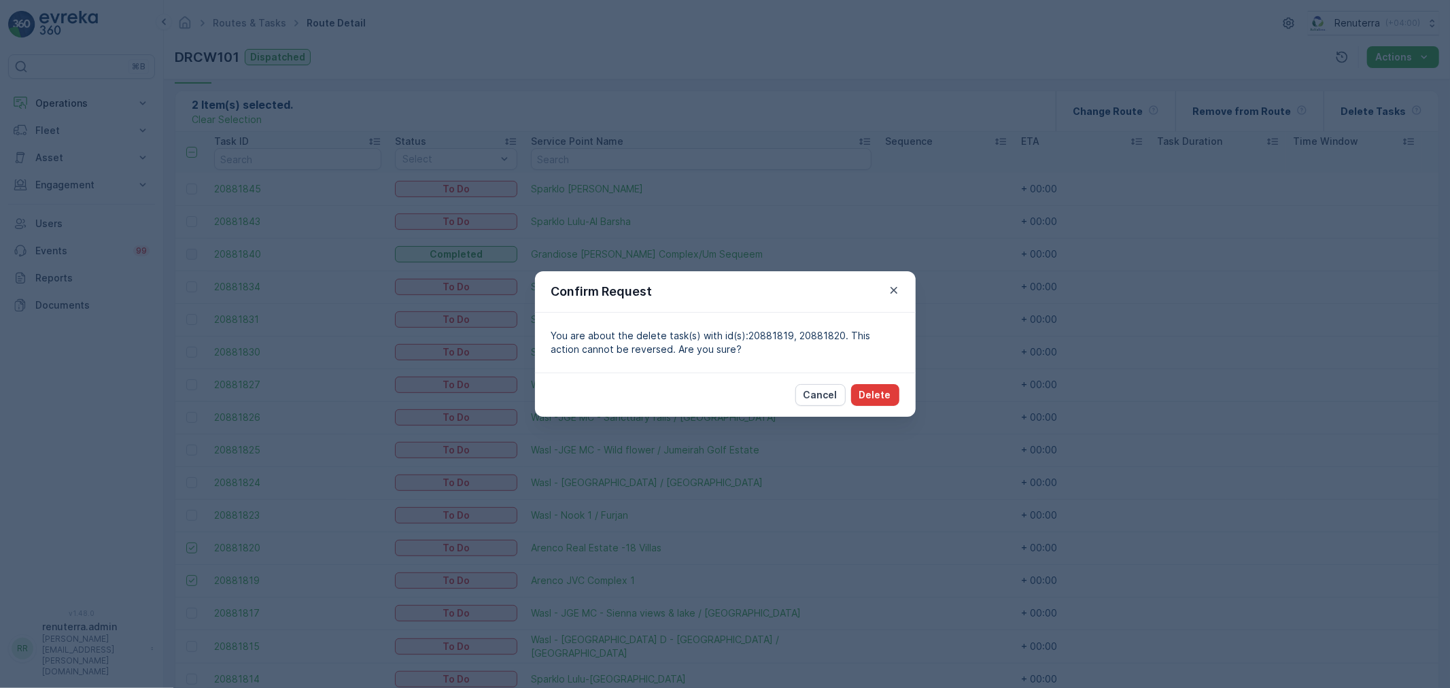
click at [878, 384] on button "Delete" at bounding box center [875, 395] width 48 height 22
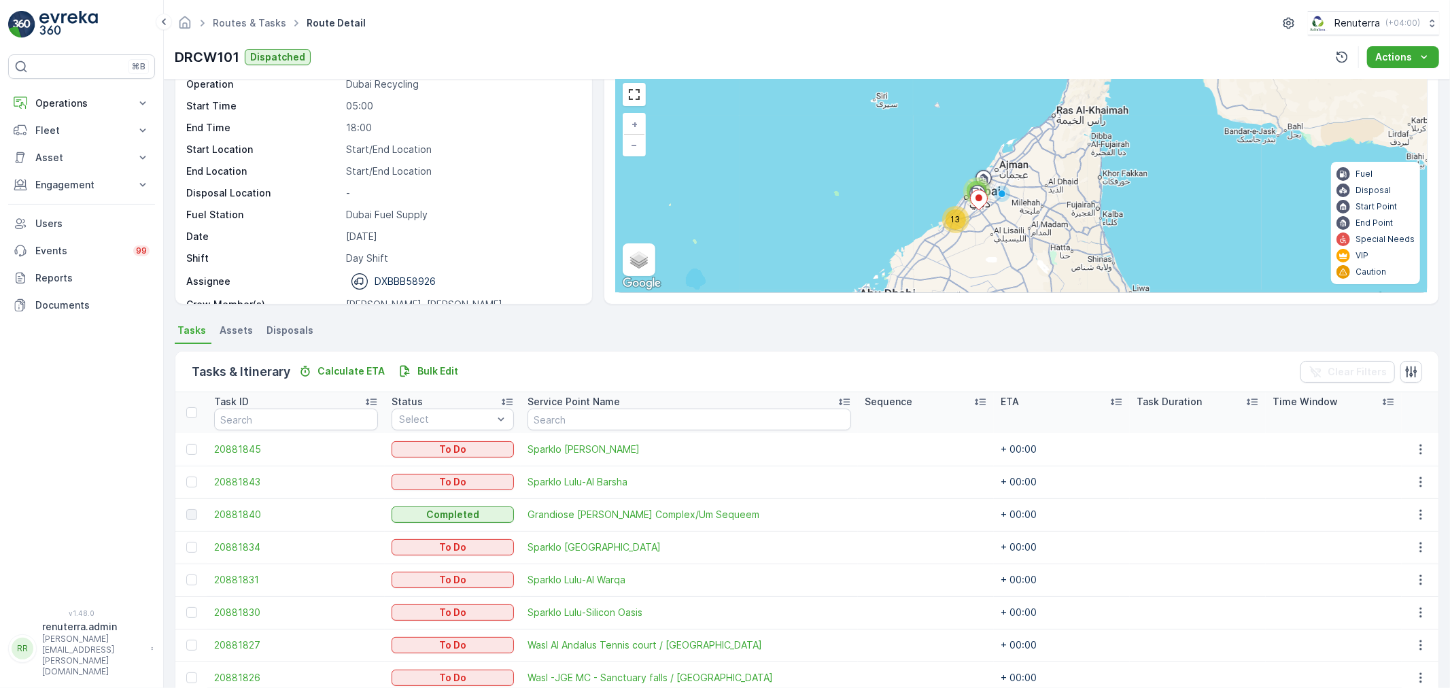
scroll to position [26, 0]
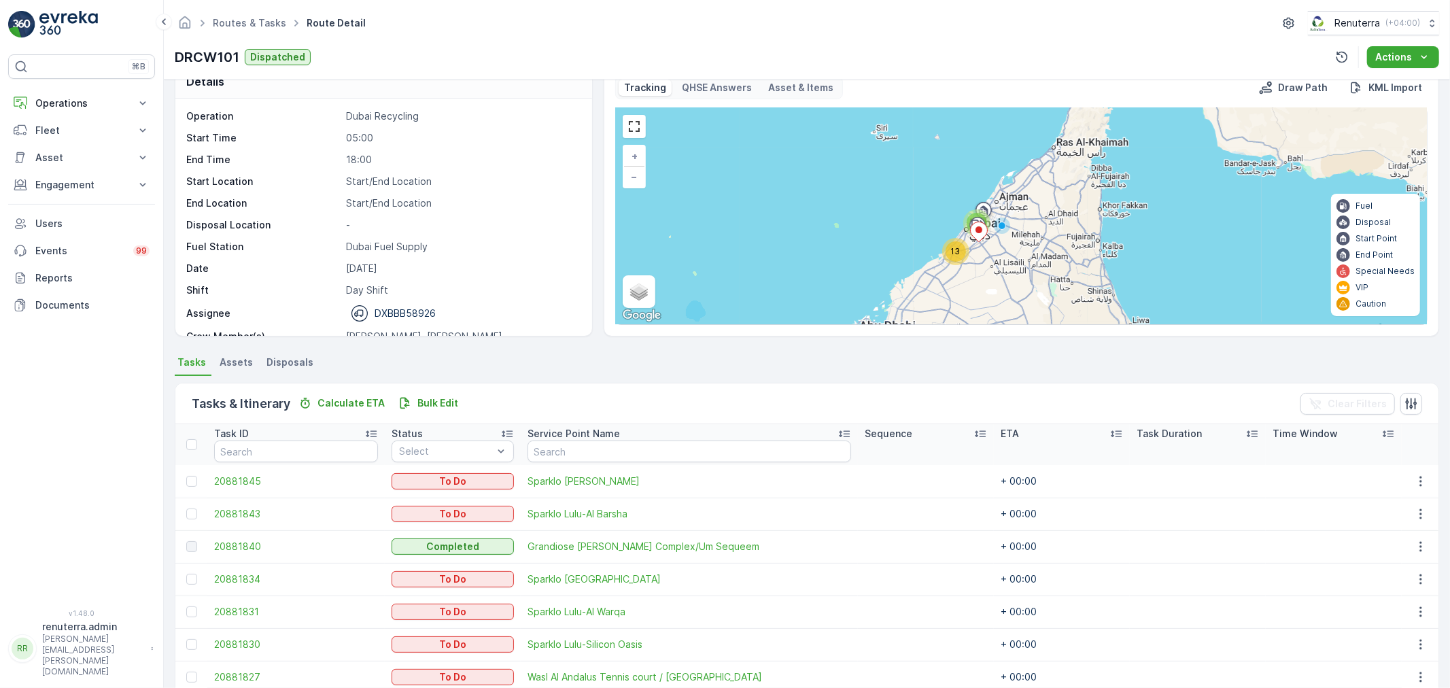
click at [266, 12] on div "Routes & Tasks Route Detail Renuterra ( +04:00 )" at bounding box center [807, 23] width 1265 height 24
click at [258, 30] on ul "Routes & Tasks" at bounding box center [257, 24] width 94 height 20
click at [258, 28] on link "Routes & Tasks" at bounding box center [249, 23] width 73 height 12
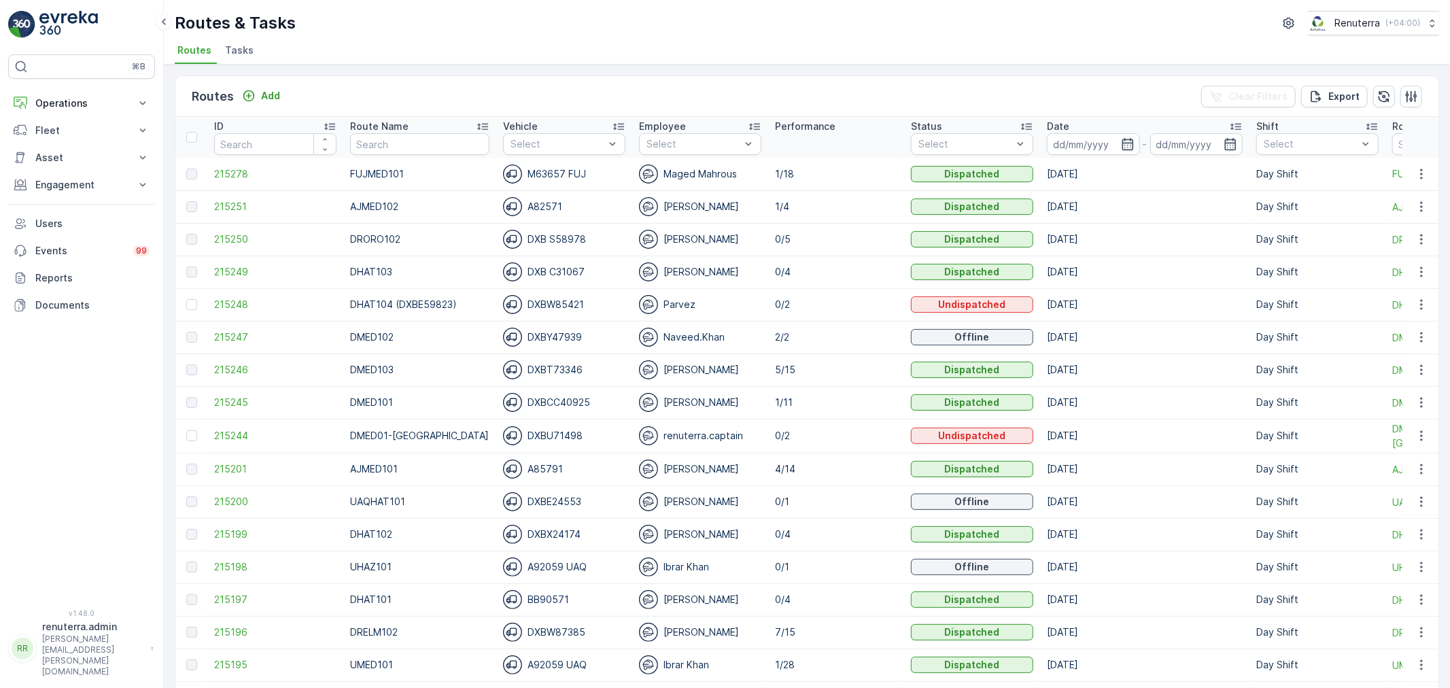
click at [382, 143] on input "text" at bounding box center [419, 144] width 139 height 22
type input "101"
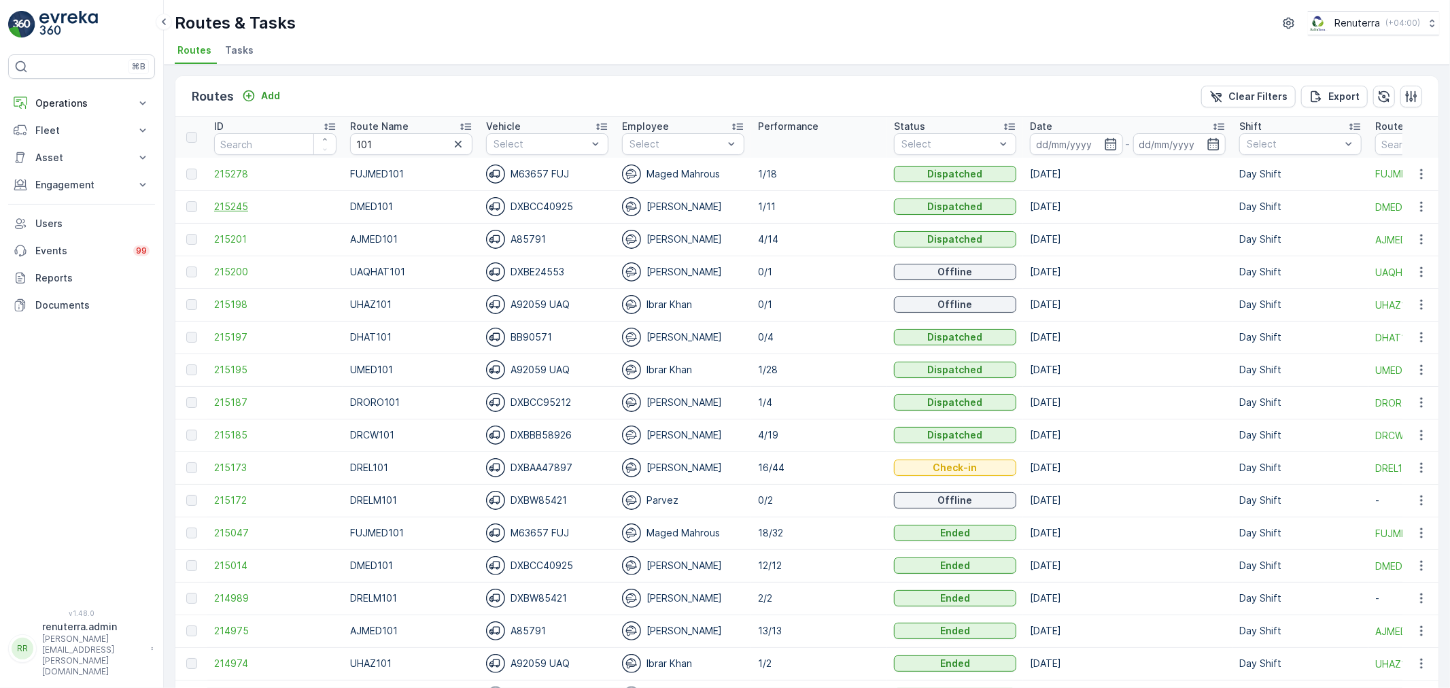
click at [233, 204] on span "215245" at bounding box center [275, 207] width 122 height 14
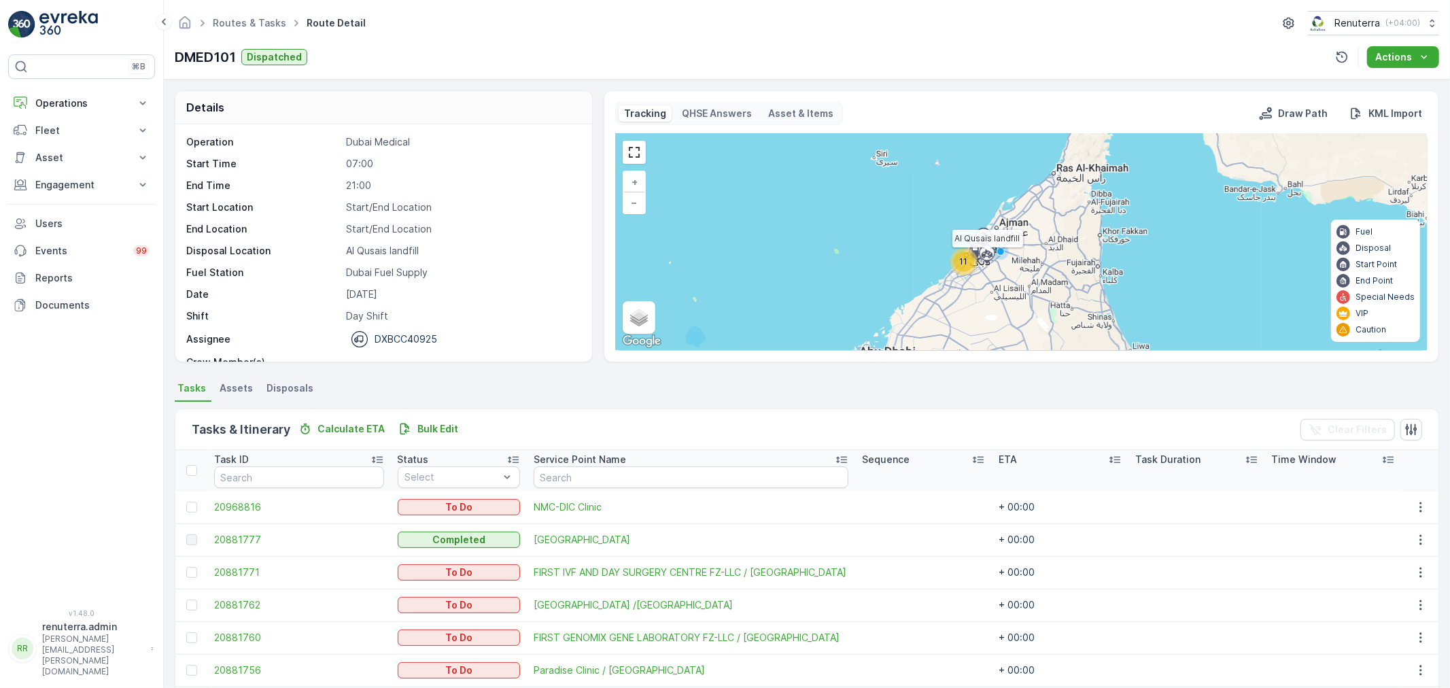
click at [976, 262] on icon at bounding box center [987, 255] width 22 height 24
click at [963, 262] on span "11" at bounding box center [964, 261] width 8 height 10
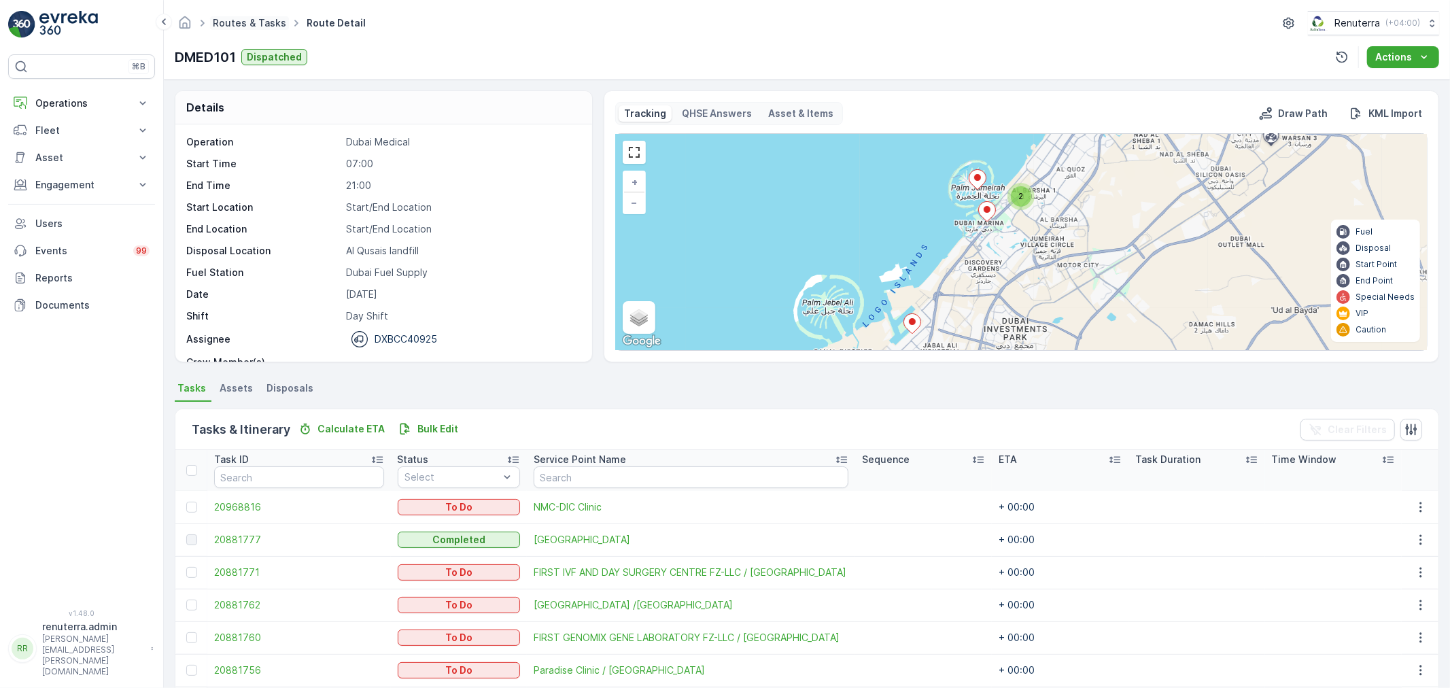
click at [239, 26] on link "Routes & Tasks" at bounding box center [249, 23] width 73 height 12
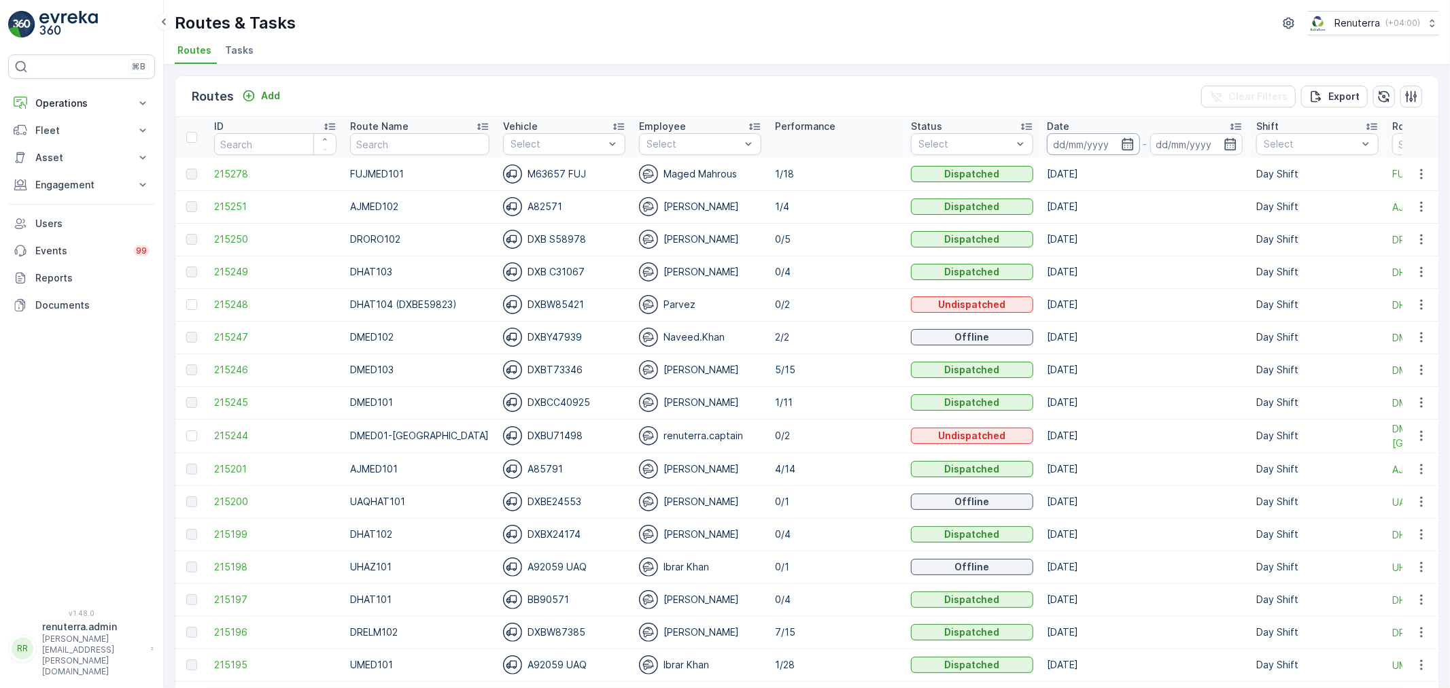
click at [1074, 150] on input at bounding box center [1093, 144] width 93 height 22
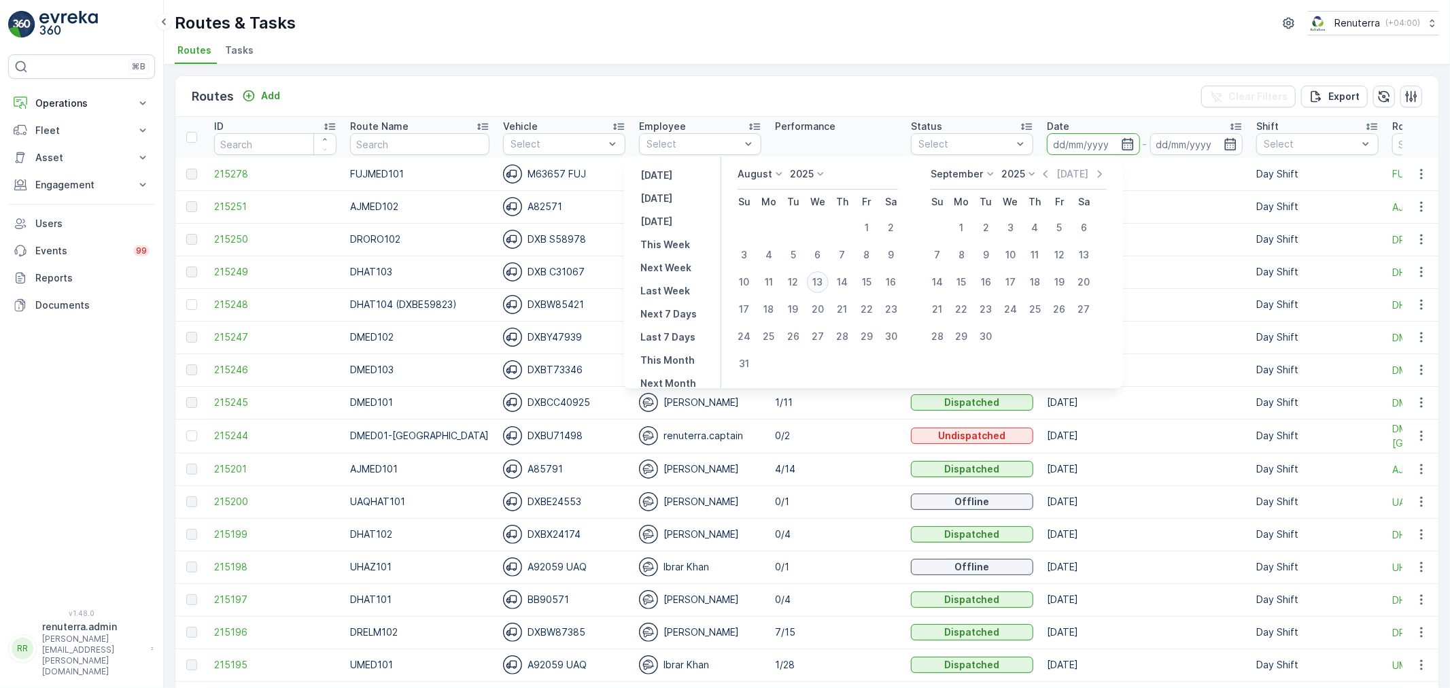
click at [815, 281] on div "13" at bounding box center [818, 282] width 22 height 22
type input "[DATE]"
click at [815, 281] on div "13" at bounding box center [818, 282] width 22 height 22
type input "[DATE]"
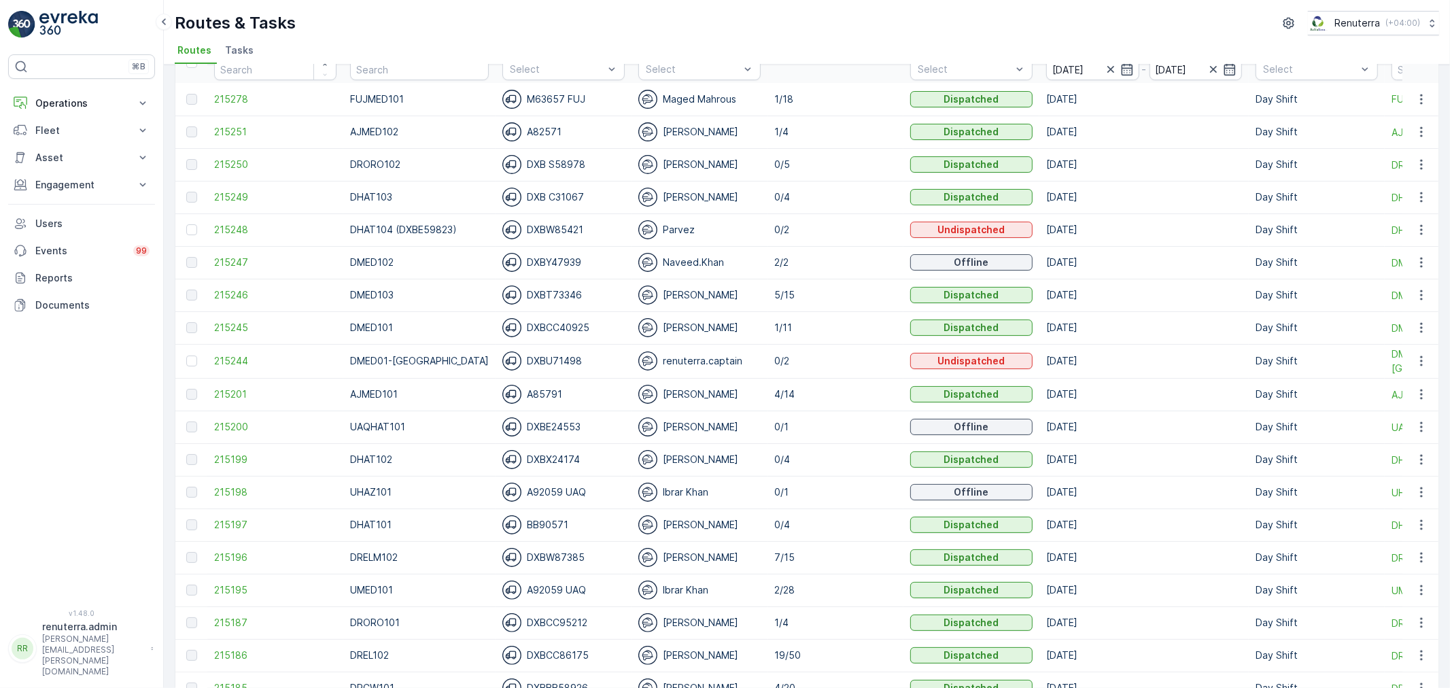
scroll to position [75, 0]
click at [242, 232] on span "215248" at bounding box center [275, 229] width 122 height 14
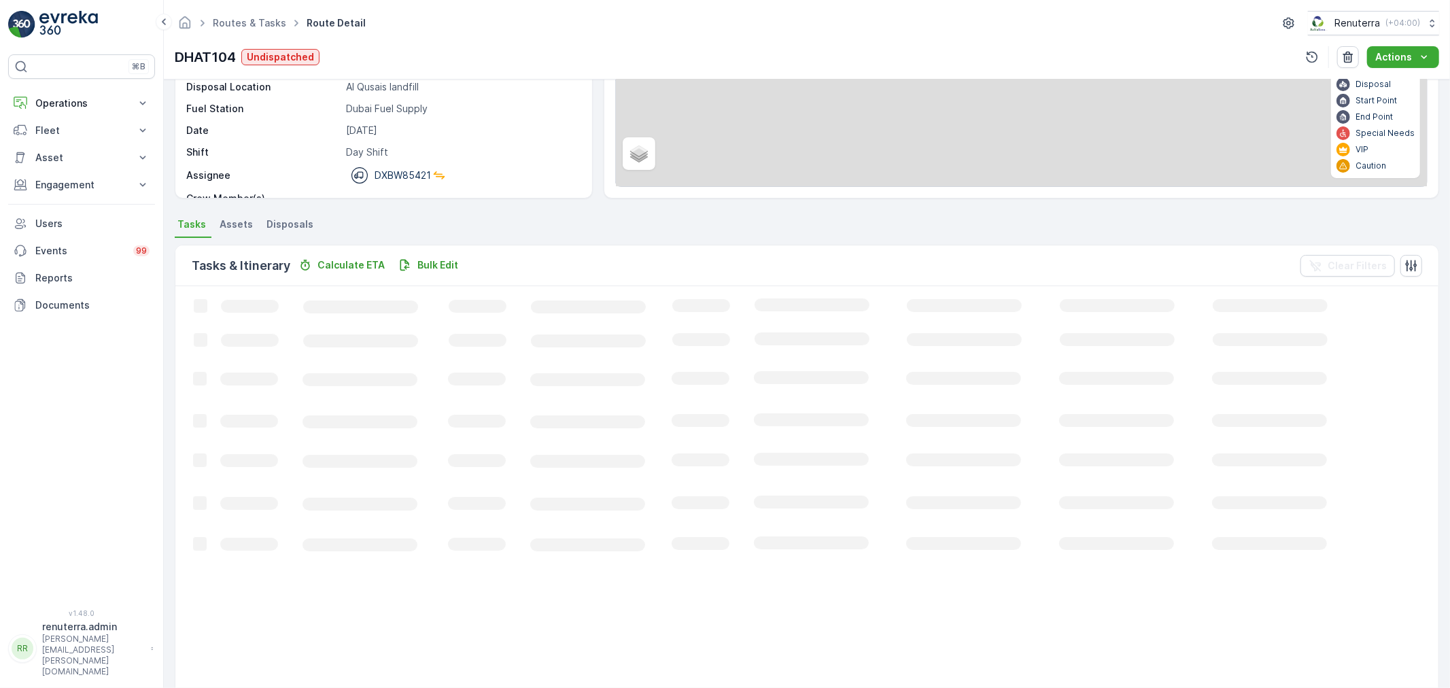
scroll to position [14, 0]
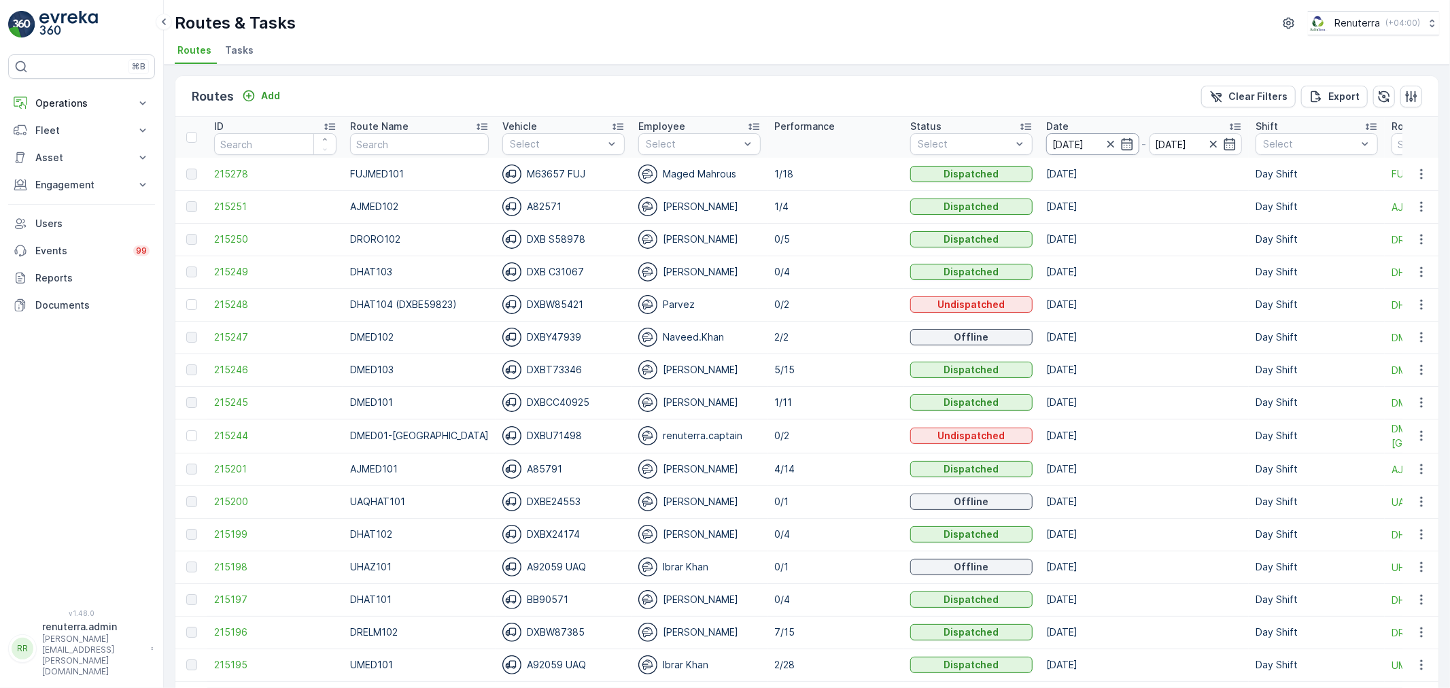
click at [1078, 138] on input "[DATE]" at bounding box center [1092, 144] width 93 height 22
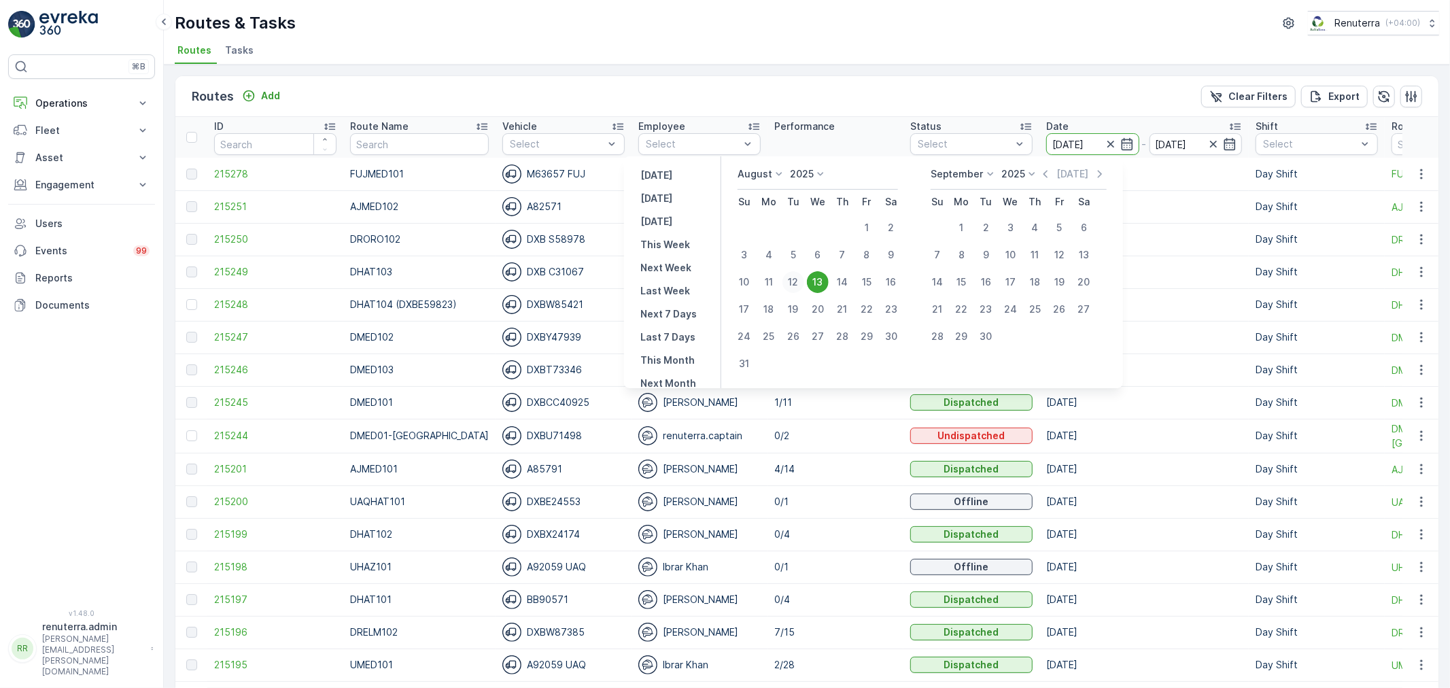
click at [796, 283] on div "12" at bounding box center [794, 282] width 22 height 22
type input "[DATE]"
click at [796, 283] on div "12" at bounding box center [794, 282] width 22 height 22
type input "[DATE]"
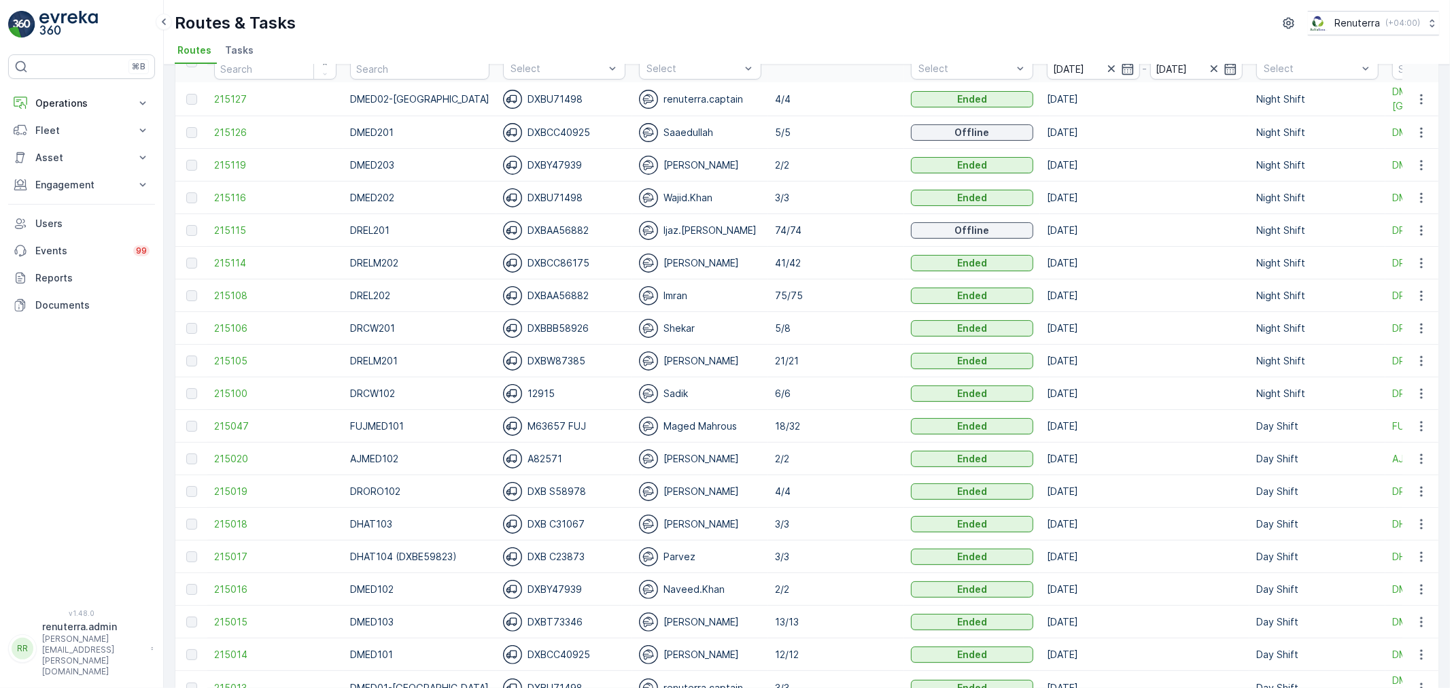
scroll to position [151, 0]
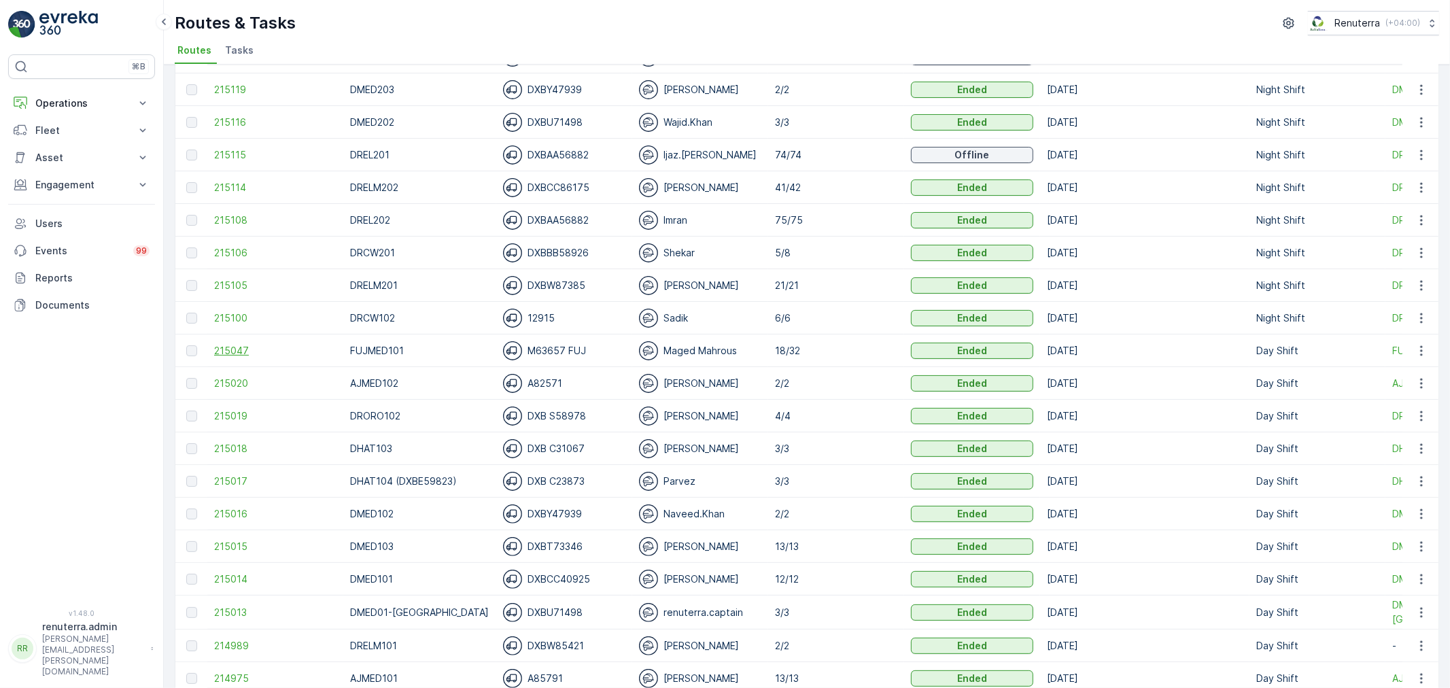
click at [268, 347] on span "215047" at bounding box center [275, 351] width 122 height 14
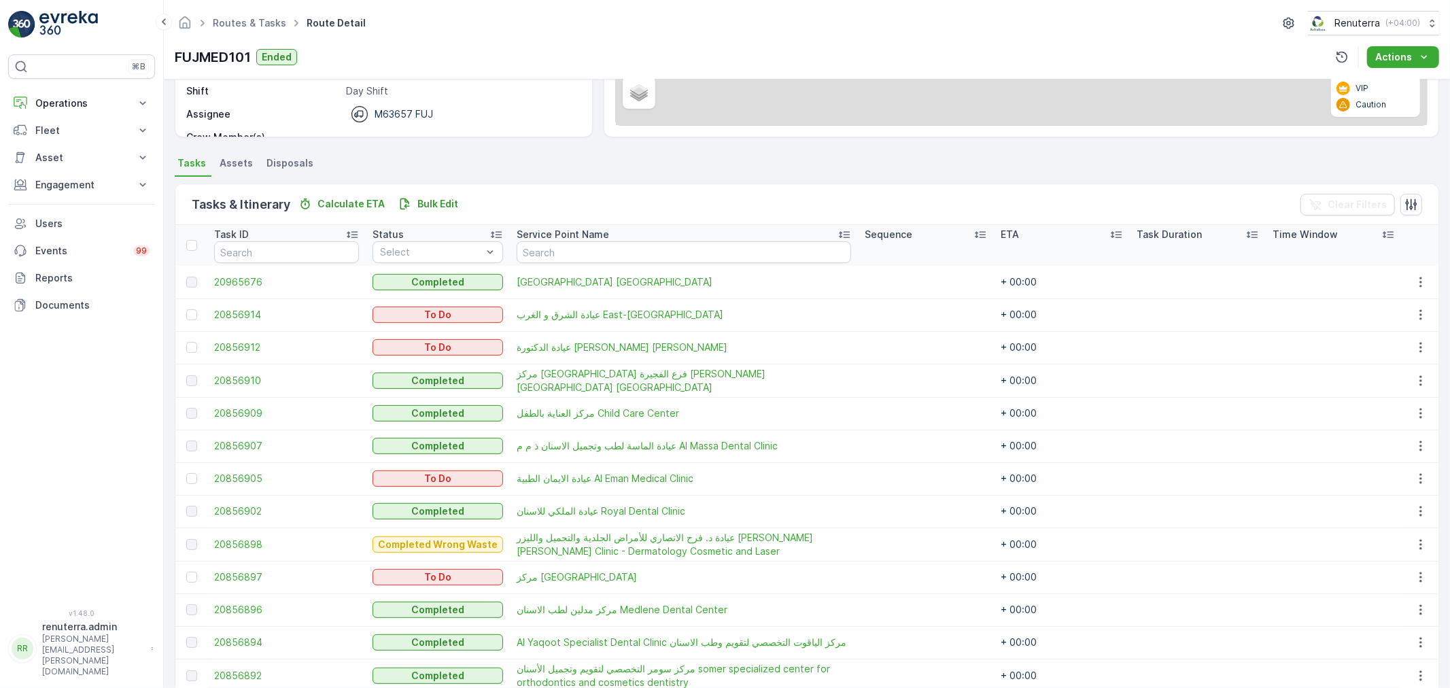
scroll to position [226, 0]
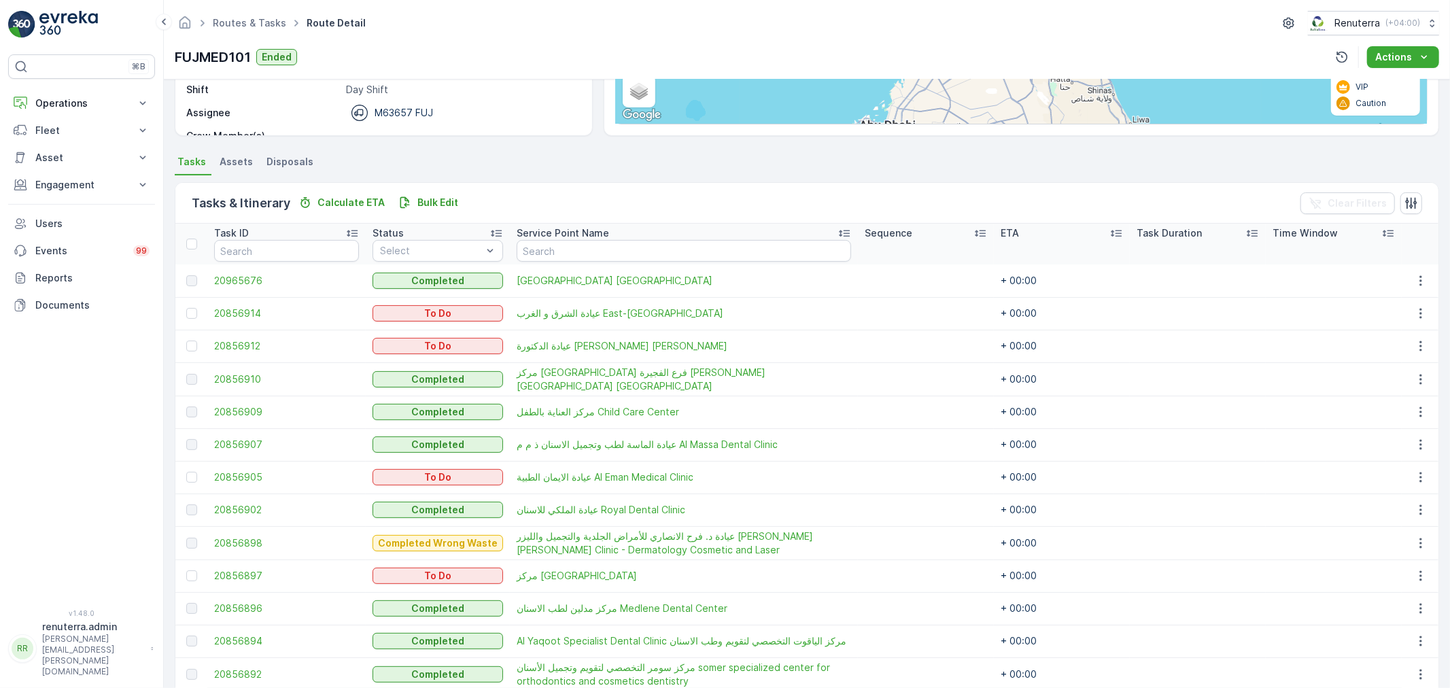
click at [182, 247] on th at bounding box center [191, 244] width 32 height 41
click at [201, 237] on th at bounding box center [191, 244] width 32 height 41
click at [198, 242] on div at bounding box center [193, 244] width 14 height 11
click at [194, 239] on input "checkbox" at bounding box center [194, 239] width 0 height 0
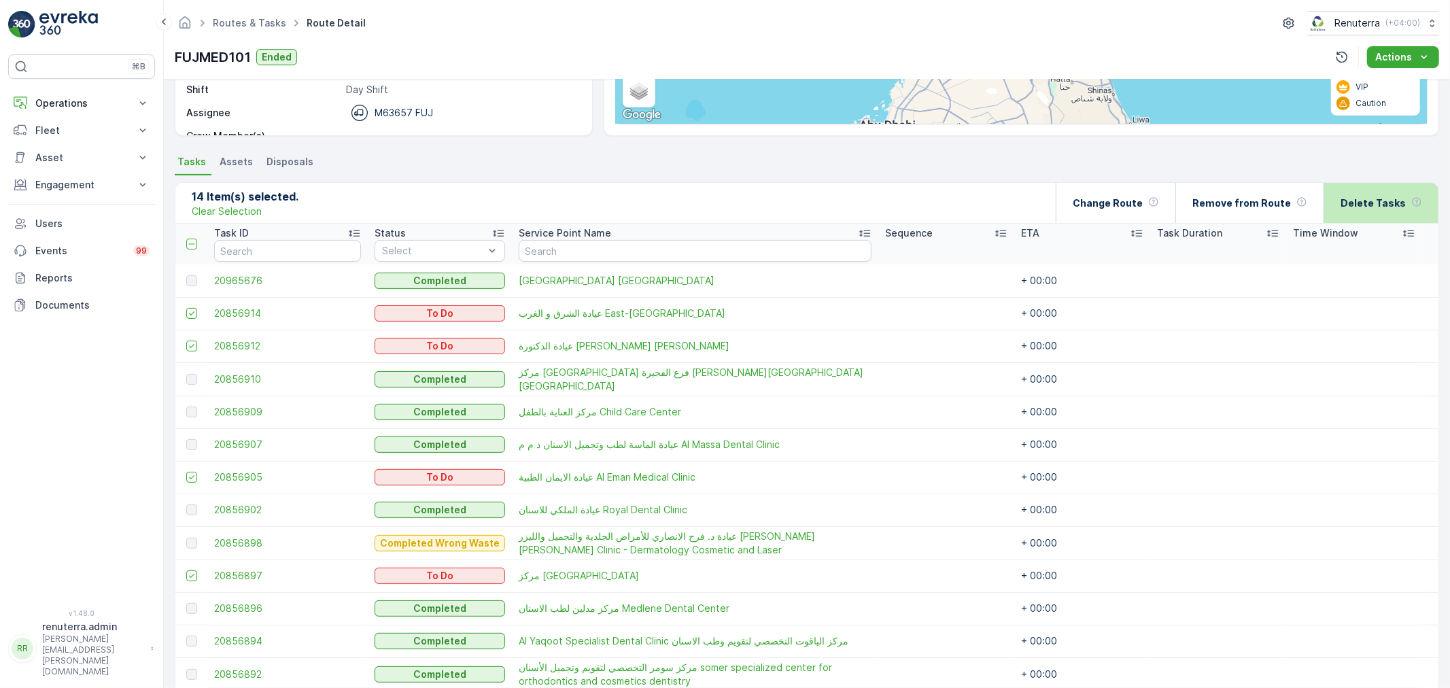
click at [1369, 199] on p "Delete Tasks" at bounding box center [1373, 204] width 65 height 14
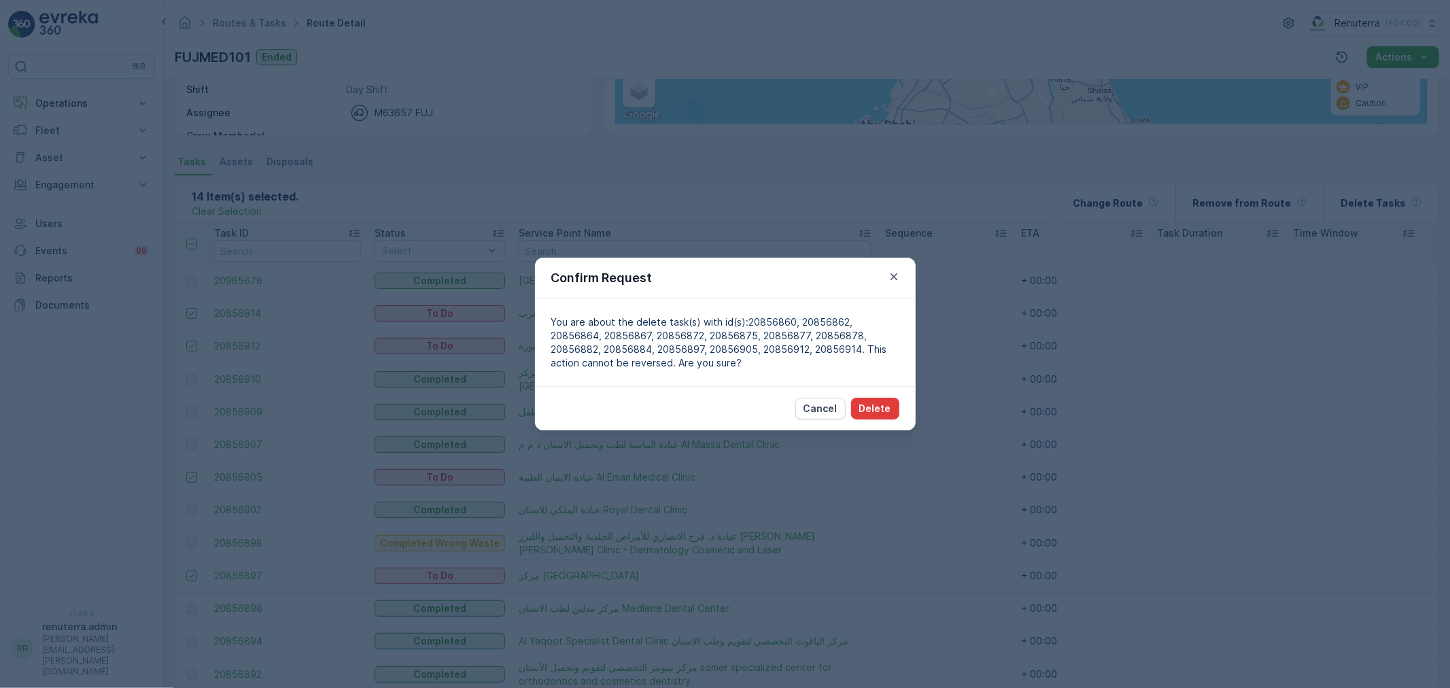
click at [882, 416] on button "Delete" at bounding box center [875, 409] width 48 height 22
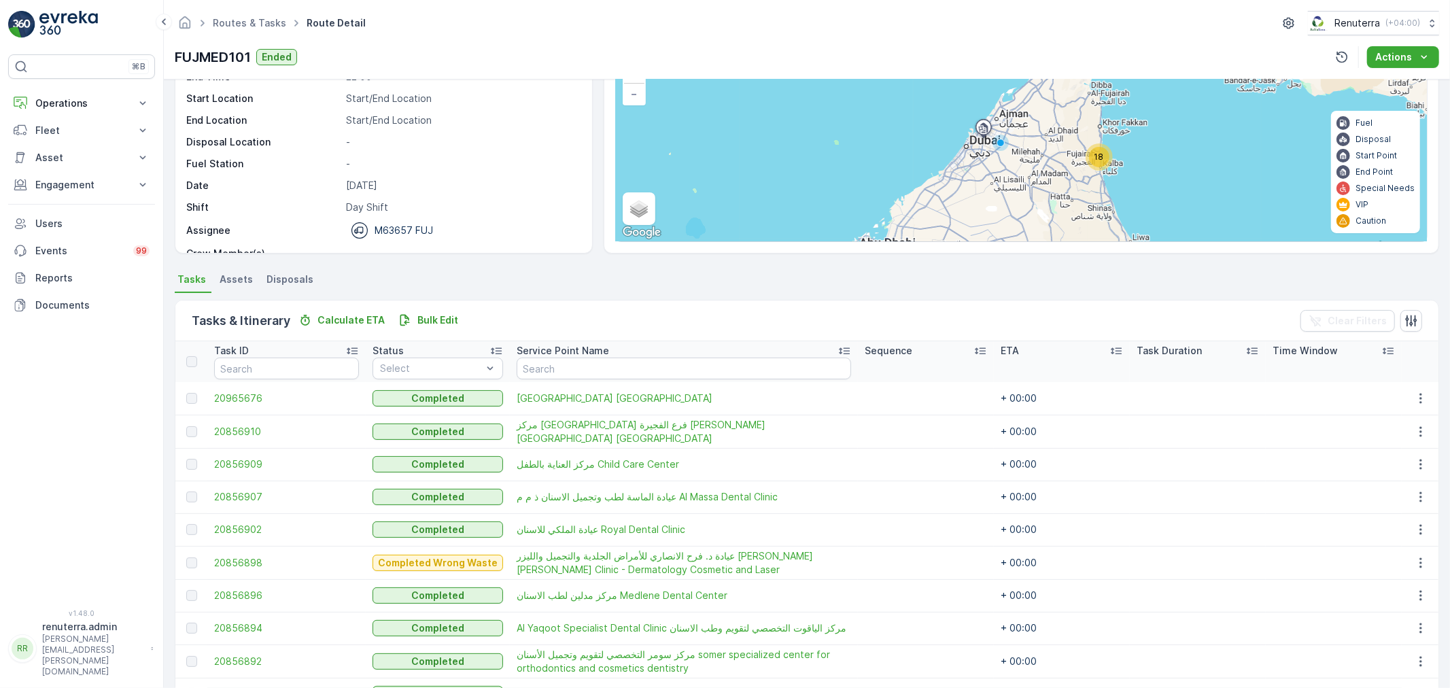
scroll to position [71, 0]
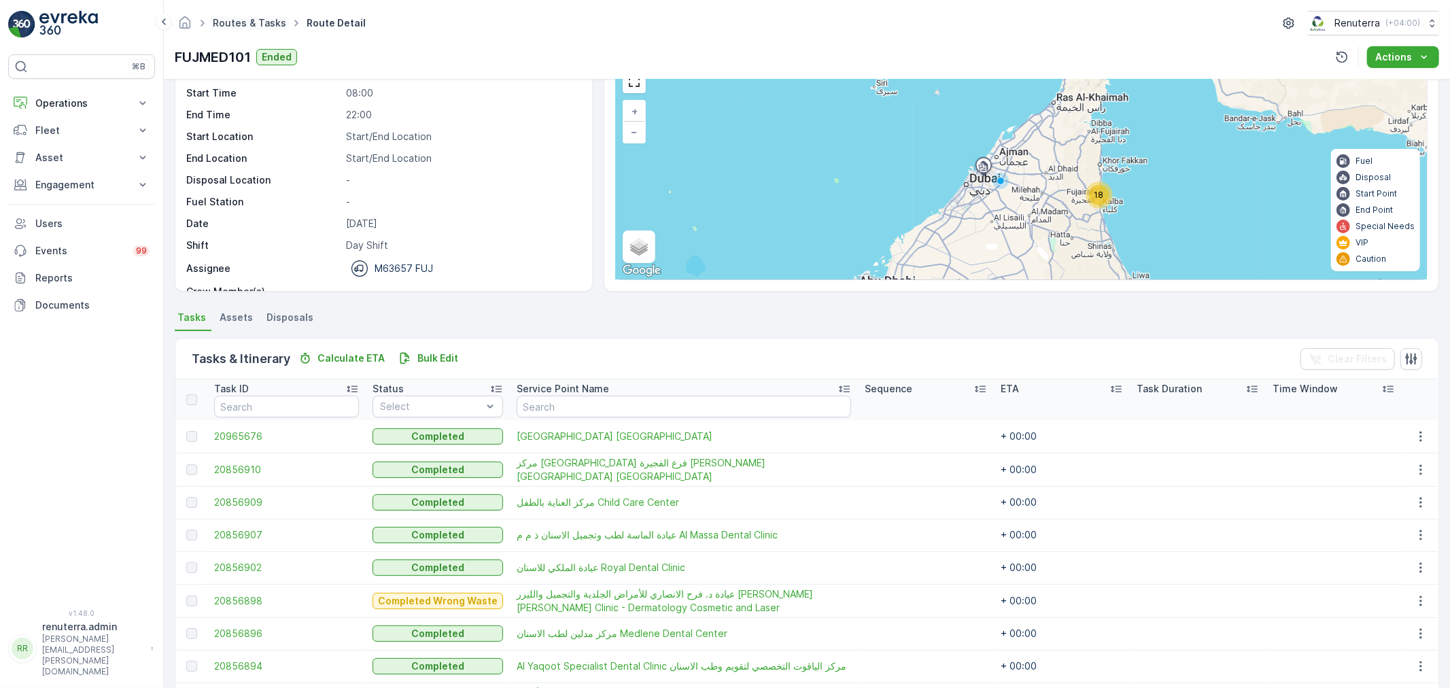
click at [222, 24] on link "Routes & Tasks" at bounding box center [249, 23] width 73 height 12
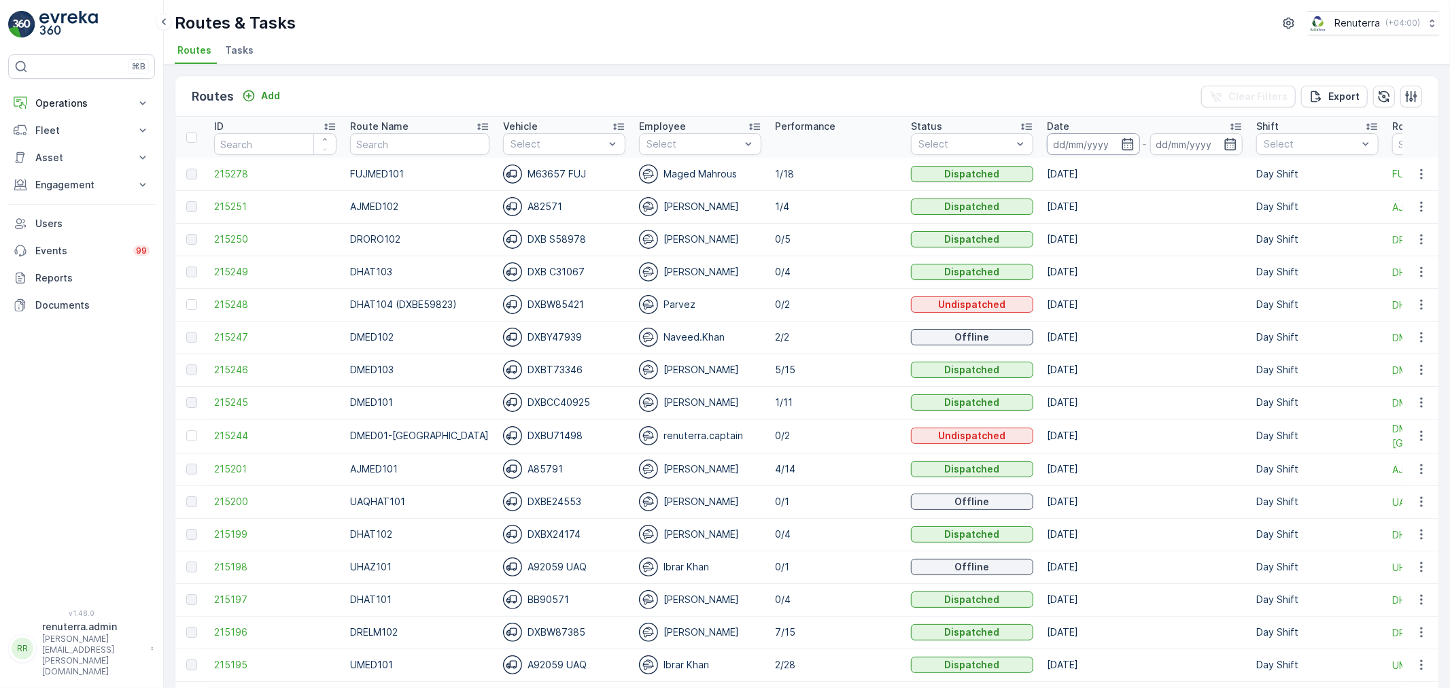
click at [1064, 148] on input at bounding box center [1093, 144] width 93 height 22
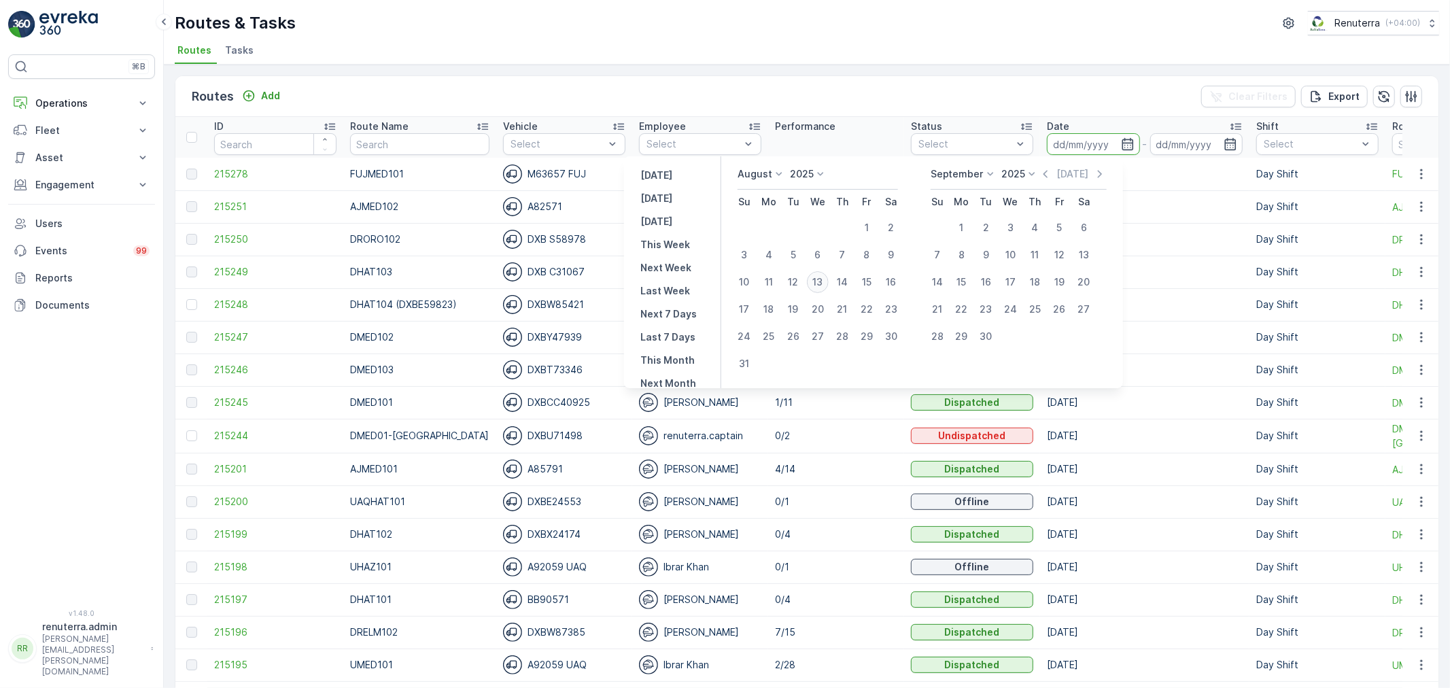
click at [825, 281] on div "13" at bounding box center [818, 282] width 22 height 22
type input "[DATE]"
click at [825, 281] on div "13" at bounding box center [818, 282] width 22 height 22
type input "[DATE]"
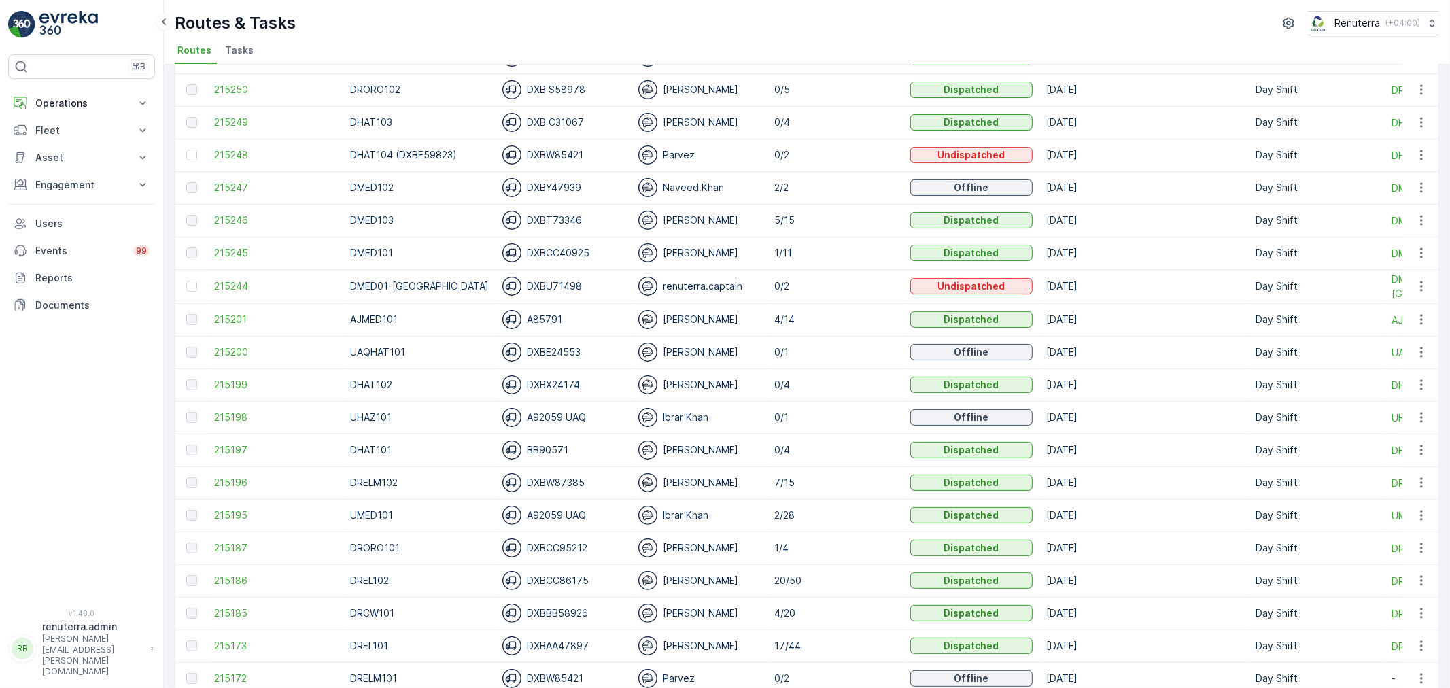
scroll to position [151, 0]
click at [236, 383] on span "215199" at bounding box center [275, 384] width 122 height 14
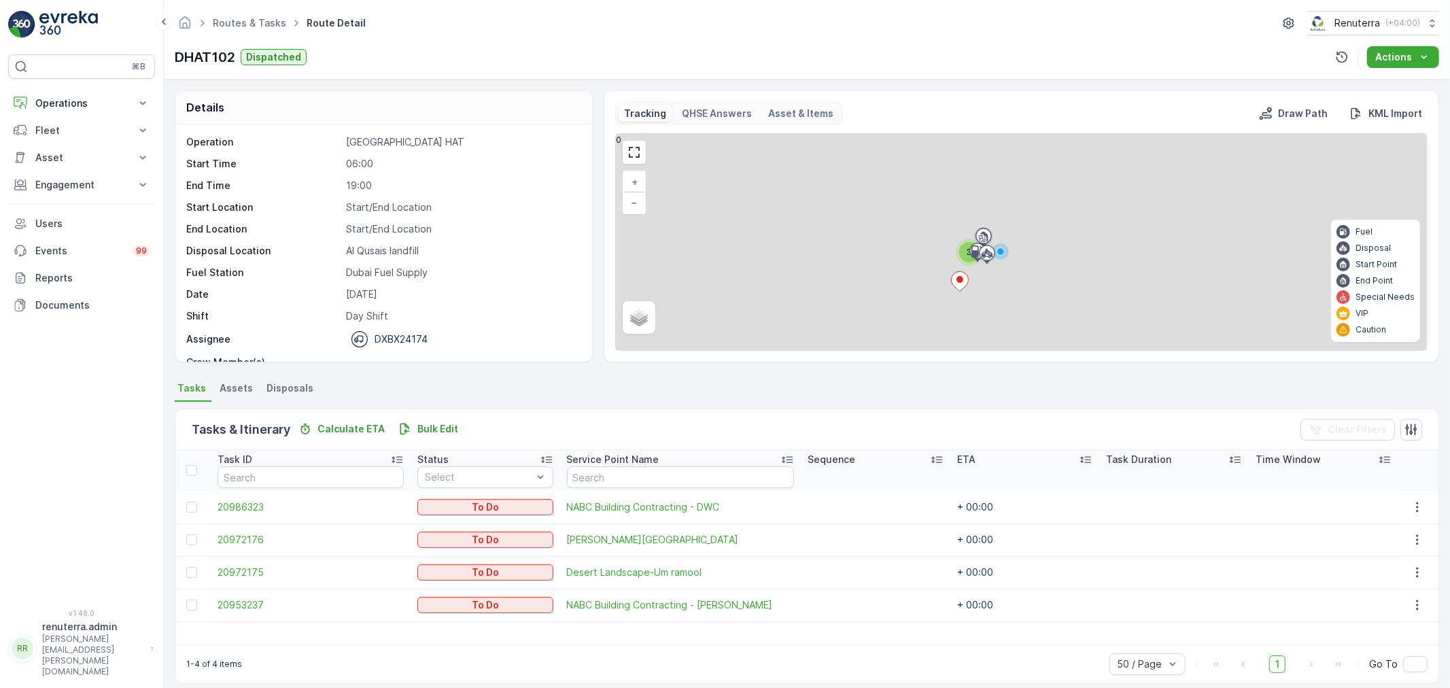
scroll to position [12, 0]
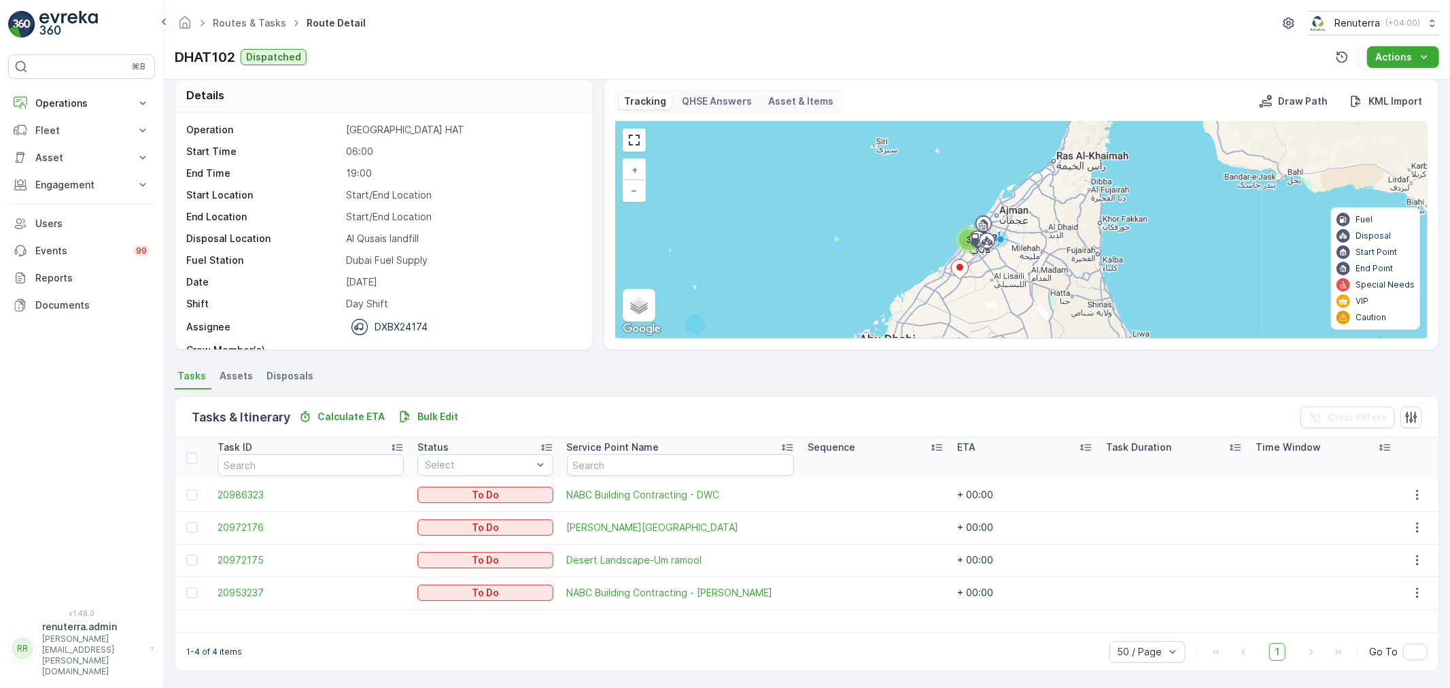
click at [198, 560] on div at bounding box center [193, 560] width 14 height 11
click at [186, 555] on input "checkbox" at bounding box center [186, 555] width 0 height 0
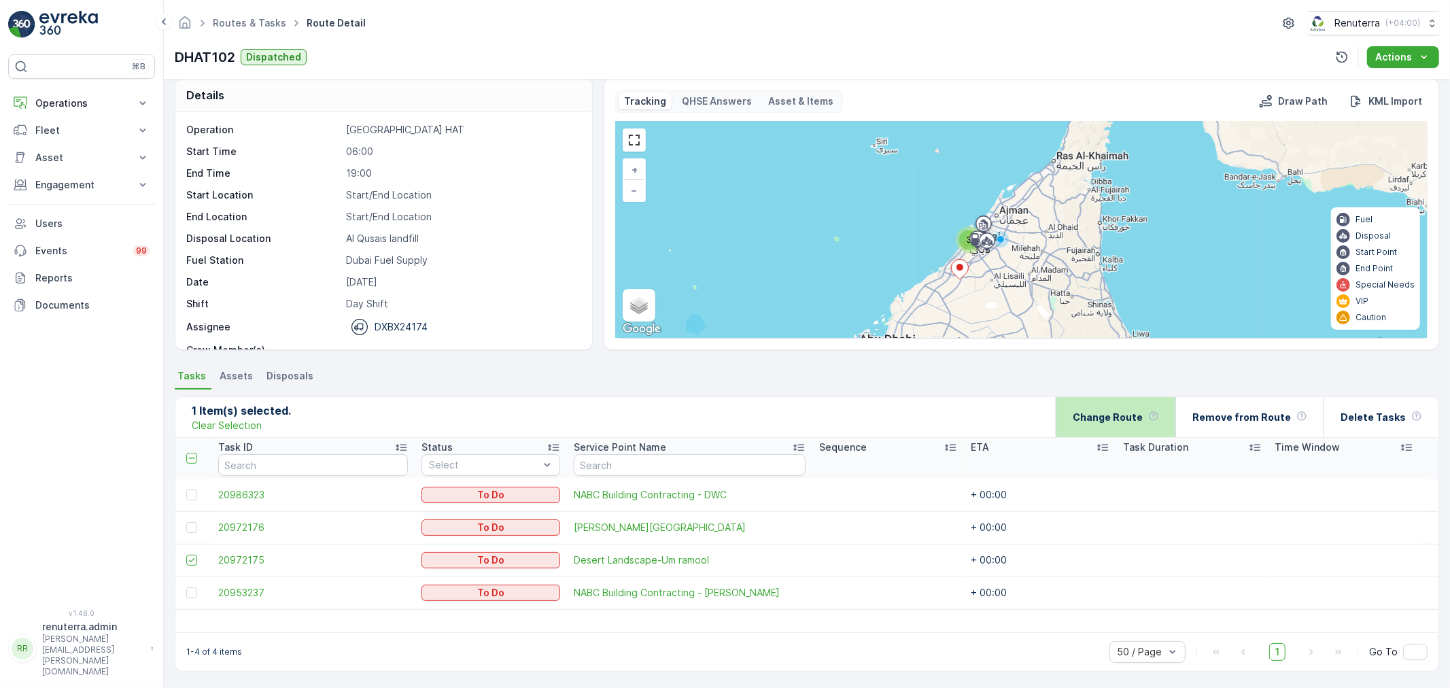
click at [1121, 411] on p "Change Route" at bounding box center [1108, 418] width 70 height 14
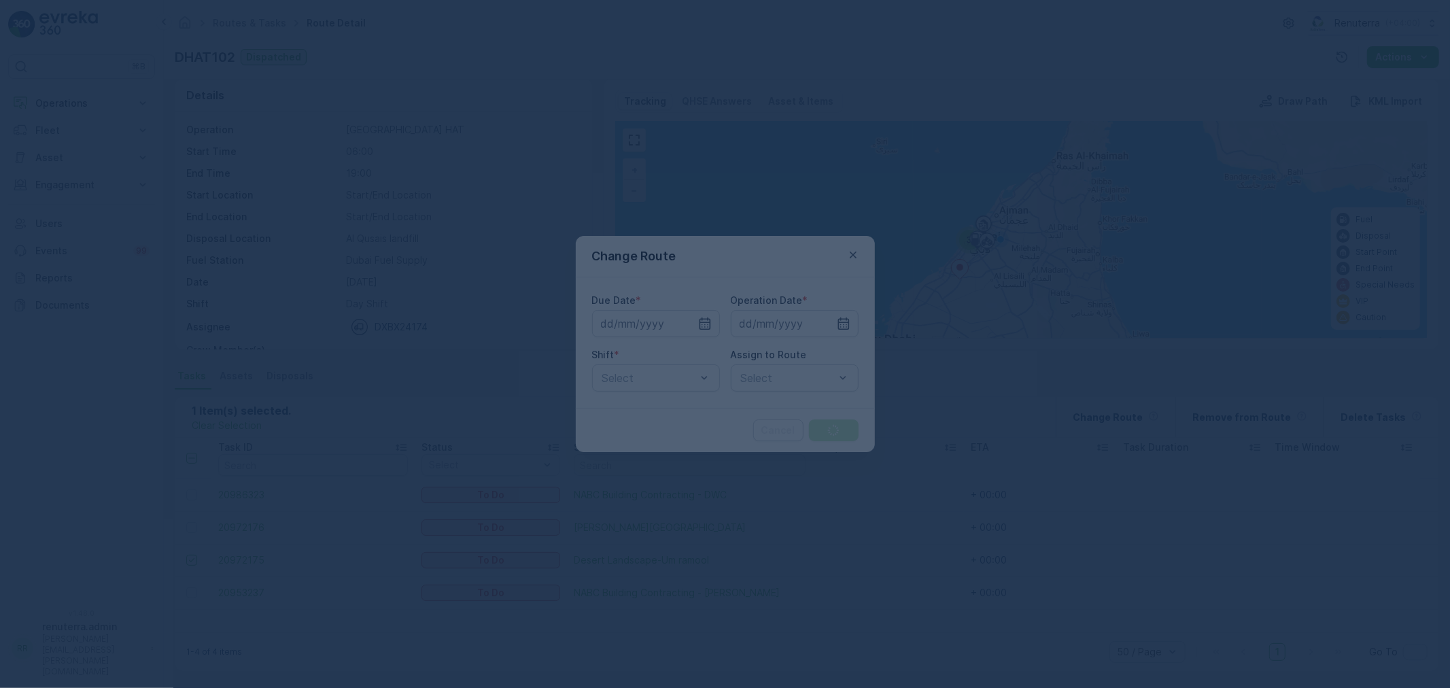
type input "[DATE]"
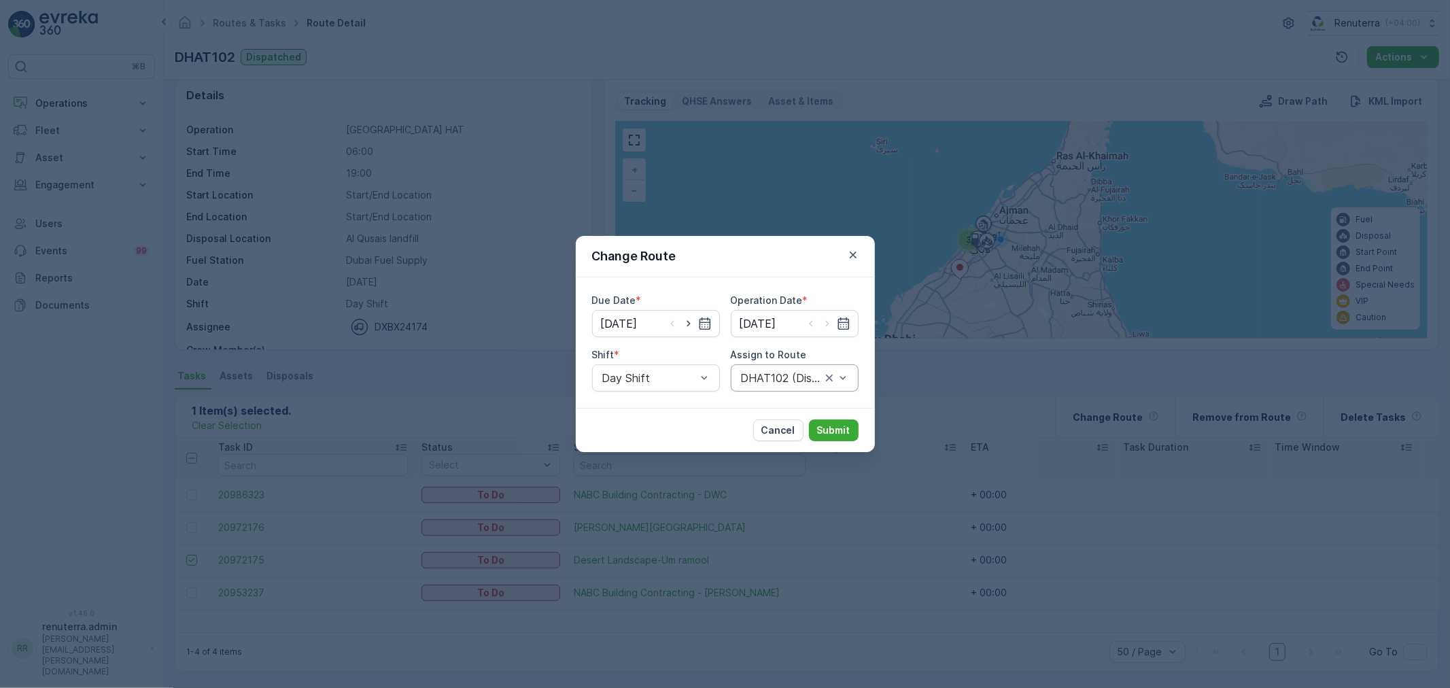
click at [747, 383] on div at bounding box center [781, 378] width 83 height 12
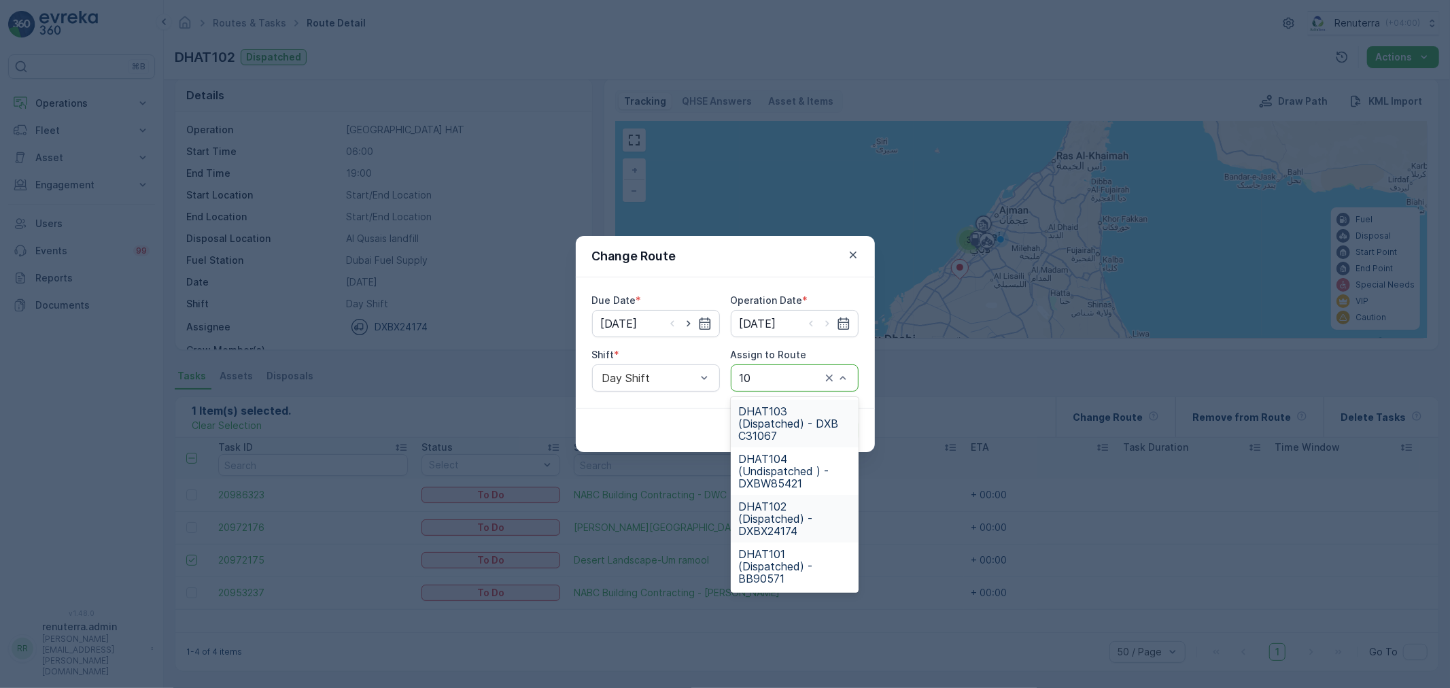
type input "103"
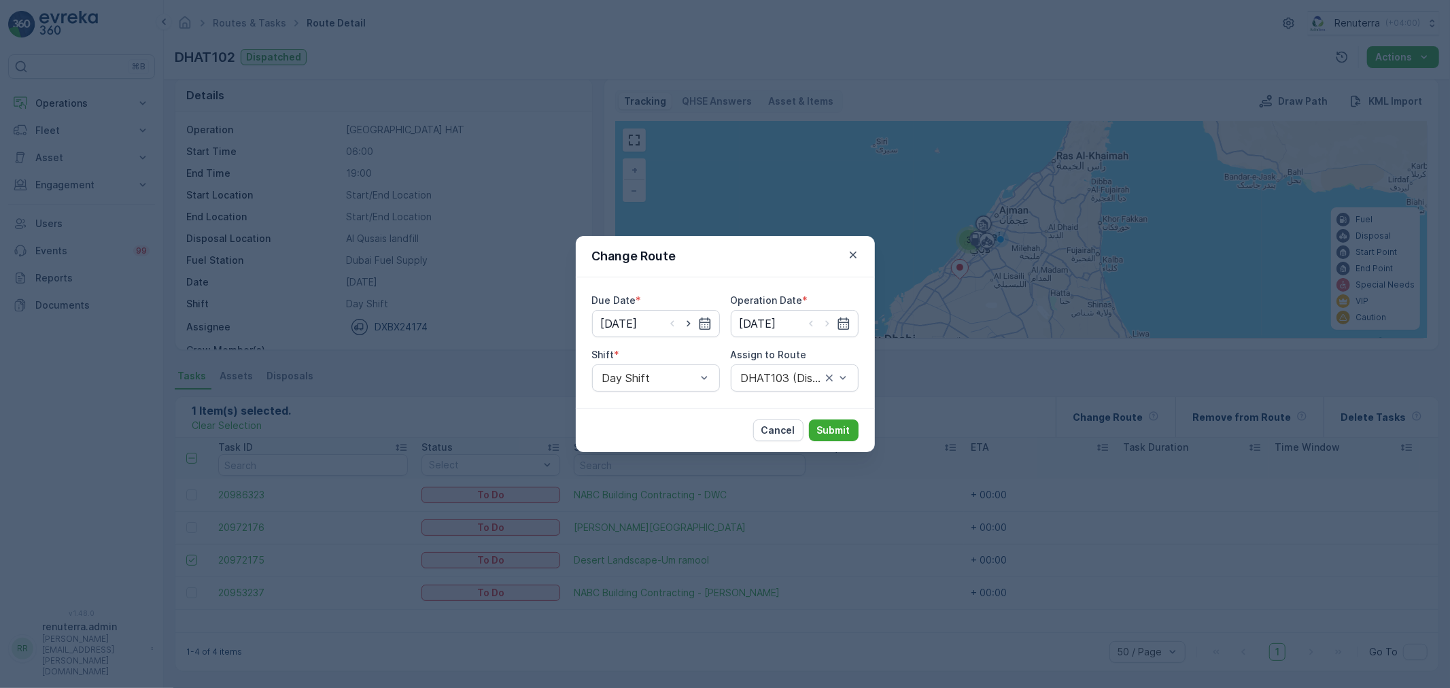
click at [825, 447] on div "Cancel Submit" at bounding box center [725, 430] width 299 height 44
click at [830, 433] on p "Submit" at bounding box center [833, 431] width 33 height 14
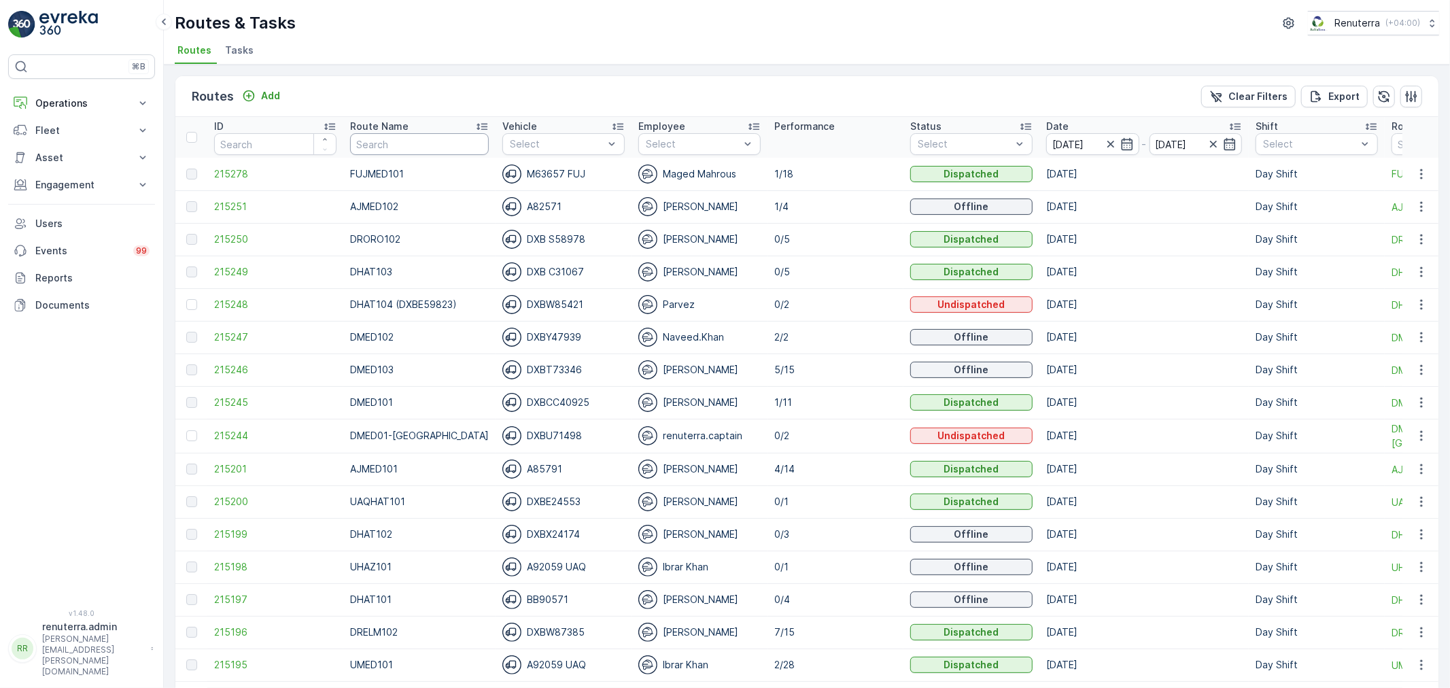
click at [403, 150] on input "text" at bounding box center [419, 144] width 139 height 22
type input "DHAT102"
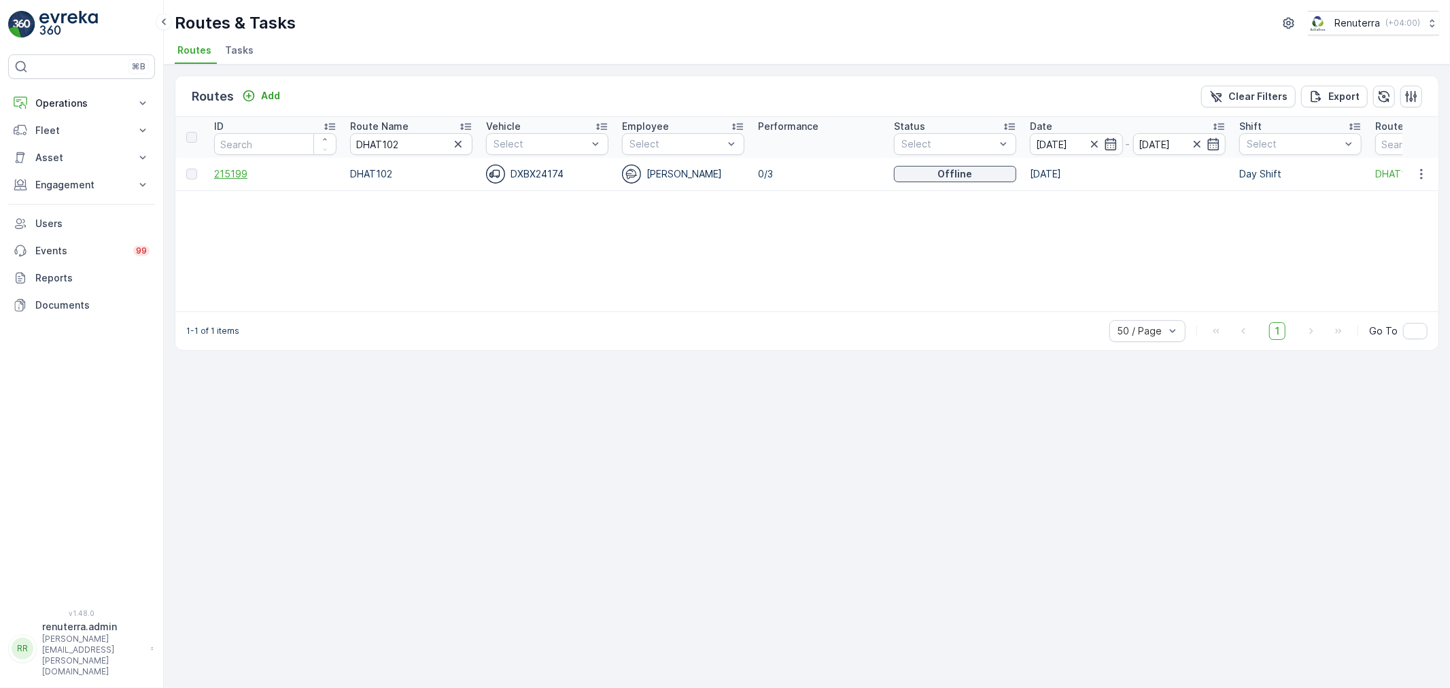
click at [230, 170] on span "215199" at bounding box center [275, 174] width 122 height 14
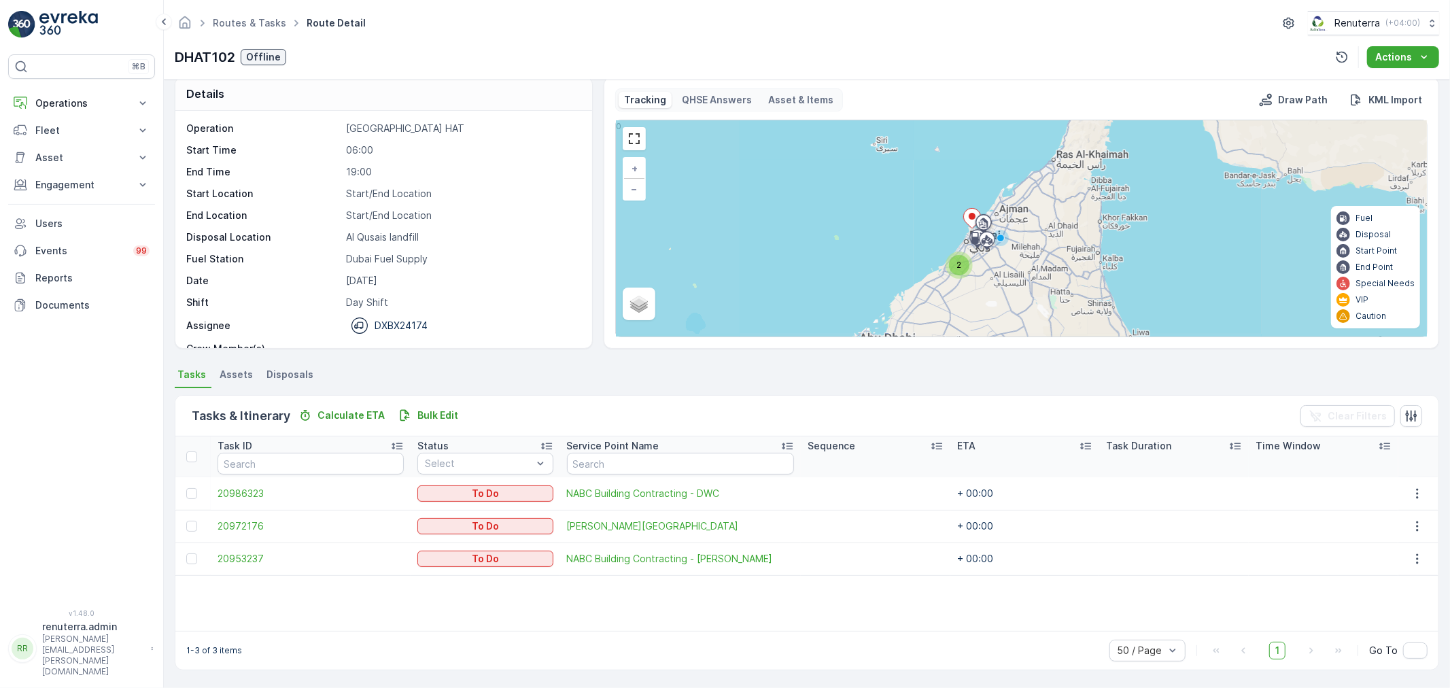
scroll to position [12, 0]
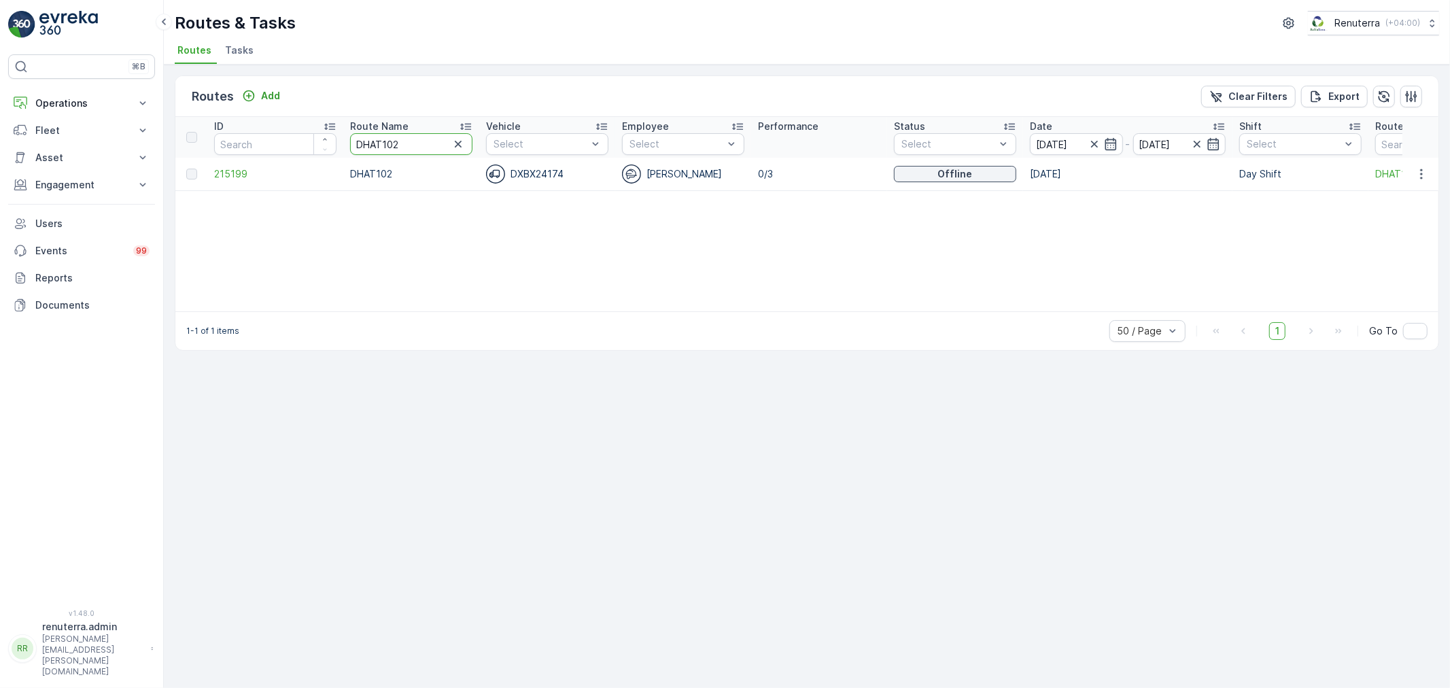
click at [422, 146] on input "DHAT102" at bounding box center [411, 144] width 122 height 22
type input "DHAT103"
click at [249, 171] on span "215249" at bounding box center [275, 174] width 122 height 14
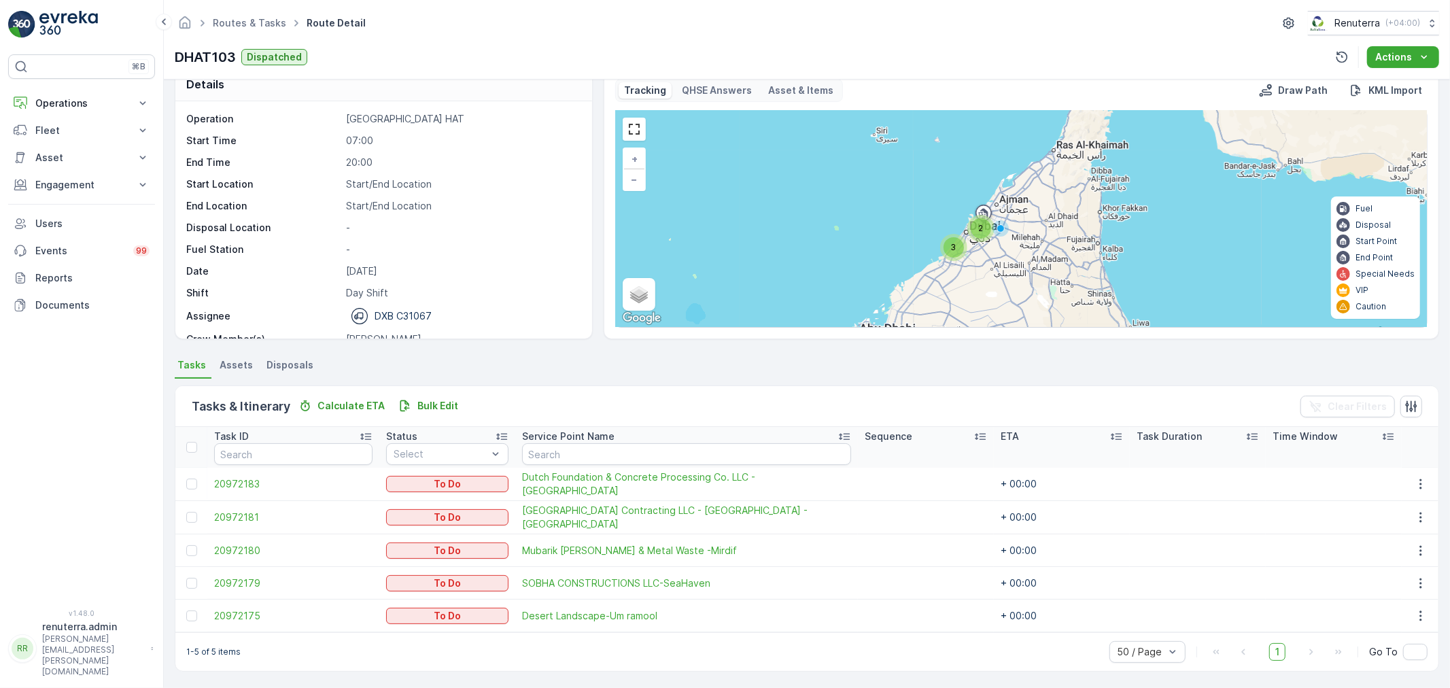
scroll to position [24, 0]
click at [196, 579] on div at bounding box center [191, 582] width 11 height 11
click at [186, 577] on input "checkbox" at bounding box center [186, 577] width 0 height 0
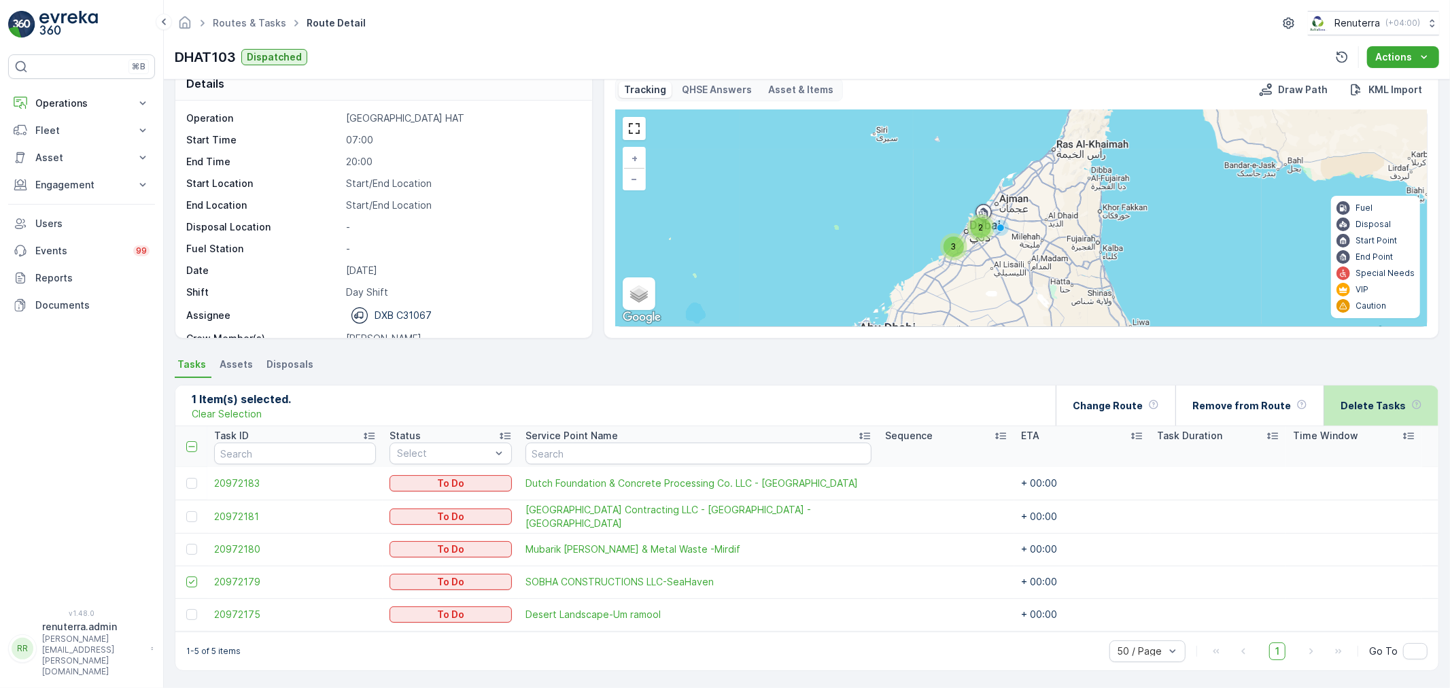
click at [1420, 405] on div "Delete Tasks" at bounding box center [1381, 406] width 115 height 40
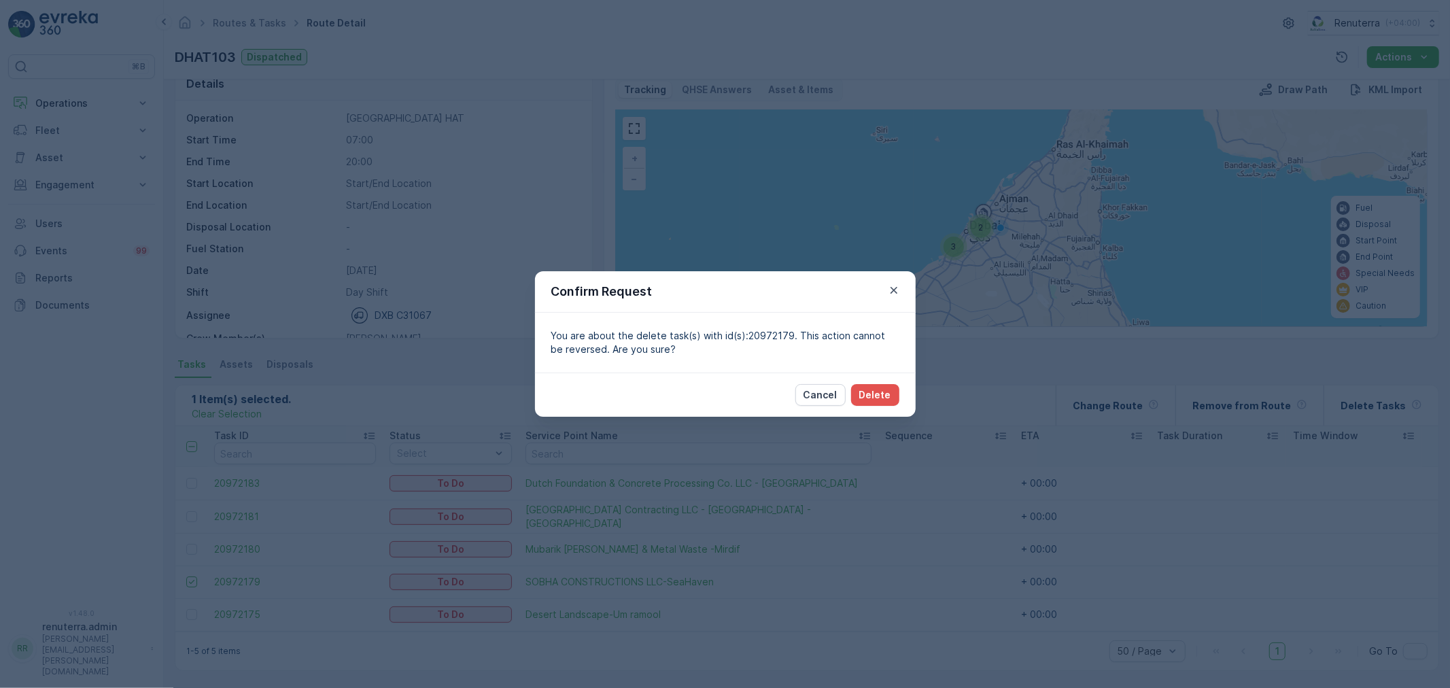
click at [911, 401] on div "Cancel Delete" at bounding box center [725, 395] width 381 height 44
click at [889, 401] on button "Delete" at bounding box center [875, 395] width 48 height 22
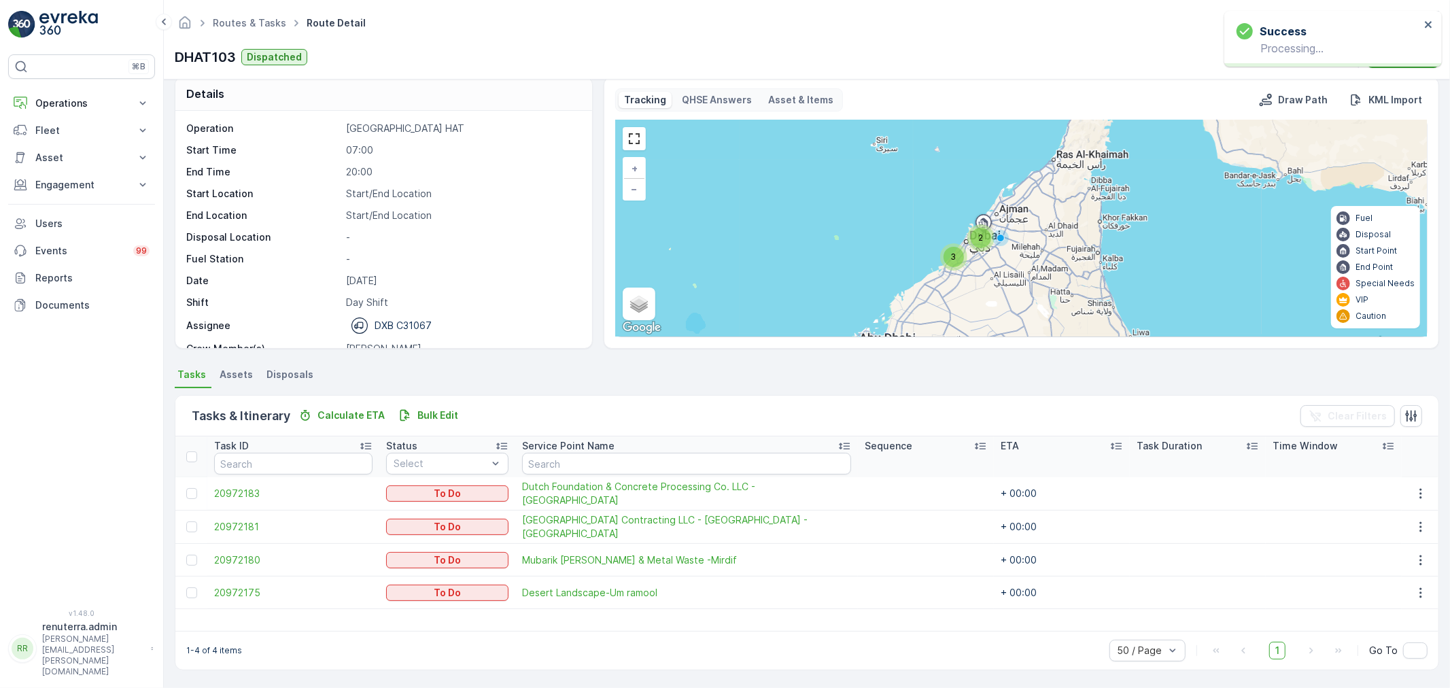
scroll to position [14, 0]
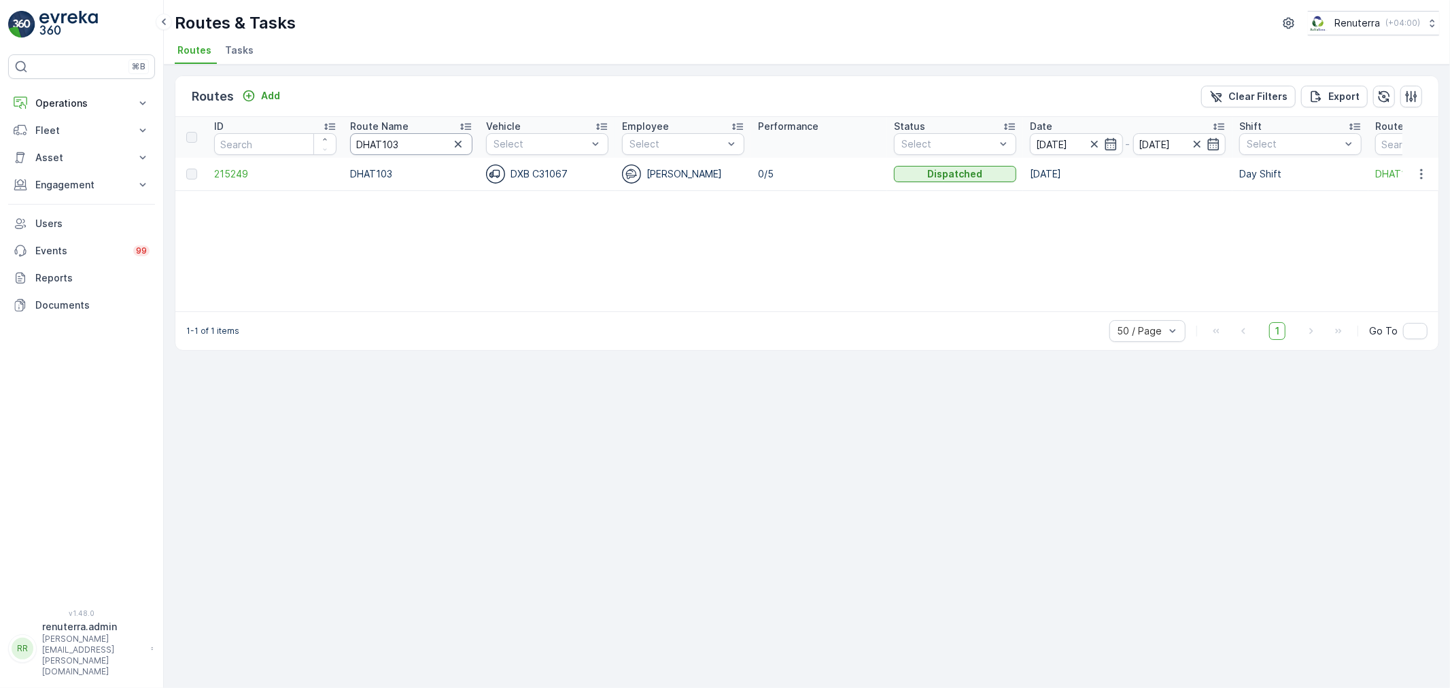
click at [403, 141] on input "DHAT103" at bounding box center [411, 144] width 122 height 22
type input "DHAT104"
drag, startPoint x: 402, startPoint y: 136, endPoint x: 343, endPoint y: 116, distance: 61.7
click at [343, 117] on th "Route Name DHAT104" at bounding box center [411, 137] width 136 height 41
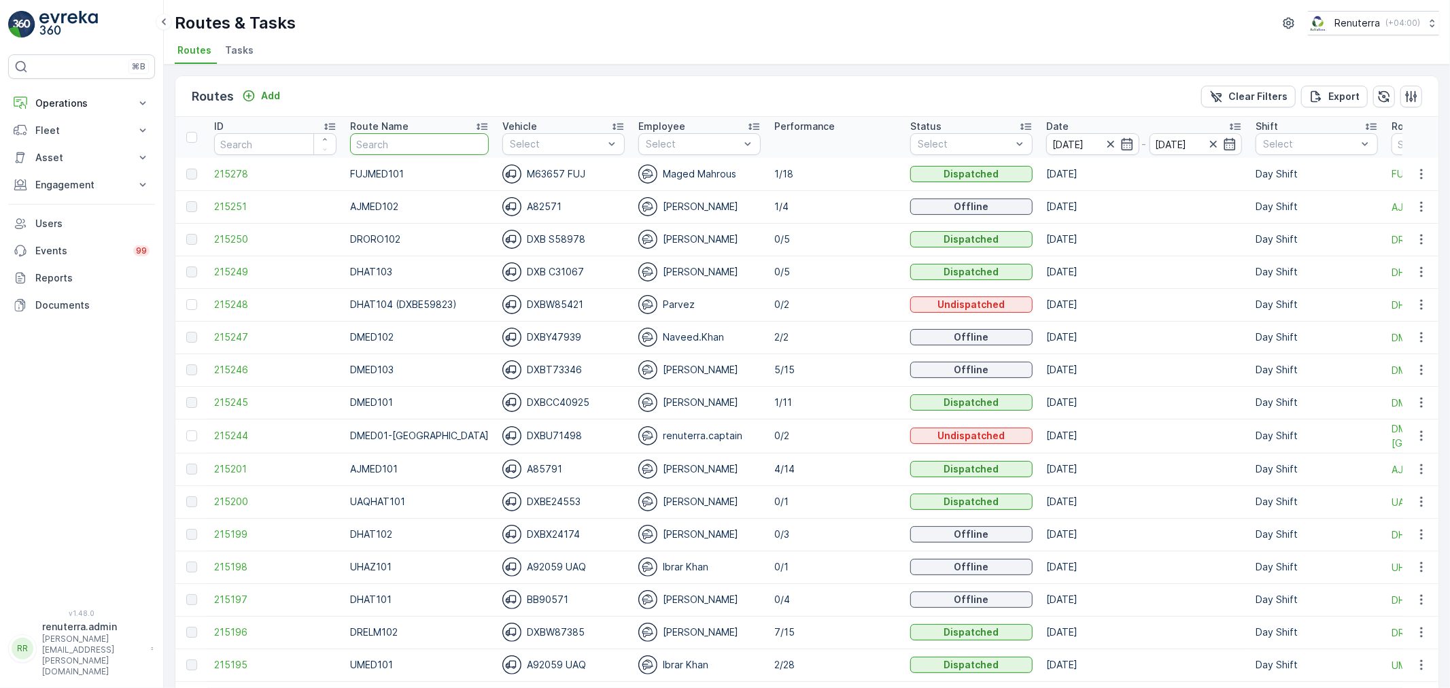
click at [381, 138] on input "text" at bounding box center [419, 144] width 139 height 22
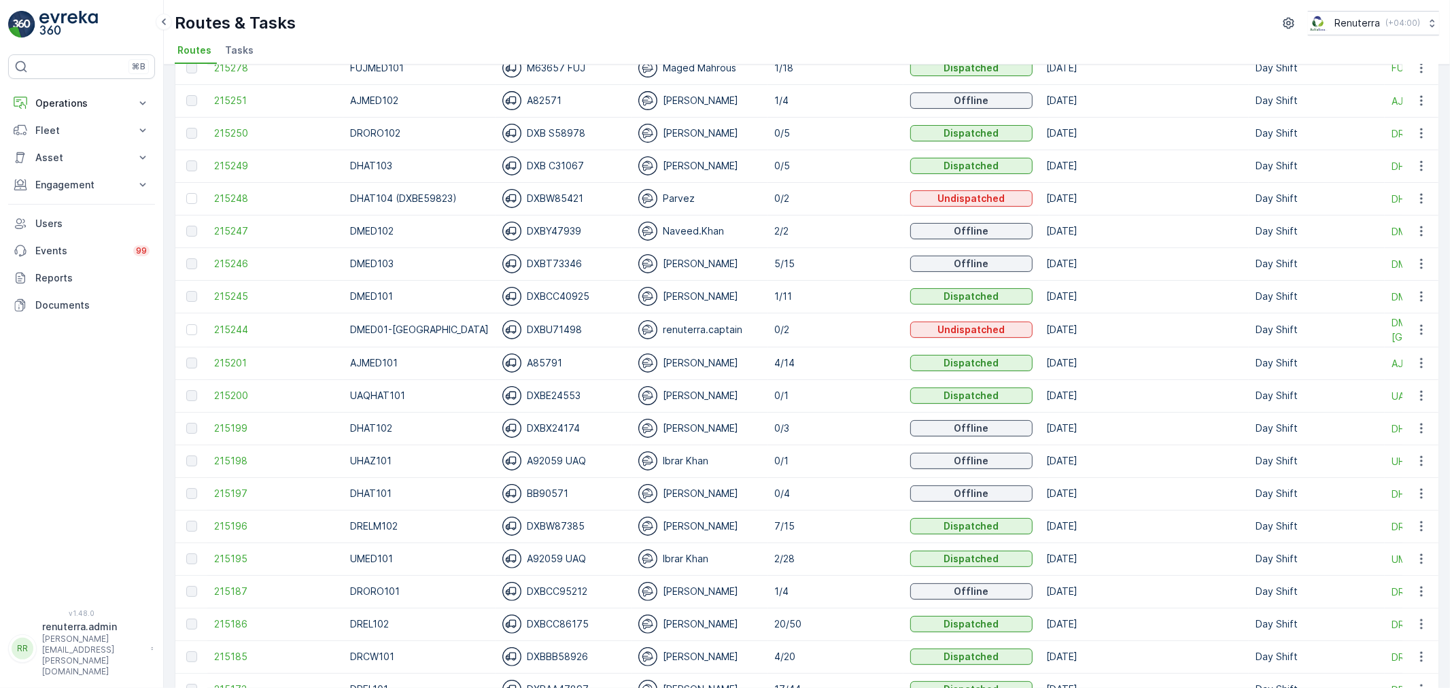
scroll to position [213, 0]
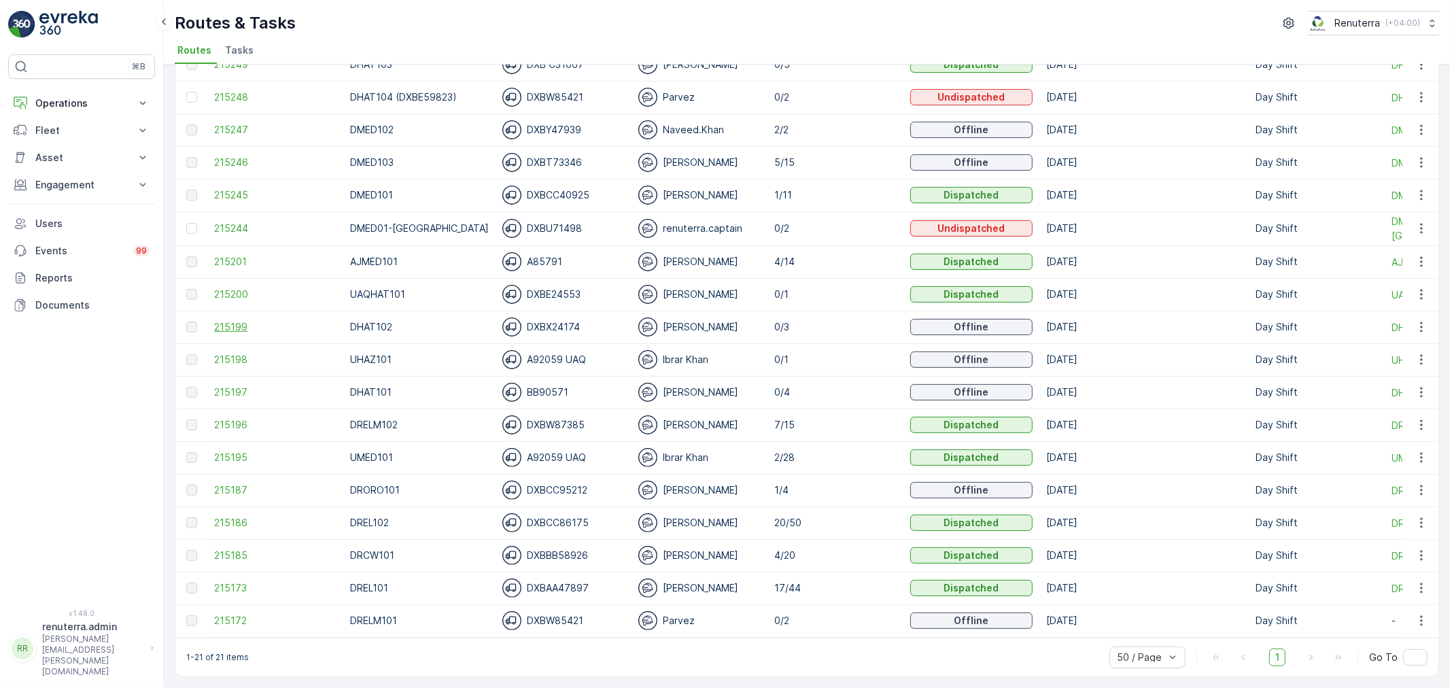
click at [246, 321] on span "215199" at bounding box center [275, 327] width 122 height 14
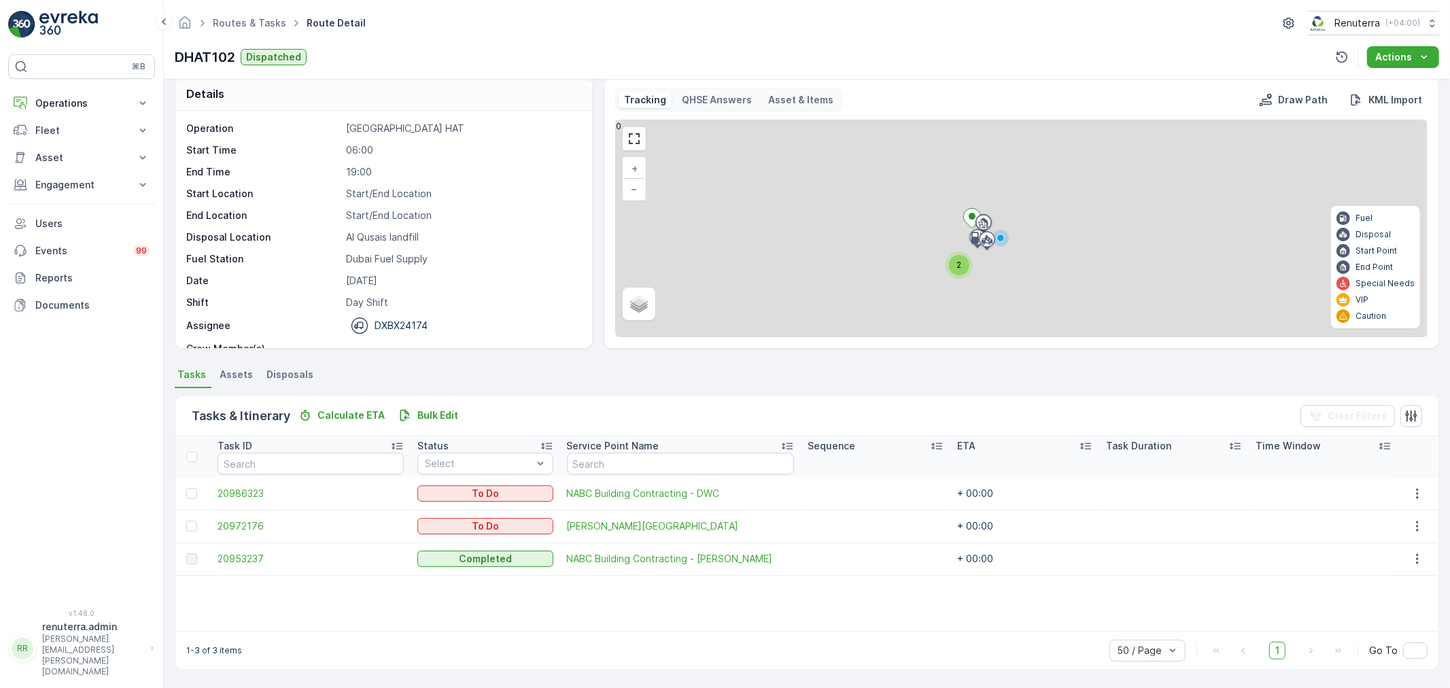
scroll to position [14, 0]
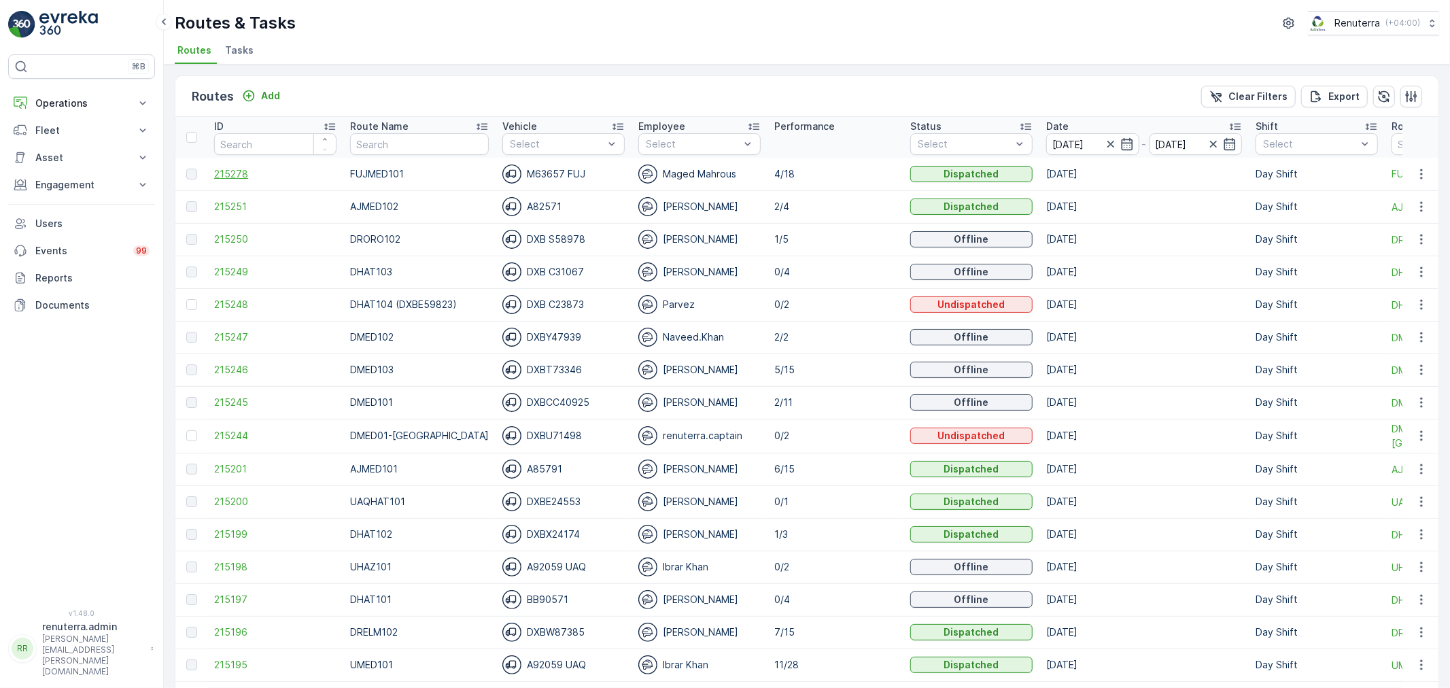
click at [239, 173] on span "215278" at bounding box center [275, 174] width 122 height 14
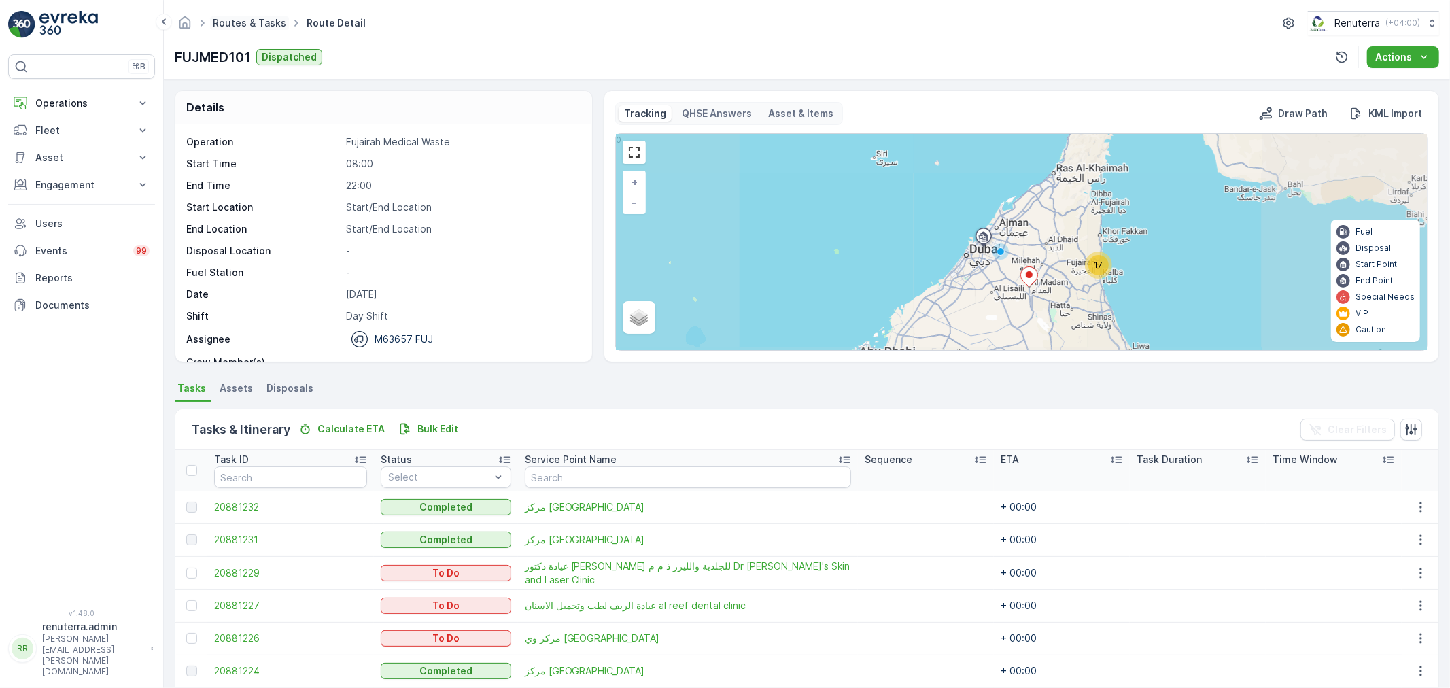
click at [222, 20] on link "Routes & Tasks" at bounding box center [249, 23] width 73 height 12
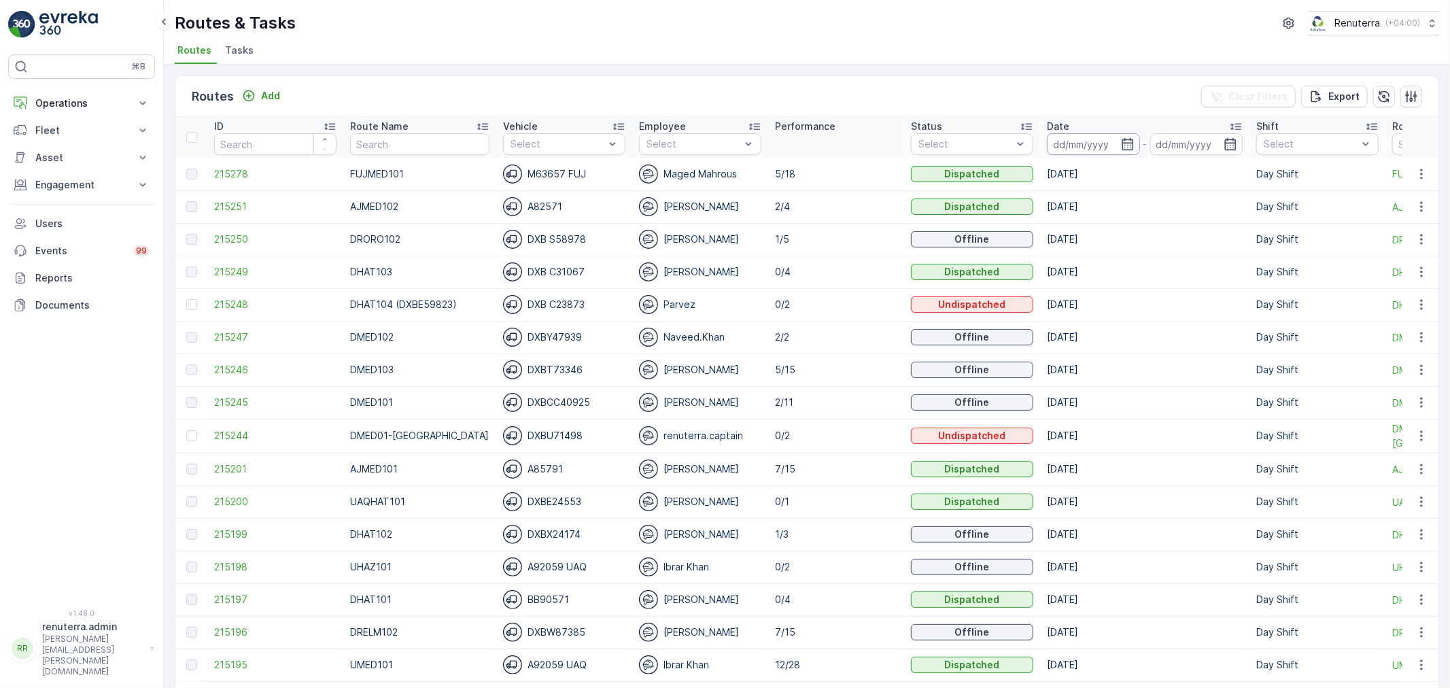
click at [1050, 151] on input at bounding box center [1093, 144] width 93 height 22
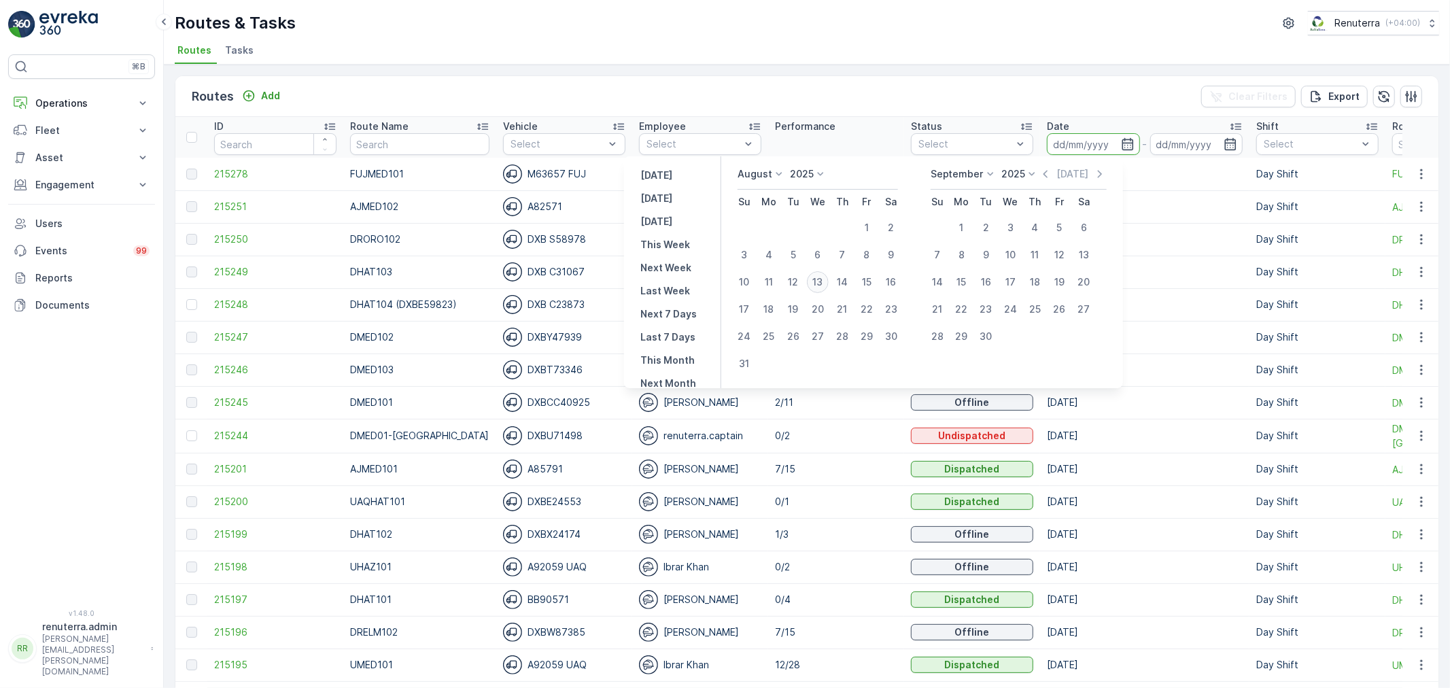
click at [815, 284] on div "13" at bounding box center [818, 282] width 22 height 22
type input "[DATE]"
click at [815, 284] on div "13" at bounding box center [818, 282] width 22 height 22
type input "[DATE]"
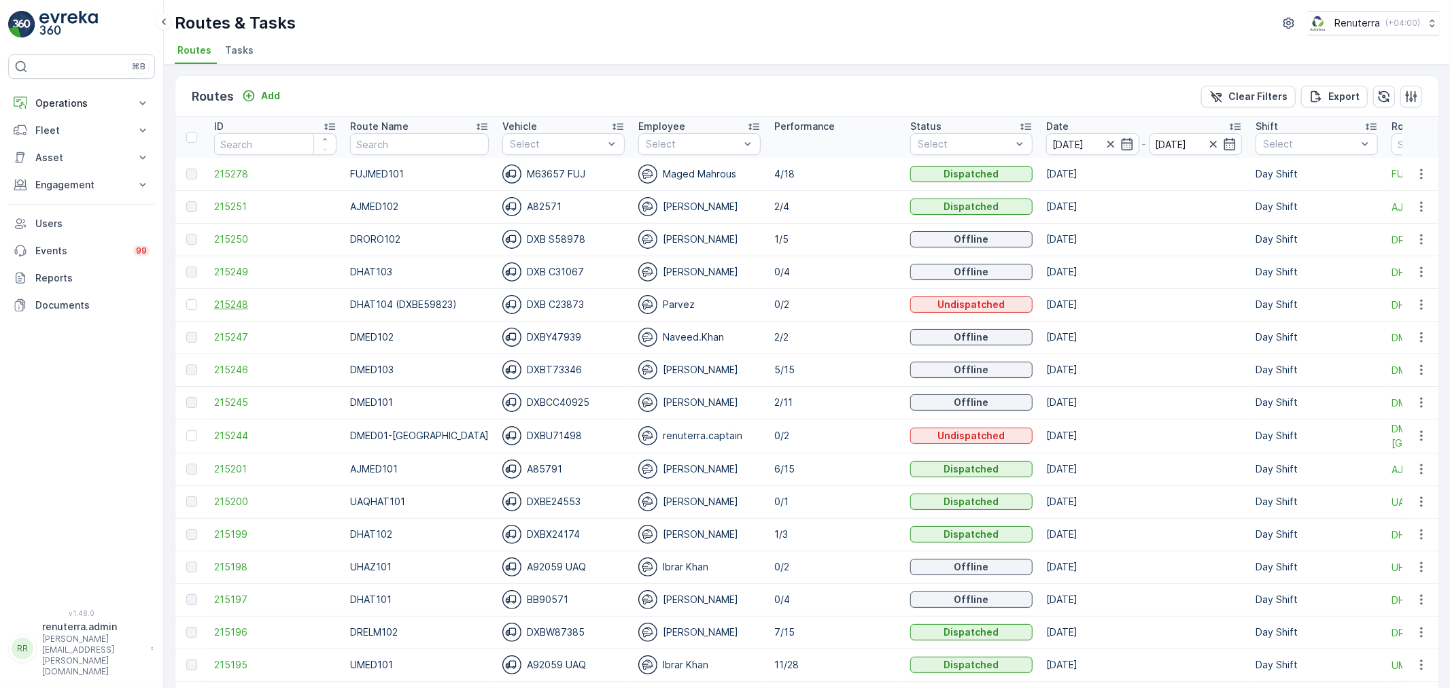
click at [243, 307] on span "215248" at bounding box center [275, 305] width 122 height 14
click at [424, 138] on input "text" at bounding box center [419, 144] width 139 height 22
type input "102"
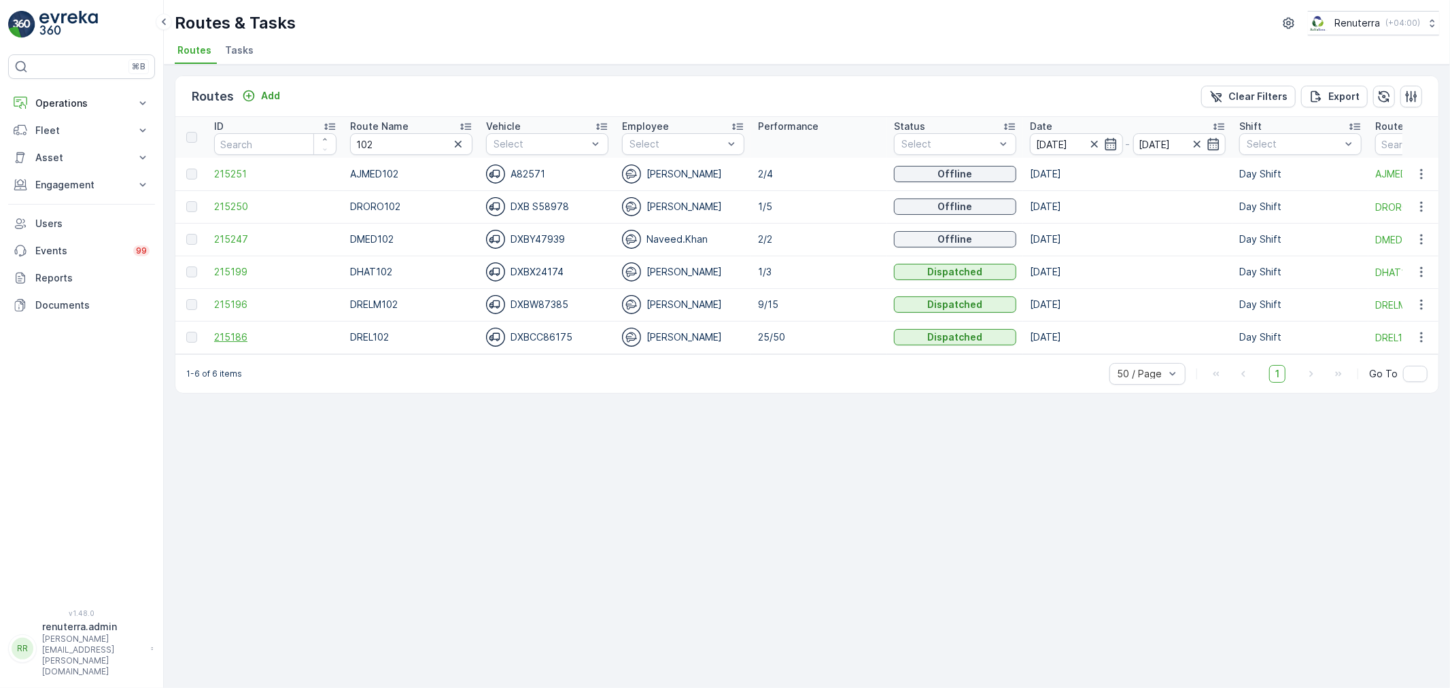
click at [223, 339] on span "215186" at bounding box center [275, 337] width 122 height 14
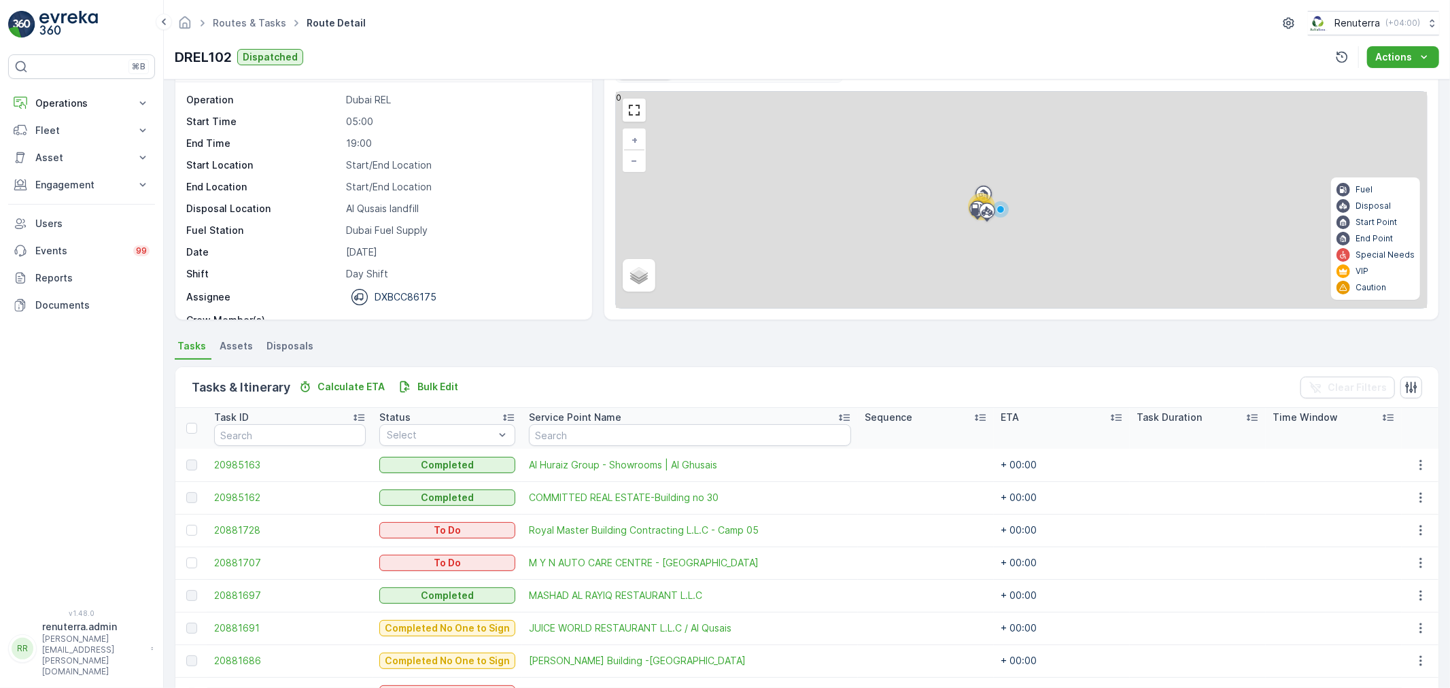
scroll to position [151, 0]
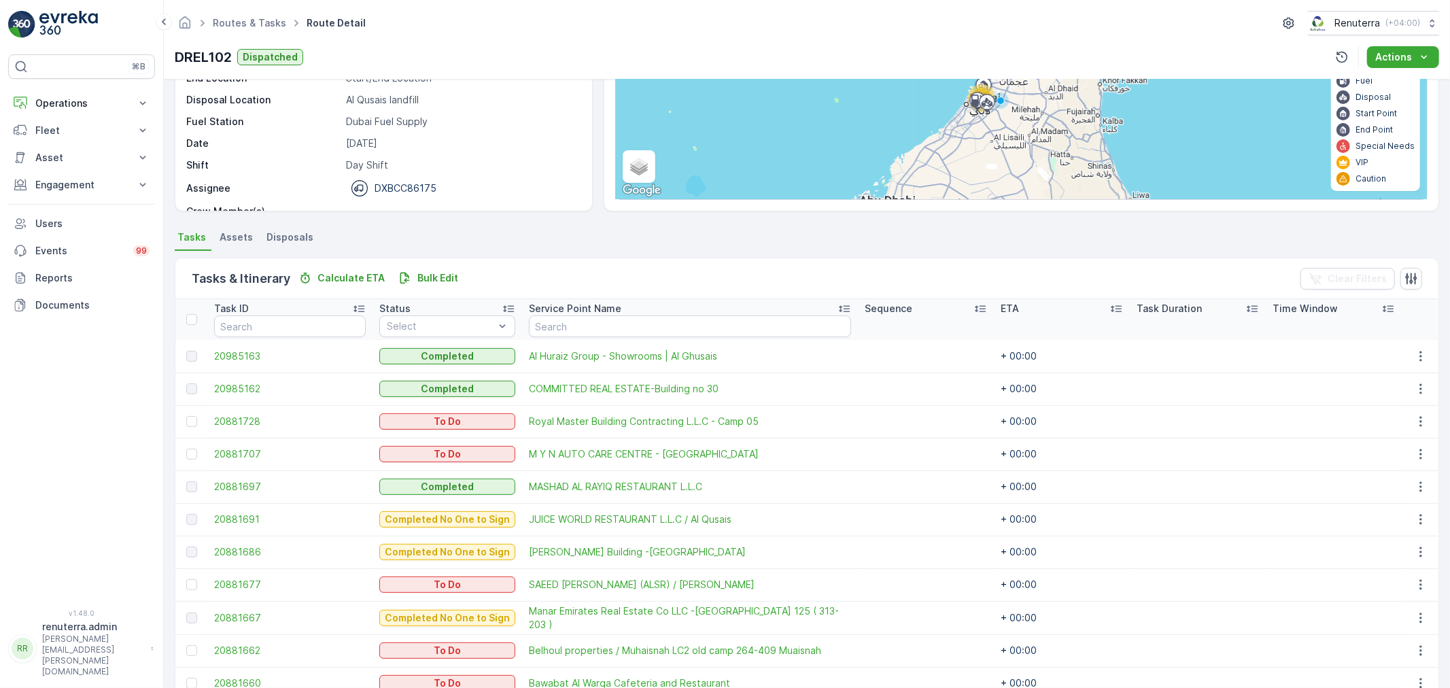
click at [229, 14] on ul "Routes & Tasks" at bounding box center [257, 24] width 94 height 20
click at [233, 24] on link "Routes & Tasks" at bounding box center [249, 23] width 73 height 12
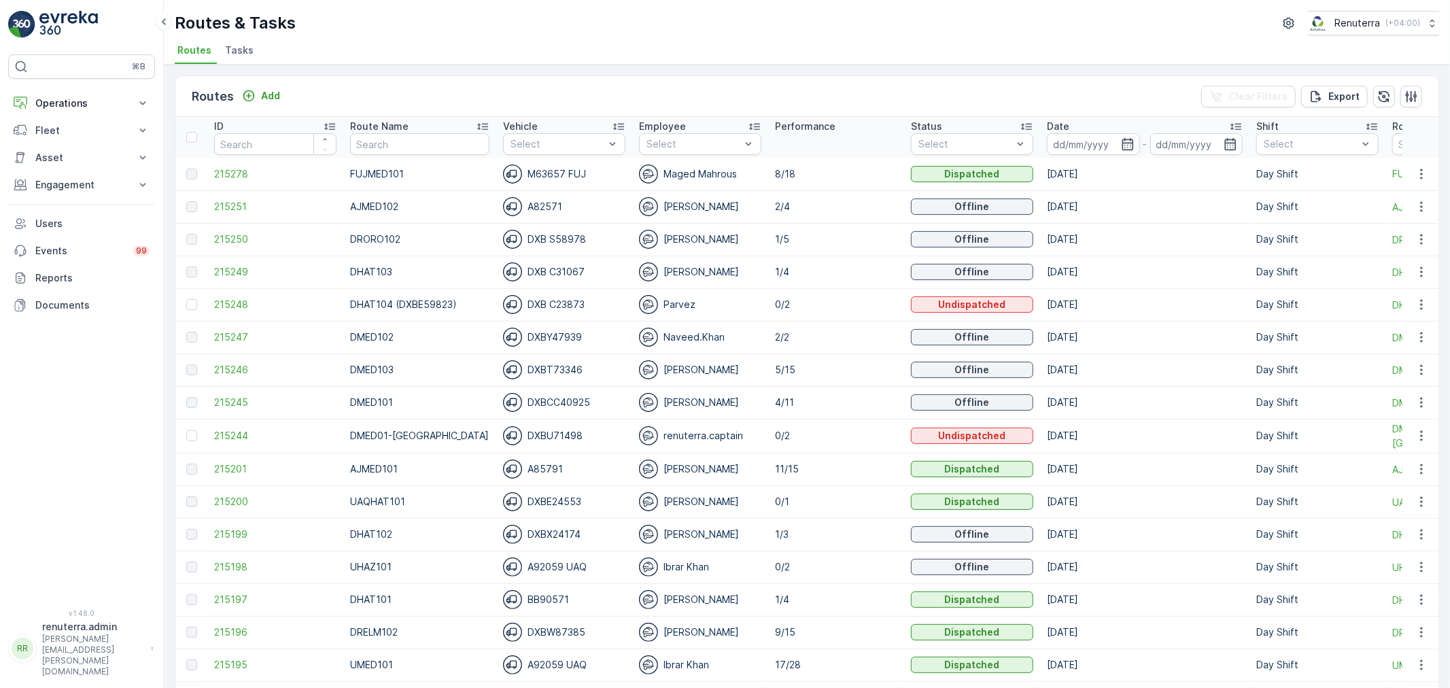
click at [365, 154] on th "Route Name" at bounding box center [419, 137] width 153 height 41
click at [365, 146] on input "text" at bounding box center [419, 144] width 139 height 22
type input "DROR"
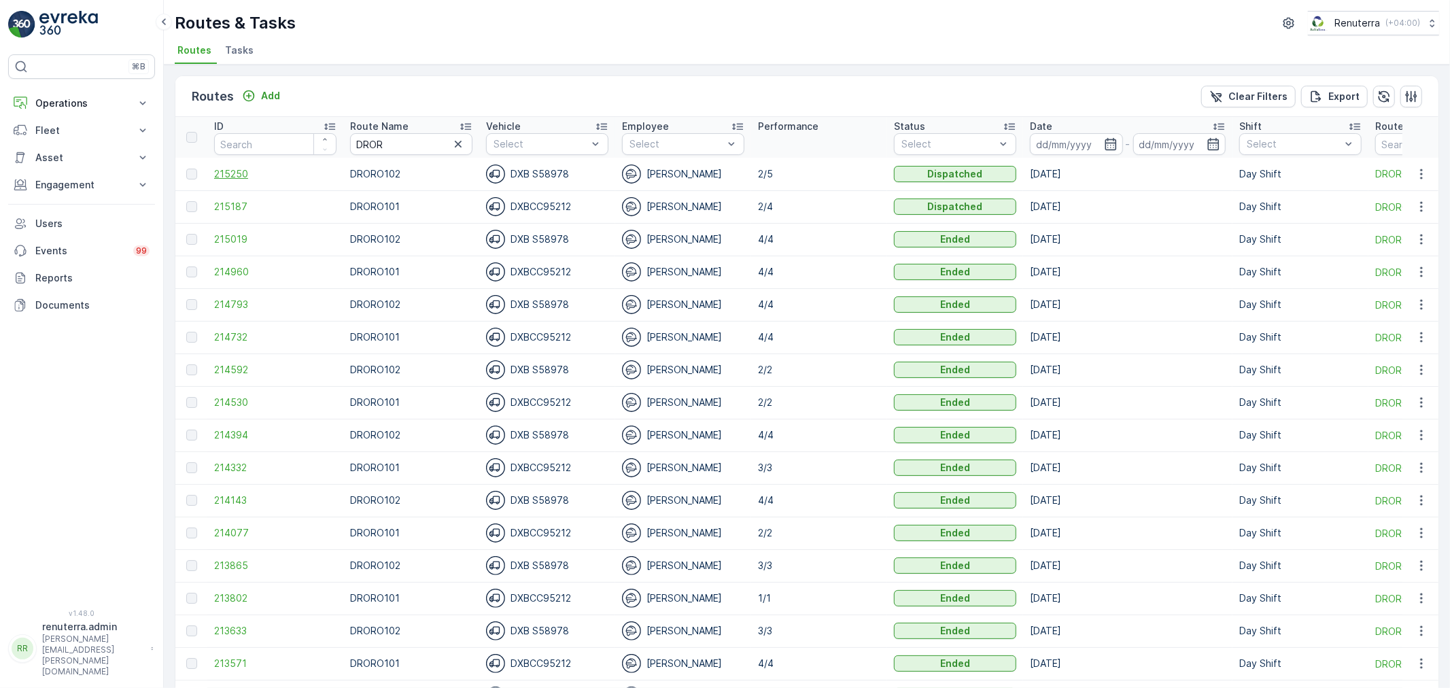
click at [223, 169] on span "215250" at bounding box center [275, 174] width 122 height 14
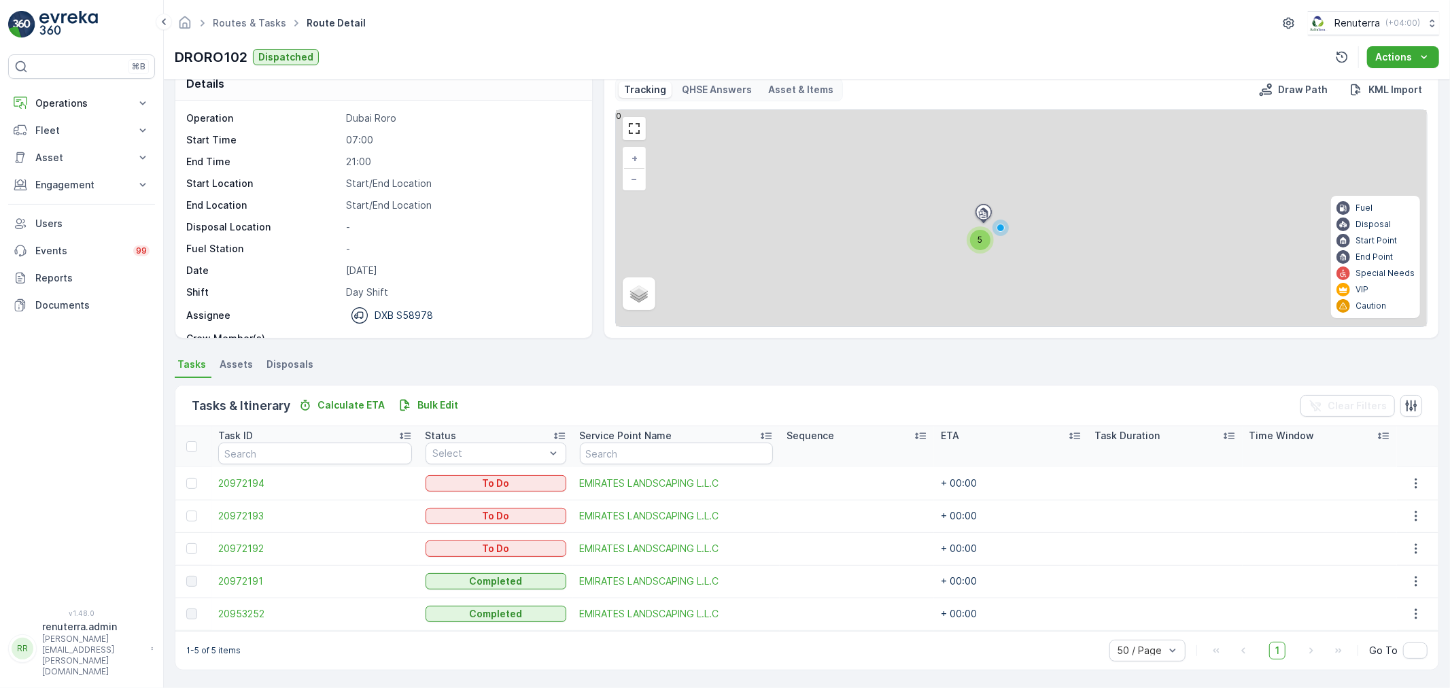
scroll to position [23, 0]
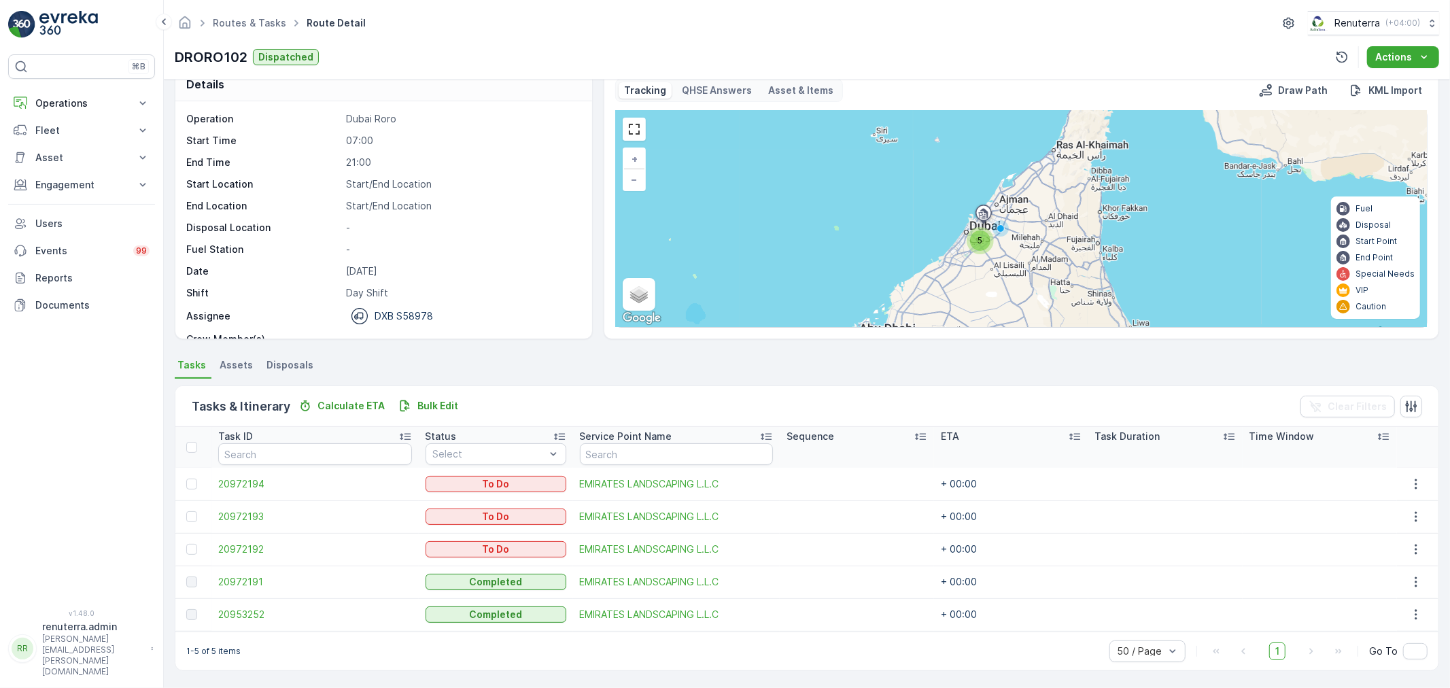
click at [979, 249] on div "5" at bounding box center [980, 240] width 20 height 20
click at [235, 578] on span "20972191" at bounding box center [314, 582] width 193 height 14
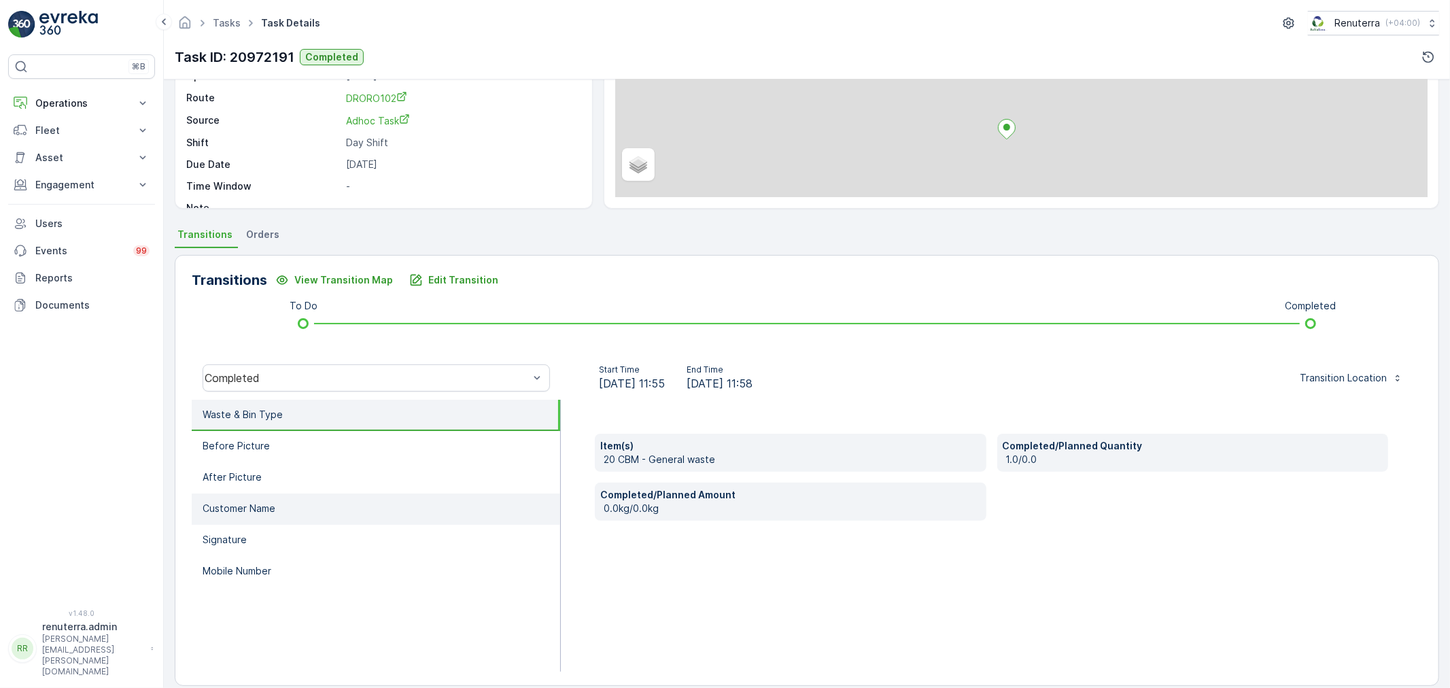
scroll to position [168, 0]
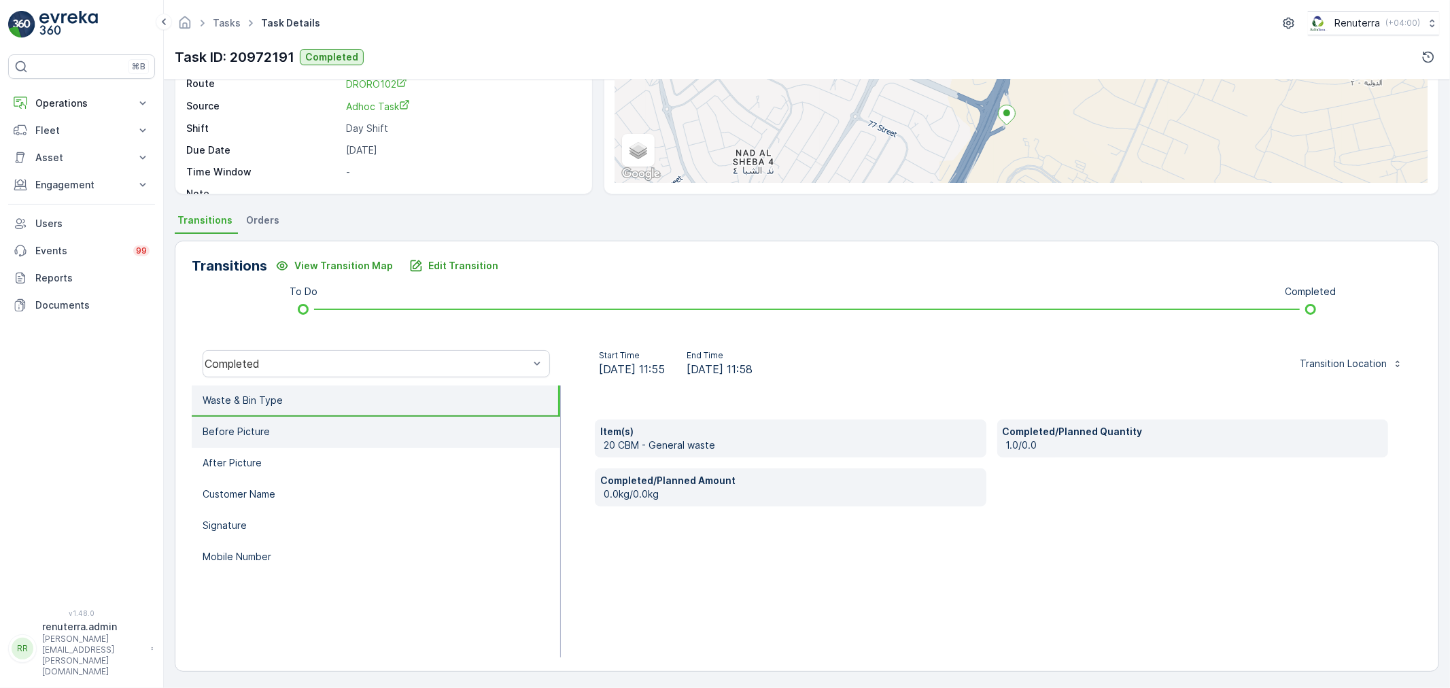
click at [371, 435] on li "Before Picture" at bounding box center [376, 432] width 369 height 31
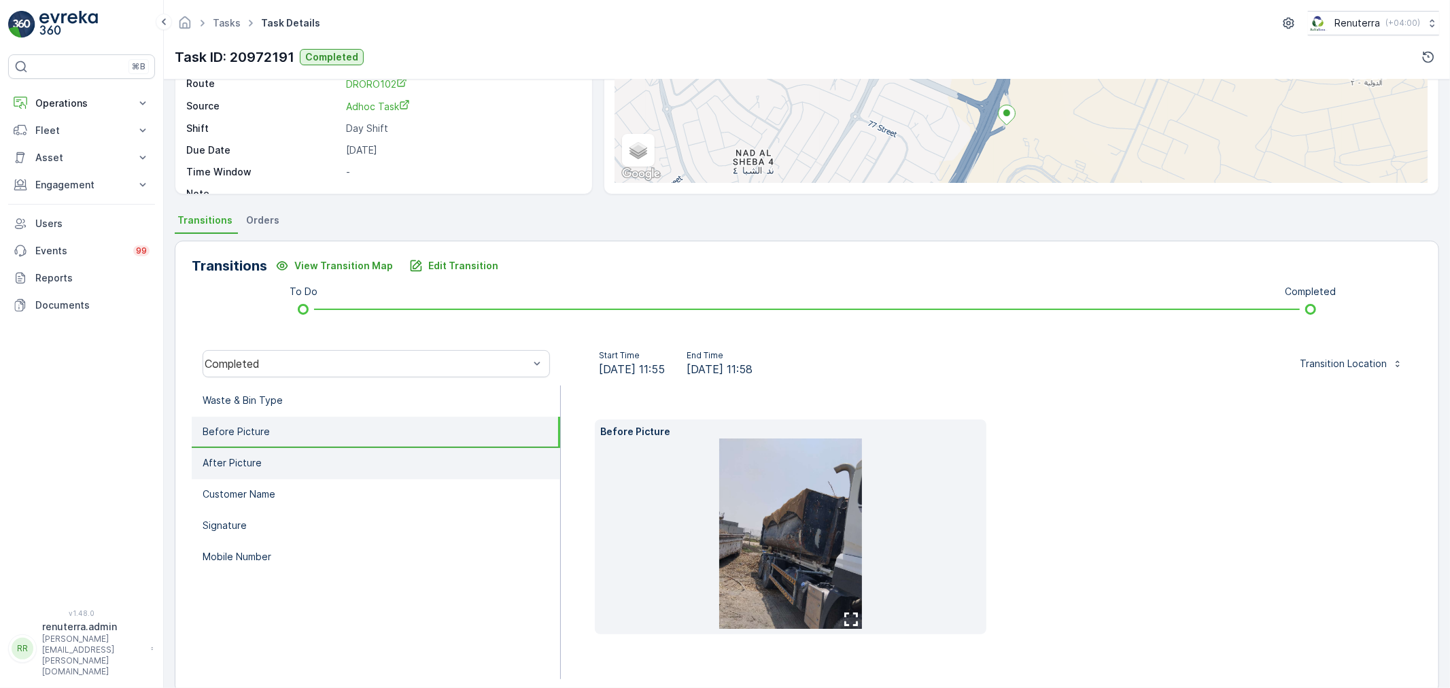
click at [373, 456] on li "After Picture" at bounding box center [376, 463] width 369 height 31
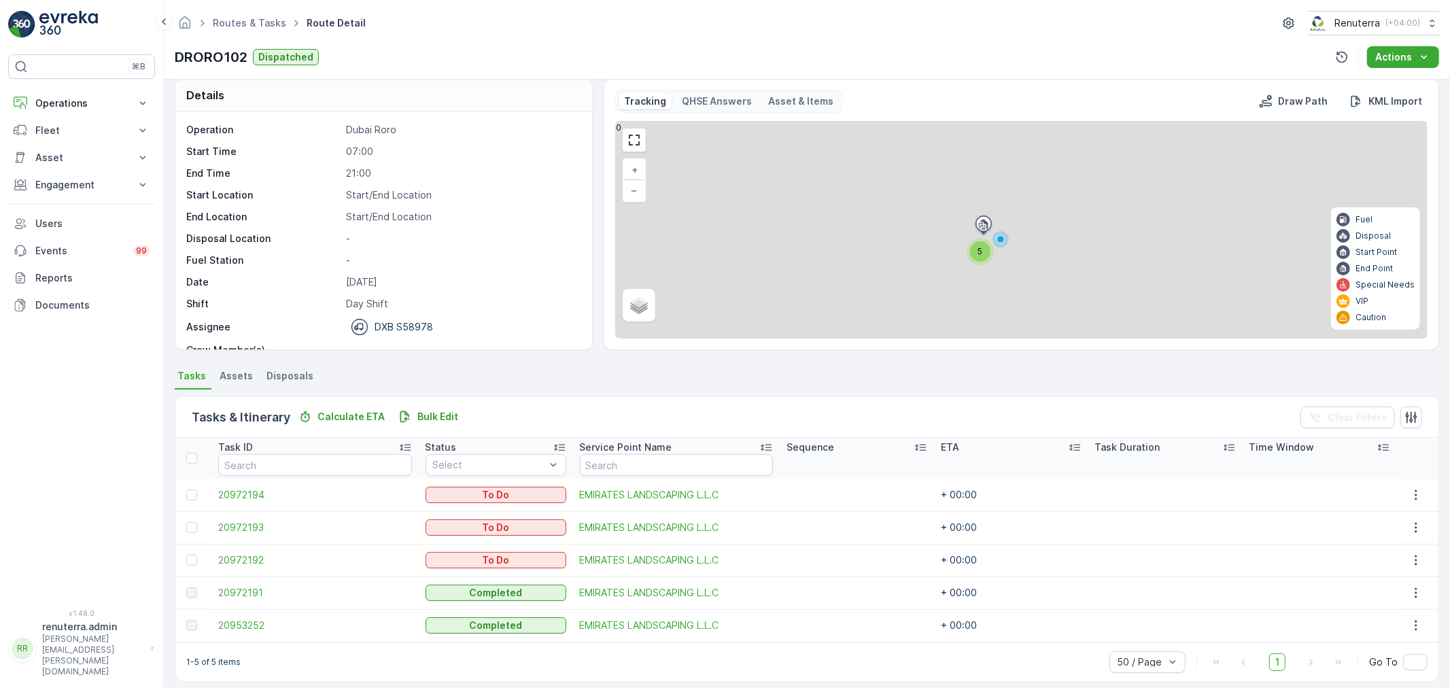
scroll to position [23, 0]
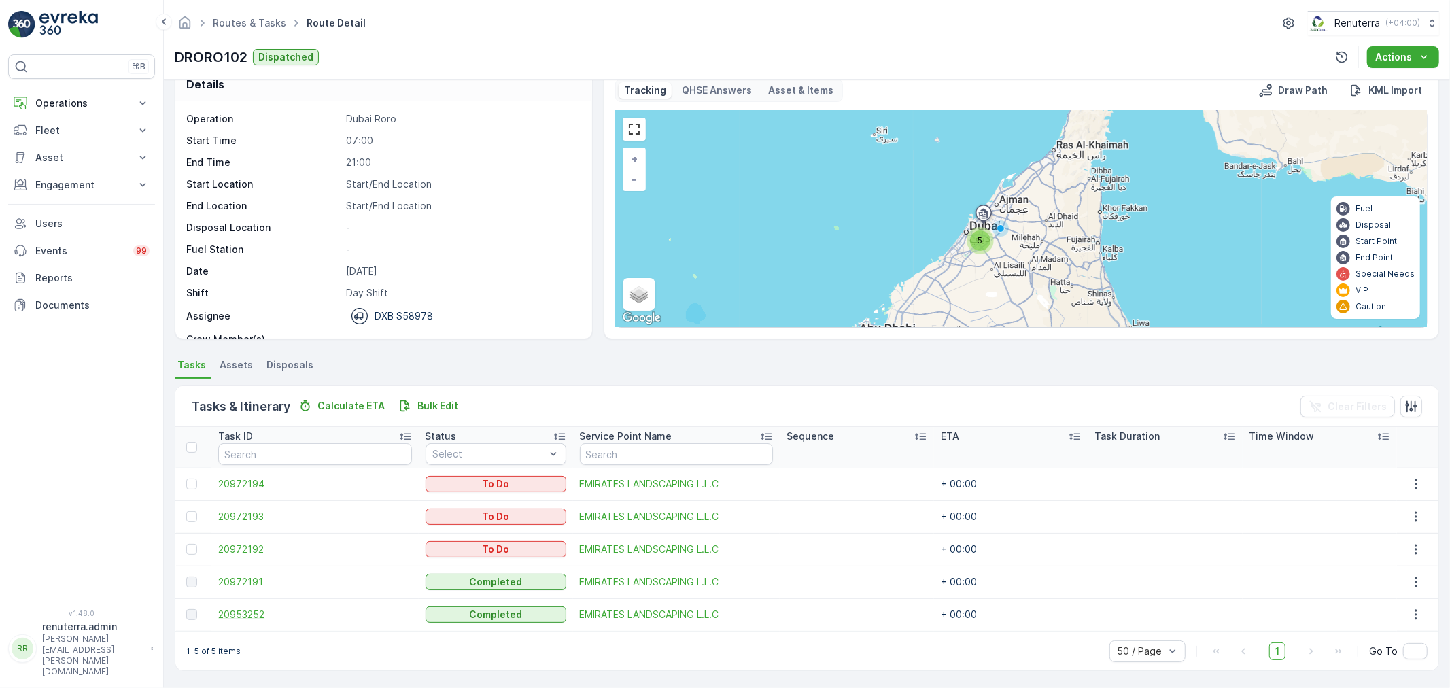
click at [271, 613] on span "20953252" at bounding box center [314, 615] width 193 height 14
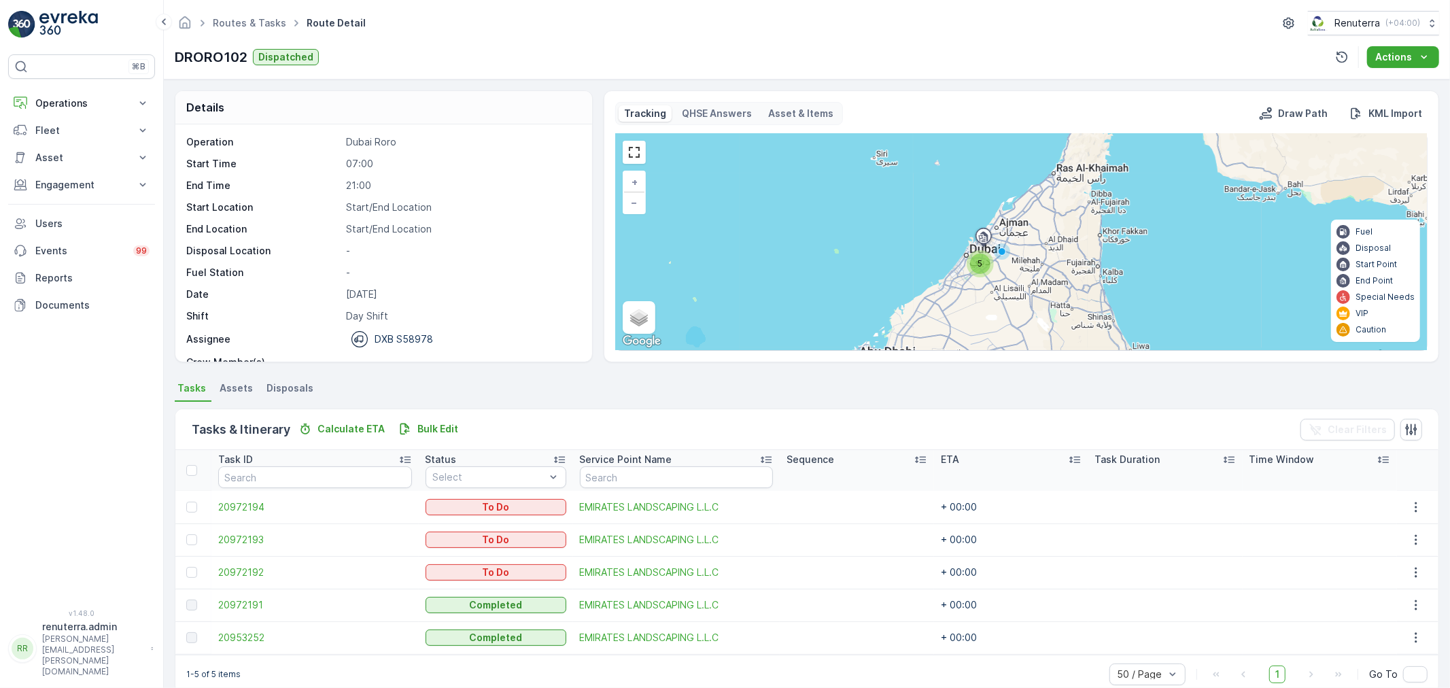
click at [989, 264] on div "5" at bounding box center [980, 264] width 20 height 20
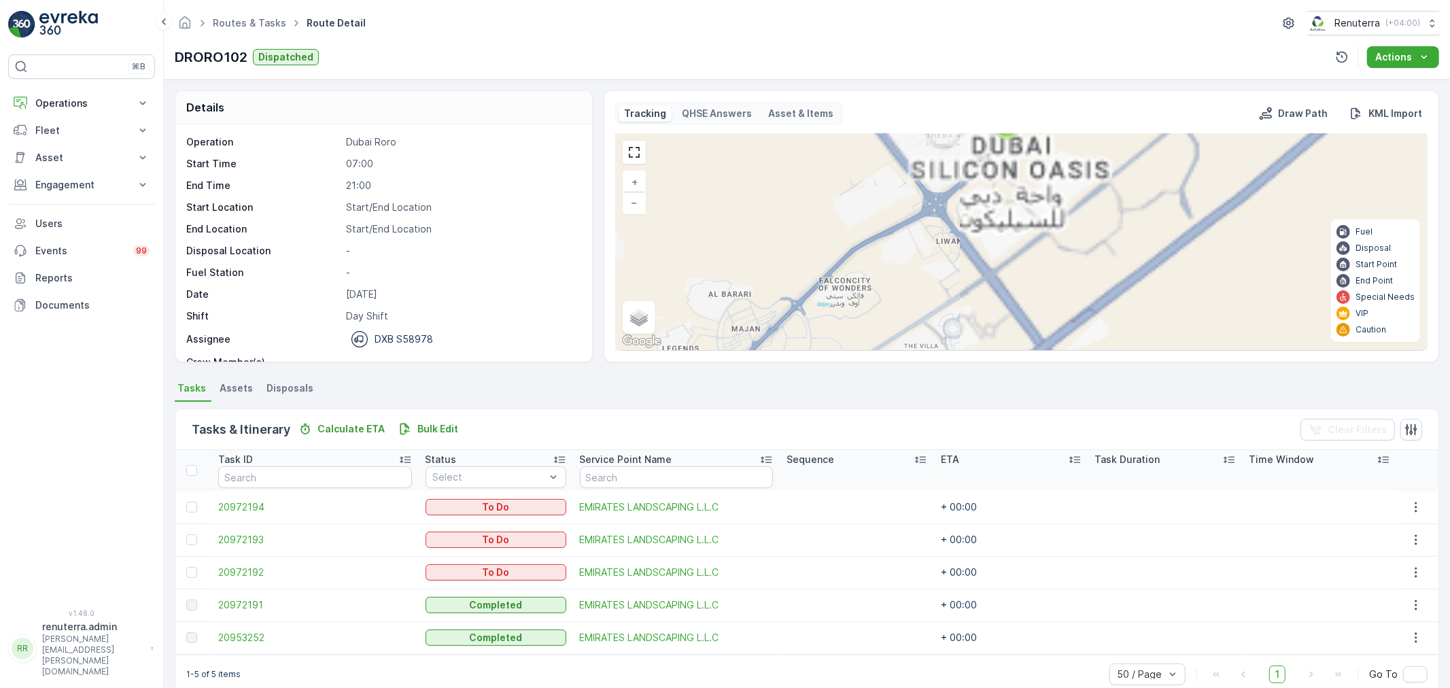
drag, startPoint x: 936, startPoint y: 222, endPoint x: 953, endPoint y: 334, distance: 112.7
click at [955, 337] on div "5 + − Satellite Roadmap Terrain Hybrid Leaflet Keyboard shortcuts Map Data Map …" at bounding box center [1021, 242] width 811 height 216
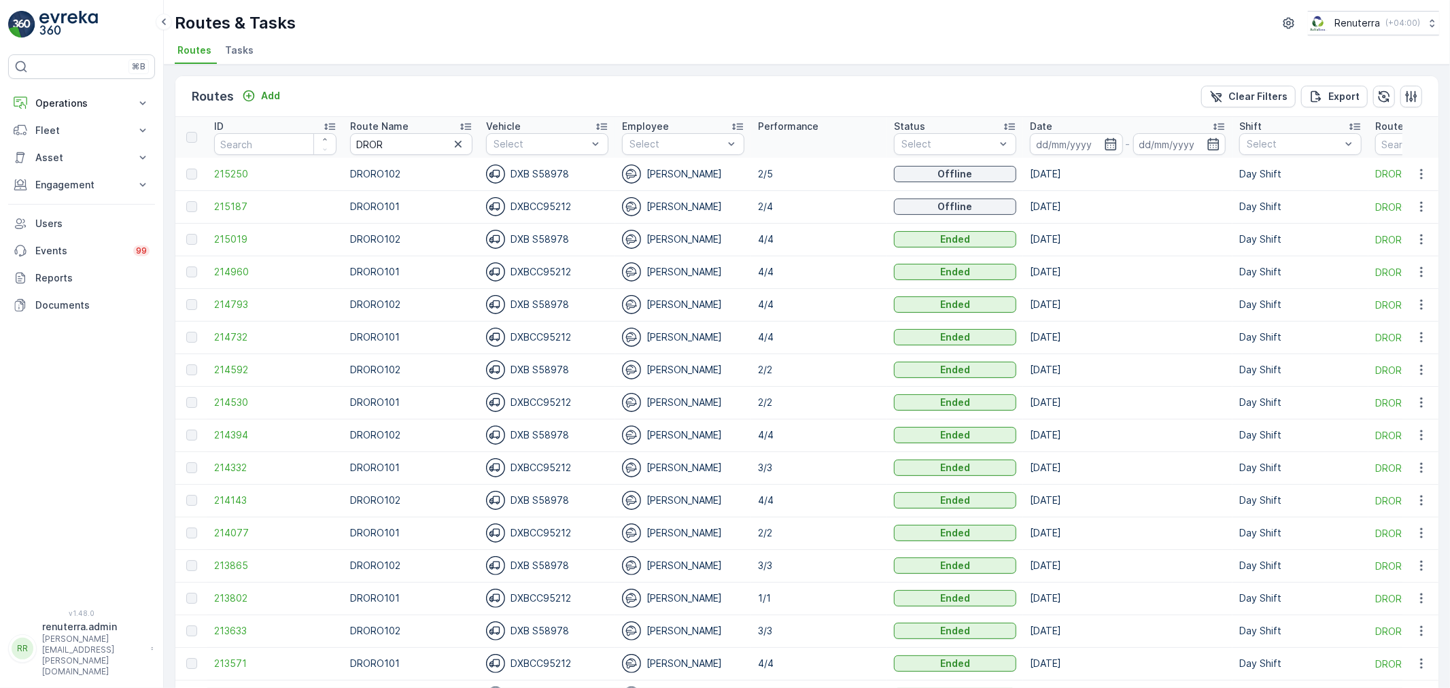
click at [393, 146] on input "DROR" at bounding box center [411, 144] width 122 height 22
drag, startPoint x: 385, startPoint y: 141, endPoint x: 359, endPoint y: 139, distance: 25.9
click at [359, 139] on input "DROR" at bounding box center [411, 144] width 122 height 22
type input "DRE"
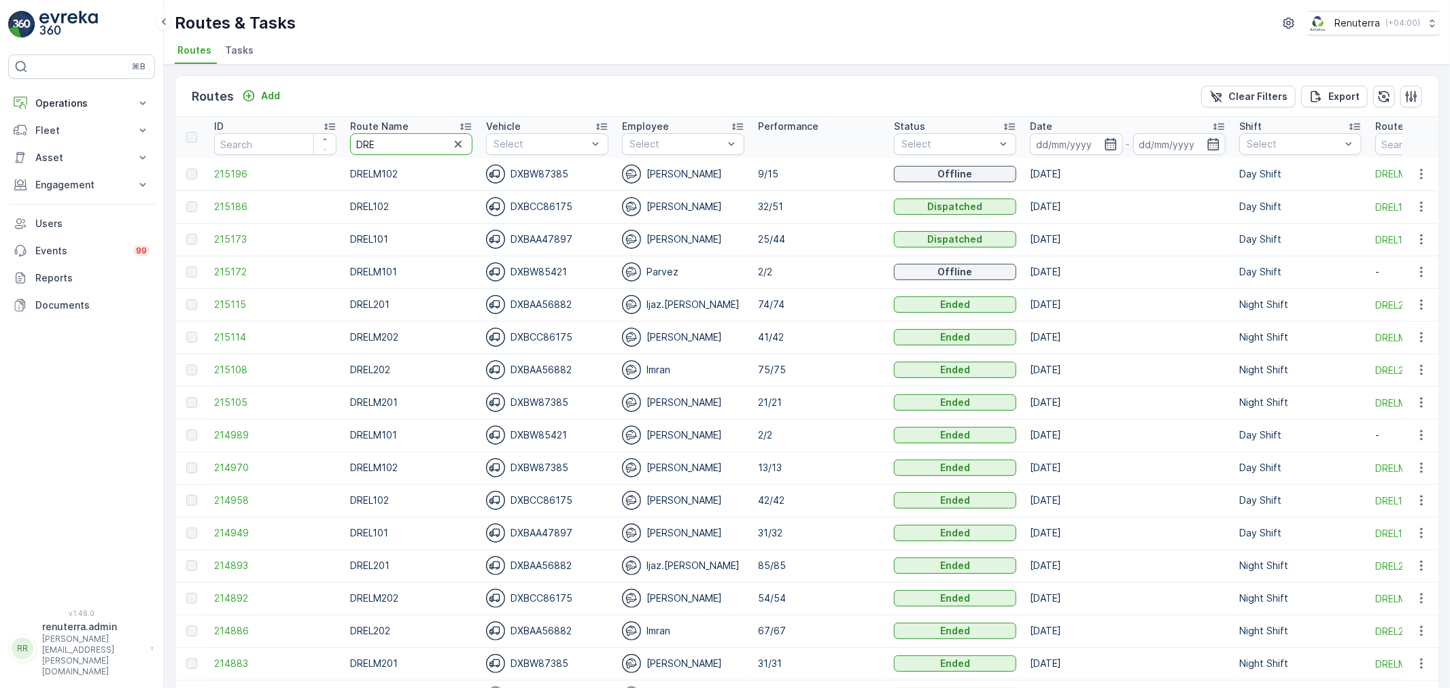
click at [345, 147] on th "Route Name DRE" at bounding box center [411, 137] width 136 height 41
type input "DHAT"
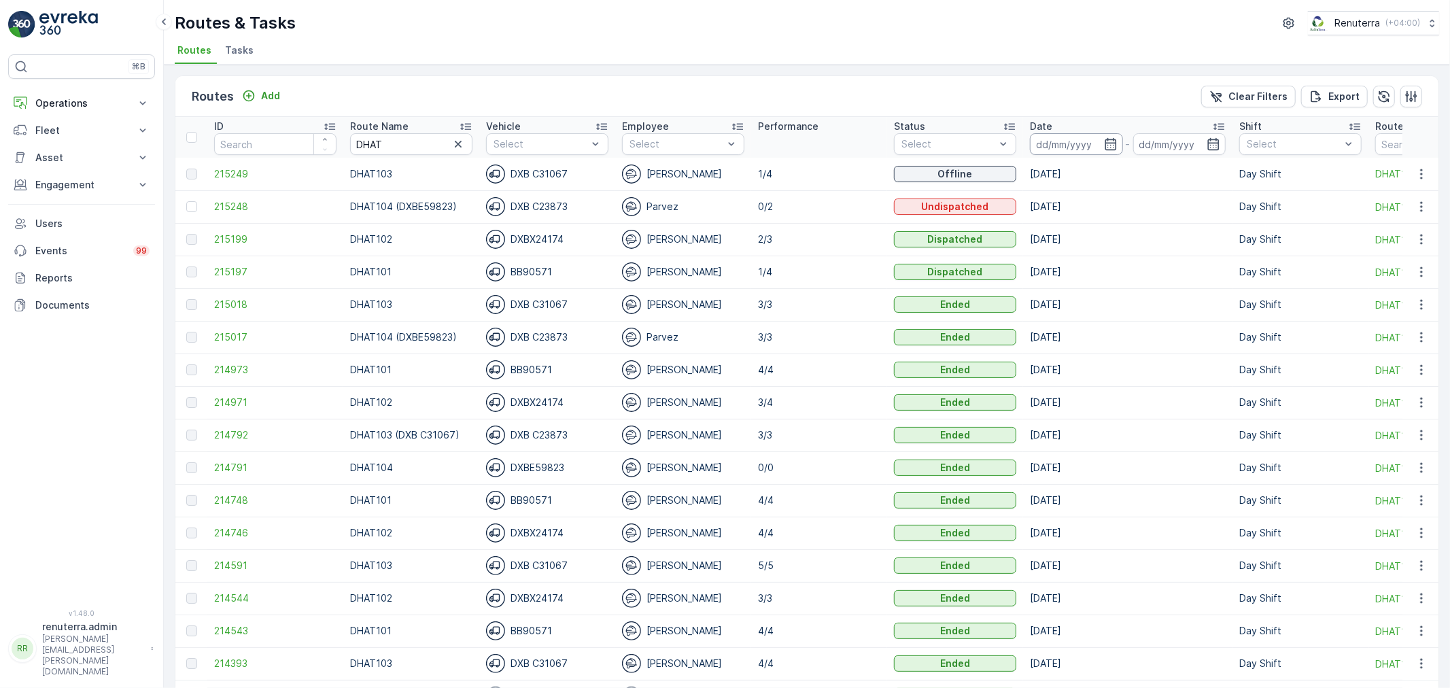
click at [1041, 139] on input at bounding box center [1076, 144] width 93 height 22
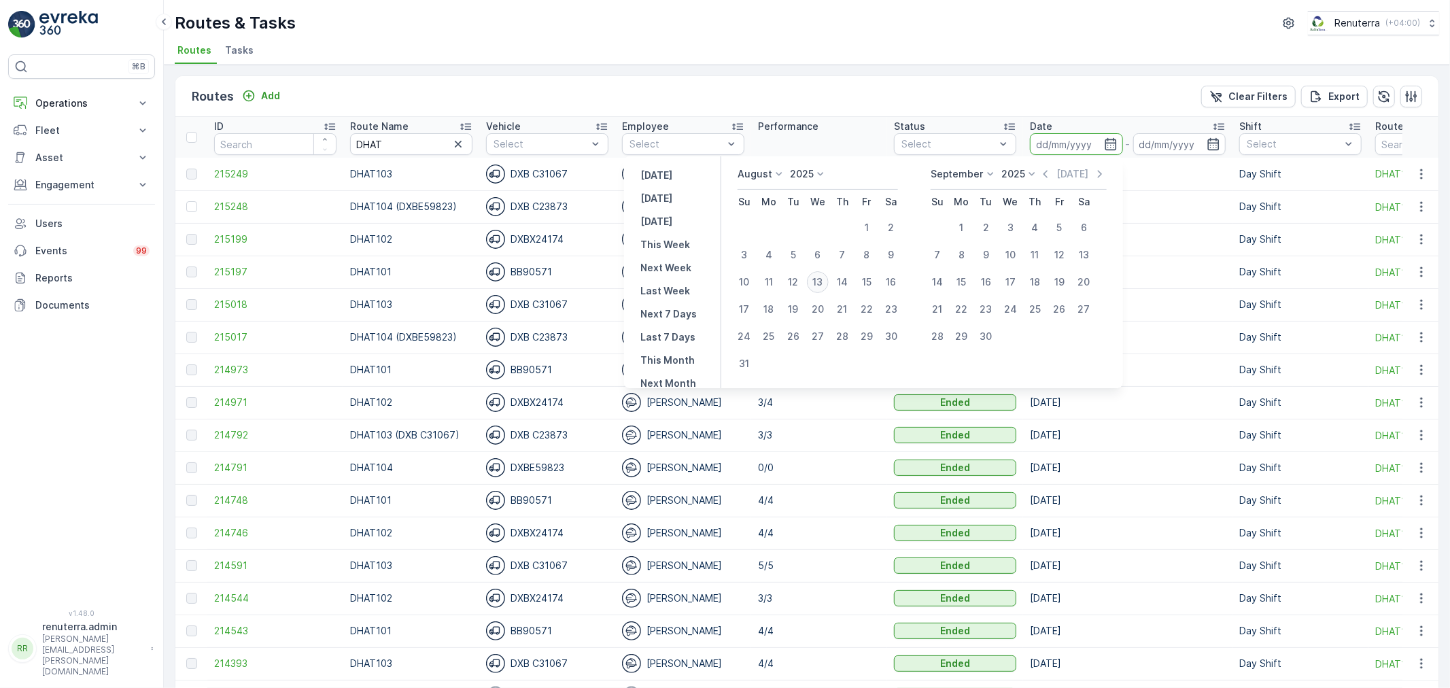
click at [823, 279] on div "13" at bounding box center [818, 282] width 22 height 22
type input "[DATE]"
click at [823, 279] on div "13" at bounding box center [818, 282] width 22 height 22
type input "[DATE]"
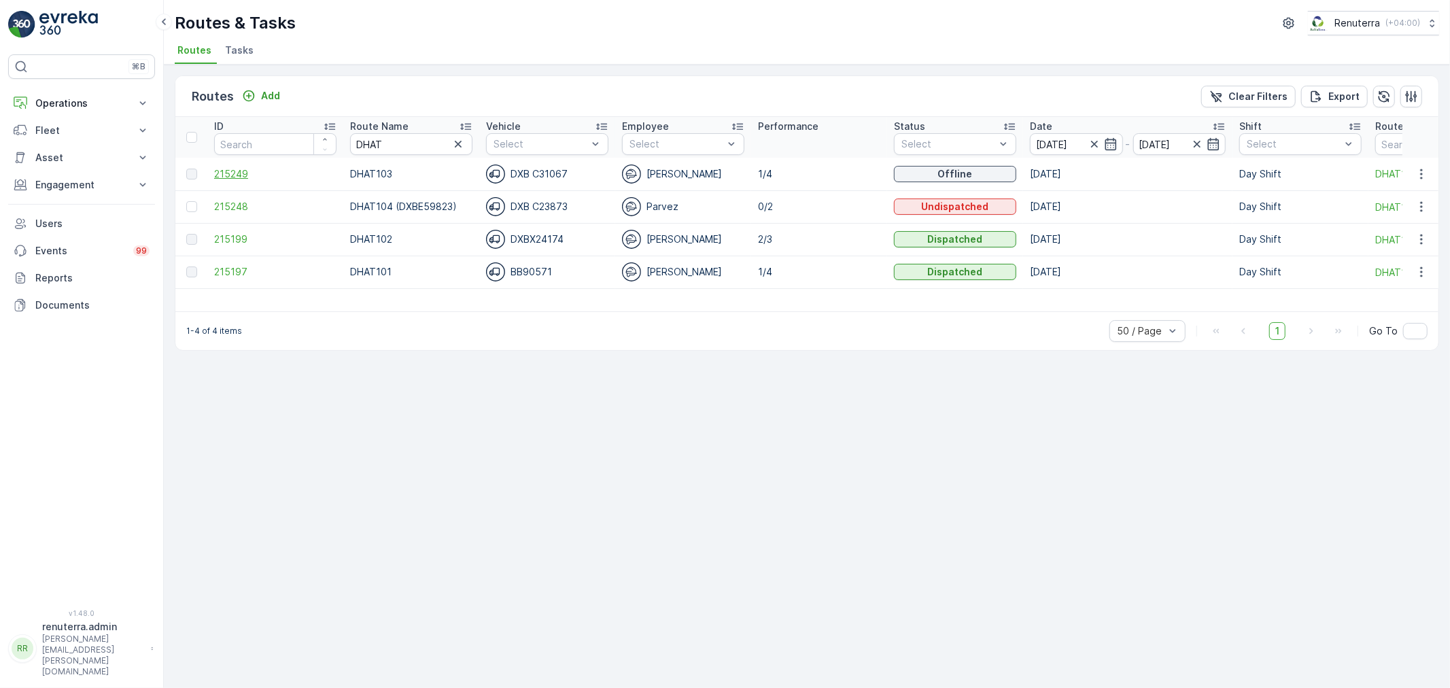
click at [247, 173] on span "215249" at bounding box center [275, 174] width 122 height 14
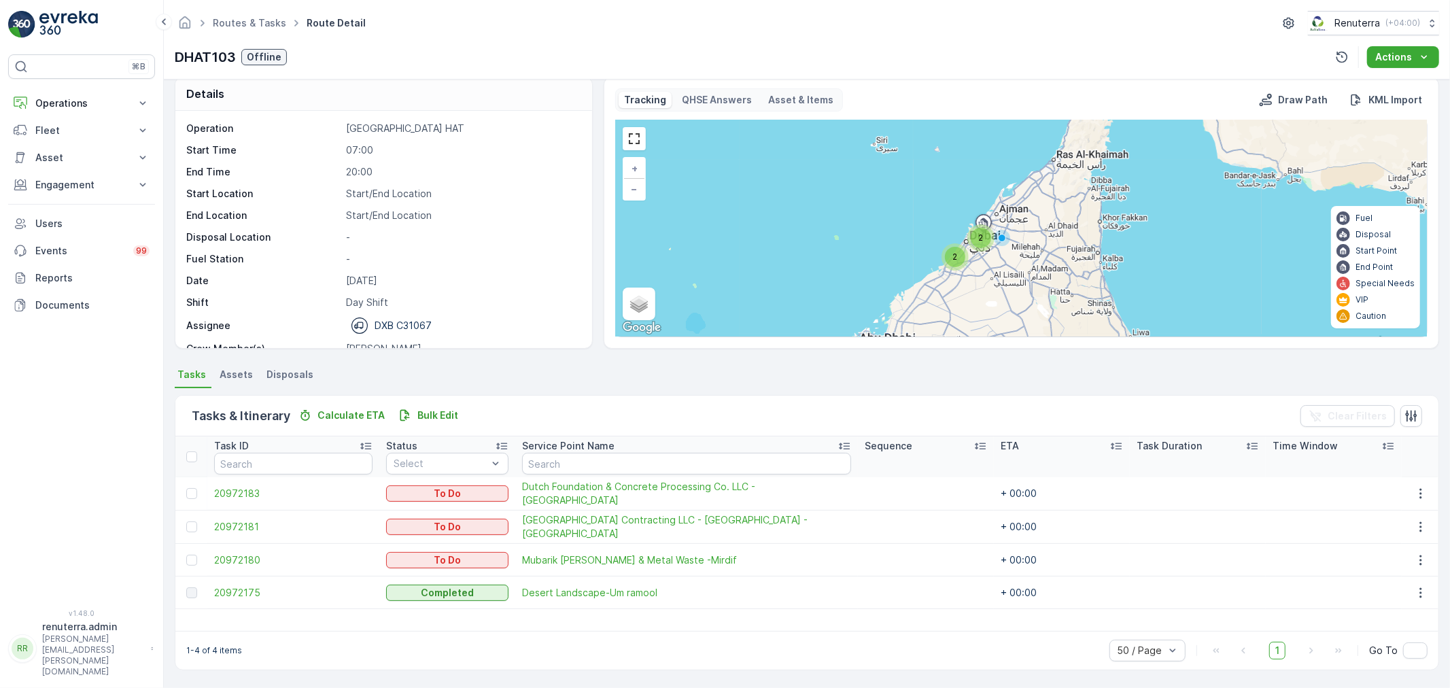
scroll to position [12, 0]
click at [197, 492] on div at bounding box center [191, 495] width 11 height 11
click at [186, 490] on input "checkbox" at bounding box center [186, 490] width 0 height 0
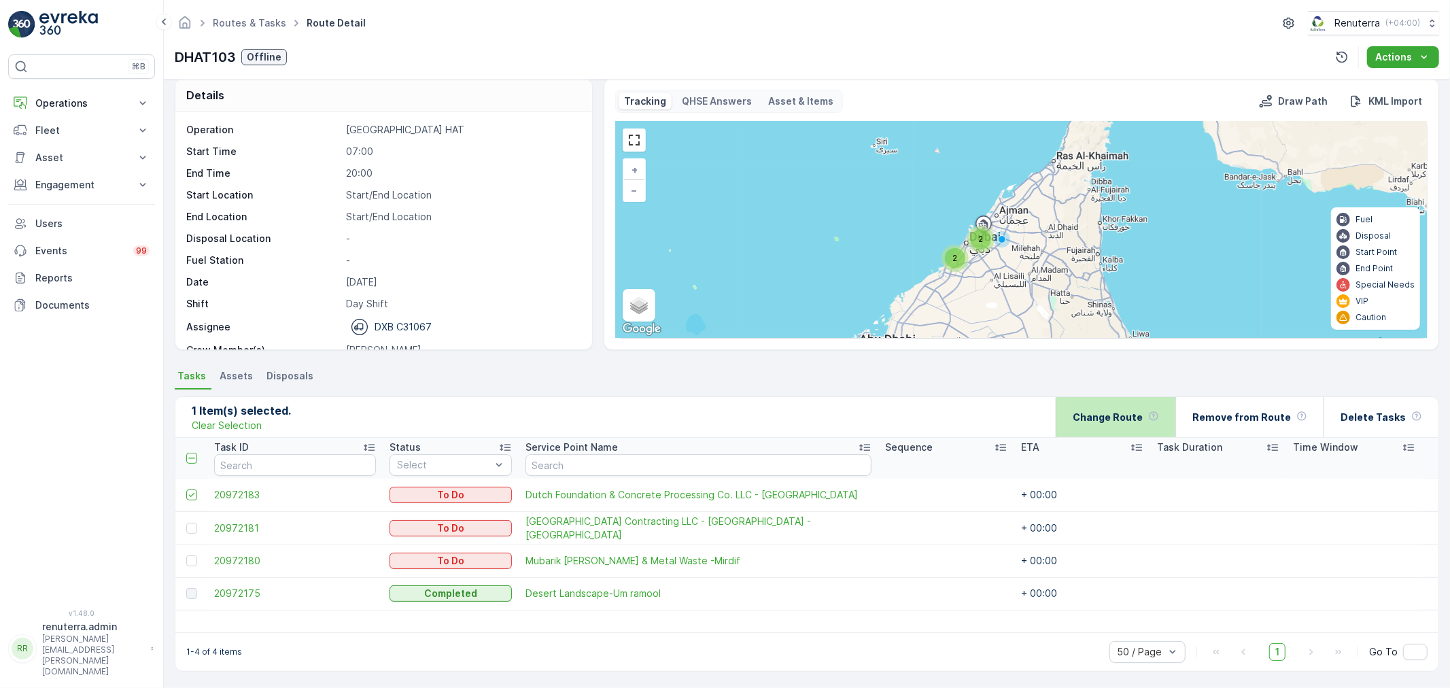
click at [1143, 413] on p "Change Route" at bounding box center [1108, 418] width 70 height 14
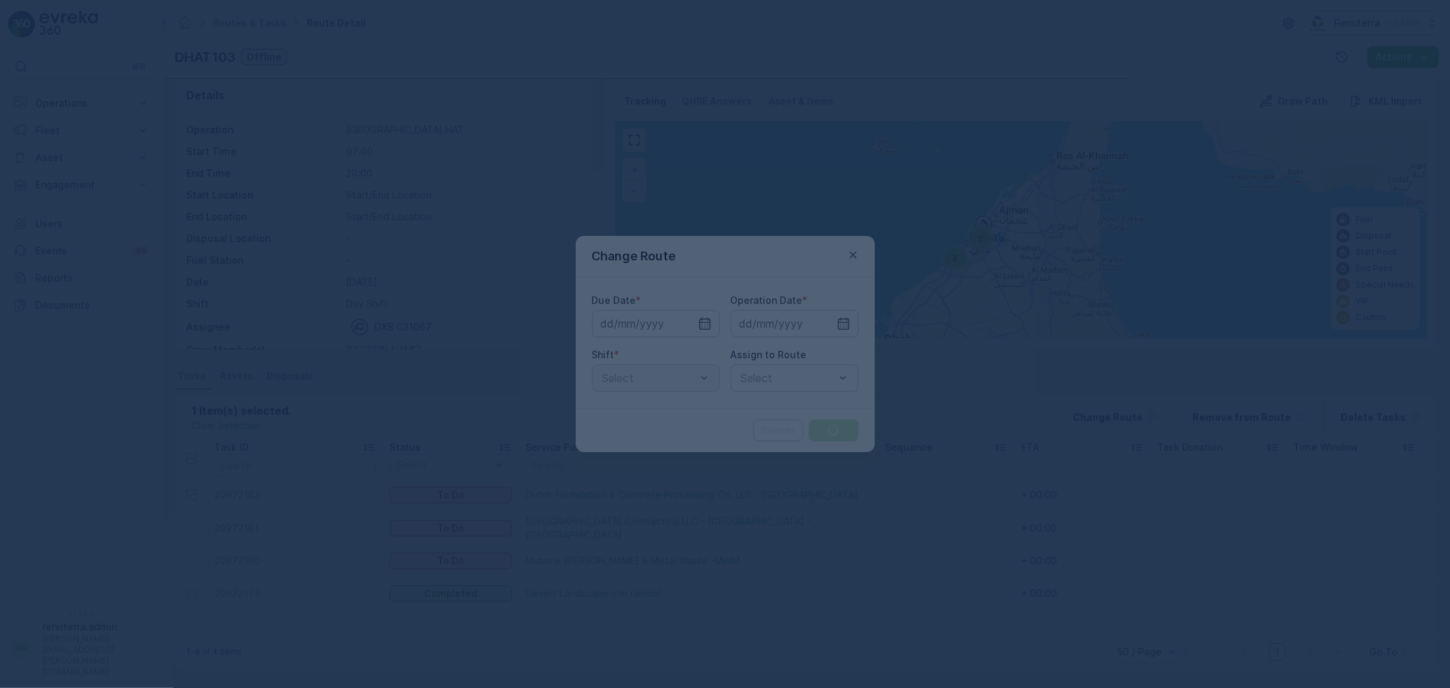
type input "[DATE]"
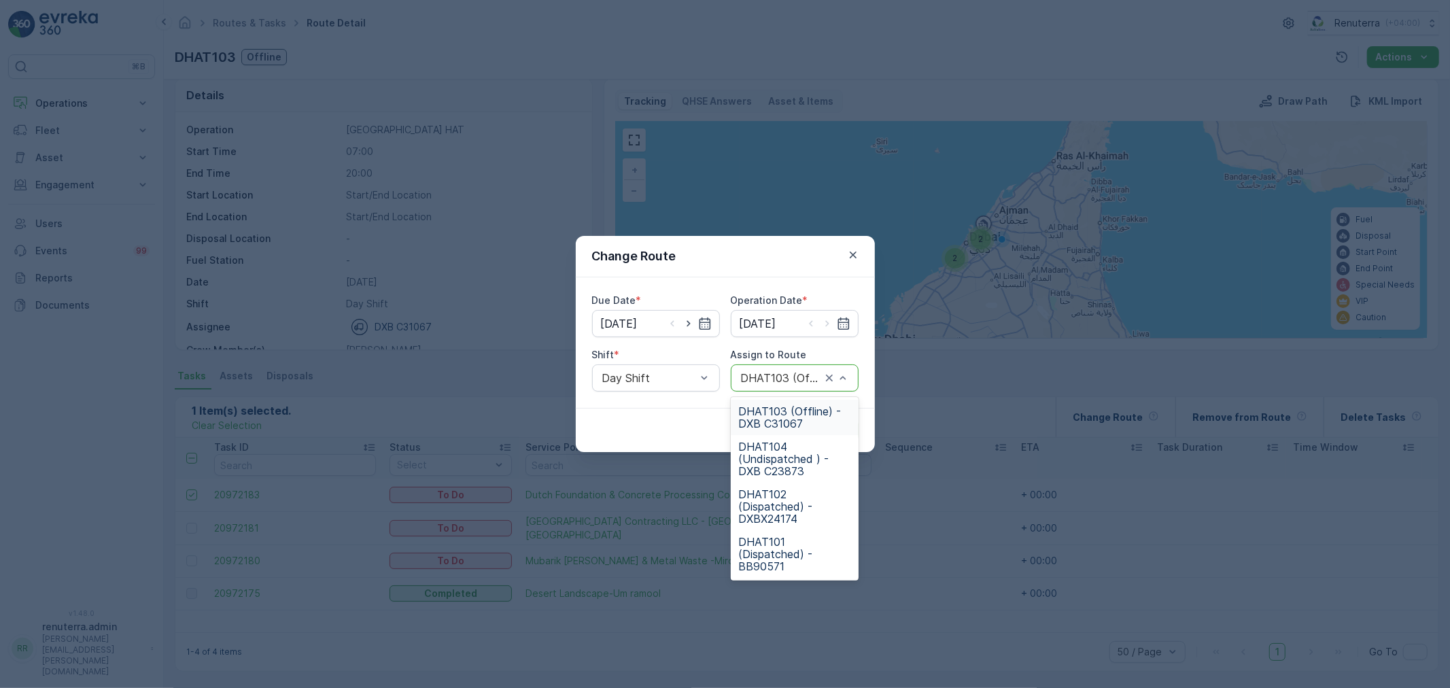
click at [777, 382] on div at bounding box center [781, 378] width 83 height 12
type input "102"
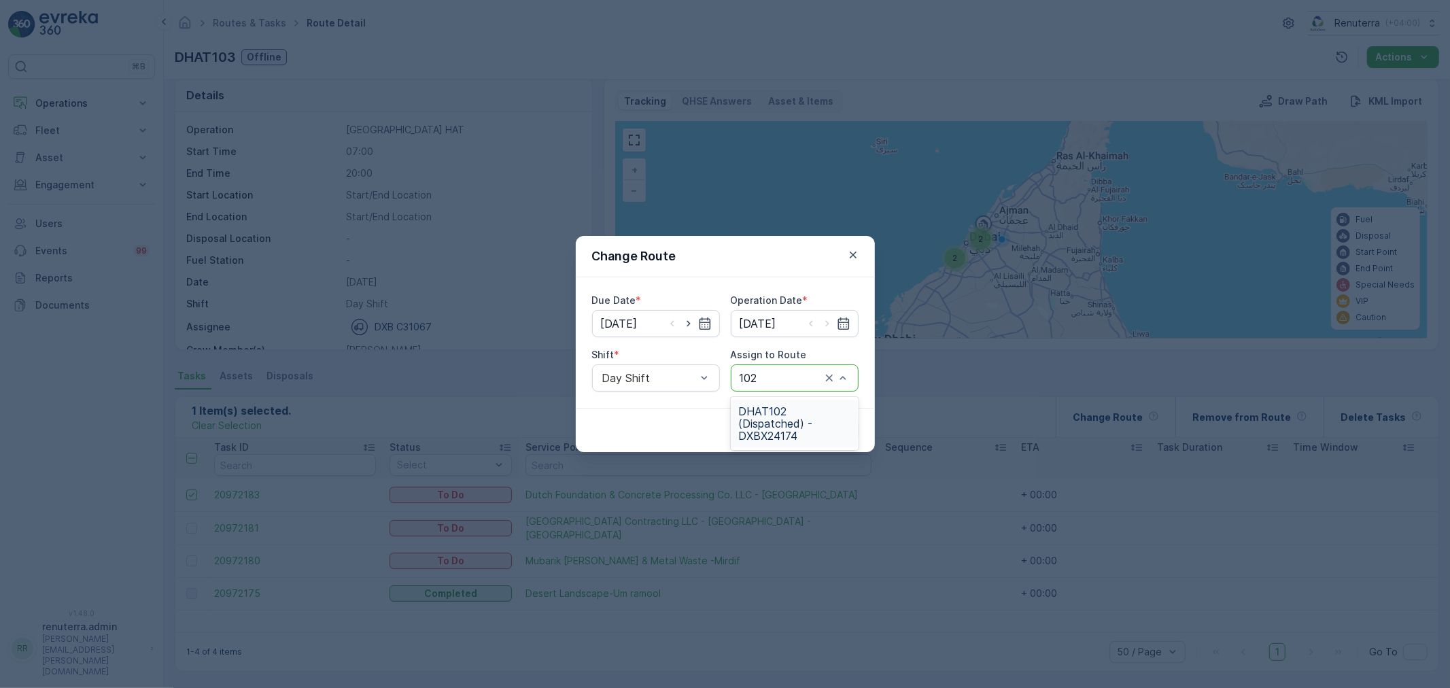
click at [771, 444] on div "DHAT102 (Dispatched) - DXBX24174" at bounding box center [795, 424] width 128 height 48
click at [821, 432] on p "Submit" at bounding box center [833, 431] width 33 height 14
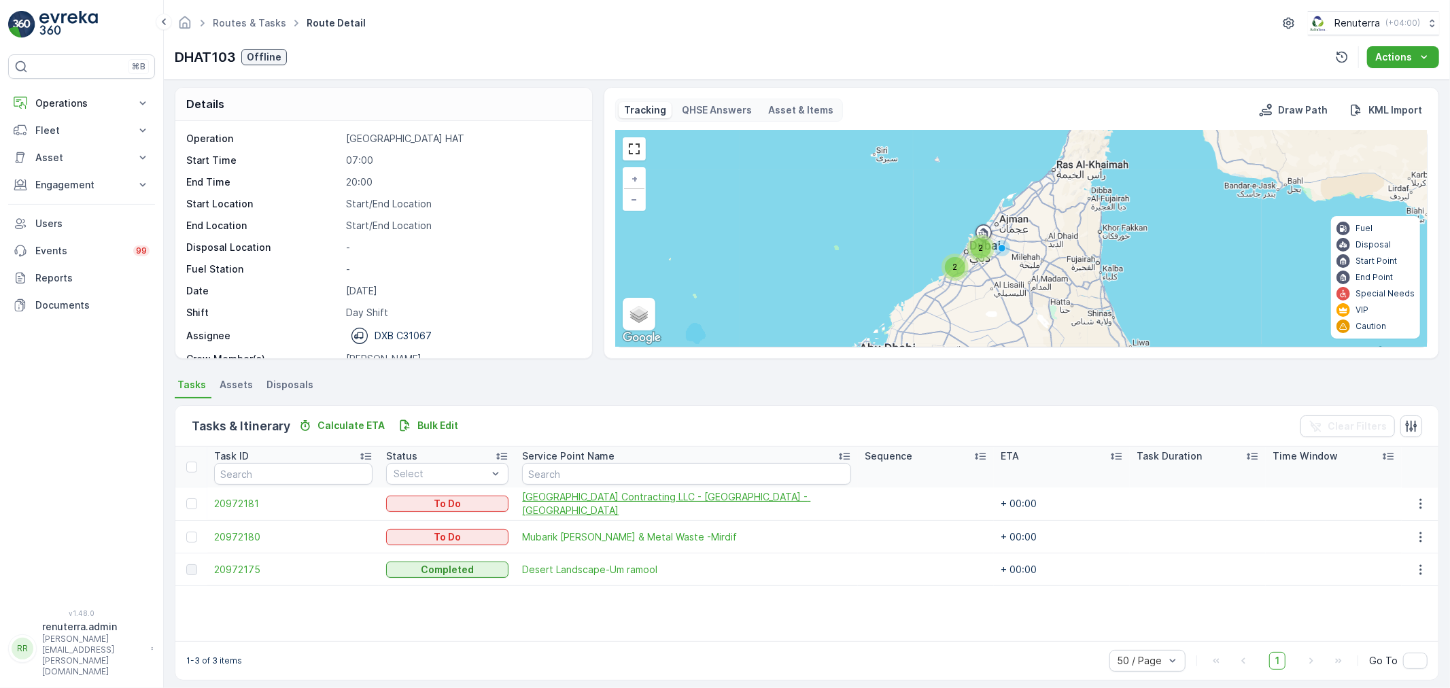
scroll to position [0, 0]
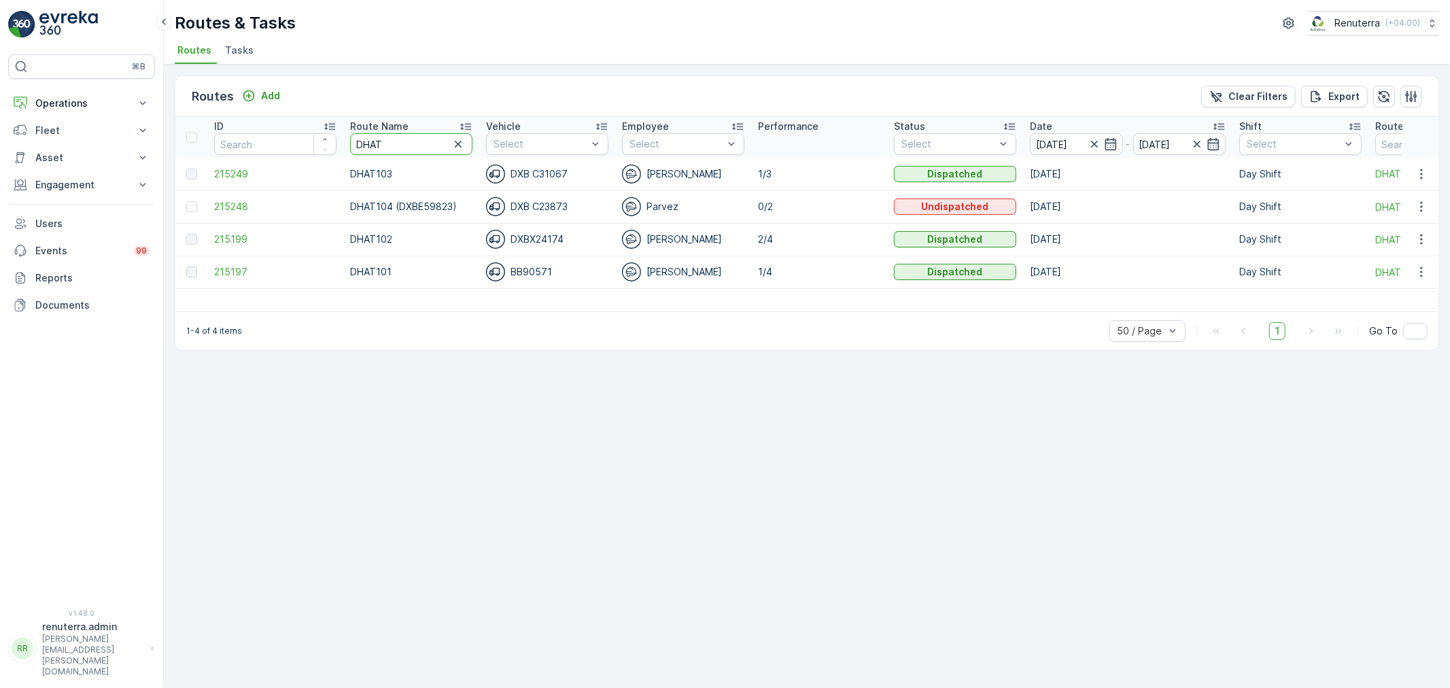
drag, startPoint x: 393, startPoint y: 138, endPoint x: 348, endPoint y: 133, distance: 45.1
click at [348, 133] on th "Route Name DHAT" at bounding box center [411, 137] width 136 height 41
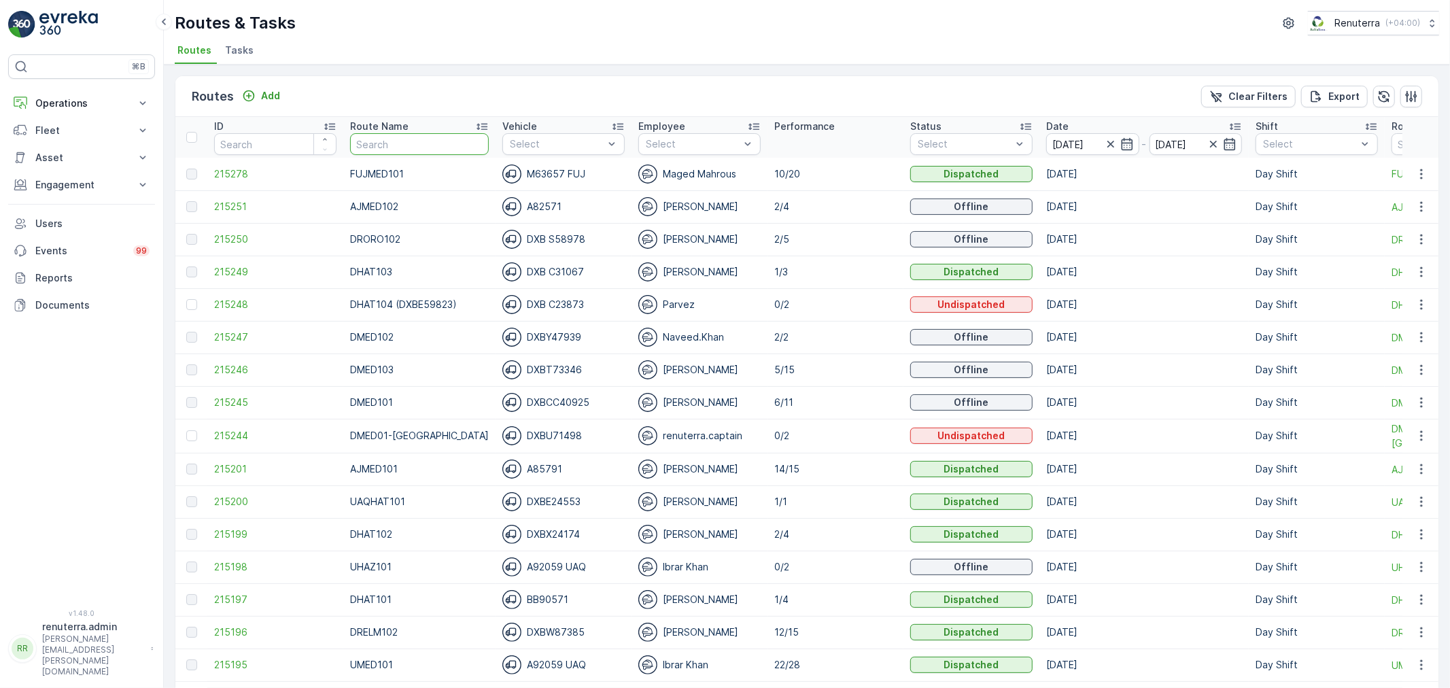
click at [397, 146] on input "text" at bounding box center [419, 144] width 139 height 22
type input "DHAT"
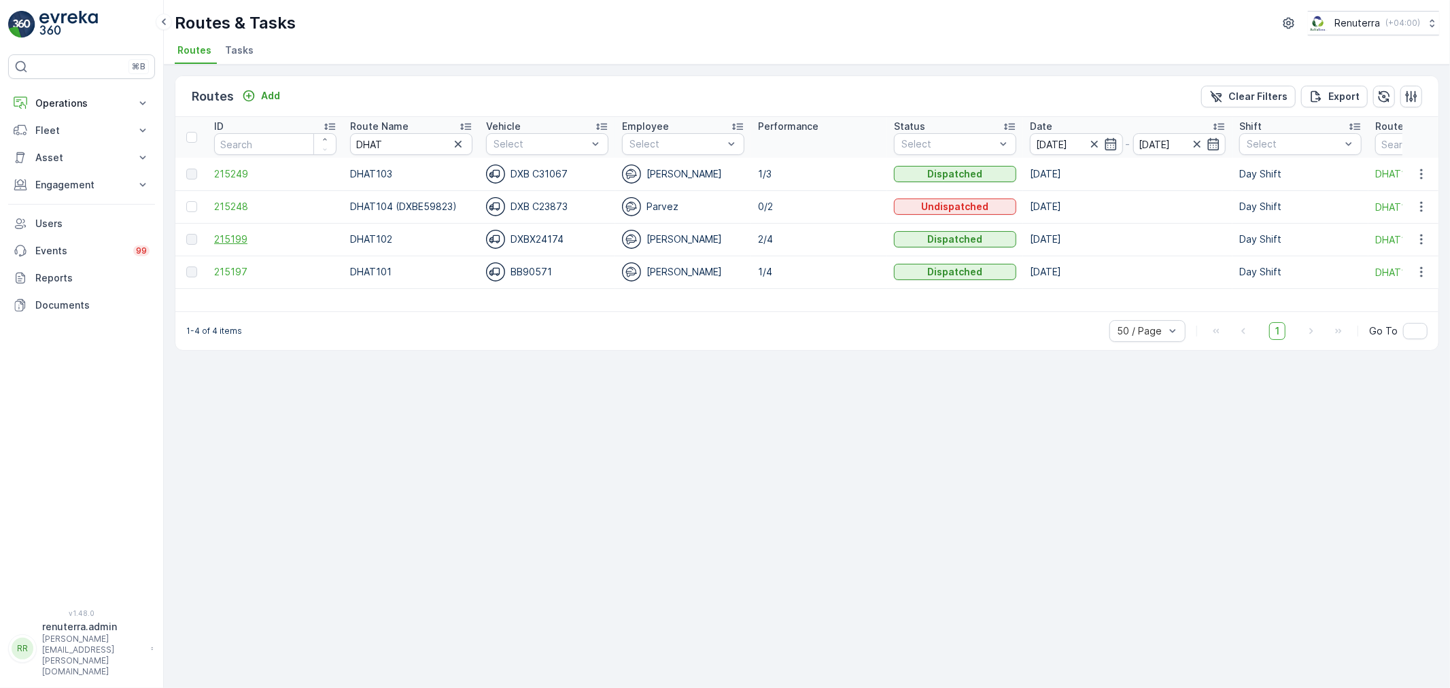
click at [240, 240] on span "215199" at bounding box center [275, 240] width 122 height 14
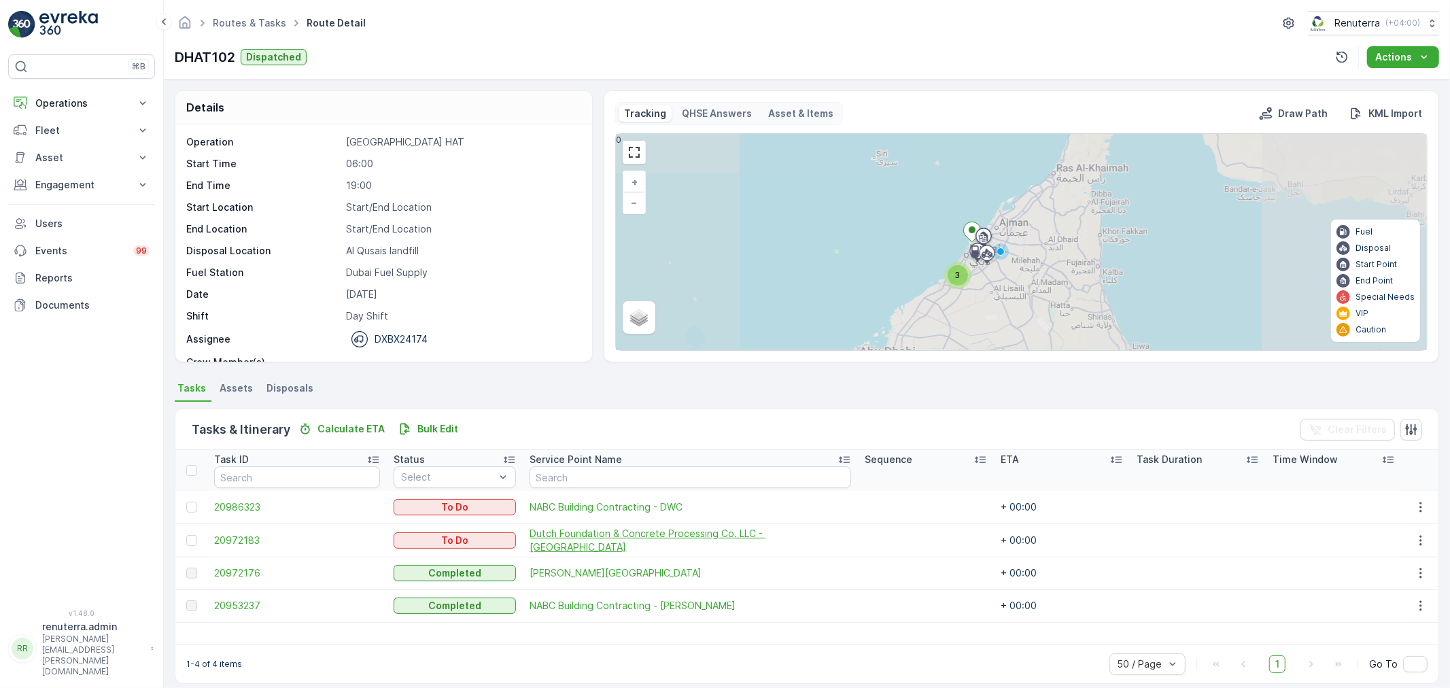
scroll to position [12, 0]
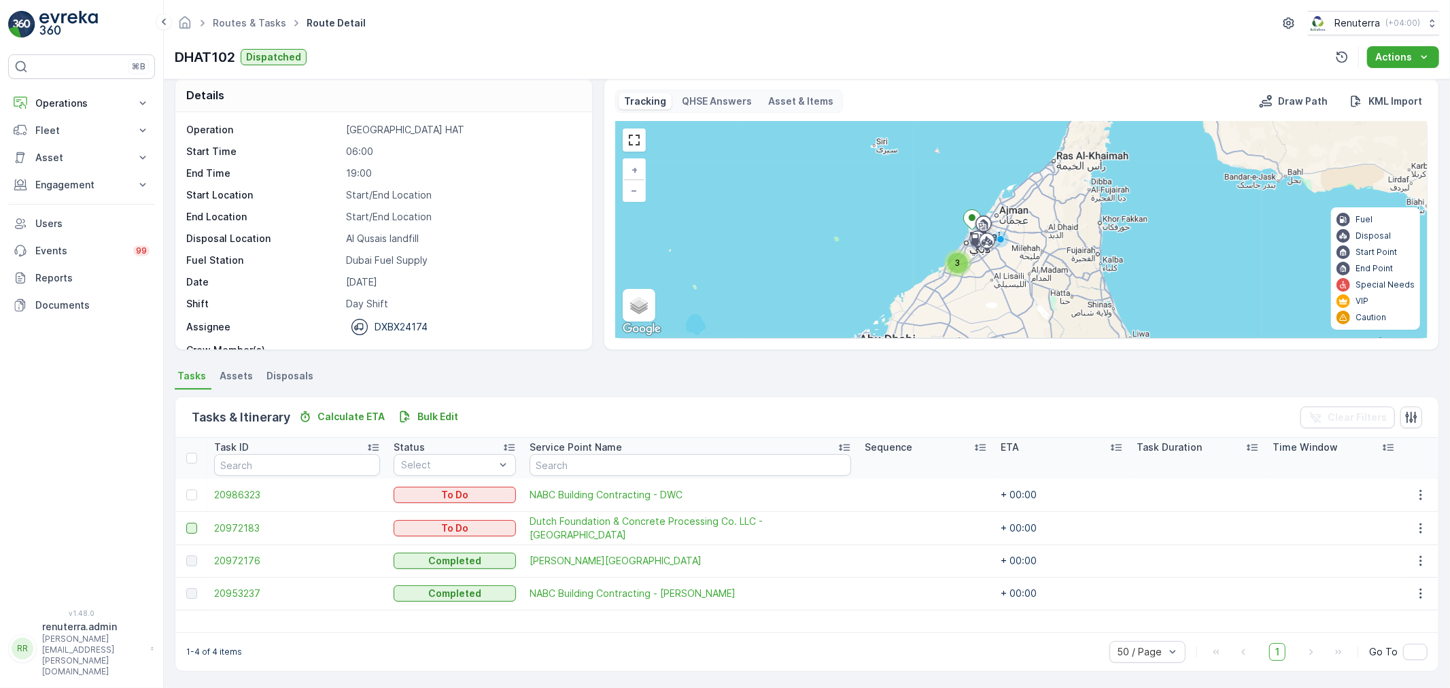
click at [186, 528] on div at bounding box center [191, 528] width 11 height 11
click at [186, 523] on input "checkbox" at bounding box center [186, 523] width 0 height 0
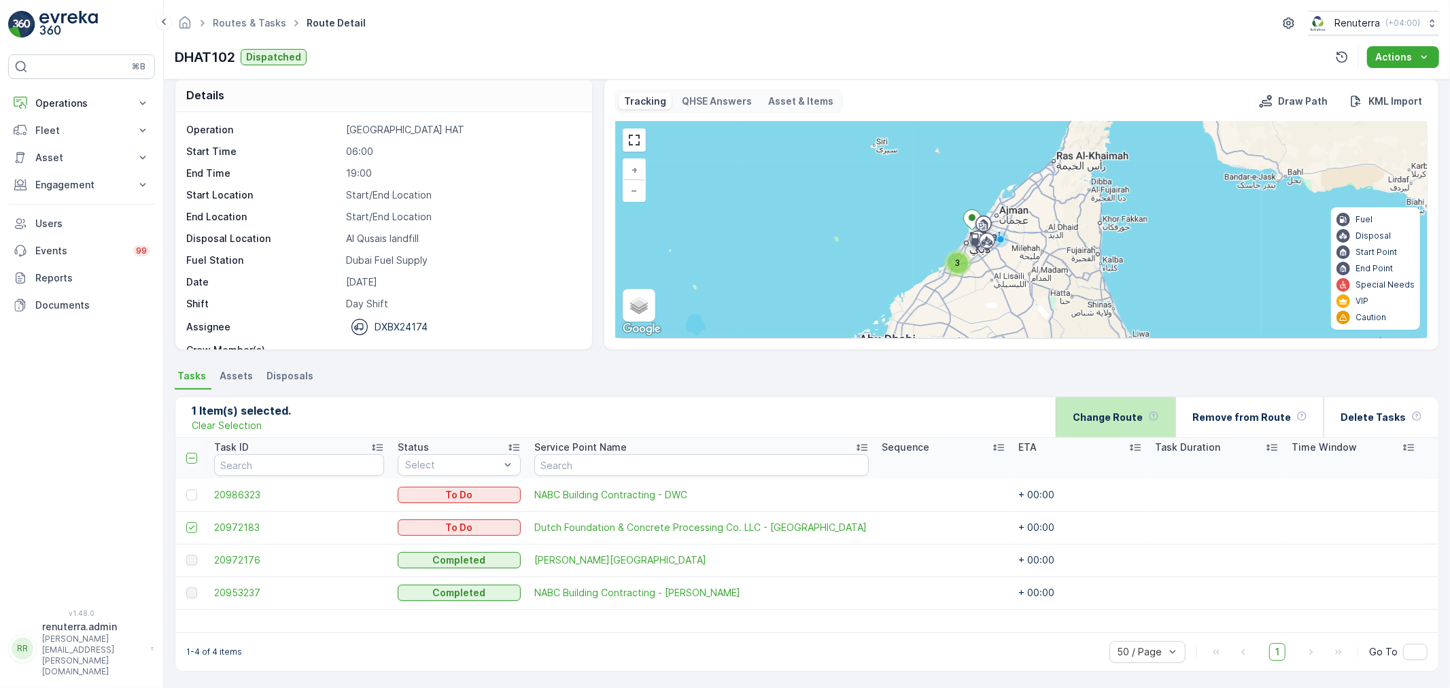
click at [1153, 398] on div "Change Route" at bounding box center [1116, 417] width 86 height 40
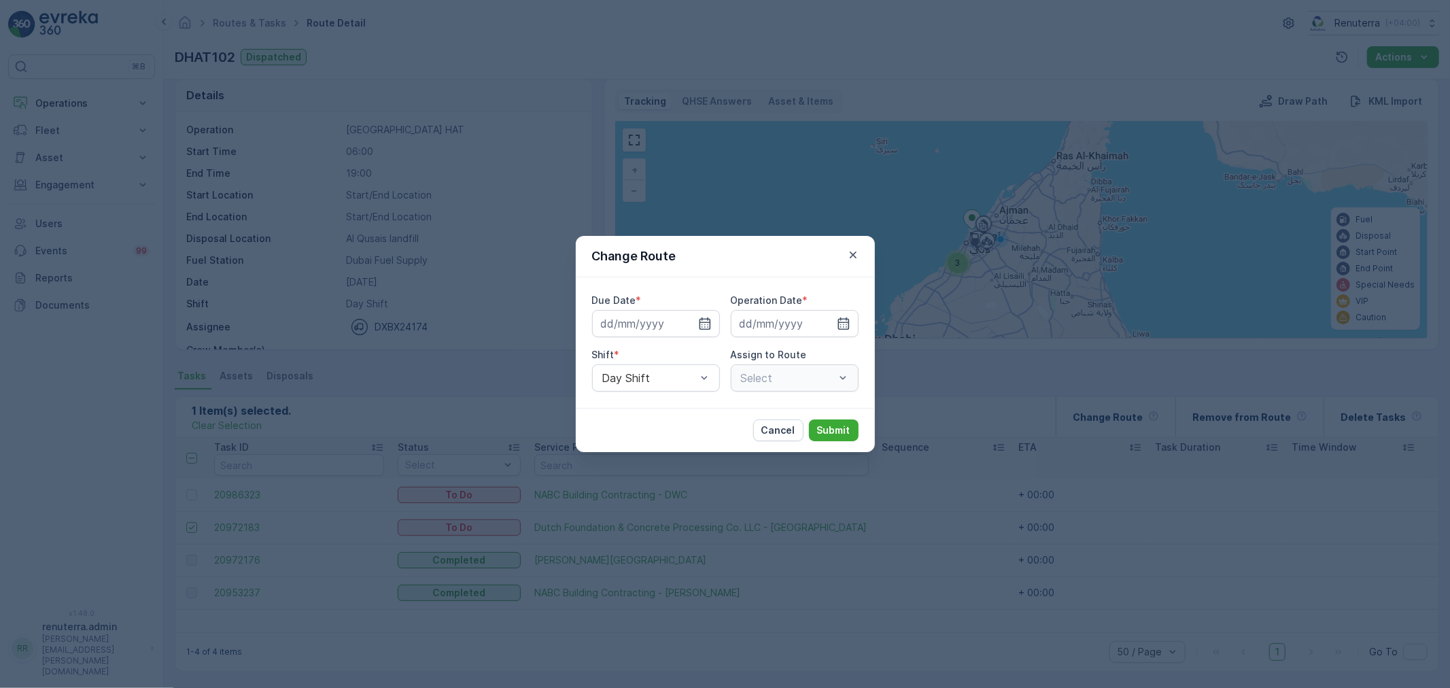
type input "[DATE]"
click at [725, 368] on div "Due Date * 13.08.2025 Operation Date * 13.08.2025 Shift * Day Shift Assign to R…" at bounding box center [725, 343] width 267 height 98
click at [734, 373] on div "DHAT102 (Dispatched) - DXBX24174" at bounding box center [795, 377] width 128 height 27
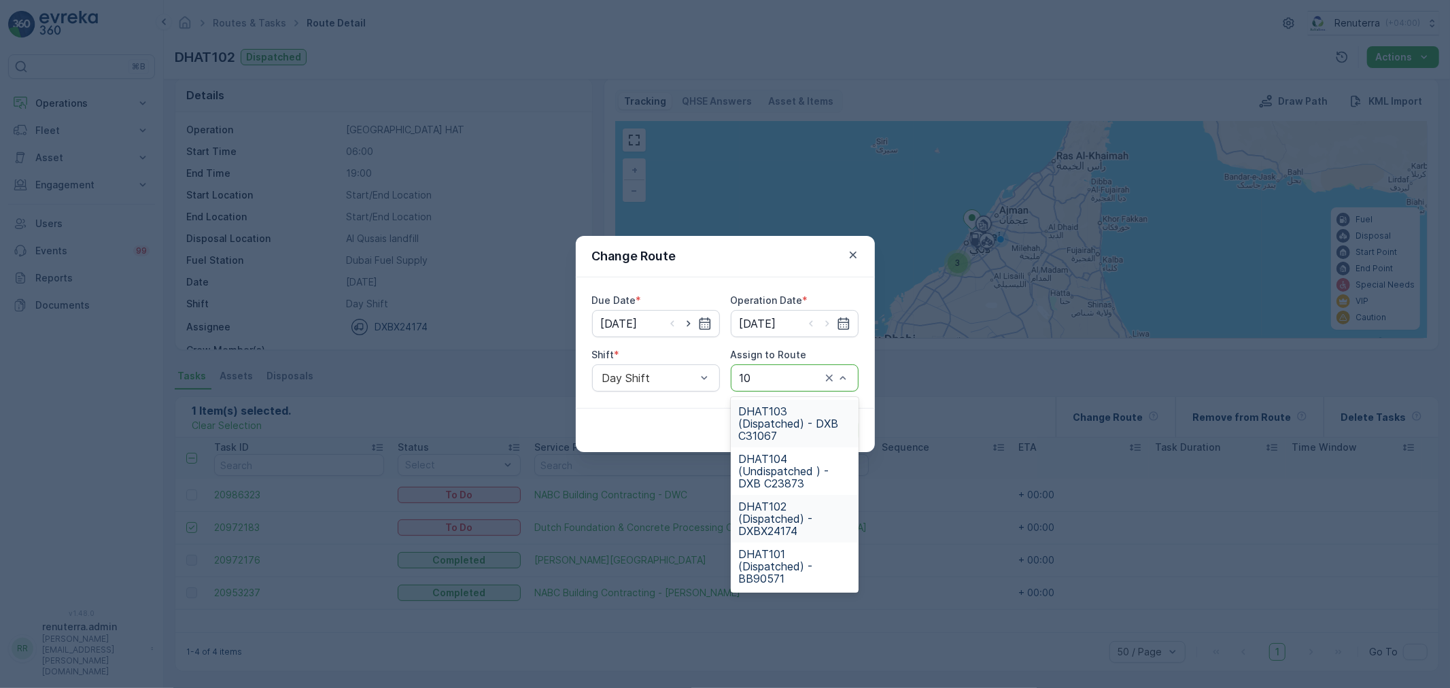
type input "103"
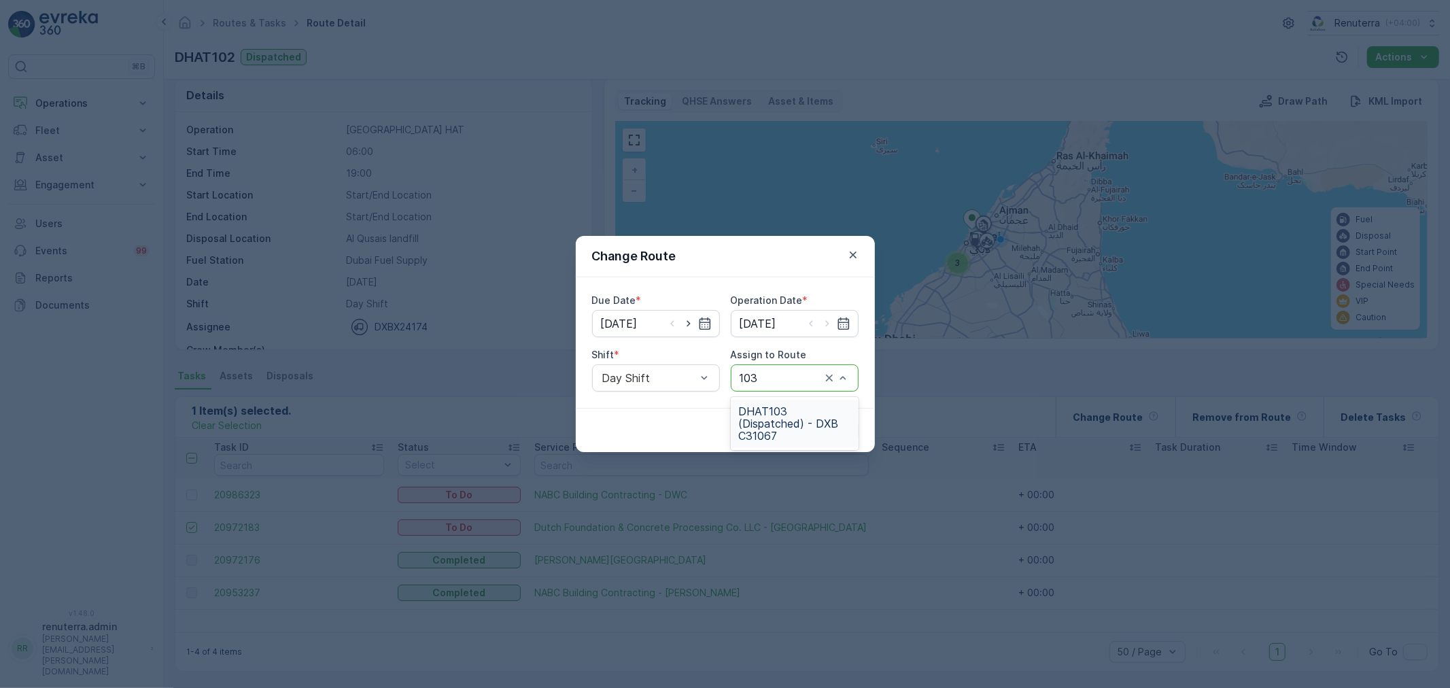
click at [780, 424] on span "DHAT103 (Dispatched) - DXB C31067" at bounding box center [795, 423] width 112 height 37
click at [830, 438] on button "Submit" at bounding box center [834, 431] width 50 height 22
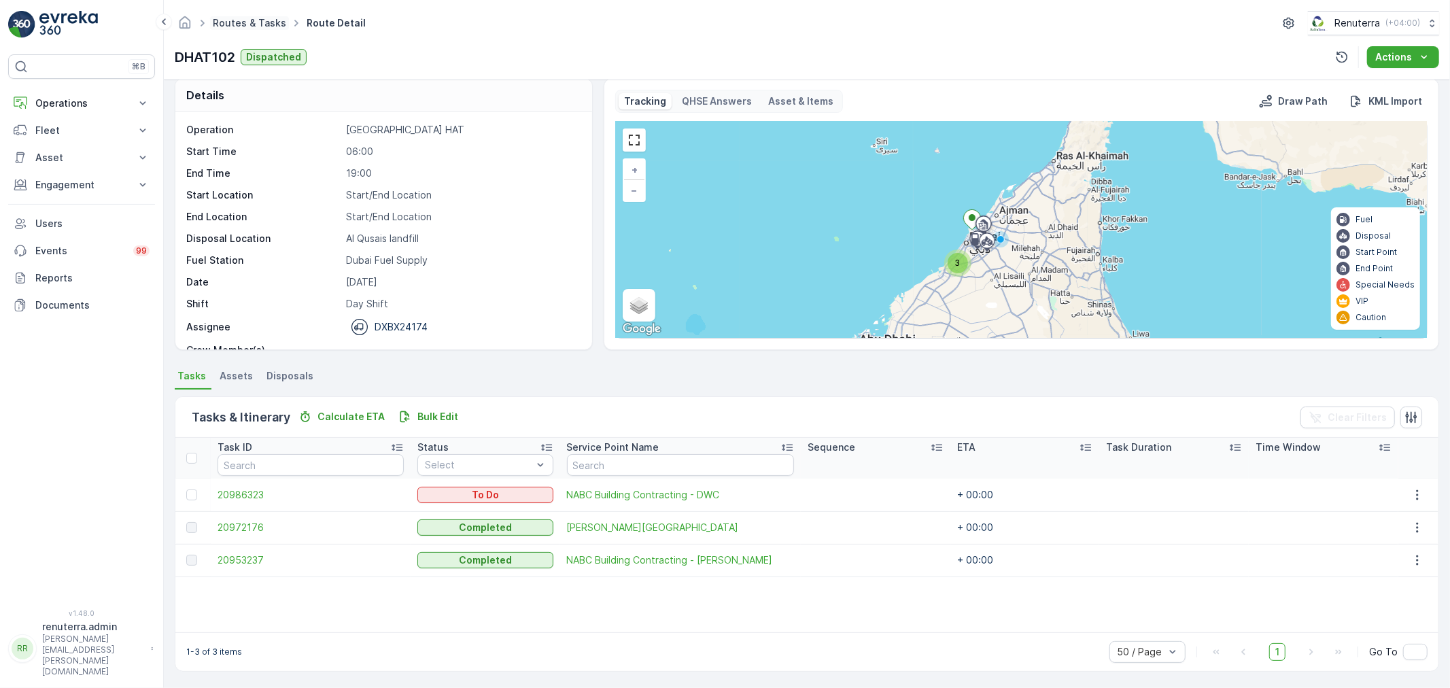
click at [242, 26] on link "Routes & Tasks" at bounding box center [249, 23] width 73 height 12
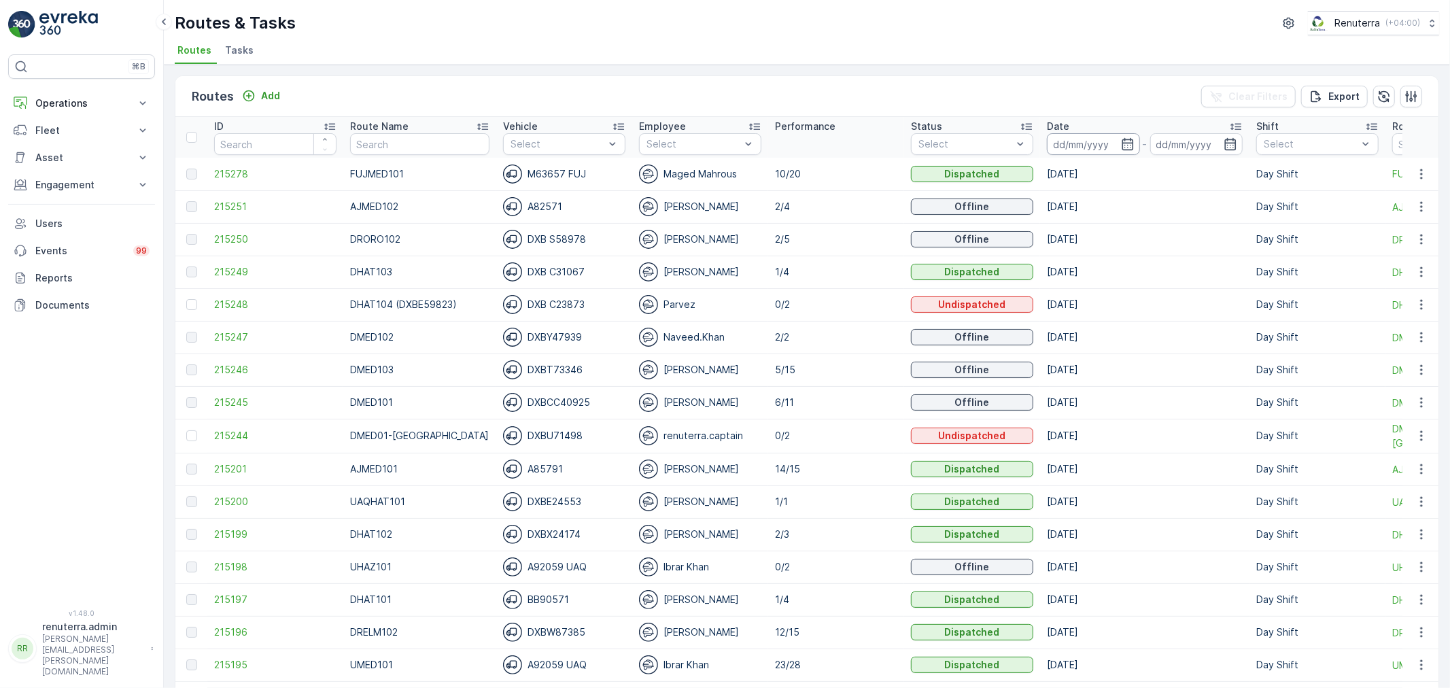
click at [1058, 148] on input at bounding box center [1093, 144] width 93 height 22
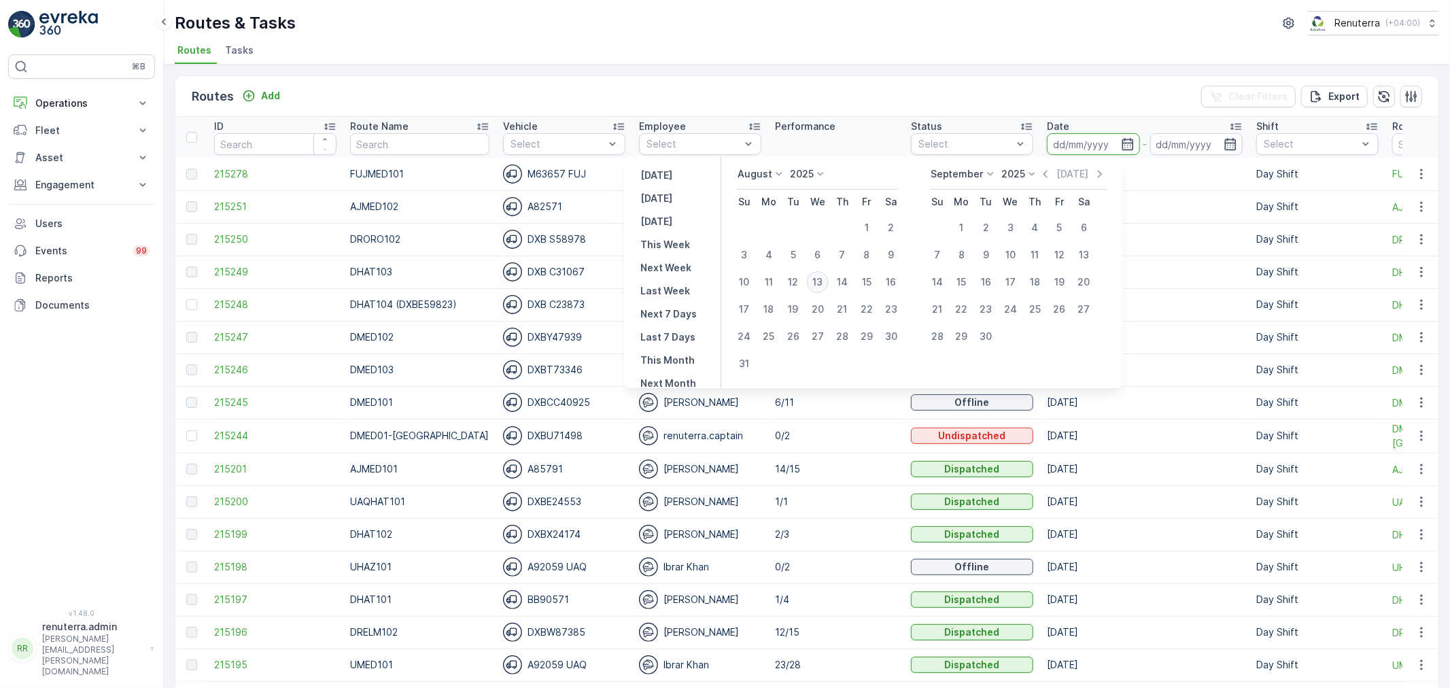
click at [819, 277] on div "13" at bounding box center [818, 282] width 22 height 22
type input "[DATE]"
click at [819, 277] on div "13" at bounding box center [818, 282] width 22 height 22
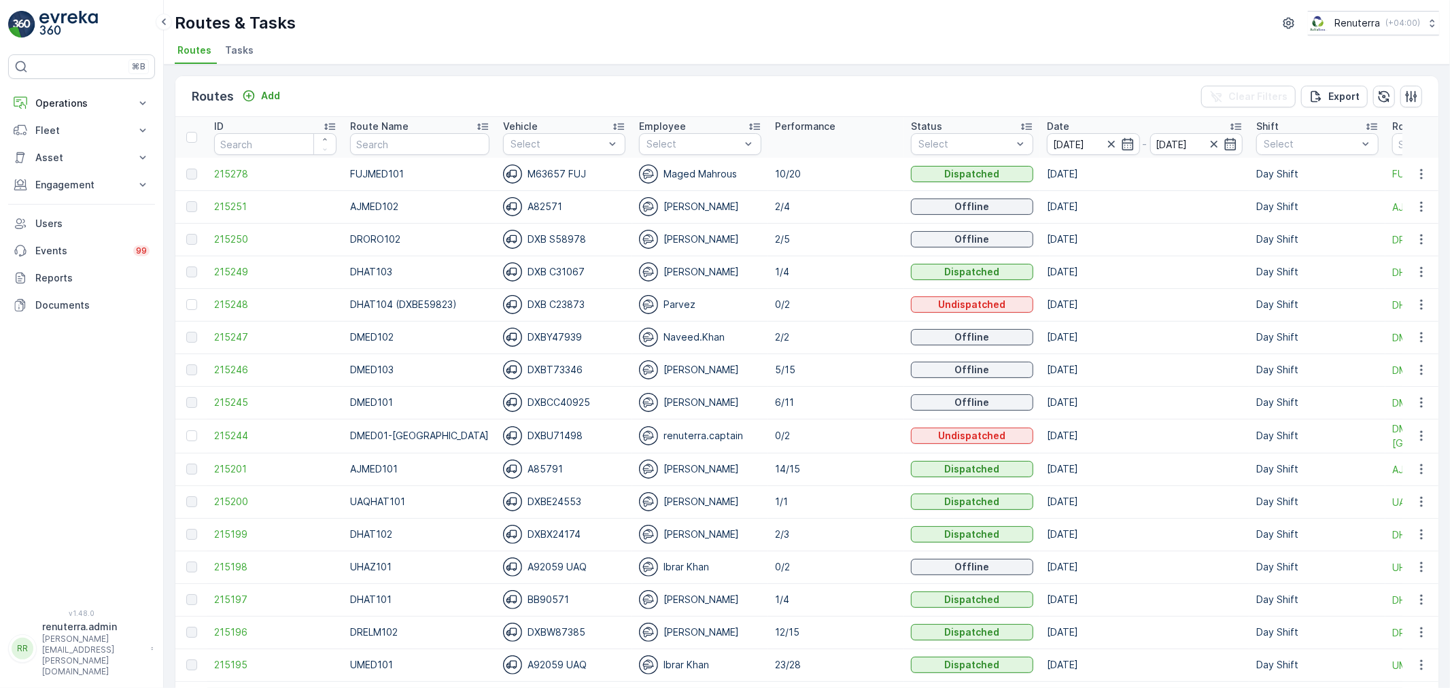
type input "[DATE]"
click at [253, 174] on span "215278" at bounding box center [275, 174] width 122 height 14
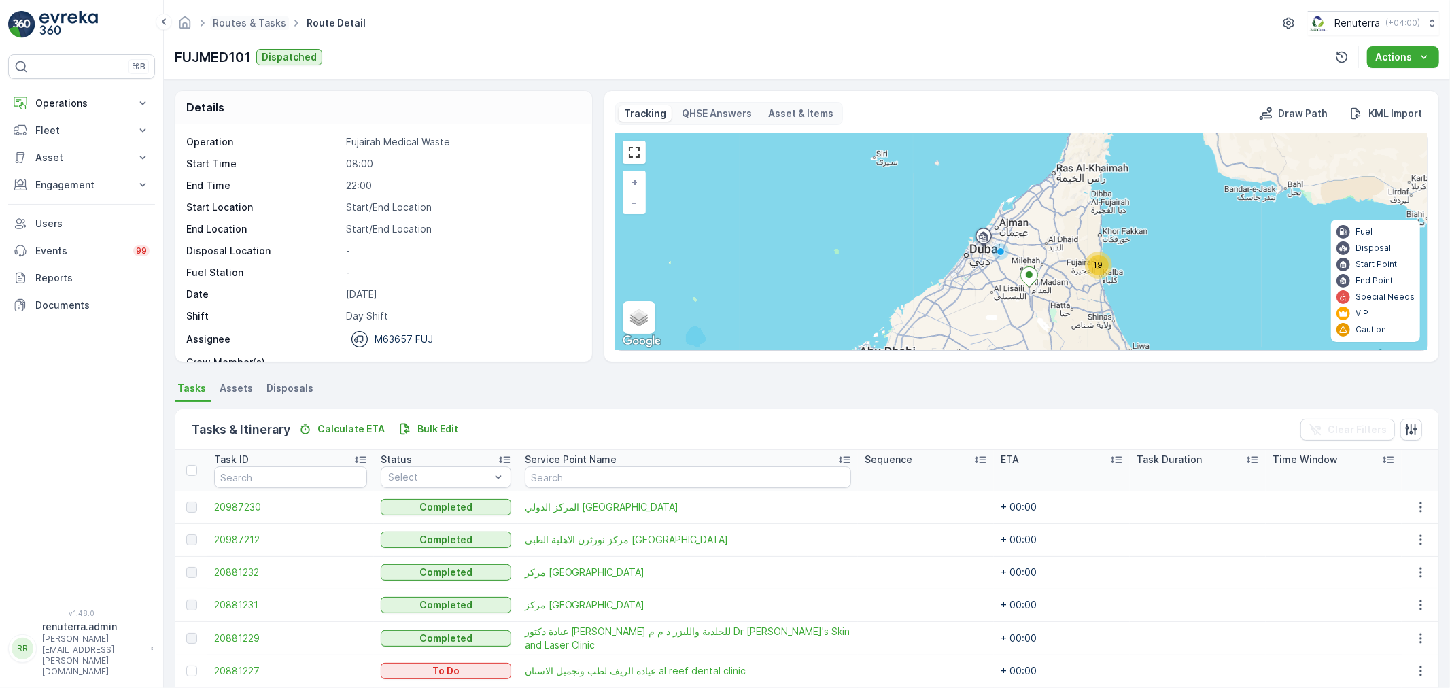
drag, startPoint x: 262, startPoint y: 34, endPoint x: 269, endPoint y: 16, distance: 18.9
click at [263, 24] on div "Routes & Tasks Route Detail Renuterra ( +04:00 )" at bounding box center [807, 23] width 1265 height 24
click at [269, 16] on span "Routes & Tasks" at bounding box center [249, 23] width 79 height 14
click at [260, 21] on link "Routes & Tasks" at bounding box center [249, 23] width 73 height 12
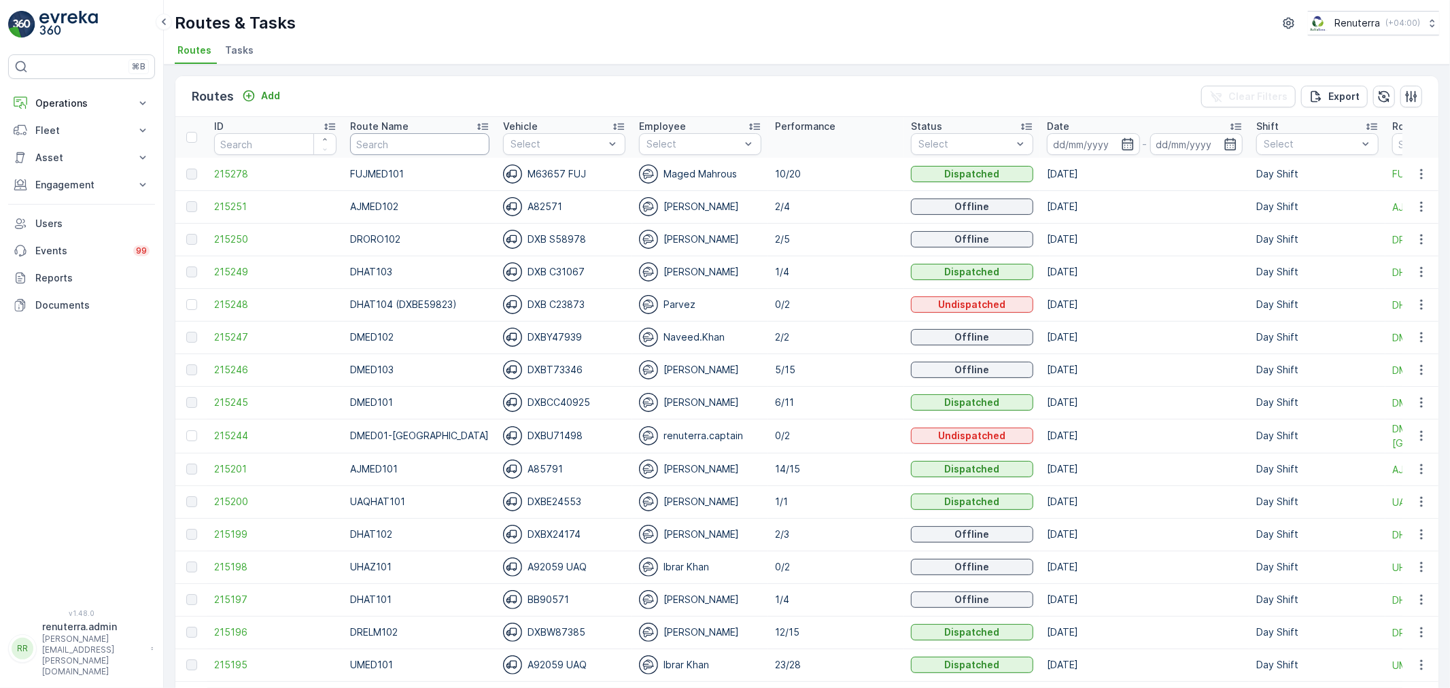
click at [426, 144] on input "text" at bounding box center [419, 144] width 139 height 22
type input "DHAT"
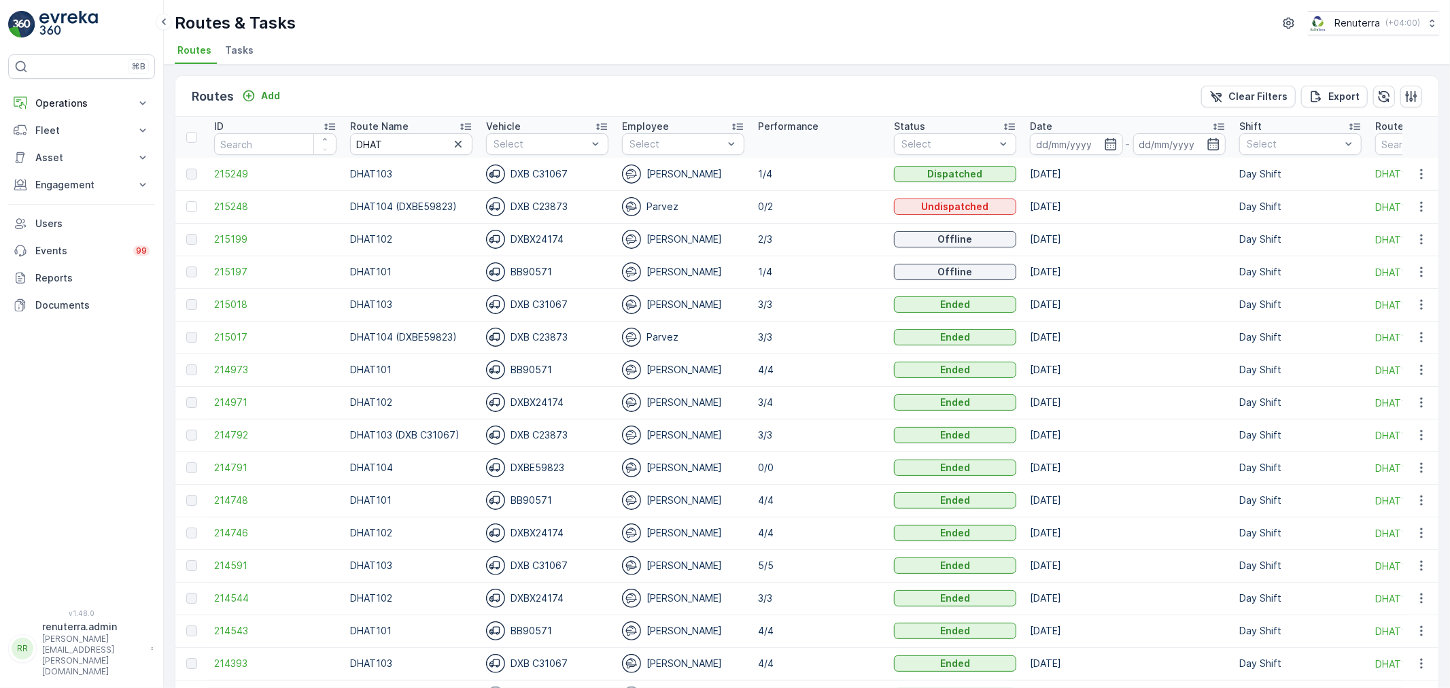
click at [1025, 144] on th "Date -" at bounding box center [1127, 137] width 209 height 41
drag, startPoint x: 1076, startPoint y: 155, endPoint x: 1077, endPoint y: 146, distance: 8.9
click at [1076, 146] on th "Date -" at bounding box center [1127, 137] width 209 height 41
click at [1077, 146] on input at bounding box center [1076, 144] width 93 height 22
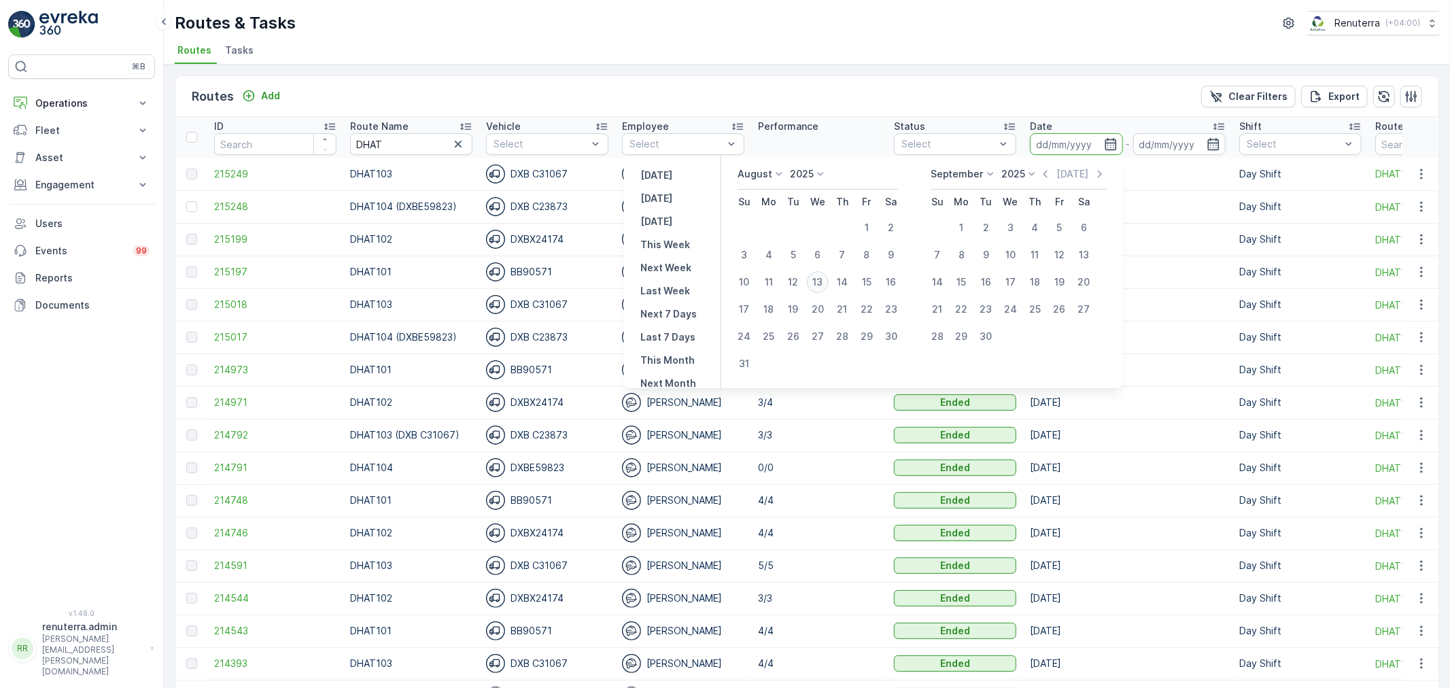
click at [825, 281] on div "13" at bounding box center [818, 282] width 22 height 22
type input "[DATE]"
click at [826, 281] on div "13" at bounding box center [818, 282] width 22 height 22
type input "[DATE]"
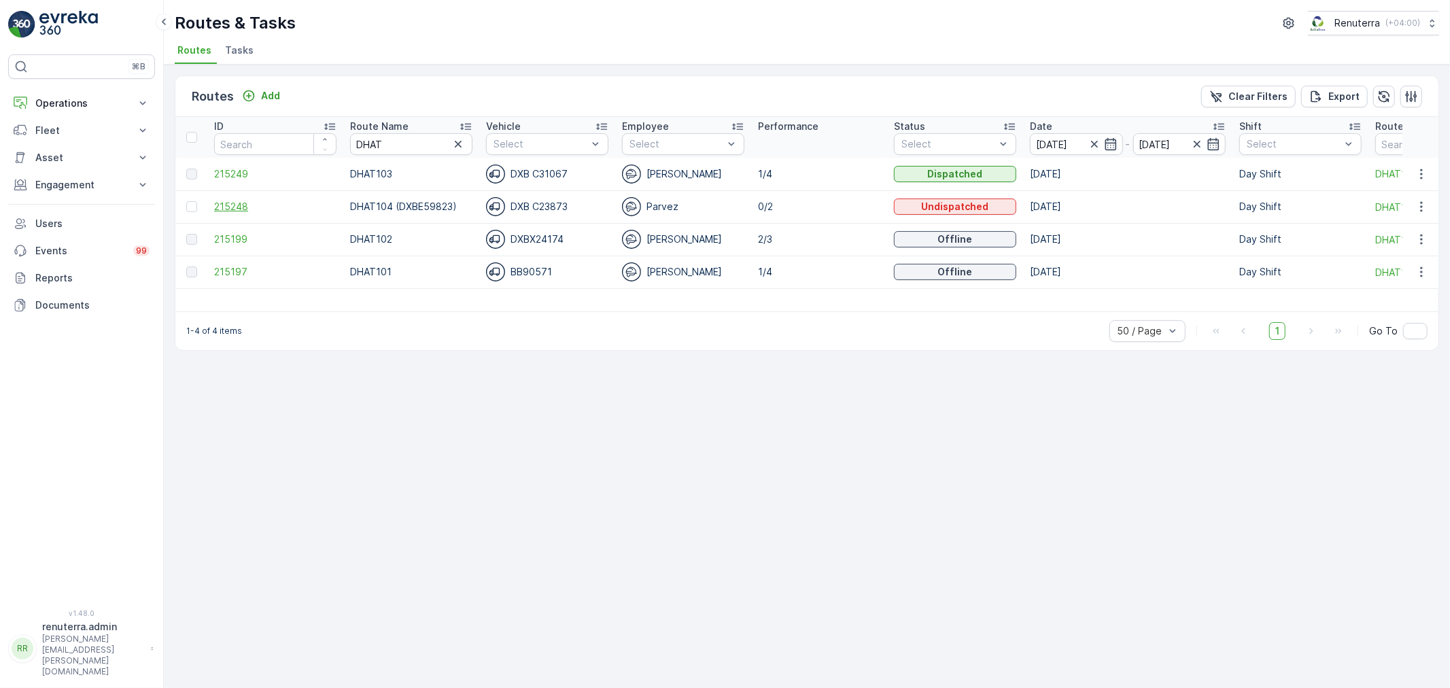
click at [242, 203] on span "215248" at bounding box center [275, 207] width 122 height 14
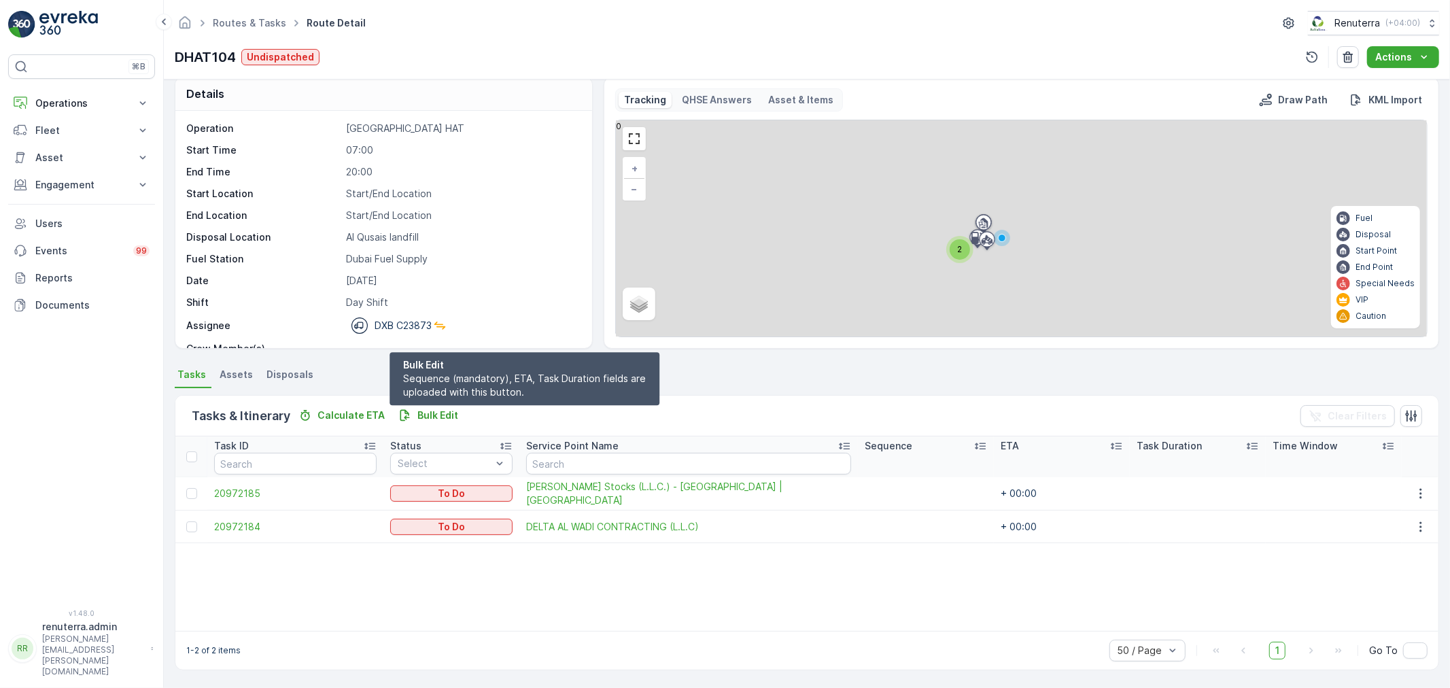
scroll to position [14, 0]
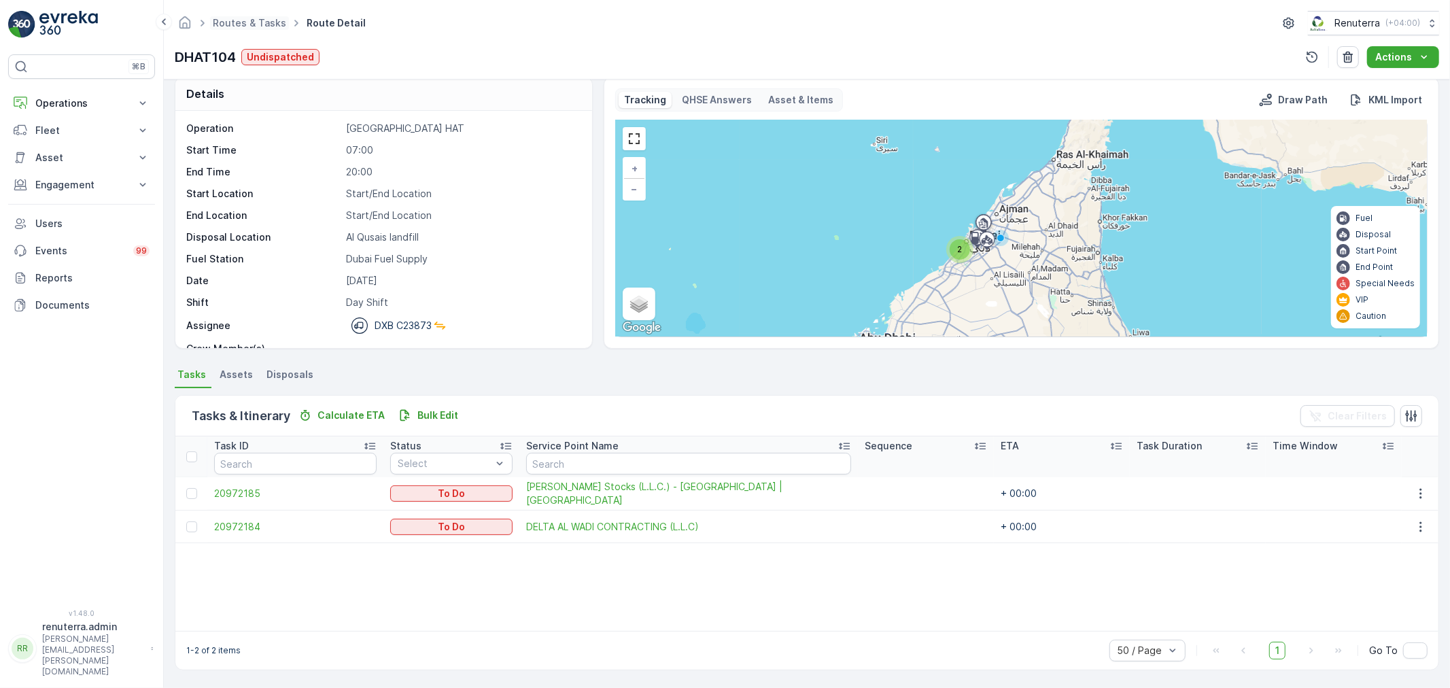
click at [256, 29] on span "Routes & Tasks" at bounding box center [249, 23] width 79 height 14
click at [257, 25] on link "Routes & Tasks" at bounding box center [249, 23] width 73 height 12
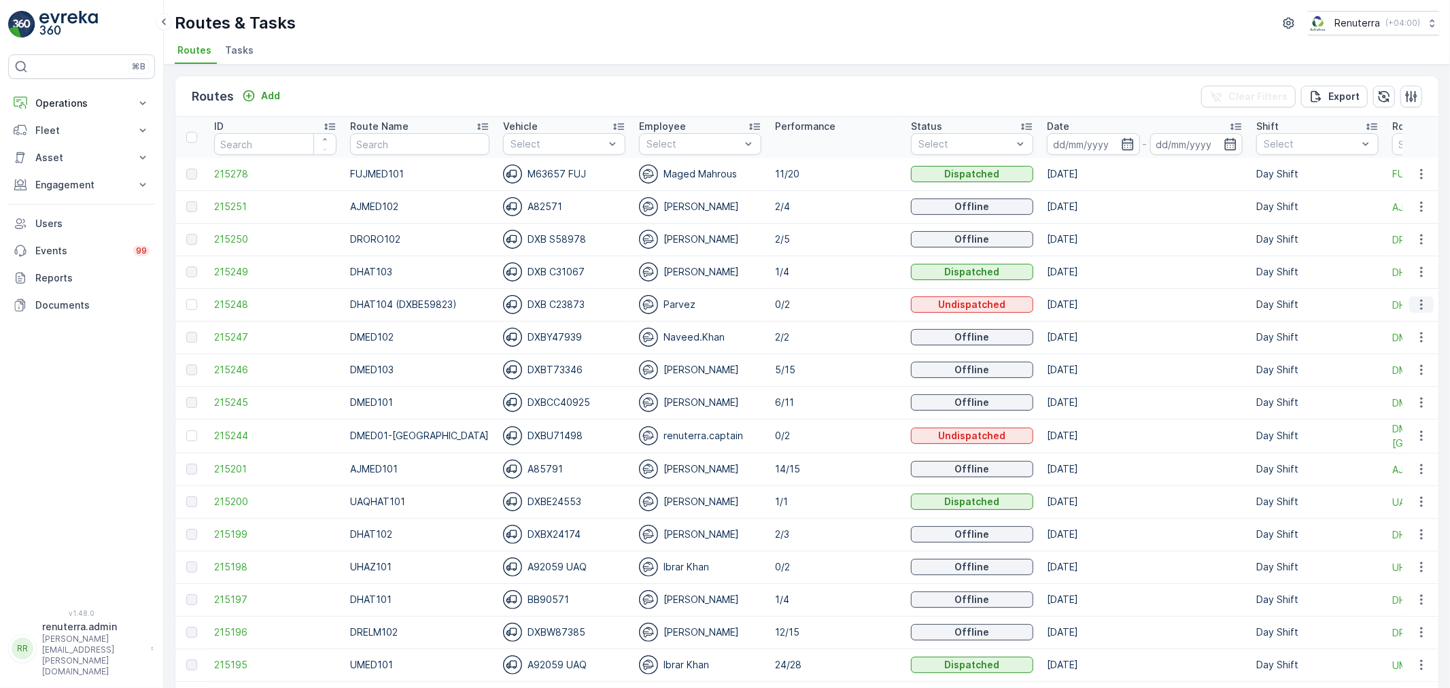
click at [1426, 306] on button "button" at bounding box center [1422, 304] width 24 height 16
click at [1395, 375] on span "Change Assignee" at bounding box center [1390, 382] width 80 height 14
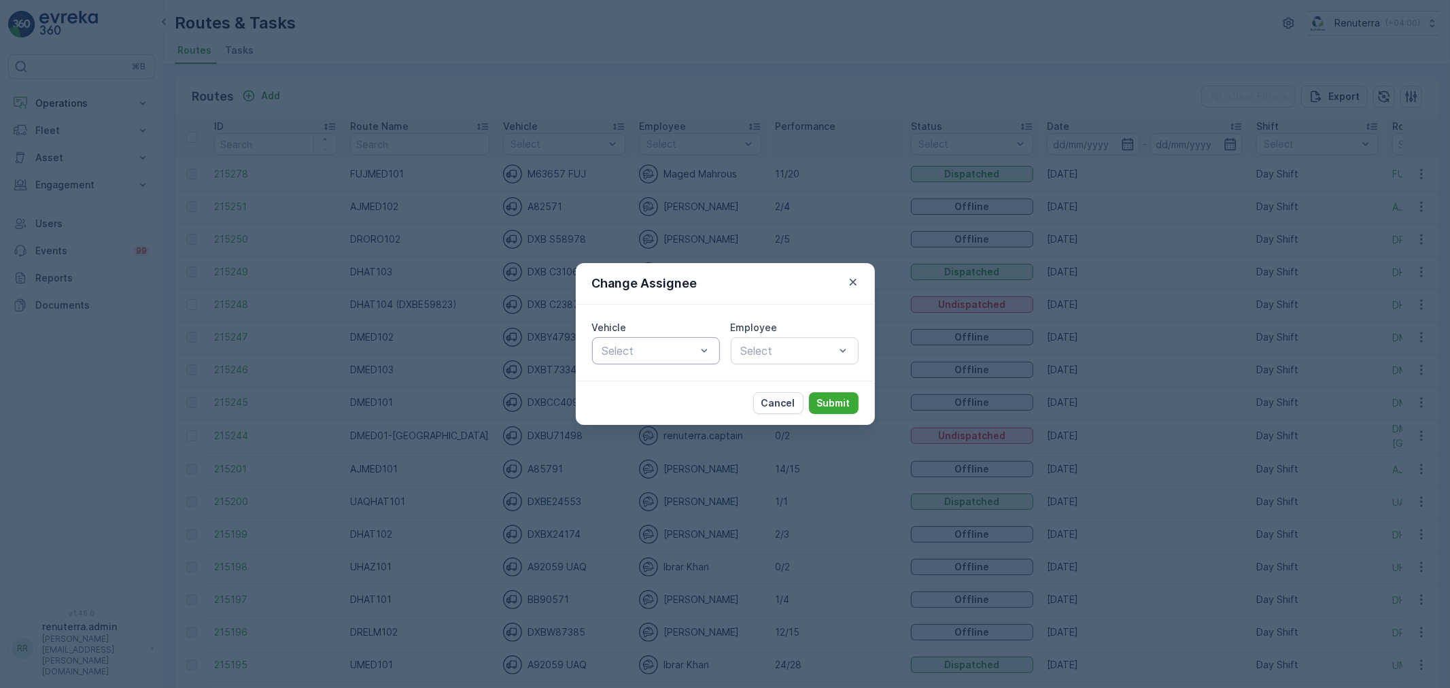
click at [689, 340] on div "Vehicle Select" at bounding box center [656, 343] width 128 height 44
click at [687, 345] on div at bounding box center [649, 351] width 97 height 12
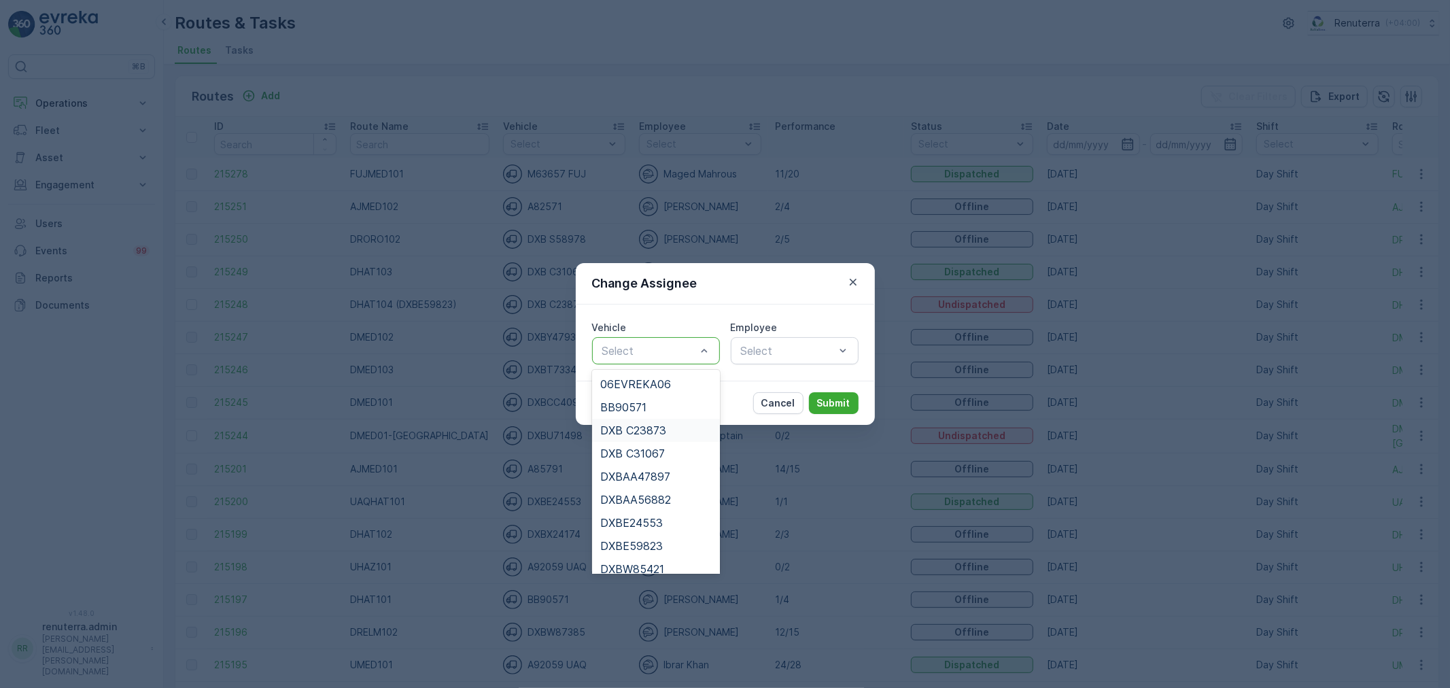
click at [662, 432] on span "DXB C23873" at bounding box center [633, 430] width 66 height 12
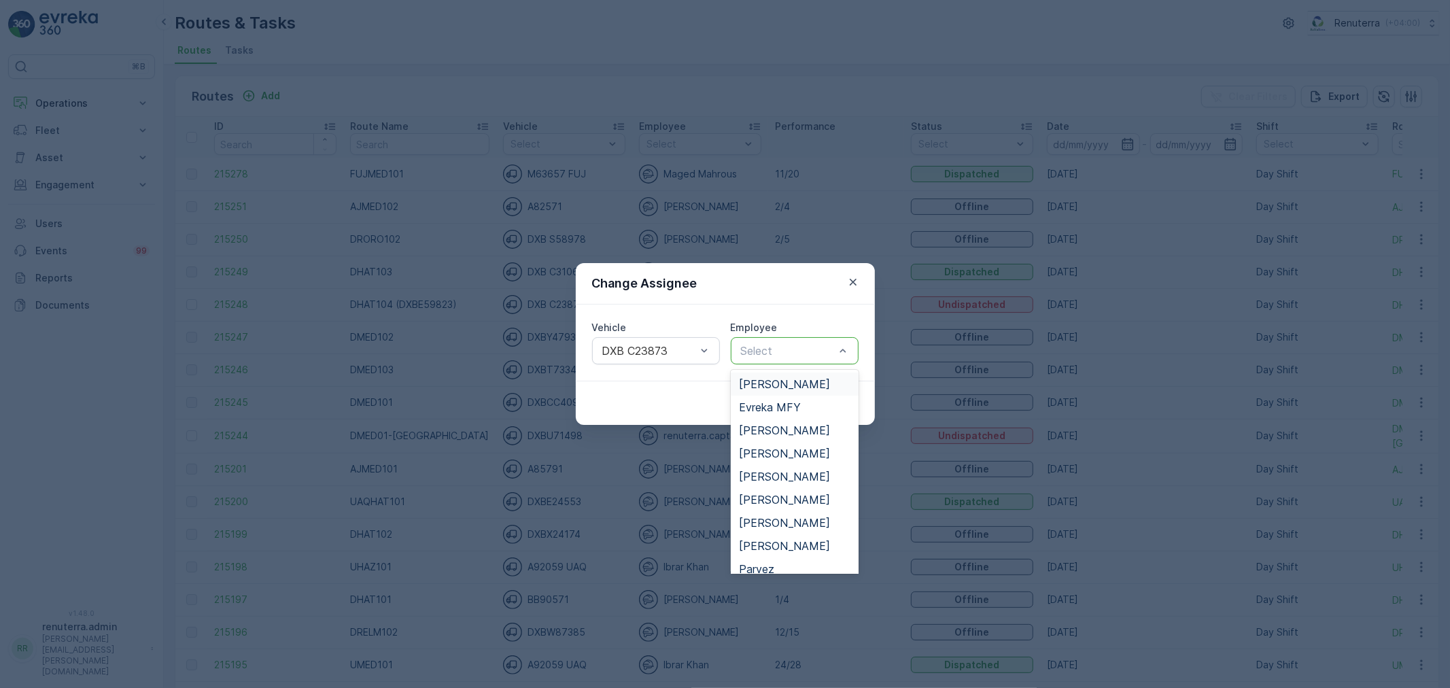
click at [790, 388] on span "Bakhtawar Said" at bounding box center [784, 384] width 91 height 12
click at [780, 354] on div at bounding box center [788, 351] width 97 height 12
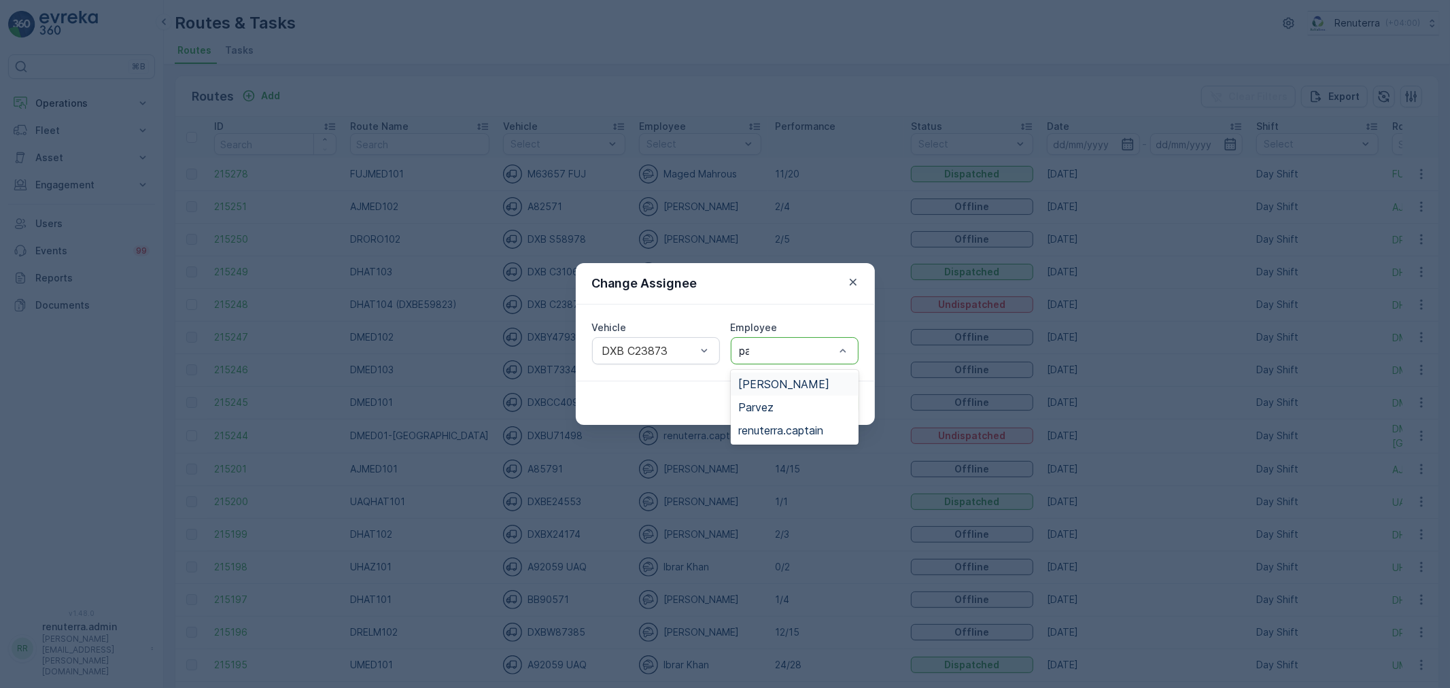
type input "par"
click at [771, 378] on span "Parvez" at bounding box center [756, 384] width 35 height 12
click at [832, 403] on p "Submit" at bounding box center [833, 403] width 33 height 14
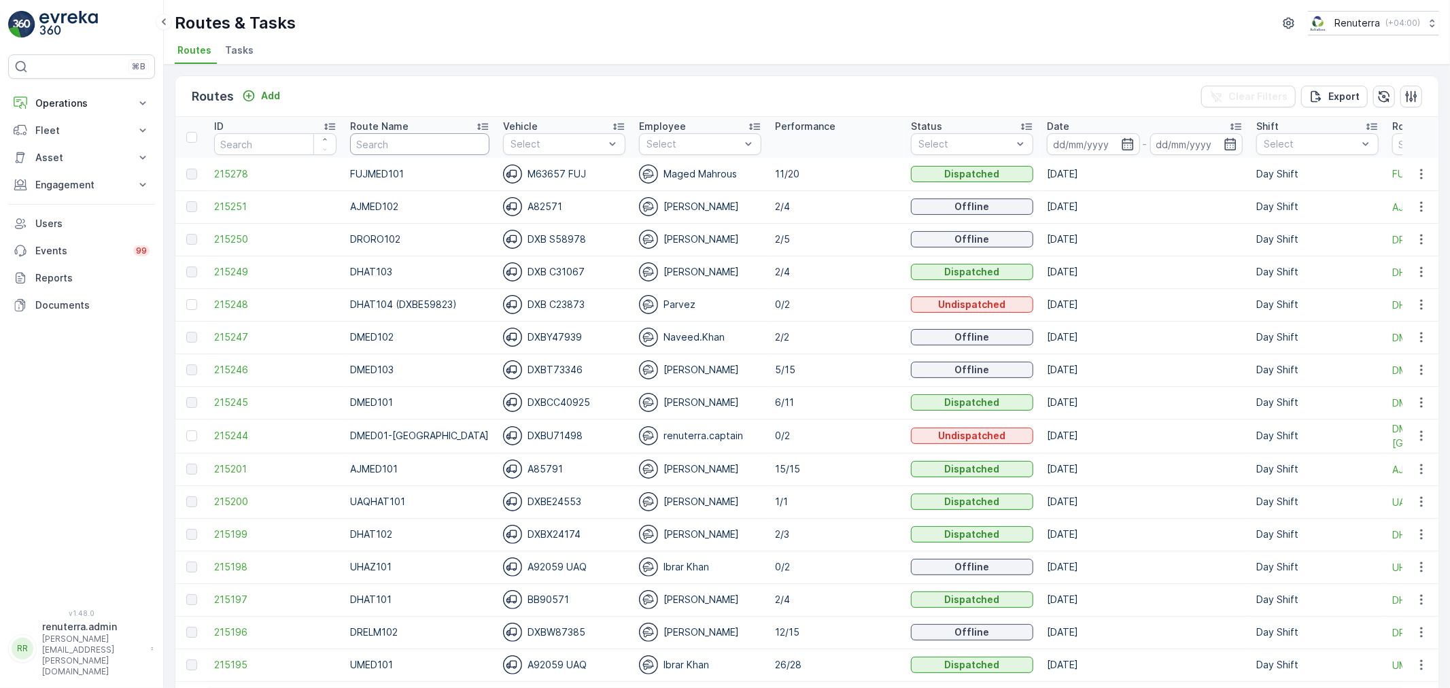
click at [391, 133] on input "text" at bounding box center [419, 144] width 139 height 22
type input "RCW101"
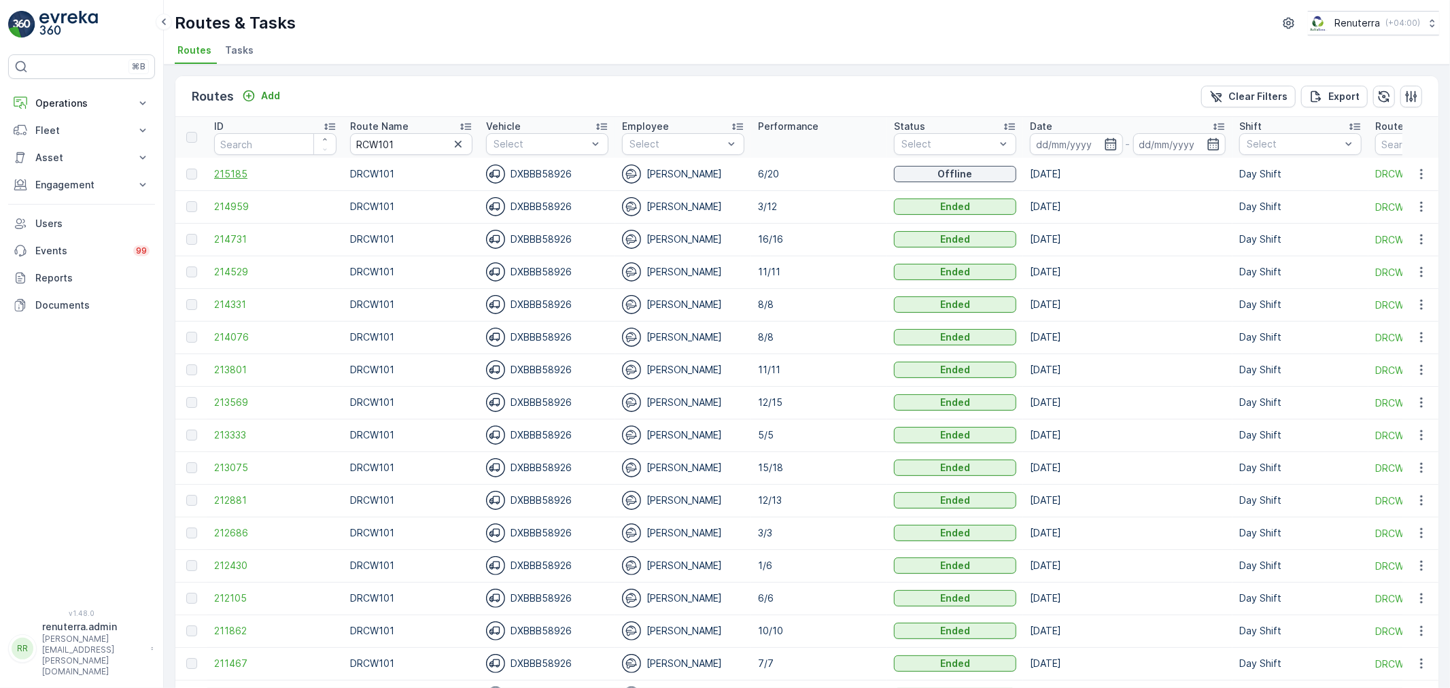
click at [233, 175] on span "215185" at bounding box center [275, 174] width 122 height 14
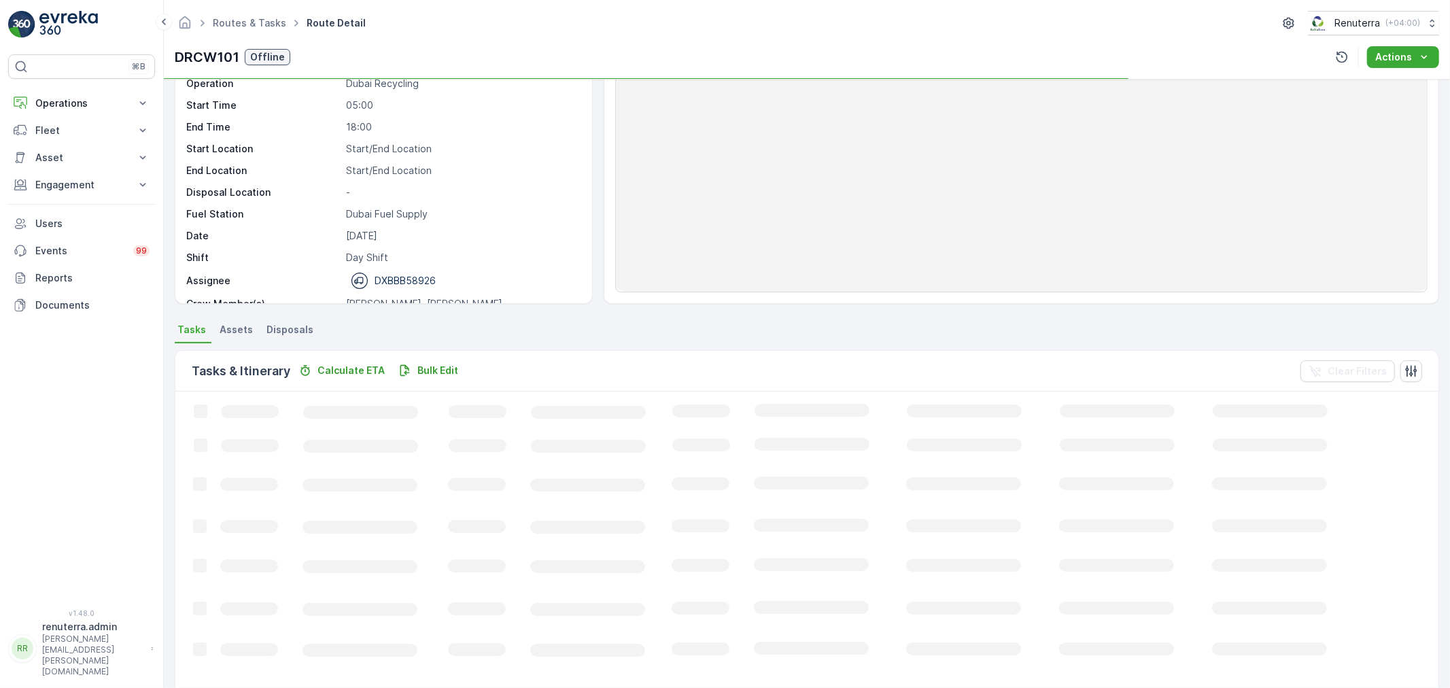
scroll to position [151, 0]
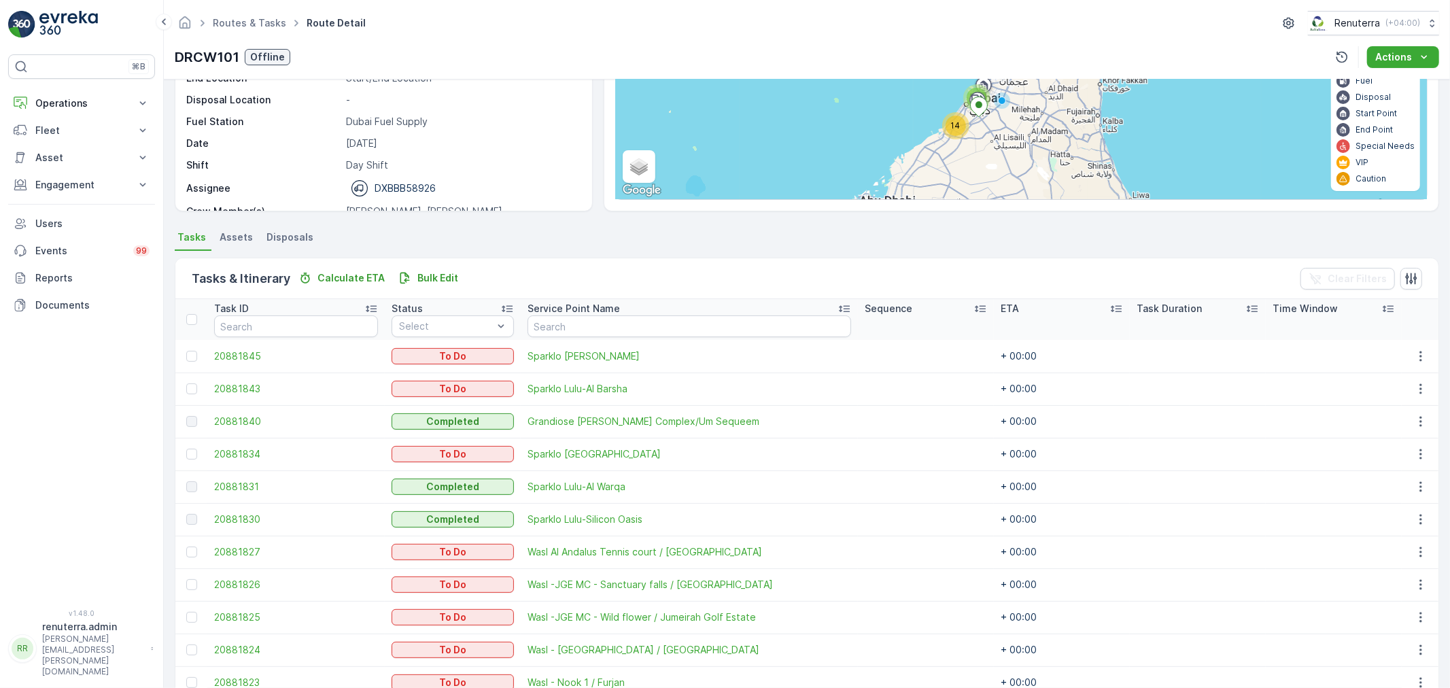
click at [263, 33] on div "Routes & Tasks Route Detail Renuterra ( +04:00 )" at bounding box center [807, 23] width 1265 height 24
click at [266, 25] on link "Routes & Tasks" at bounding box center [249, 23] width 73 height 12
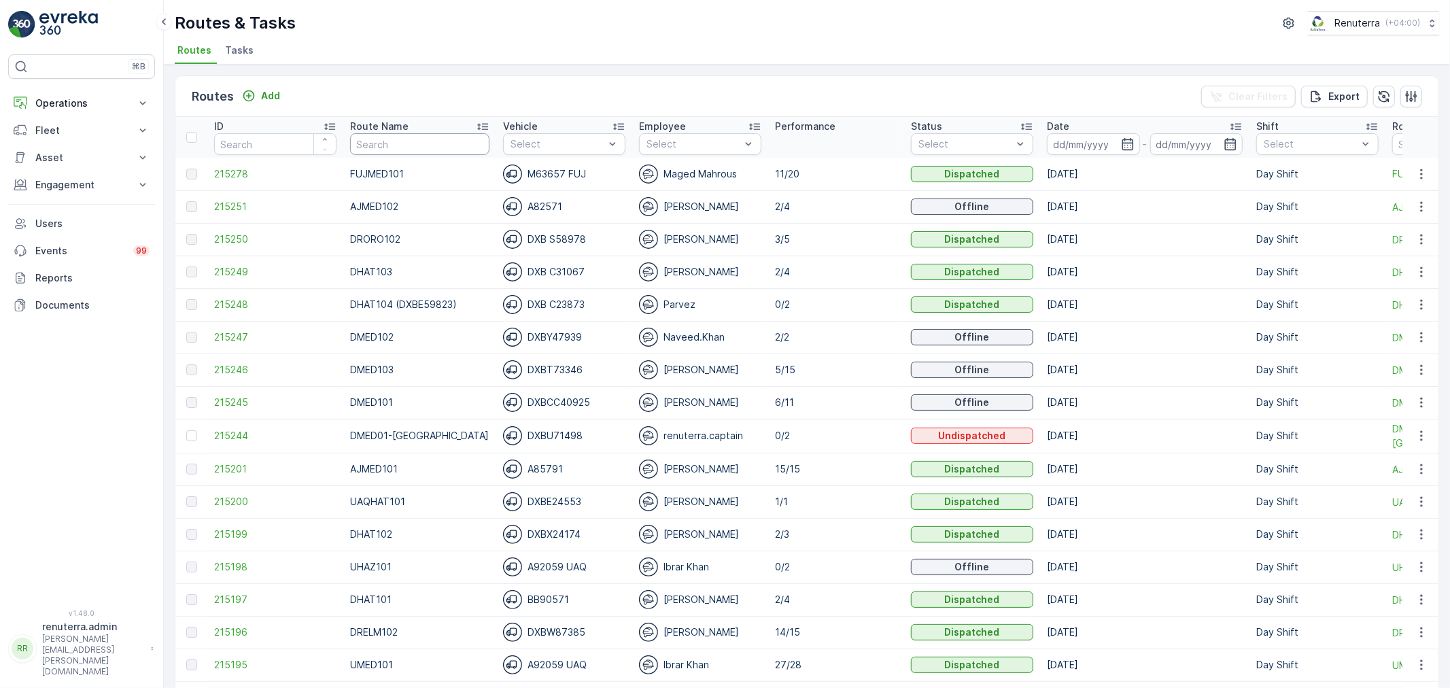
click at [412, 141] on input "text" at bounding box center [419, 144] width 139 height 22
type input "DHAT"
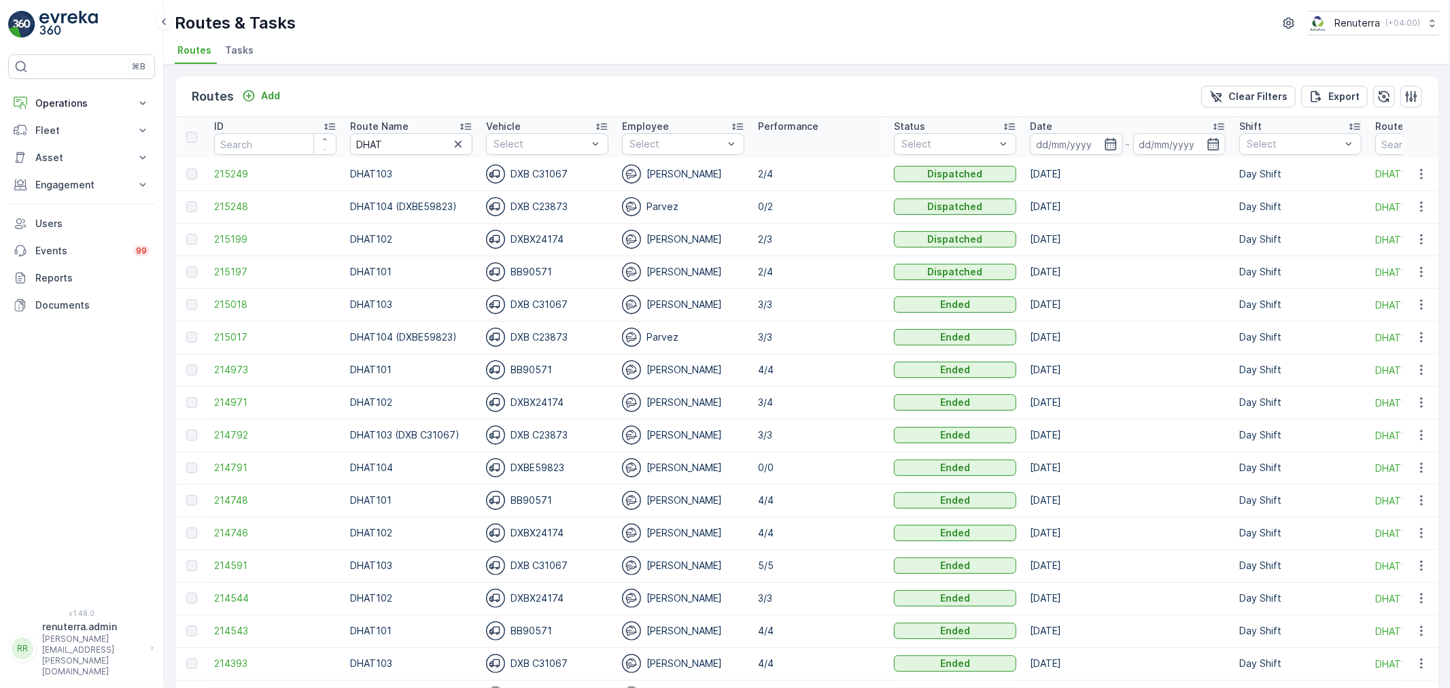
click at [218, 198] on td "215248" at bounding box center [275, 206] width 136 height 33
click at [222, 199] on td "215248" at bounding box center [275, 206] width 136 height 33
click at [222, 202] on span "215248" at bounding box center [275, 207] width 122 height 14
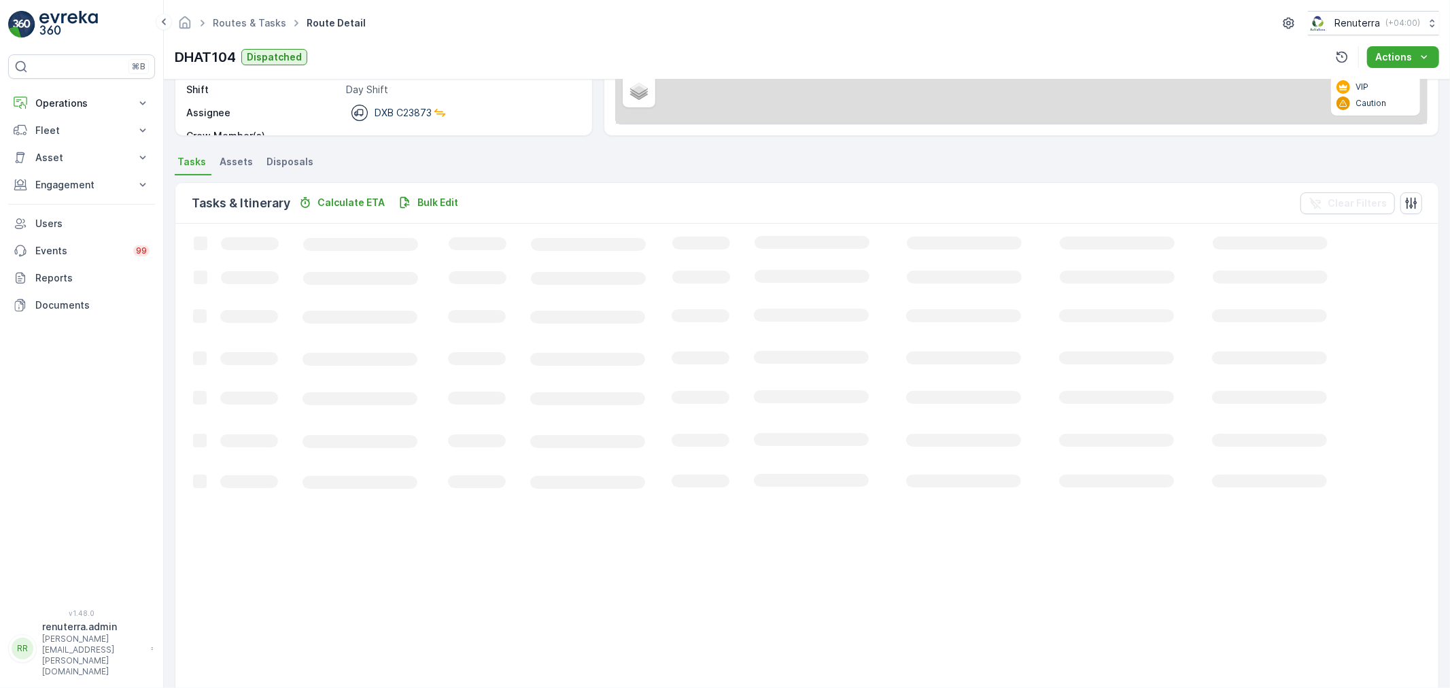
scroll to position [14, 0]
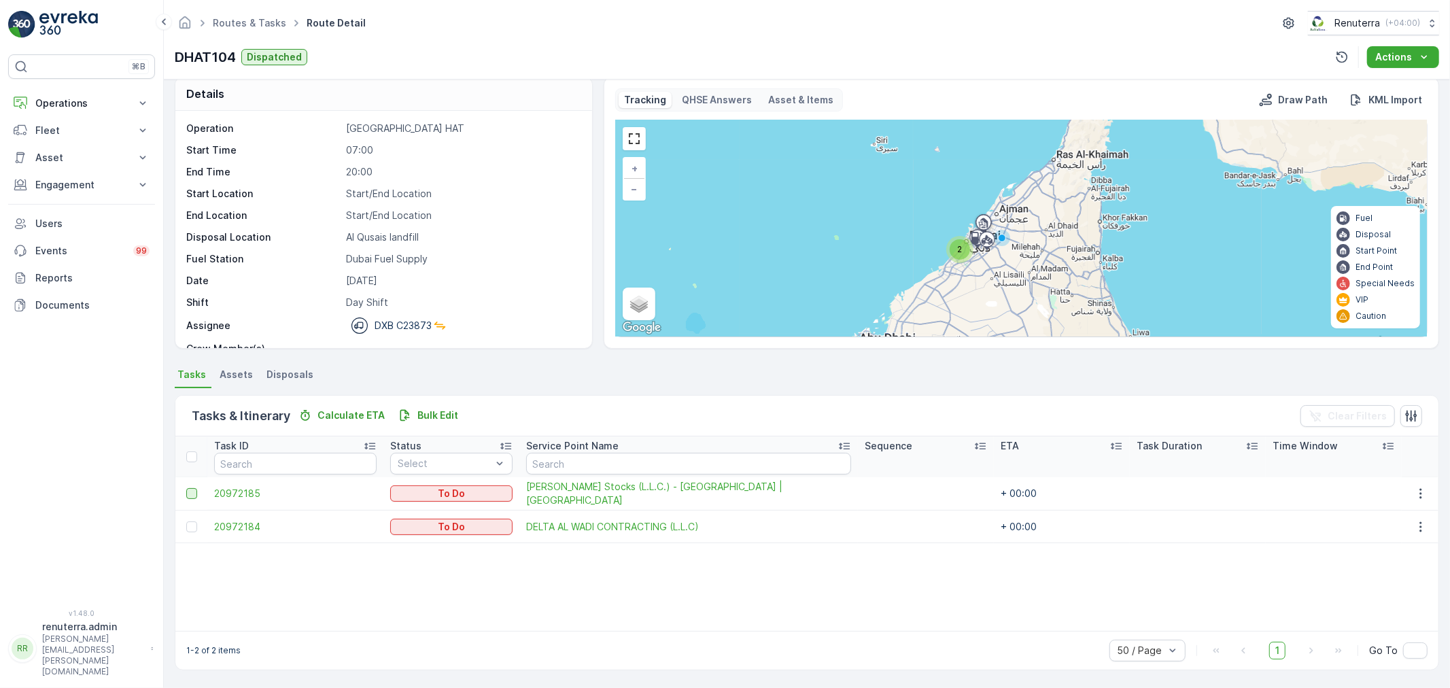
click at [192, 493] on div at bounding box center [191, 493] width 11 height 11
click at [186, 488] on input "checkbox" at bounding box center [186, 488] width 0 height 0
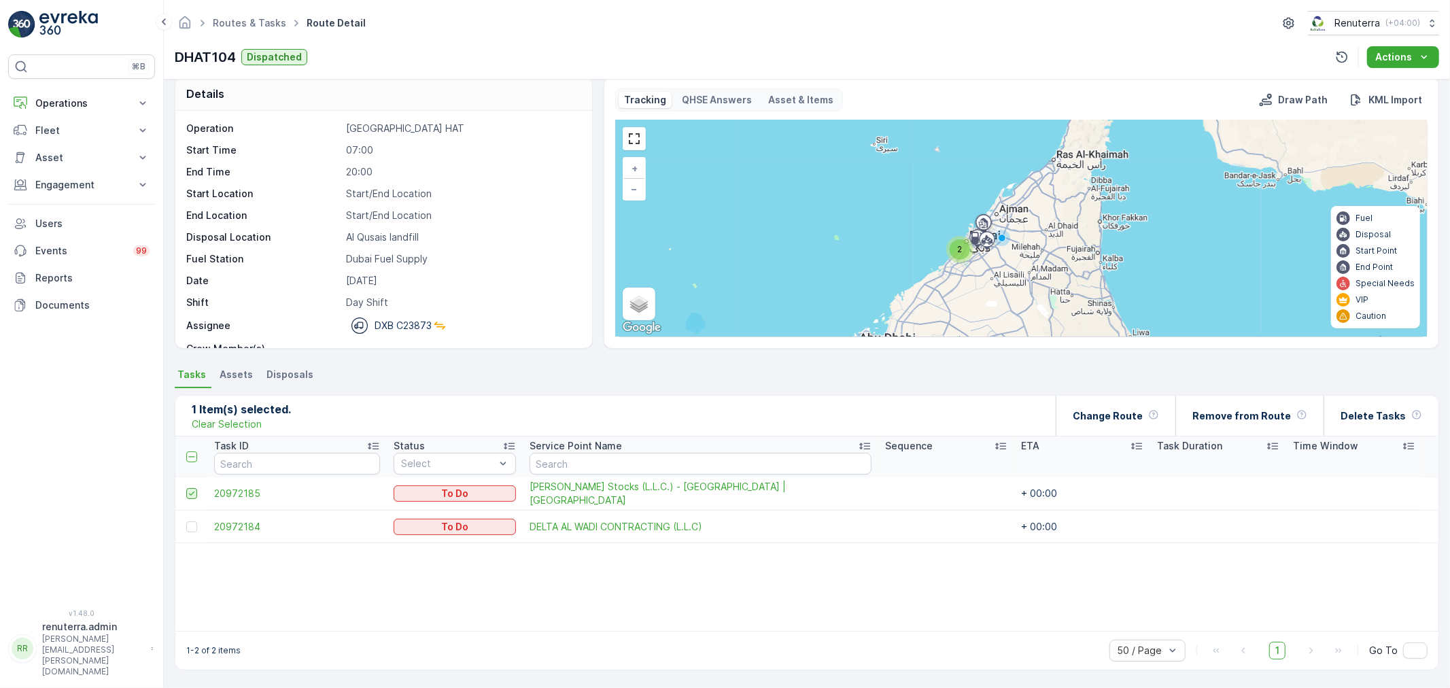
click at [191, 494] on icon at bounding box center [191, 494] width 5 height 4
click at [186, 488] on input "checkbox" at bounding box center [186, 488] width 0 height 0
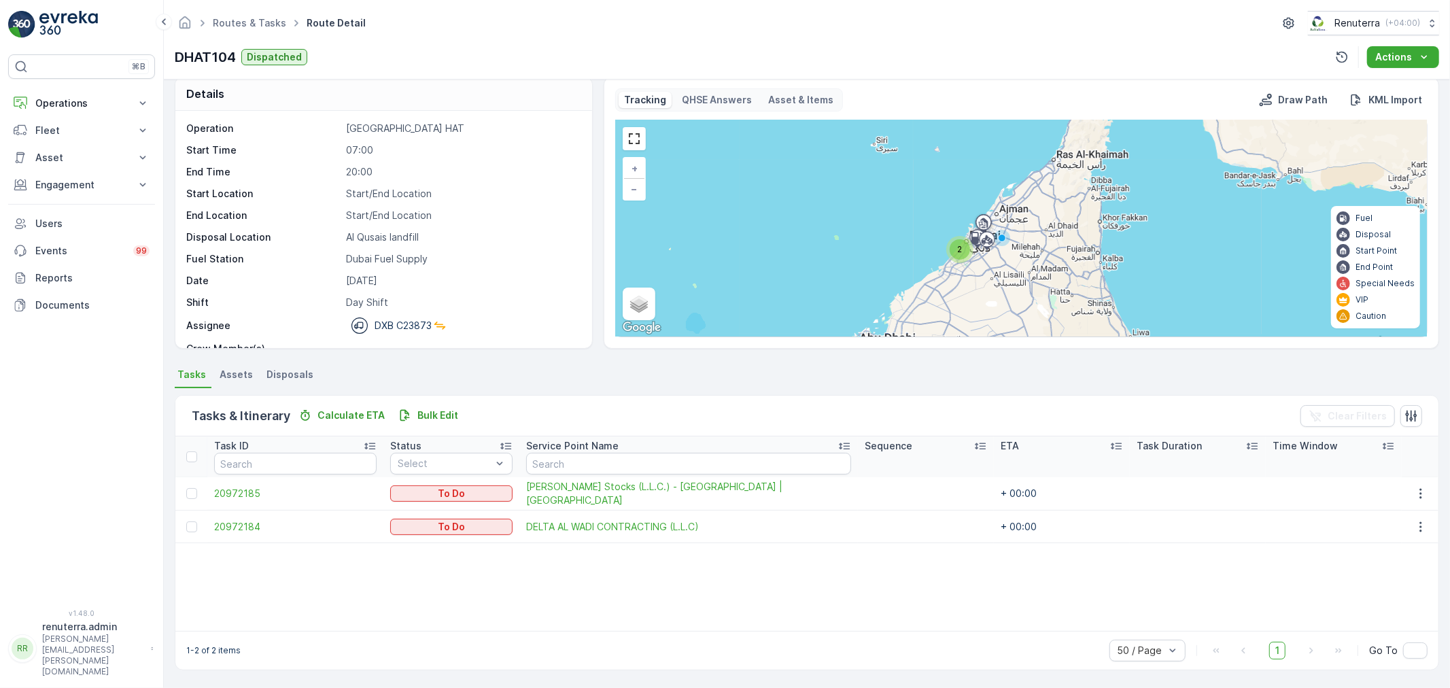
click at [198, 524] on div at bounding box center [193, 527] width 14 height 11
click at [186, 522] on input "checkbox" at bounding box center [186, 522] width 0 height 0
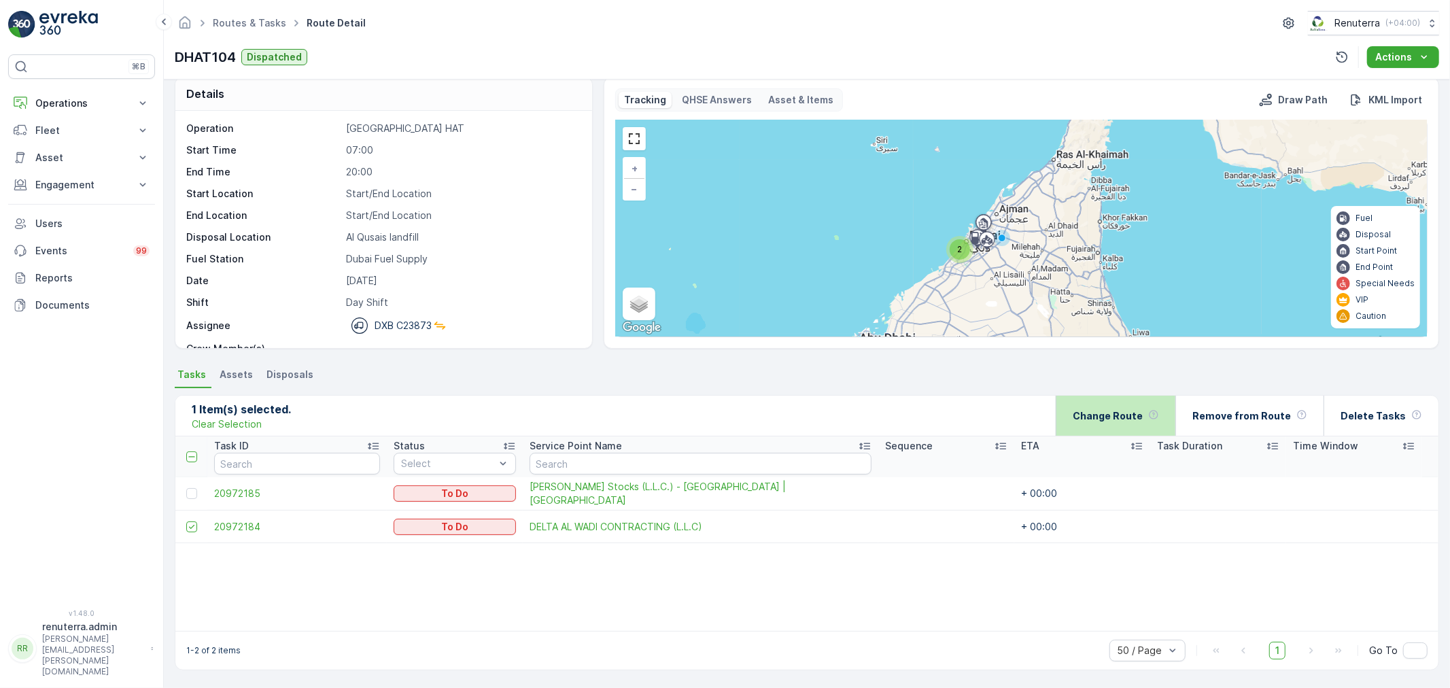
click at [1106, 420] on p "Change Route" at bounding box center [1108, 416] width 70 height 14
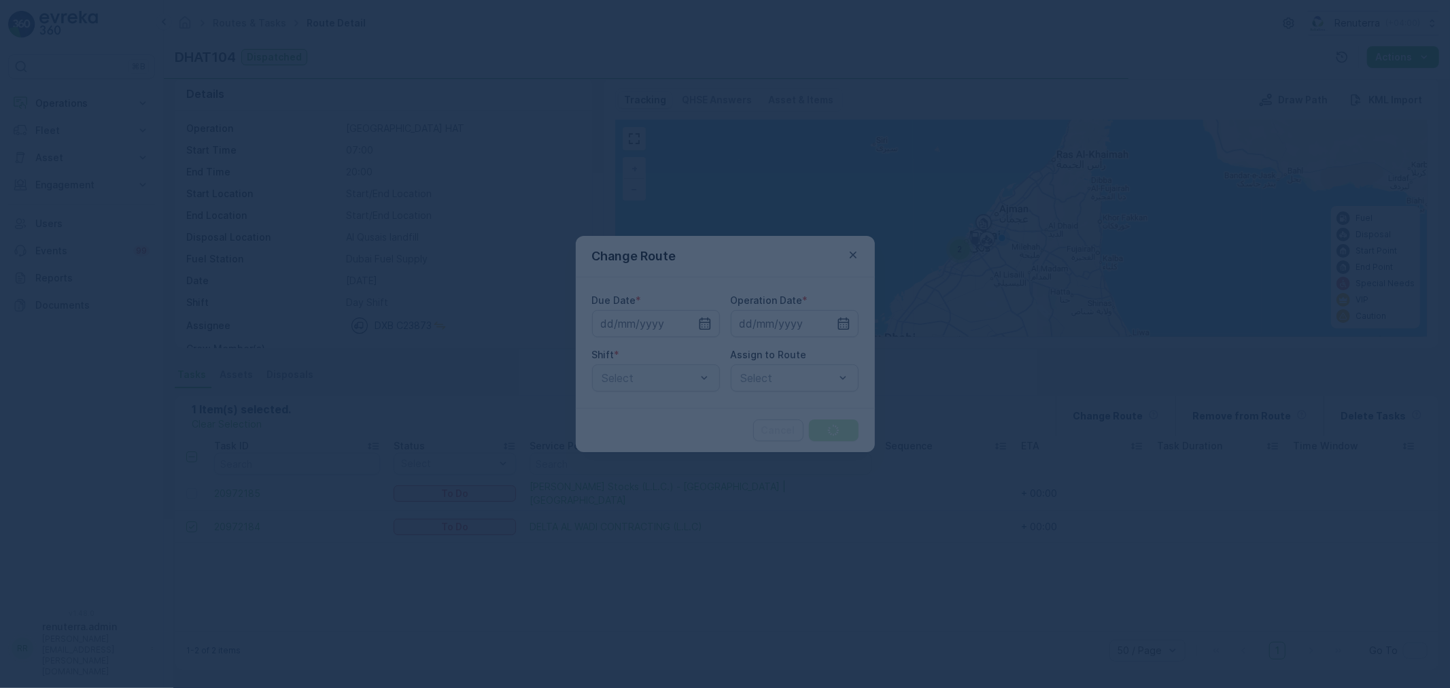
type input "[DATE]"
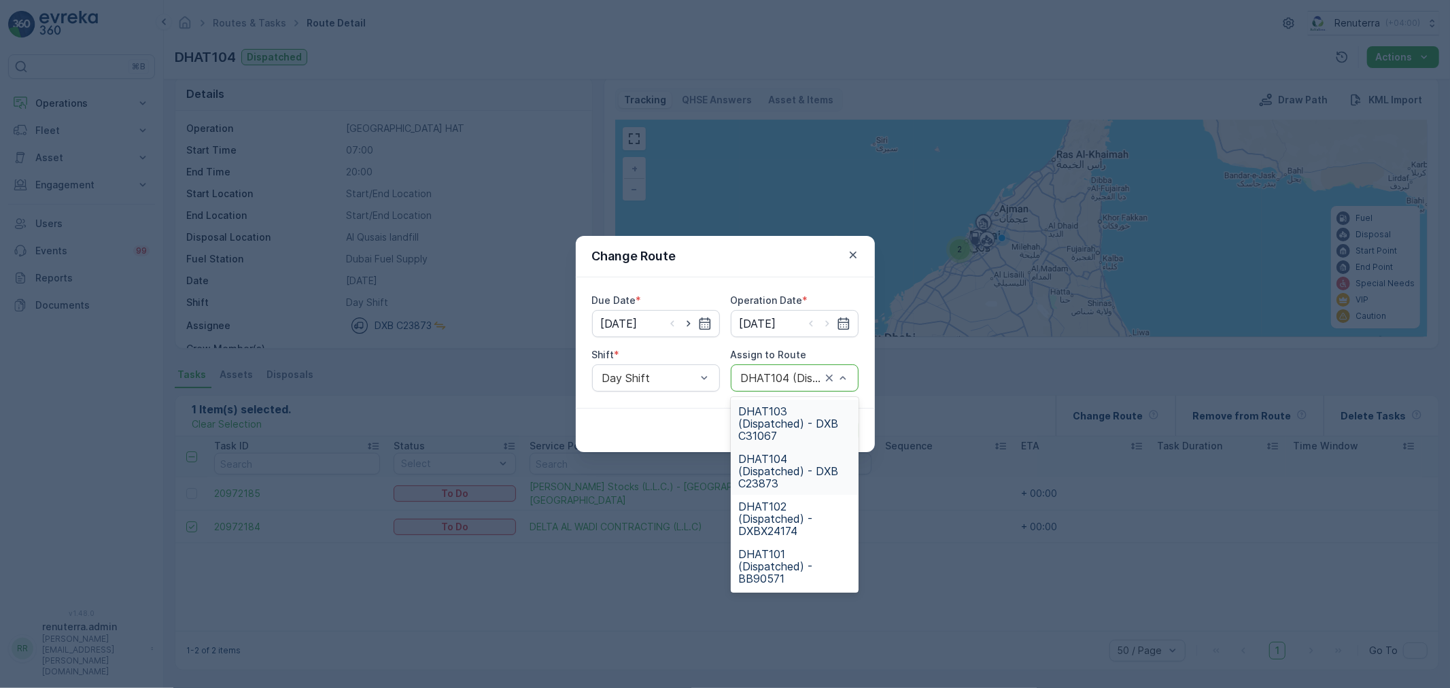
click at [806, 388] on div "DHAT104 (Dispatched) - DXB C23873" at bounding box center [795, 377] width 128 height 27
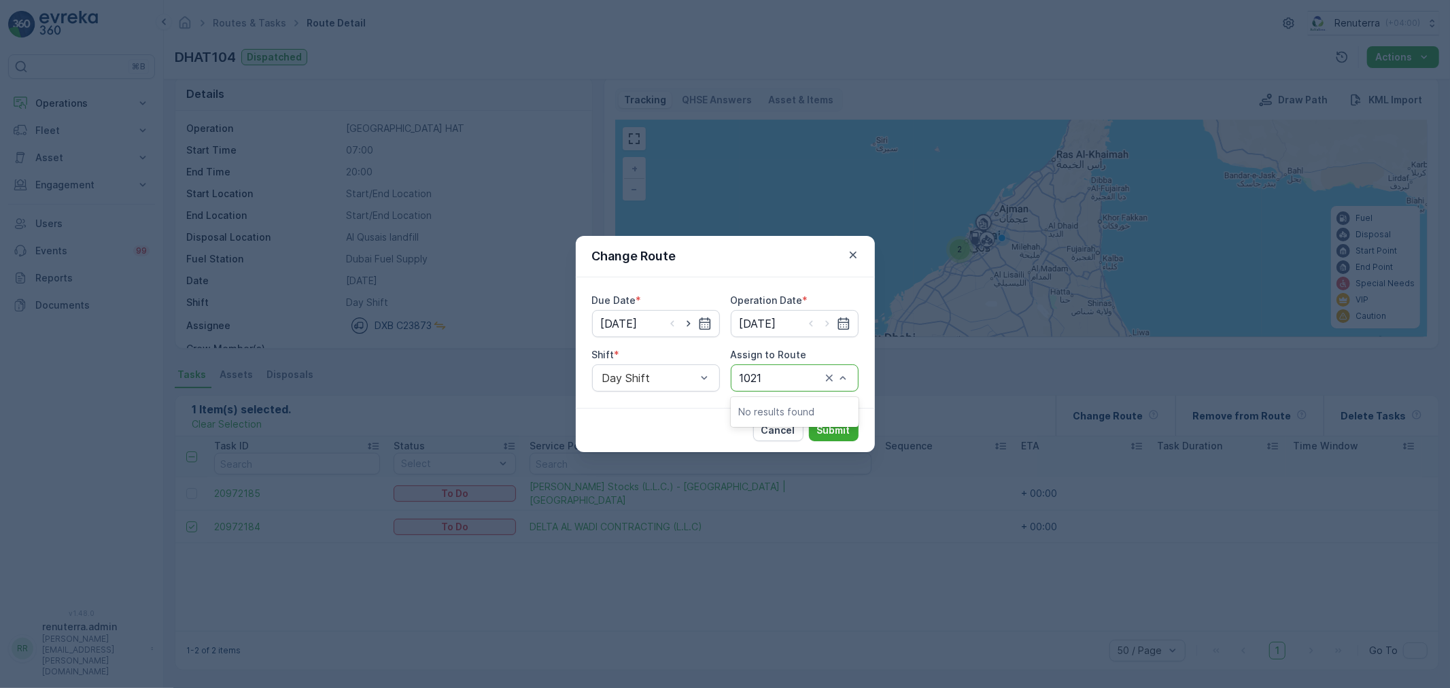
type input "102"
click at [770, 406] on span "DHAT102 (Dispatched) - DXBX24174" at bounding box center [795, 423] width 112 height 37
click at [806, 426] on div "Cancel Submit" at bounding box center [805, 431] width 105 height 22
click at [827, 433] on p "Submit" at bounding box center [833, 431] width 33 height 14
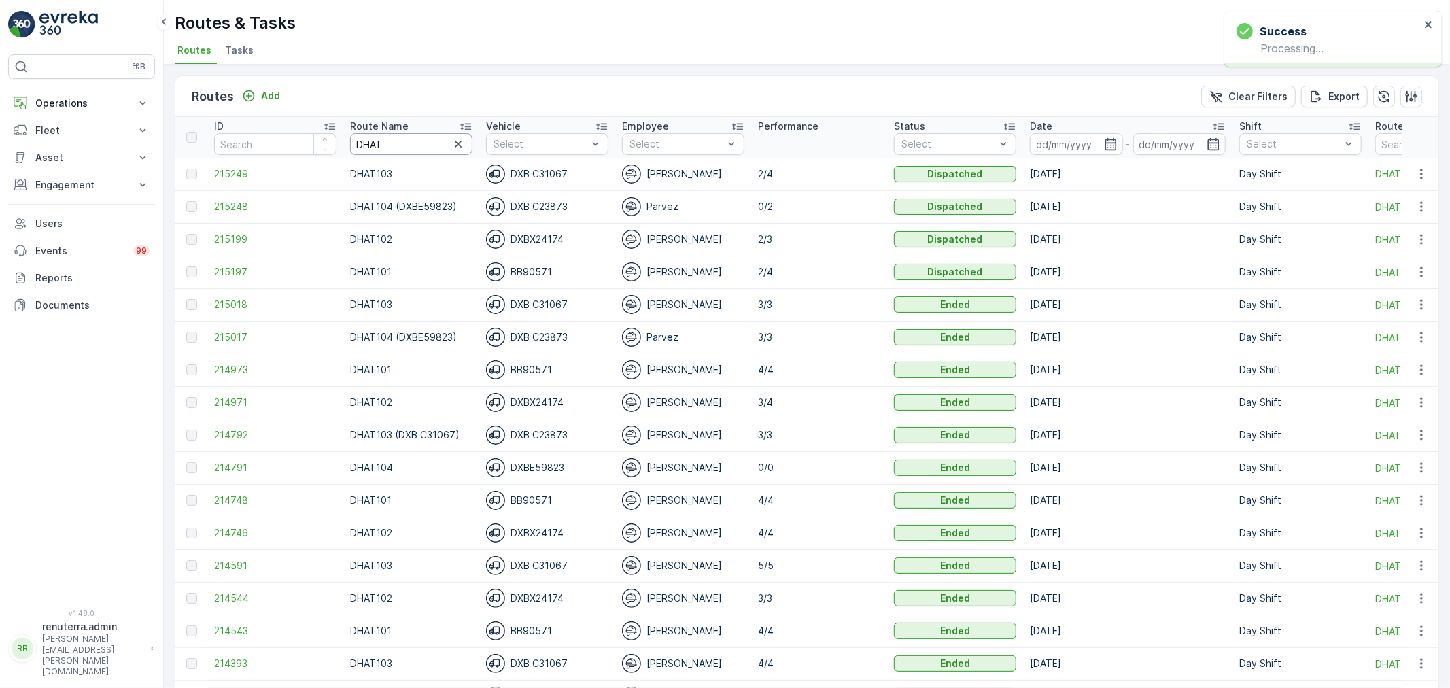
click at [419, 151] on input "DHAT" at bounding box center [411, 144] width 122 height 22
click at [1141, 145] on input at bounding box center [1179, 144] width 93 height 22
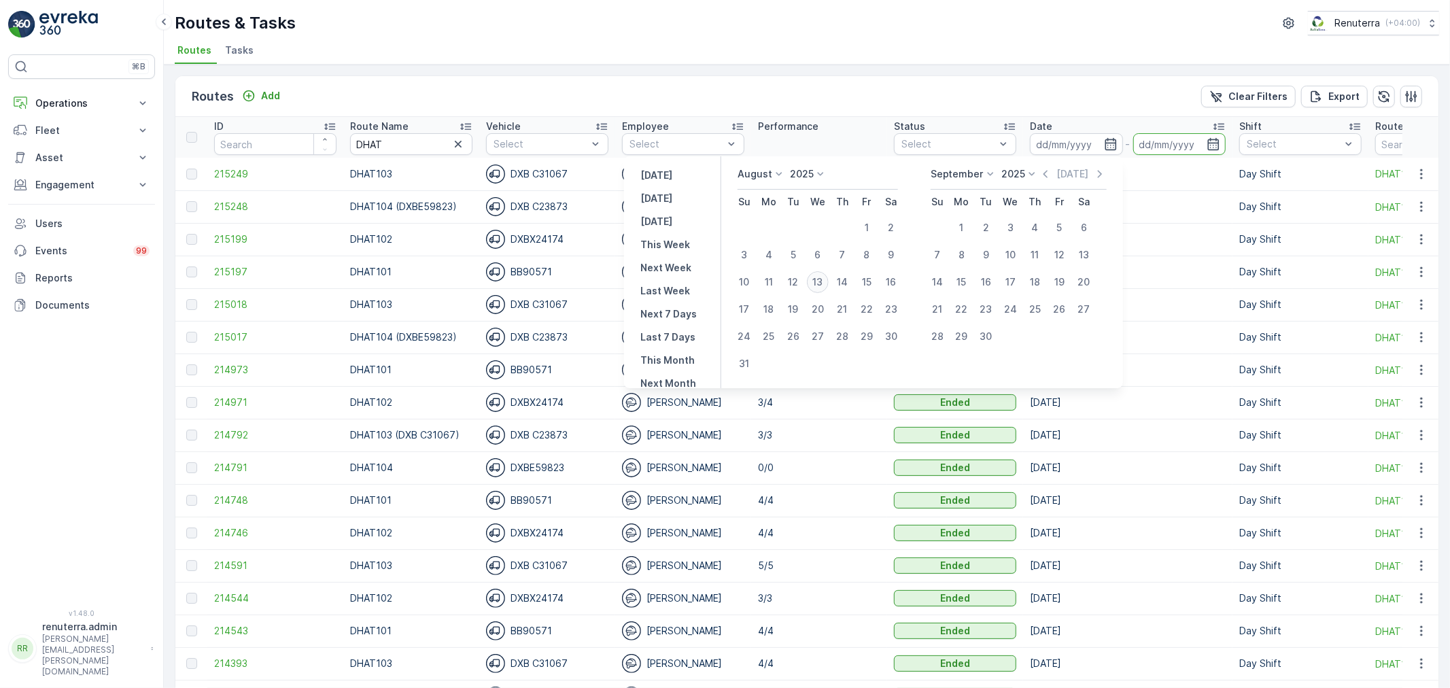
click at [829, 279] on div "13" at bounding box center [818, 282] width 22 height 22
type input "[DATE]"
click at [829, 279] on div "13" at bounding box center [818, 282] width 22 height 22
type input "[DATE]"
click at [829, 279] on div "13" at bounding box center [818, 282] width 22 height 22
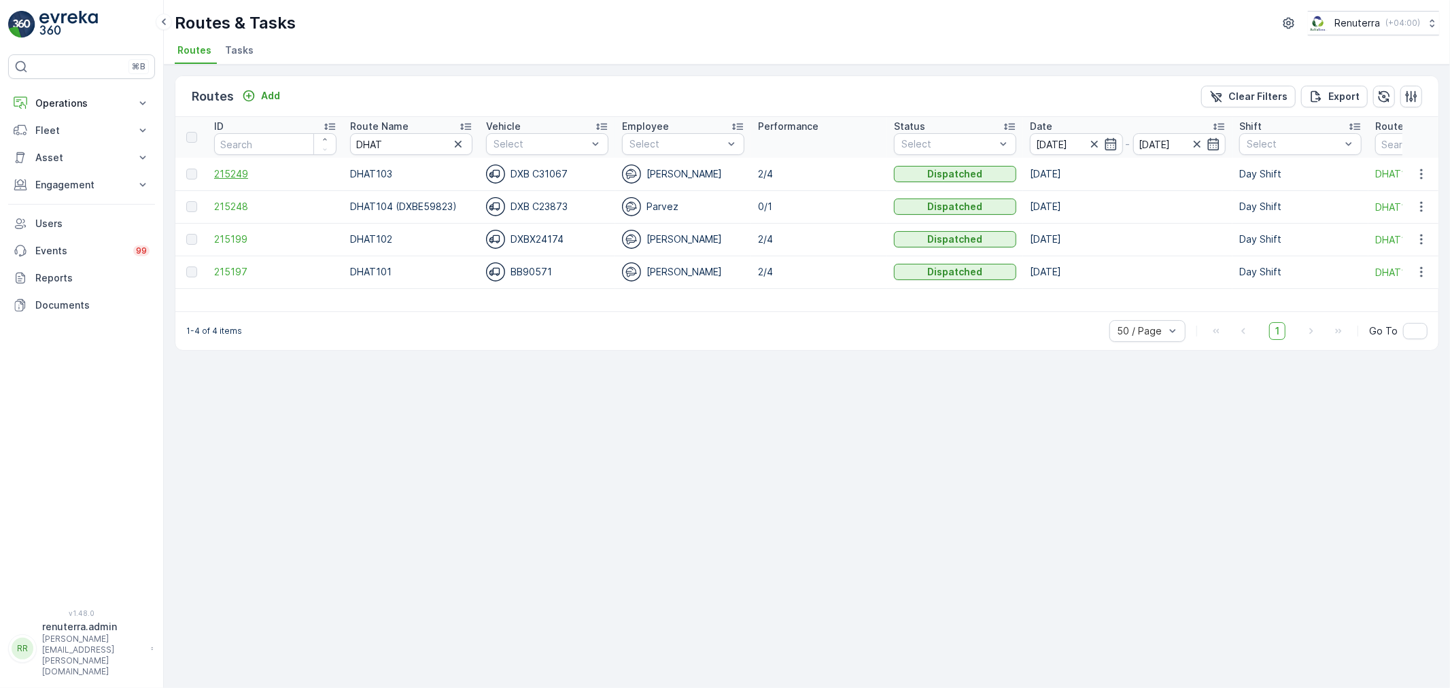
click at [257, 173] on span "215249" at bounding box center [275, 174] width 122 height 14
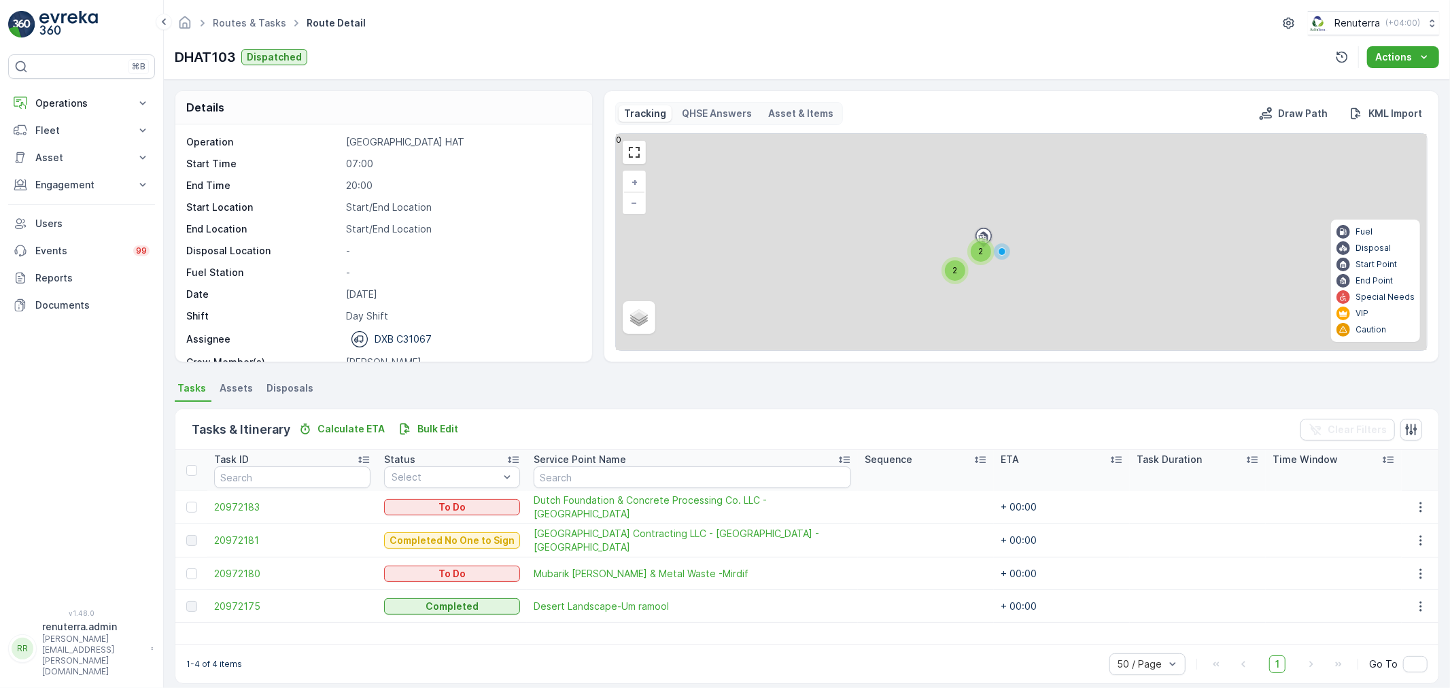
scroll to position [12, 0]
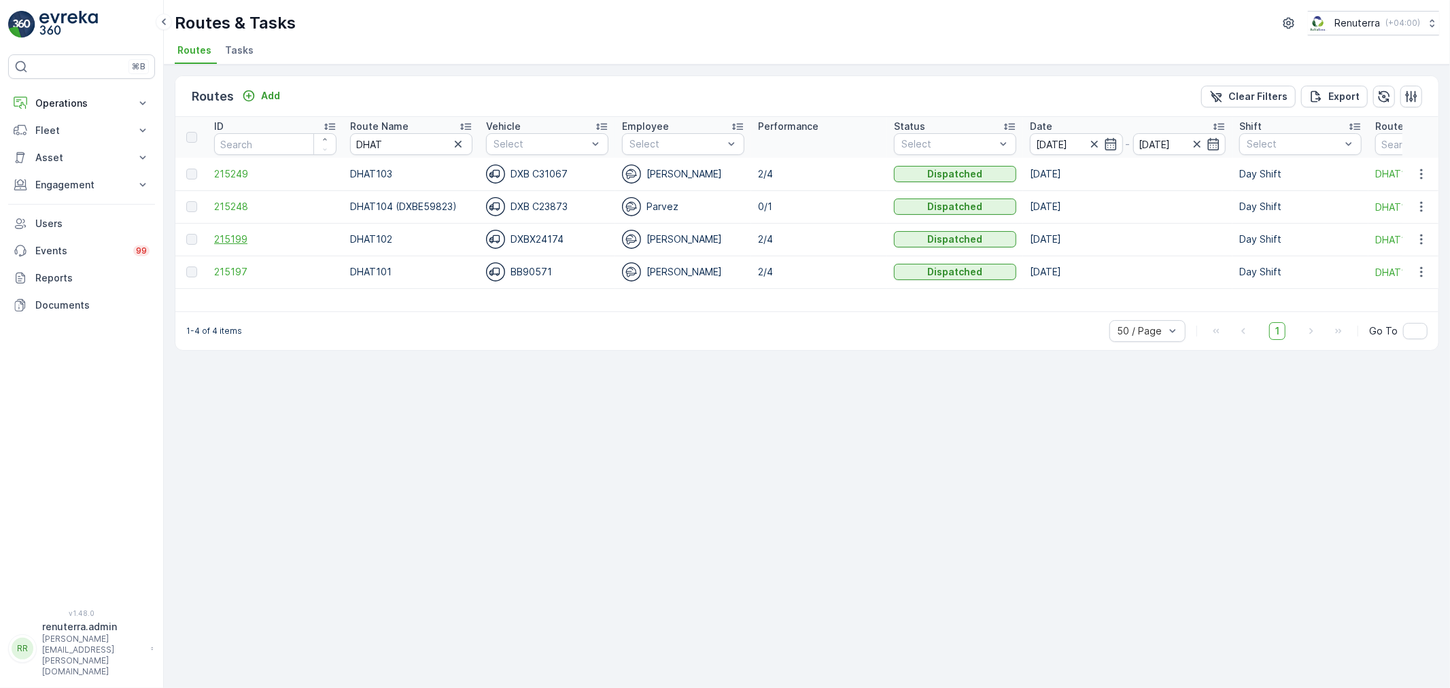
click at [227, 234] on span "215199" at bounding box center [275, 240] width 122 height 14
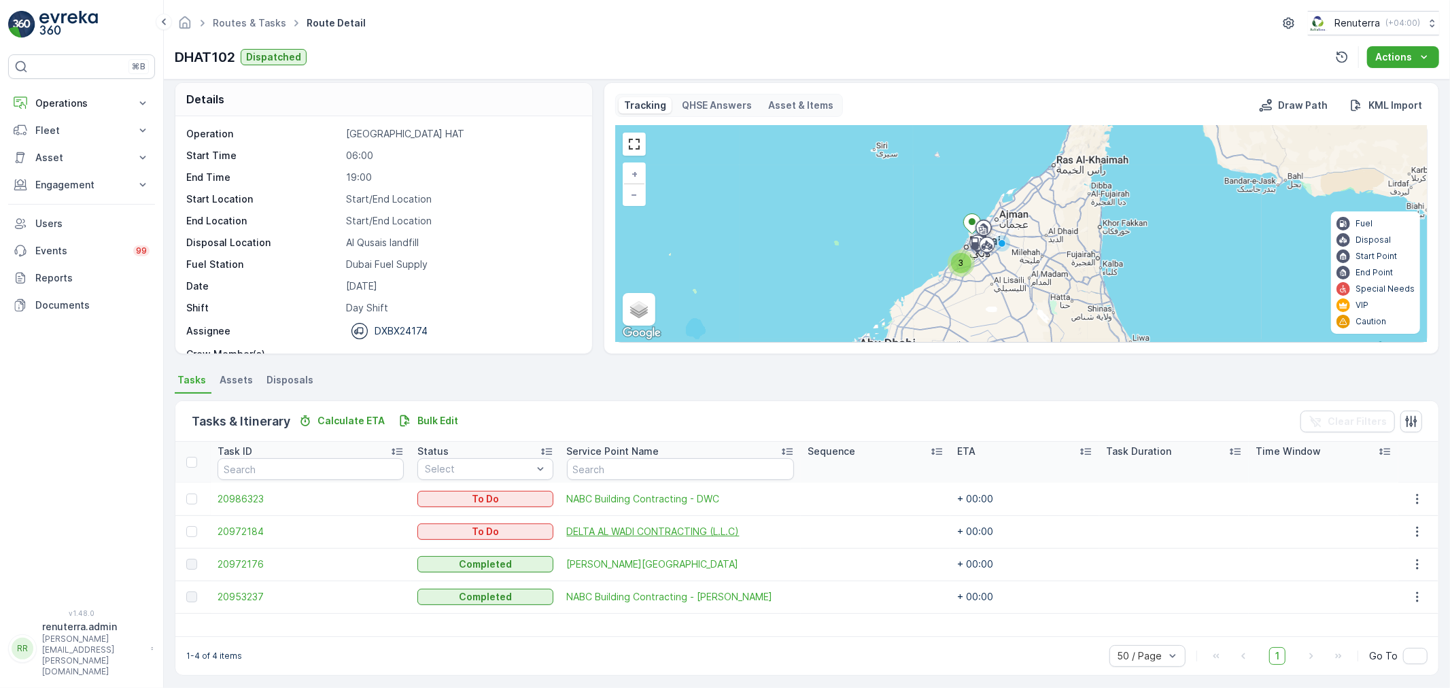
scroll to position [12, 0]
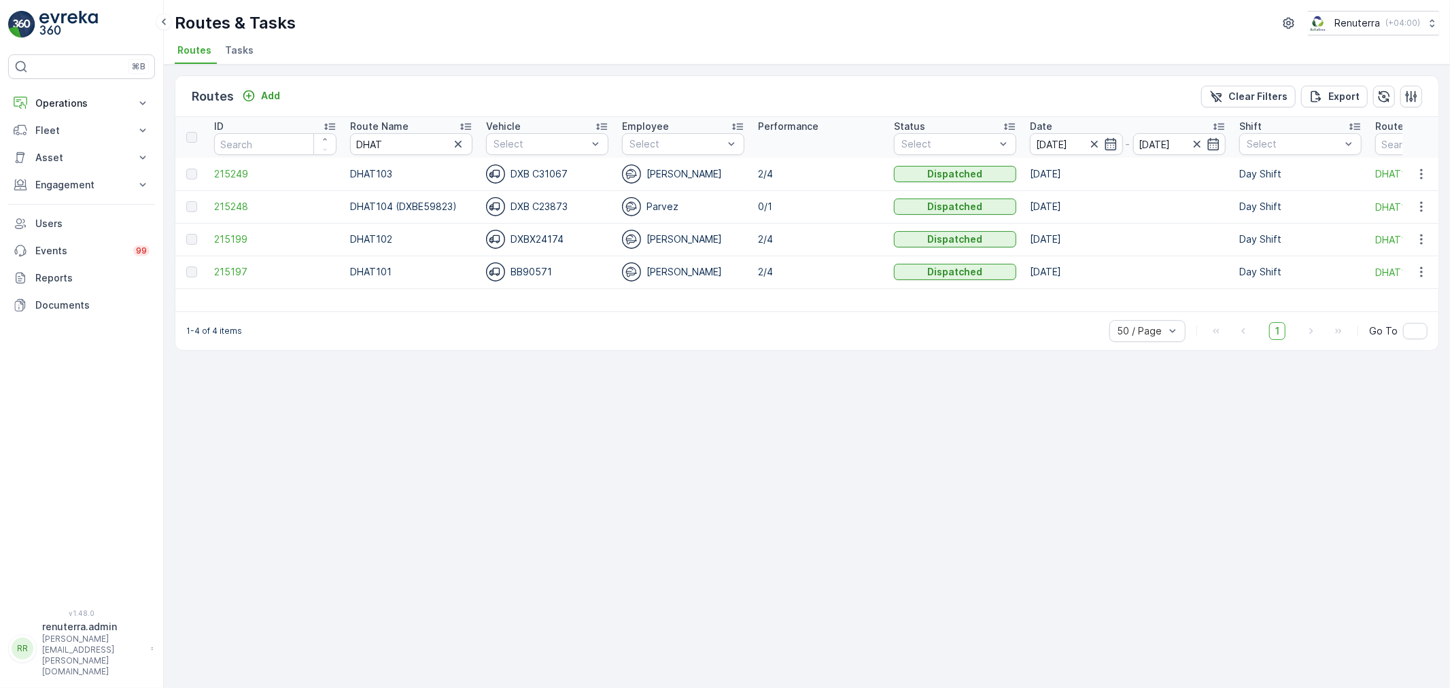
click at [220, 281] on td "215197" at bounding box center [275, 272] width 136 height 33
click at [230, 274] on span "215197" at bounding box center [275, 272] width 122 height 14
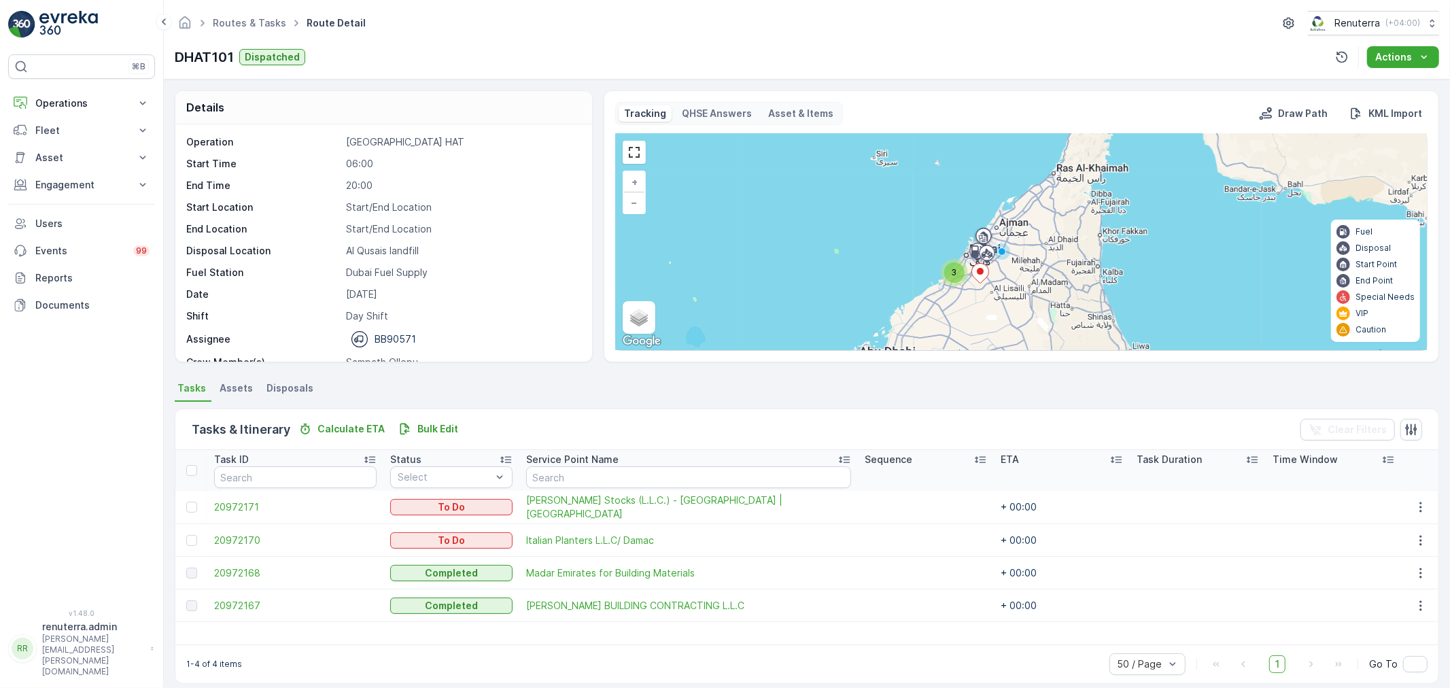
scroll to position [12, 0]
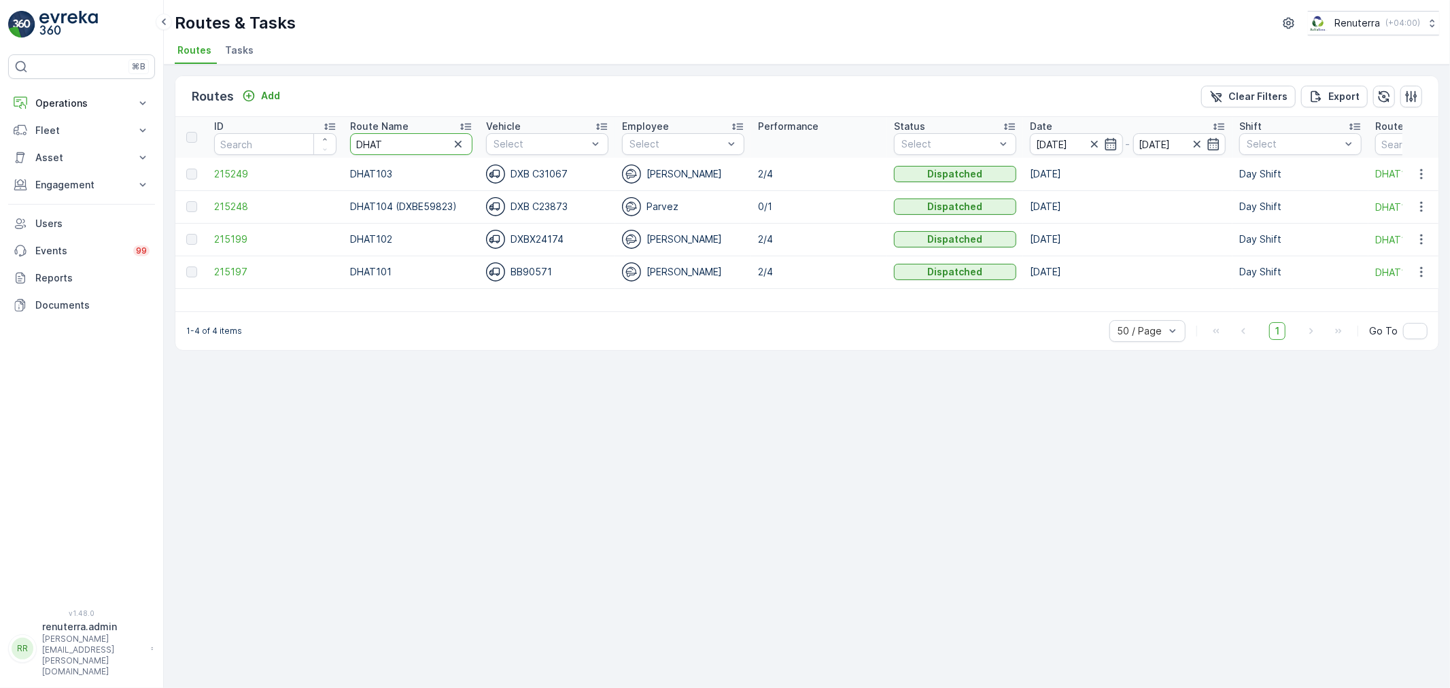
drag, startPoint x: 367, startPoint y: 143, endPoint x: 338, endPoint y: 145, distance: 29.3
click at [338, 145] on tr "ID Route Name DHAT Vehicle Select Employee Select Performance Status Select Dat…" at bounding box center [926, 137] width 1502 height 41
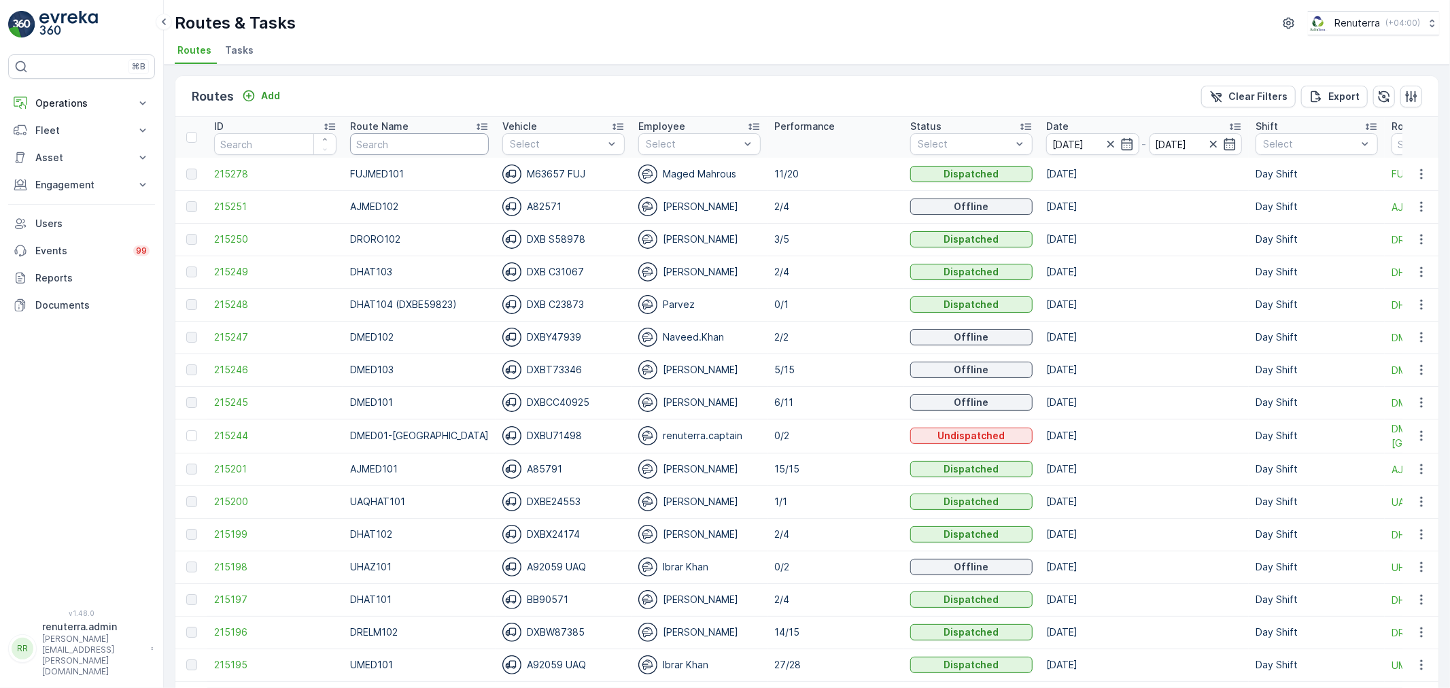
click at [445, 147] on input "text" at bounding box center [419, 144] width 139 height 22
type input "DRELM10"
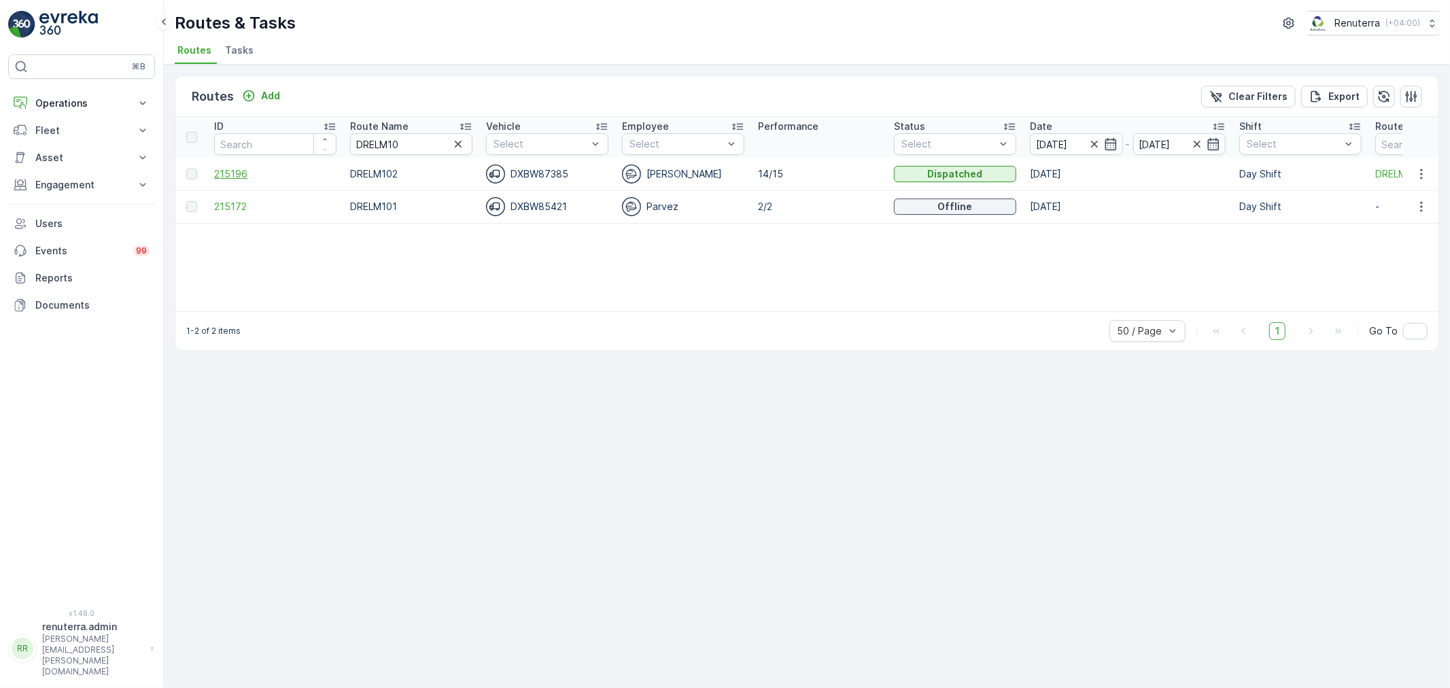
click at [252, 167] on span "215196" at bounding box center [275, 174] width 122 height 14
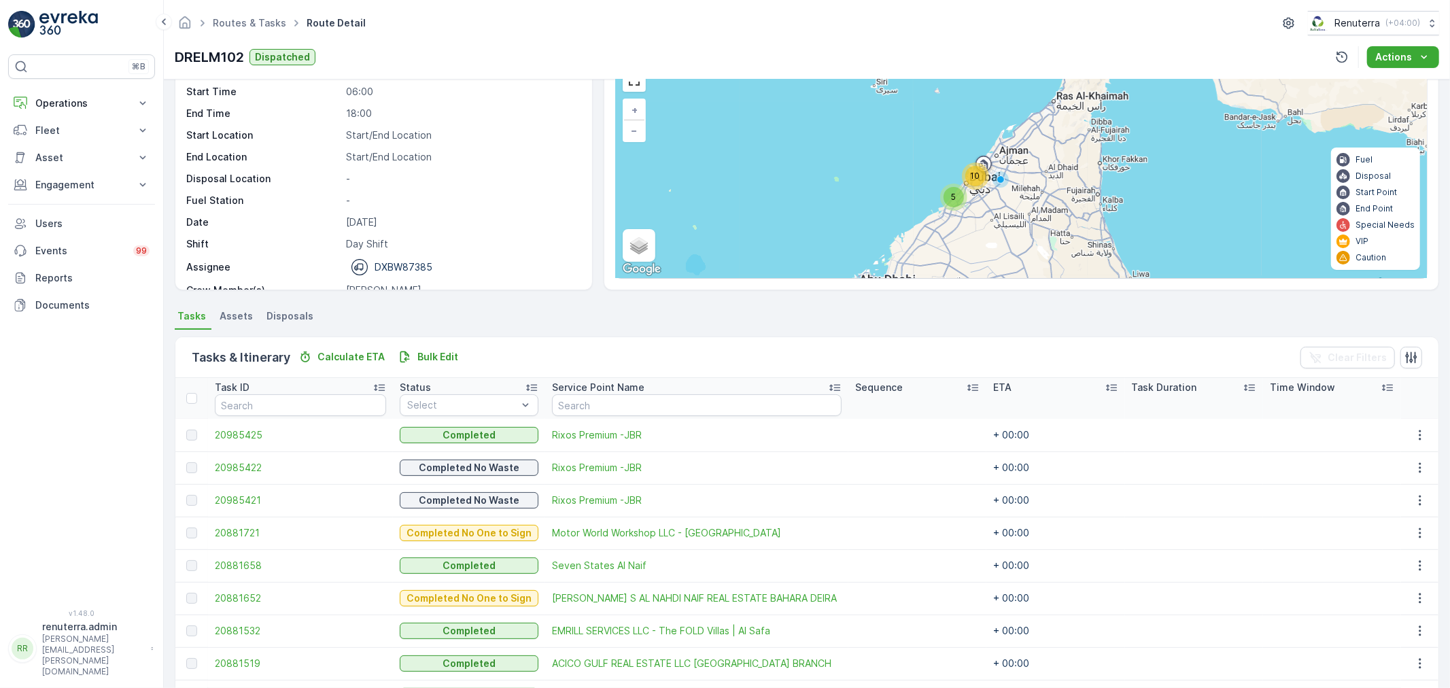
scroll to position [46, 0]
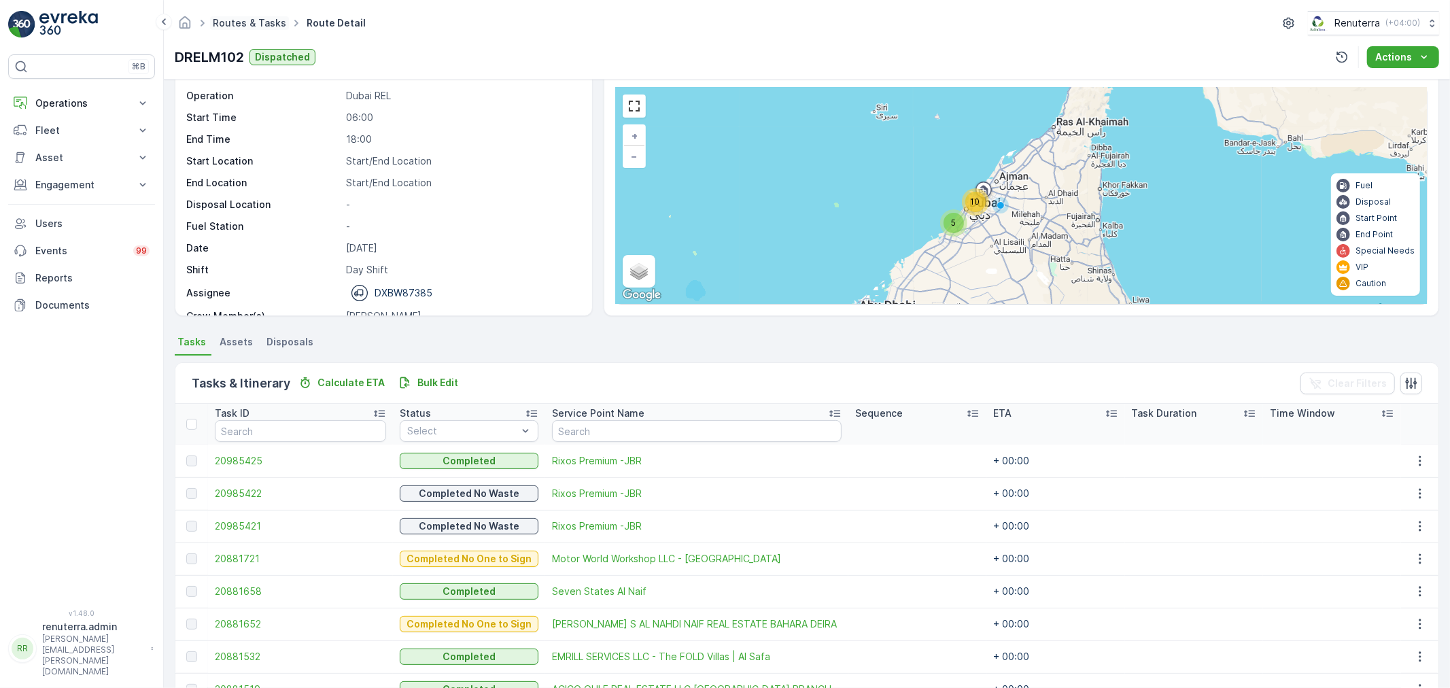
click at [250, 22] on link "Routes & Tasks" at bounding box center [249, 23] width 73 height 12
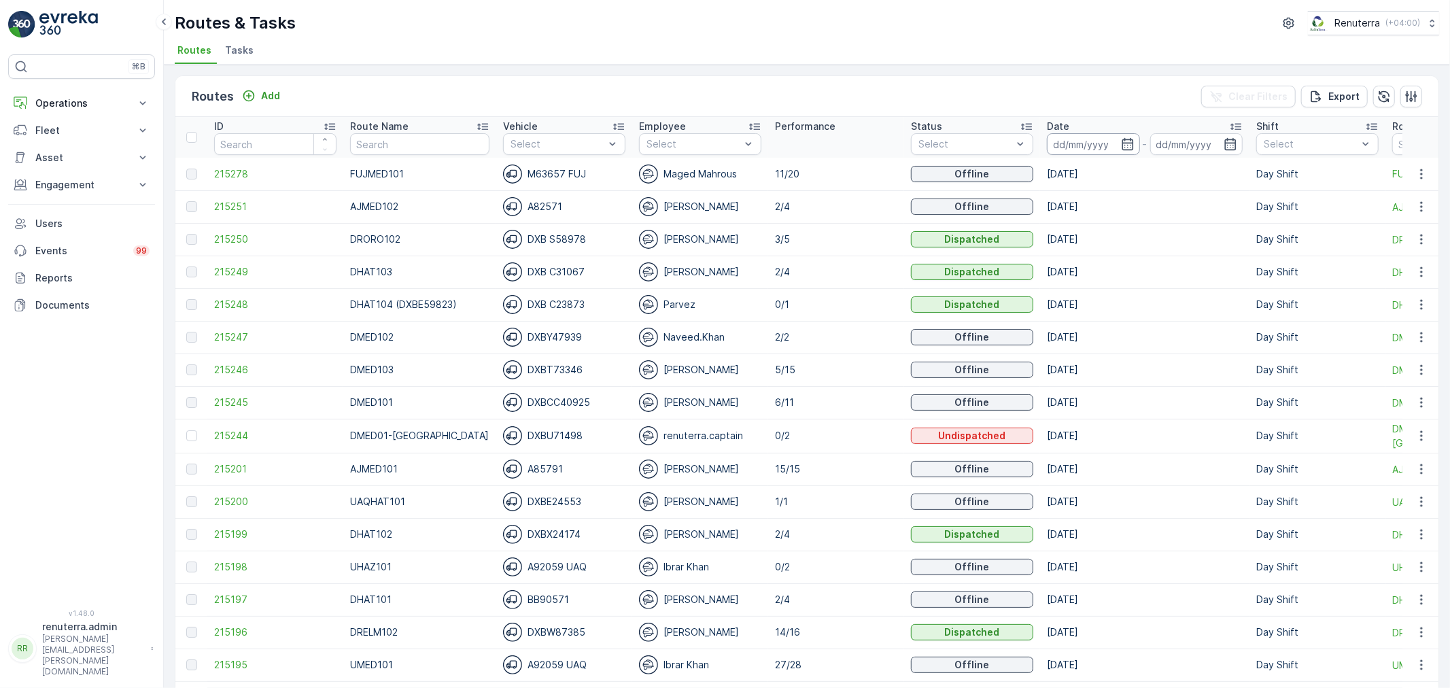
click at [1093, 147] on input at bounding box center [1093, 144] width 93 height 22
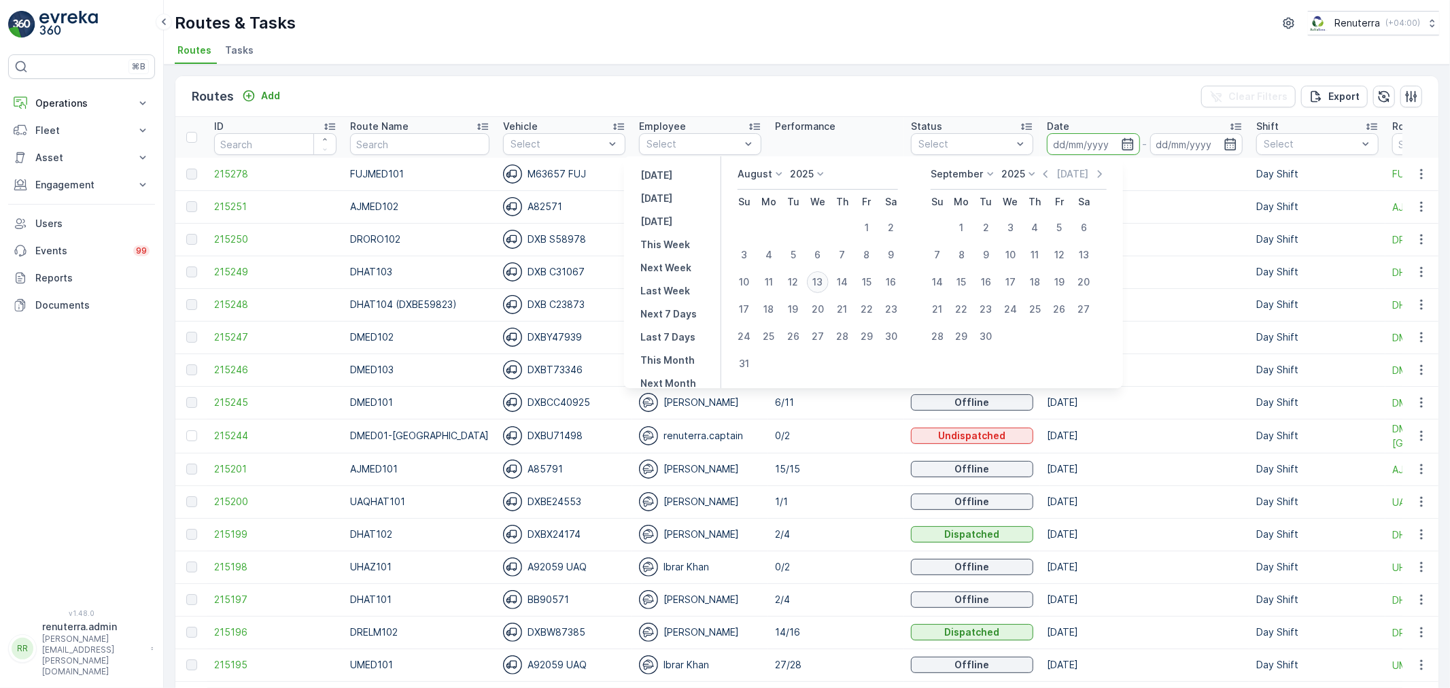
click at [821, 281] on div "13" at bounding box center [818, 282] width 22 height 22
type input "[DATE]"
click at [821, 281] on div "13" at bounding box center [818, 282] width 22 height 22
type input "[DATE]"
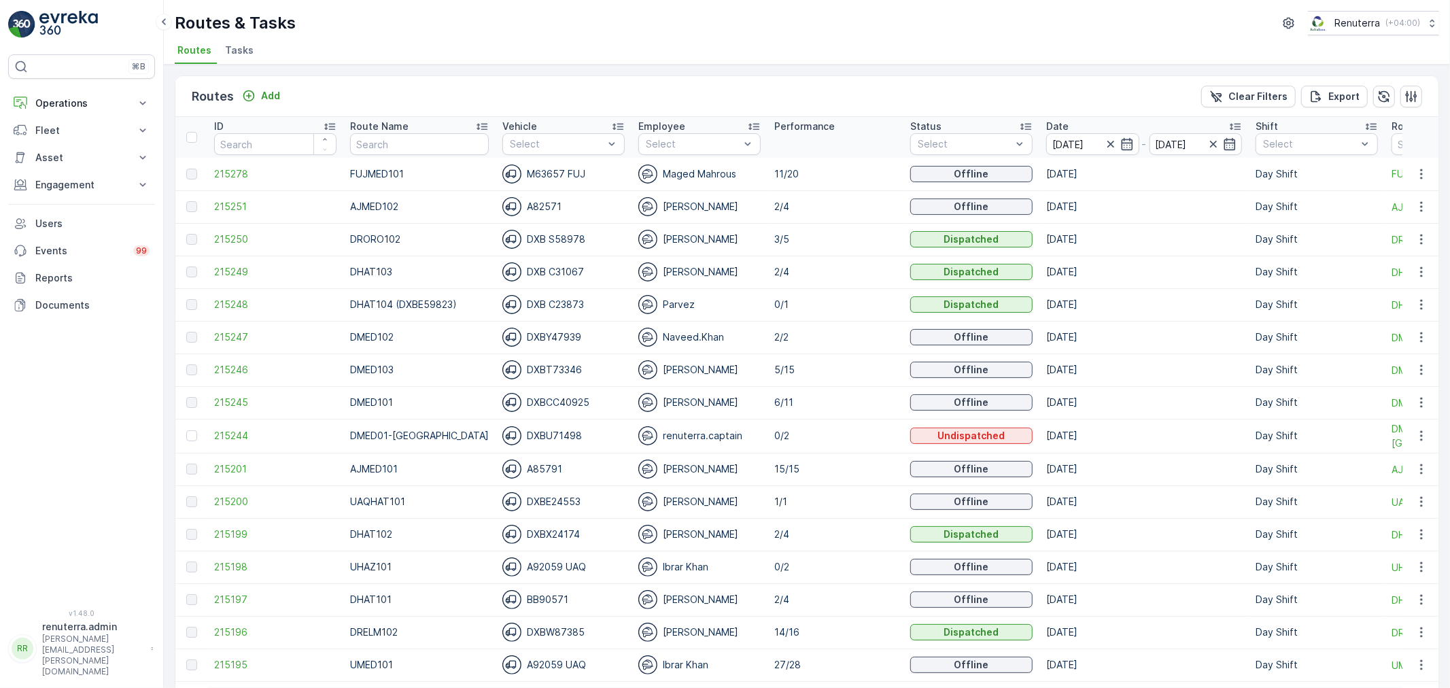
click at [399, 139] on input "text" at bounding box center [419, 144] width 139 height 22
type input "102"
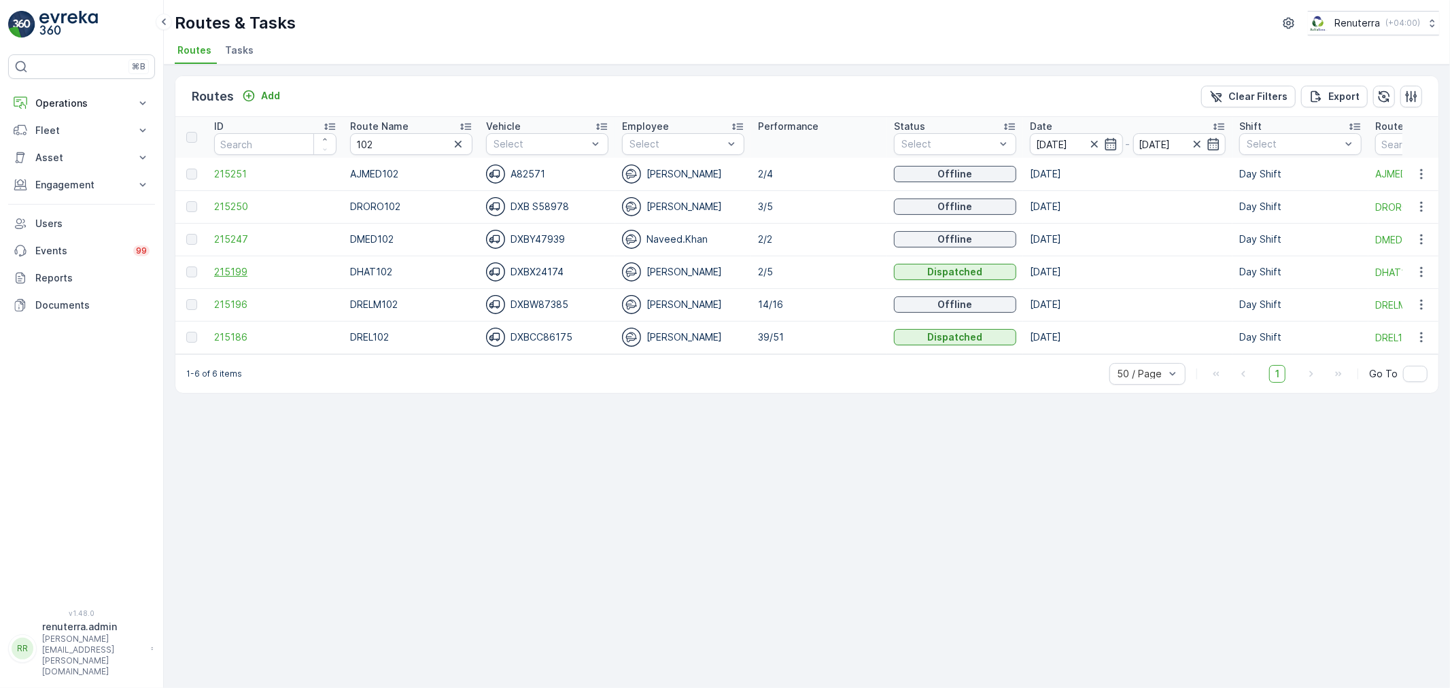
click at [222, 269] on span "215199" at bounding box center [275, 272] width 122 height 14
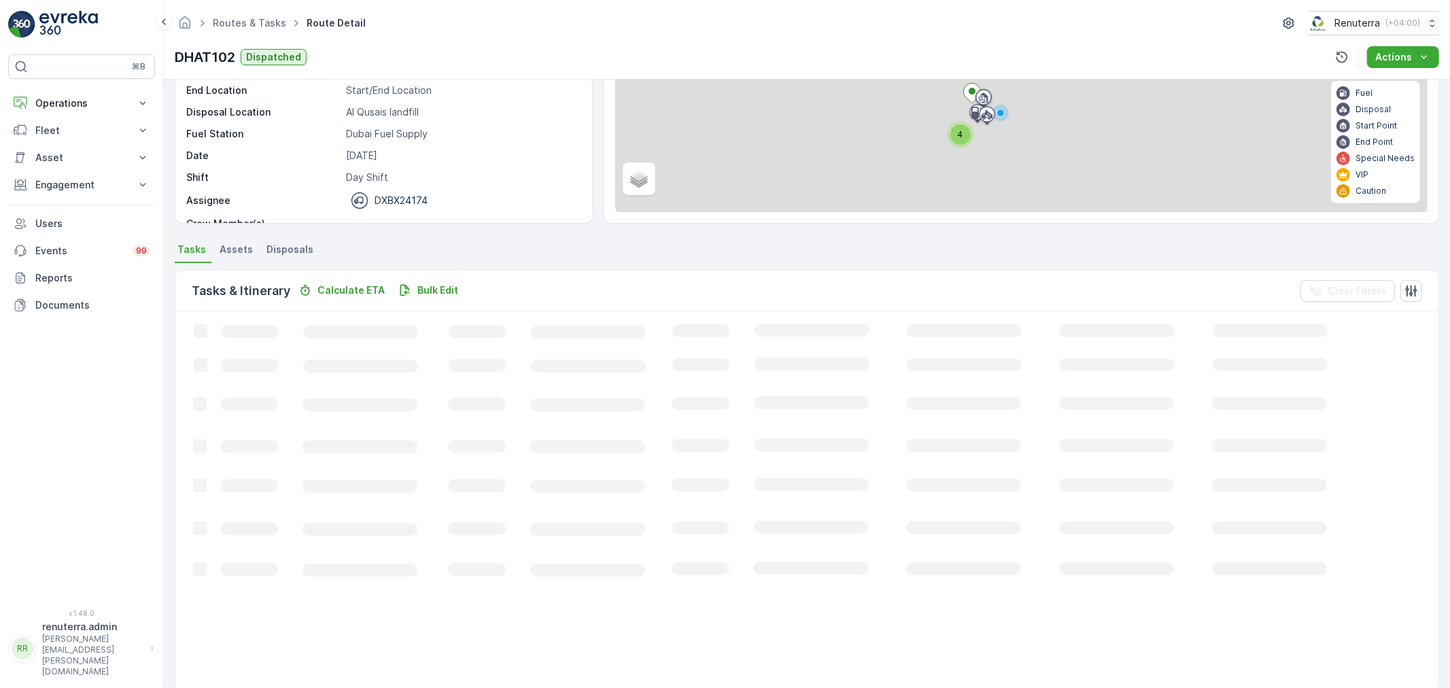
scroll to position [23, 0]
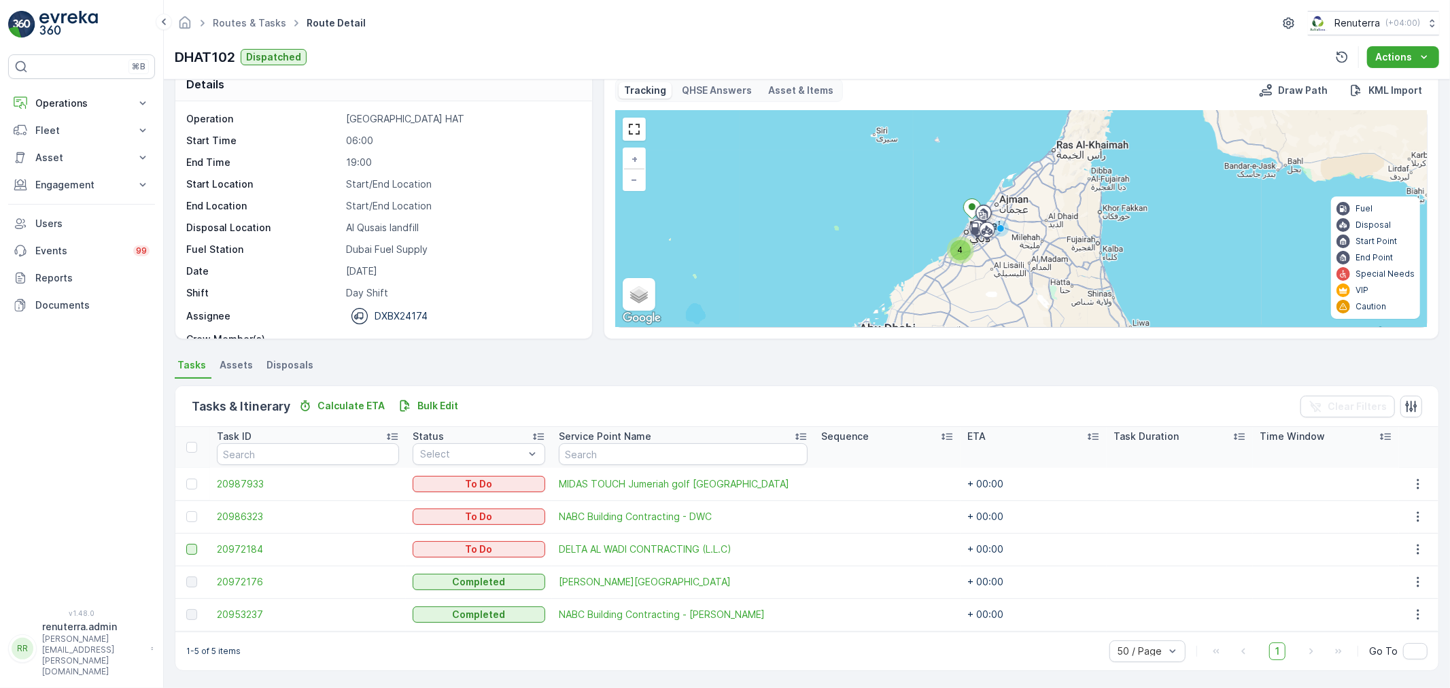
click at [194, 548] on div at bounding box center [191, 549] width 11 height 11
click at [186, 544] on input "checkbox" at bounding box center [186, 544] width 0 height 0
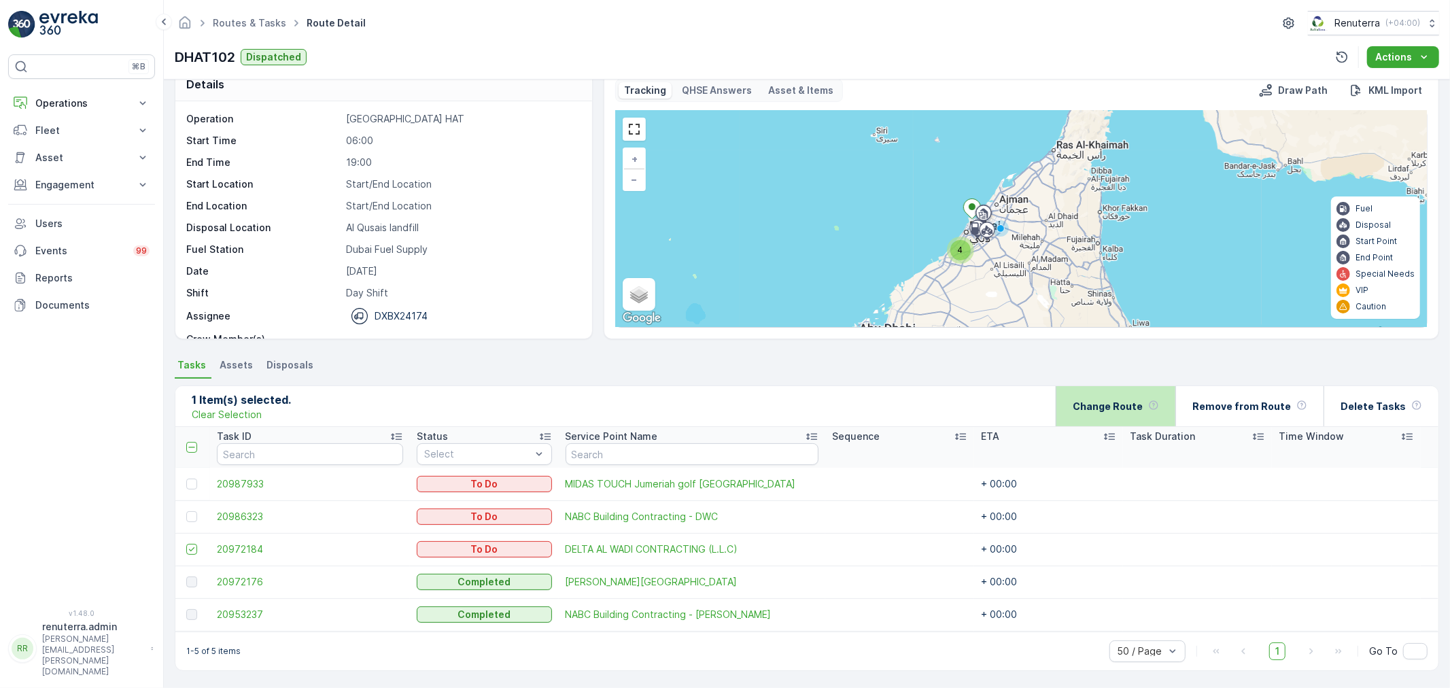
click at [1152, 396] on div "Change Route" at bounding box center [1116, 406] width 86 height 40
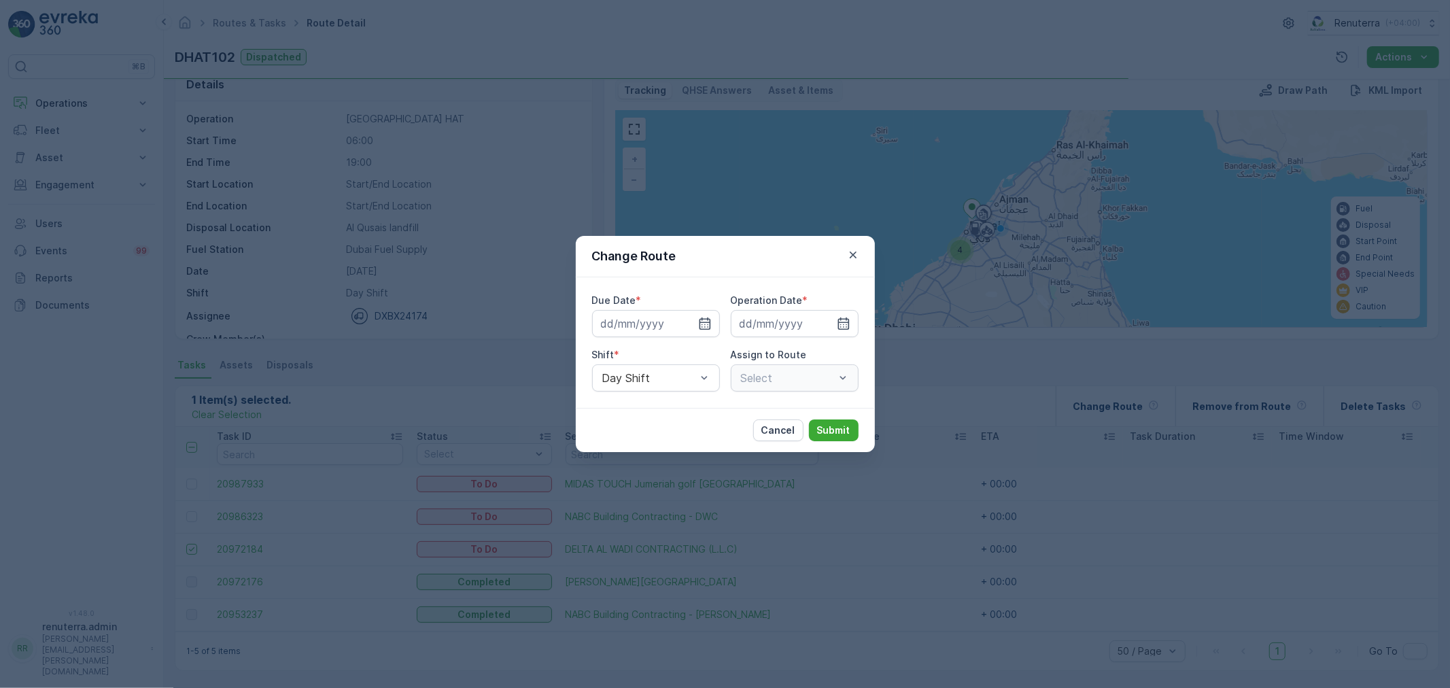
type input "[DATE]"
click at [757, 384] on div "DHAT102 (Dispatched) - DXBX24174" at bounding box center [795, 377] width 128 height 27
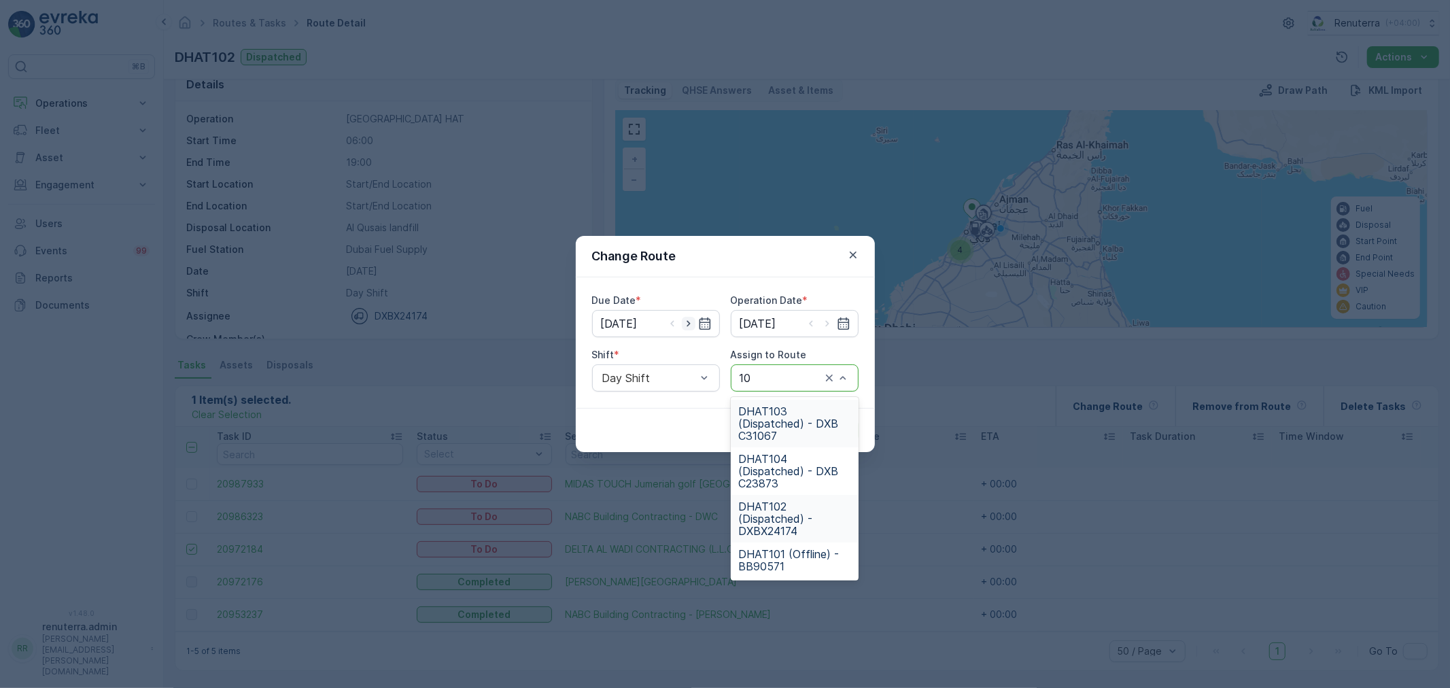
type input "10"
click at [683, 324] on icon "button" at bounding box center [689, 324] width 14 height 14
type input "14.08.2025"
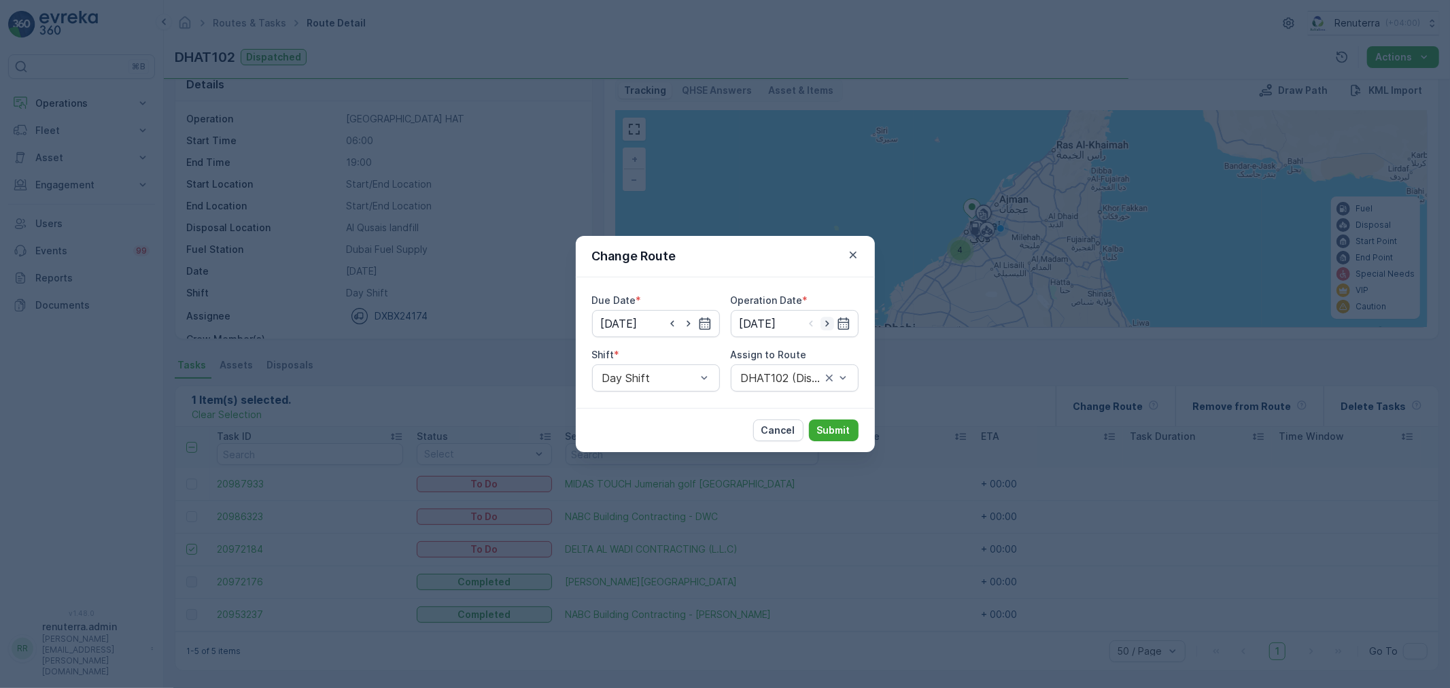
click at [825, 324] on icon "button" at bounding box center [828, 324] width 14 height 14
type input "14.08.2025"
click at [801, 386] on div "DHAT102 (Dispatched) - DXBX24174" at bounding box center [795, 377] width 128 height 27
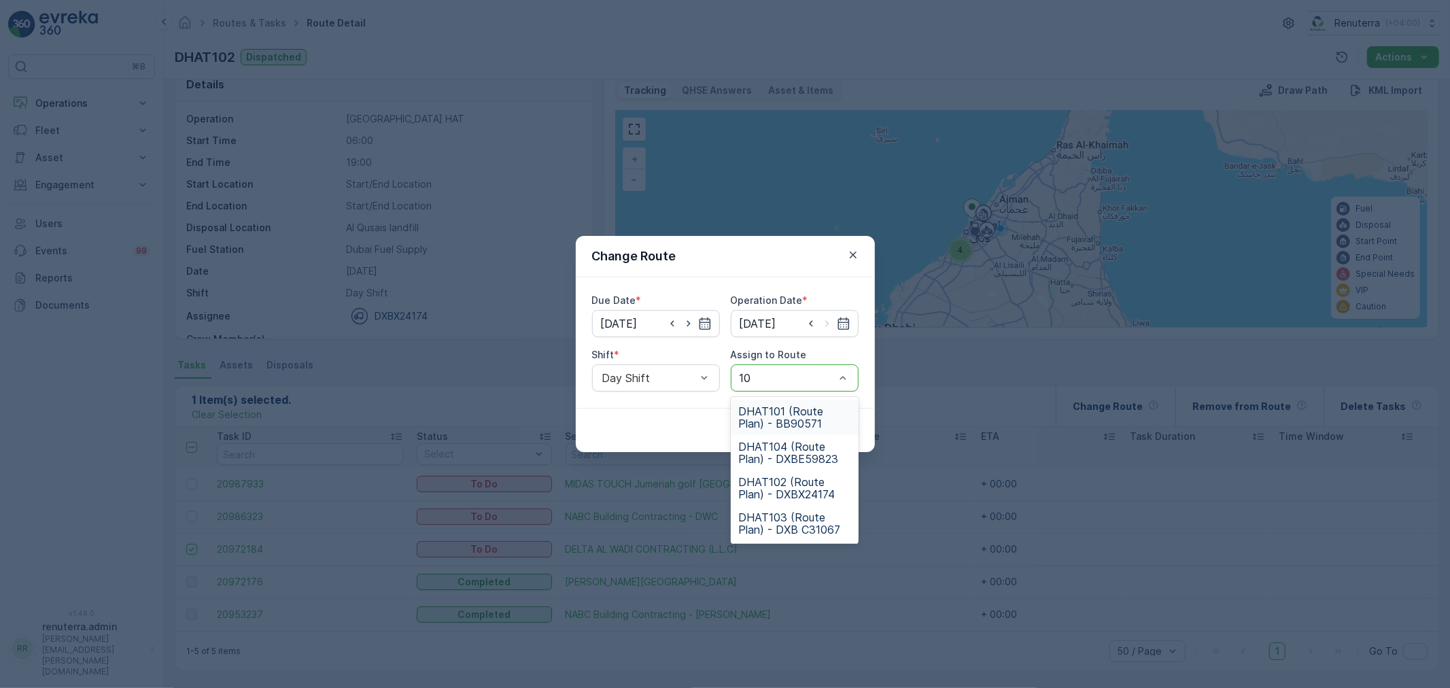
type input "103"
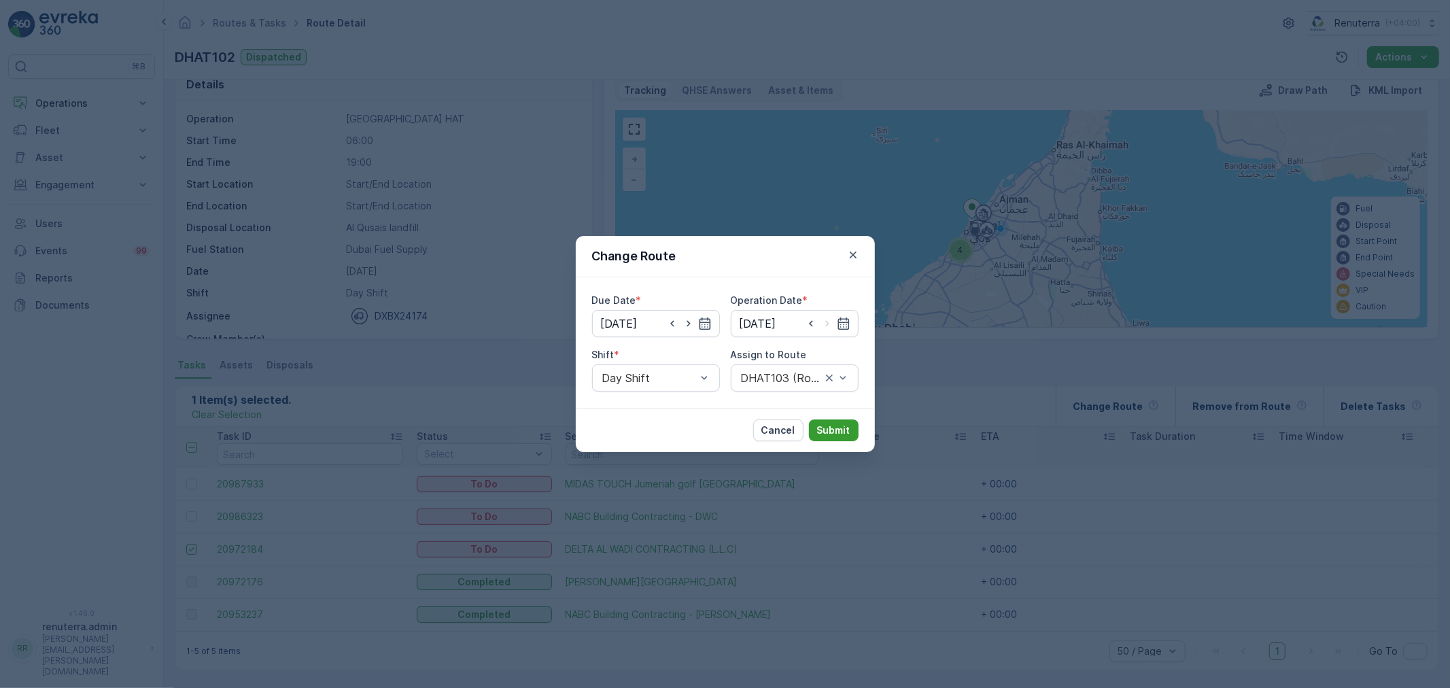
click at [841, 427] on p "Submit" at bounding box center [833, 431] width 33 height 14
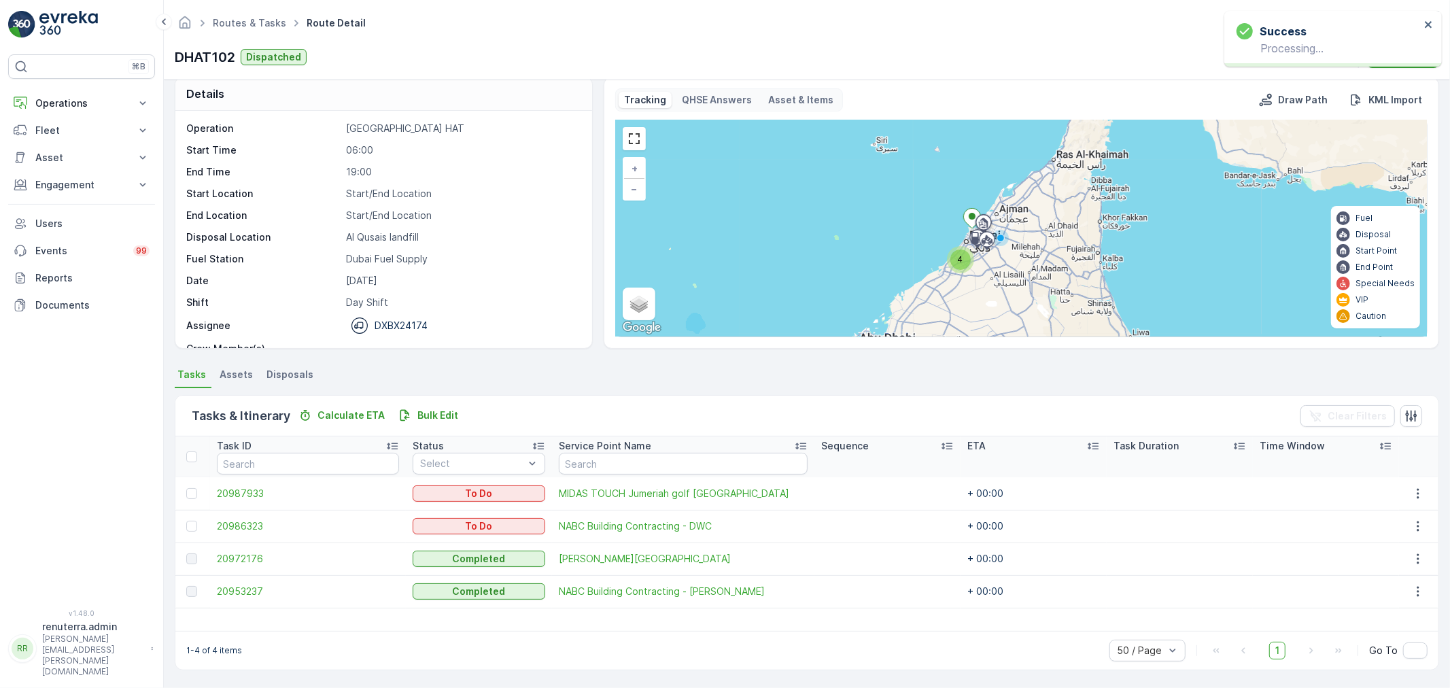
scroll to position [14, 0]
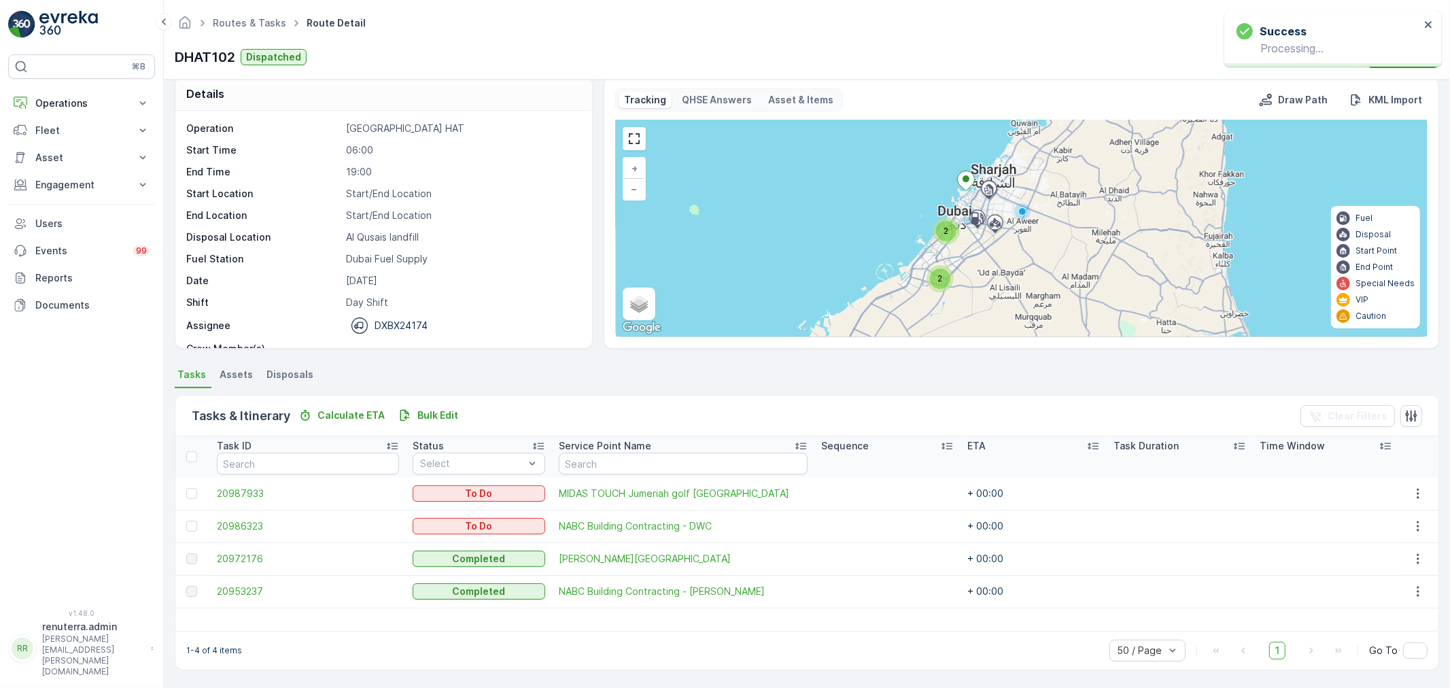
click at [945, 231] on span "2" at bounding box center [946, 231] width 5 height 10
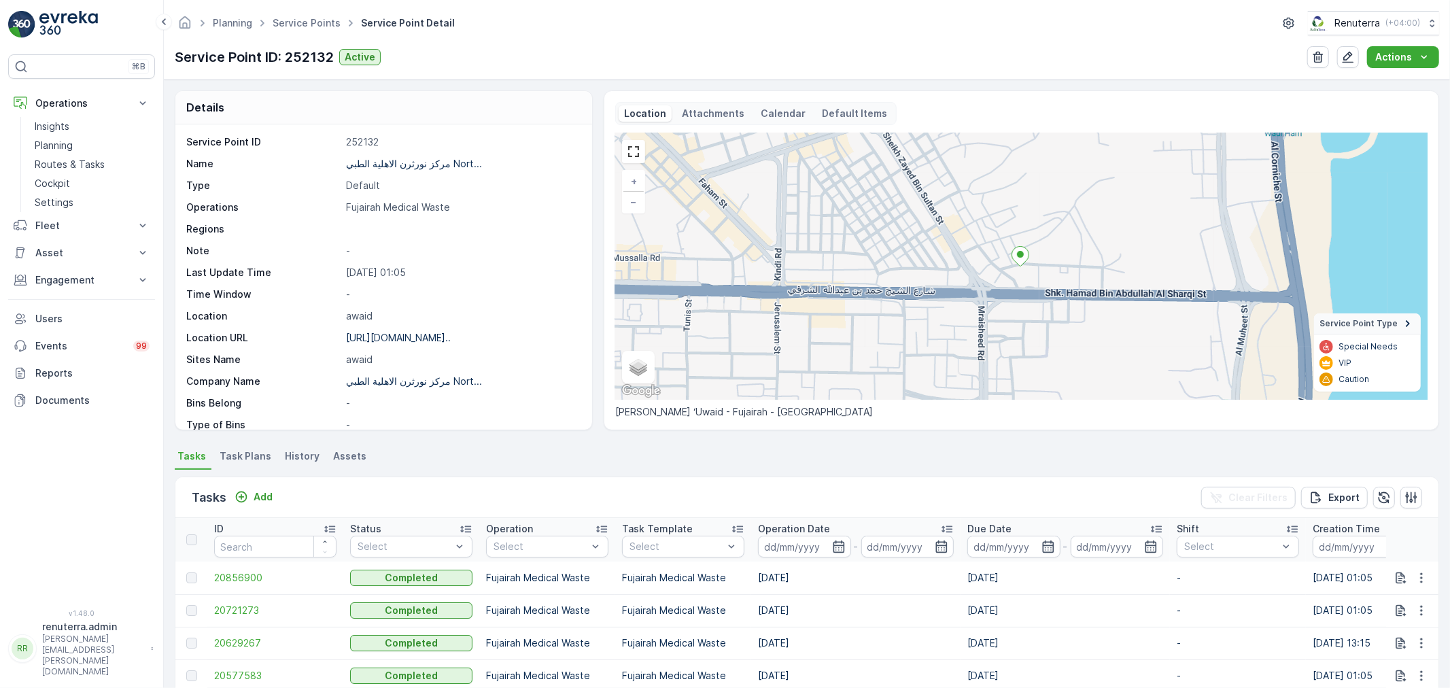
scroll to position [82, 0]
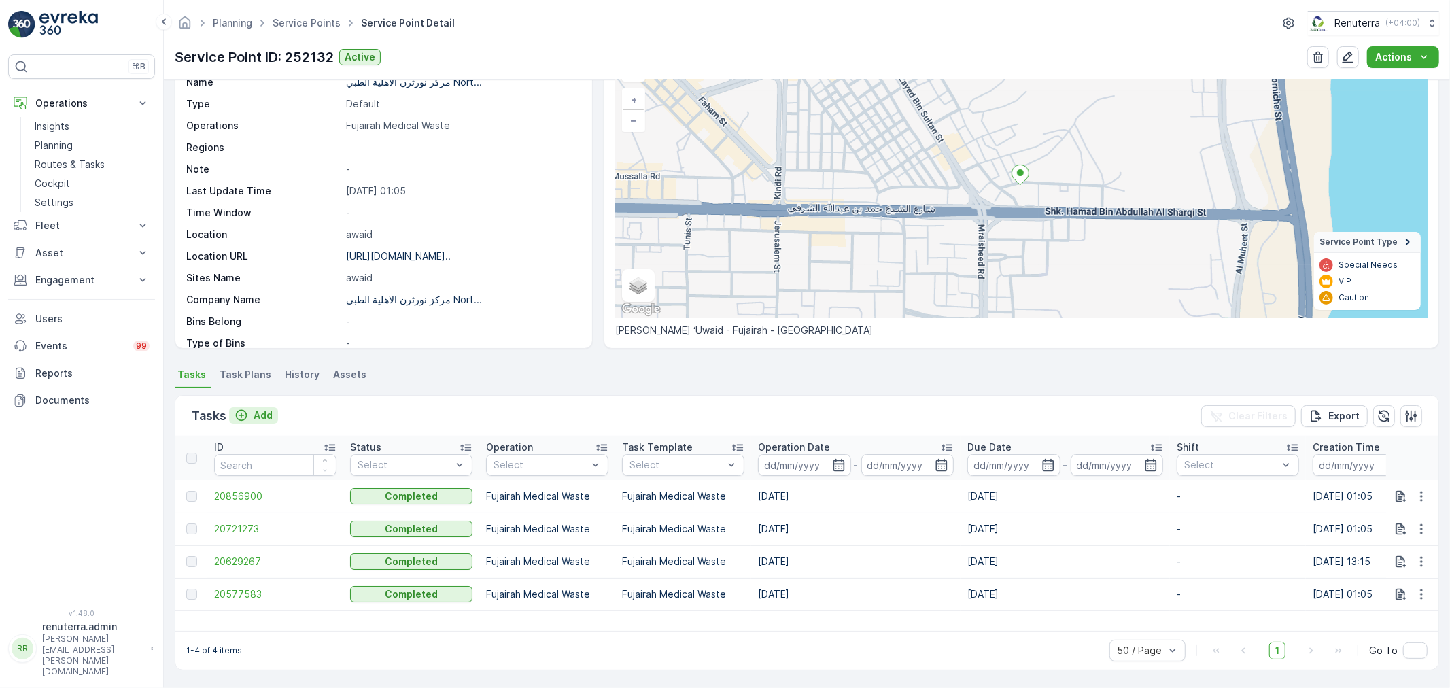
click at [269, 415] on p "Add" at bounding box center [263, 416] width 19 height 14
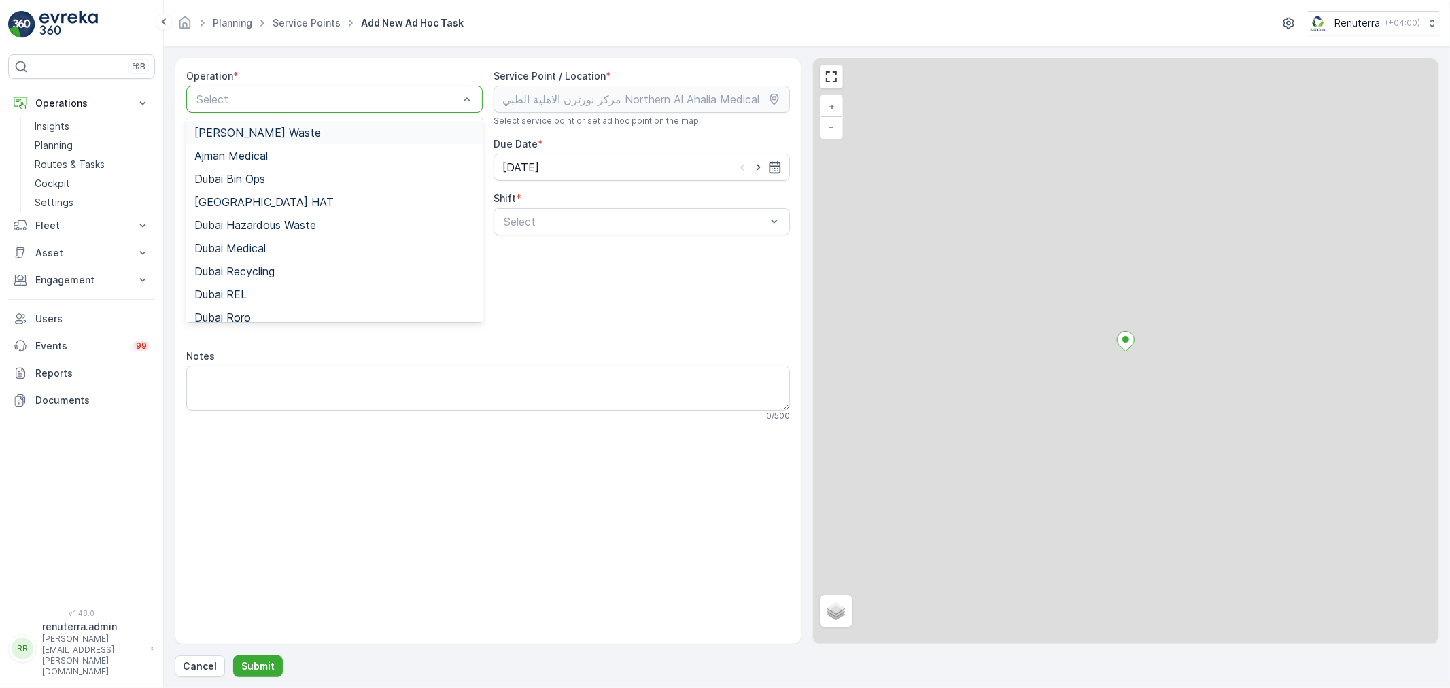
click at [233, 89] on div "Select" at bounding box center [334, 99] width 296 height 27
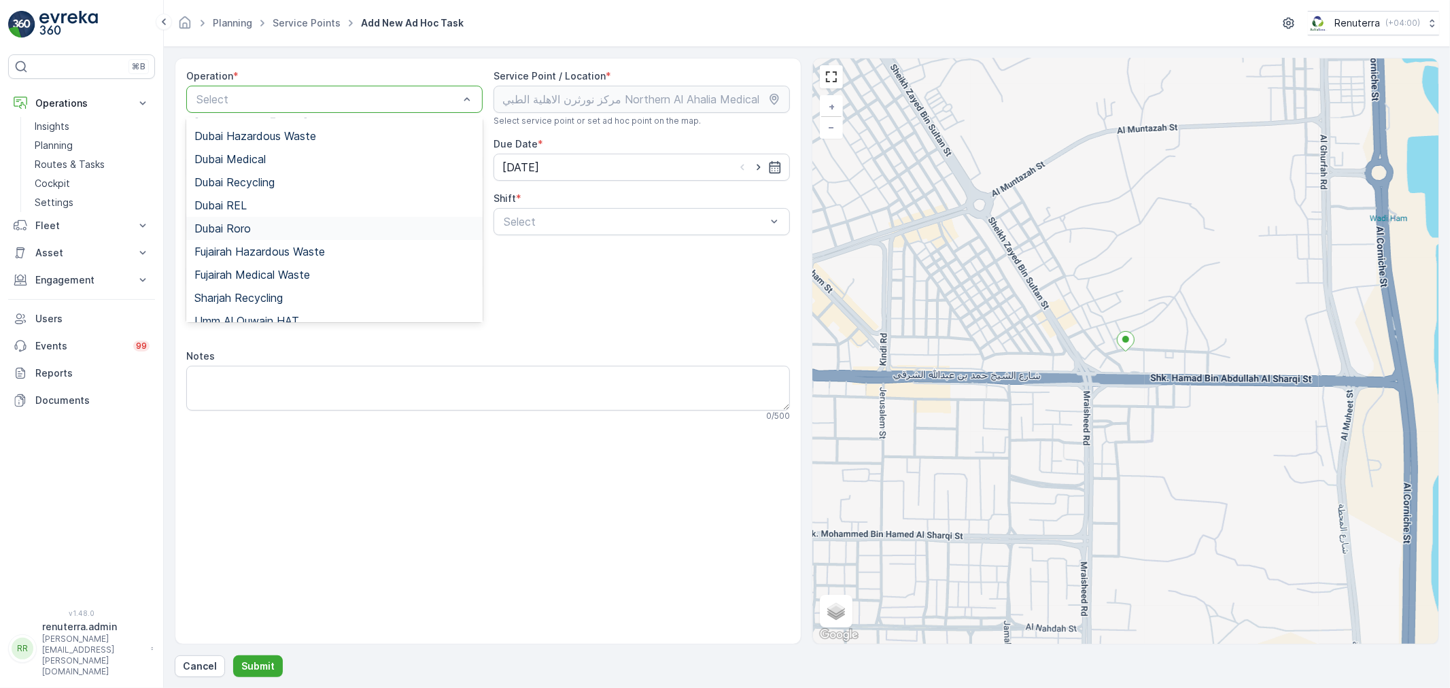
scroll to position [148, 0]
click at [275, 222] on div "Fujairah Medical Waste" at bounding box center [334, 216] width 296 height 23
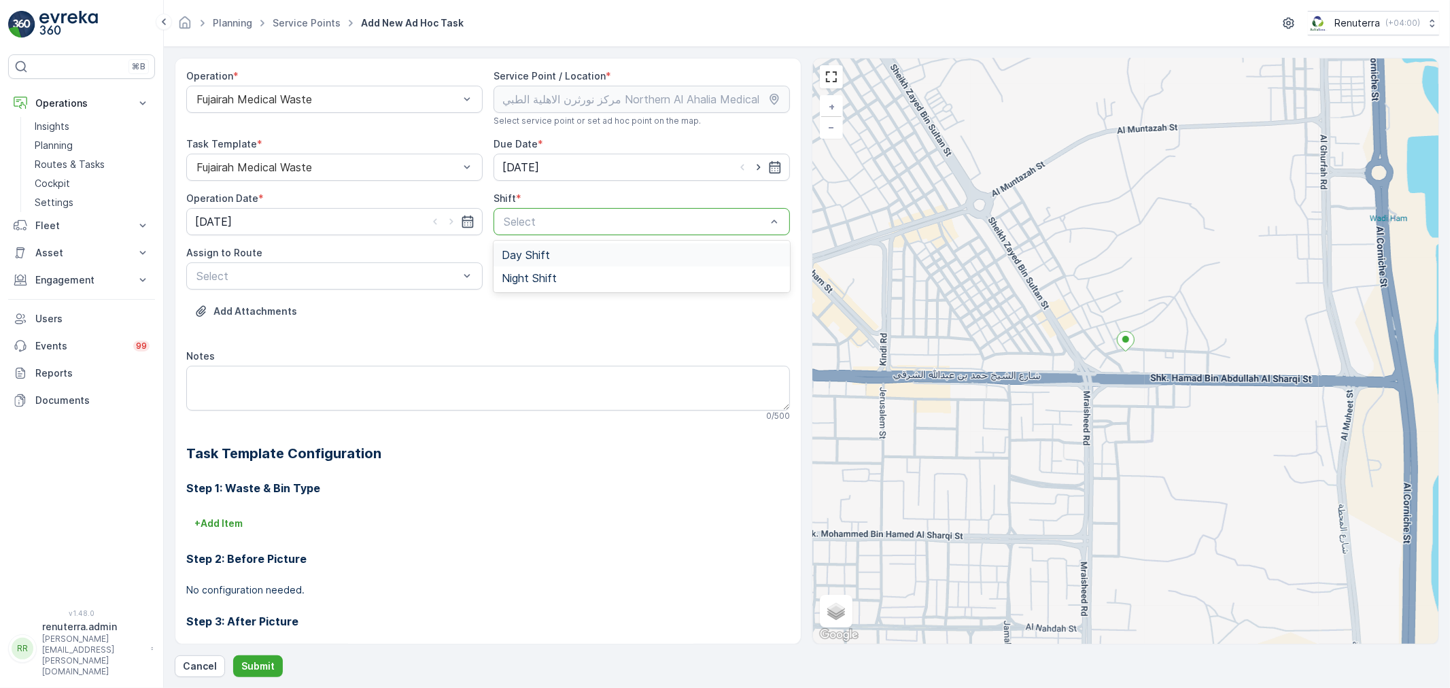
click at [541, 218] on div at bounding box center [634, 222] width 265 height 12
click at [545, 249] on span "Day Shift" at bounding box center [526, 255] width 48 height 12
click at [411, 277] on div at bounding box center [327, 276] width 265 height 12
click at [354, 305] on span "FUJMED101 (Dispatched) - M63657 FUJ" at bounding box center [299, 309] width 211 height 12
click at [274, 660] on button "Submit" at bounding box center [258, 666] width 50 height 22
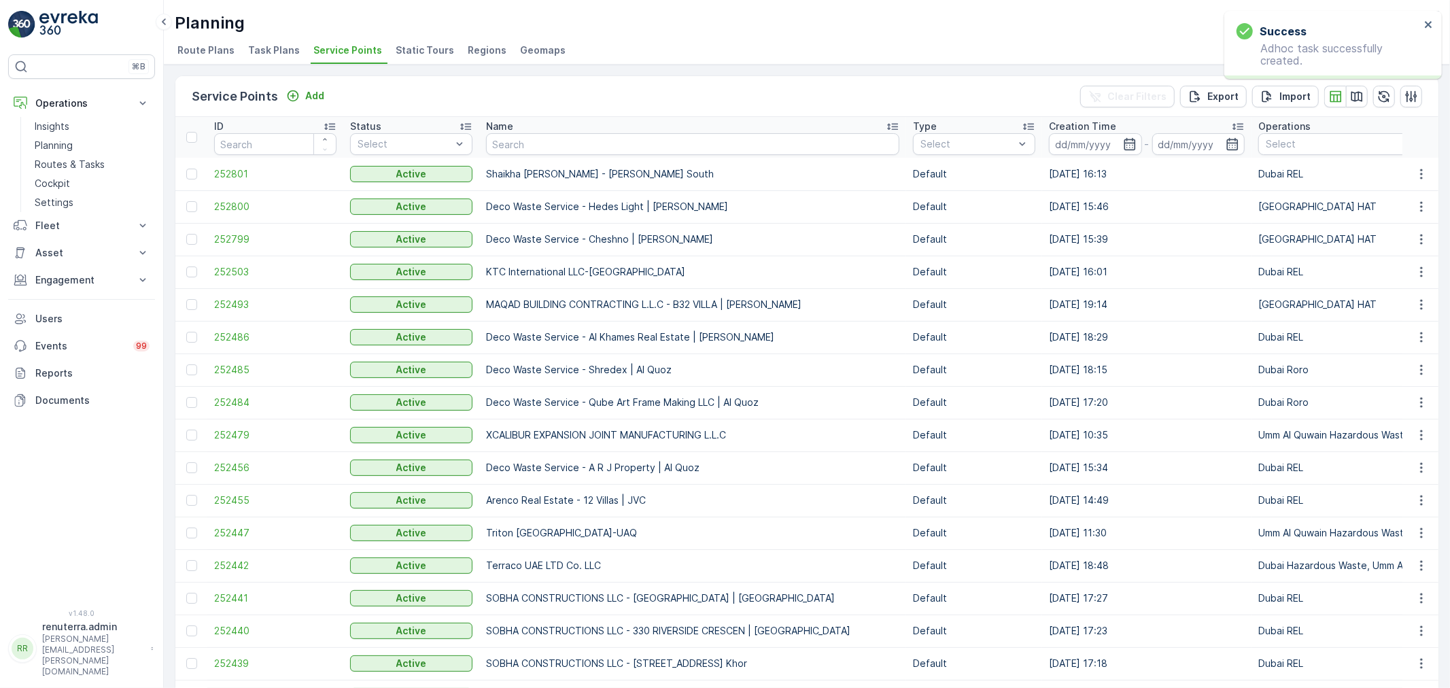
click at [573, 158] on td "Shaikha [PERSON_NAME] - [PERSON_NAME] South" at bounding box center [692, 174] width 427 height 33
click at [568, 152] on input "text" at bounding box center [692, 144] width 413 height 22
type input "International"
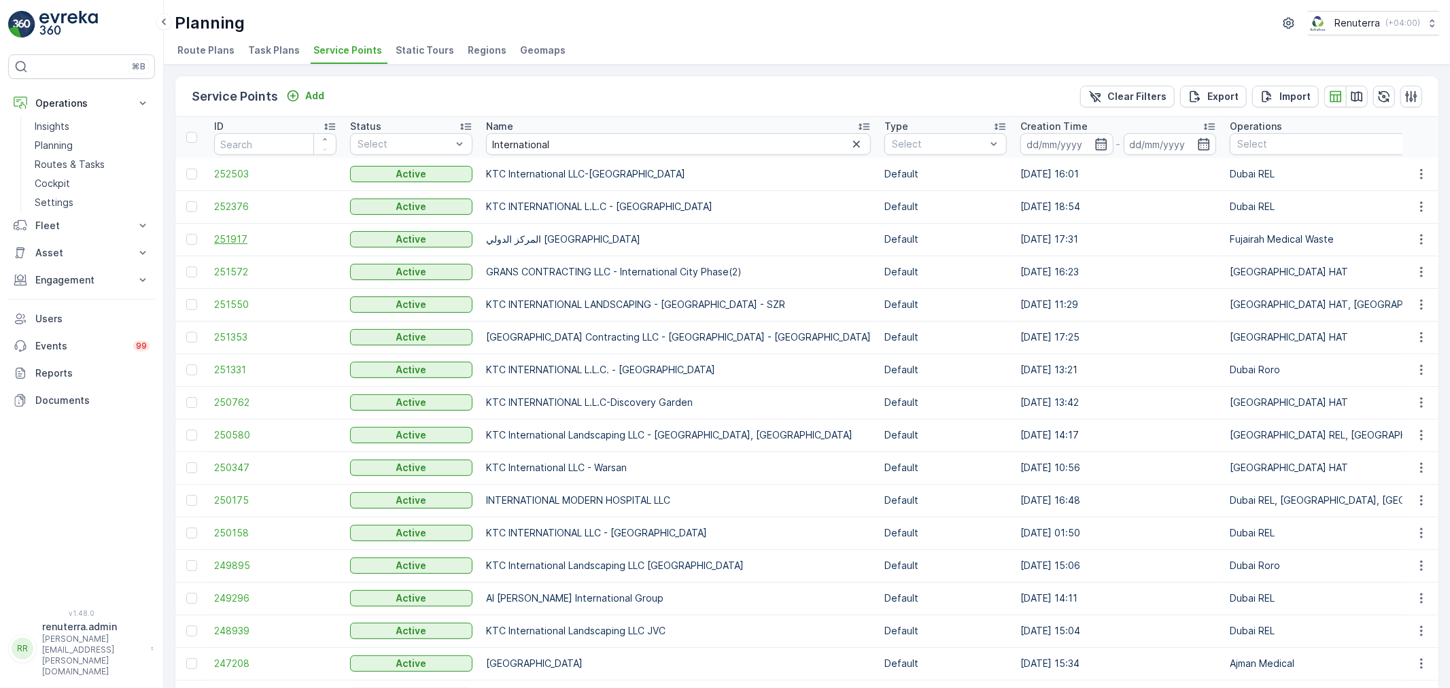
click at [235, 243] on span "251917" at bounding box center [275, 240] width 122 height 14
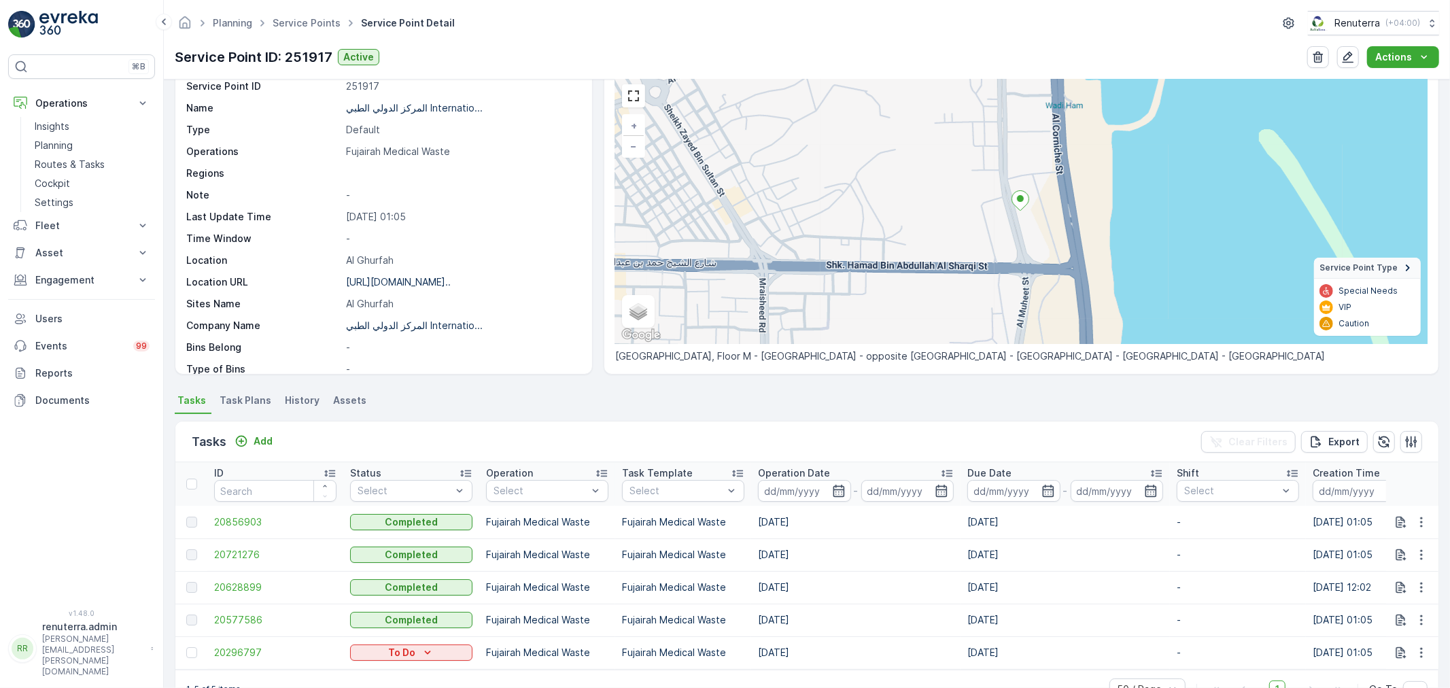
scroll to position [100, 0]
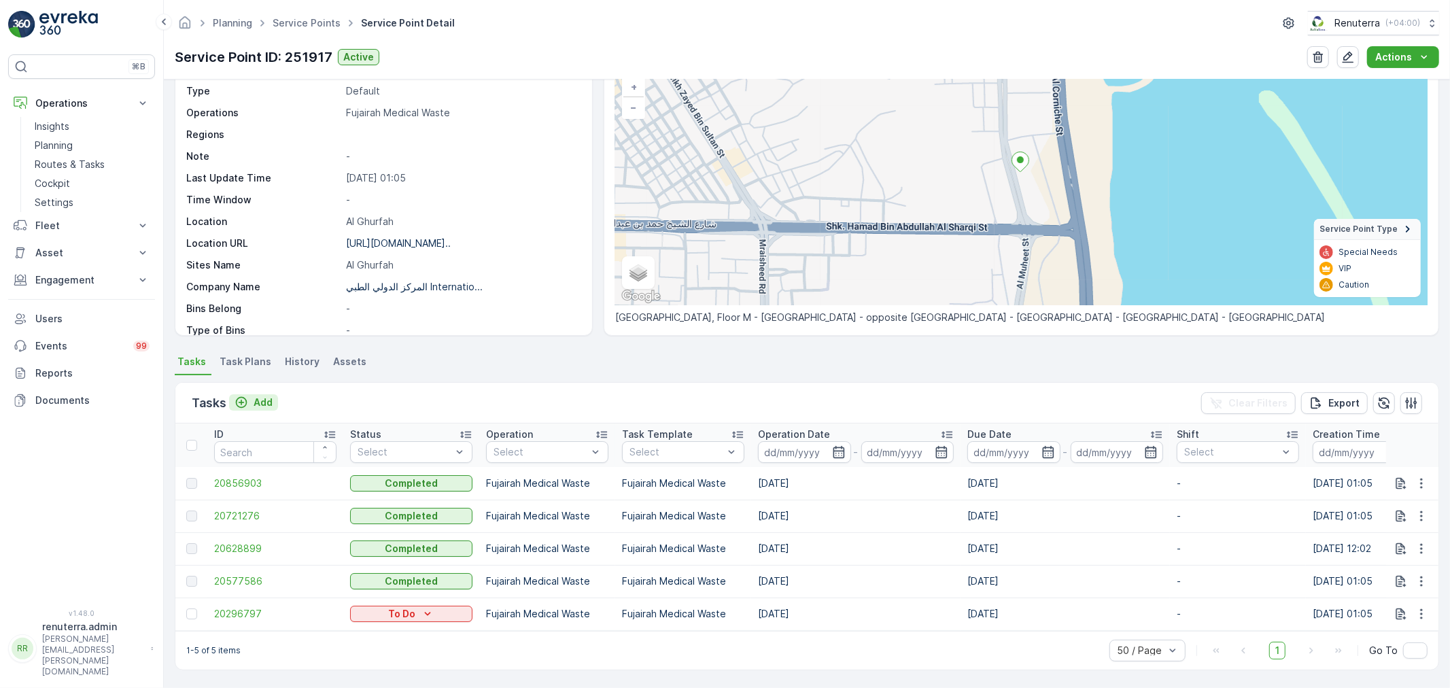
click at [269, 398] on p "Add" at bounding box center [263, 403] width 19 height 14
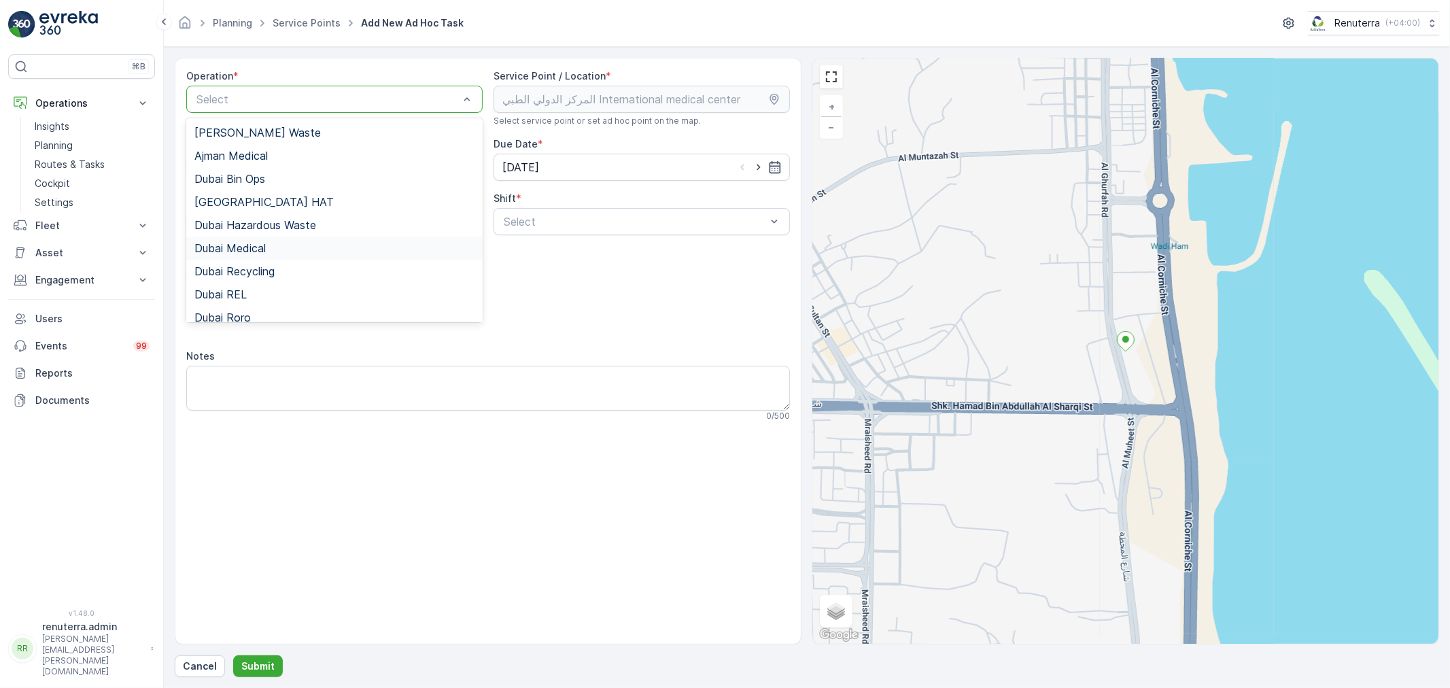
click at [254, 247] on span "Dubai Medical" at bounding box center [229, 248] width 71 height 12
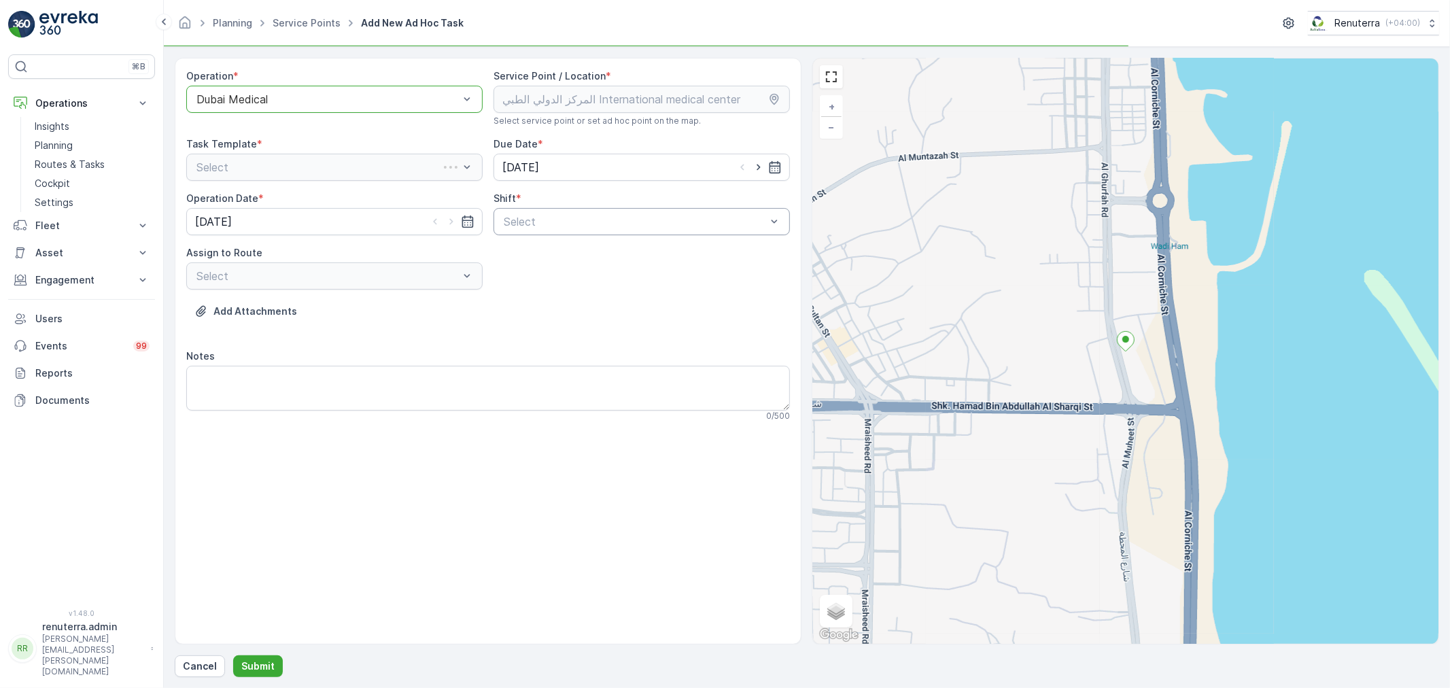
click at [541, 226] on div at bounding box center [634, 222] width 265 height 12
click at [261, 105] on div "Dubai Medical" at bounding box center [334, 99] width 296 height 27
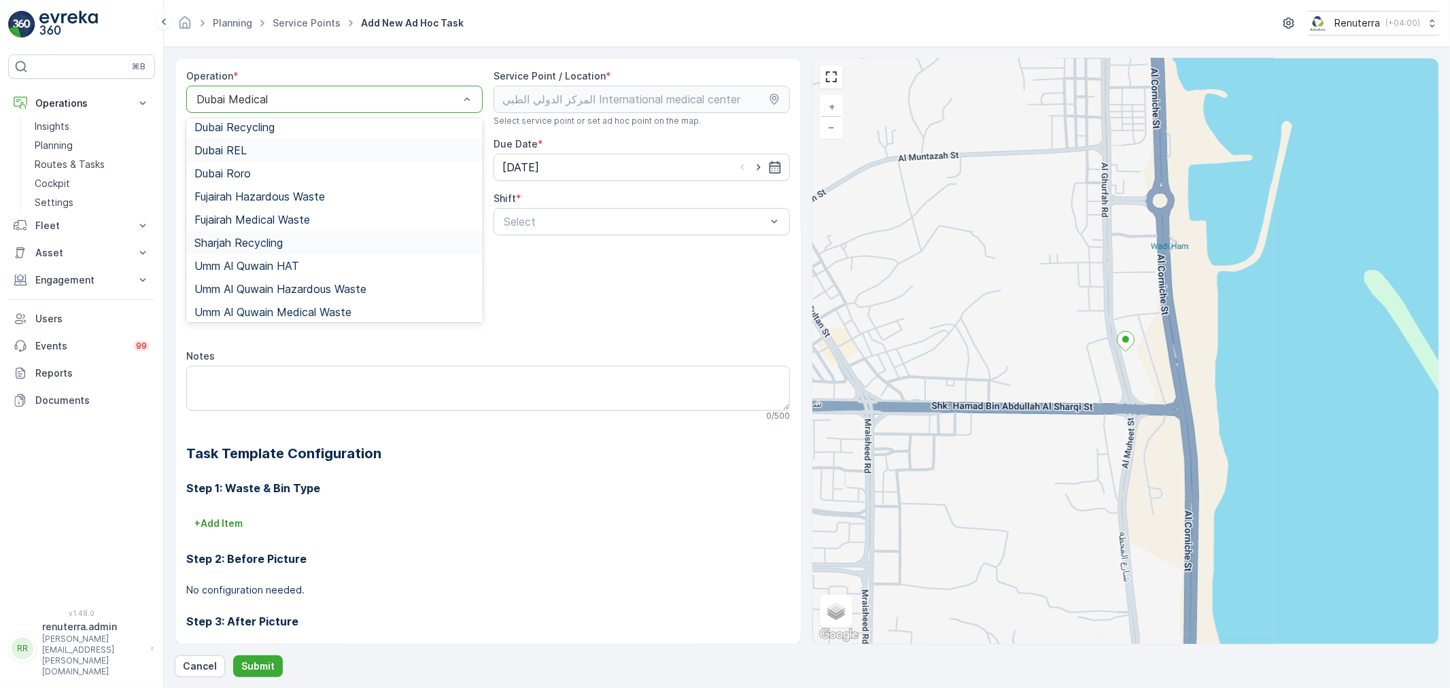
scroll to position [148, 0]
click at [281, 287] on span "Umm Al Quwain Hazardous Waste" at bounding box center [280, 285] width 172 height 12
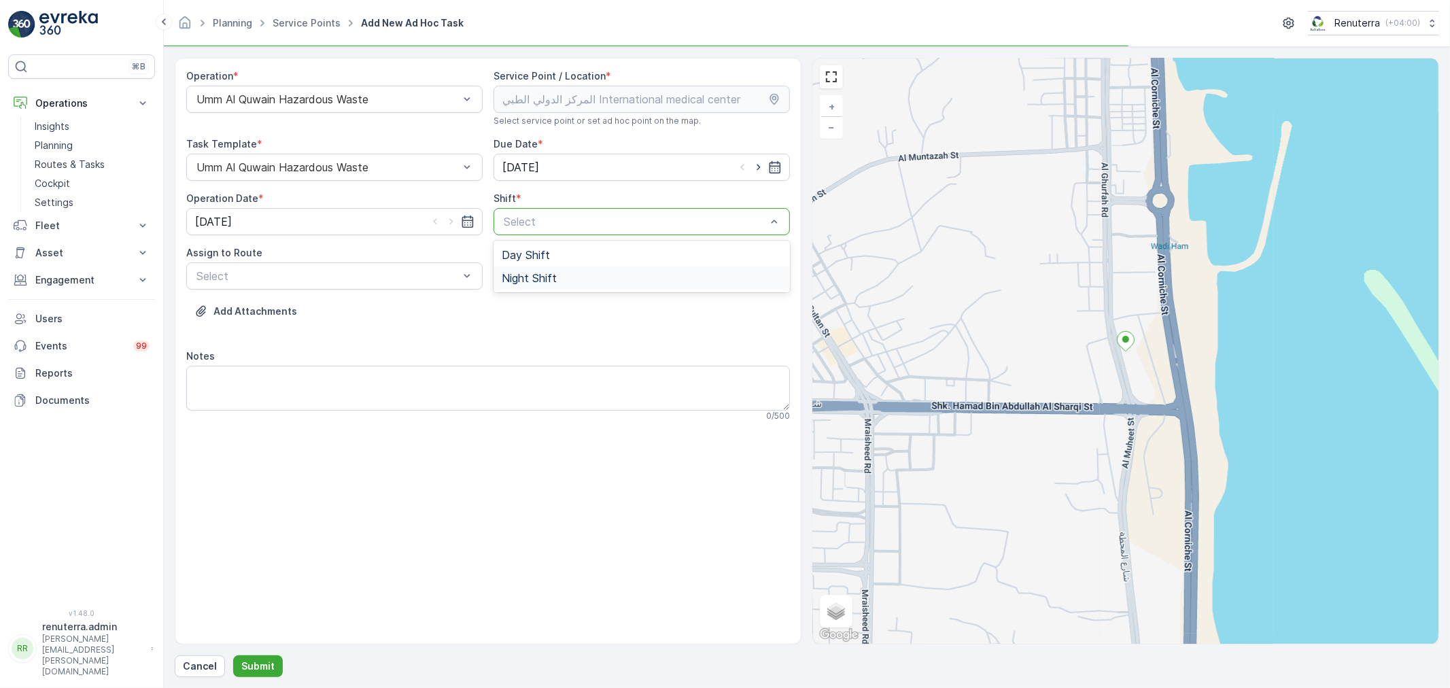
click at [492, 263] on div "Operation * Umm Al Quwain Hazardous Waste Service Point / Location * Select ser…" at bounding box center [488, 250] width 604 height 363
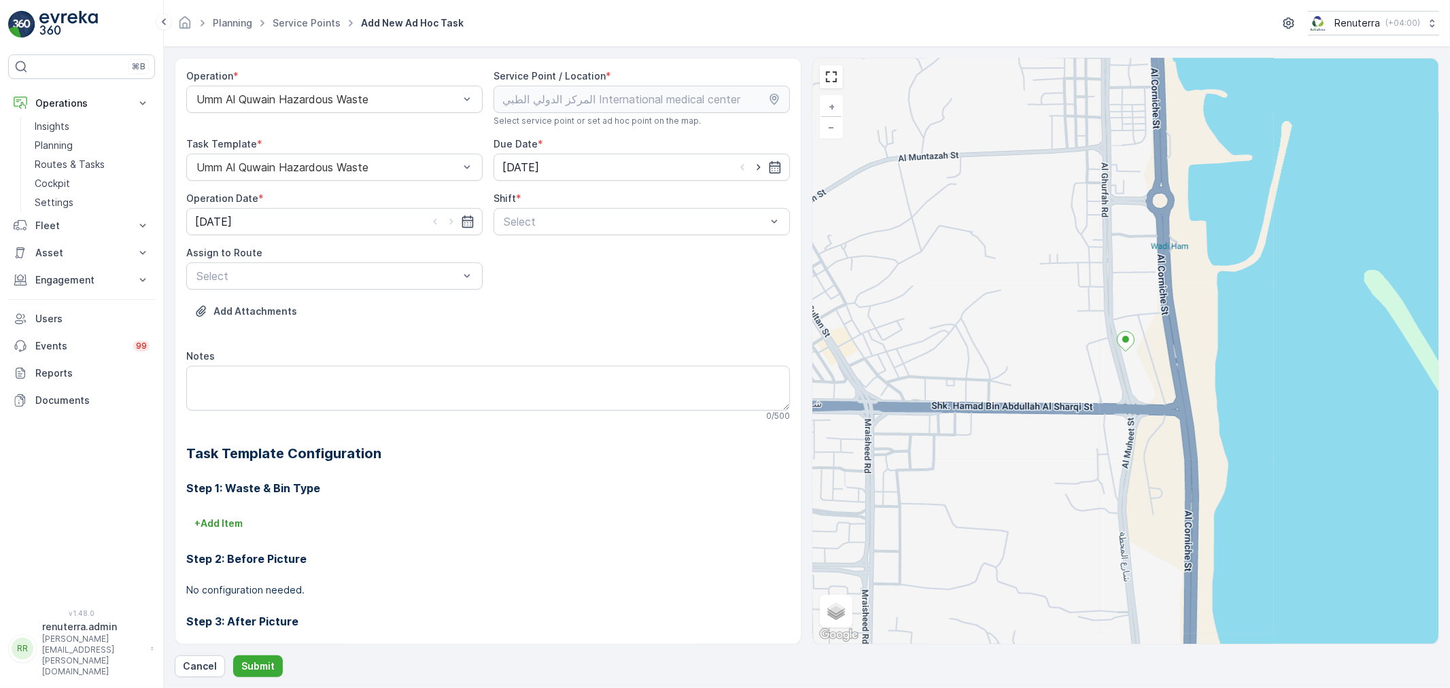
click at [518, 256] on span "Day Shift" at bounding box center [526, 255] width 48 height 12
click at [383, 273] on div at bounding box center [327, 276] width 265 height 12
click at [336, 107] on div "Umm Al Quwain Hazardous Waste" at bounding box center [334, 99] width 296 height 27
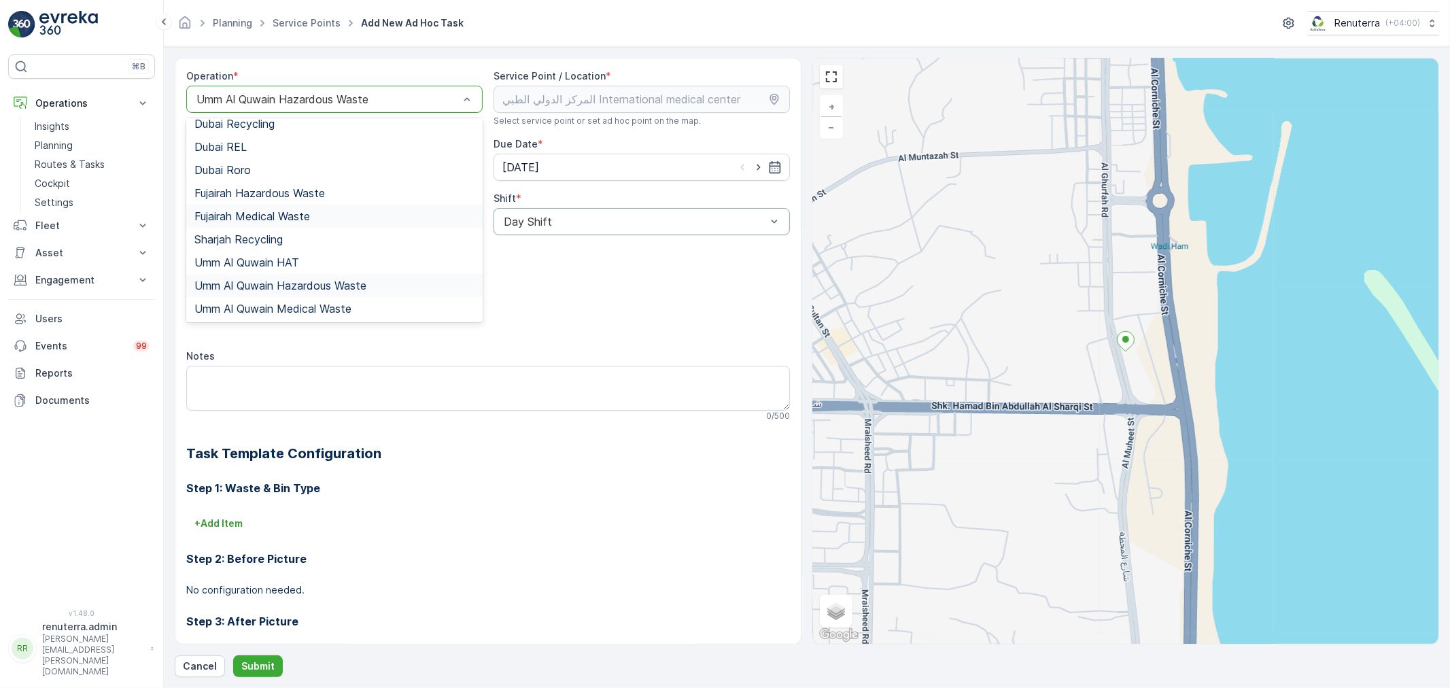
click at [260, 213] on span "Fujairah Medical Waste" at bounding box center [252, 216] width 116 height 12
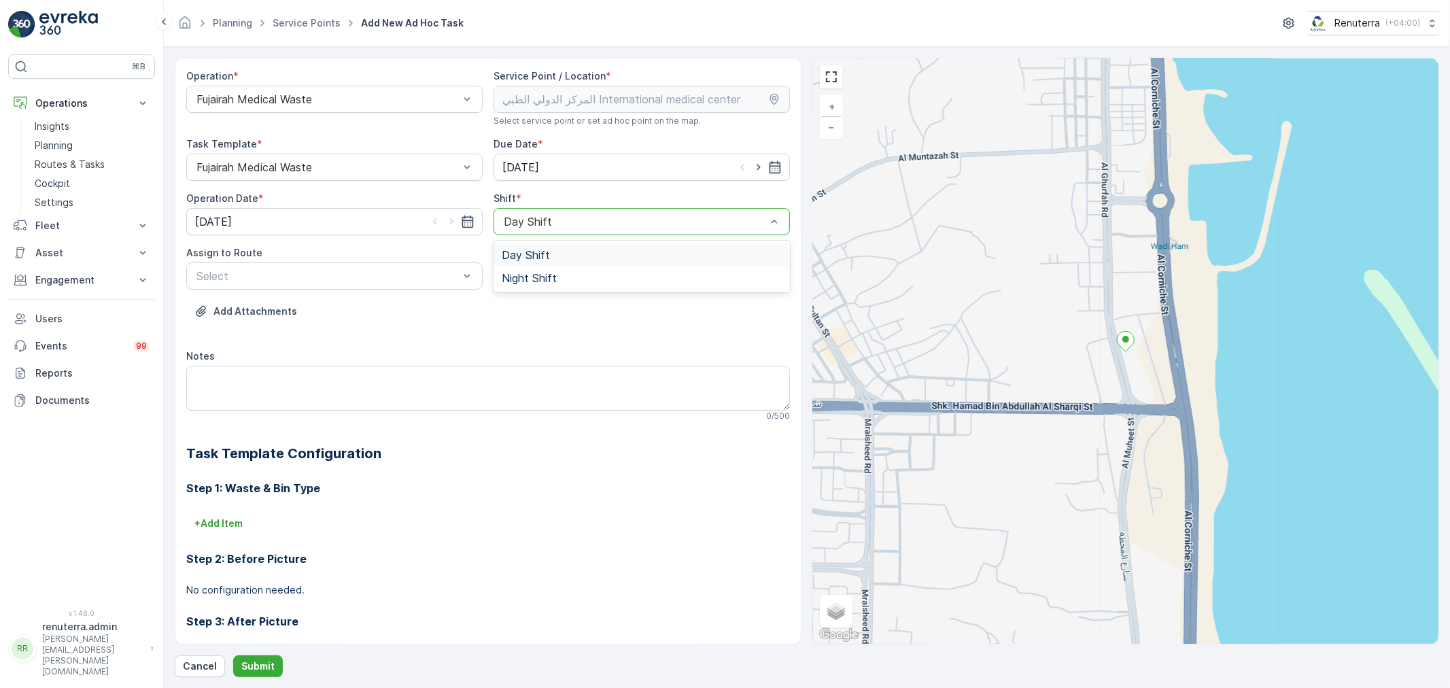
click at [509, 231] on div "Day Shift" at bounding box center [642, 221] width 296 height 27
click at [508, 264] on div "Day Shift" at bounding box center [642, 254] width 296 height 23
click at [371, 265] on div "Select" at bounding box center [334, 275] width 296 height 27
click at [329, 311] on span "FUJMED101 (Dispatched) - M63657 FUJ" at bounding box center [299, 309] width 211 height 12
click at [254, 674] on button "Submit" at bounding box center [258, 666] width 50 height 22
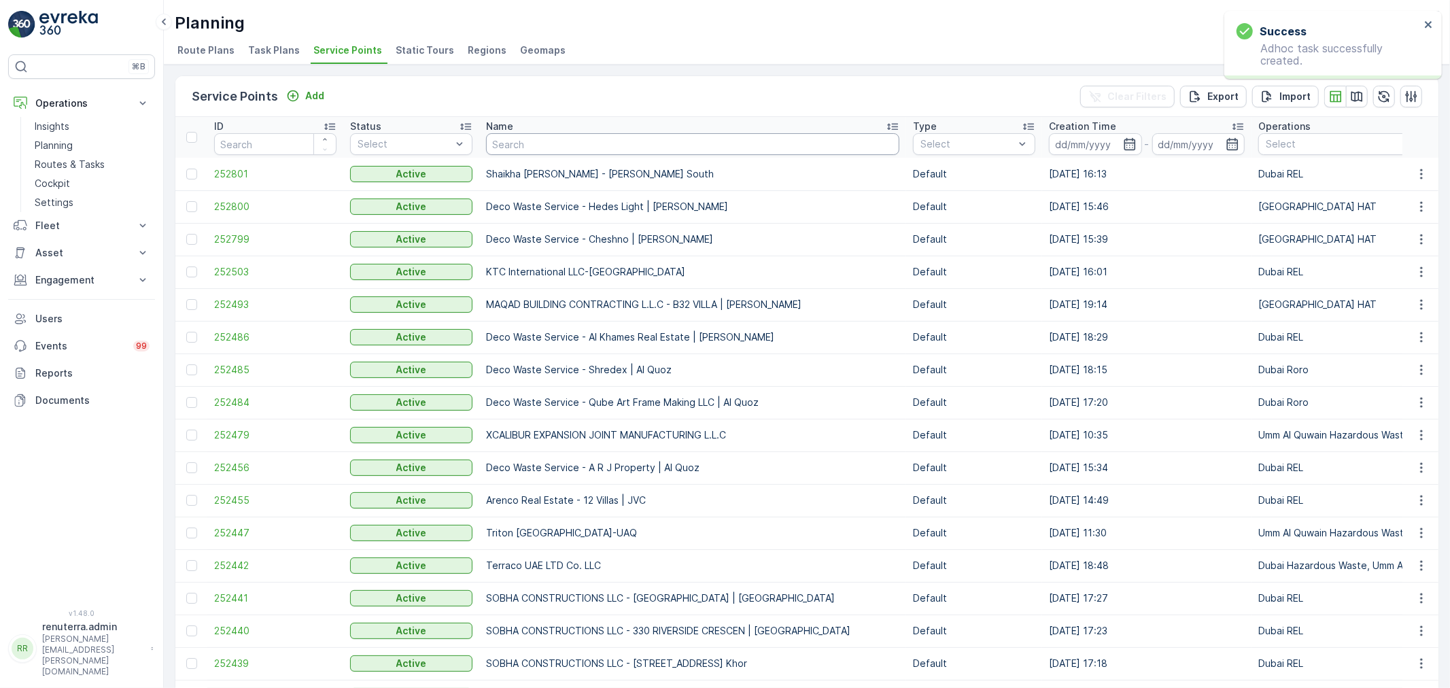
click at [515, 139] on input "text" at bounding box center [692, 144] width 413 height 22
type input "Zahra"
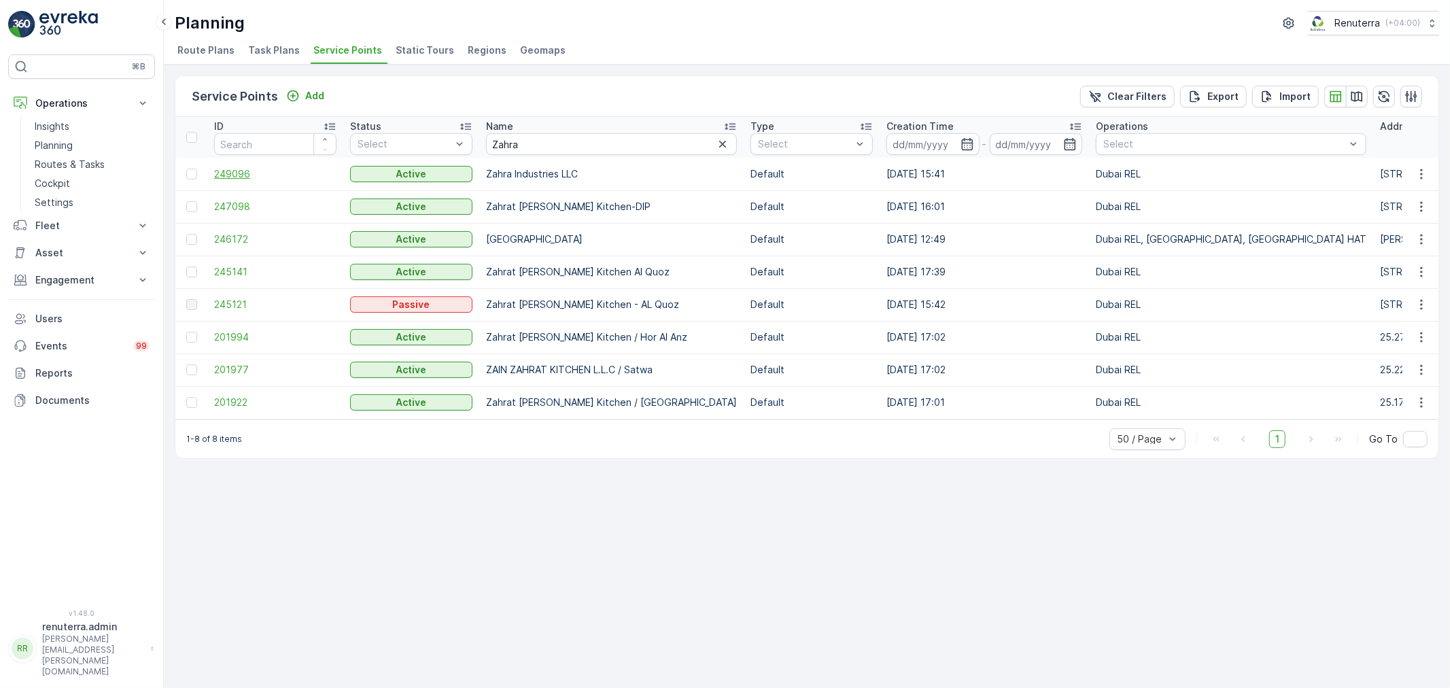
click at [254, 175] on span "249096" at bounding box center [275, 174] width 122 height 14
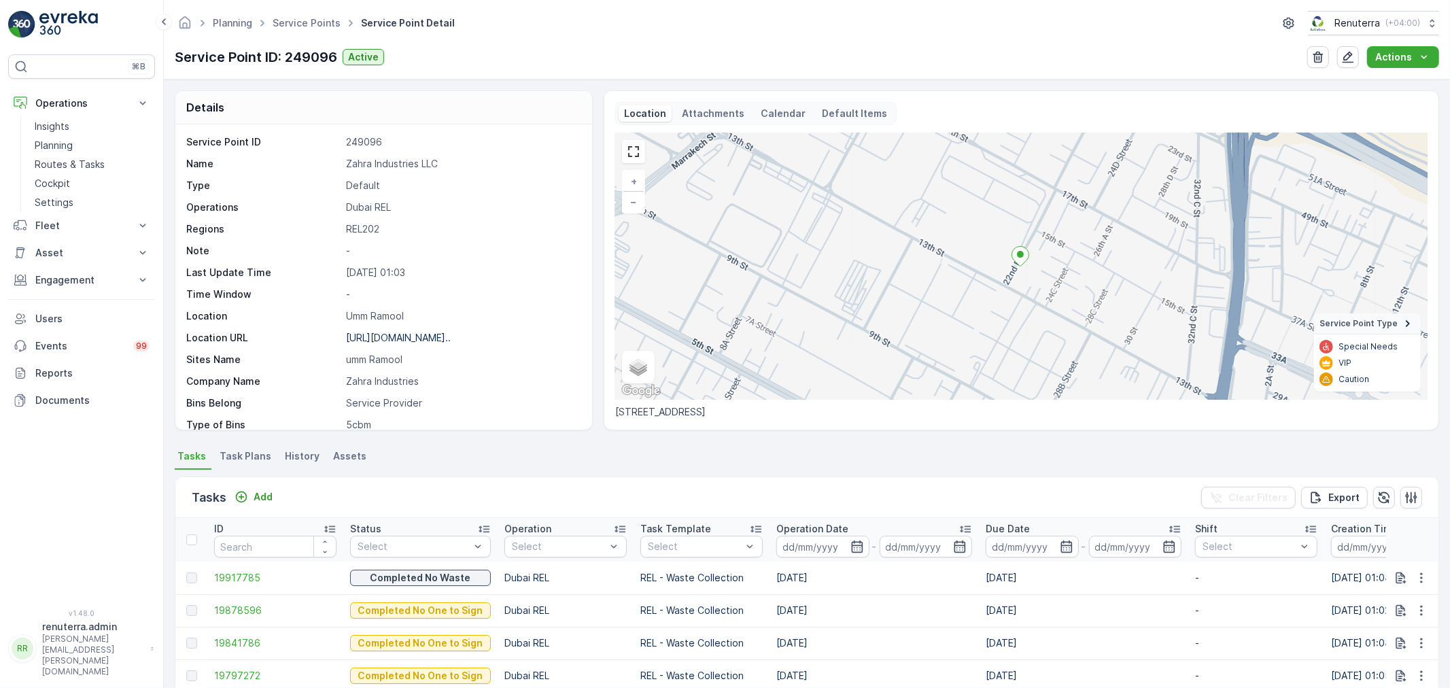
click at [425, 337] on p "https://maps.app.goo.gl/t675wP..." at bounding box center [398, 338] width 105 height 12
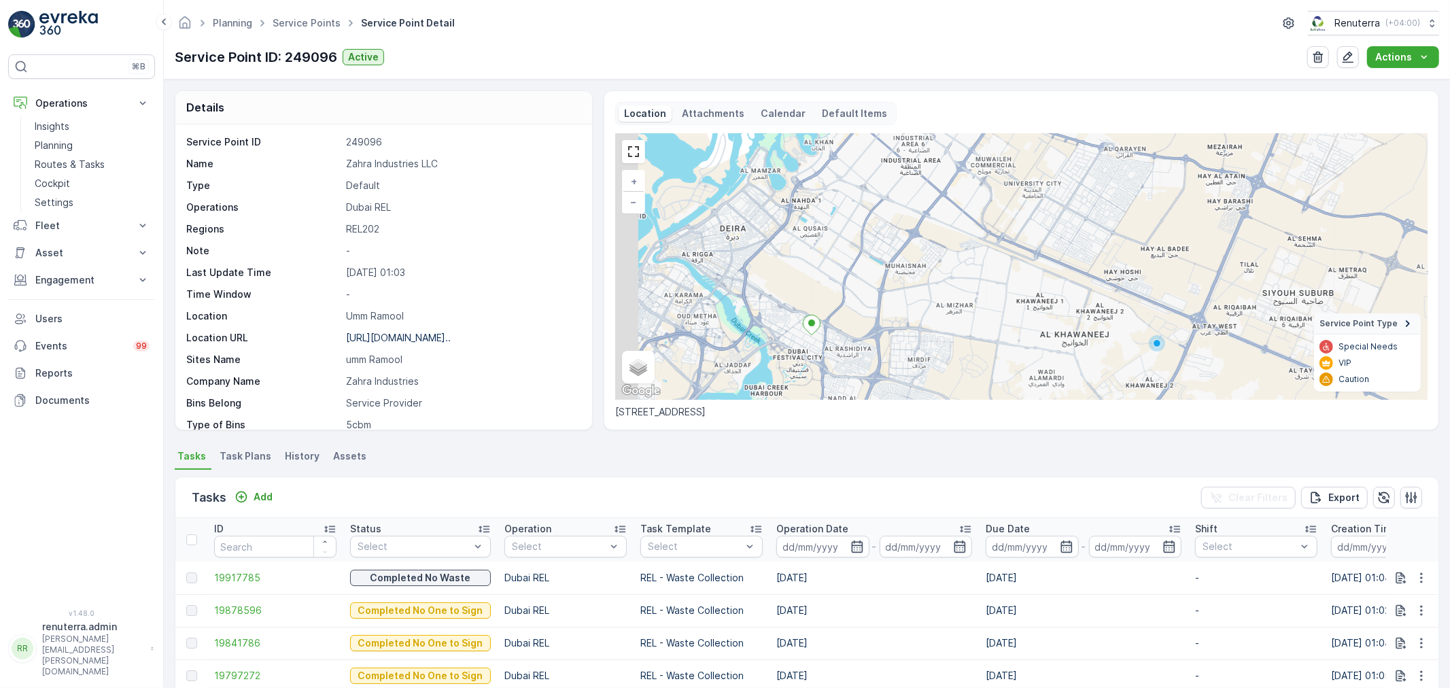
drag, startPoint x: 831, startPoint y: 358, endPoint x: 876, endPoint y: 307, distance: 67.4
click at [876, 307] on div "+ − Satellite Roadmap Terrain Hybrid Leaflet Keyboard shortcuts Map Data Map da…" at bounding box center [1021, 266] width 813 height 267
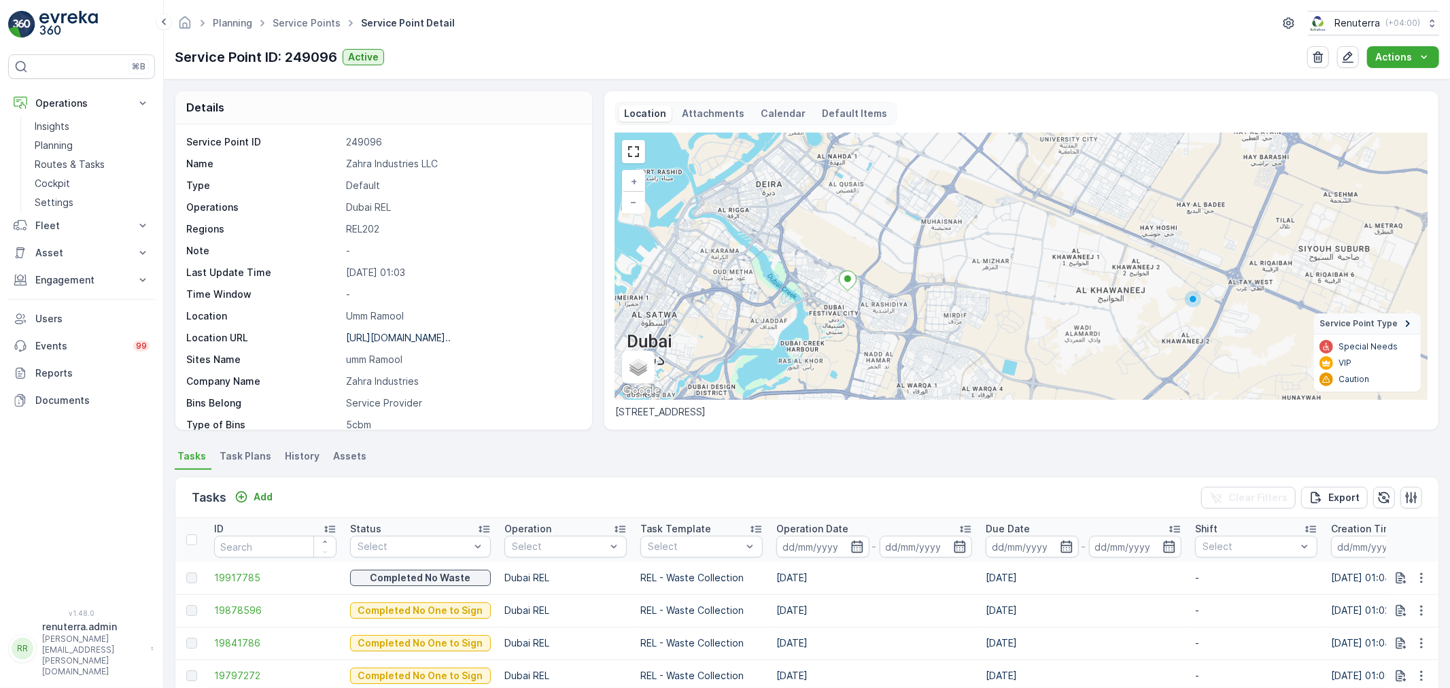
click at [282, 30] on ul "Service Points" at bounding box center [314, 24] width 88 height 20
click at [284, 24] on link "Service Points" at bounding box center [307, 23] width 68 height 12
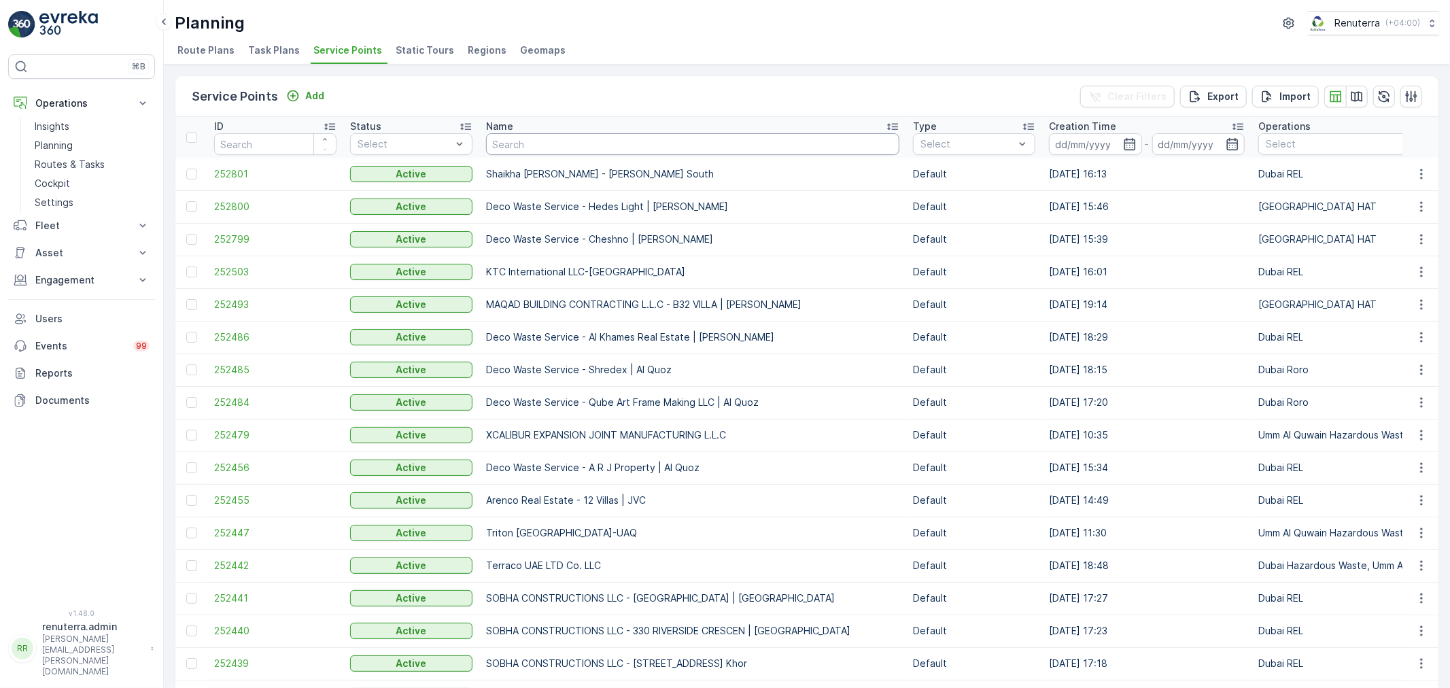
click at [528, 141] on input "text" at bounding box center [692, 144] width 413 height 22
click at [504, 143] on input "text" at bounding box center [692, 144] width 413 height 22
type input "e"
click at [544, 139] on input "text" at bounding box center [692, 144] width 413 height 22
click at [513, 140] on input "text" at bounding box center [692, 144] width 413 height 22
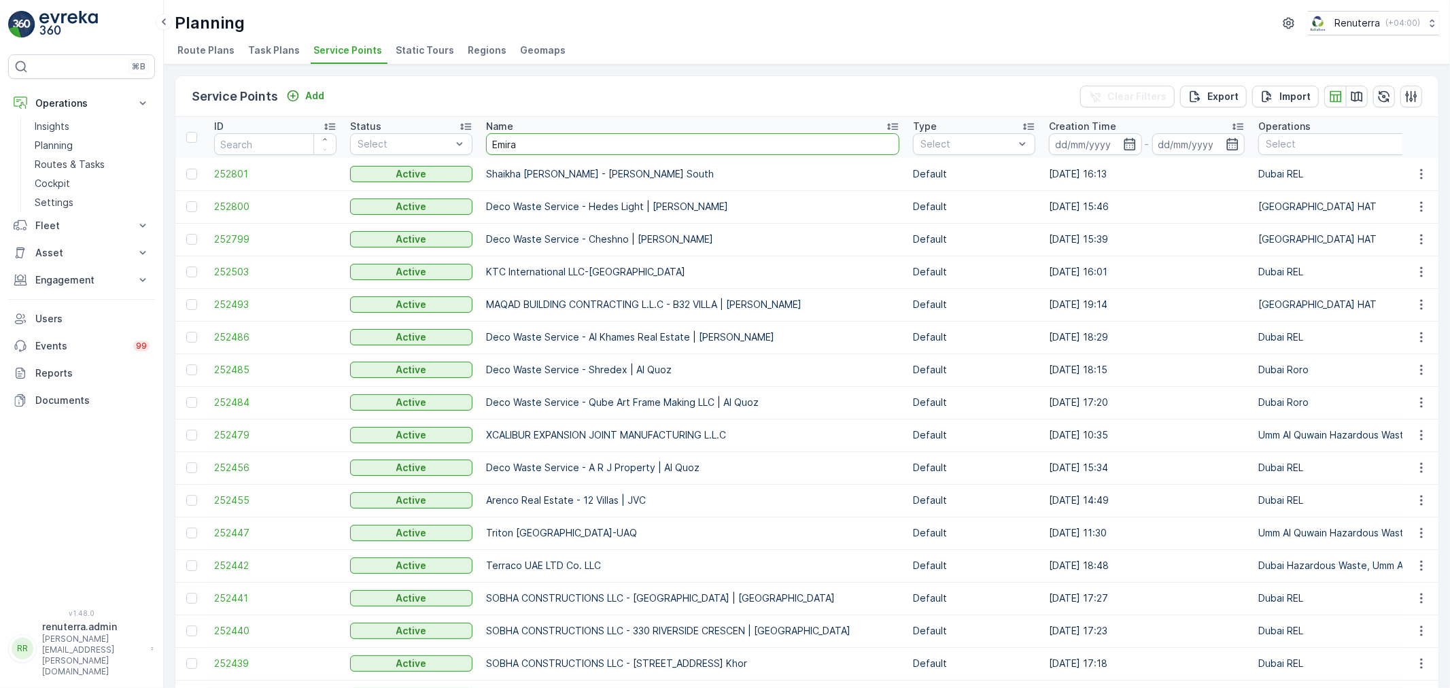
type input "Emirat"
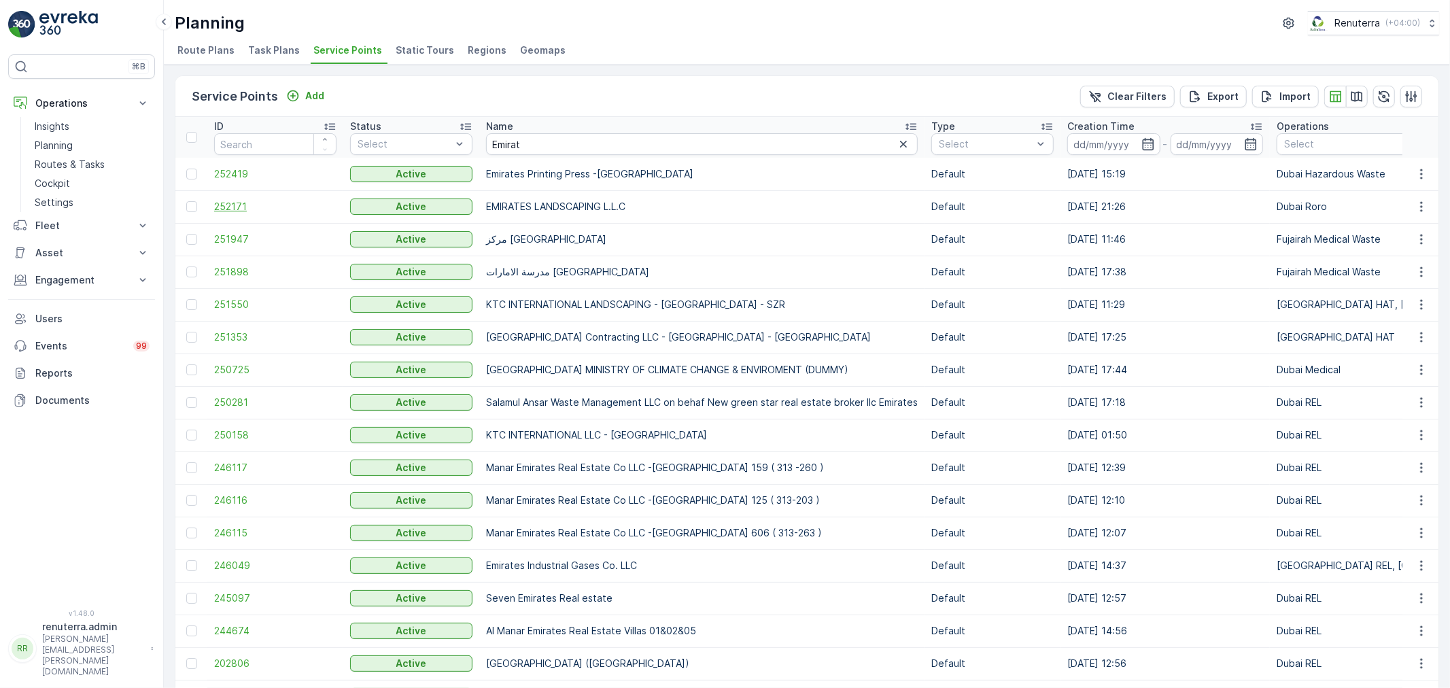
click at [238, 211] on span "252171" at bounding box center [275, 207] width 122 height 14
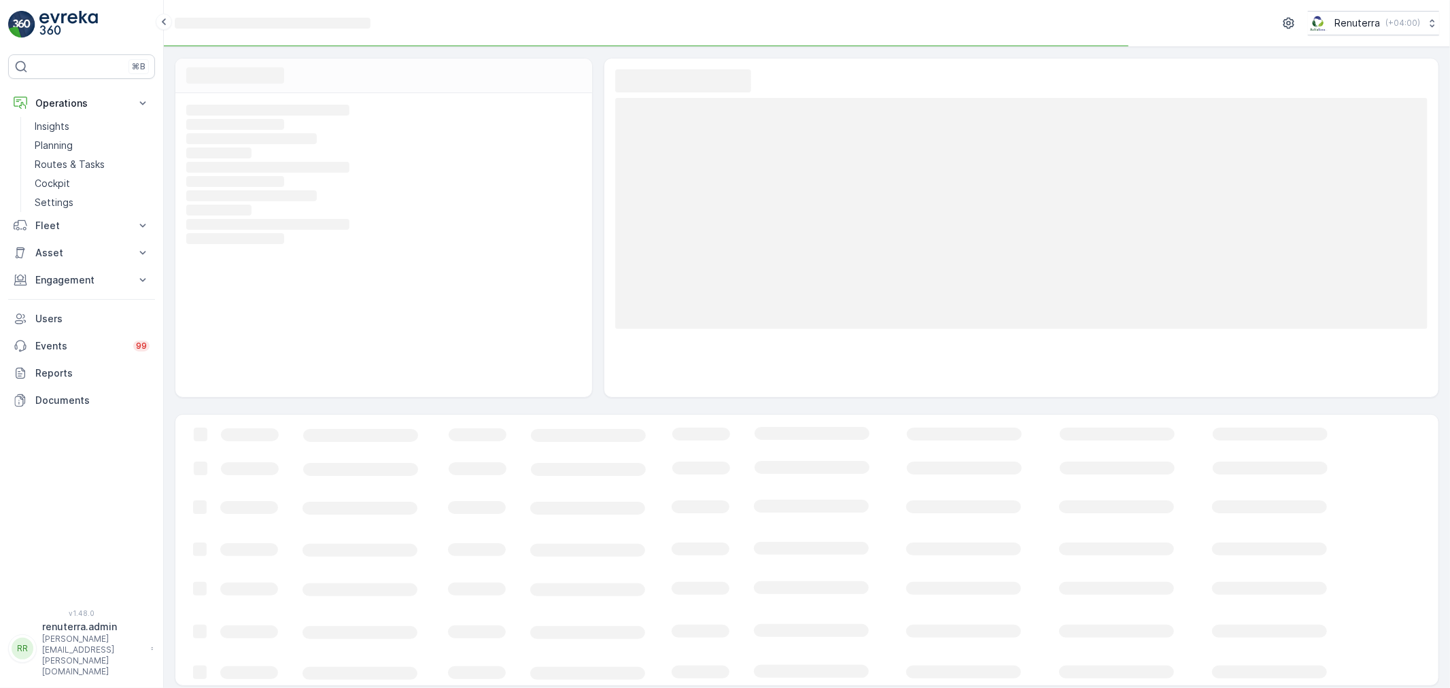
scroll to position [5, 0]
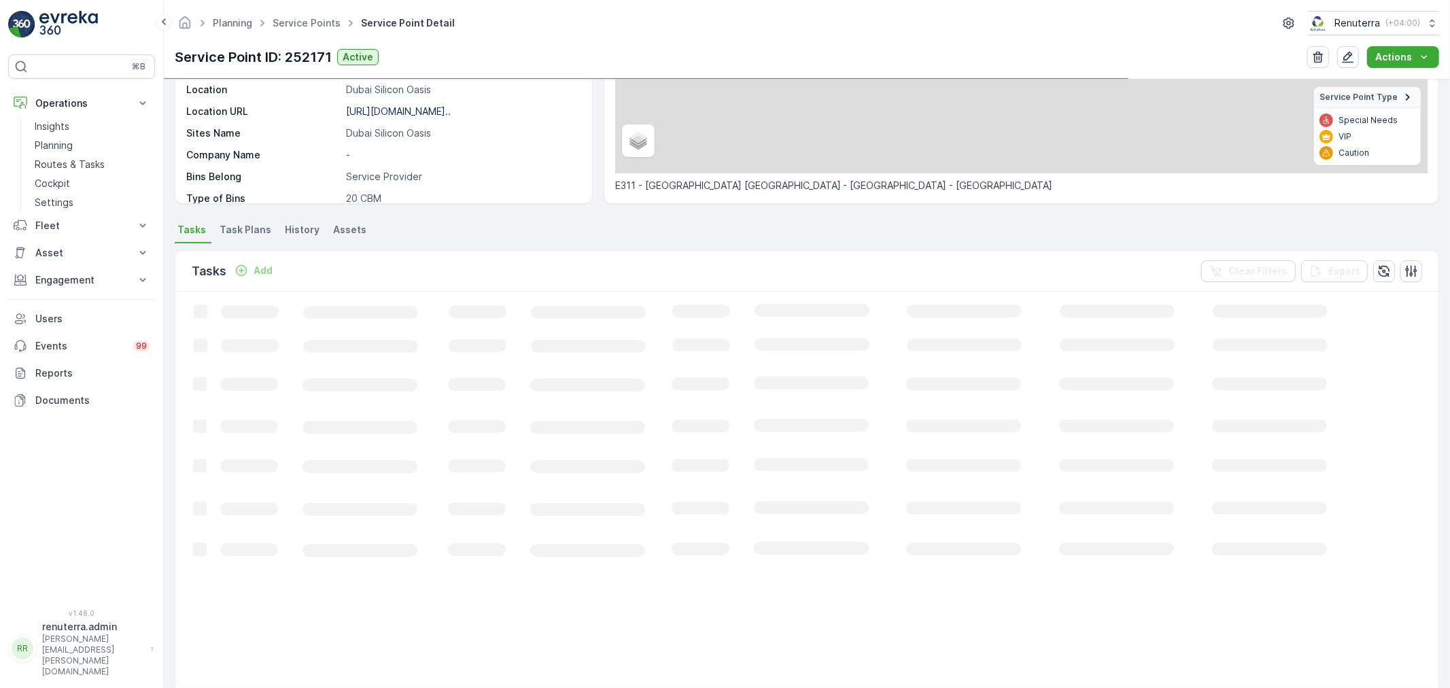
scroll to position [226, 0]
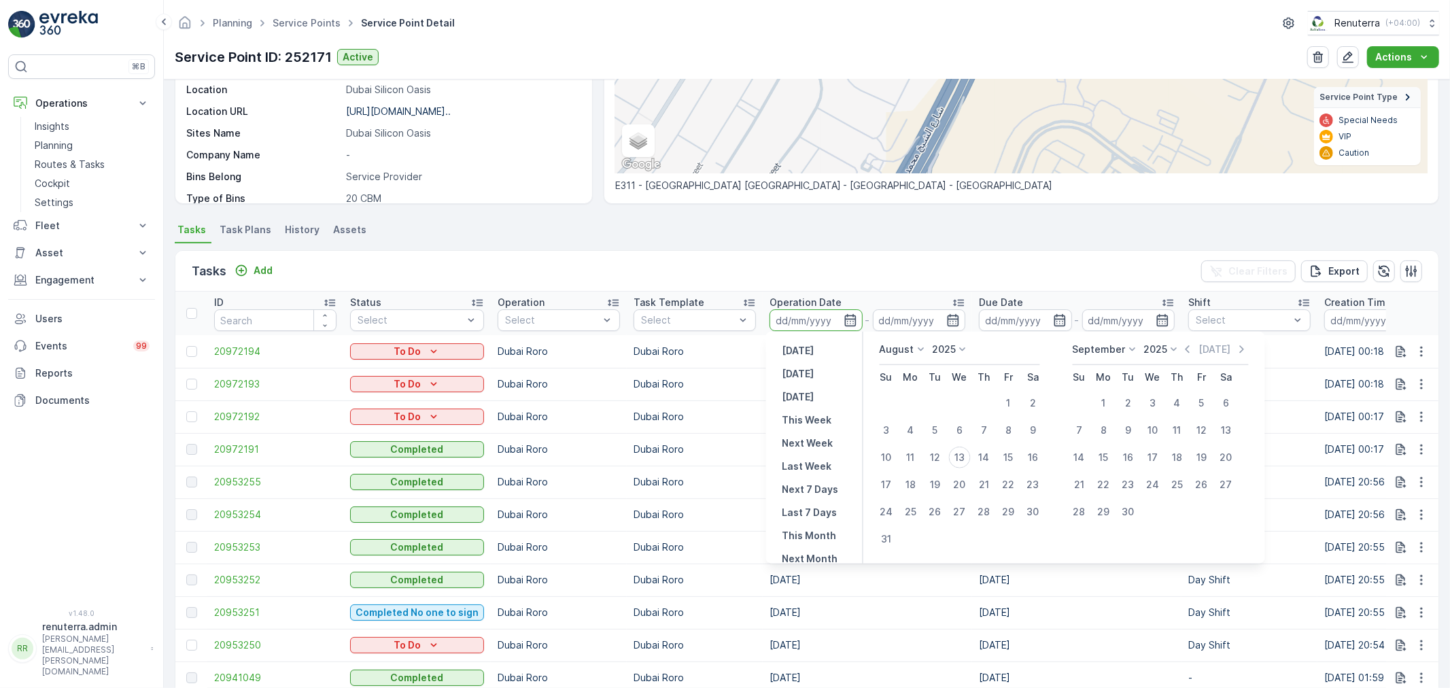
click at [803, 327] on input at bounding box center [816, 320] width 93 height 22
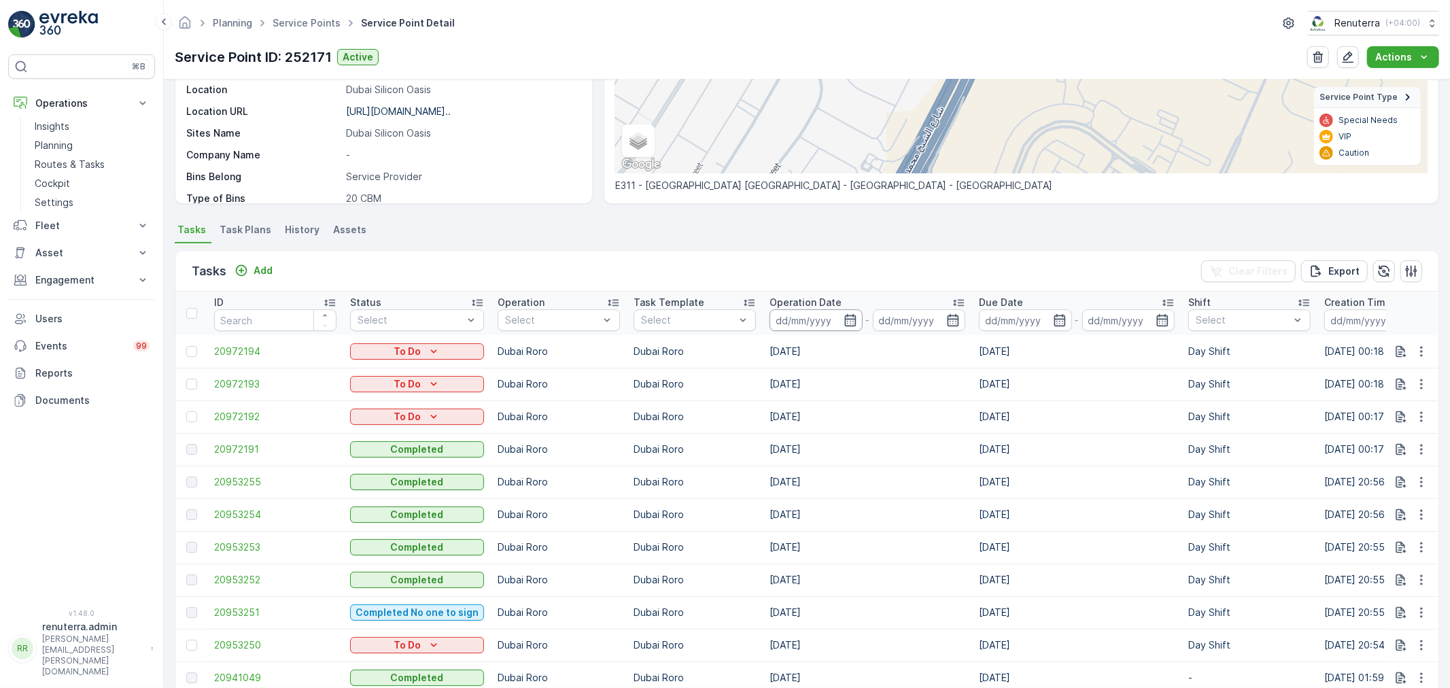
click at [792, 324] on input at bounding box center [816, 320] width 93 height 22
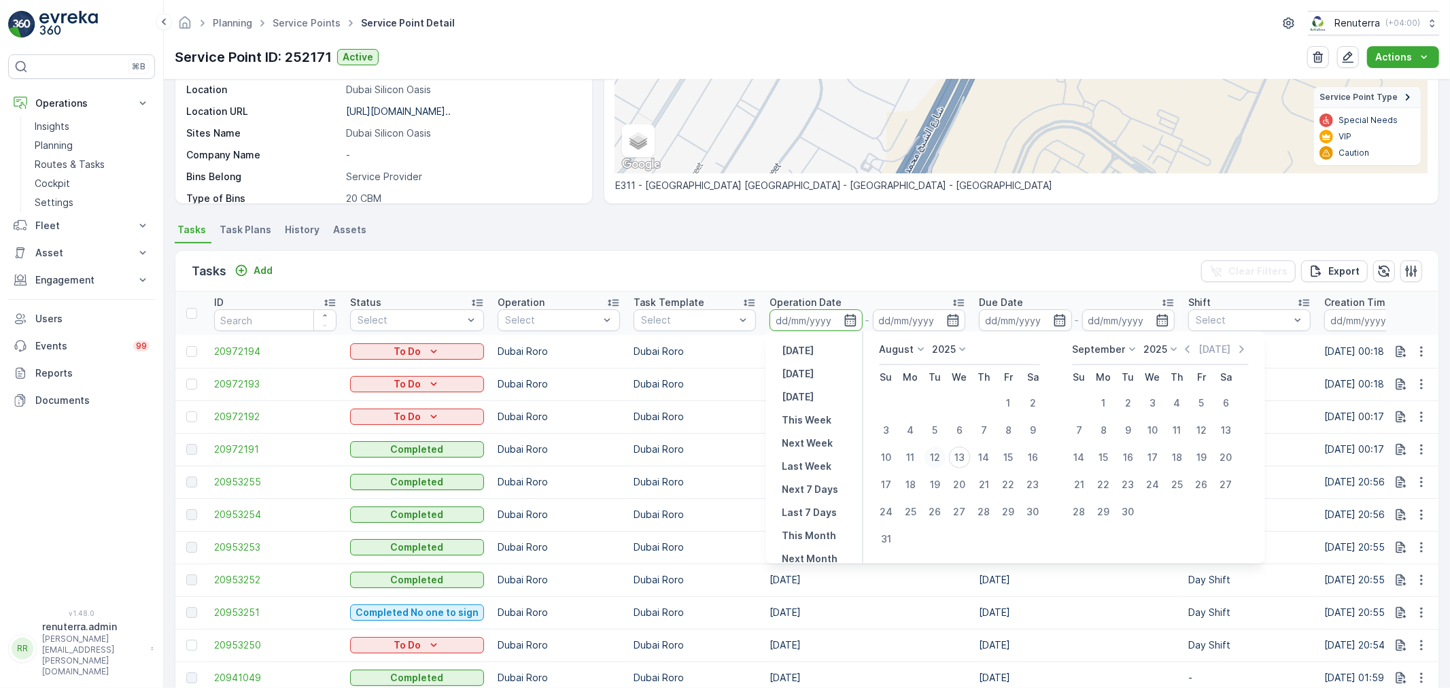
click at [942, 457] on div "12" at bounding box center [936, 458] width 22 height 22
type input "[DATE]"
click at [942, 457] on div "12" at bounding box center [936, 458] width 22 height 22
type input "[DATE]"
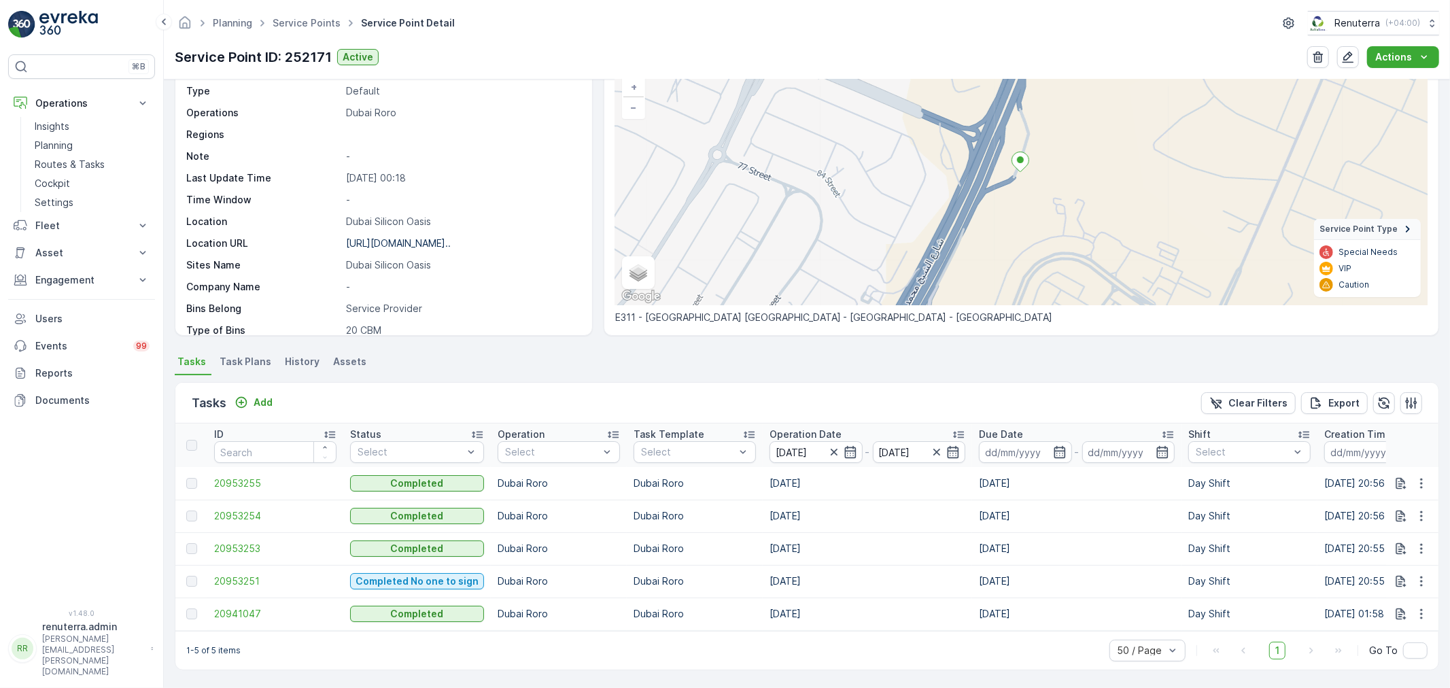
scroll to position [101, 0]
click at [439, 11] on div "Planning Service Points Service Point Detail Renuterra ( +04:00 )" at bounding box center [807, 23] width 1265 height 24
click at [302, 25] on link "Service Points" at bounding box center [307, 23] width 68 height 12
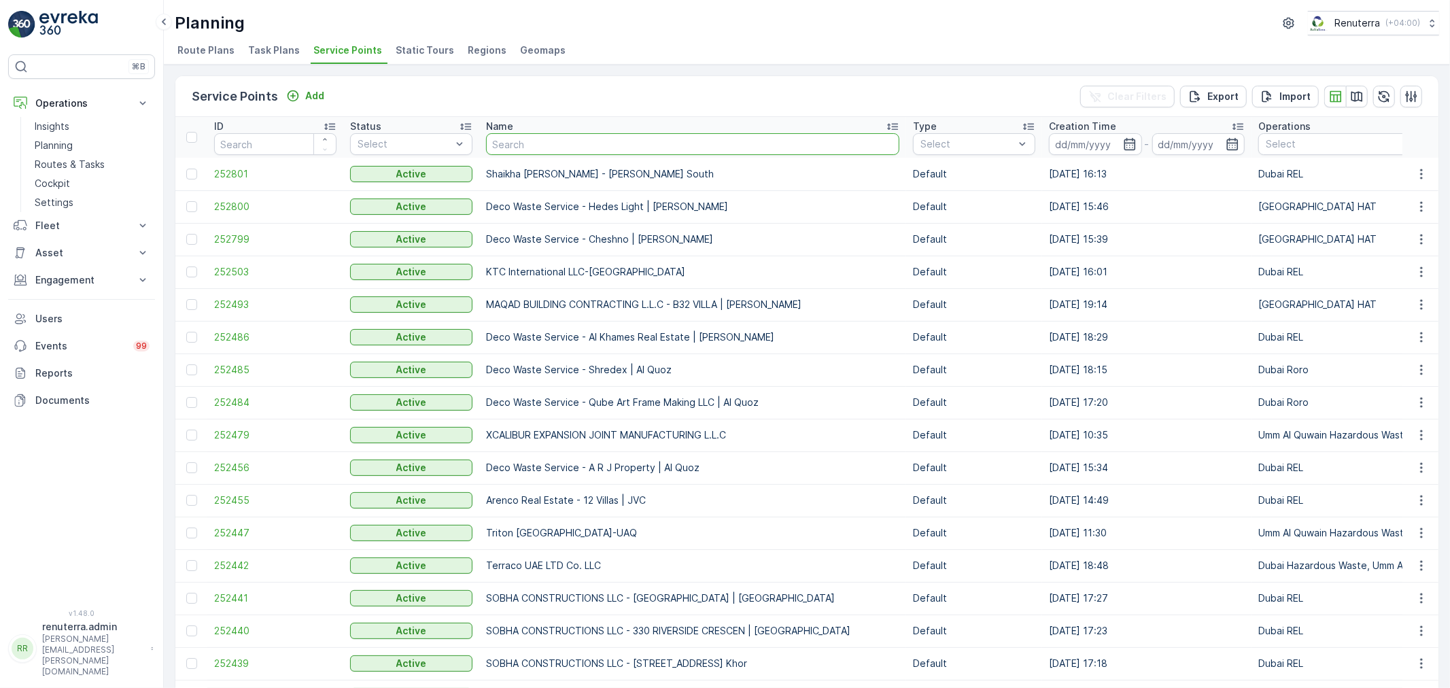
click at [524, 146] on input "text" at bounding box center [692, 144] width 413 height 22
type input "PKP"
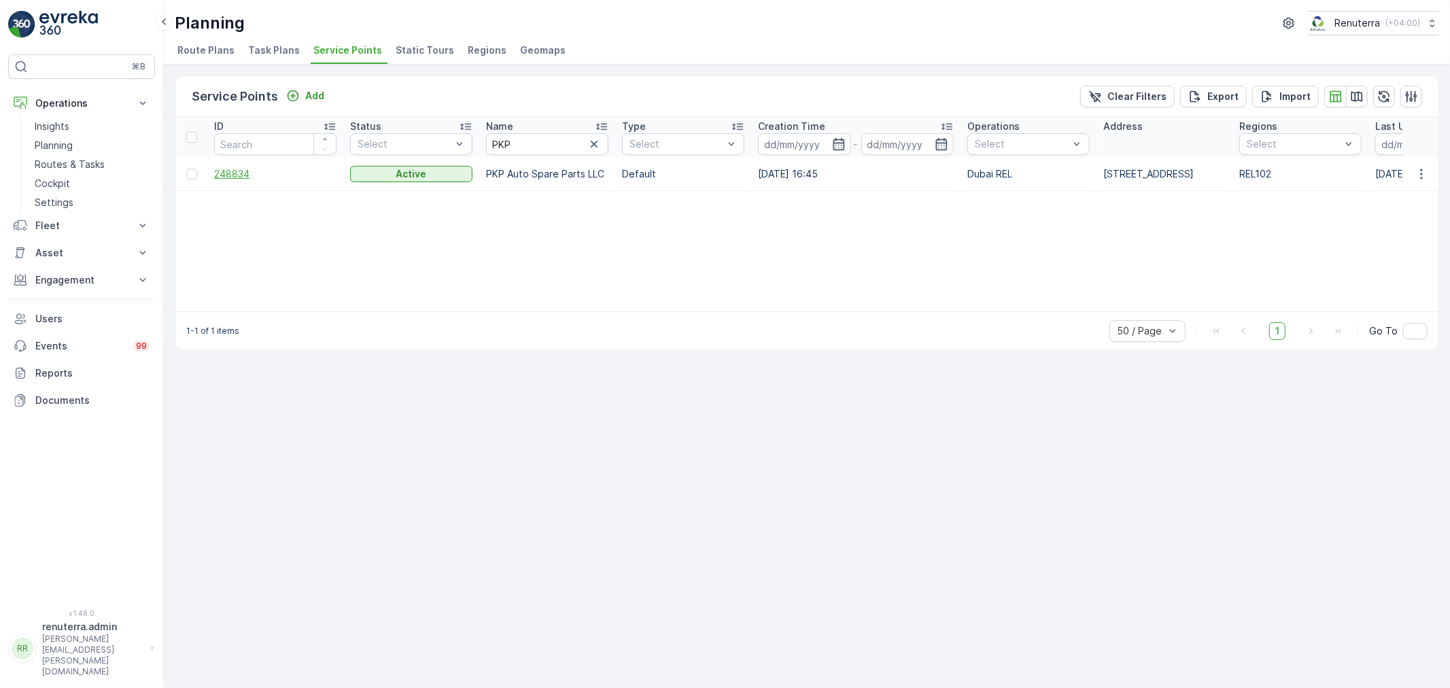
click at [238, 167] on span "248834" at bounding box center [275, 174] width 122 height 14
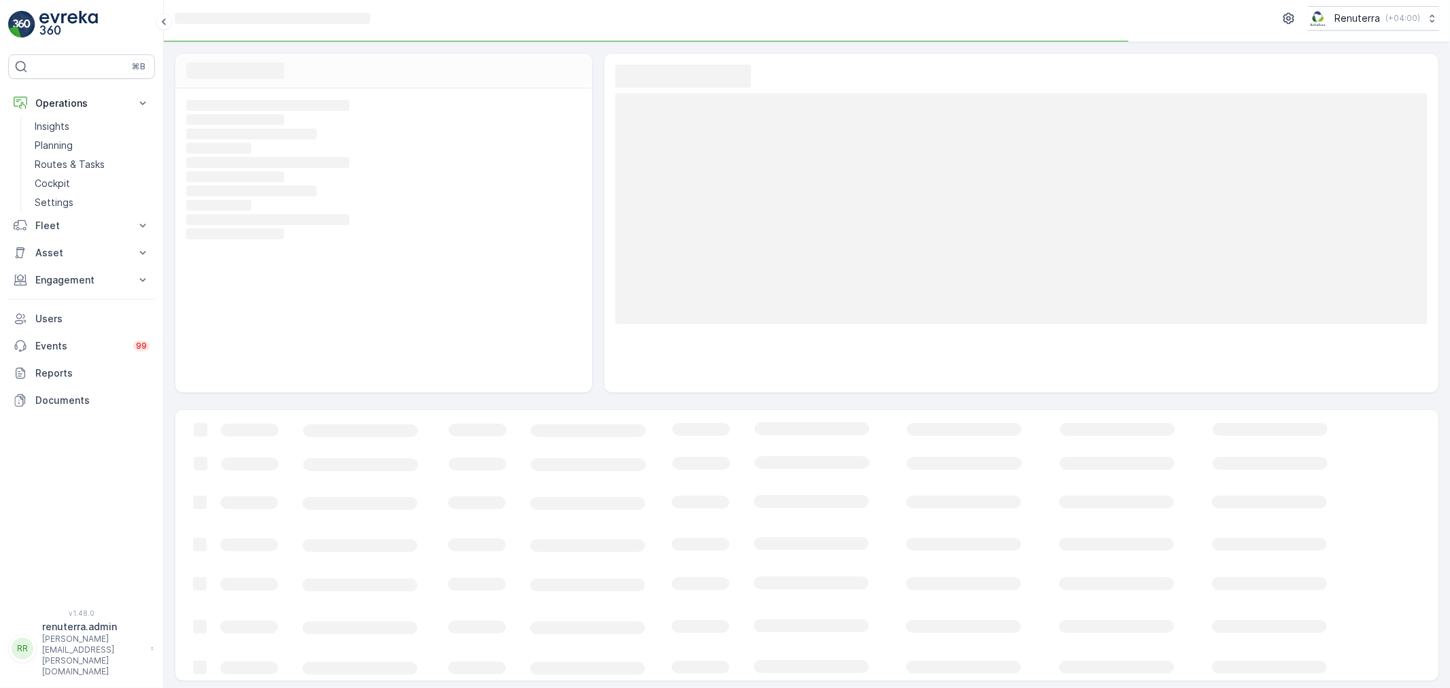
scroll to position [9, 0]
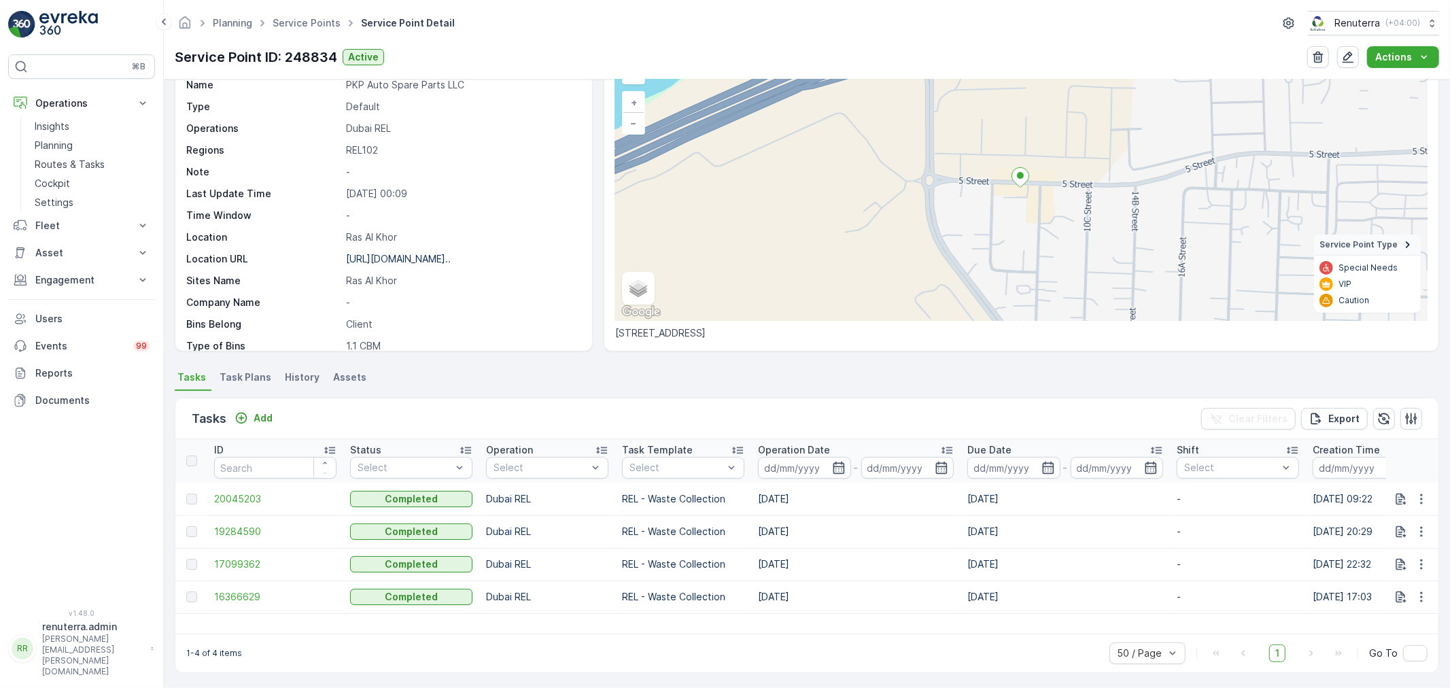
scroll to position [80, 0]
click at [250, 411] on div "Add" at bounding box center [254, 417] width 38 height 14
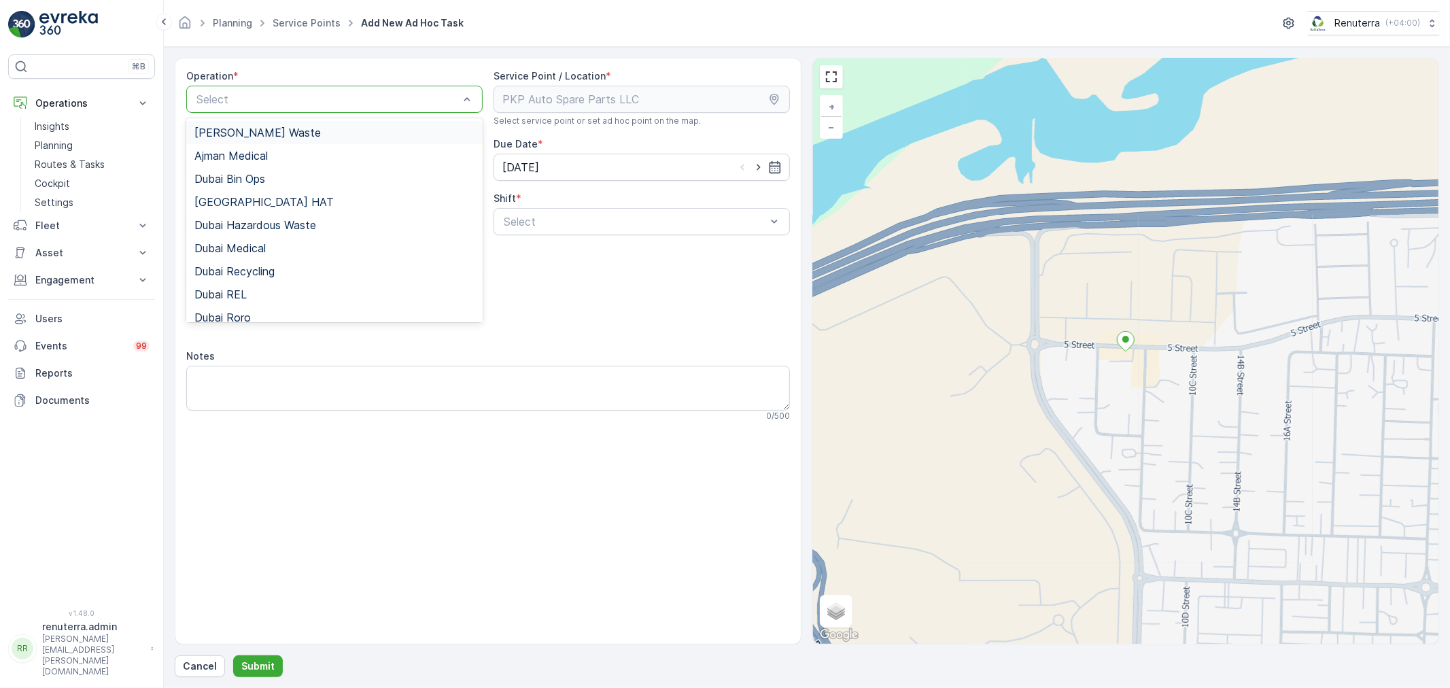
click at [298, 109] on div "Select" at bounding box center [334, 99] width 296 height 27
click at [275, 291] on div "Dubai REL" at bounding box center [334, 294] width 280 height 12
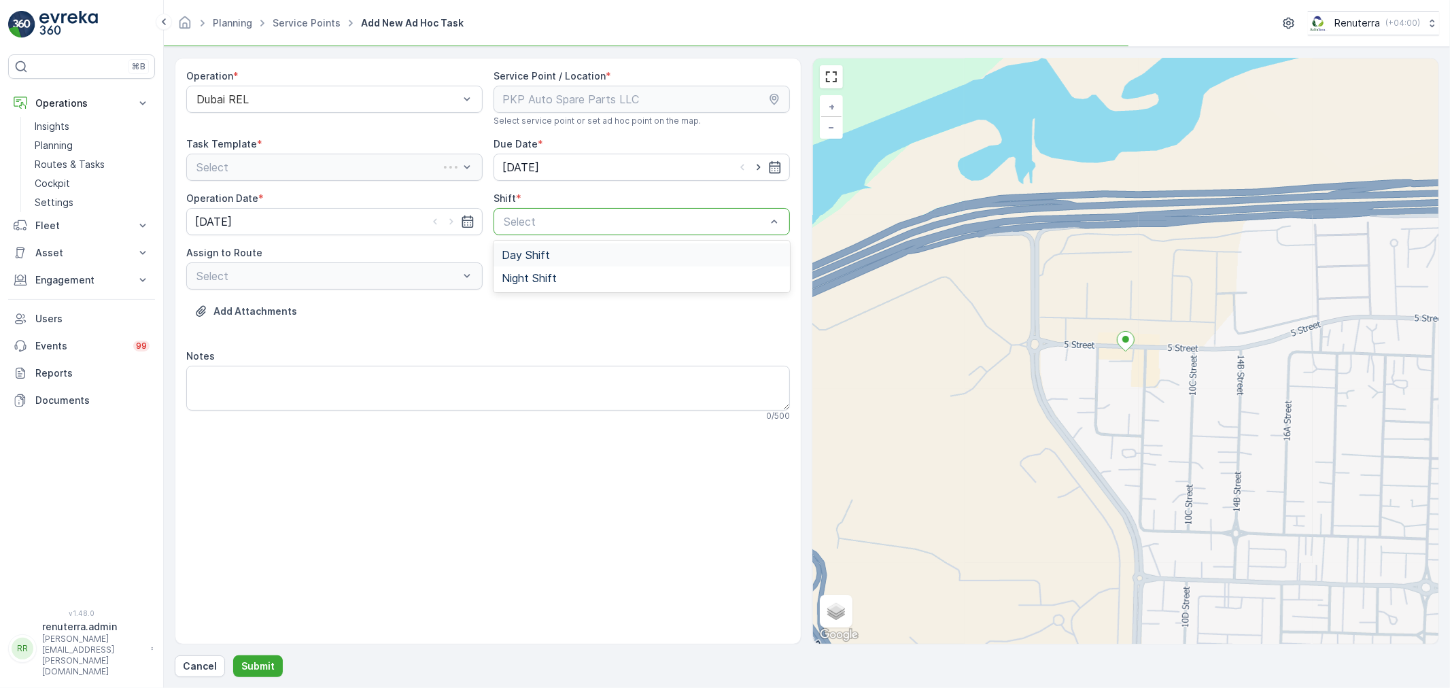
drag, startPoint x: 617, startPoint y: 216, endPoint x: 590, endPoint y: 247, distance: 41.9
click at [615, 216] on div at bounding box center [634, 222] width 265 height 12
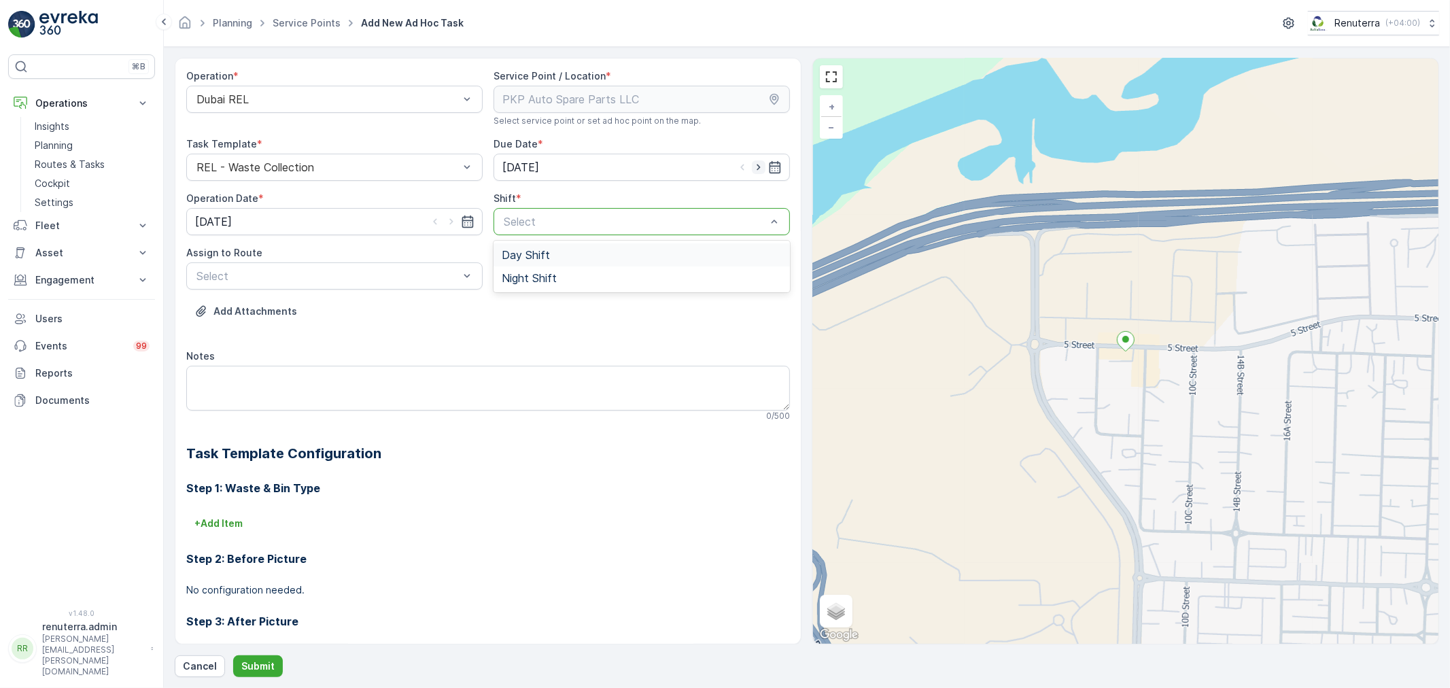
click at [758, 167] on icon "button" at bounding box center [759, 167] width 14 height 14
type input "14.08.2025"
click at [454, 218] on icon "button" at bounding box center [452, 222] width 14 height 14
type input "14.08.2025"
click at [511, 219] on div at bounding box center [634, 222] width 265 height 12
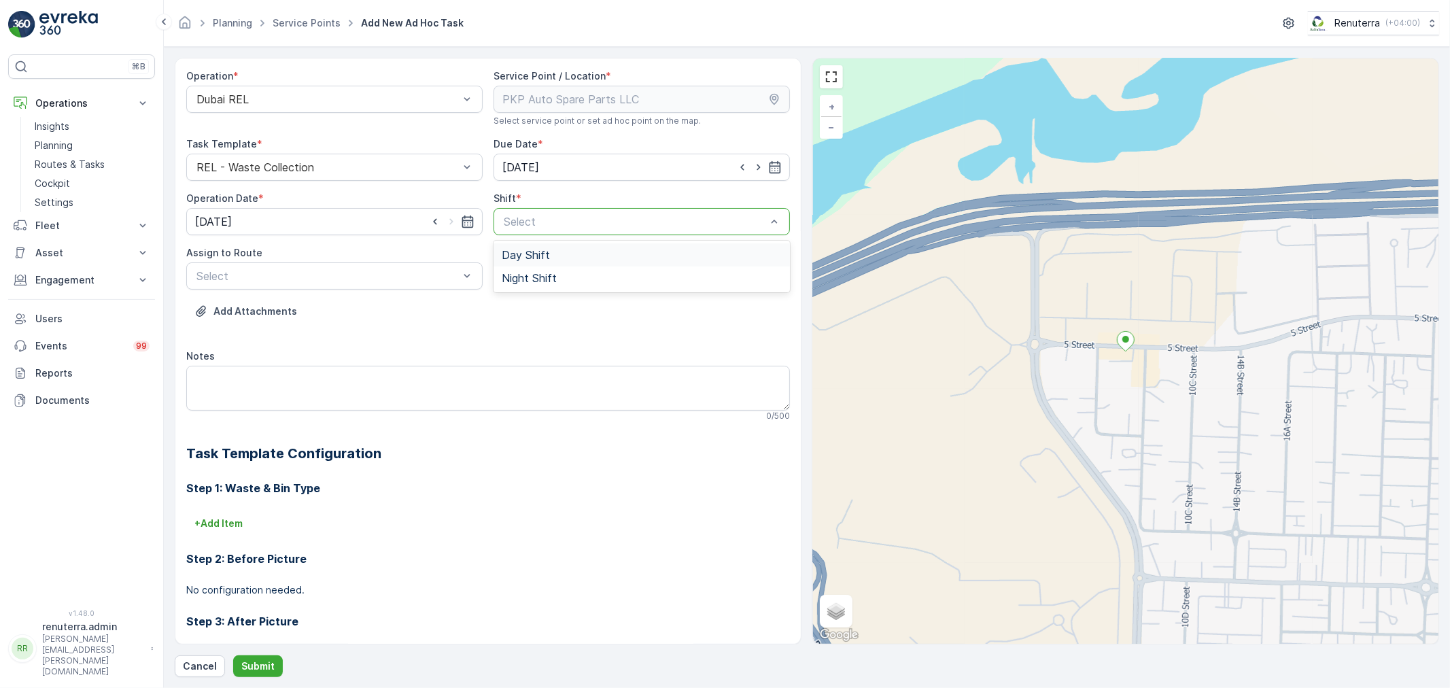
click at [536, 243] on div "Day Shift" at bounding box center [642, 254] width 296 height 23
click at [452, 270] on div at bounding box center [327, 276] width 265 height 12
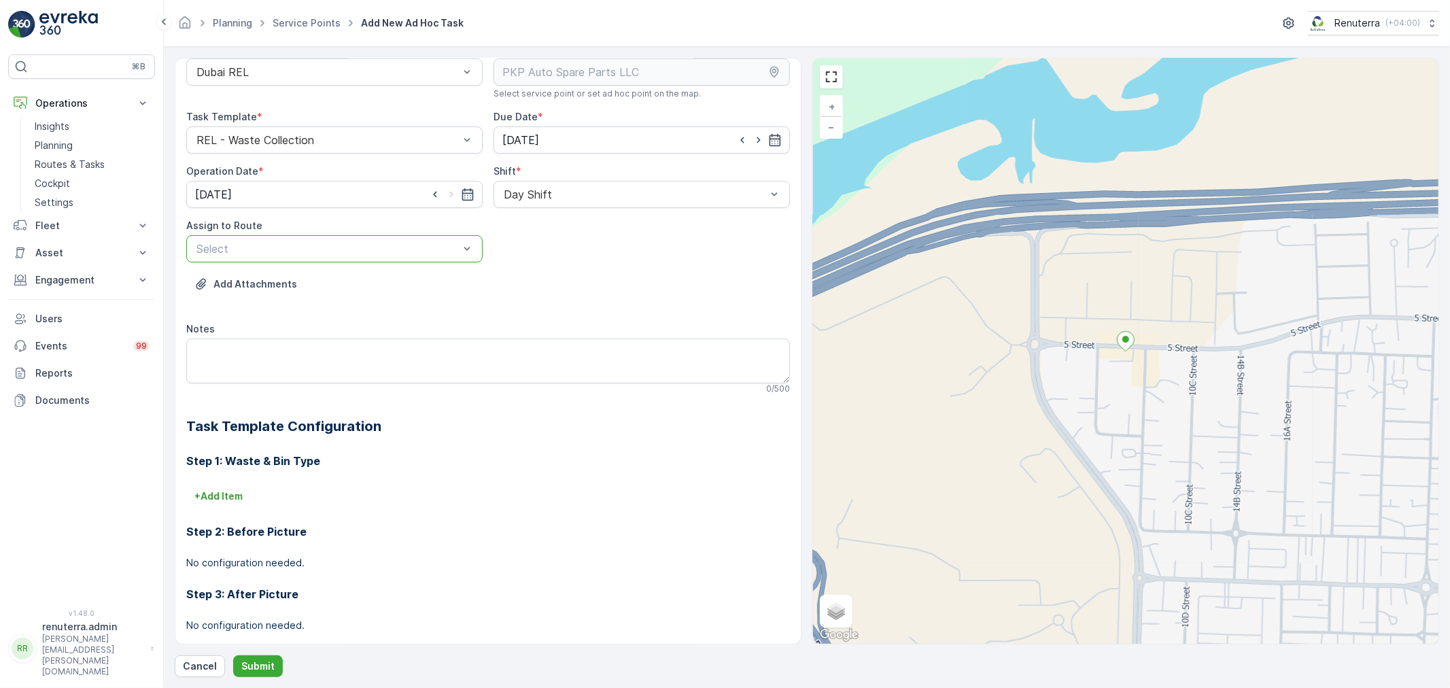
scroll to position [75, 0]
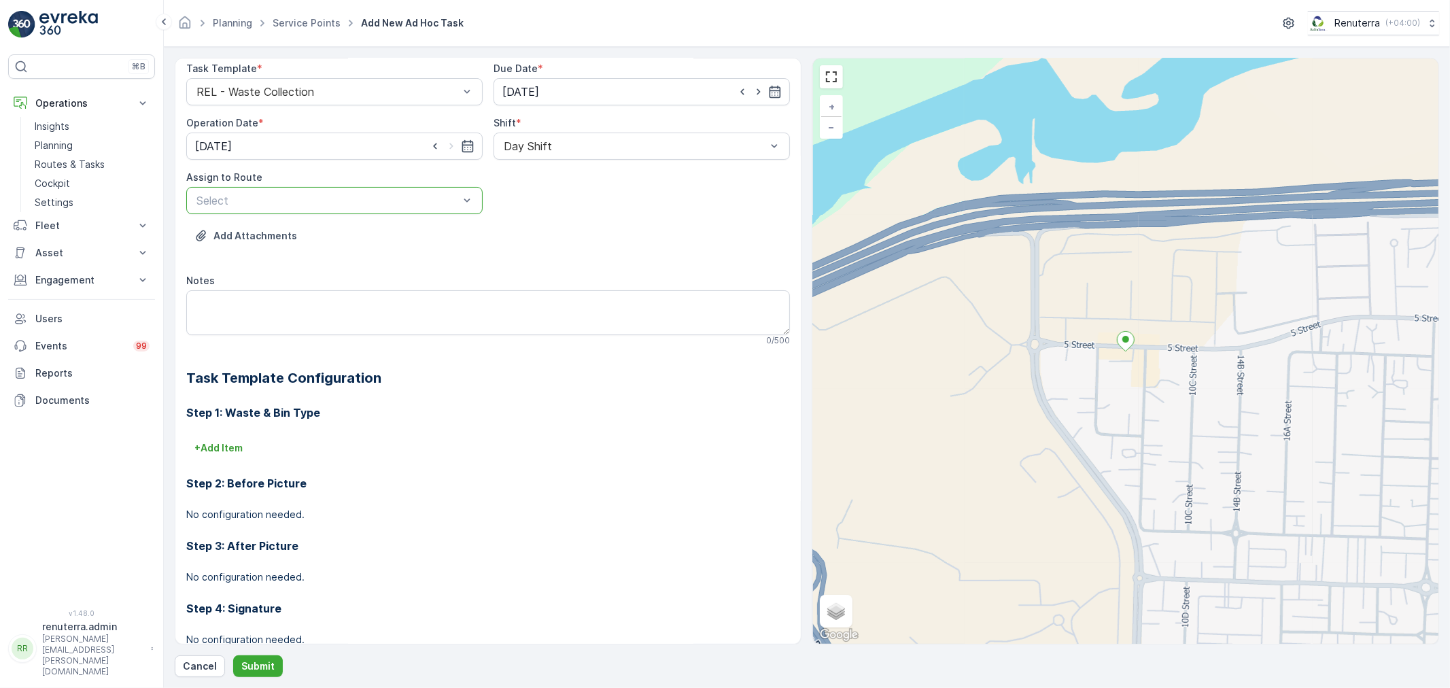
click at [343, 201] on div at bounding box center [327, 200] width 265 height 12
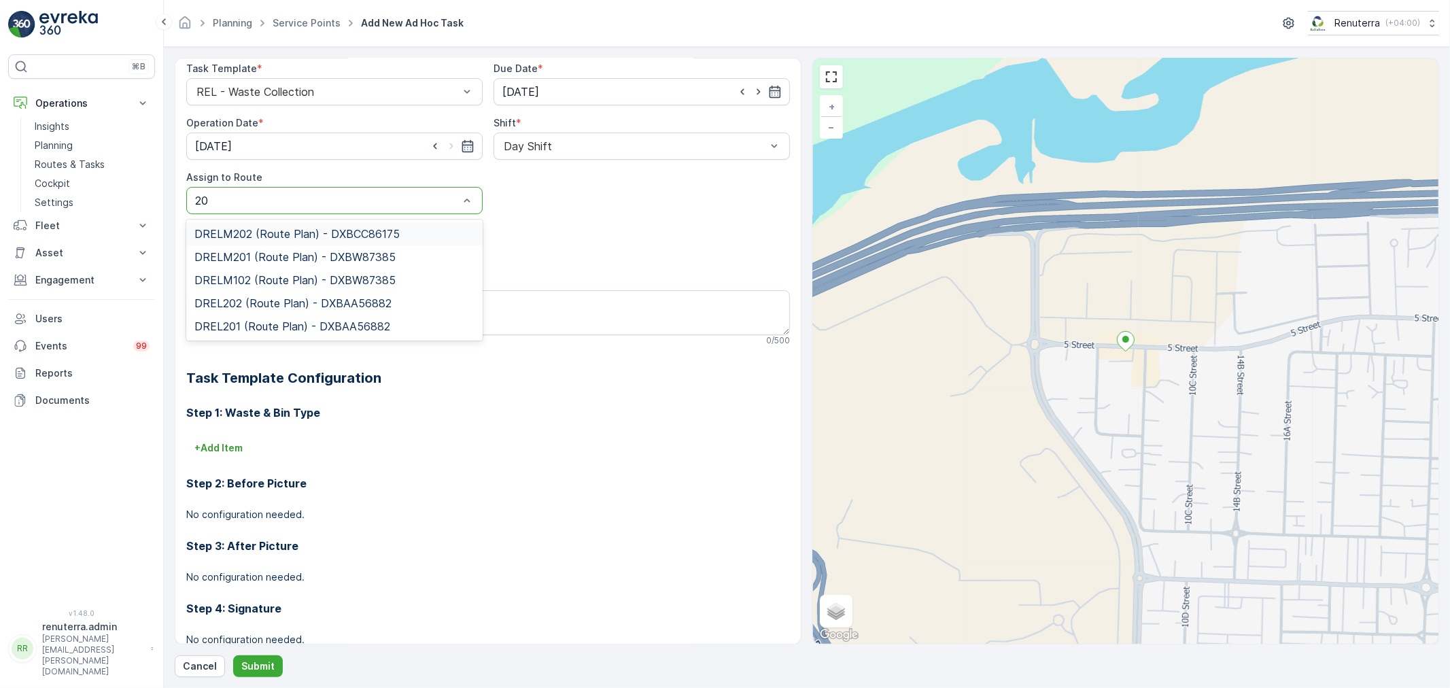
type input "2"
type input "102"
click at [270, 238] on span "DREL102 (Route Plan) - DXBCC86175" at bounding box center [290, 234] width 193 height 12
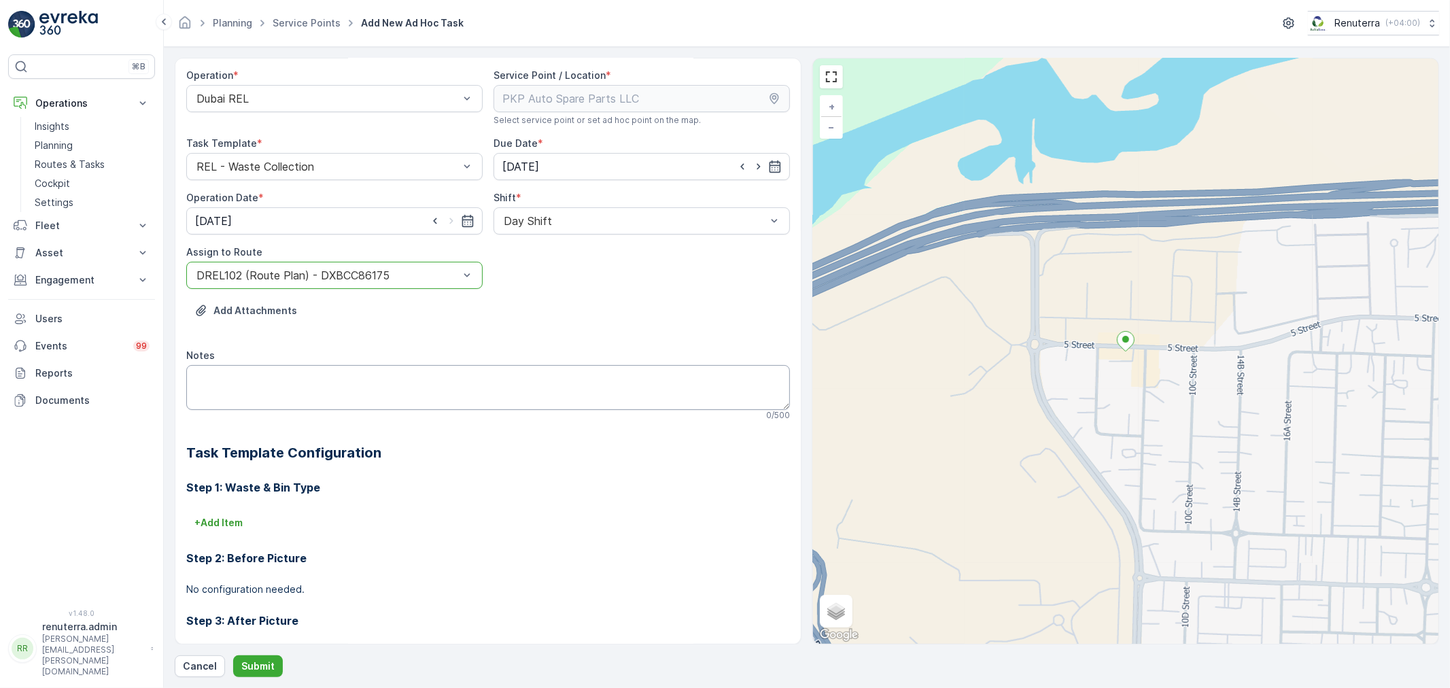
scroll to position [0, 0]
click at [264, 674] on button "Submit" at bounding box center [258, 666] width 50 height 22
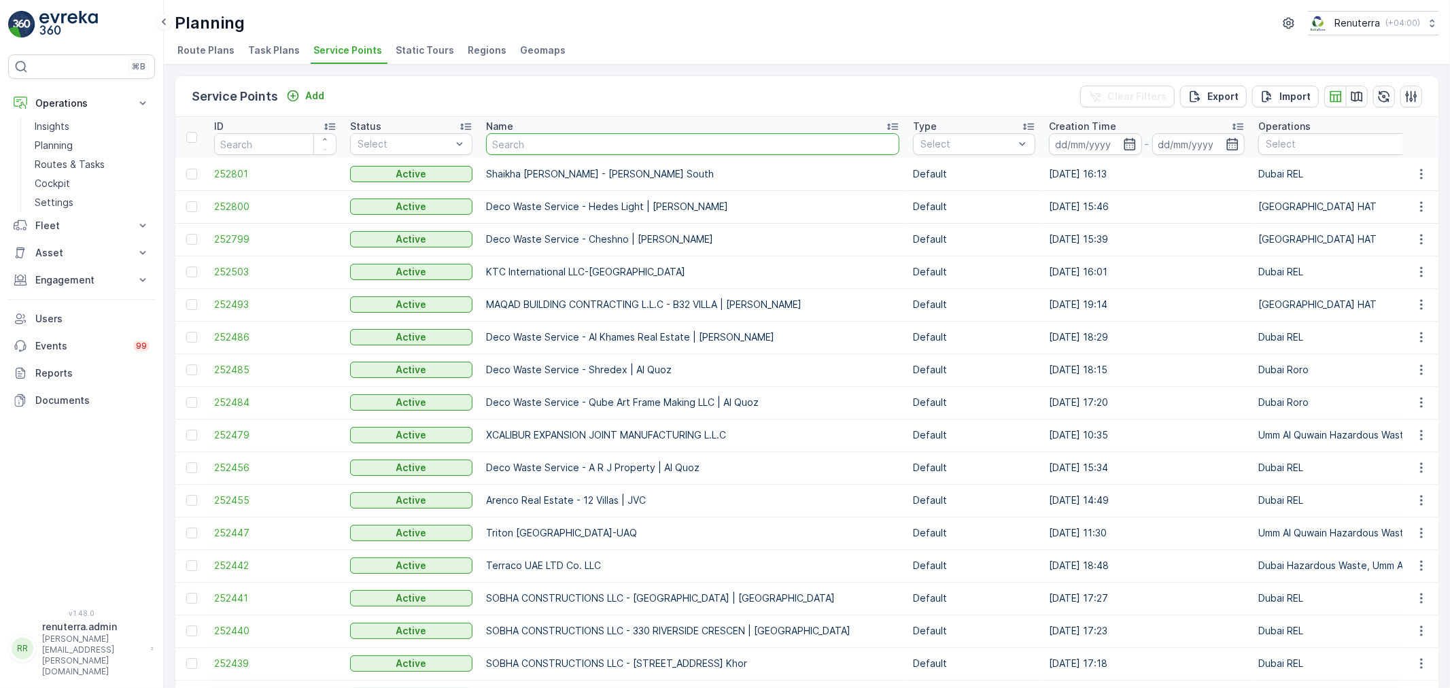
click at [529, 144] on input "text" at bounding box center [692, 144] width 413 height 22
click at [513, 139] on input "text" at bounding box center [692, 144] width 413 height 22
type input "tulip"
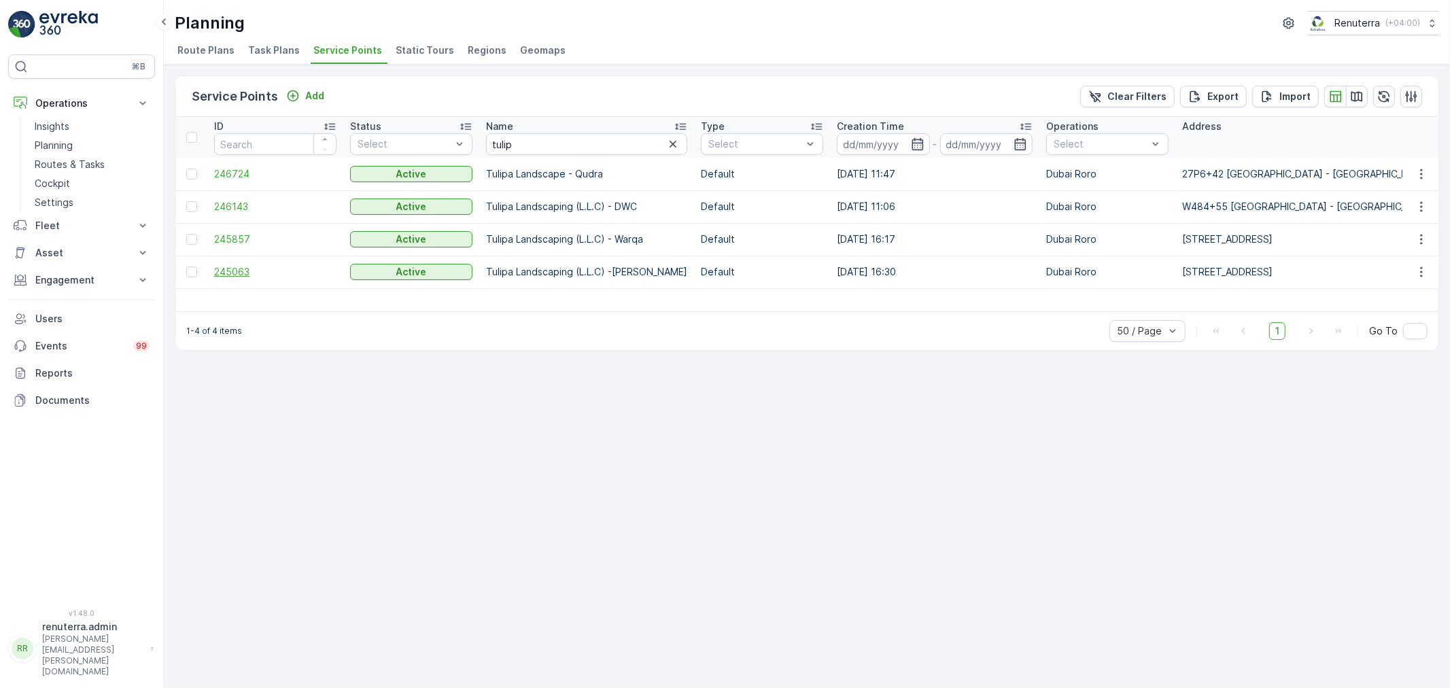
click at [242, 276] on span "245063" at bounding box center [275, 272] width 122 height 14
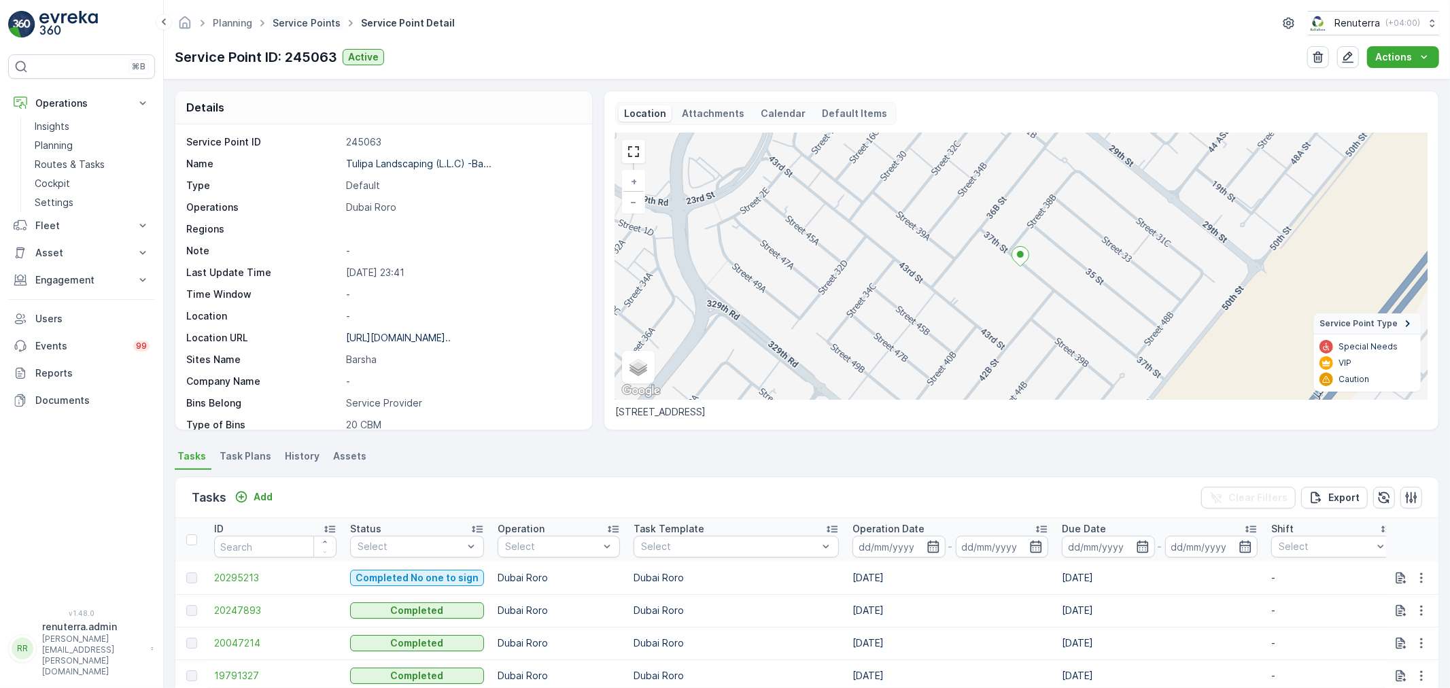
click at [308, 24] on link "Service Points" at bounding box center [307, 23] width 68 height 12
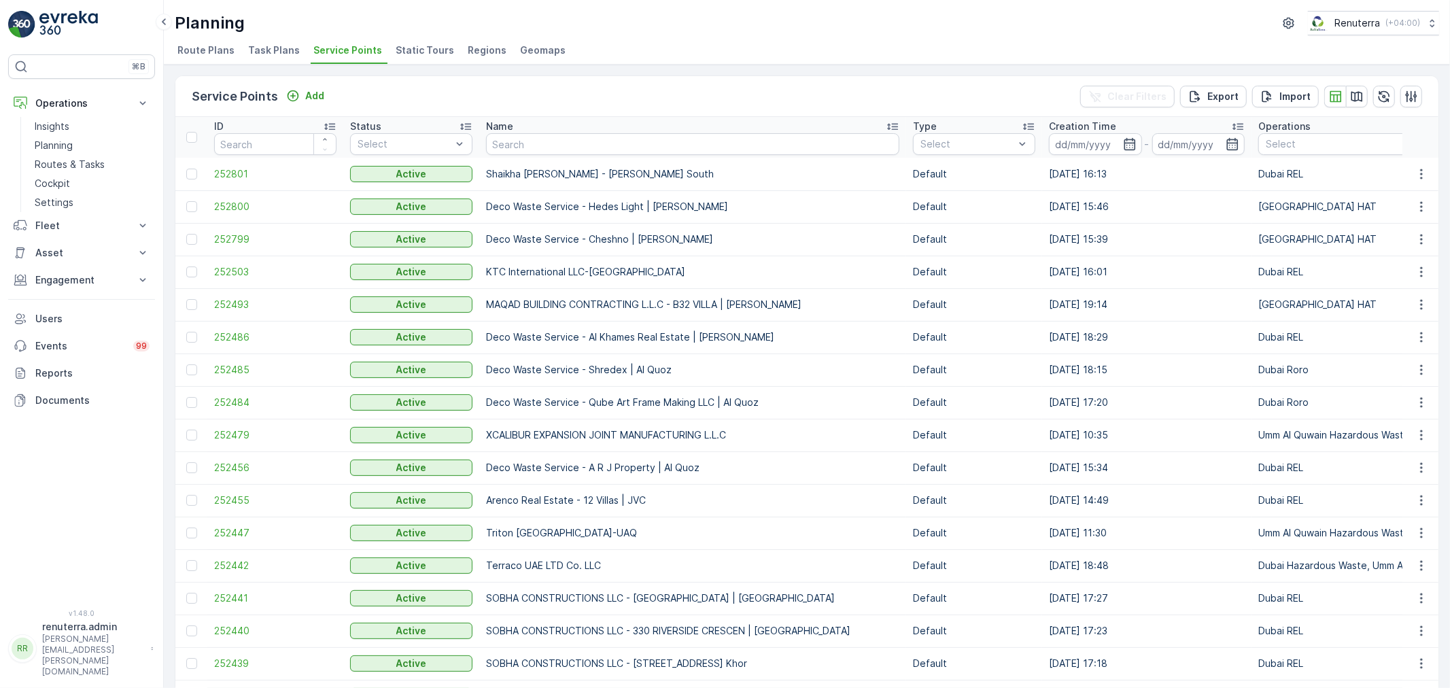
click at [536, 105] on div "Service Points Add Clear Filters Export Import" at bounding box center [806, 96] width 1263 height 41
click at [527, 151] on input "text" at bounding box center [692, 144] width 413 height 22
click at [580, 144] on input "text" at bounding box center [692, 144] width 413 height 22
type input "Cat"
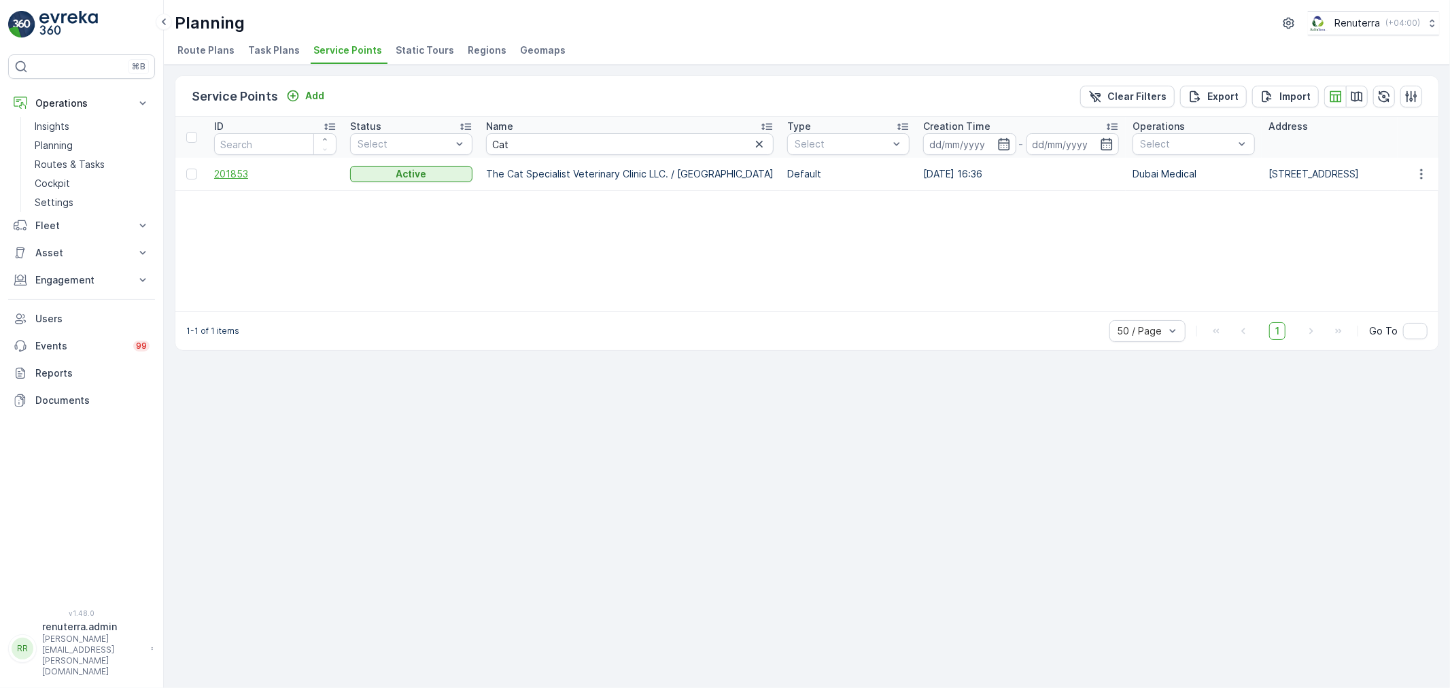
click at [246, 180] on span "201853" at bounding box center [275, 174] width 122 height 14
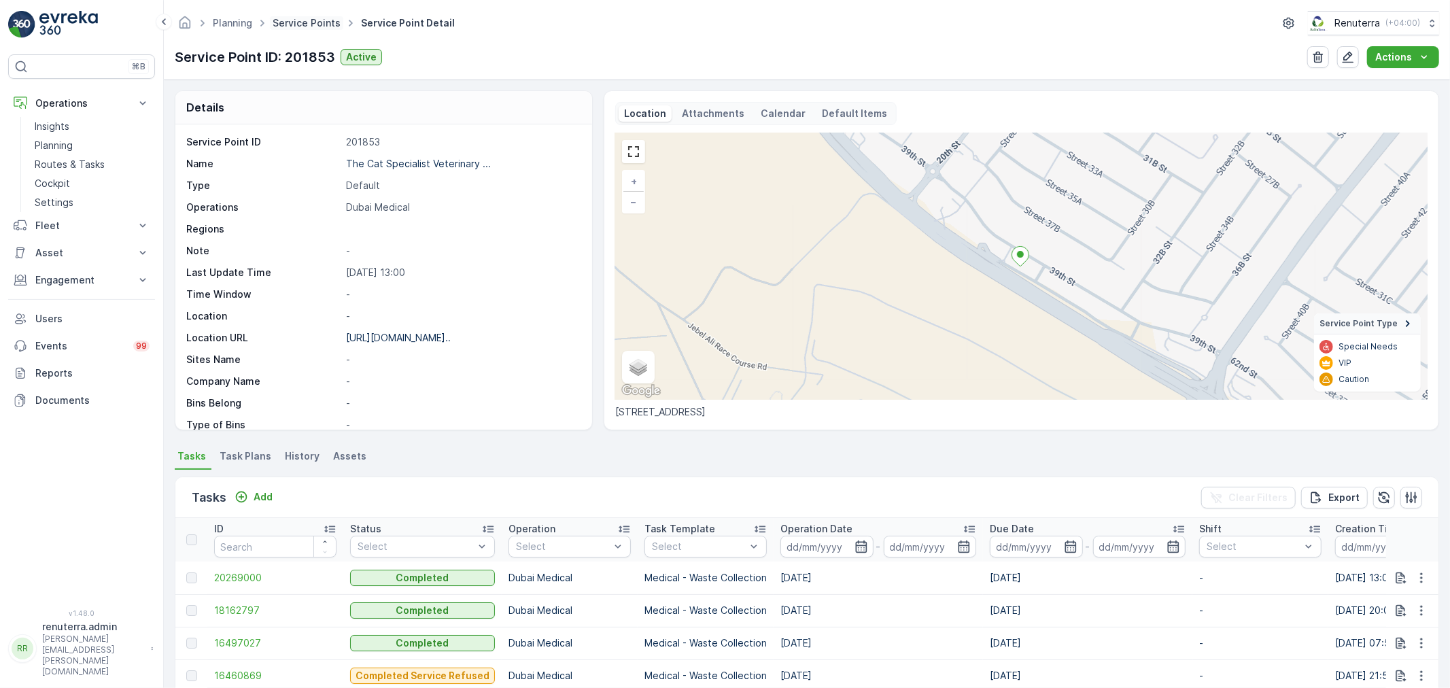
click at [310, 21] on link "Service Points" at bounding box center [307, 23] width 68 height 12
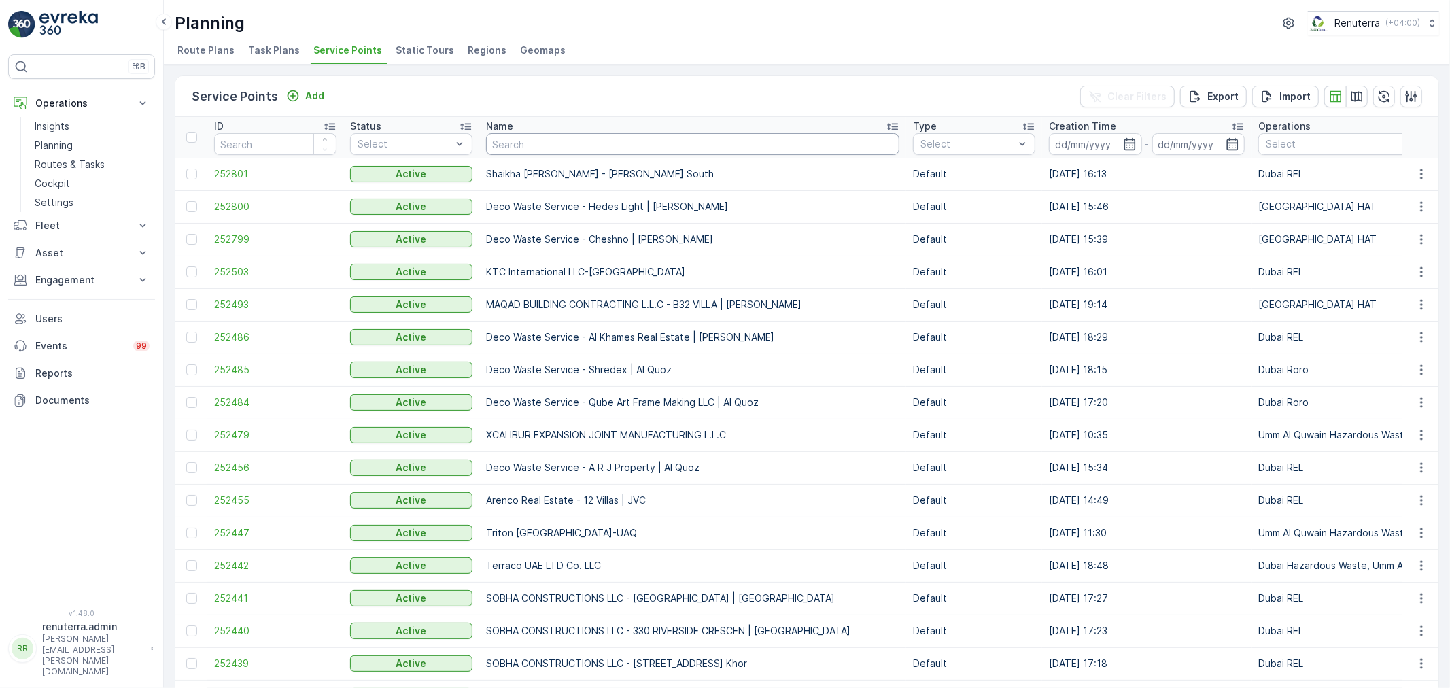
click at [520, 147] on input "text" at bounding box center [692, 144] width 413 height 22
type input "Better"
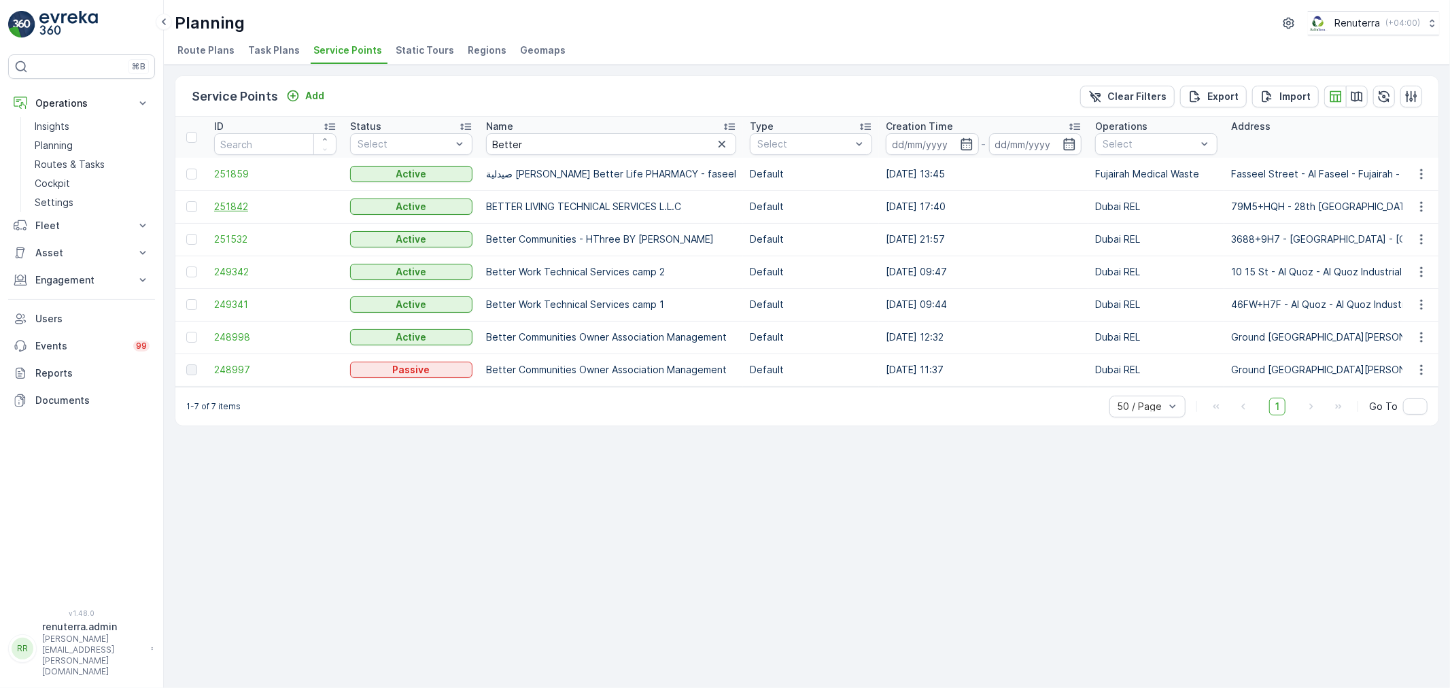
click at [222, 201] on span "251842" at bounding box center [275, 207] width 122 height 14
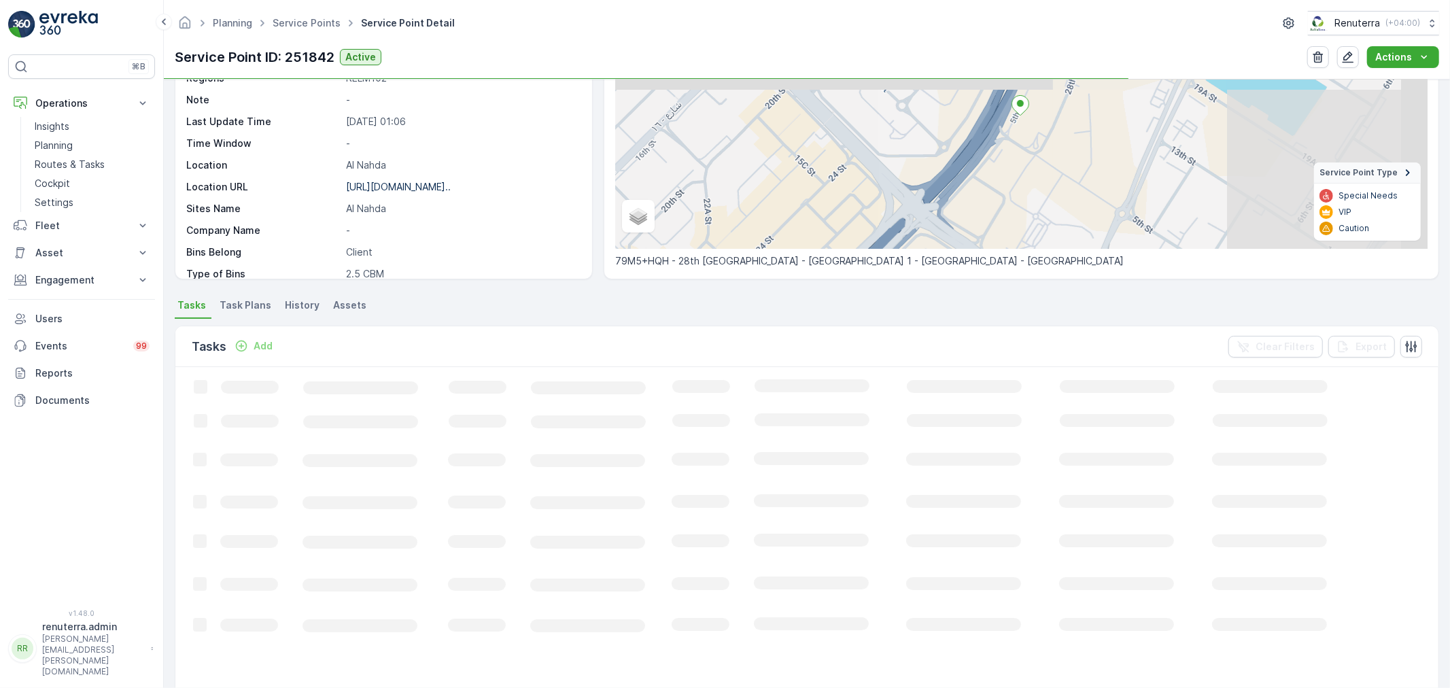
scroll to position [226, 0]
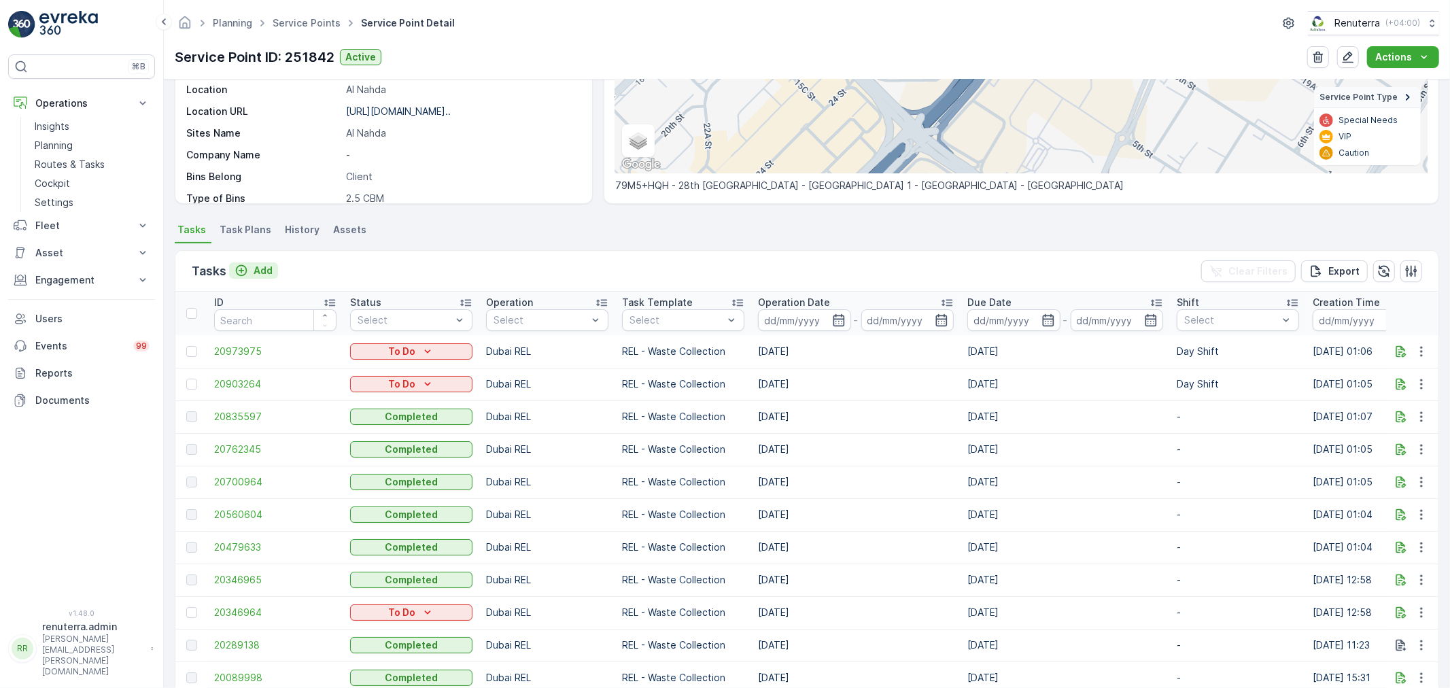
click at [264, 270] on p "Add" at bounding box center [263, 271] width 19 height 14
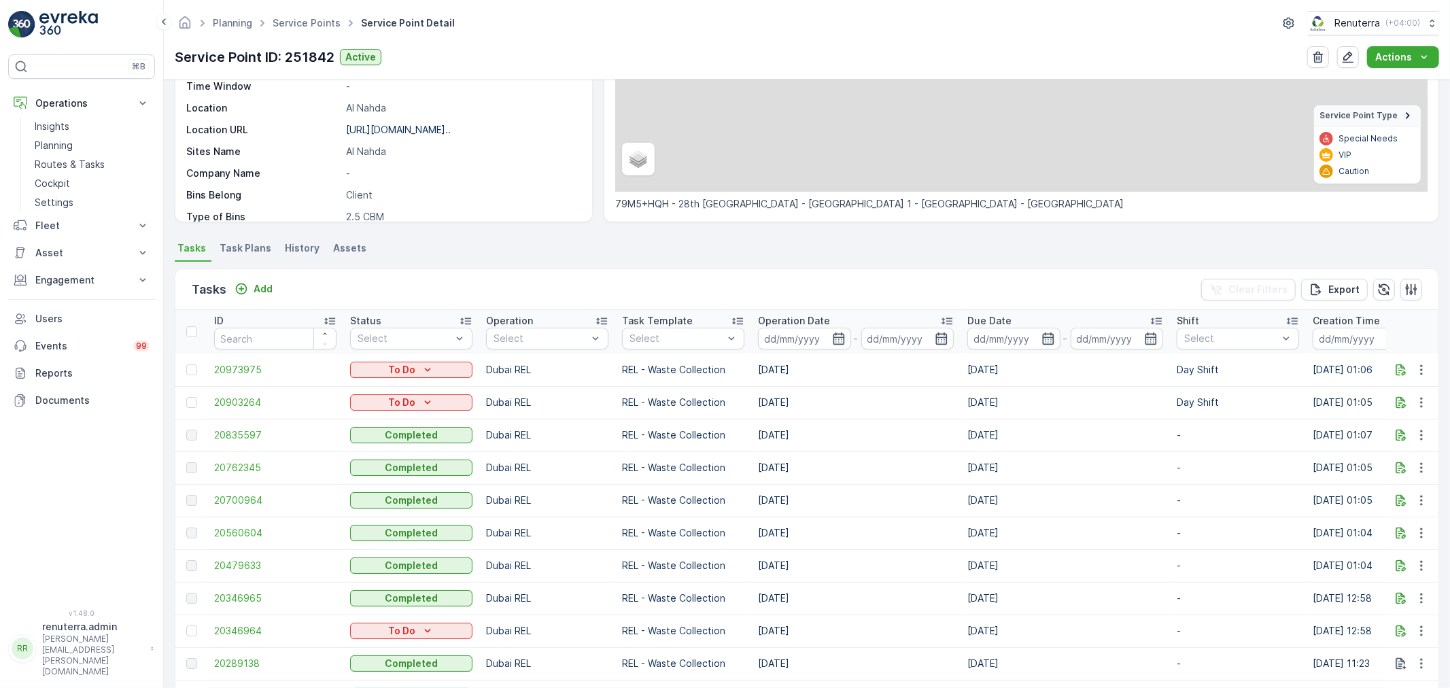
scroll to position [226, 0]
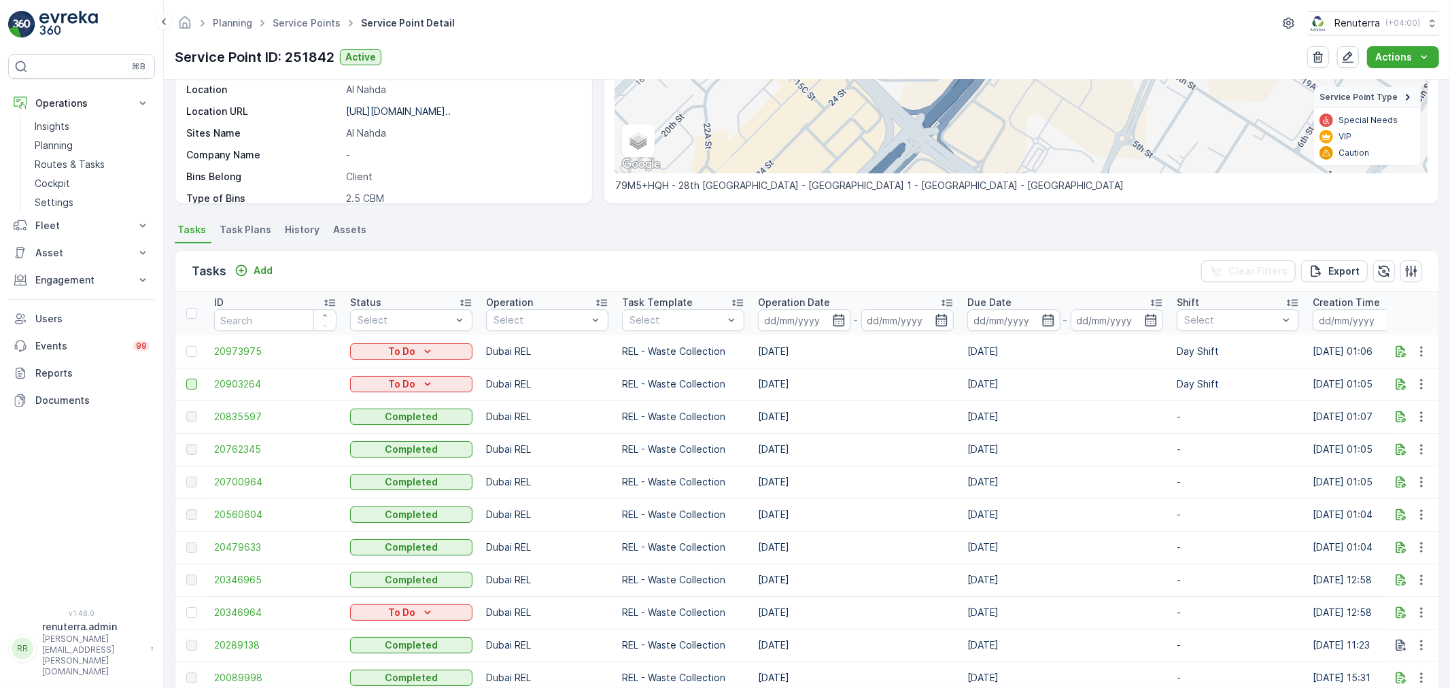
click at [188, 381] on div at bounding box center [191, 384] width 11 height 11
click at [186, 379] on input "checkbox" at bounding box center [186, 379] width 0 height 0
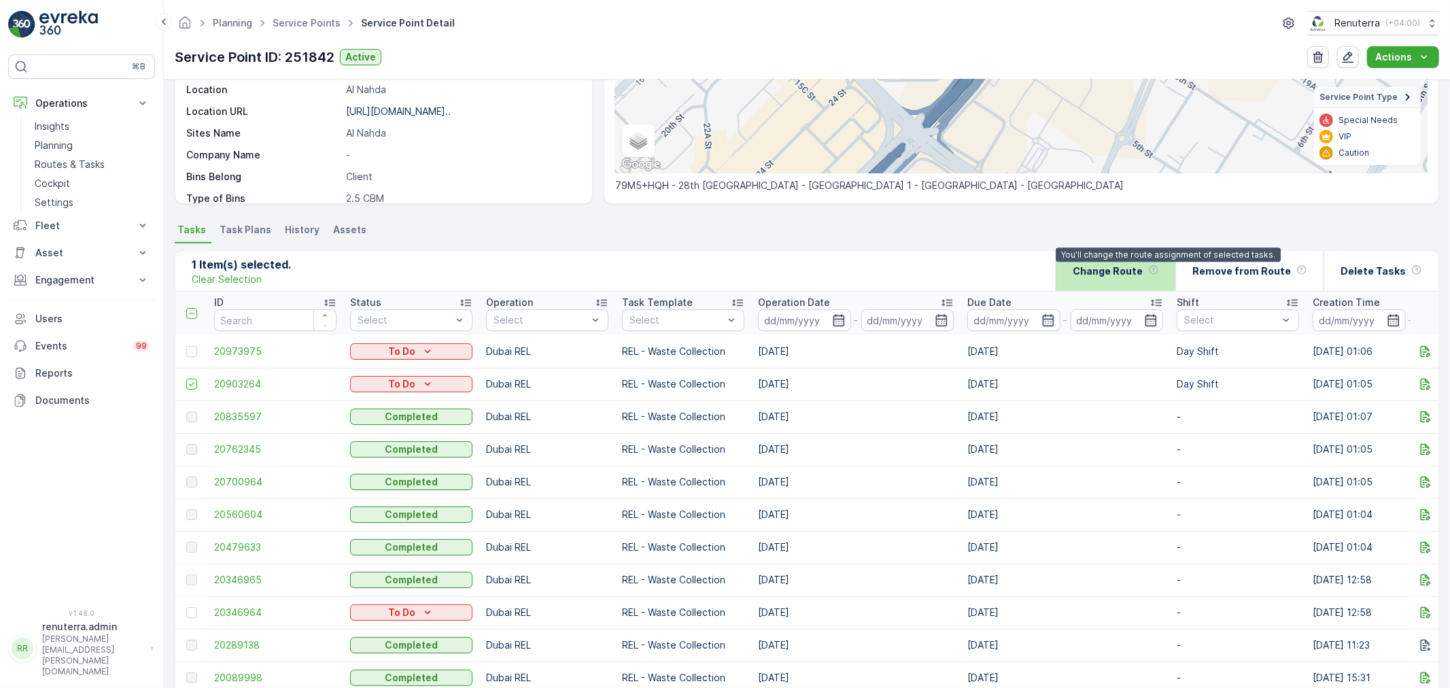
click at [1158, 269] on icon at bounding box center [1153, 269] width 9 height 9
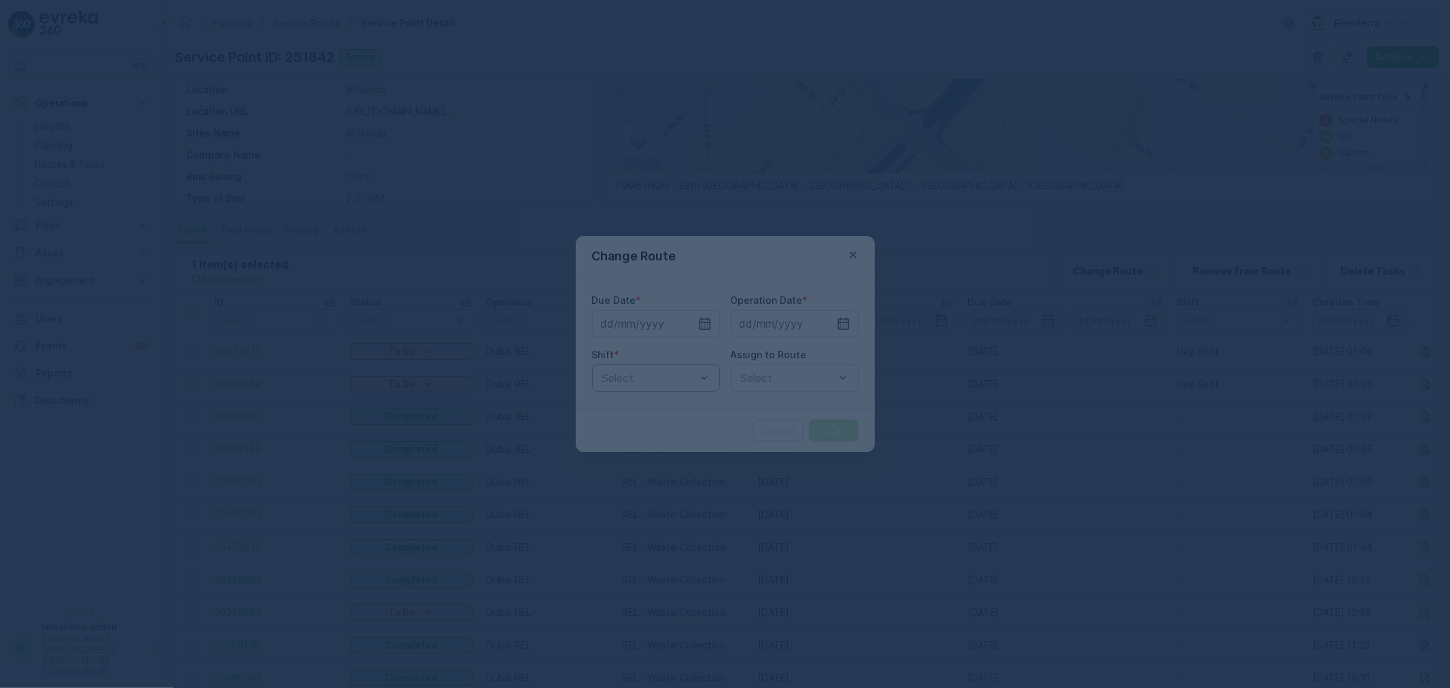
type input "14.08.2025"
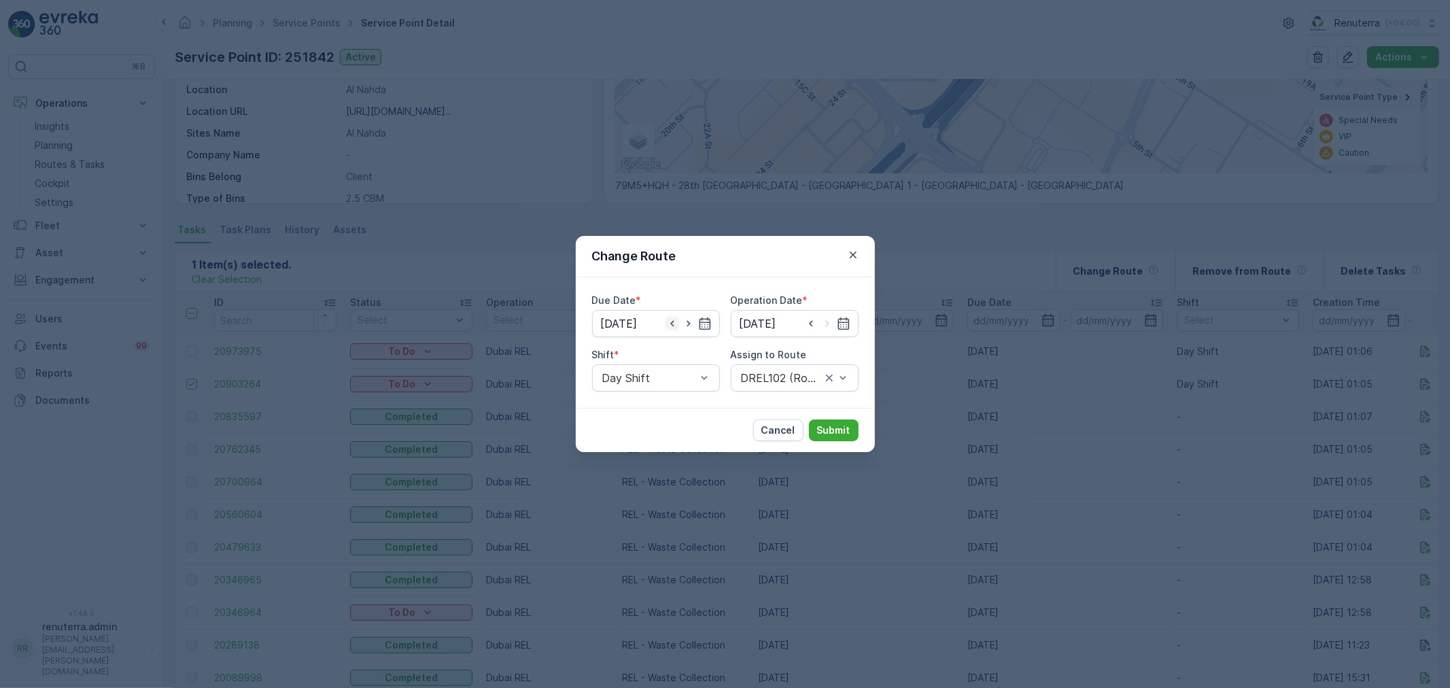
click at [676, 327] on icon "button" at bounding box center [673, 324] width 14 height 14
type input "[DATE]"
click at [732, 318] on input at bounding box center [795, 323] width 128 height 27
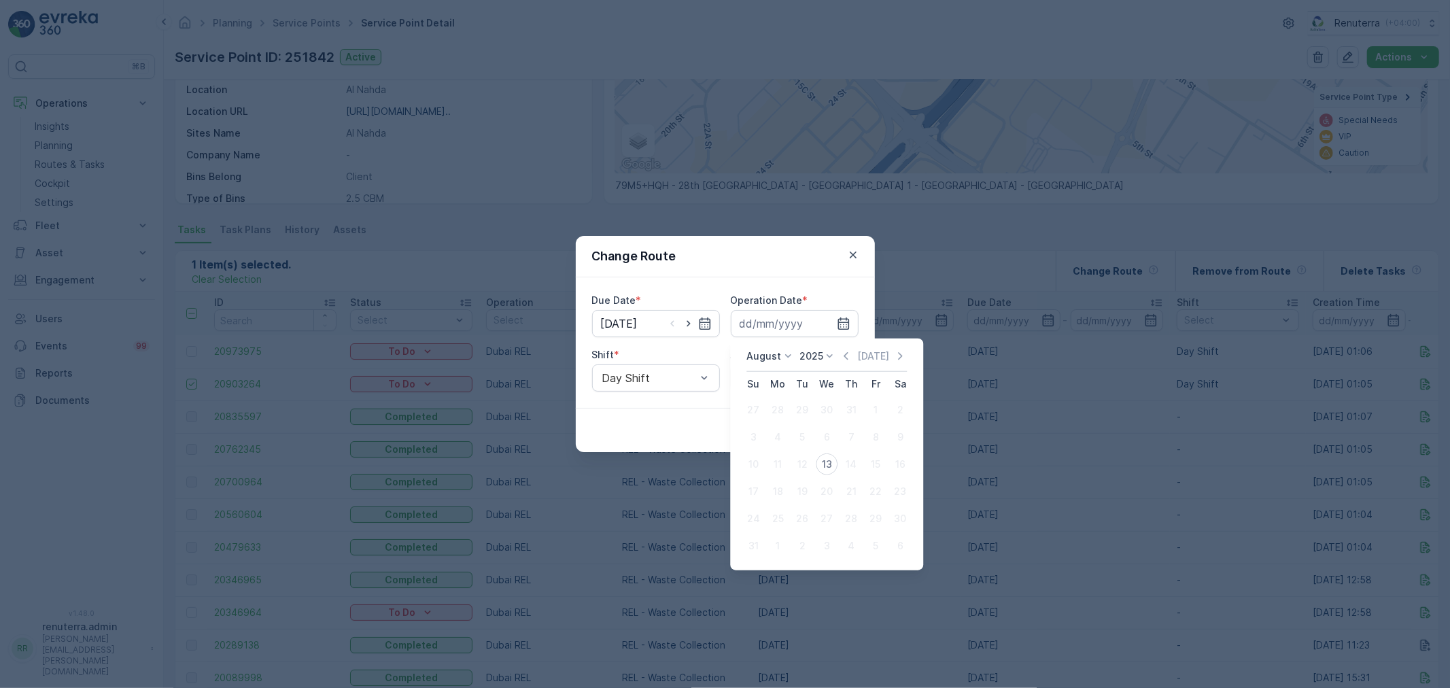
click at [823, 471] on div "13" at bounding box center [827, 465] width 22 height 22
type input "[DATE]"
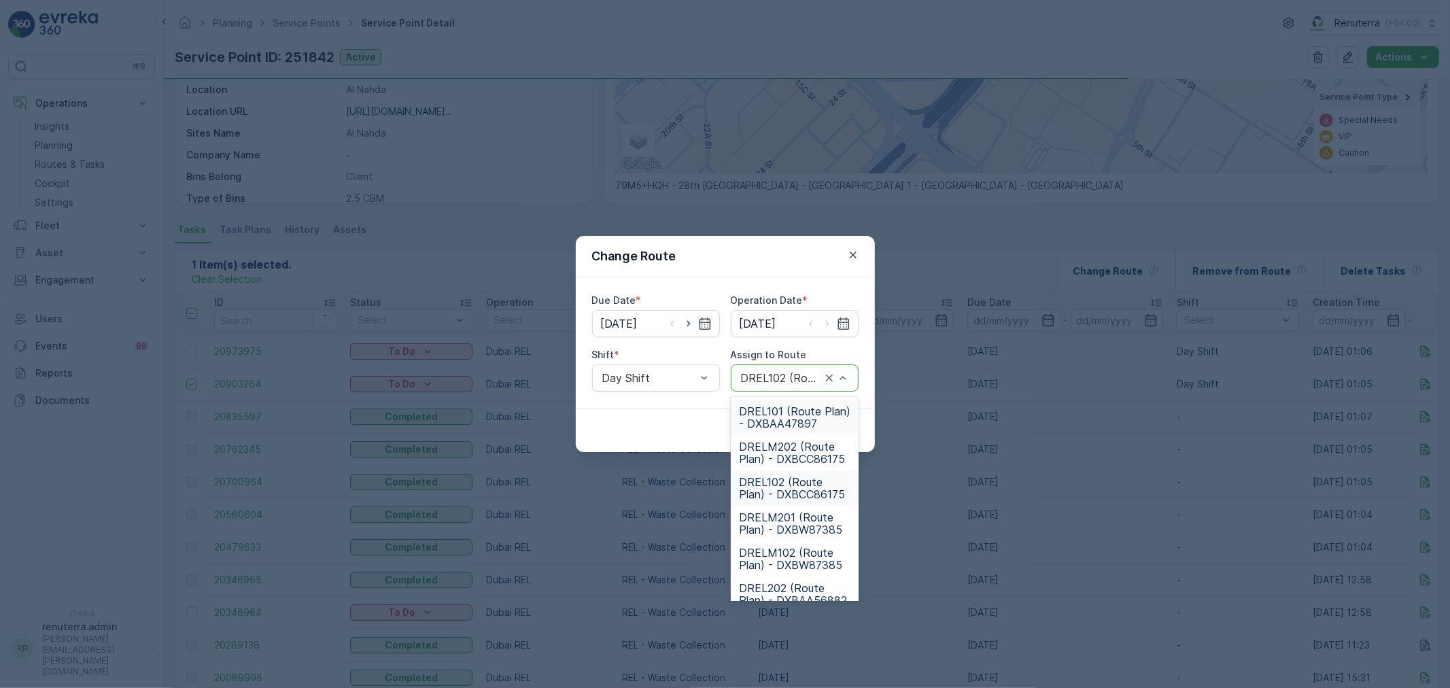
click at [786, 388] on div "DREL102 (Route Plan) - DXBCC86175" at bounding box center [795, 377] width 128 height 27
type input "10"
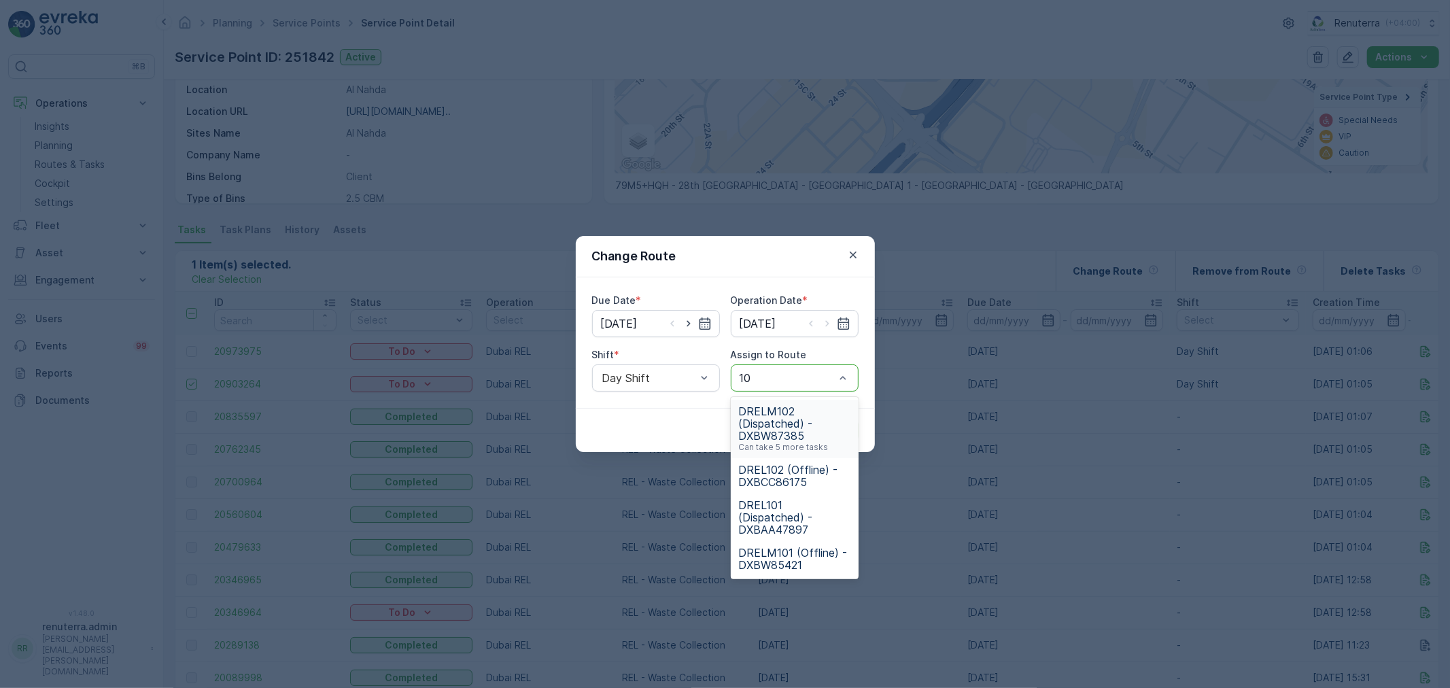
click at [779, 420] on span "DRELM102 (Dispatched) - DXBW87385" at bounding box center [795, 423] width 112 height 37
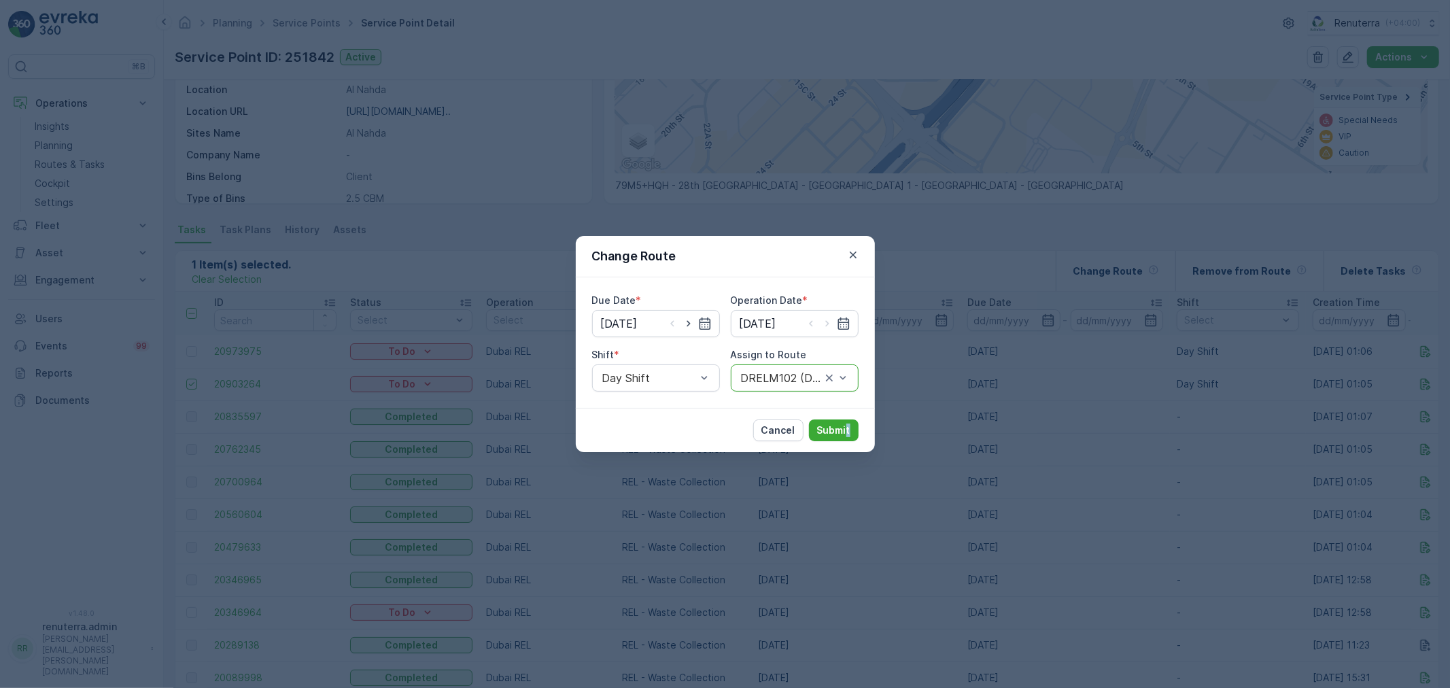
click at [848, 445] on div "Cancel Submit" at bounding box center [725, 430] width 299 height 44
click at [839, 434] on p "Submit" at bounding box center [833, 431] width 33 height 14
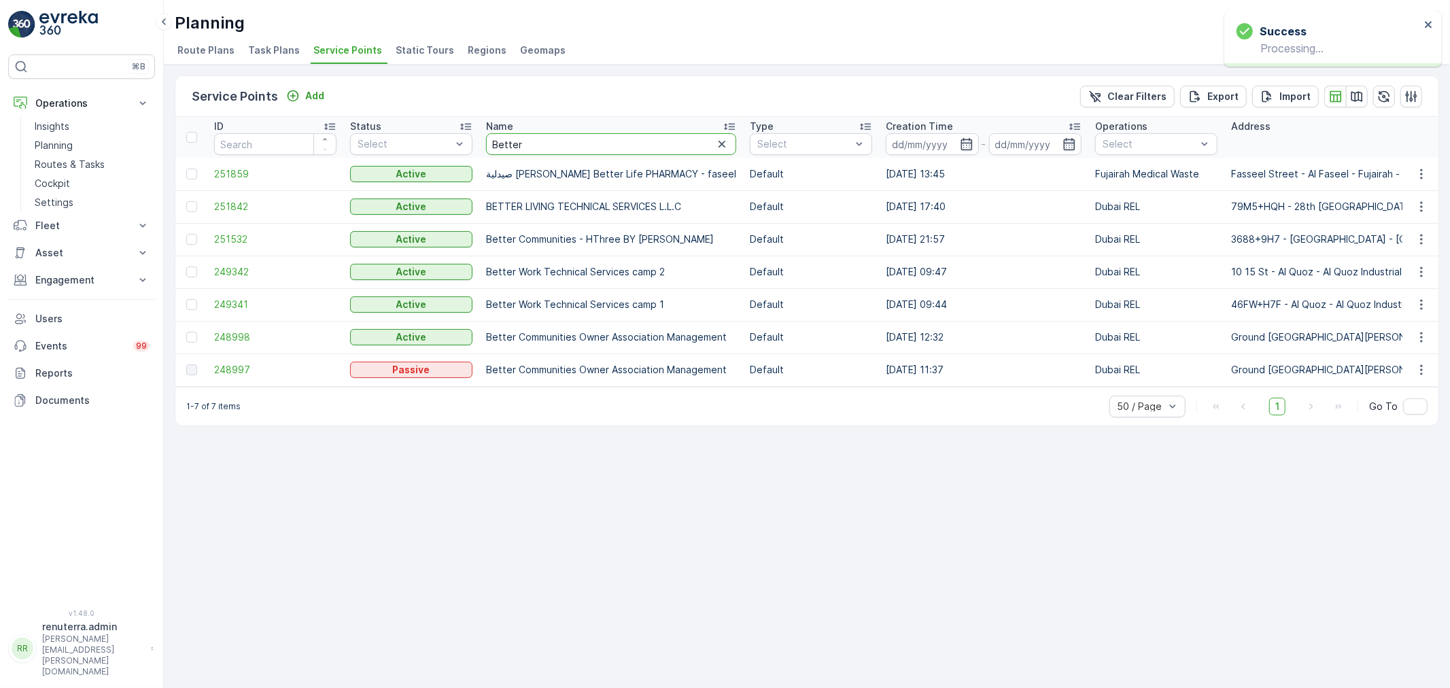
drag, startPoint x: 528, startPoint y: 137, endPoint x: 483, endPoint y: 134, distance: 45.0
click at [483, 134] on th "Name Better" at bounding box center [611, 137] width 264 height 41
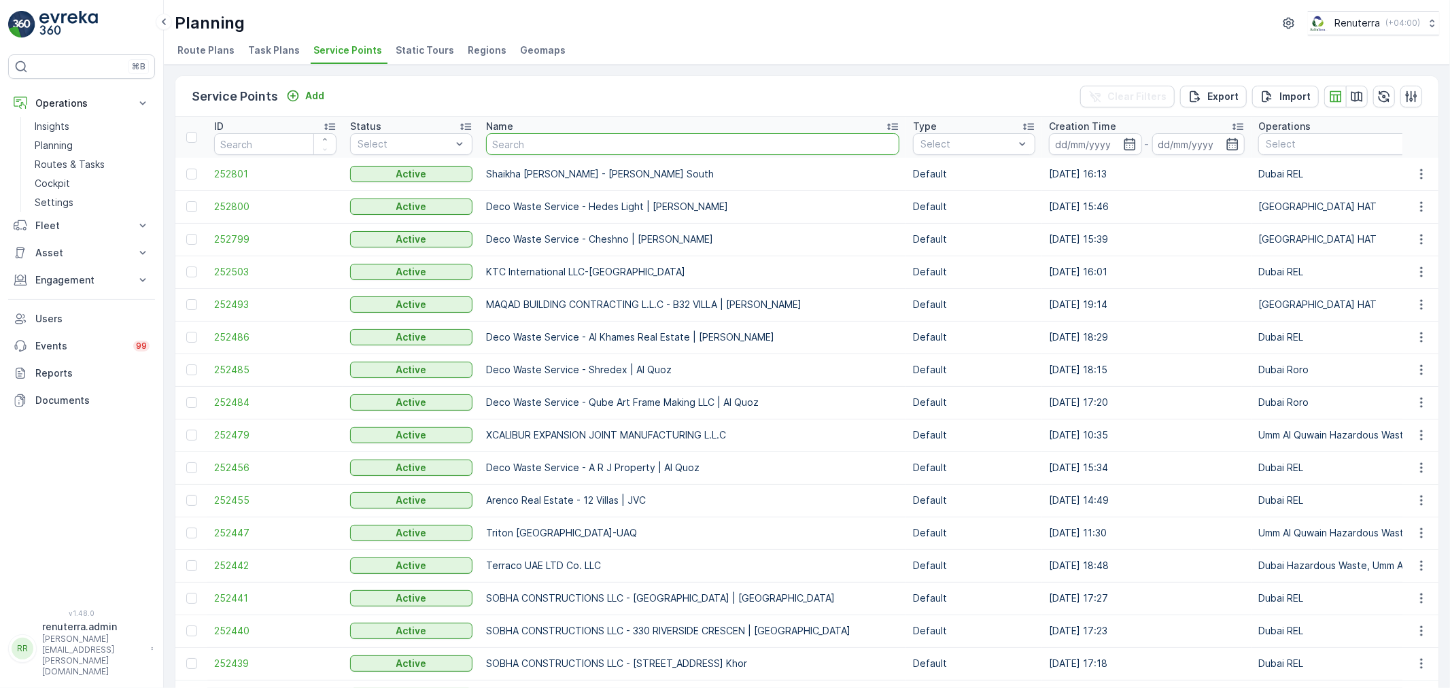
drag, startPoint x: 519, startPoint y: 152, endPoint x: 517, endPoint y: 146, distance: 7.3
click at [517, 146] on input "text" at bounding box center [692, 144] width 413 height 22
click at [501, 154] on th "Name" at bounding box center [692, 137] width 427 height 41
click at [507, 146] on input "text" at bounding box center [692, 144] width 413 height 22
type input "Midaa"
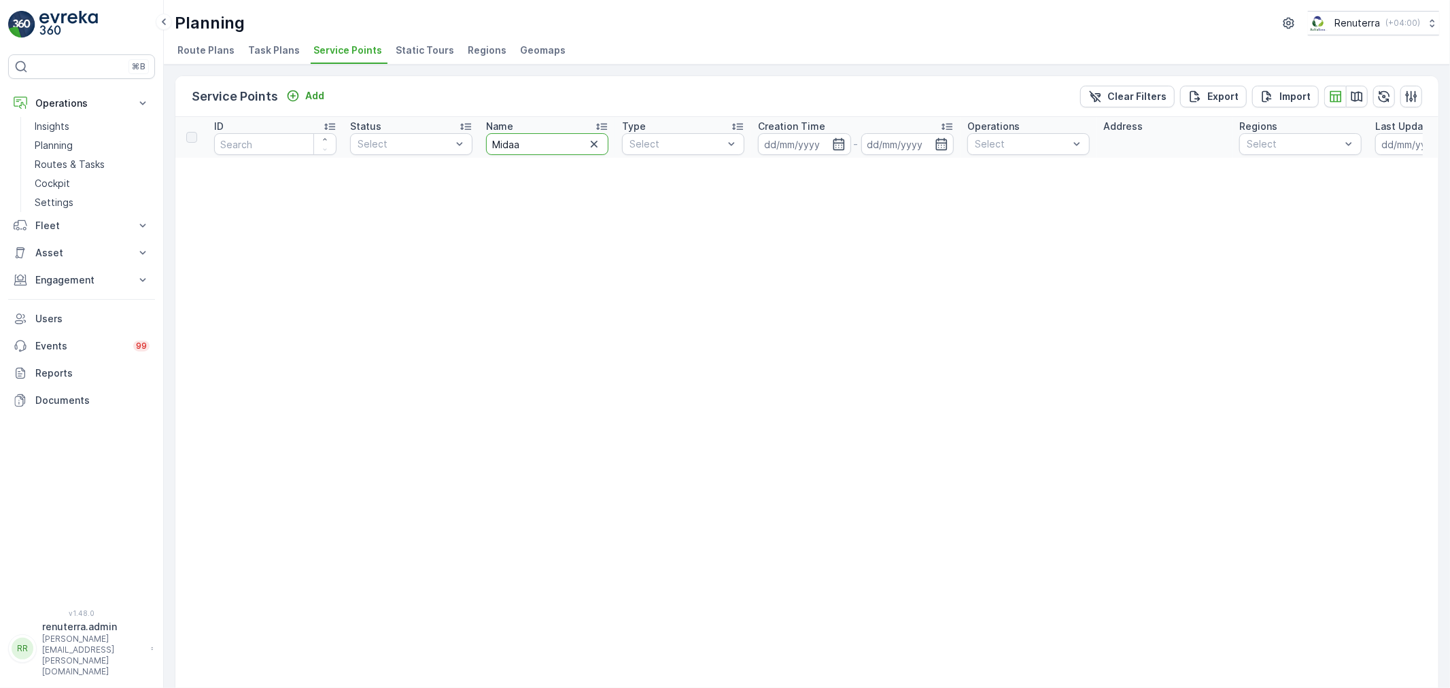
click at [524, 150] on input "Midaa" at bounding box center [547, 144] width 122 height 22
type input "Midas"
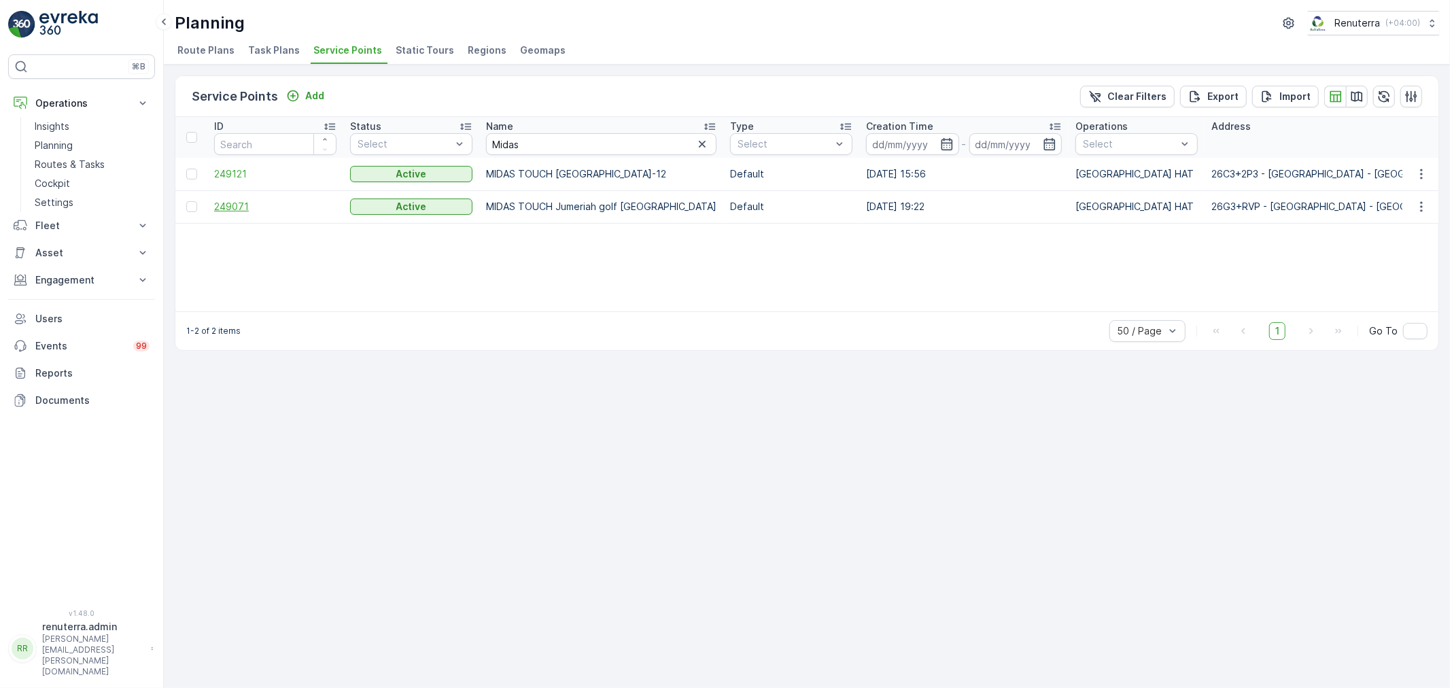
click at [270, 203] on span "249071" at bounding box center [275, 207] width 122 height 14
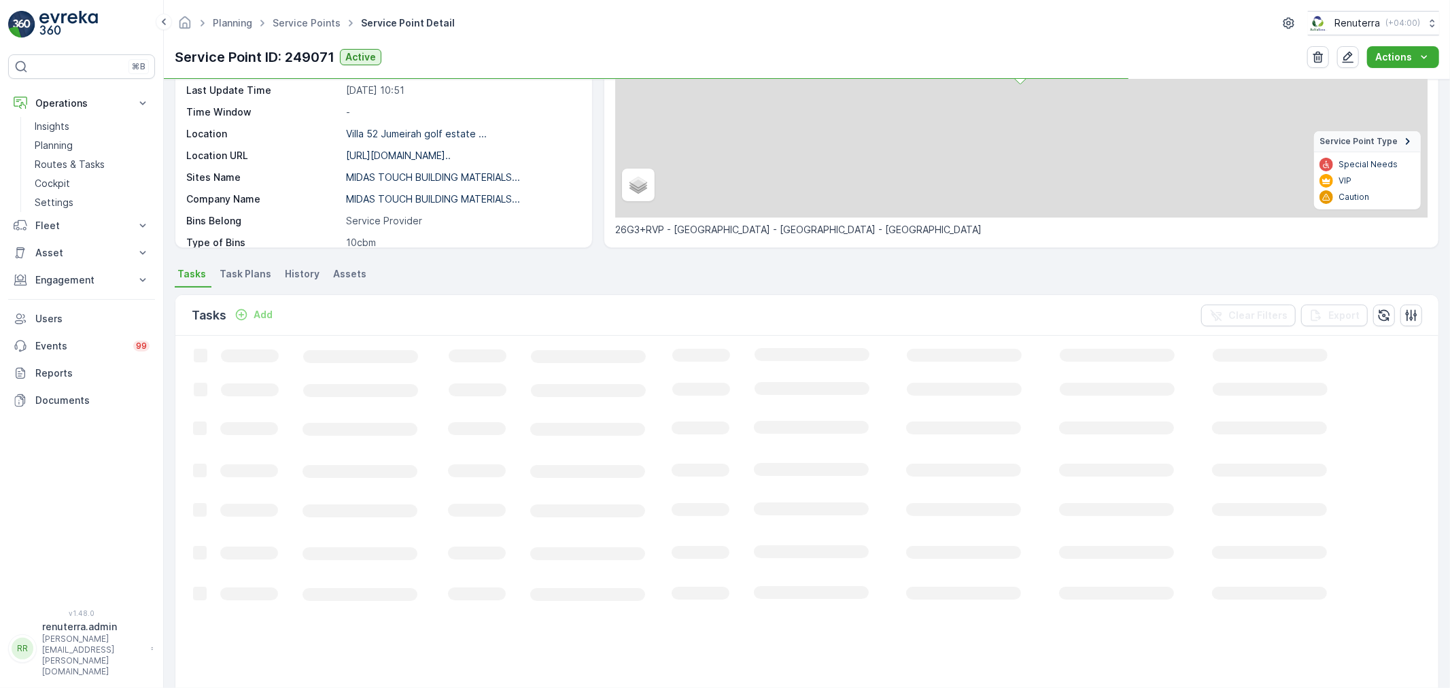
scroll to position [226, 0]
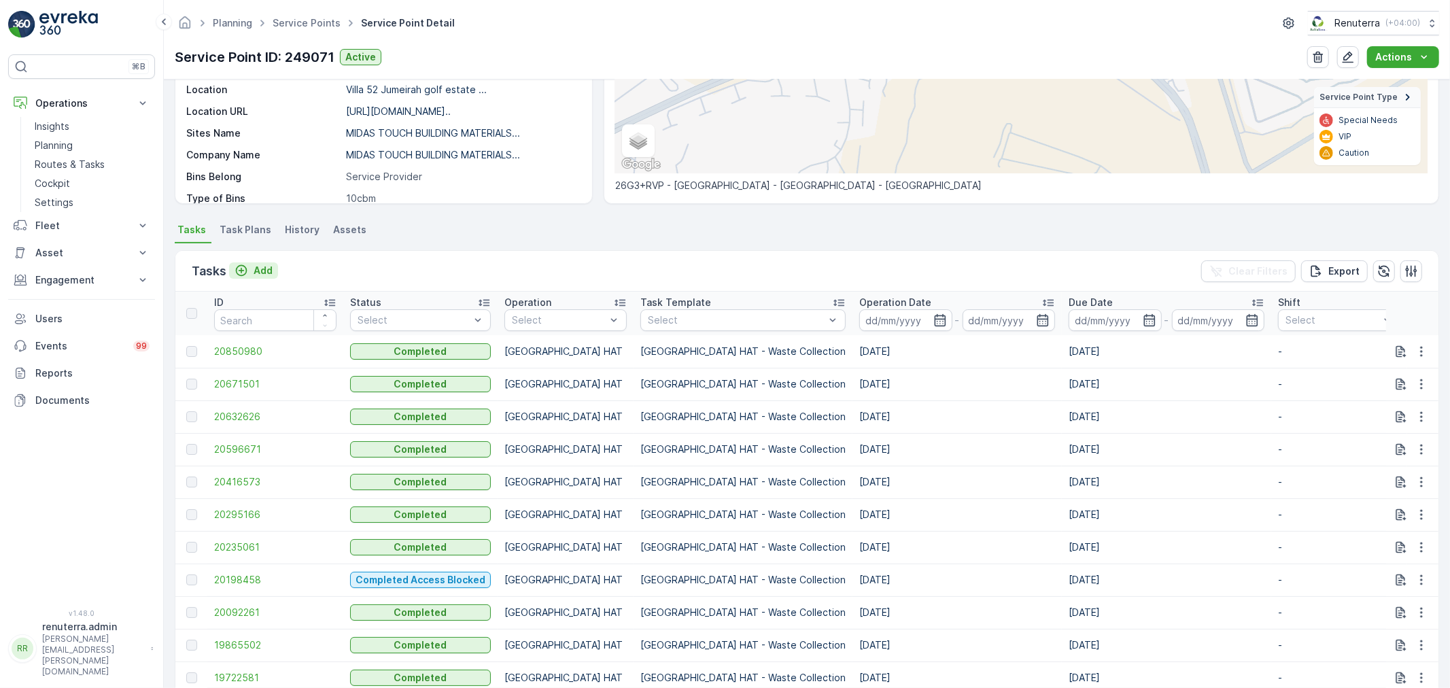
click at [255, 277] on button "Add" at bounding box center [253, 270] width 49 height 16
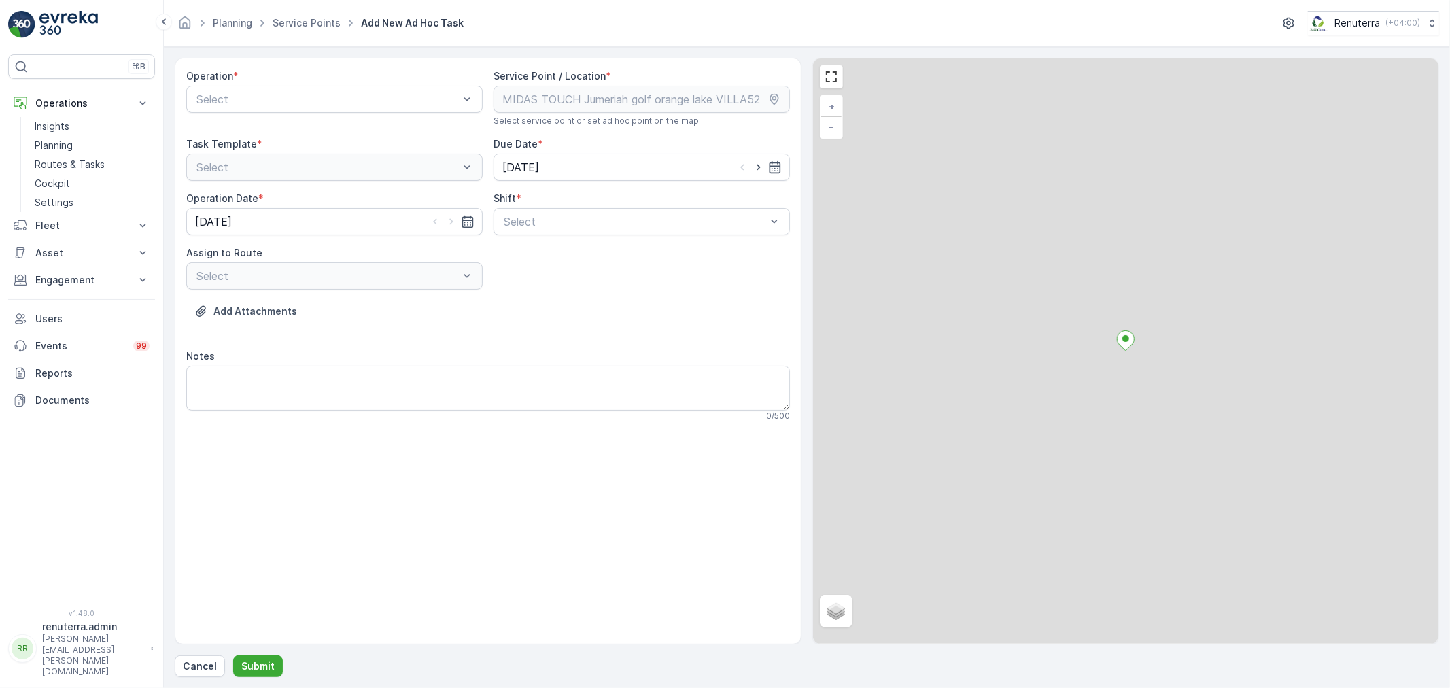
click at [281, 84] on div "Operation * Select" at bounding box center [334, 97] width 296 height 57
click at [277, 104] on div at bounding box center [327, 99] width 265 height 12
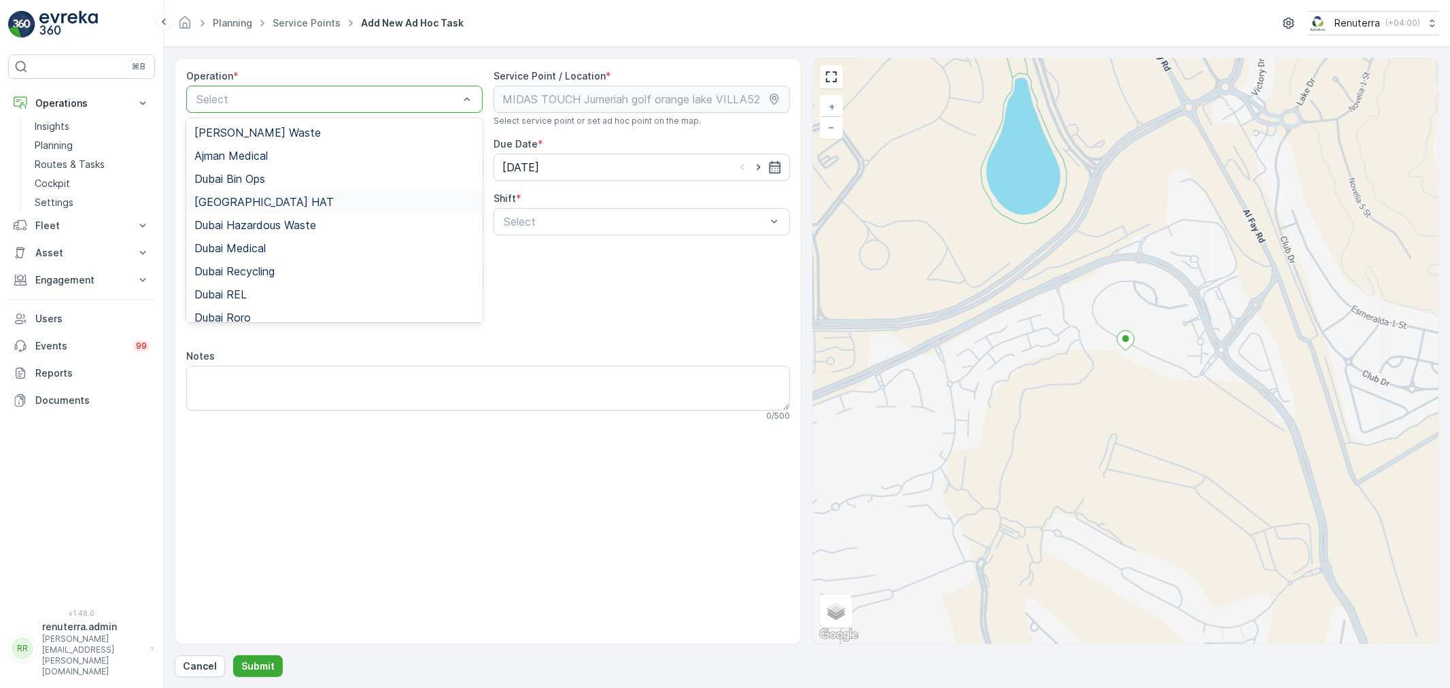
click at [241, 193] on div "[GEOGRAPHIC_DATA] HAT" at bounding box center [334, 201] width 296 height 23
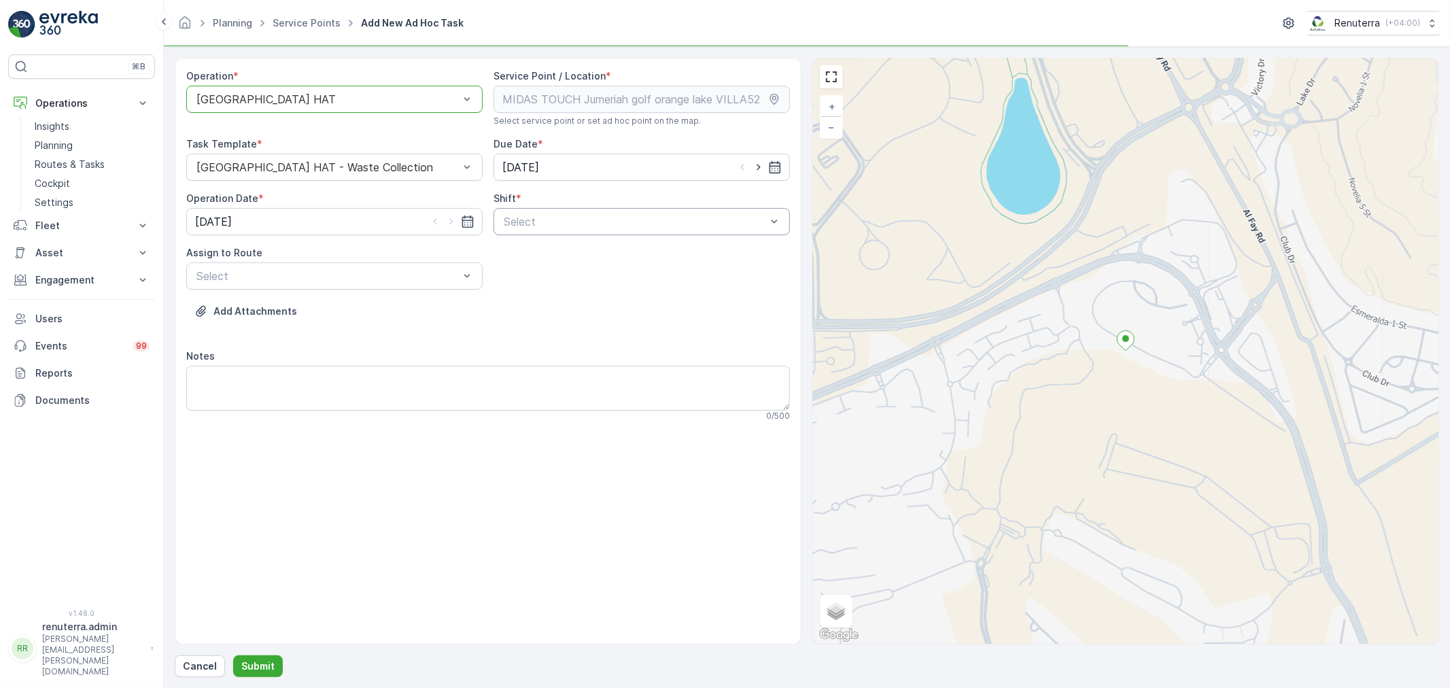
click at [538, 222] on div at bounding box center [634, 222] width 265 height 12
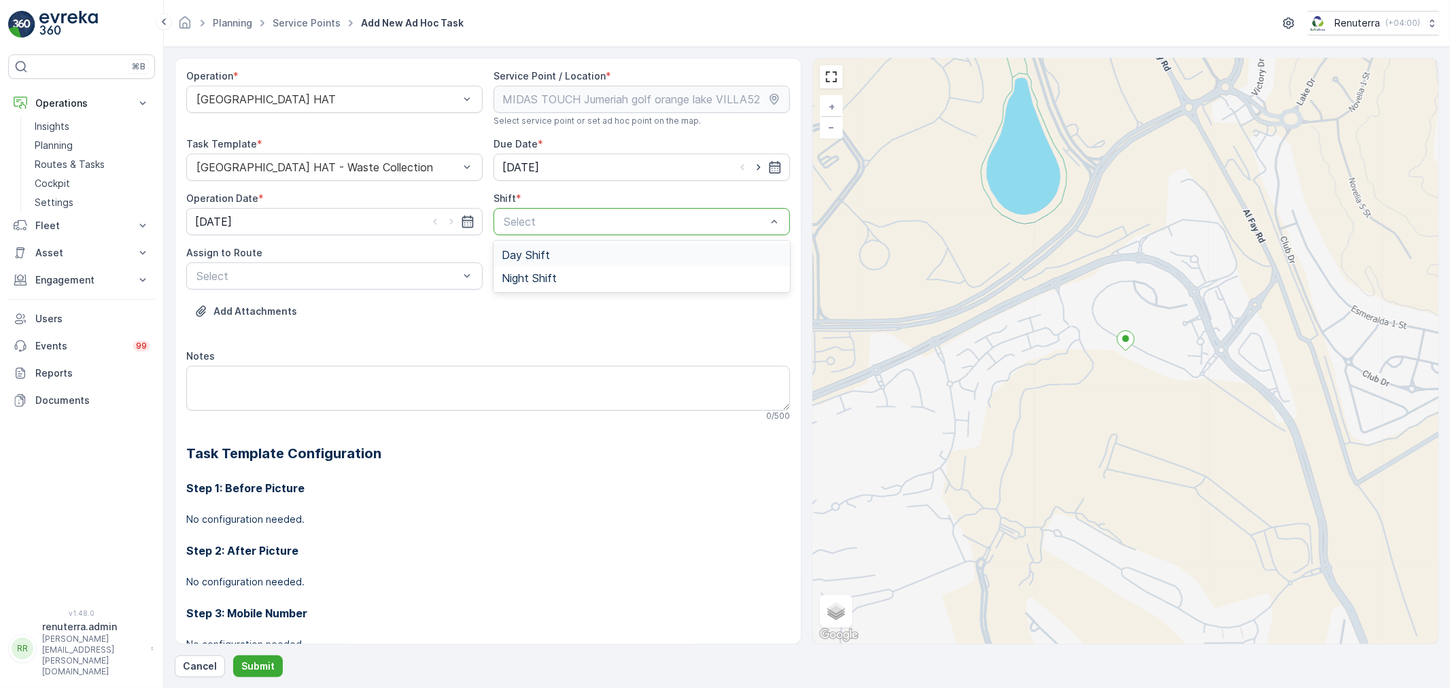
click at [541, 264] on div "Day Shift" at bounding box center [642, 254] width 296 height 23
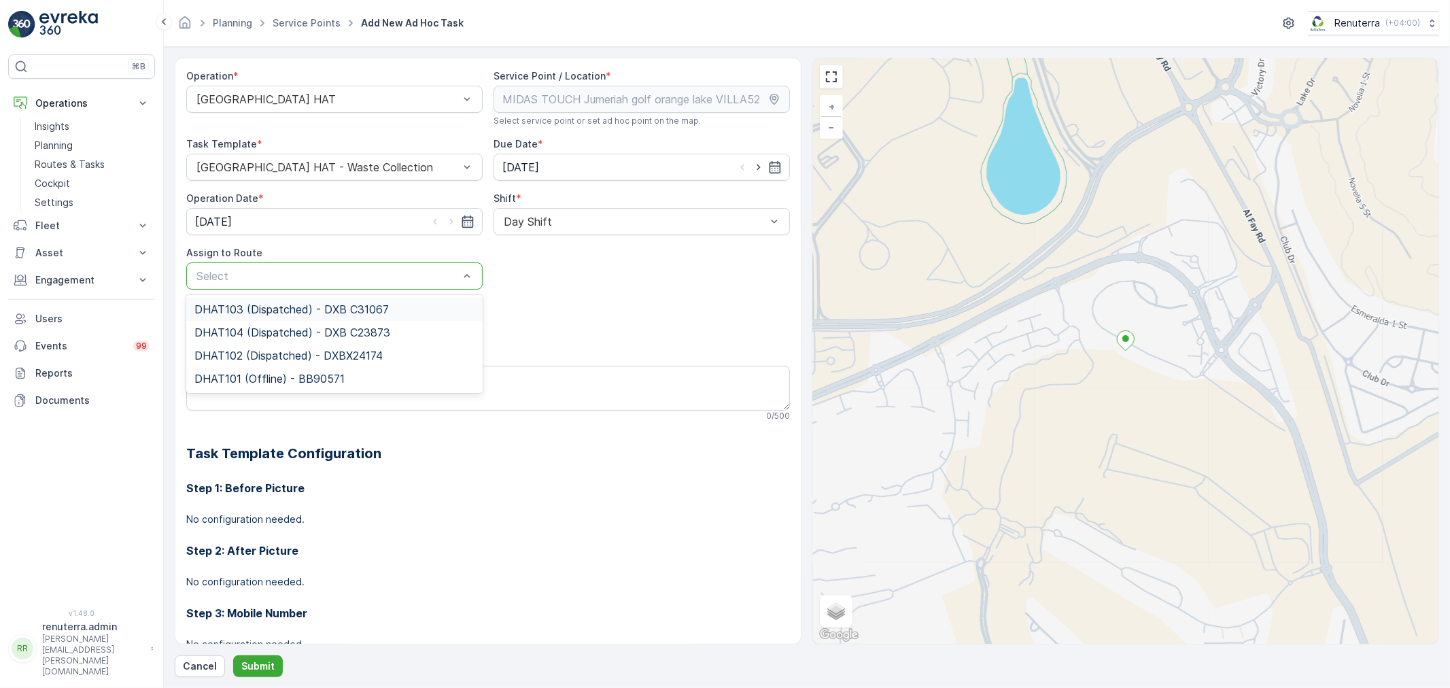
click at [434, 279] on div at bounding box center [327, 276] width 265 height 12
click at [528, 307] on div "Add Attachments" at bounding box center [488, 320] width 604 height 38
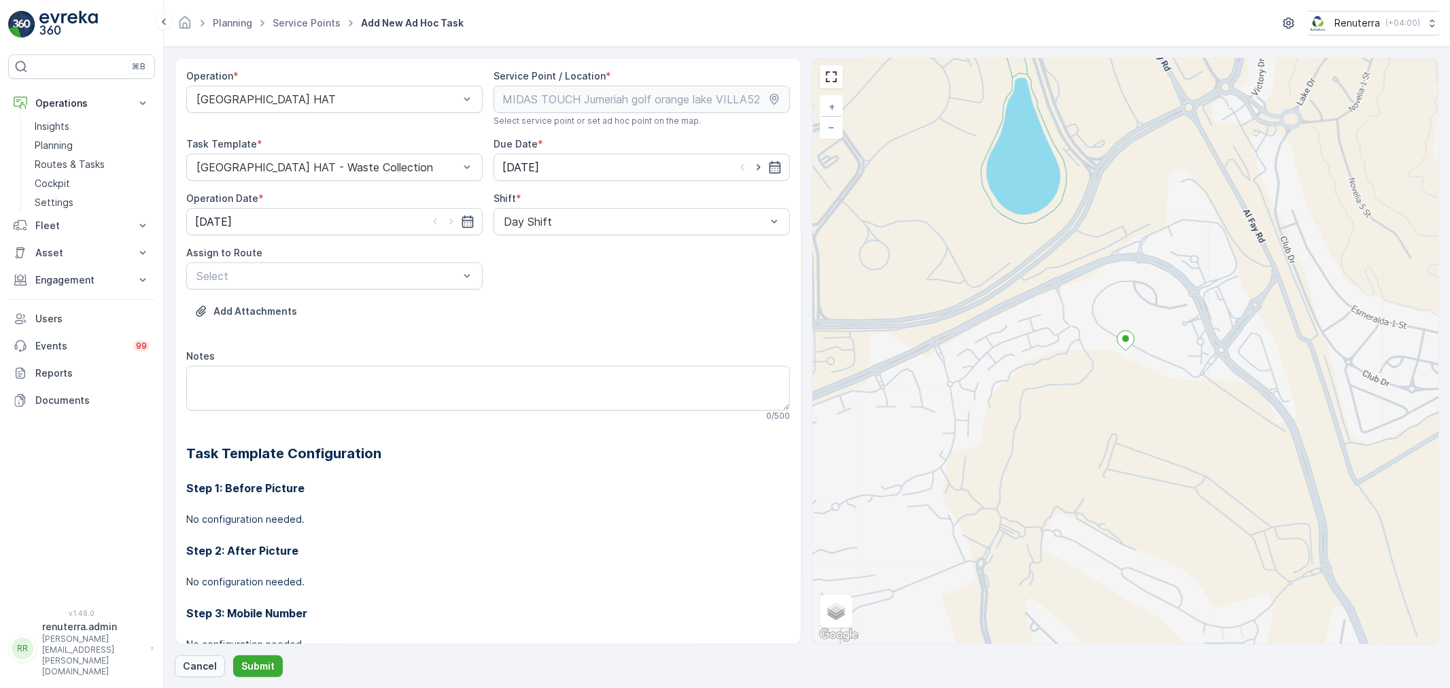
click at [186, 665] on p "Cancel" at bounding box center [200, 667] width 34 height 14
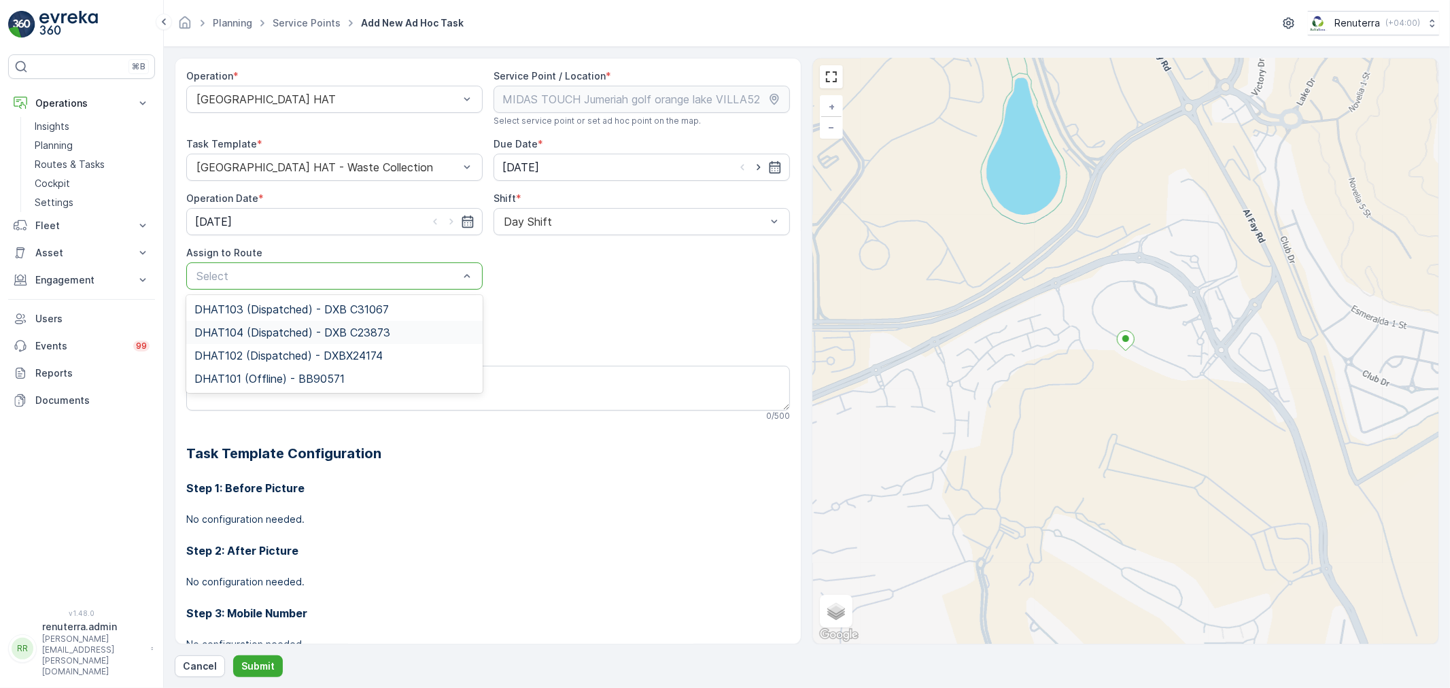
click at [304, 351] on span "DHAT102 (Dispatched) - DXBX24174" at bounding box center [288, 355] width 188 height 12
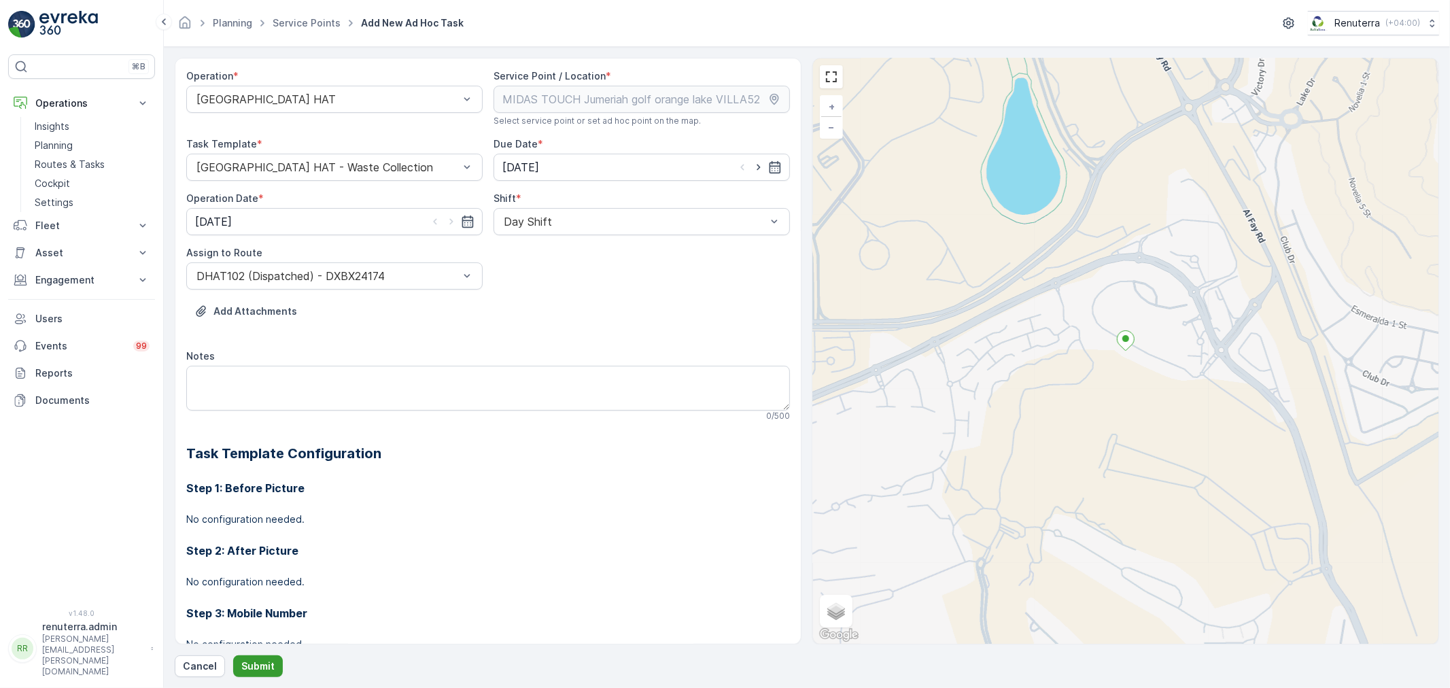
click at [260, 666] on p "Submit" at bounding box center [257, 667] width 33 height 14
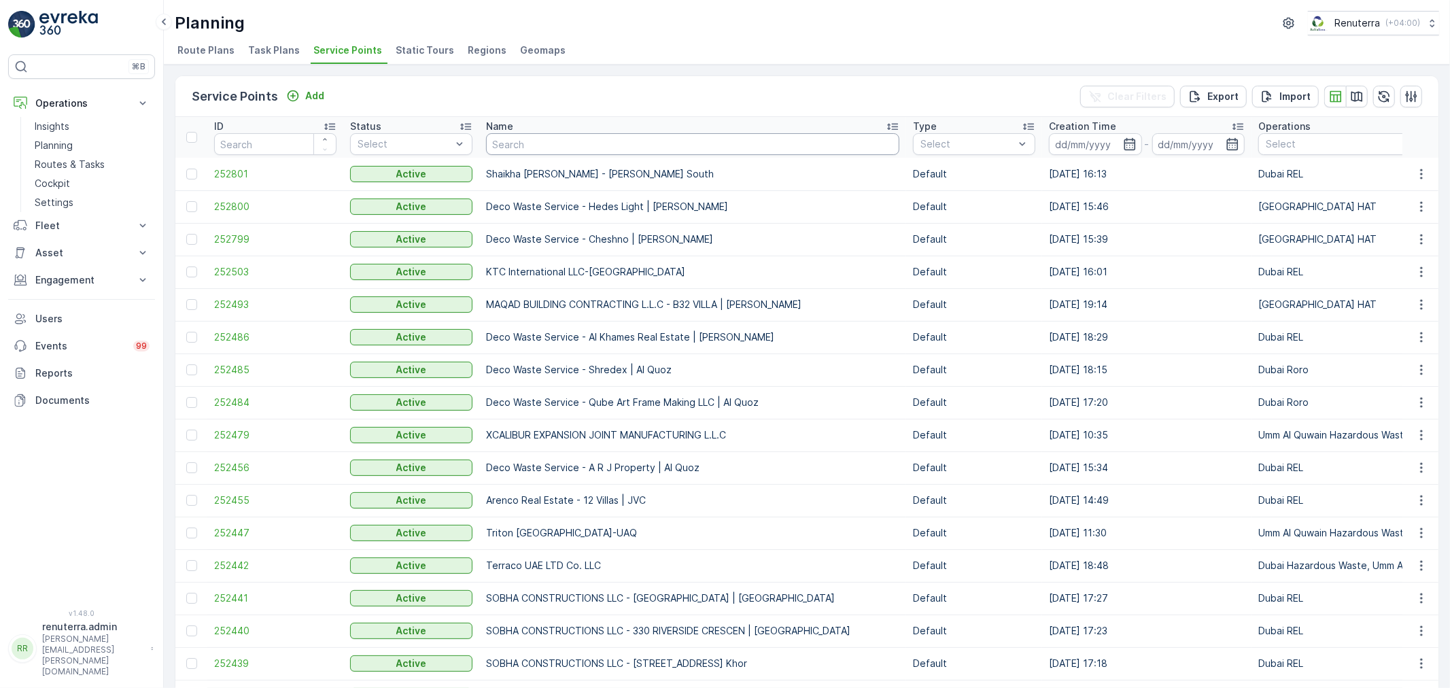
click at [507, 144] on input "text" at bounding box center [692, 144] width 413 height 22
type input "Catvet"
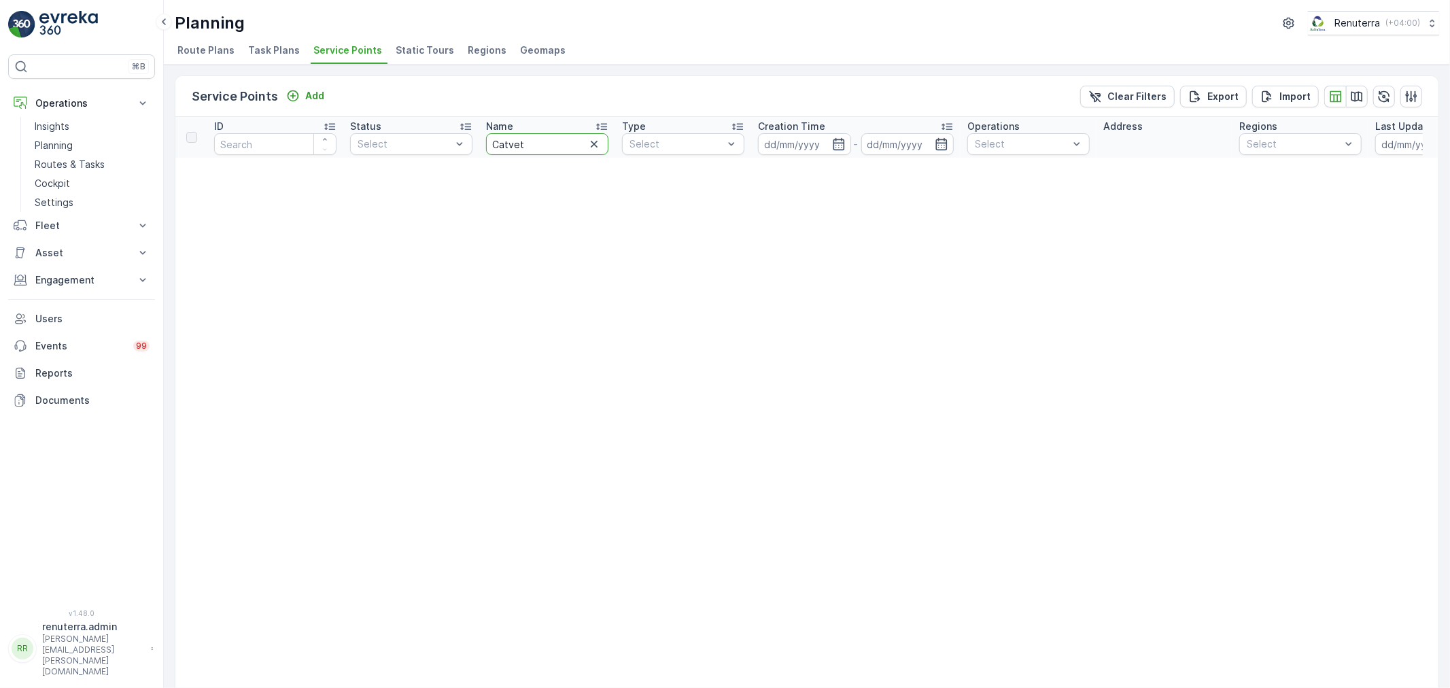
drag, startPoint x: 524, startPoint y: 141, endPoint x: 488, endPoint y: 137, distance: 35.5
click at [488, 137] on input "Catvet" at bounding box center [547, 144] width 122 height 22
type input "Cat"
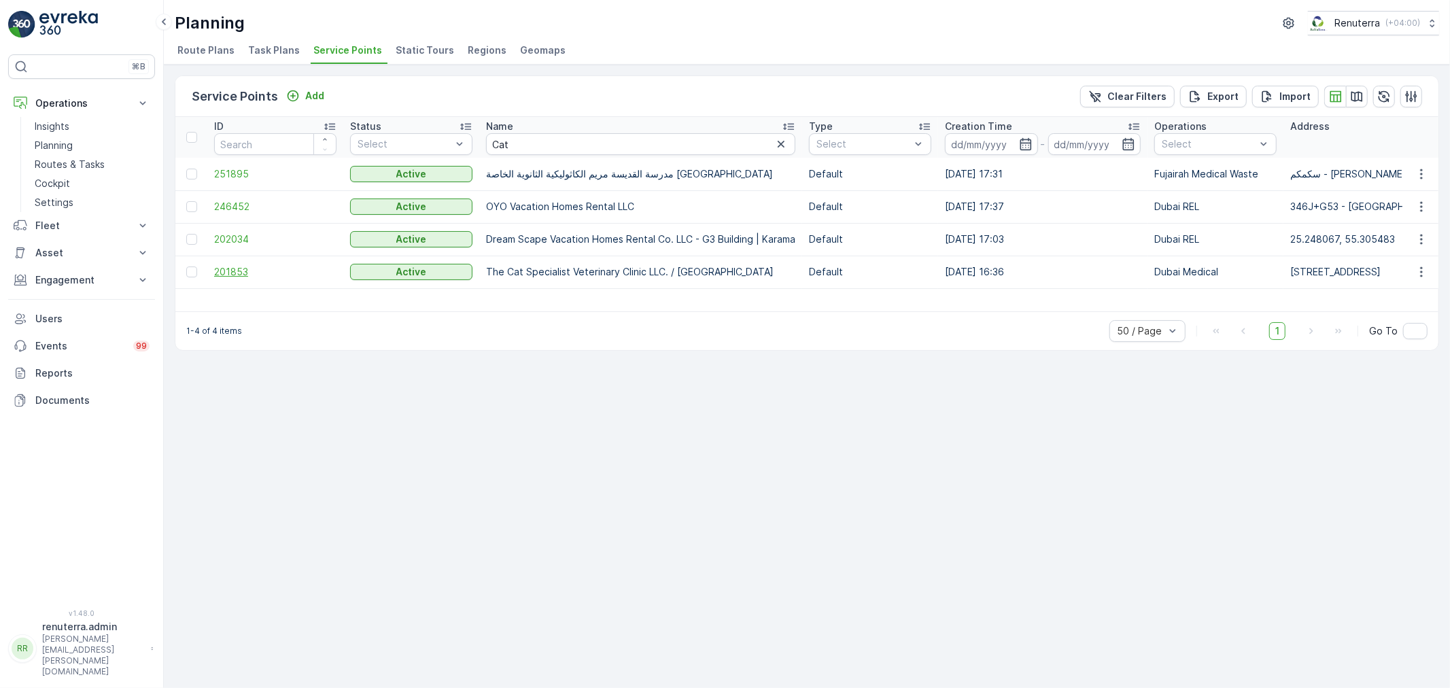
click at [246, 273] on span "201853" at bounding box center [275, 272] width 122 height 14
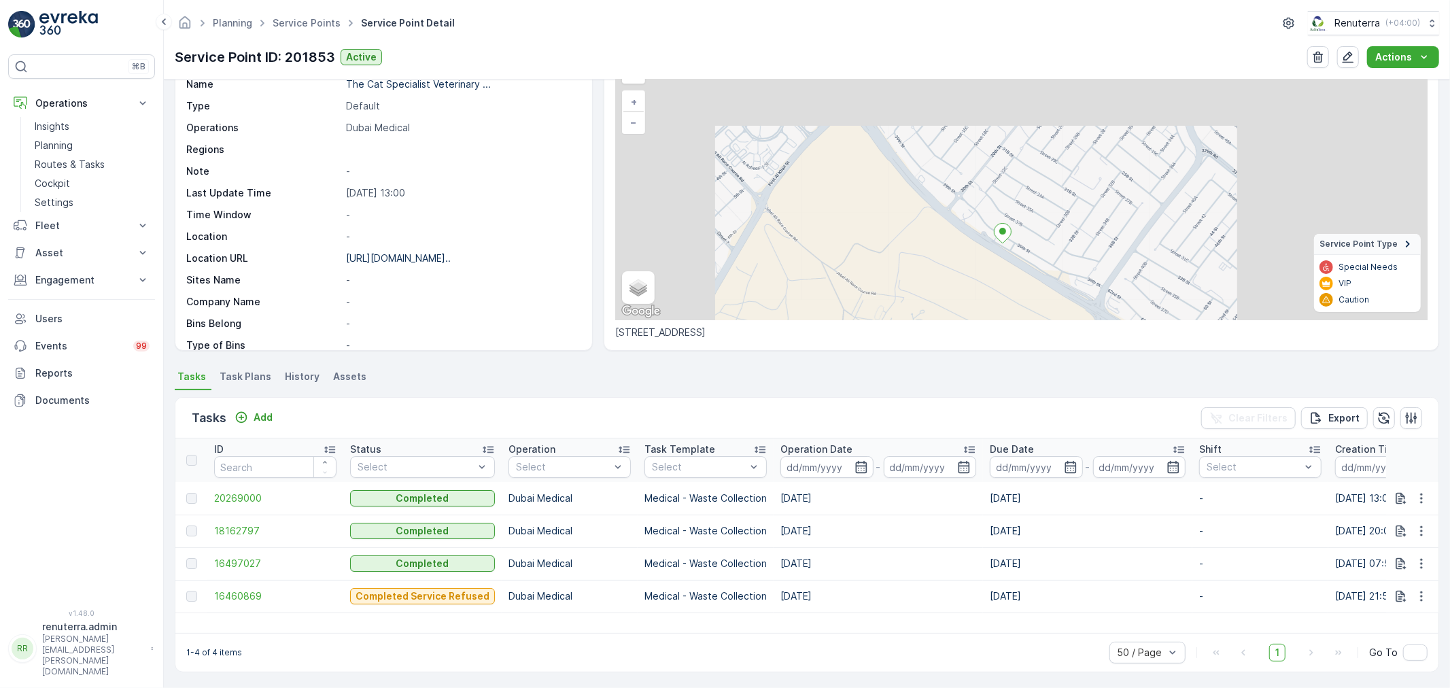
scroll to position [80, 0]
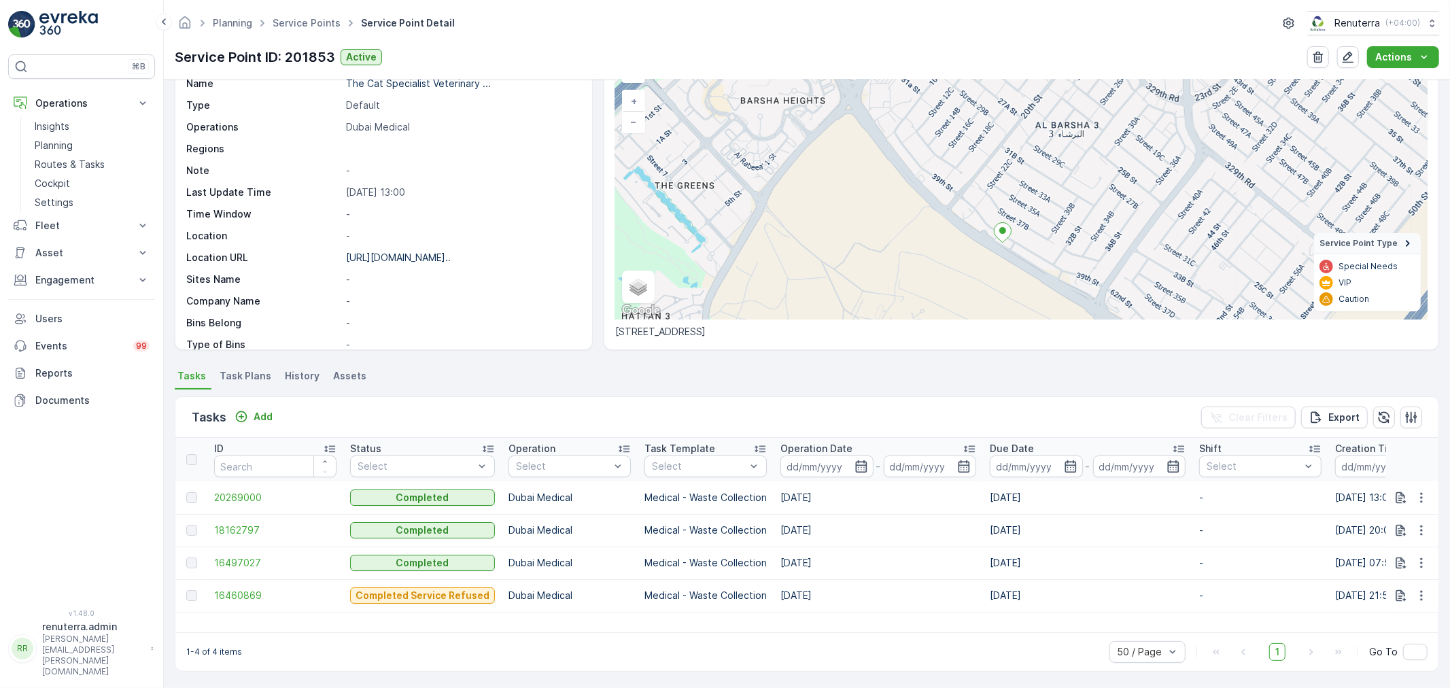
click at [265, 427] on div "Tasks Add Clear Filters Export" at bounding box center [806, 417] width 1263 height 41
click at [257, 415] on p "Add" at bounding box center [263, 417] width 19 height 14
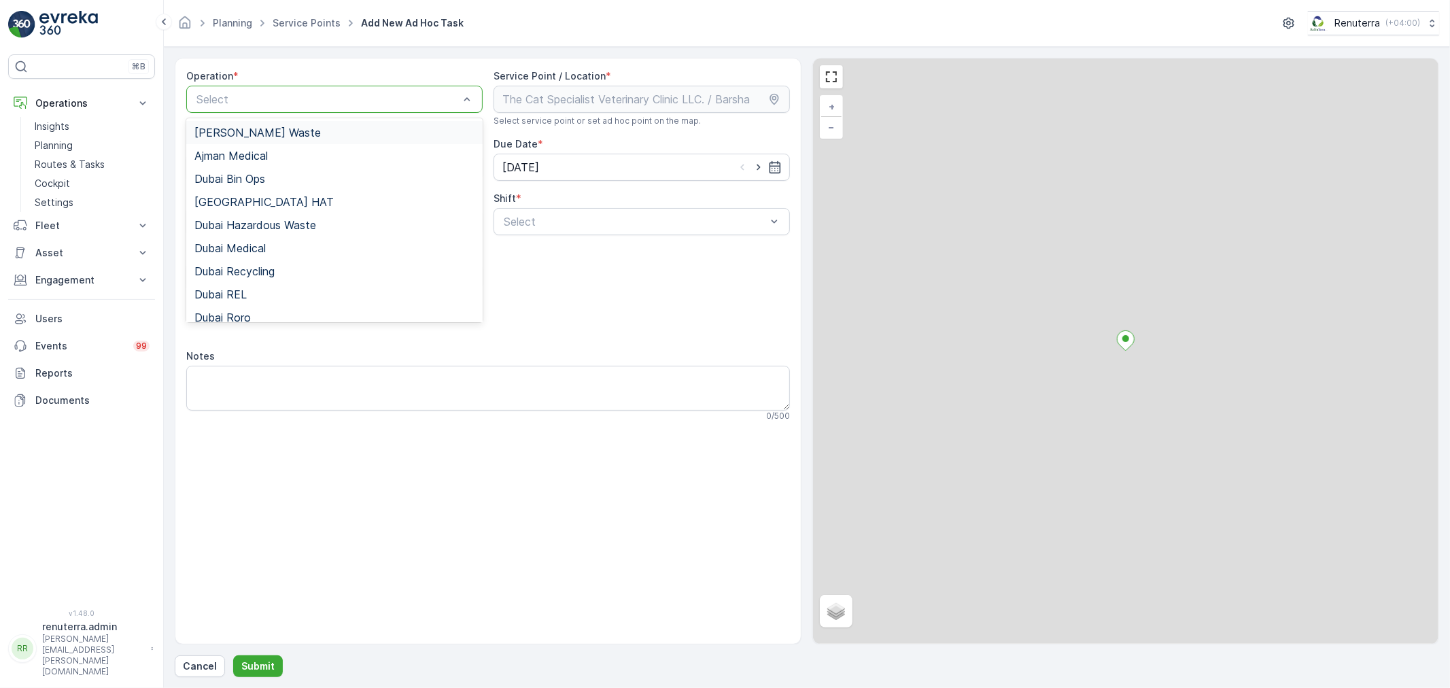
click at [241, 104] on div at bounding box center [327, 99] width 265 height 12
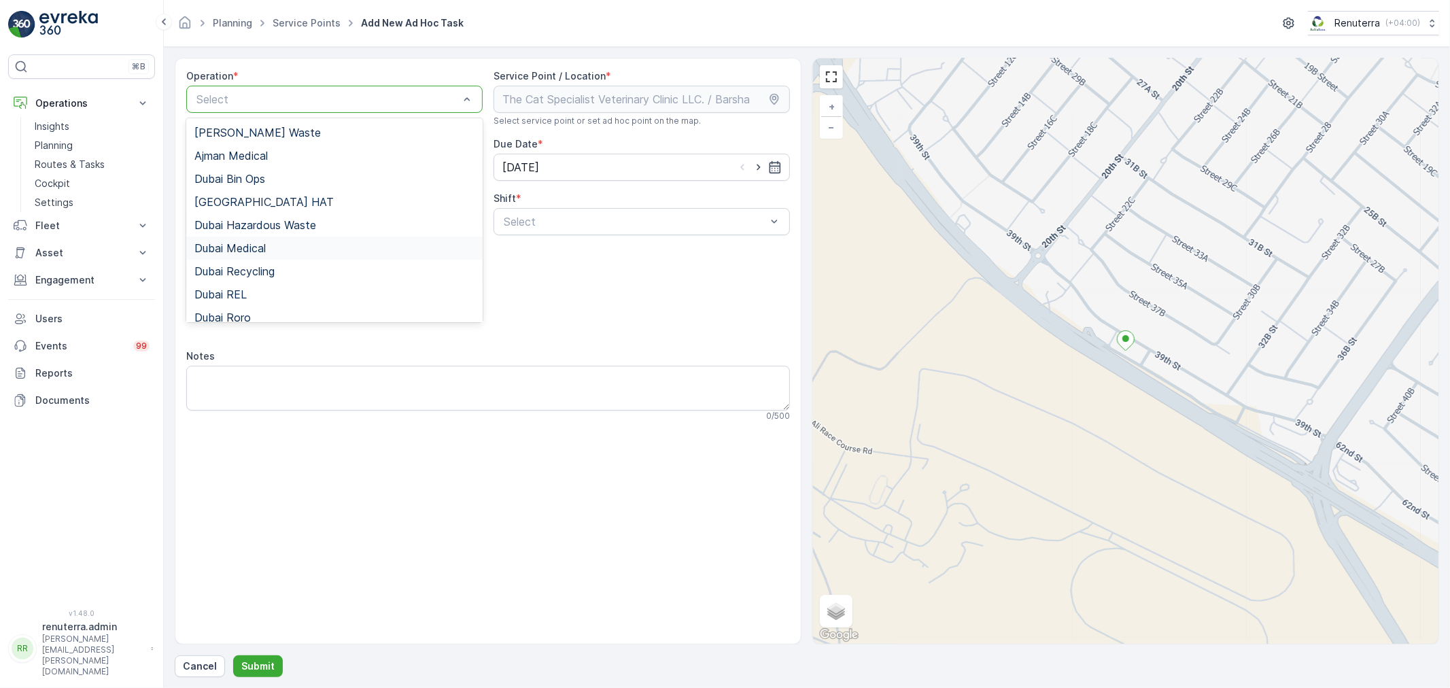
click at [250, 245] on span "Dubai Medical" at bounding box center [229, 248] width 71 height 12
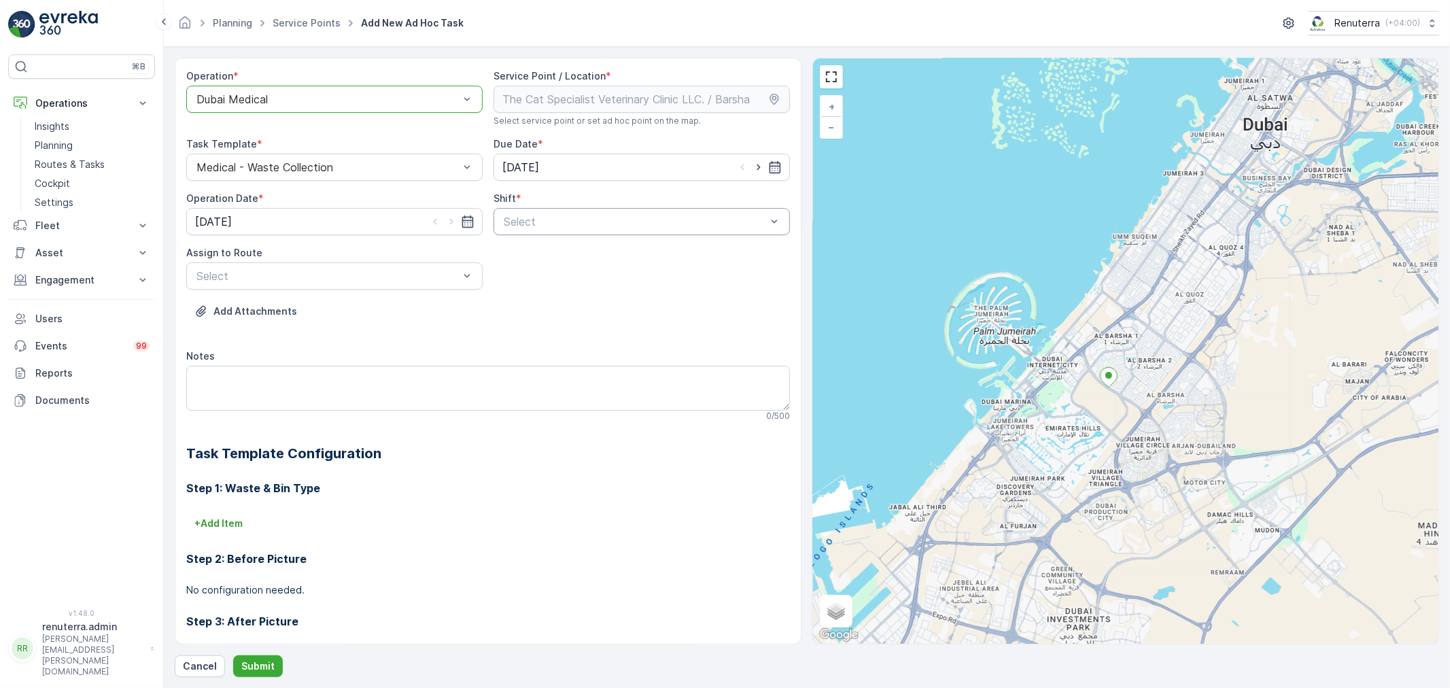
click at [626, 233] on div "Select" at bounding box center [642, 221] width 296 height 27
click at [590, 266] on div "Day Shift" at bounding box center [642, 254] width 296 height 23
click at [453, 279] on div at bounding box center [327, 276] width 265 height 12
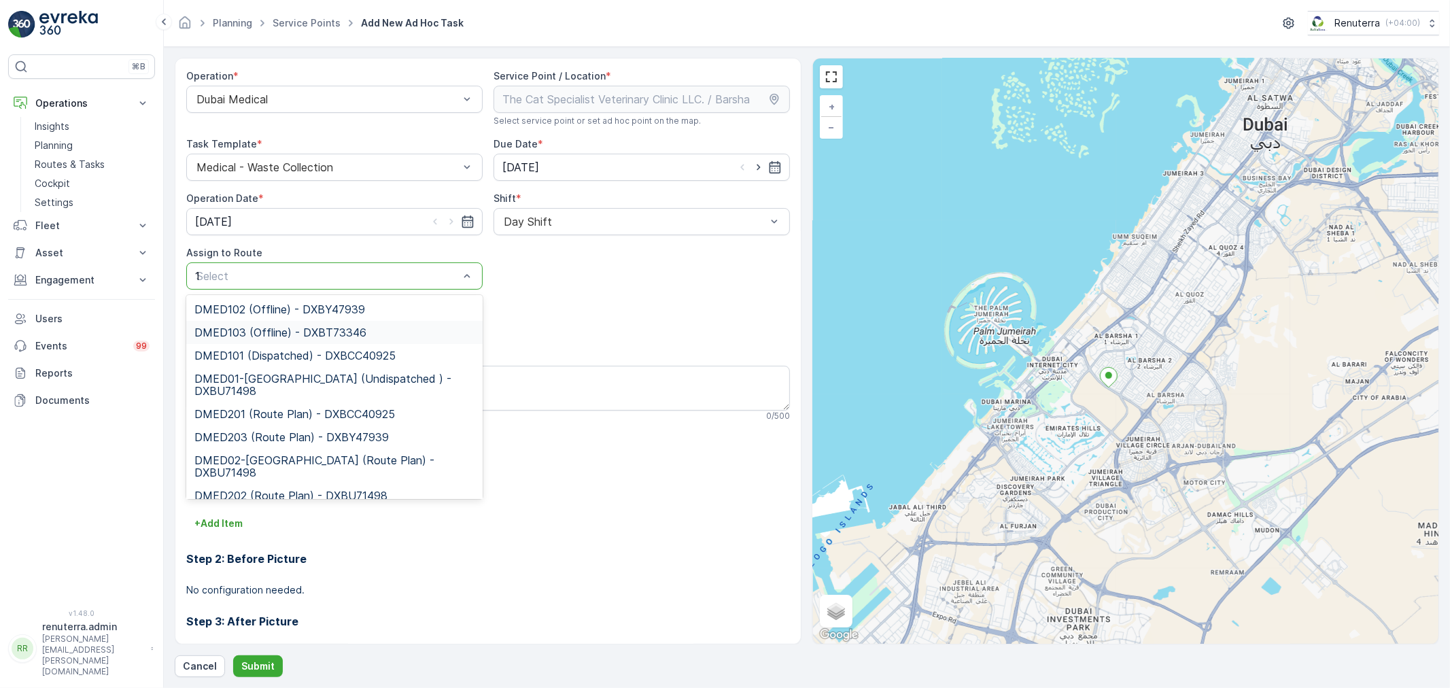
type input "103"
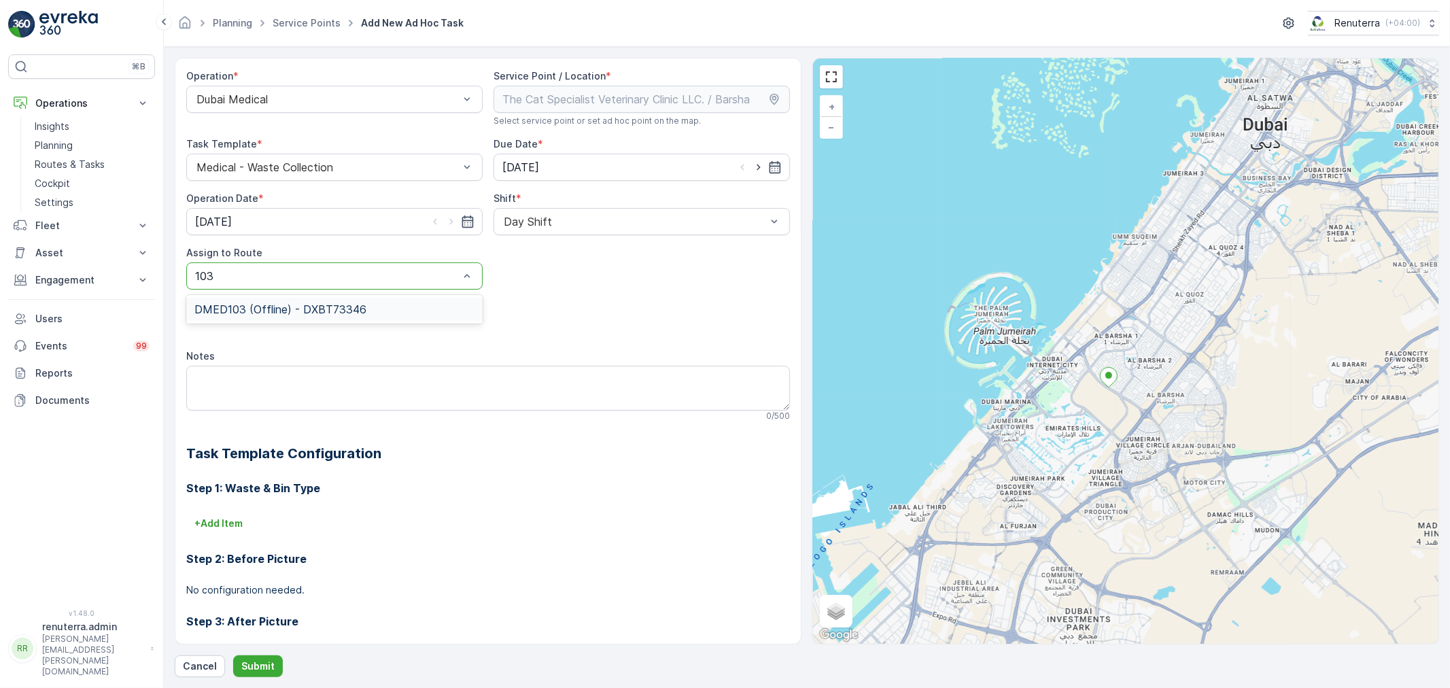
click at [446, 298] on div "DMED103 (Offline) - DXBT73346" at bounding box center [334, 309] width 296 height 23
click at [756, 170] on icon "button" at bounding box center [759, 167] width 14 height 14
type input "14.08.2025"
click at [453, 221] on icon "button" at bounding box center [452, 222] width 14 height 14
type input "14.08.2025"
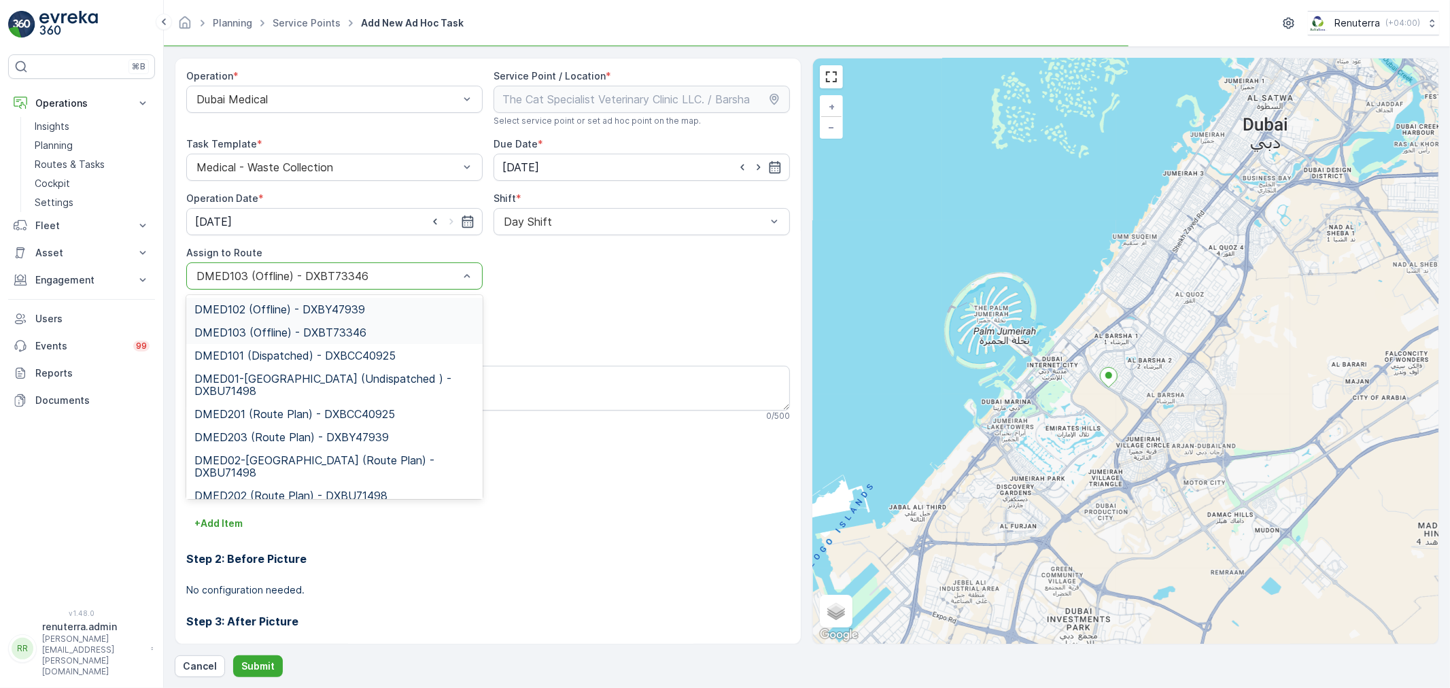
click at [433, 270] on div at bounding box center [327, 276] width 265 height 12
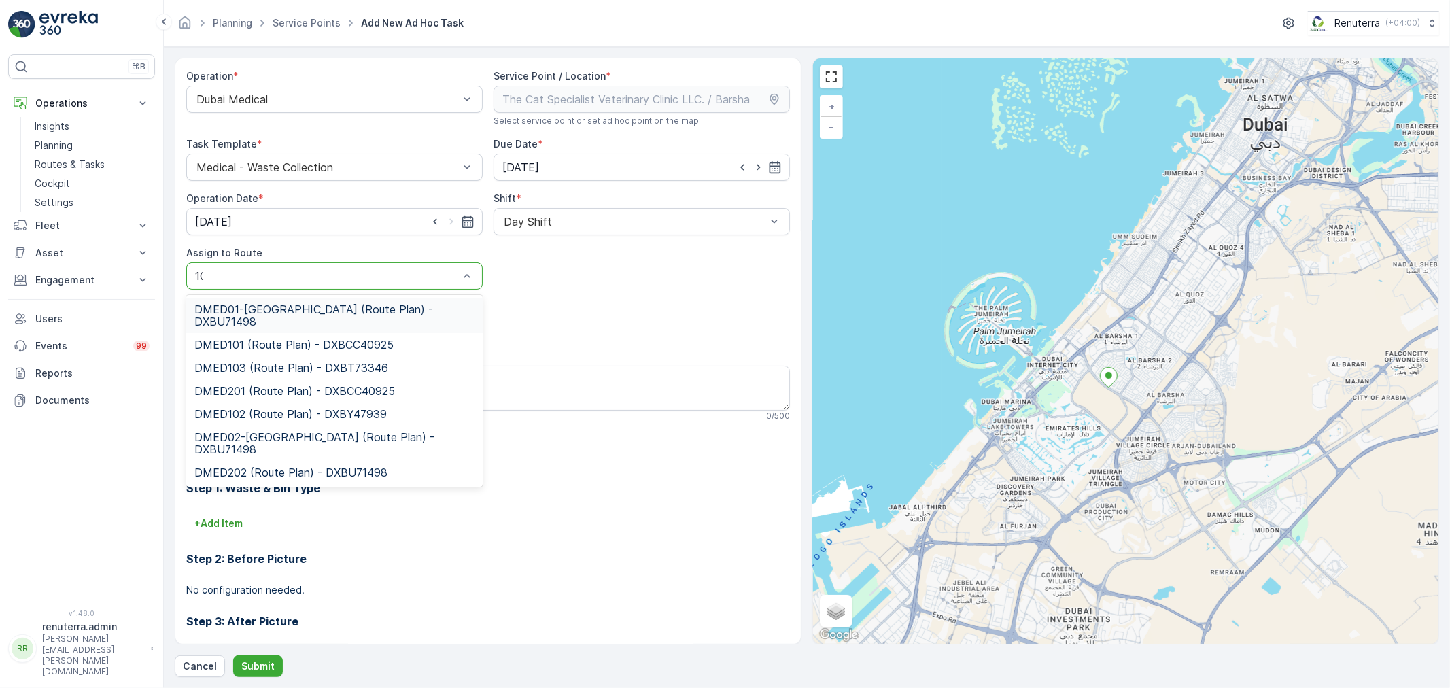
type input "103"
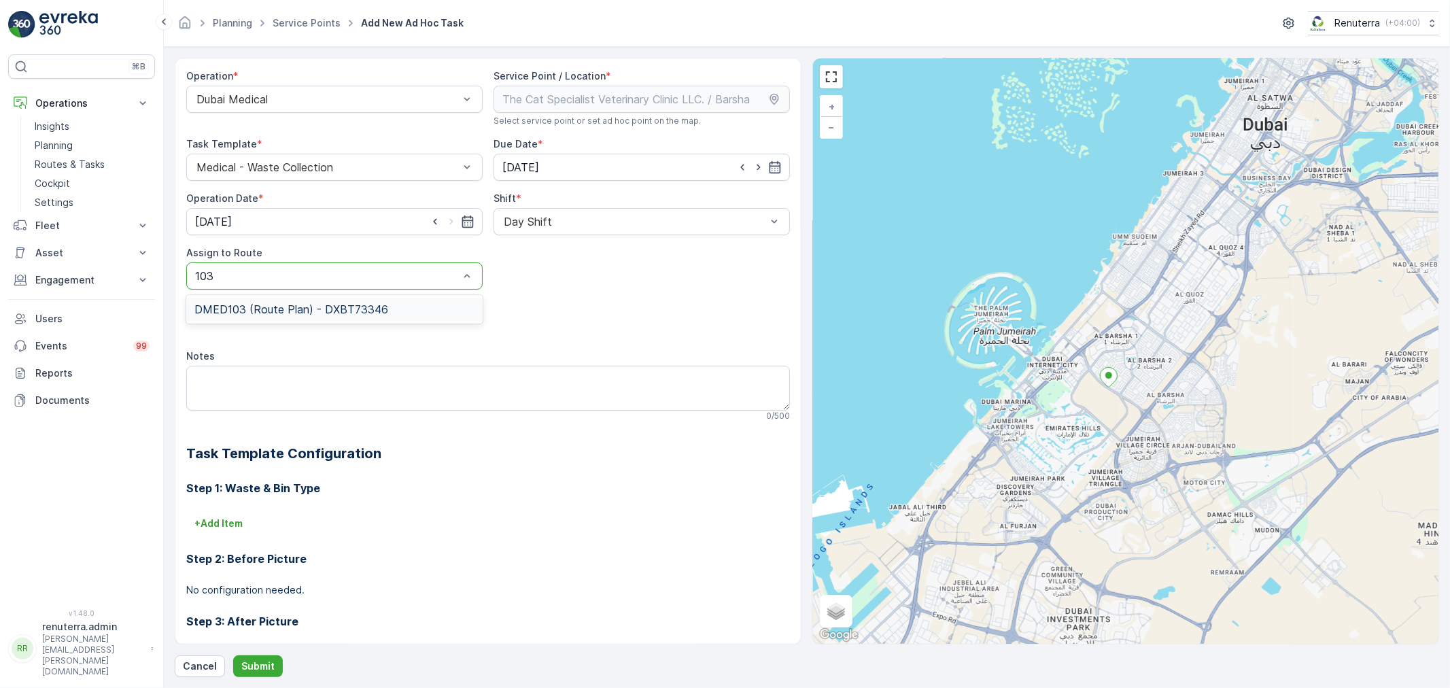
drag, startPoint x: 397, startPoint y: 309, endPoint x: 389, endPoint y: 325, distance: 17.6
click at [397, 310] on div "DMED103 (Route Plan) - DXBT73346" at bounding box center [334, 309] width 280 height 12
click at [248, 655] on button "Submit" at bounding box center [258, 666] width 50 height 22
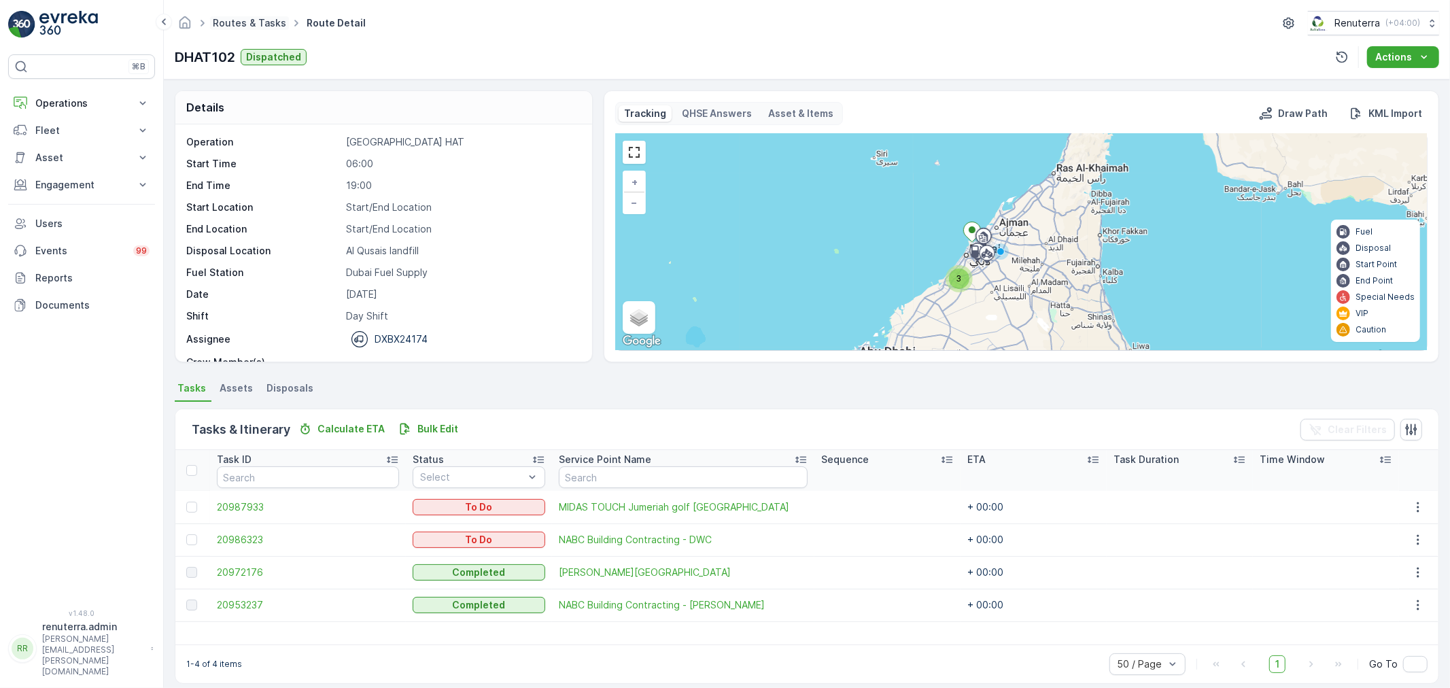
click at [263, 22] on link "Routes & Tasks" at bounding box center [249, 23] width 73 height 12
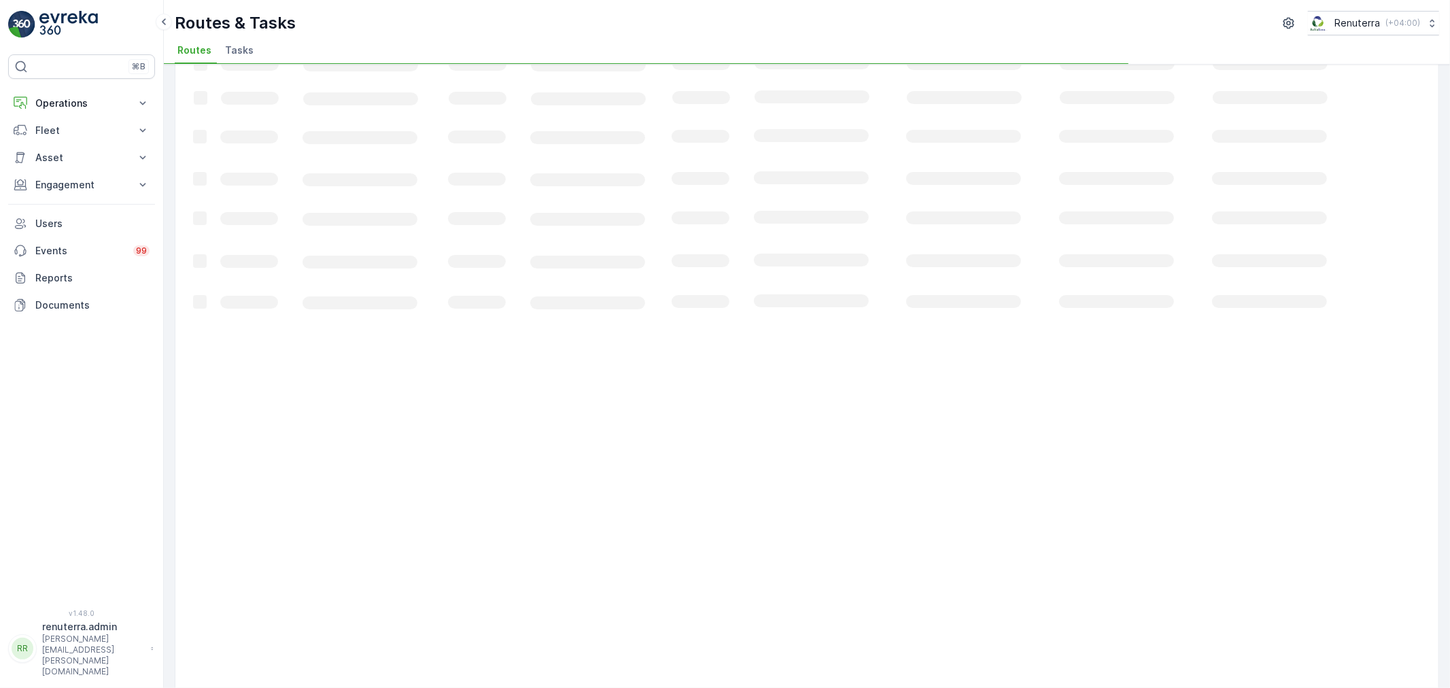
scroll to position [75, 0]
